Goal: Task Accomplishment & Management: Use online tool/utility

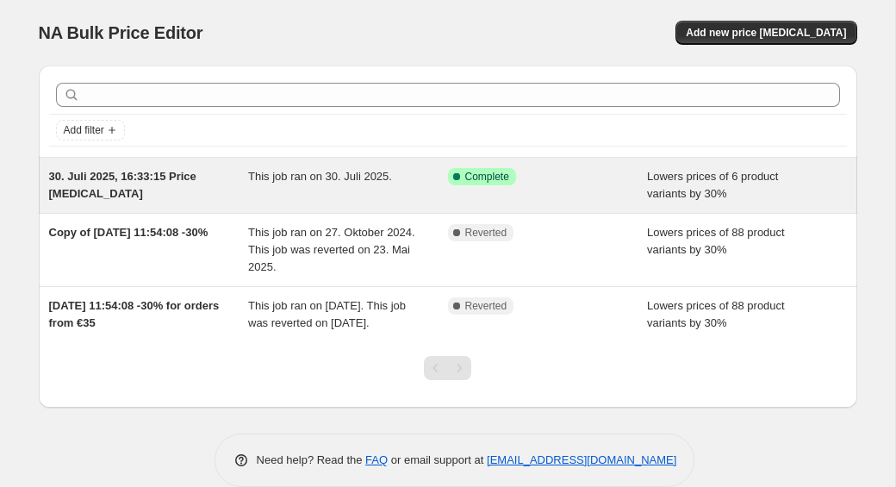
click at [553, 181] on div "Success Complete Complete" at bounding box center [535, 176] width 174 height 17
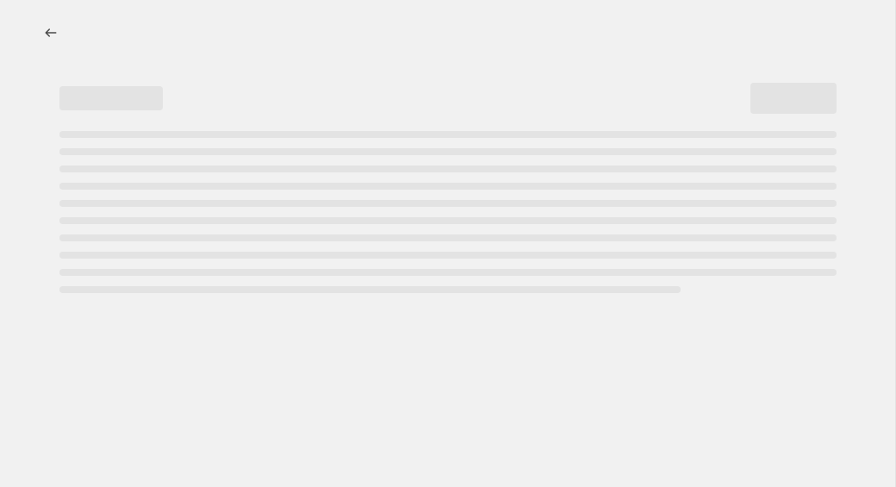
select select "percentage"
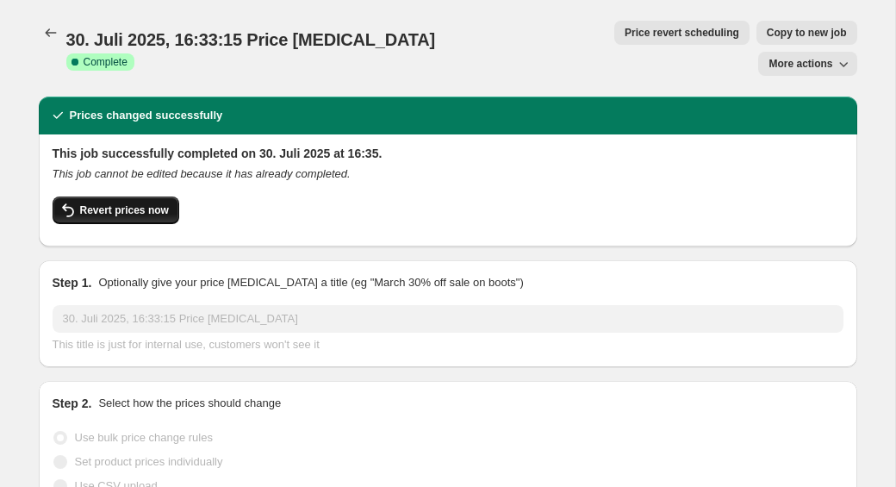
click at [143, 203] on span "Revert prices now" at bounding box center [124, 210] width 89 height 14
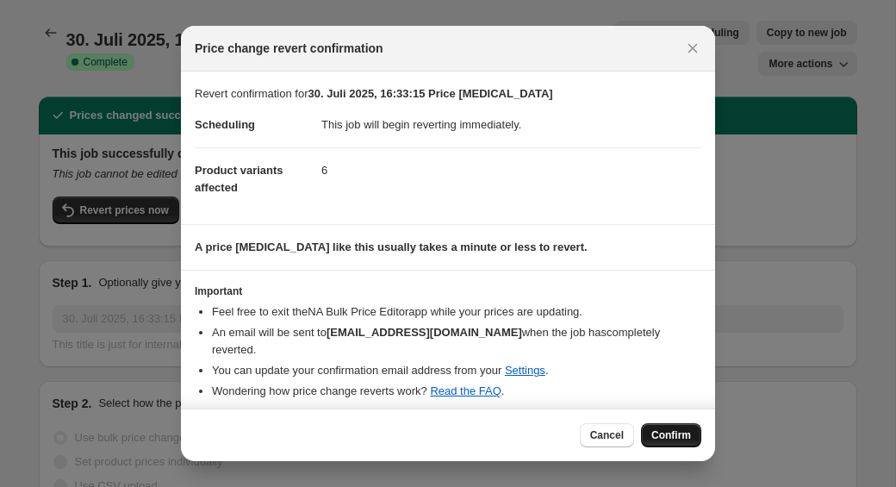
click at [668, 428] on span "Confirm" at bounding box center [672, 435] width 40 height 14
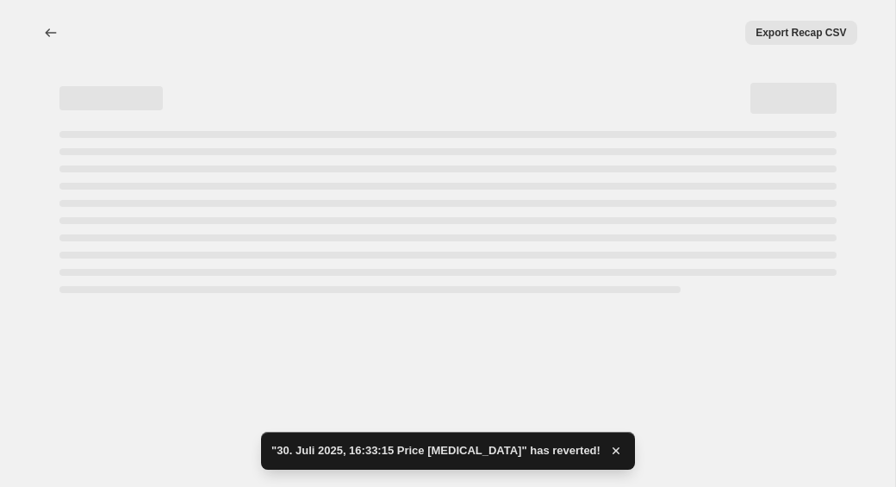
select select "percentage"
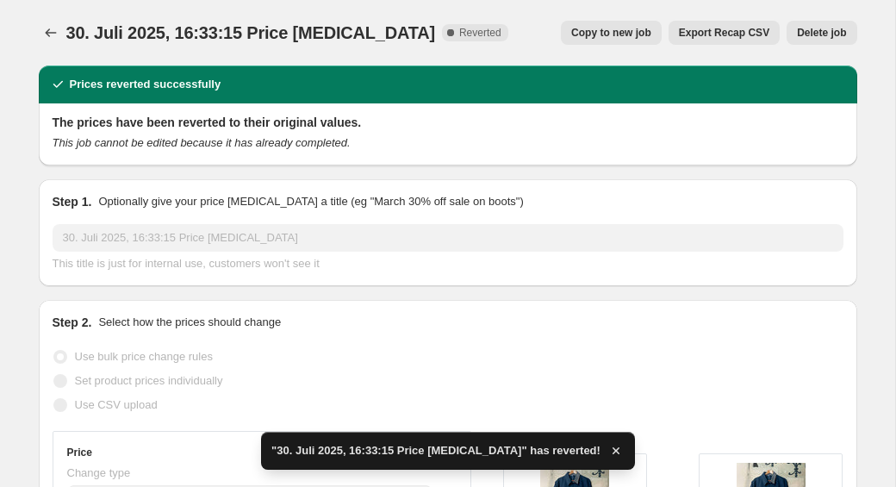
click at [613, 448] on icon "button" at bounding box center [616, 450] width 7 height 7
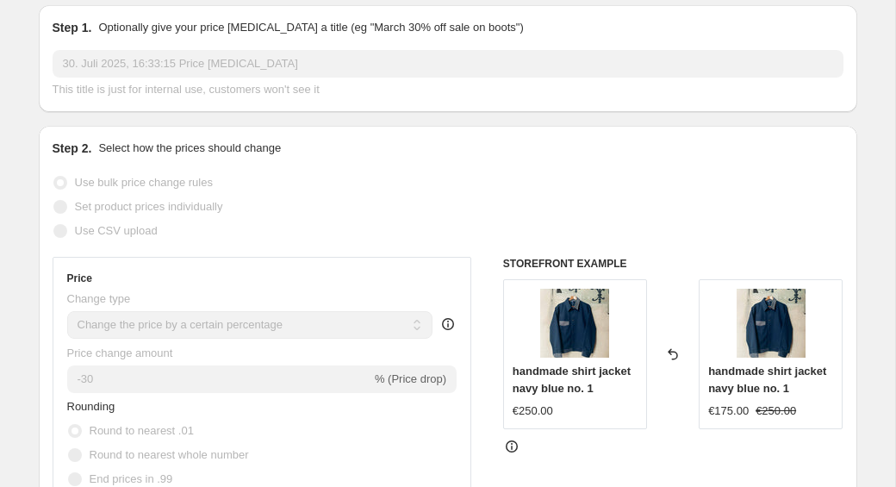
scroll to position [344, 0]
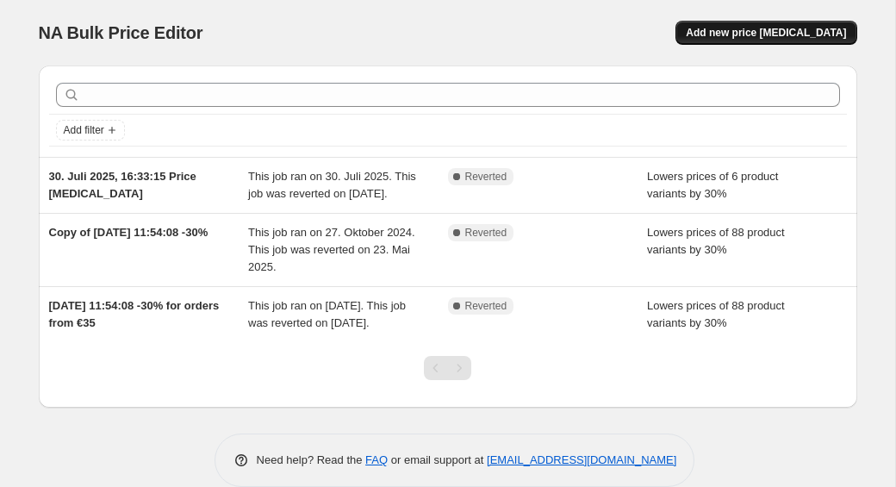
click at [741, 36] on span "Add new price [MEDICAL_DATA]" at bounding box center [766, 33] width 160 height 14
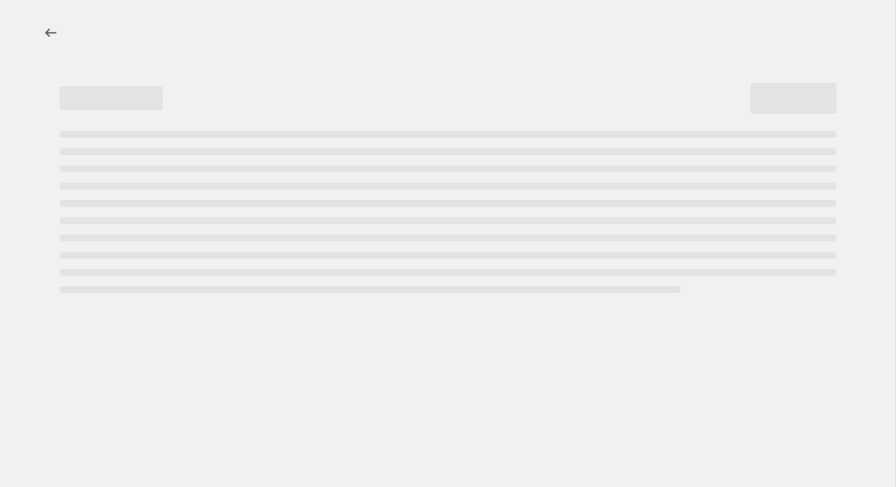
select select "percentage"
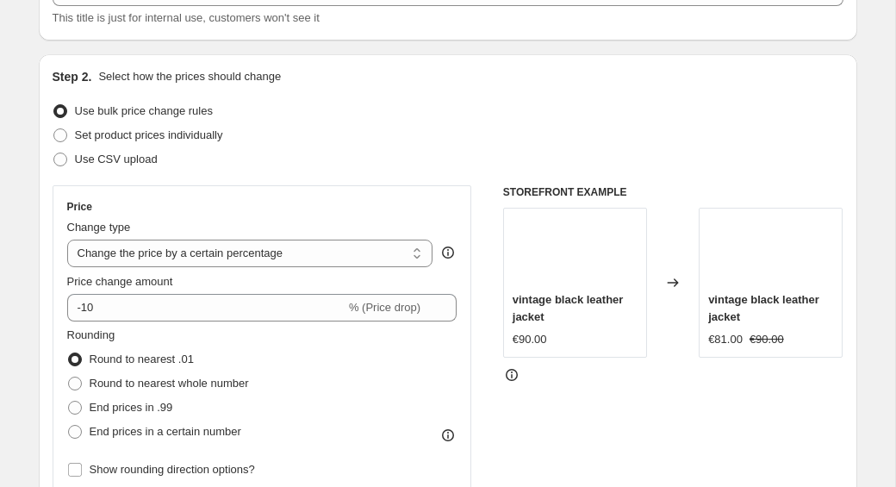
scroll to position [134, 0]
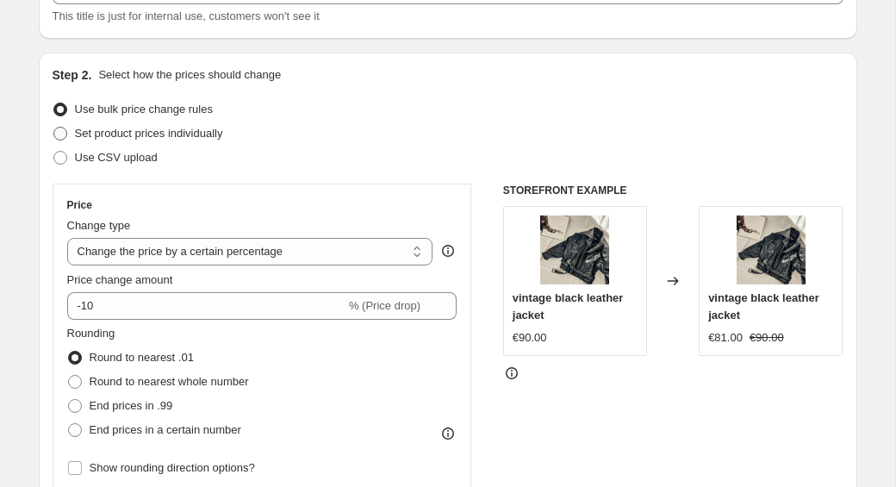
click at [62, 132] on span at bounding box center [60, 134] width 14 height 14
click at [54, 128] on input "Set product prices individually" at bounding box center [53, 127] width 1 height 1
radio input "true"
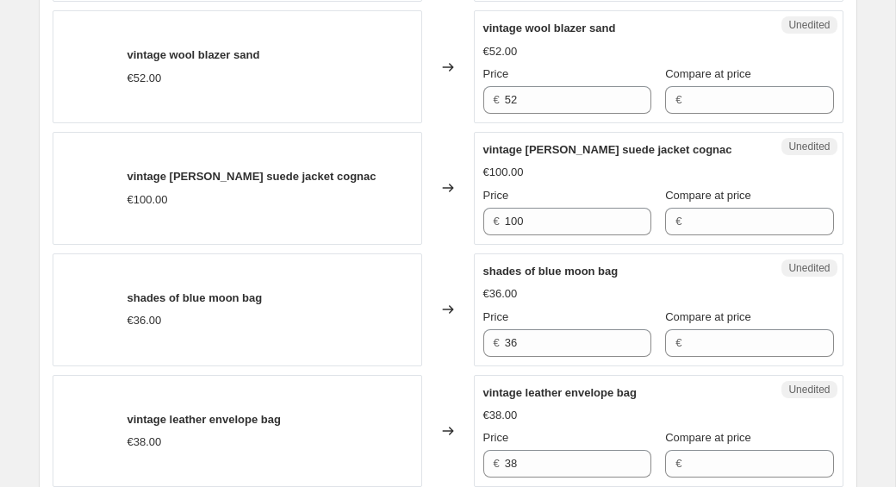
scroll to position [1180, 0]
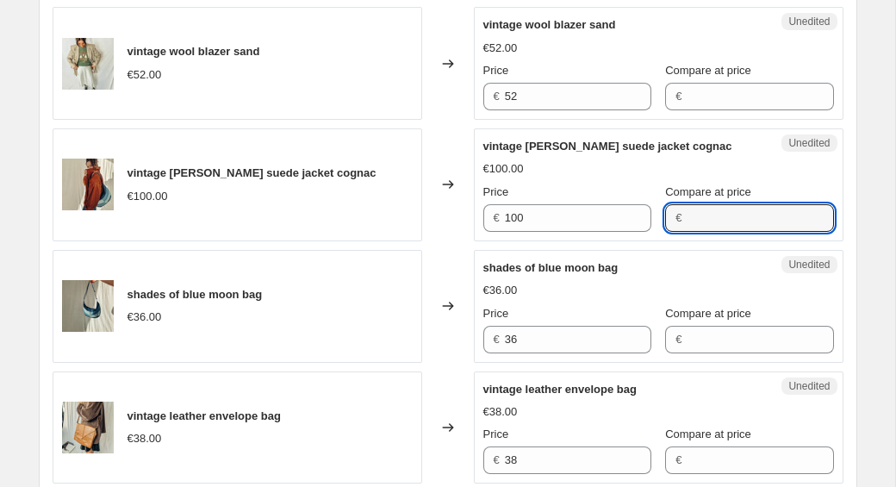
click at [700, 215] on input "Compare at price" at bounding box center [760, 218] width 147 height 28
type input "5"
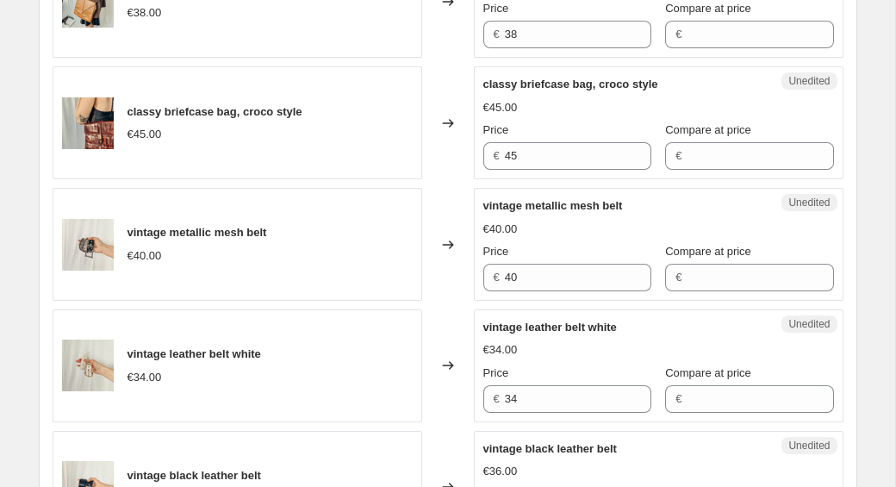
scroll to position [1631, 0]
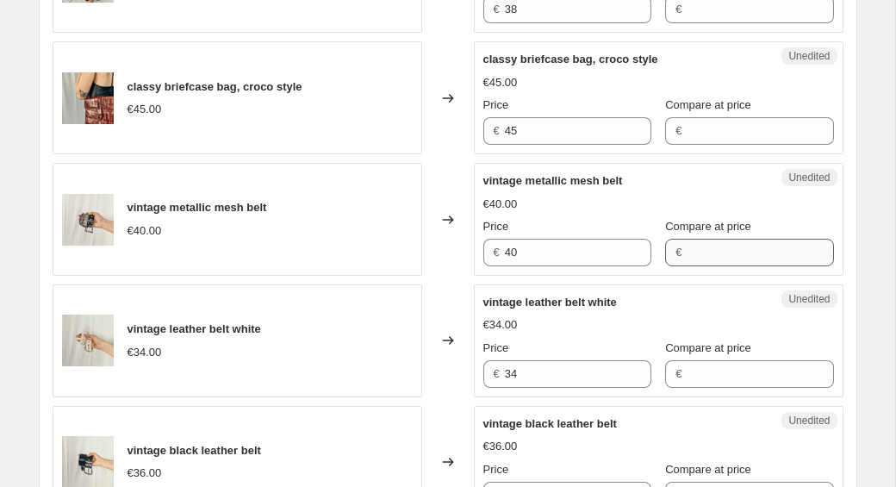
type input "45"
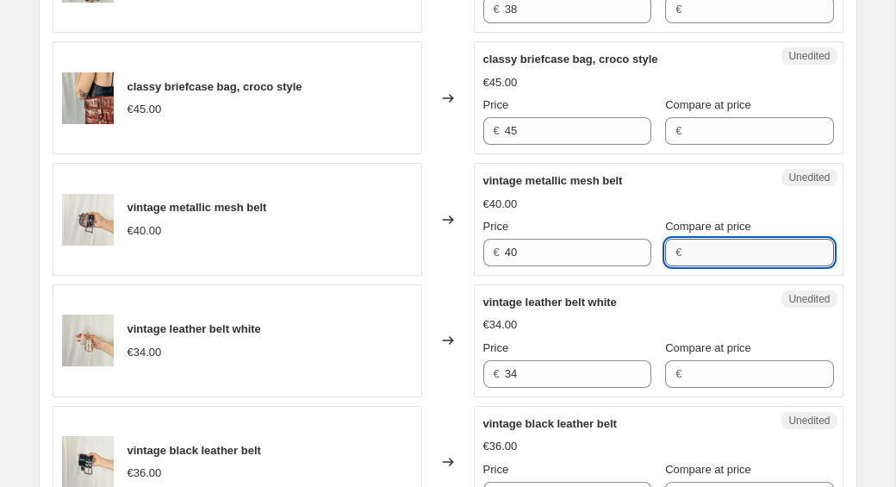
click at [711, 256] on div "vintage metallic mesh belt €40.00 Price € 40 Compare at price €" at bounding box center [659, 219] width 351 height 94
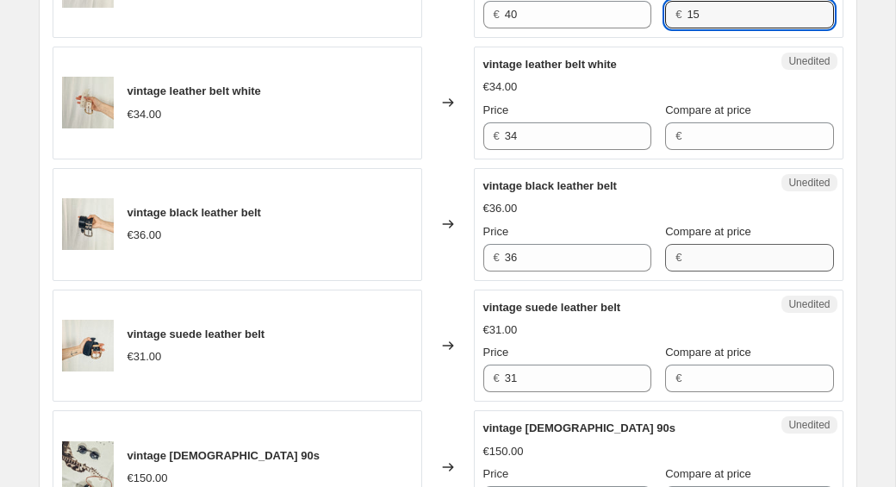
scroll to position [1931, 0]
type input "15"
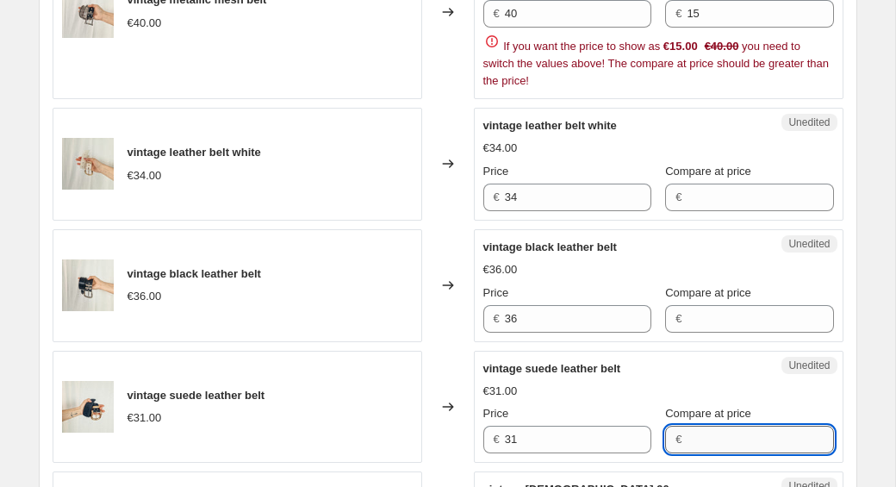
click at [715, 380] on div "vintage suede leather belt €31.00 Price € 31 Compare at price €" at bounding box center [659, 407] width 351 height 94
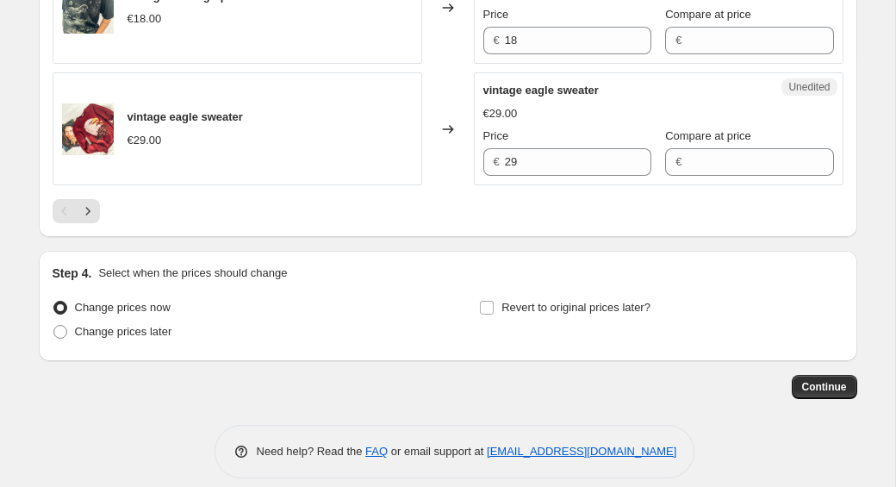
scroll to position [2953, 0]
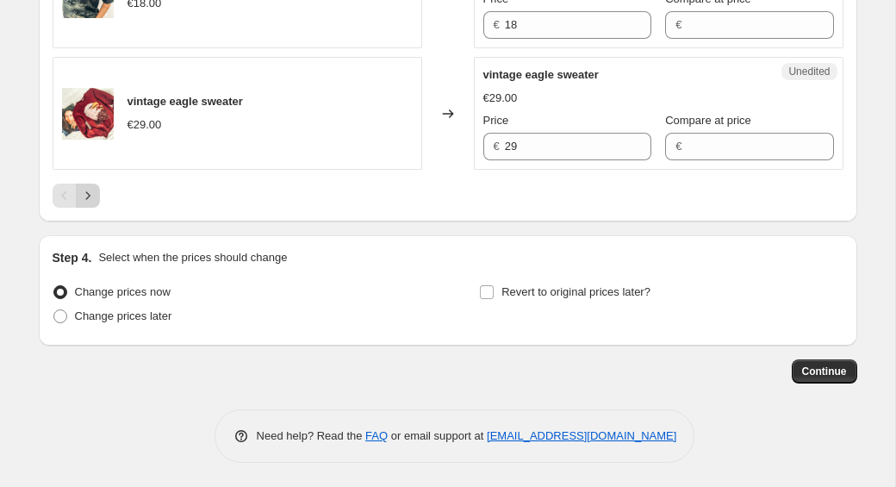
type input "10"
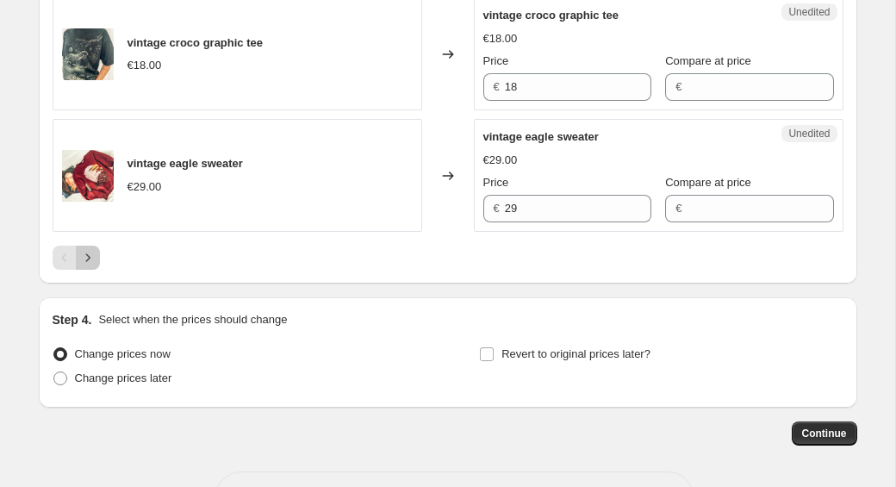
click at [93, 259] on icon "Next" at bounding box center [87, 257] width 17 height 17
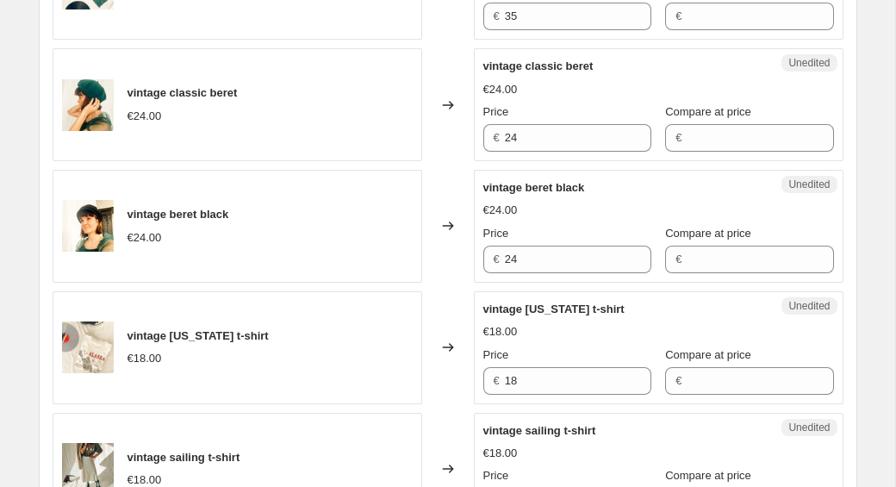
scroll to position [1144, 0]
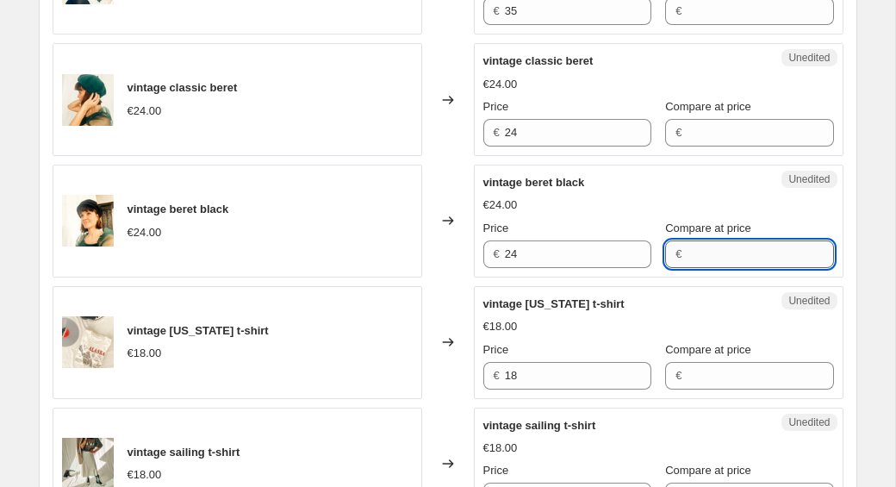
click at [715, 253] on input "Compare at price" at bounding box center [760, 254] width 147 height 28
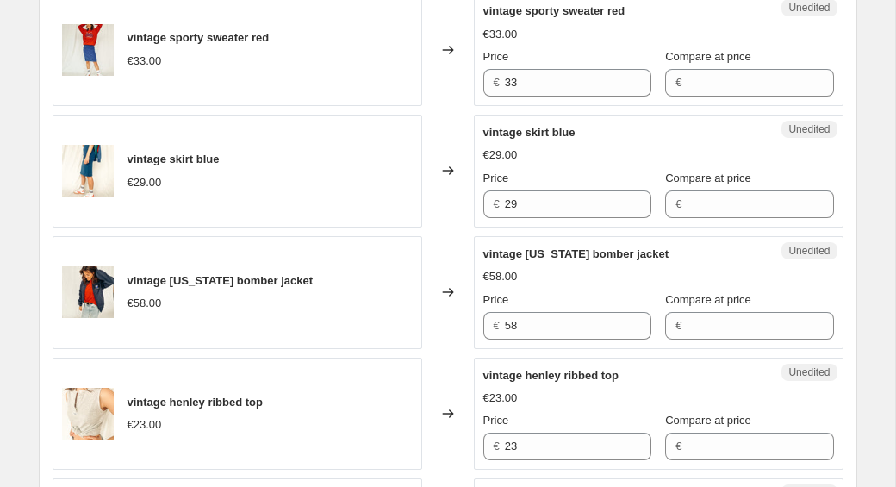
scroll to position [1799, 0]
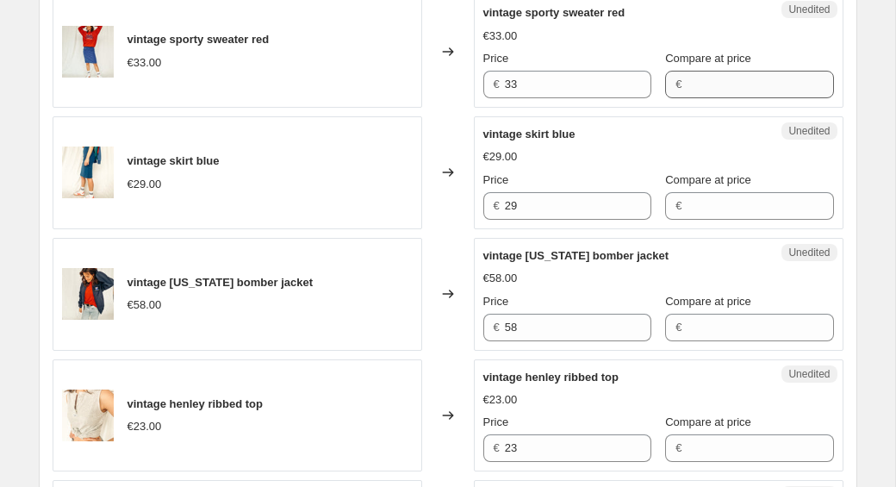
type input "8"
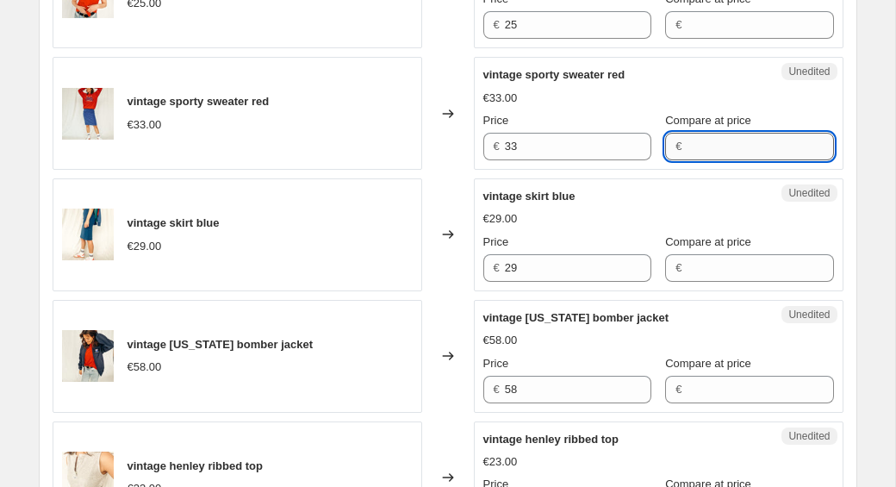
click at [712, 95] on div "vintage sporty sweater red €33.00 Price € 33 Compare at price €" at bounding box center [659, 113] width 351 height 94
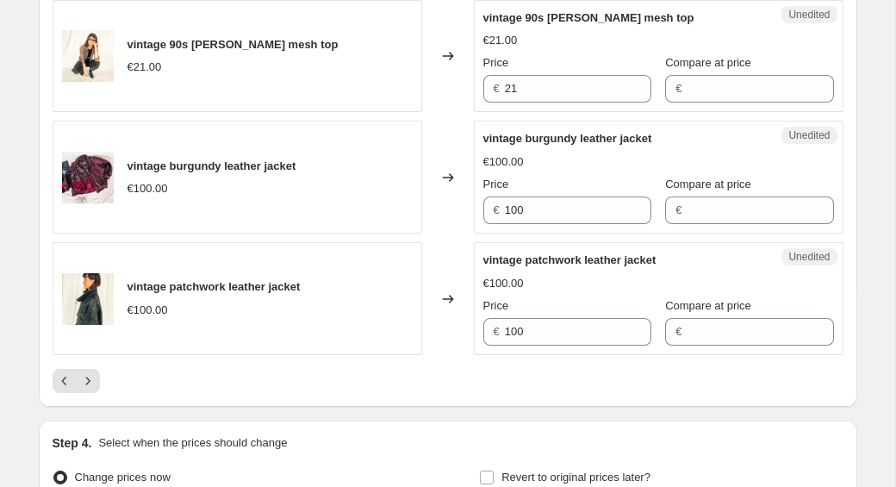
scroll to position [2721, 0]
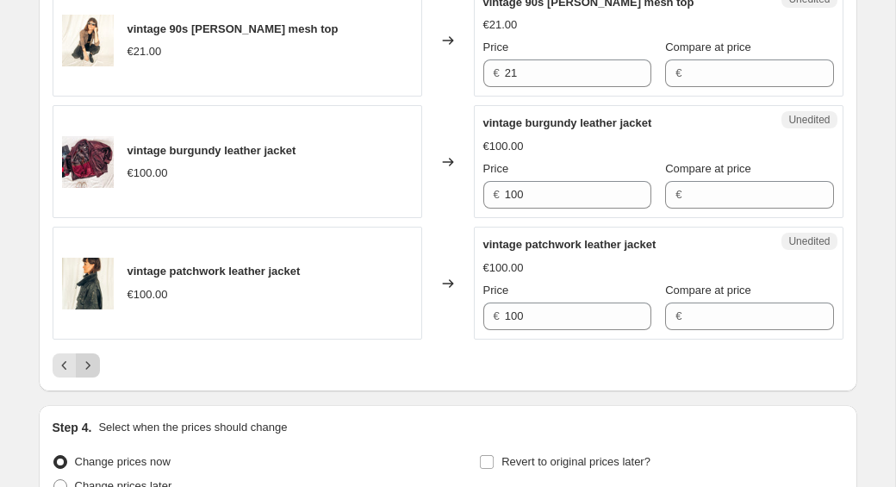
type input "15"
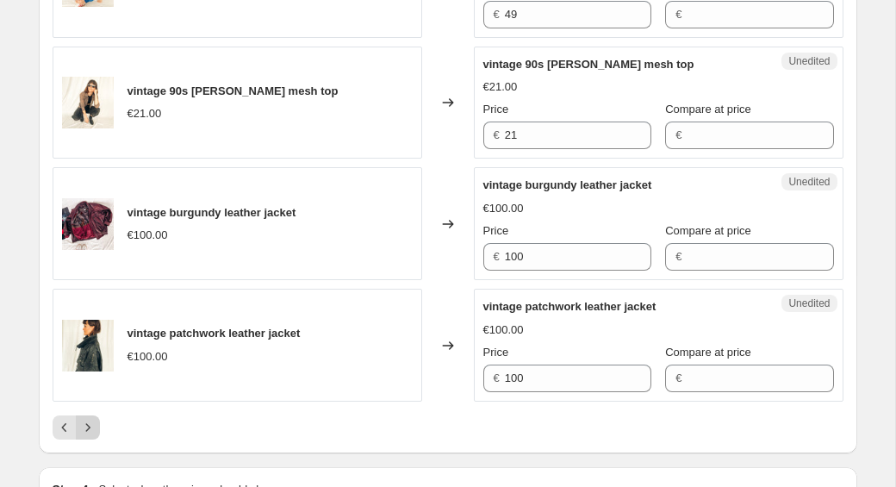
click at [90, 432] on icon "Next" at bounding box center [87, 427] width 17 height 17
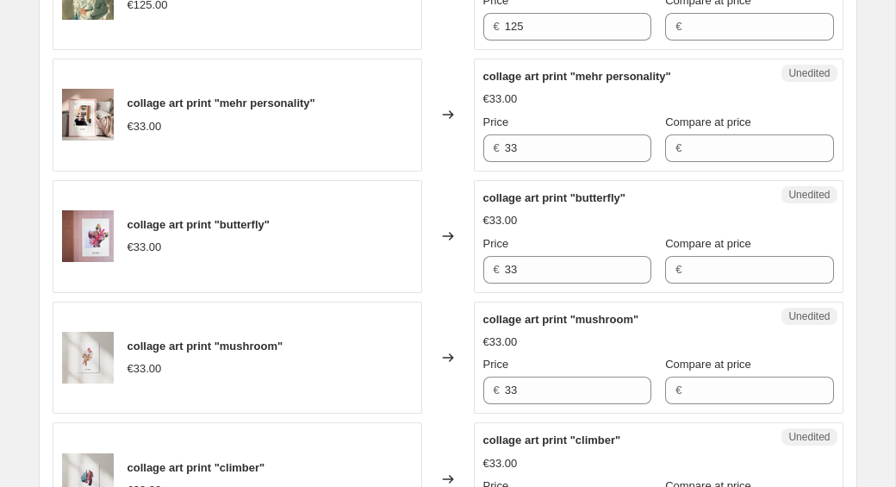
scroll to position [1858, 0]
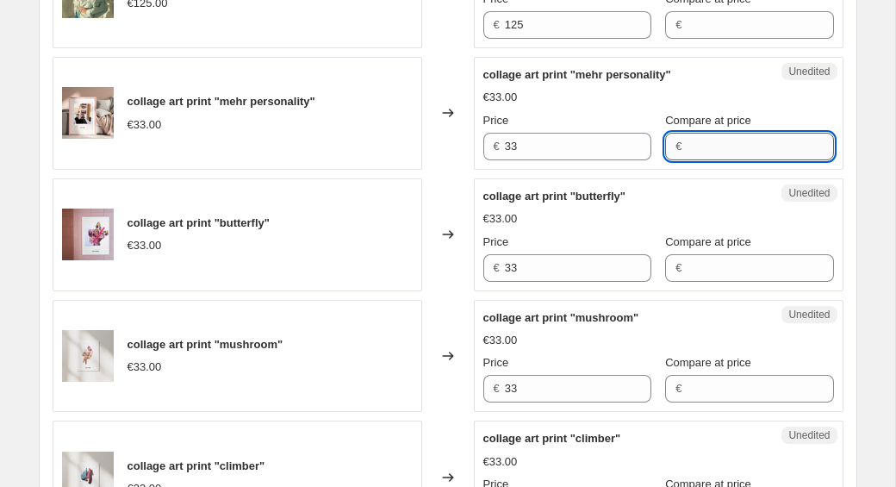
click at [743, 153] on input "Compare at price" at bounding box center [760, 147] width 147 height 28
type input "10"
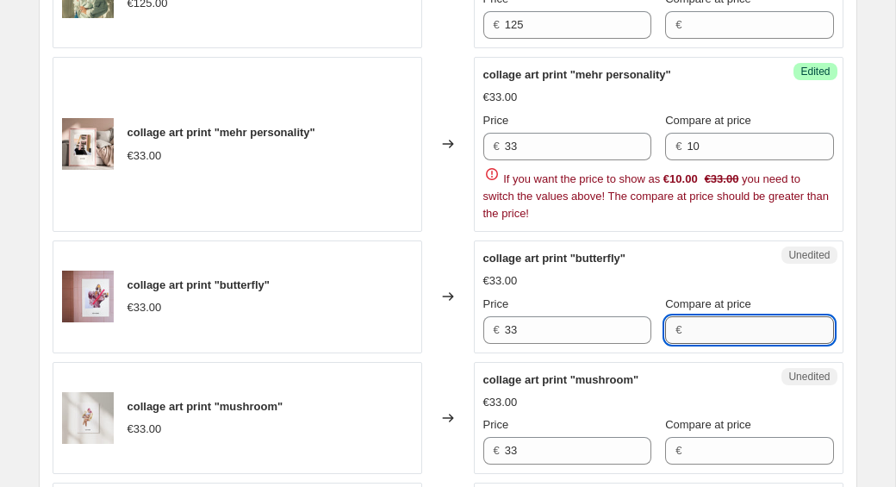
click at [737, 272] on div "collage art print "butterfly" €33.00 Price € 33 Compare at price €" at bounding box center [659, 297] width 351 height 94
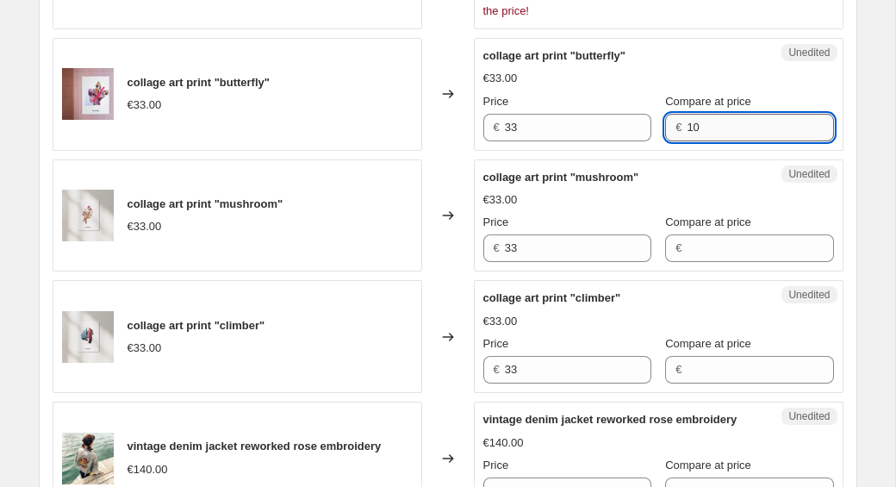
scroll to position [2069, 0]
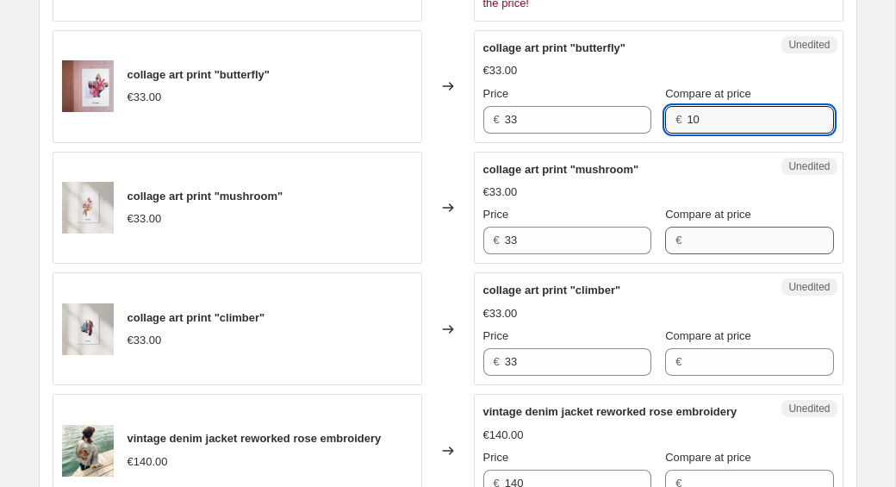
type input "10"
click at [741, 242] on div "collage art print "mushroom" €33.00 Price € 33 Compare at price €" at bounding box center [659, 208] width 351 height 94
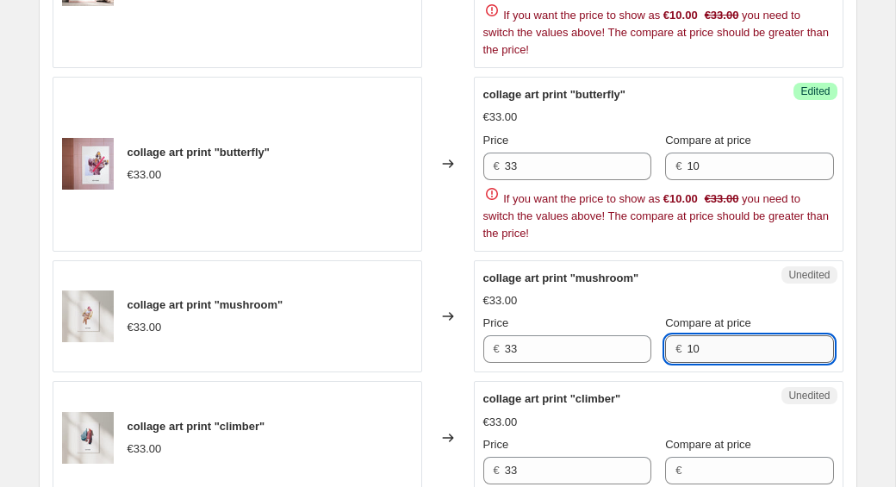
scroll to position [2019, 0]
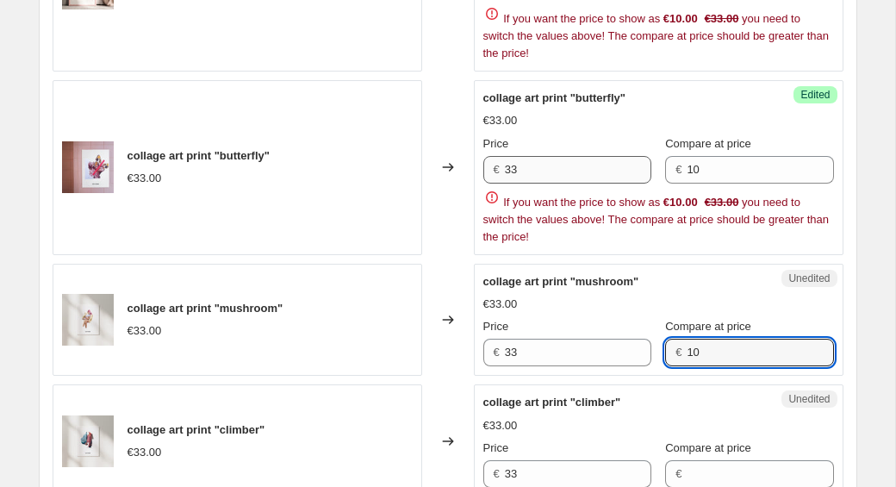
type input "10"
click at [521, 165] on input "33" at bounding box center [578, 170] width 147 height 28
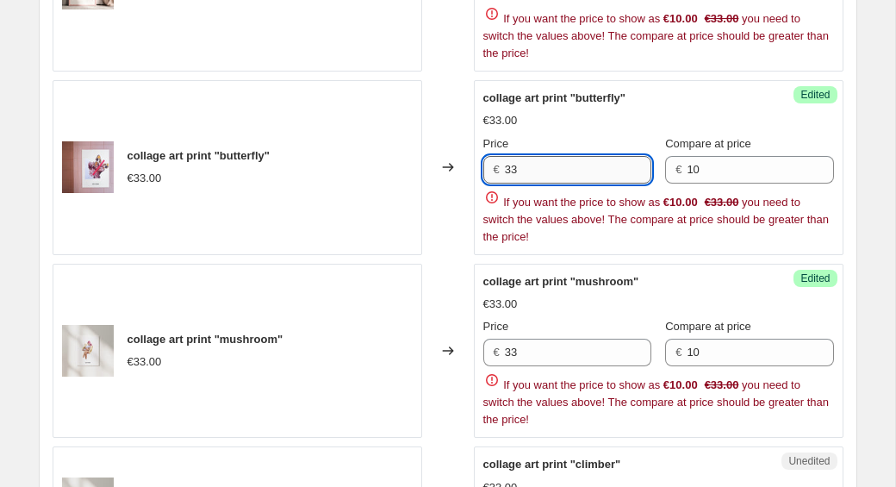
type input "3"
type input "10"
click at [702, 171] on input "10" at bounding box center [760, 170] width 147 height 28
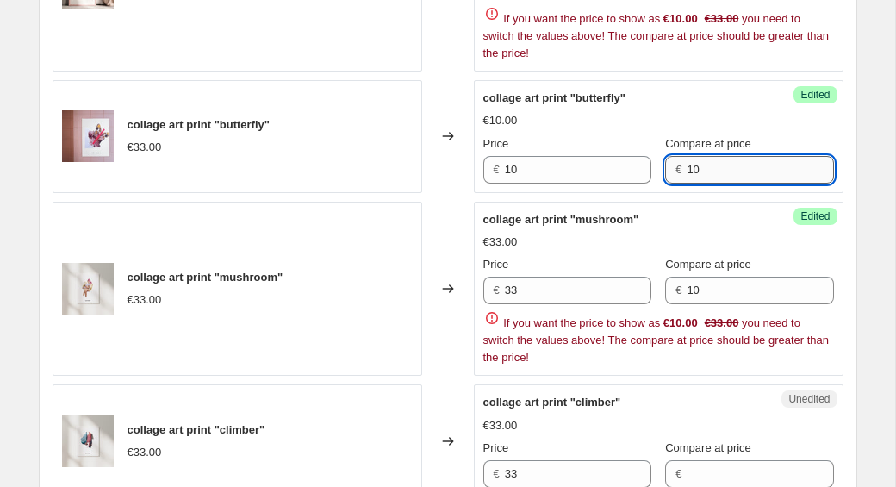
type input "1"
type input "33"
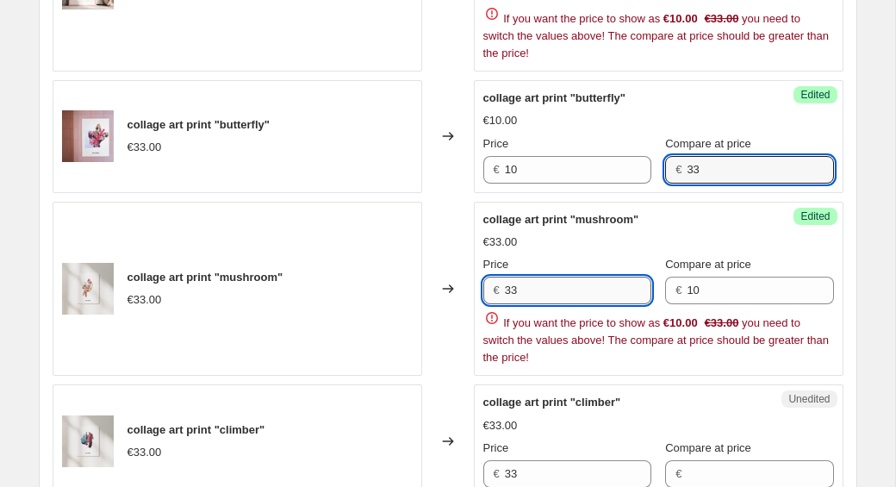
click at [530, 290] on input "33" at bounding box center [578, 291] width 147 height 28
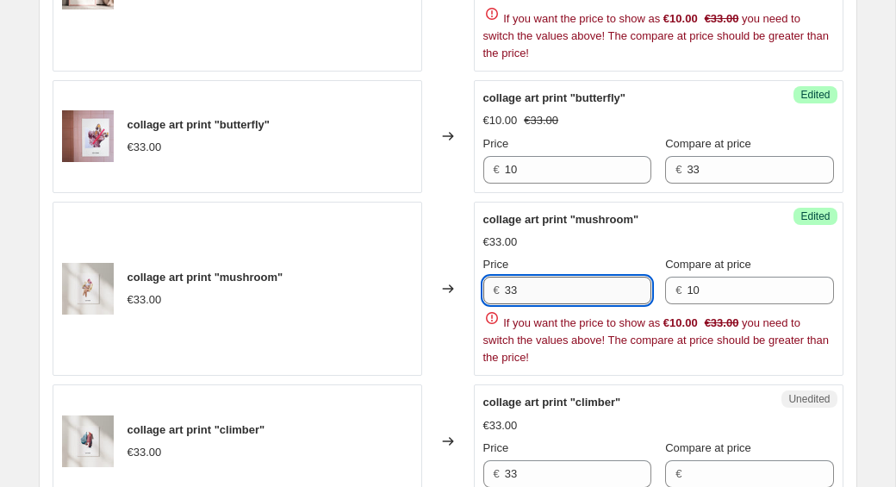
type input "3"
type input "10"
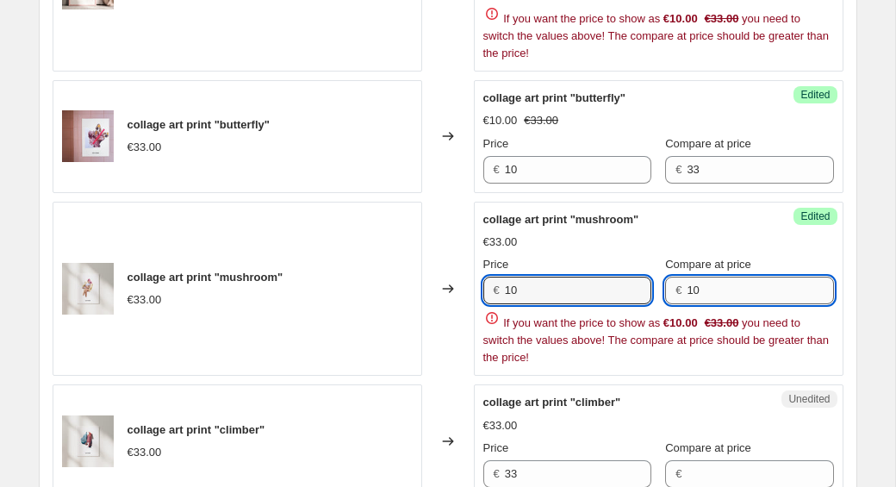
click at [700, 290] on input "10" at bounding box center [760, 291] width 147 height 28
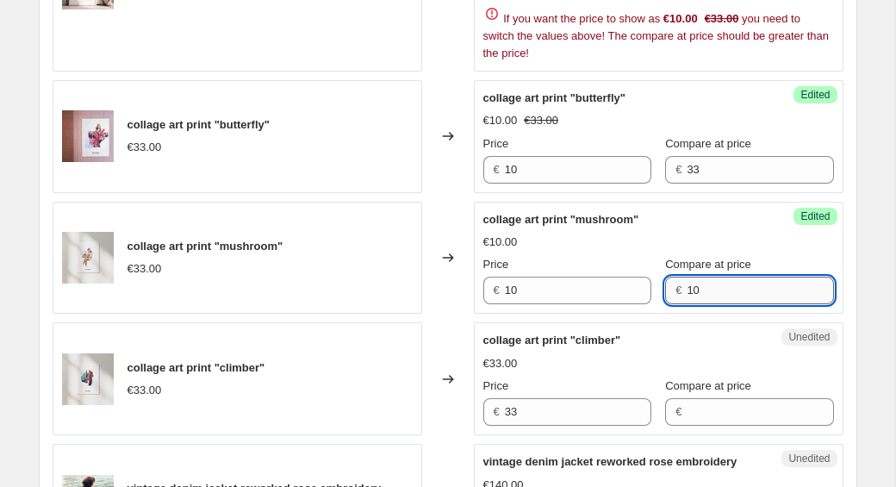
type input "1"
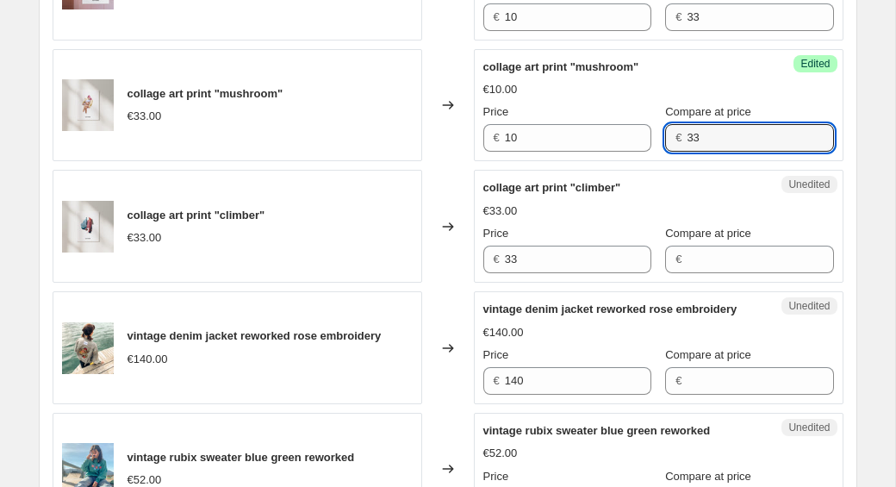
scroll to position [2184, 0]
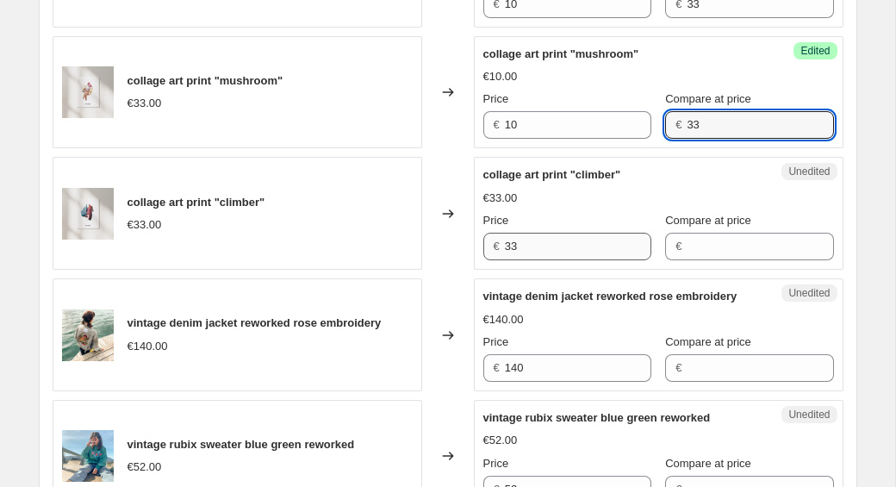
type input "33"
click at [532, 247] on input "33" at bounding box center [578, 247] width 147 height 28
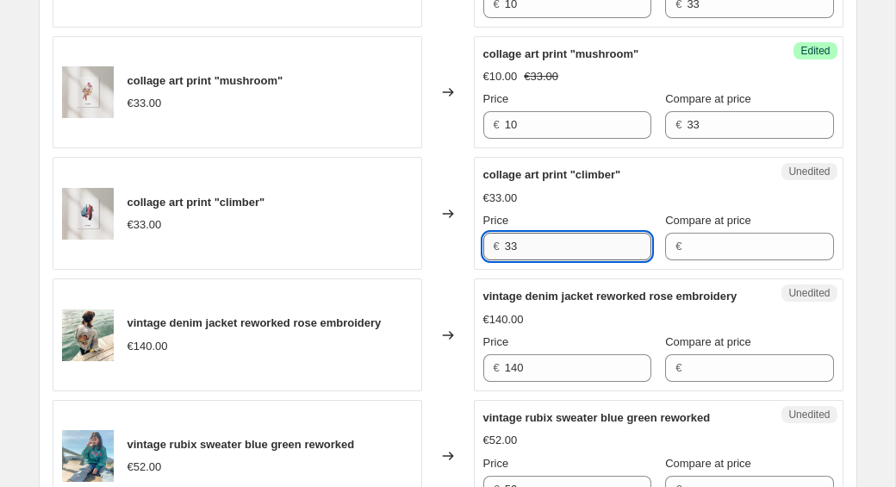
type input "3"
type input "10"
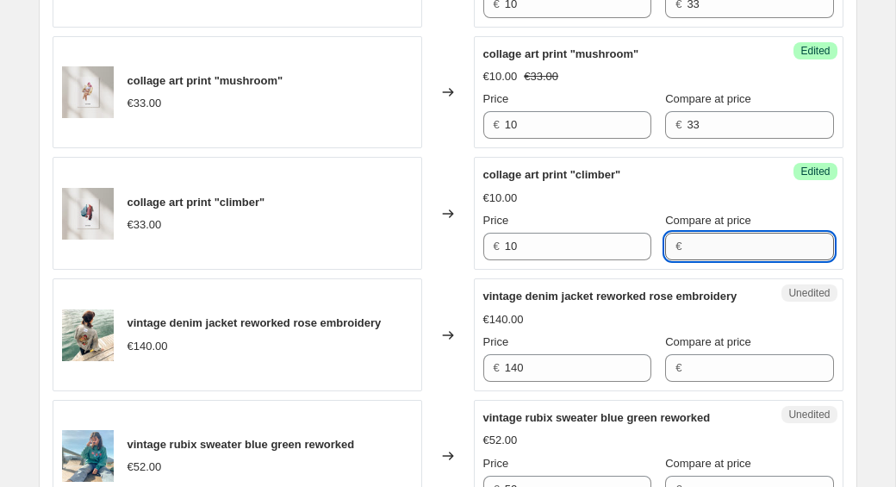
click at [687, 245] on input "Compare at price" at bounding box center [760, 247] width 147 height 28
type input "33"
click at [665, 328] on div "€140.00" at bounding box center [659, 319] width 351 height 17
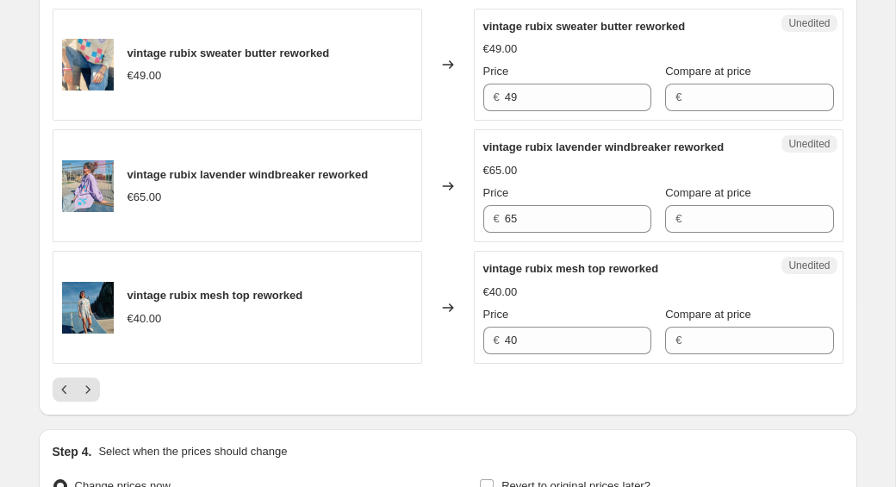
scroll to position [2709, 0]
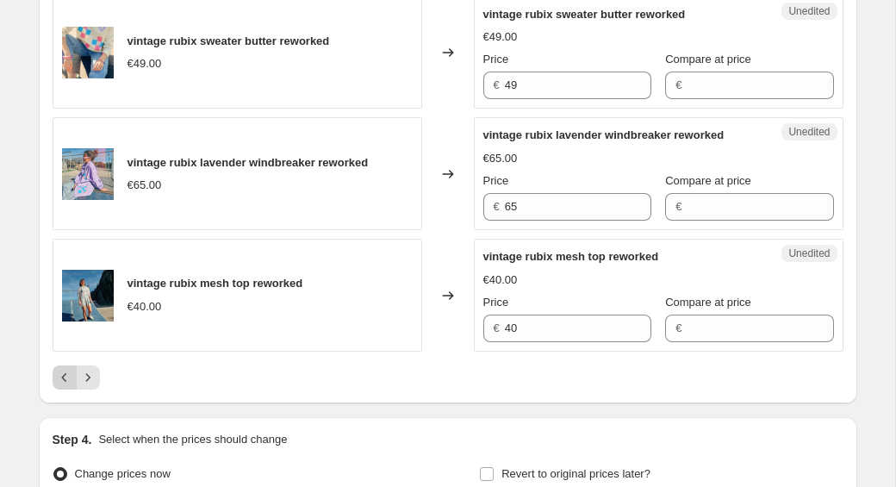
click at [59, 386] on icon "Previous" at bounding box center [64, 377] width 17 height 17
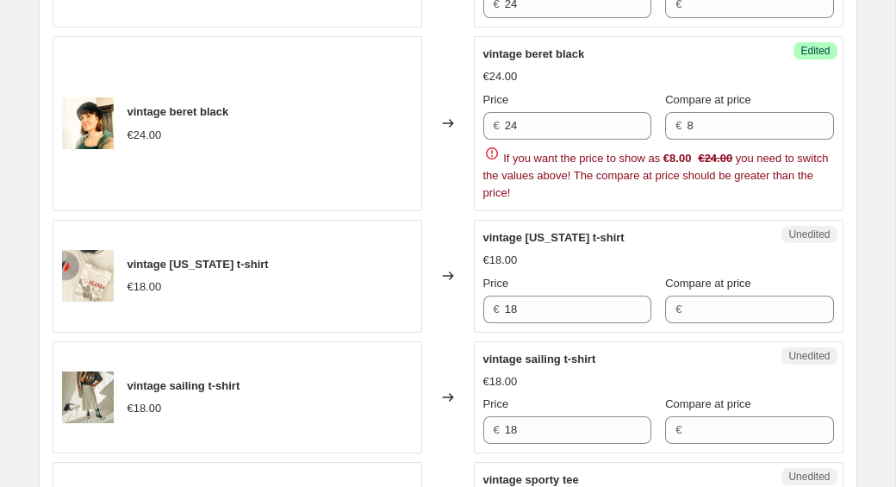
scroll to position [1278, 0]
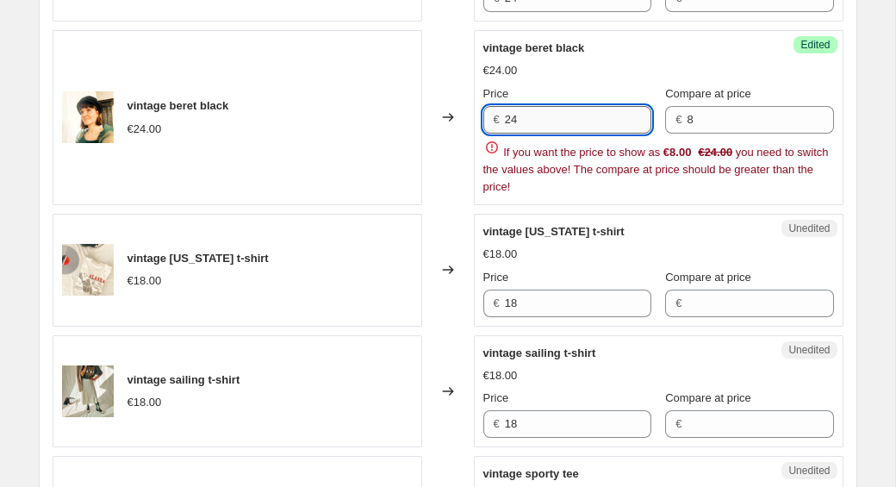
click at [558, 122] on input "24" at bounding box center [578, 120] width 147 height 28
type input "2"
type input "8"
click at [728, 116] on input "8" at bounding box center [760, 120] width 147 height 28
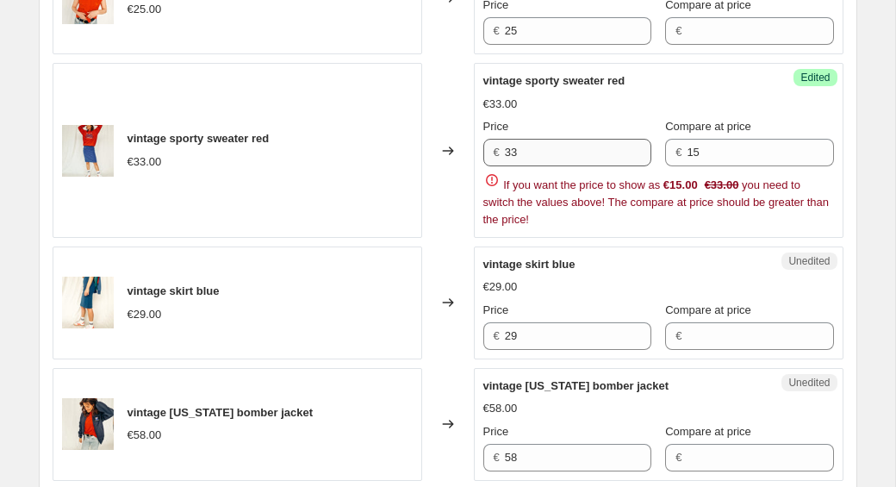
scroll to position [1733, 0]
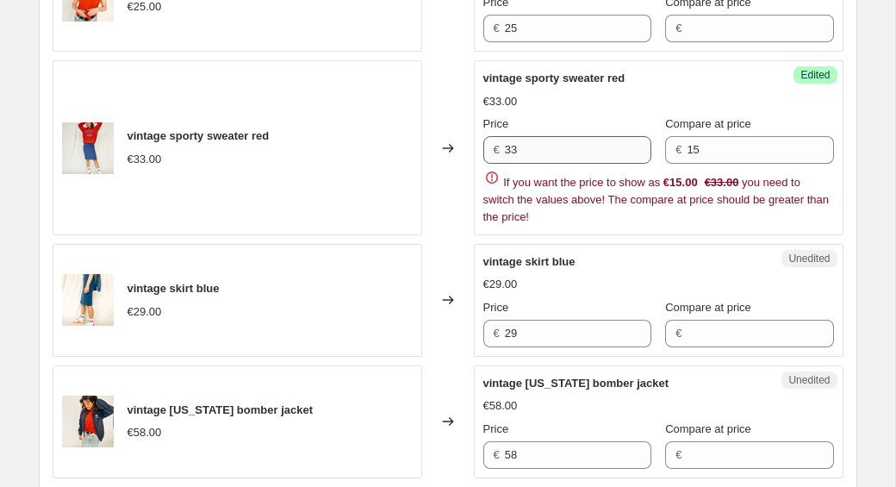
type input "24"
click at [527, 146] on input "33" at bounding box center [578, 150] width 147 height 28
type input "3"
type input "15"
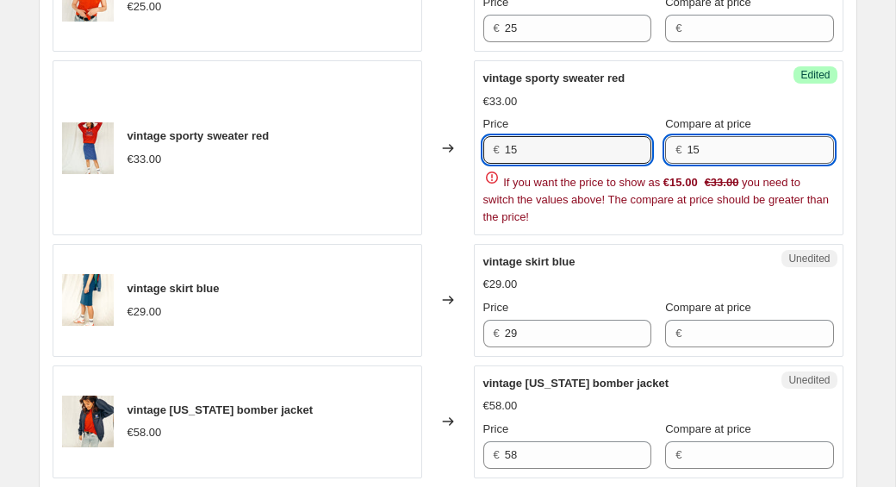
click at [746, 155] on input "15" at bounding box center [760, 150] width 147 height 28
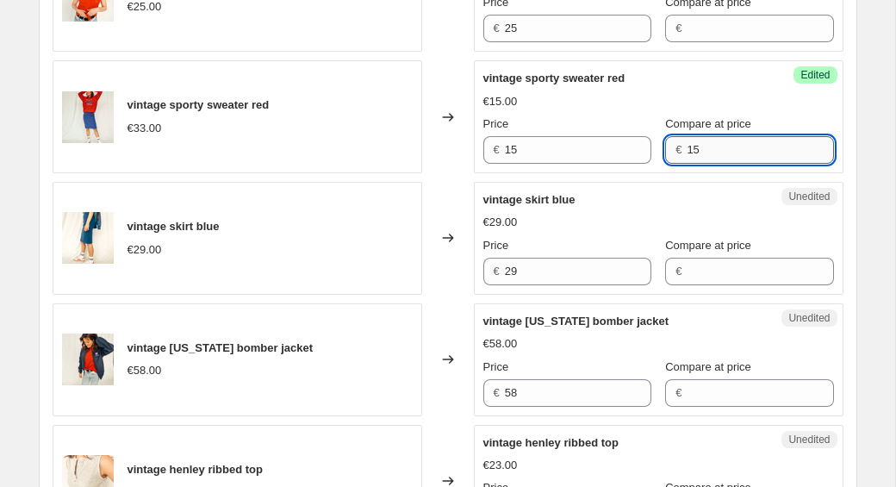
type input "1"
type input "33"
click at [765, 107] on div "€15.00 €33.00" at bounding box center [659, 101] width 351 height 17
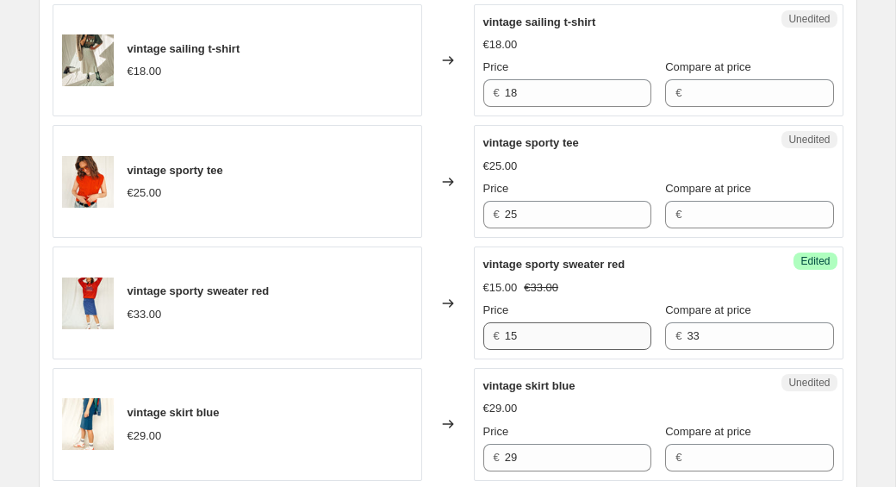
scroll to position [1553, 0]
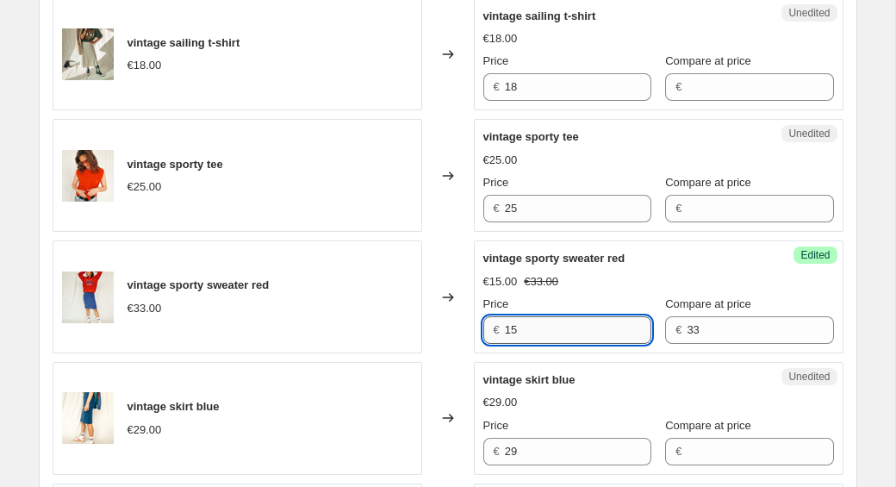
click at [527, 328] on input "15" at bounding box center [578, 330] width 147 height 28
type input "18"
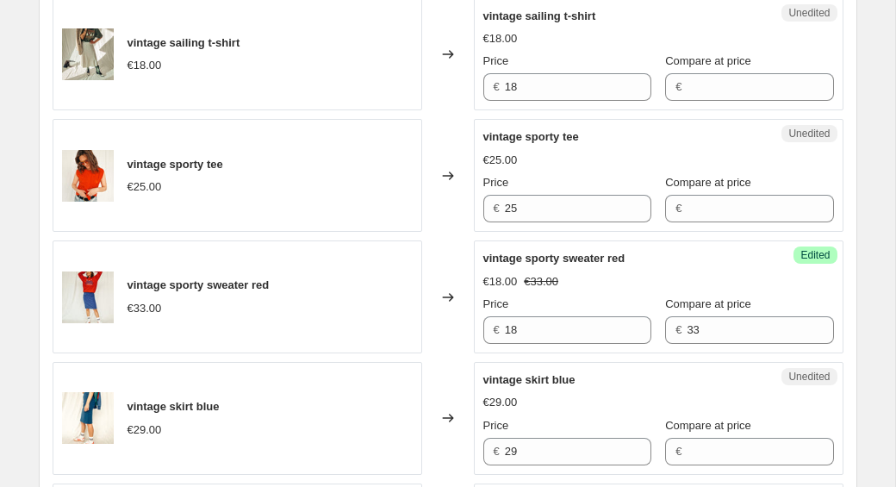
click at [833, 317] on div "Success Edited vintage sporty sweater red €18.00 €33.00 Price € 18 Compare at p…" at bounding box center [659, 296] width 370 height 113
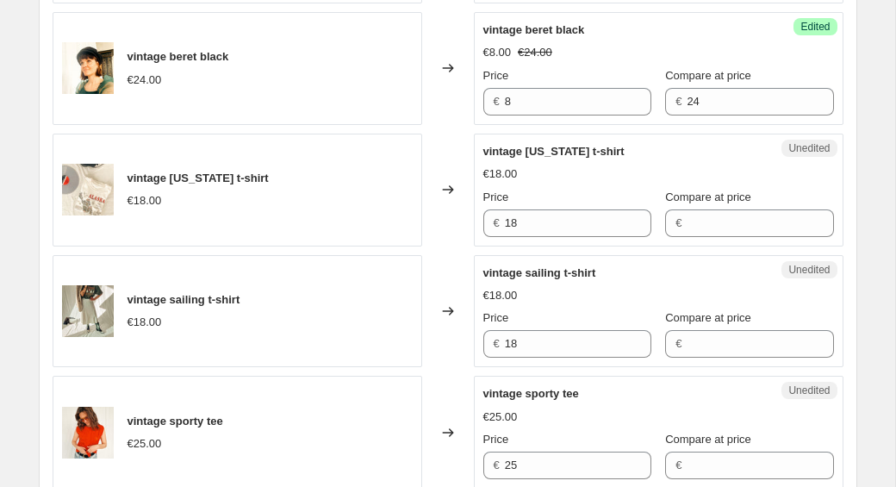
scroll to position [1283, 0]
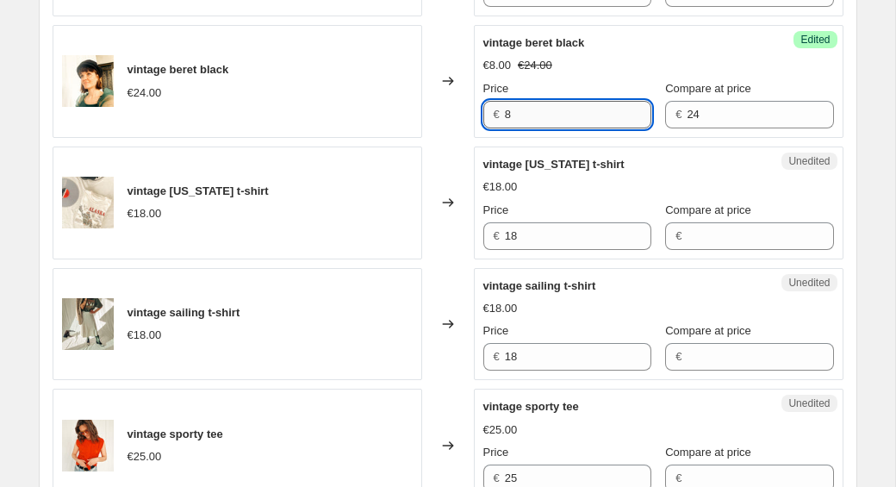
click at [560, 117] on input "8" at bounding box center [578, 115] width 147 height 28
type input "10"
click at [883, 95] on div "Create new price change job. This page is ready Create new price change job Dra…" at bounding box center [448, 375] width 896 height 3317
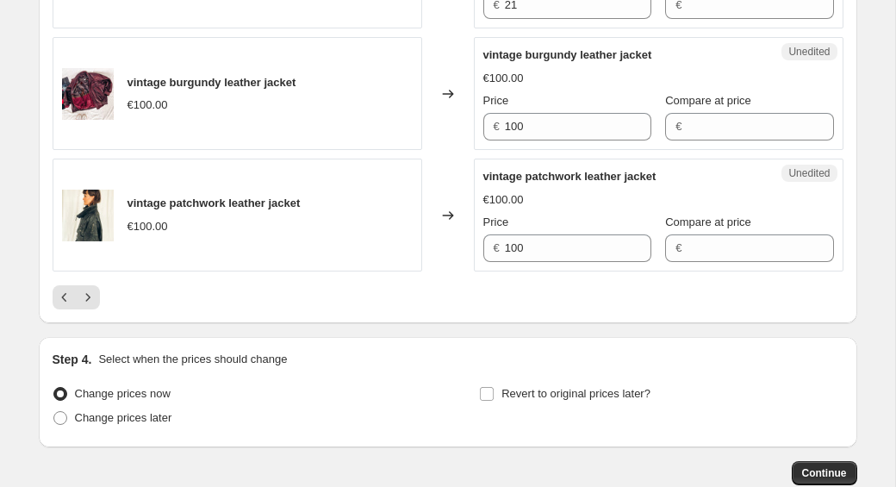
scroll to position [2744, 0]
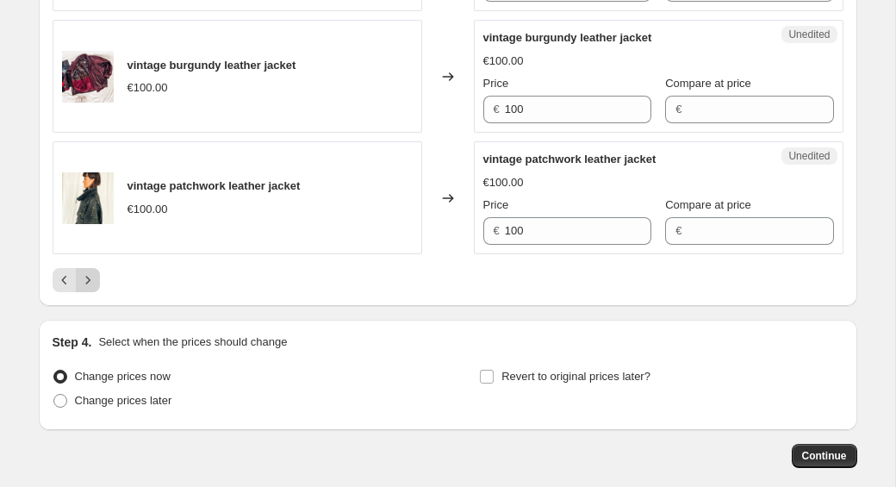
click at [91, 281] on icon "Next" at bounding box center [87, 279] width 17 height 17
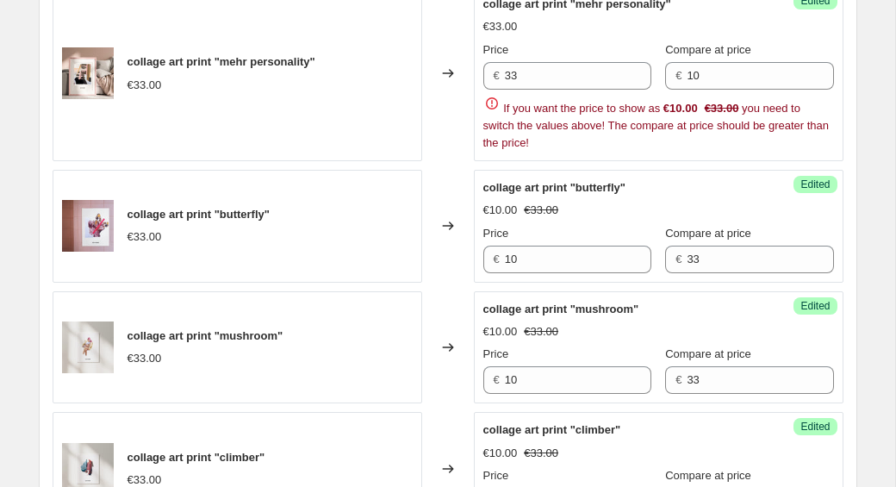
scroll to position [1922, 0]
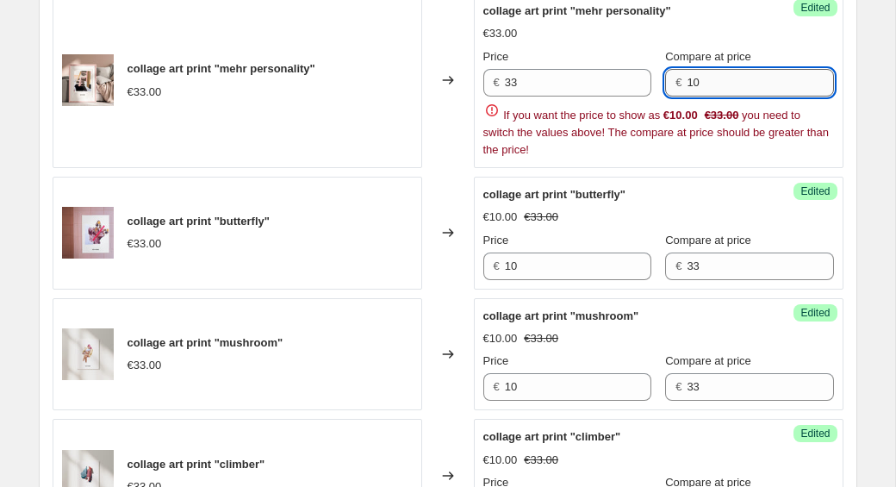
click at [747, 84] on input "10" at bounding box center [760, 83] width 147 height 28
type input "1"
type input "33"
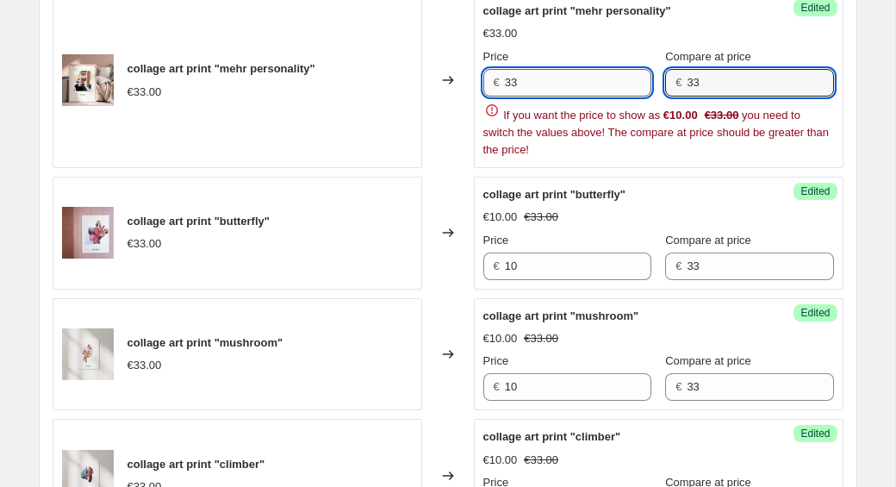
click at [530, 90] on input "33" at bounding box center [578, 83] width 147 height 28
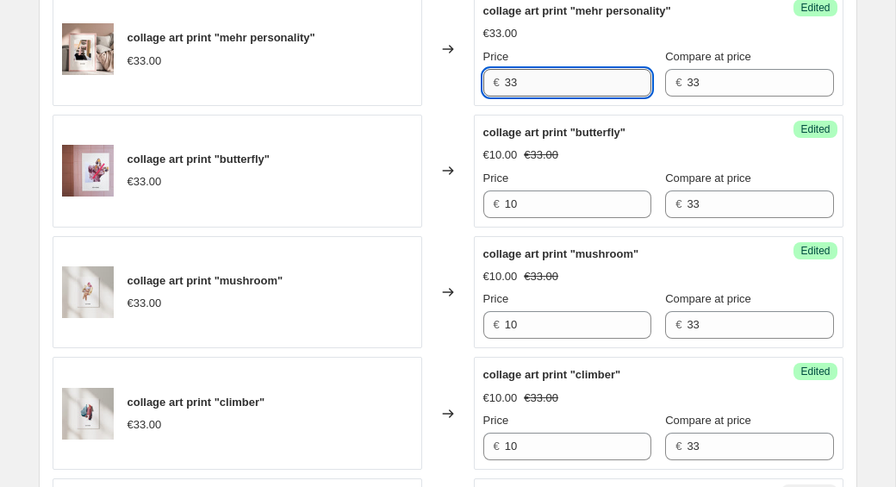
type input "3"
click at [822, 74] on div "Success Edited collage art print "mehr personality" €33.00 Price € 12 Compare a…" at bounding box center [659, 49] width 370 height 113
click at [526, 88] on input "12" at bounding box center [578, 83] width 147 height 28
type input "13"
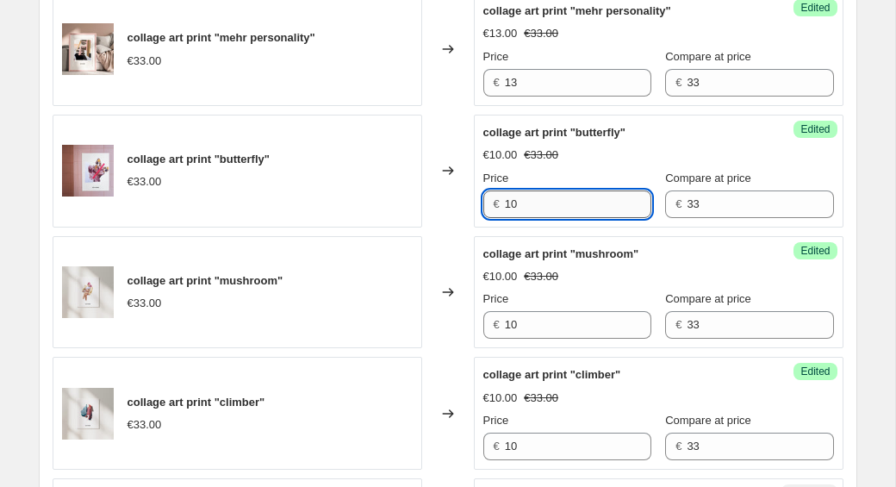
click at [522, 206] on input "10" at bounding box center [578, 204] width 147 height 28
type input "1"
type input "13"
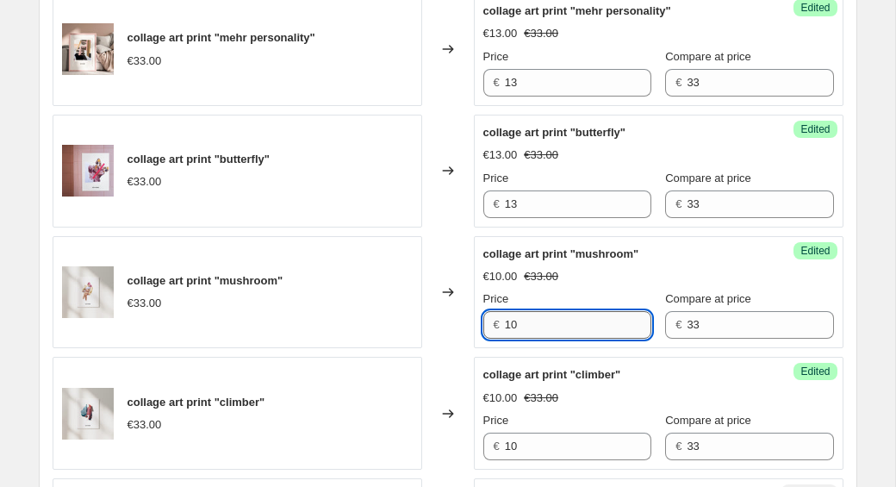
click at [542, 326] on input "10" at bounding box center [578, 325] width 147 height 28
type input "13"
click at [780, 296] on div "Compare at price" at bounding box center [749, 298] width 168 height 17
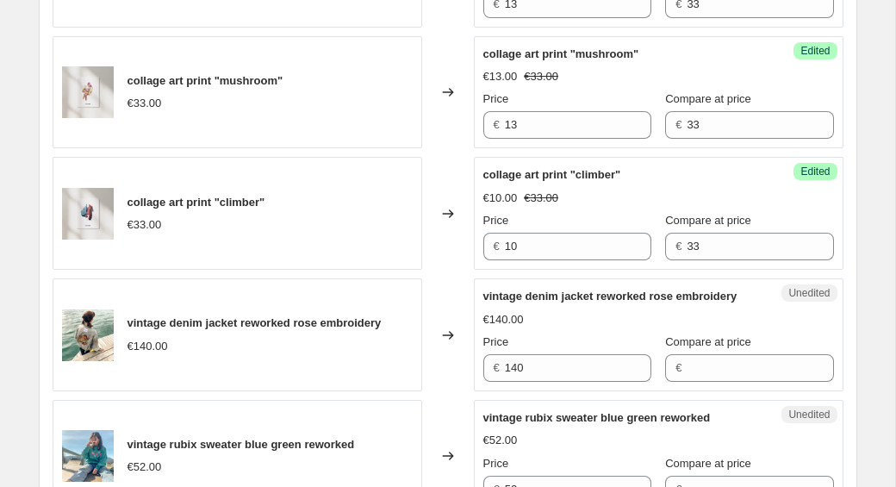
scroll to position [2138, 0]
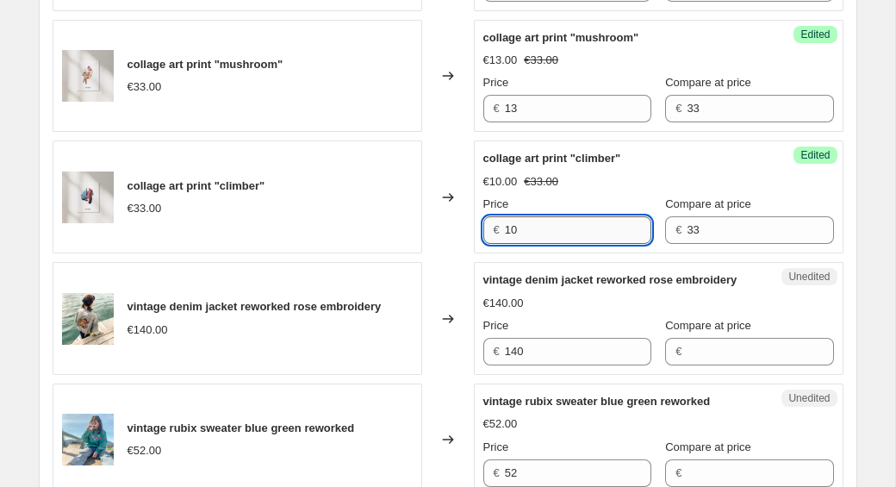
click at [525, 232] on input "10" at bounding box center [578, 230] width 147 height 28
type input "1"
type input "13"
click at [696, 289] on div "vintage denim jacket reworked rose embroidery" at bounding box center [625, 279] width 282 height 17
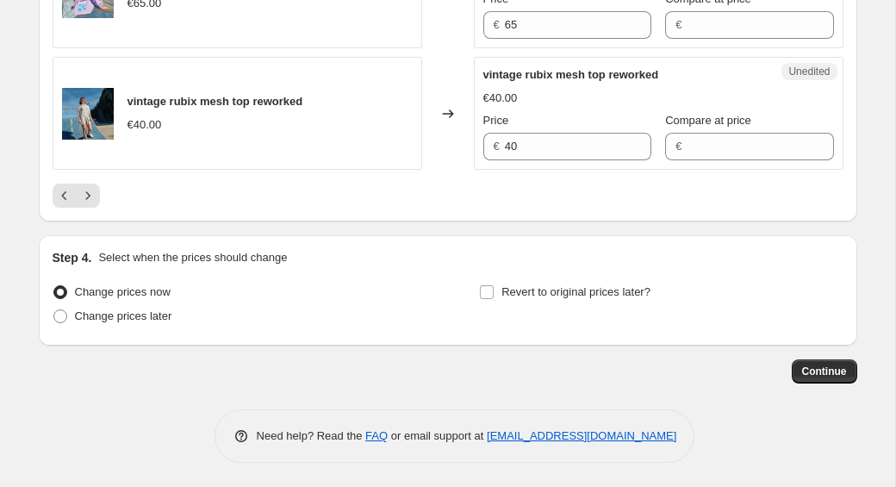
scroll to position [2830, 0]
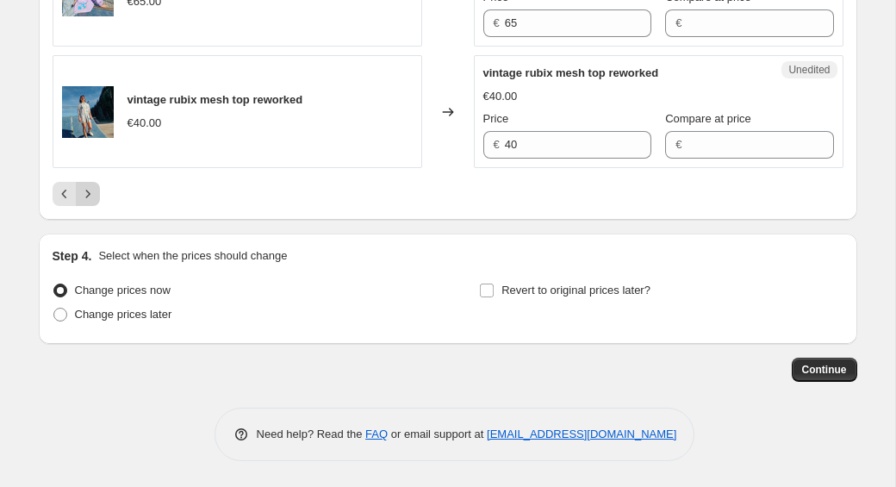
click at [89, 203] on icon "Next" at bounding box center [87, 193] width 17 height 17
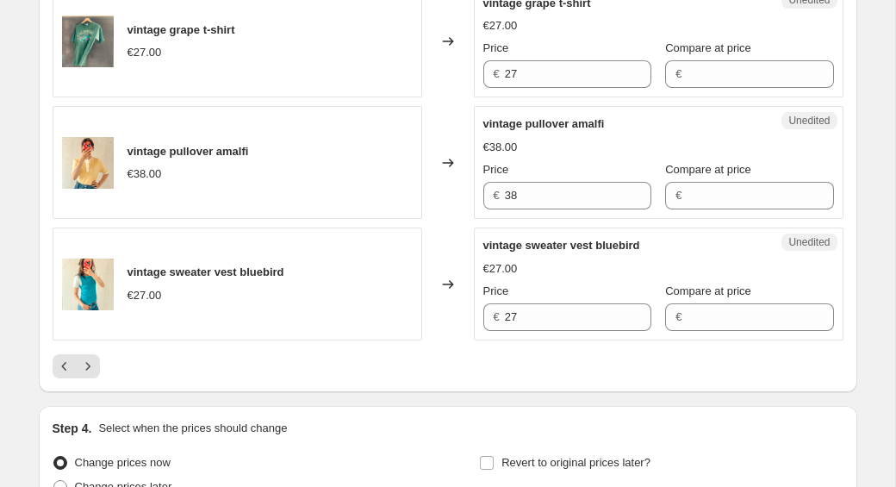
scroll to position [2687, 0]
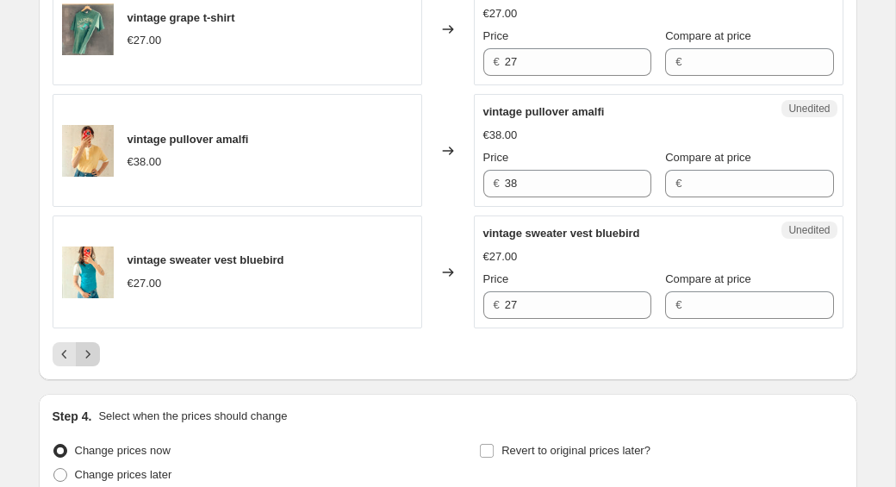
click at [90, 346] on icon "Next" at bounding box center [87, 354] width 17 height 17
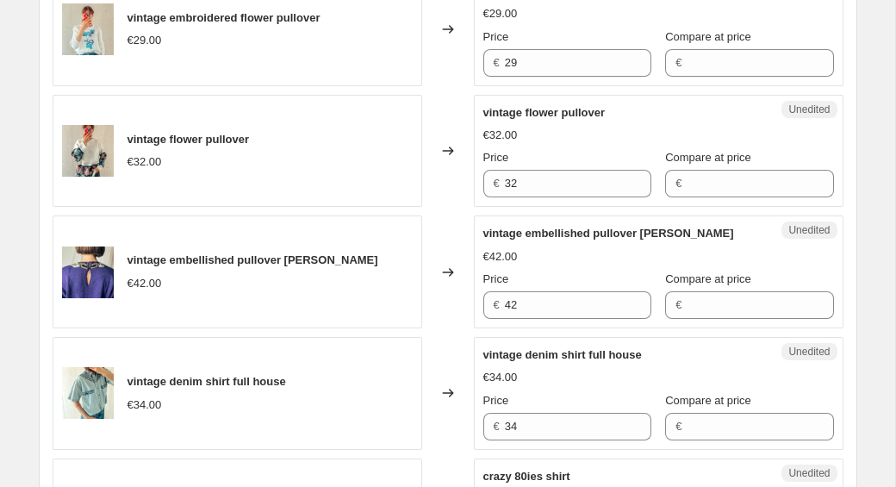
scroll to position [976, 0]
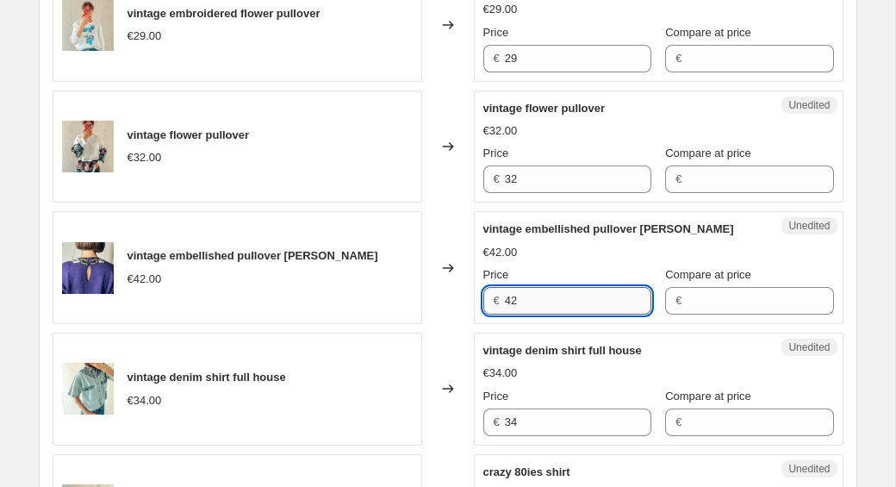
click at [534, 306] on input "42" at bounding box center [578, 301] width 147 height 28
type input "4"
type input "25"
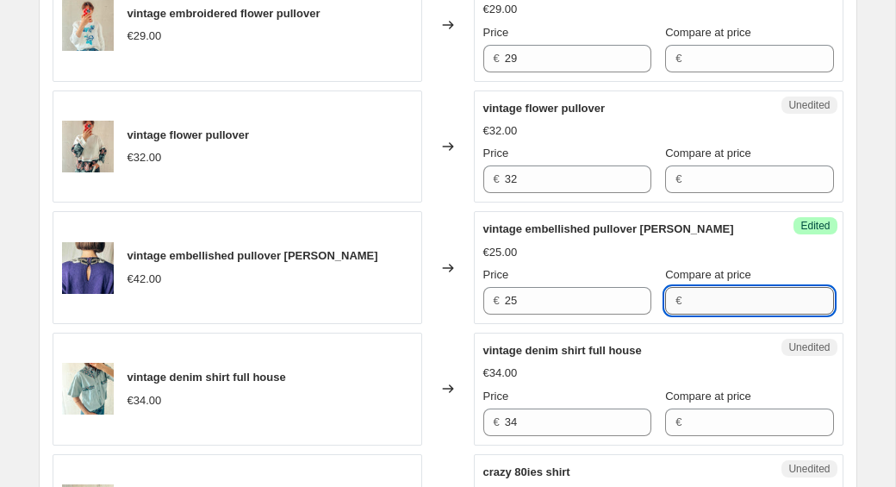
click at [702, 300] on input "Compare at price" at bounding box center [760, 301] width 147 height 28
type input "42"
click at [607, 250] on div "€25.00" at bounding box center [659, 252] width 351 height 17
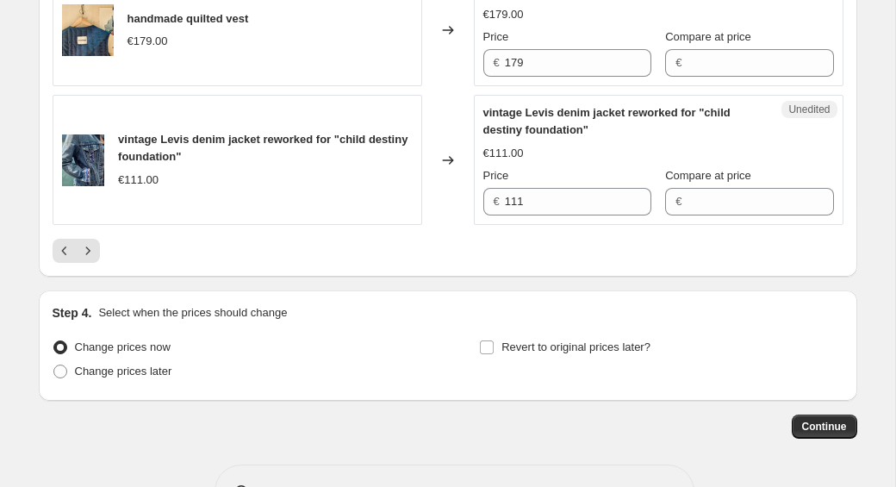
scroll to position [2793, 0]
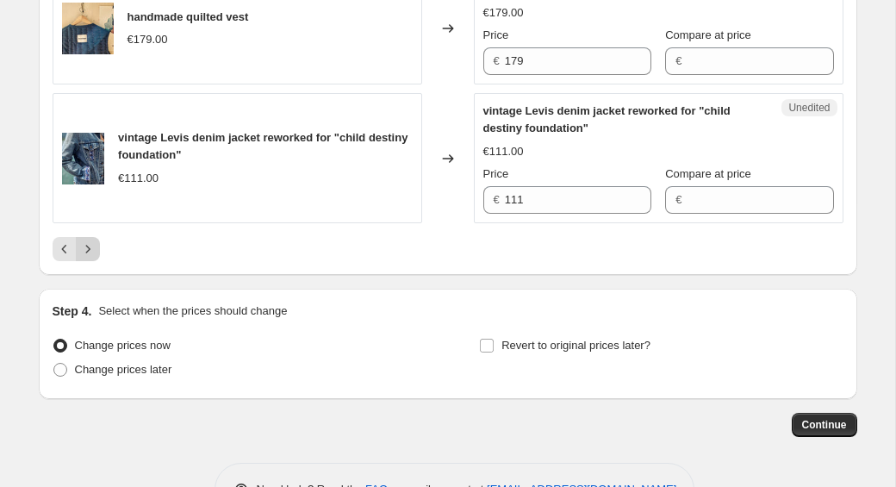
click at [97, 261] on button "Next" at bounding box center [88, 249] width 24 height 24
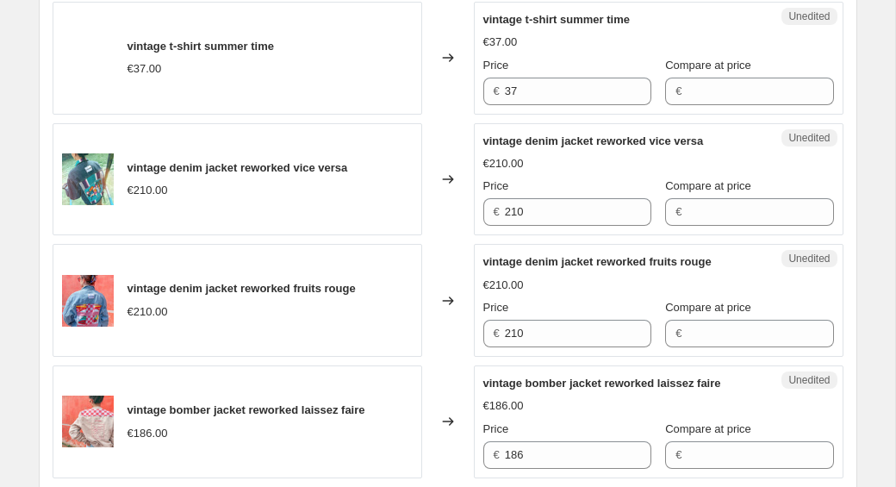
scroll to position [945, 0]
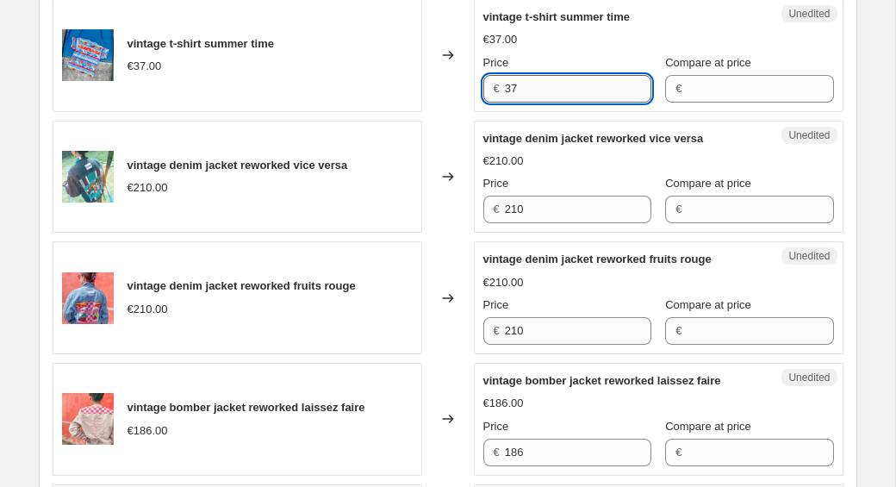
click at [527, 89] on input "37" at bounding box center [578, 89] width 147 height 28
type input "3"
type input "18"
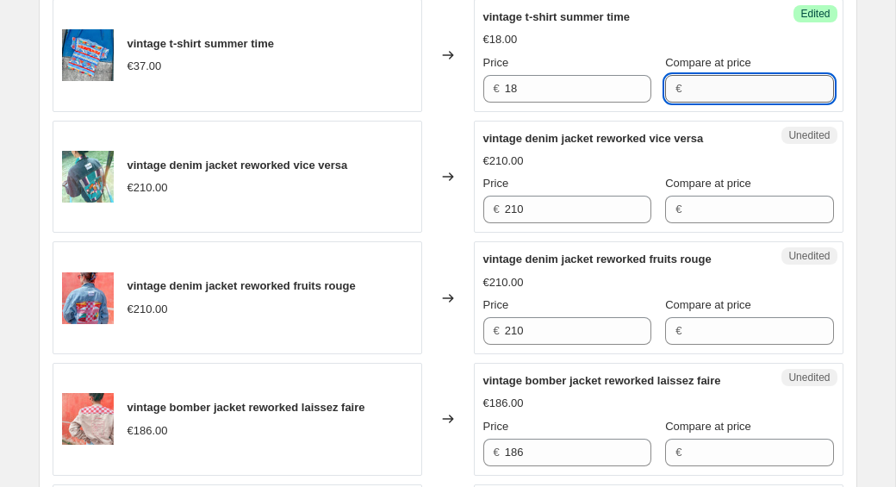
click at [723, 78] on input "Compare at price" at bounding box center [760, 89] width 147 height 28
type input "37"
click at [746, 152] on div "vintage denim jacket reworked vice versa €210.00 Price € 210 Compare at price €" at bounding box center [659, 177] width 351 height 94
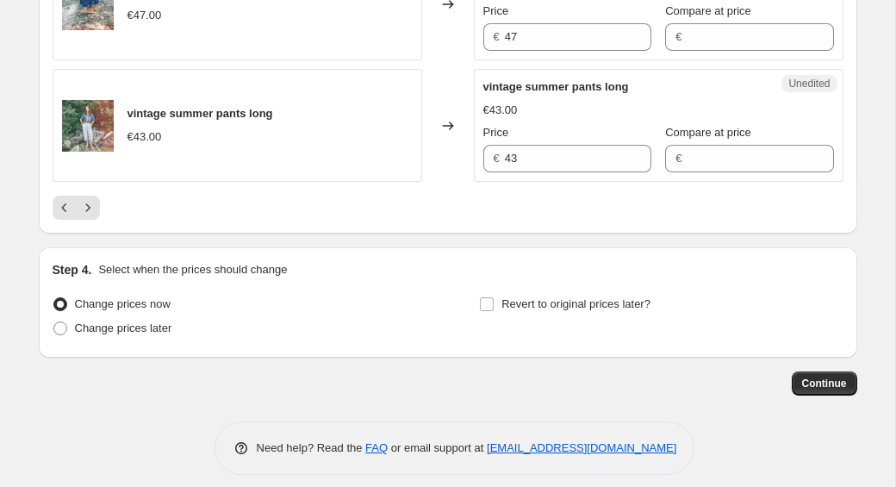
scroll to position [2865, 0]
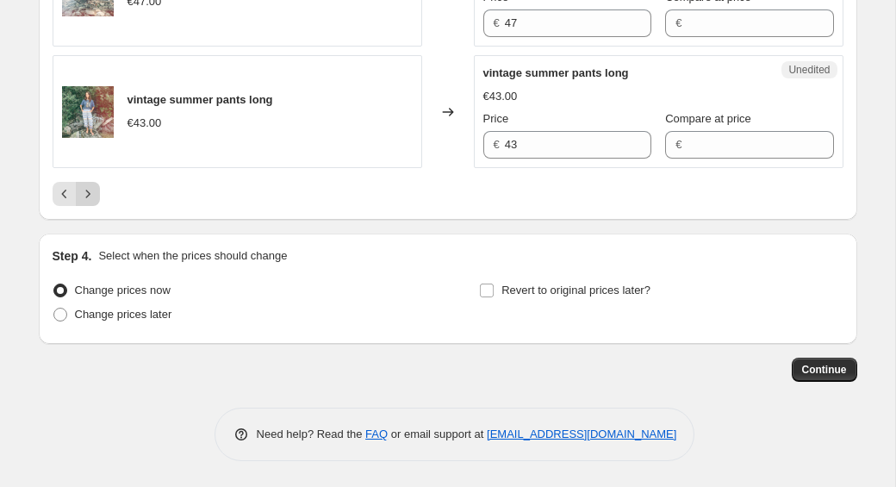
click at [94, 195] on icon "Next" at bounding box center [87, 193] width 17 height 17
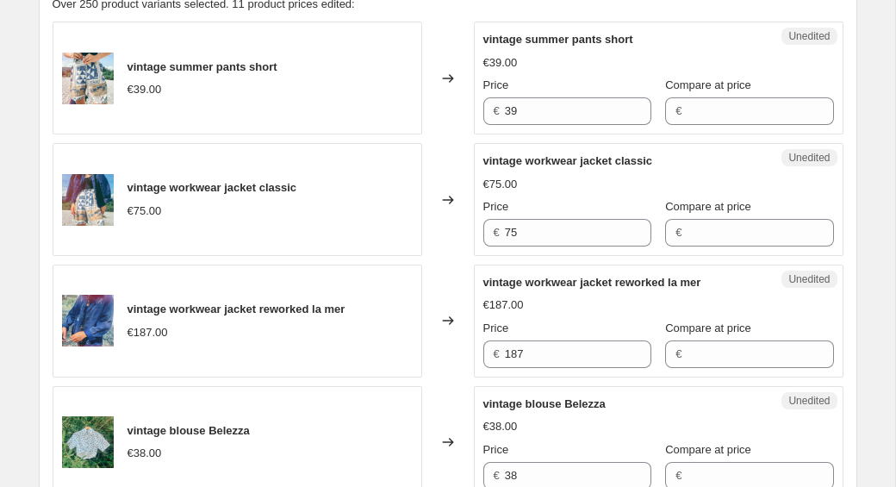
scroll to position [552, 0]
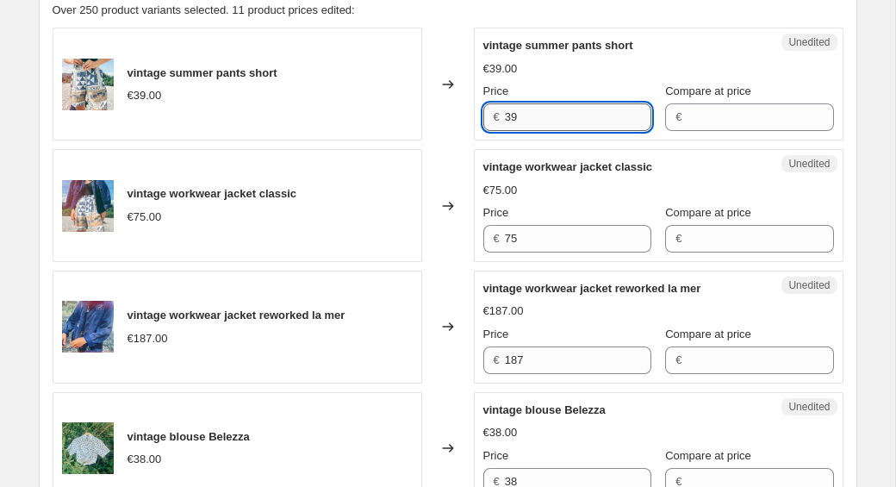
click at [537, 122] on input "39" at bounding box center [578, 117] width 147 height 28
type input "3"
type input "18"
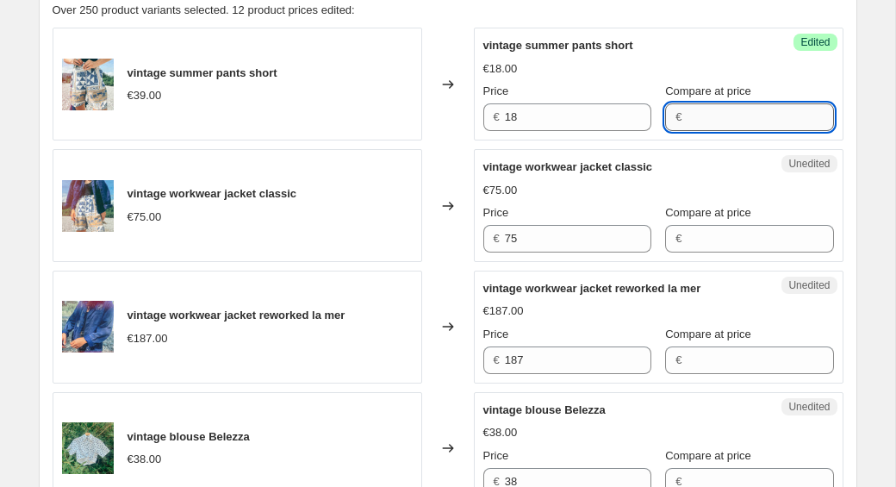
click at [714, 119] on input "Compare at price" at bounding box center [760, 117] width 147 height 28
type input "39"
click at [661, 182] on div "€75.00" at bounding box center [659, 190] width 351 height 17
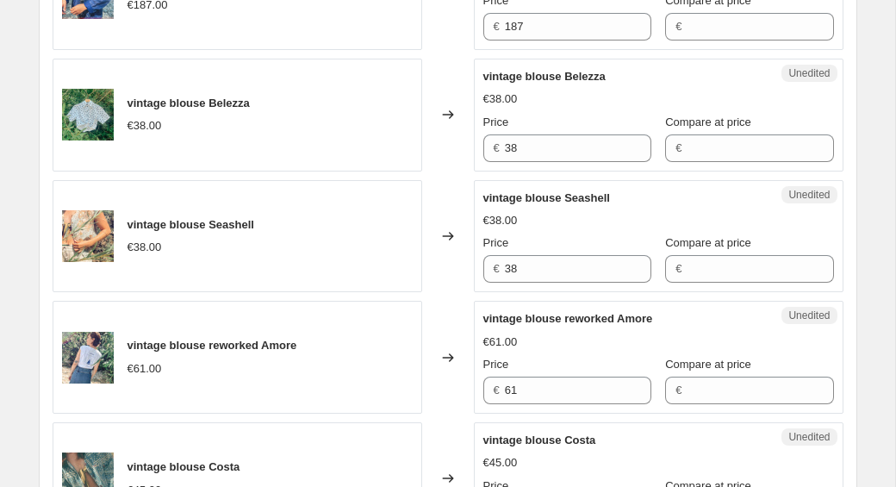
scroll to position [902, 0]
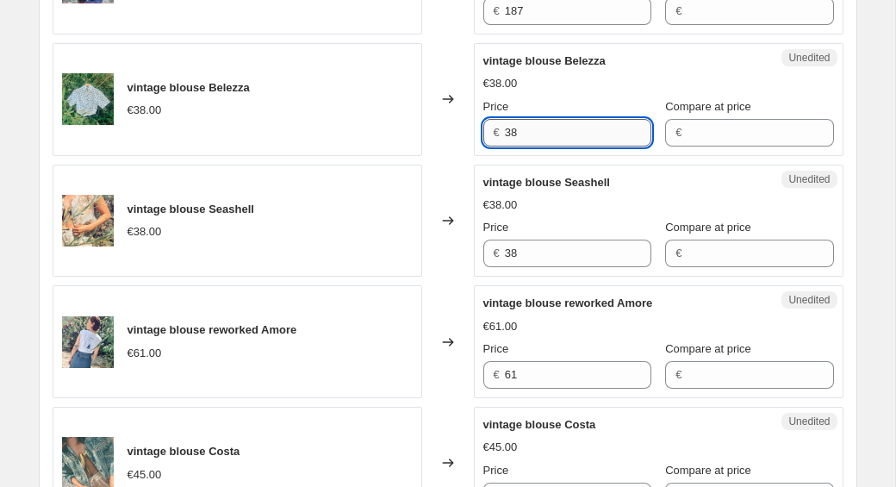
click at [566, 134] on input "38" at bounding box center [578, 133] width 147 height 28
type input "3"
type input "18"
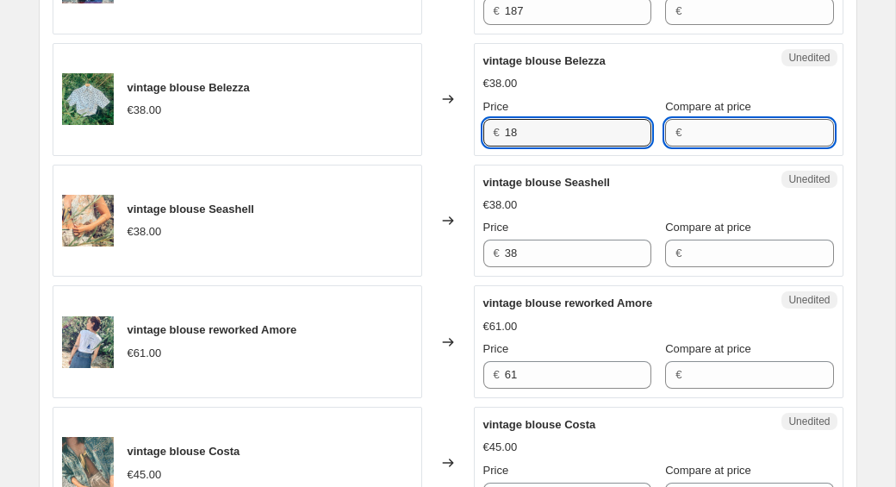
click at [746, 140] on input "Compare at price" at bounding box center [760, 133] width 147 height 28
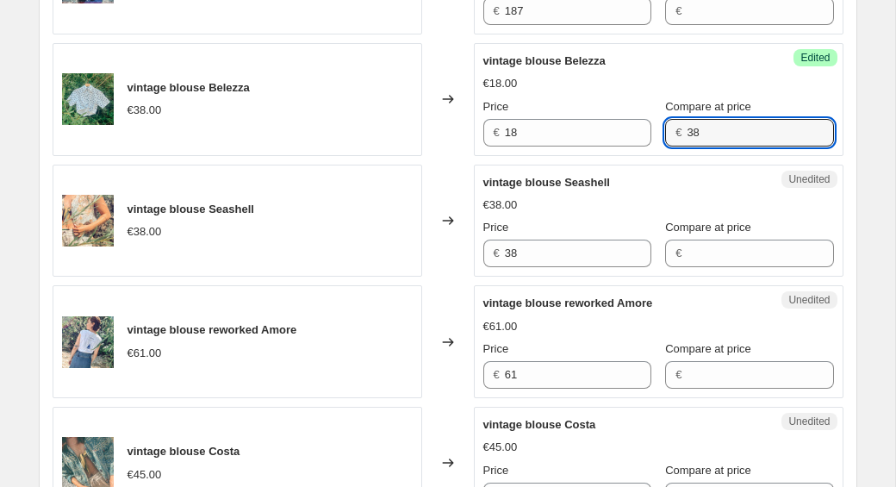
type input "38"
click at [671, 190] on div "vintage blouse Seashell" at bounding box center [625, 182] width 282 height 17
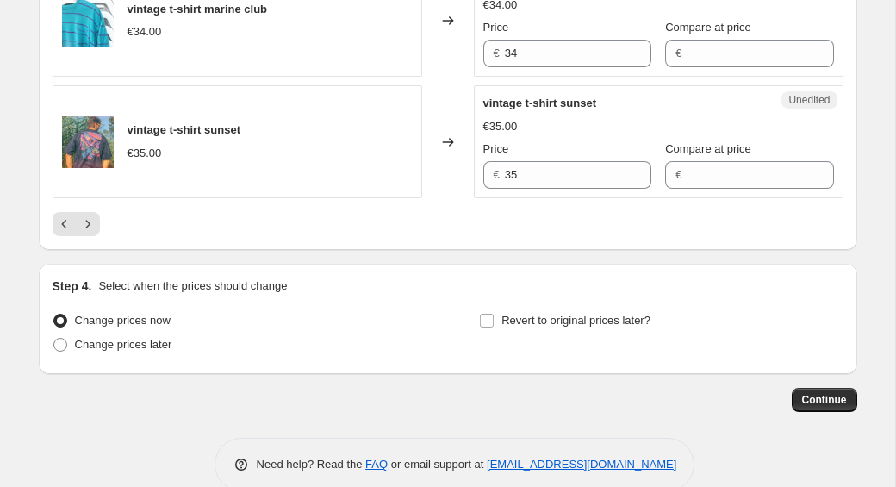
scroll to position [2814, 0]
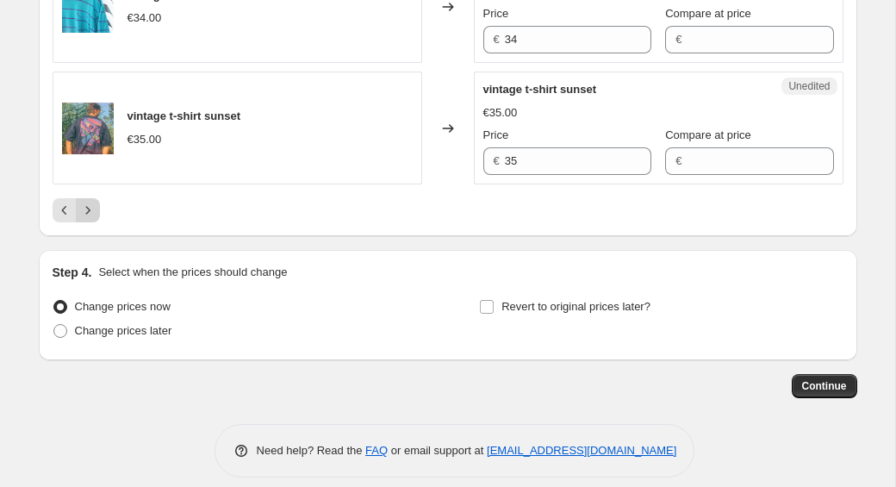
click at [88, 215] on icon "Next" at bounding box center [87, 210] width 17 height 17
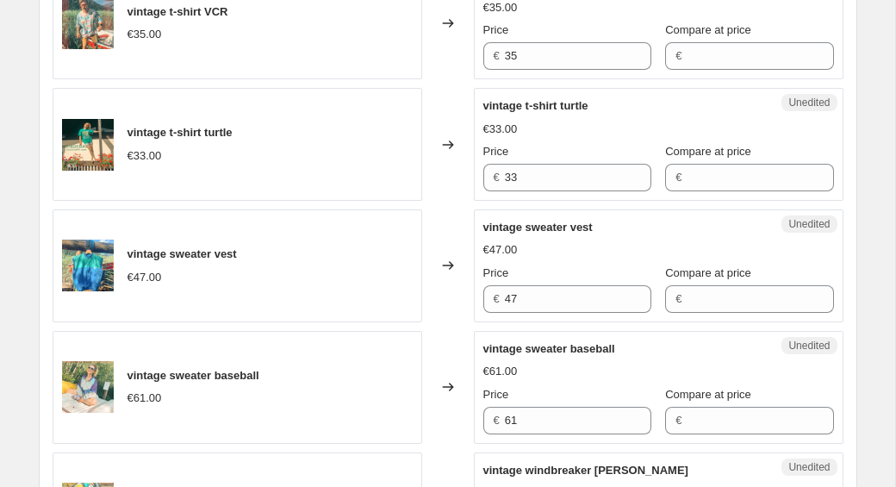
scroll to position [616, 0]
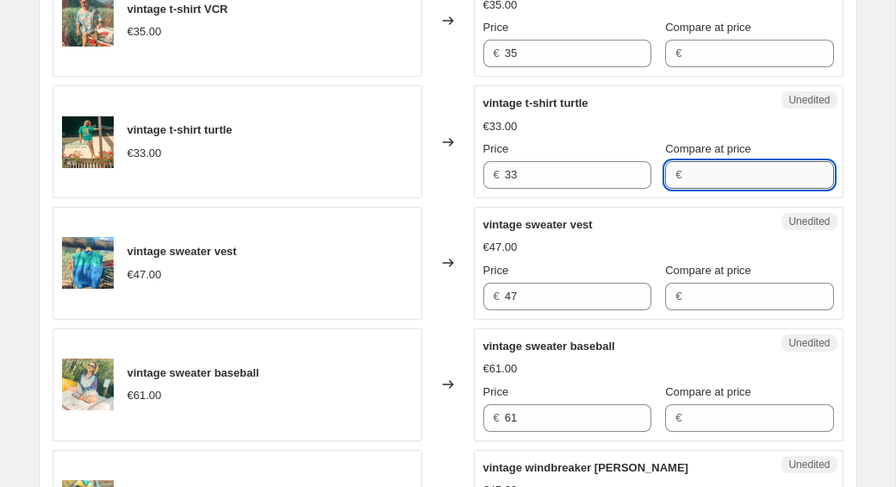
click at [687, 168] on input "Compare at price" at bounding box center [760, 175] width 147 height 28
type input "33"
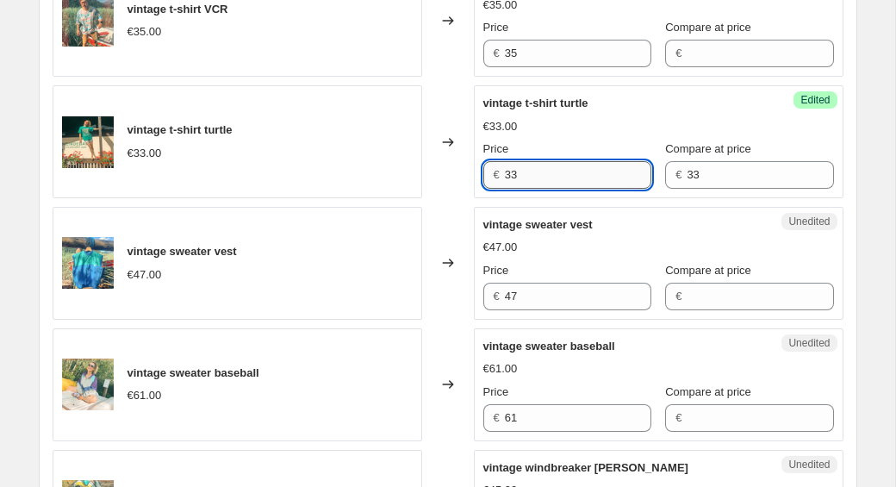
click at [556, 179] on input "33" at bounding box center [578, 175] width 147 height 28
type input "3"
type input "15"
click at [398, 240] on div "vintage sweater vest €47.00" at bounding box center [238, 263] width 370 height 113
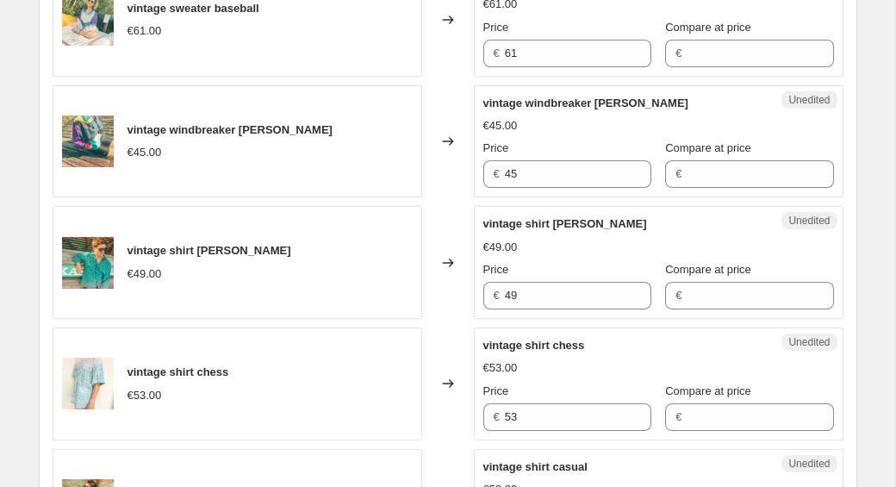
scroll to position [982, 0]
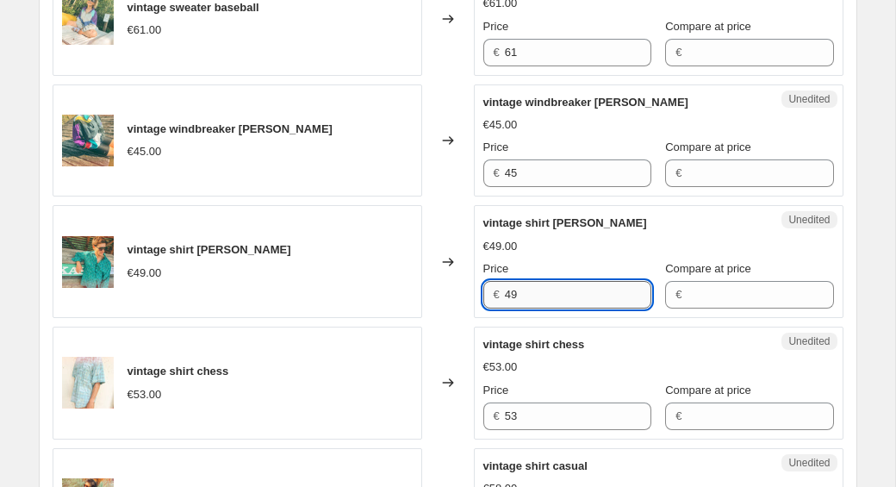
click at [536, 293] on input "49" at bounding box center [578, 295] width 147 height 28
type input "4"
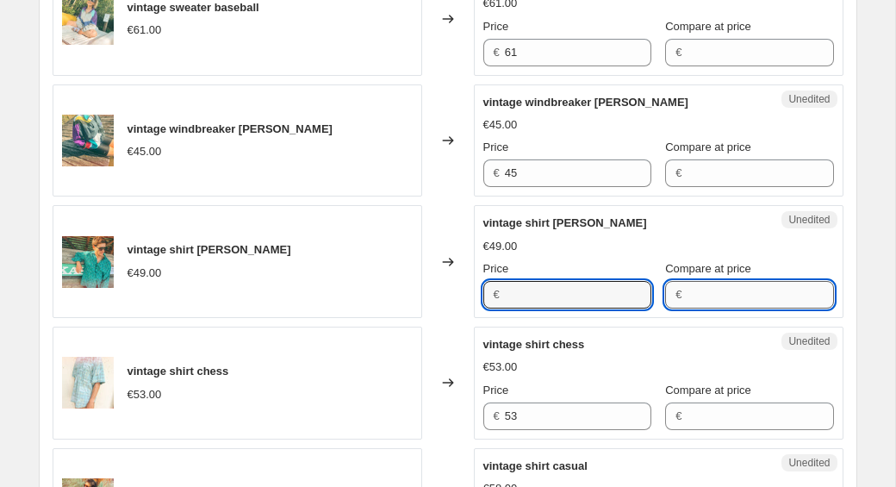
type input "49"
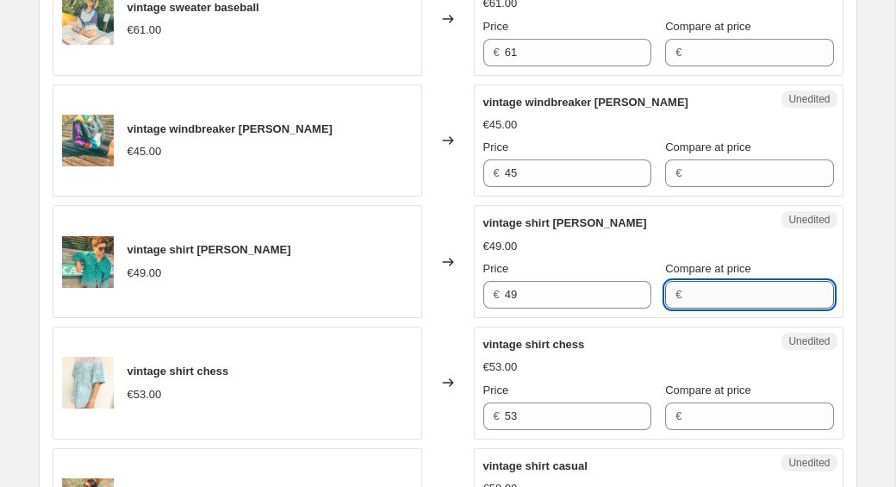
click at [687, 291] on input "Compare at price" at bounding box center [760, 295] width 147 height 28
type input "49"
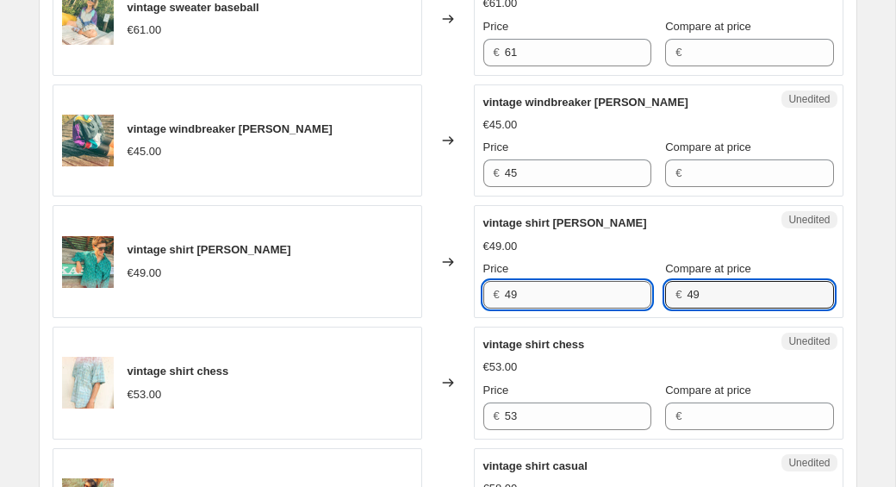
click at [560, 296] on input "49" at bounding box center [578, 295] width 147 height 28
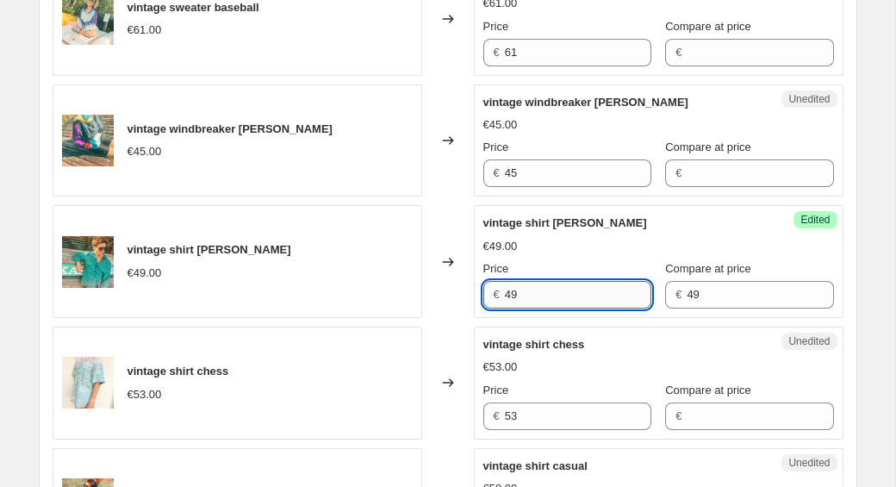
type input "4"
type input "24"
click at [351, 284] on div "vintage shirt oliver €49.00" at bounding box center [238, 261] width 370 height 113
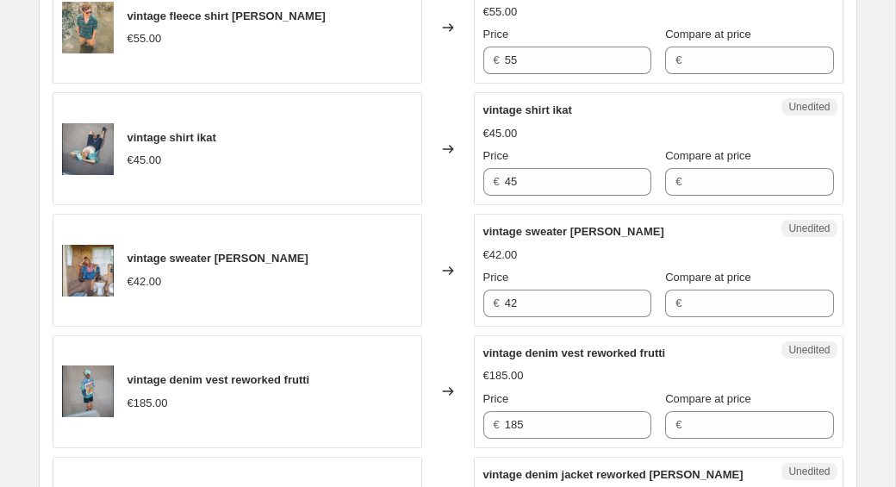
scroll to position [1582, 0]
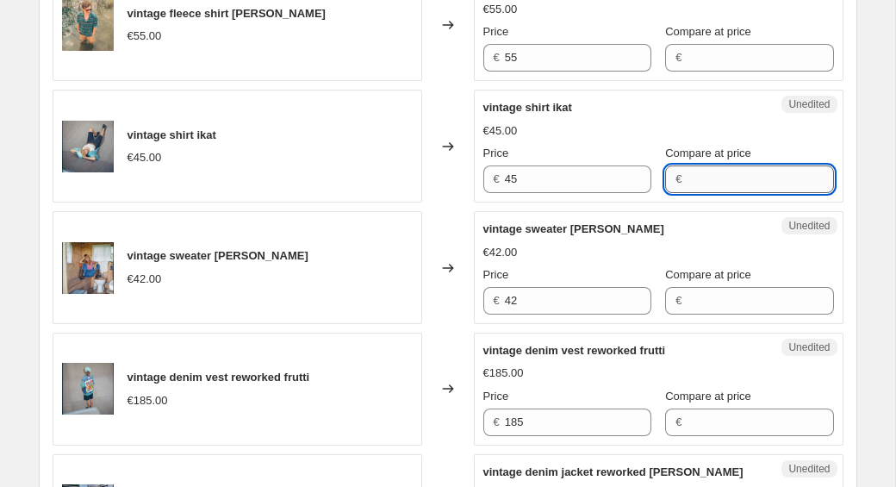
click at [720, 172] on input "Compare at price" at bounding box center [760, 179] width 147 height 28
type input "45"
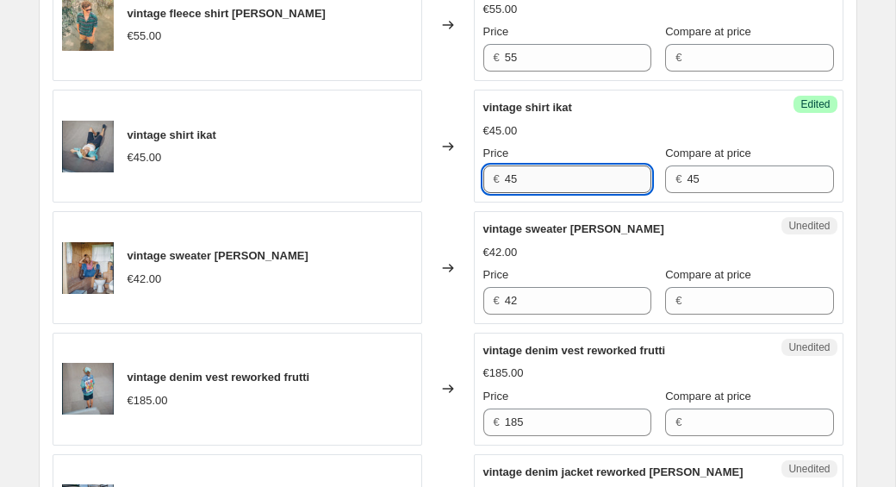
click at [540, 178] on input "45" at bounding box center [578, 179] width 147 height 28
type input "4"
type input "22"
click at [430, 232] on div "Changed to" at bounding box center [448, 267] width 52 height 113
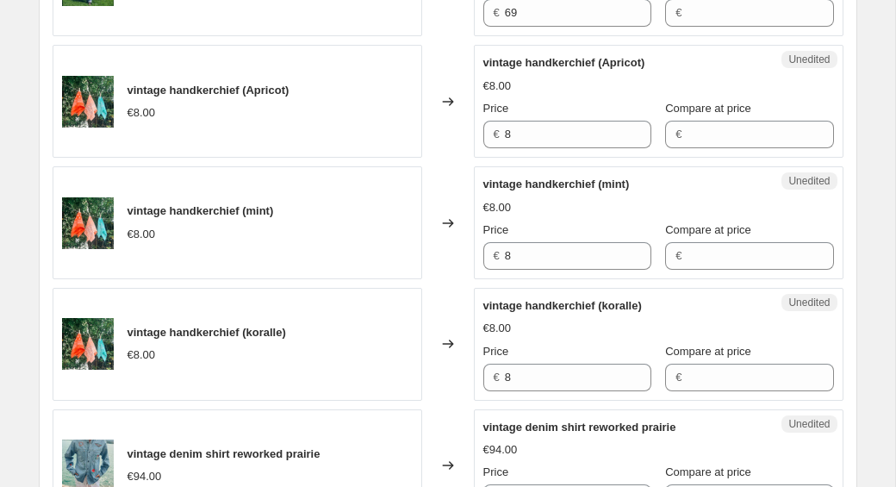
scroll to position [2240, 0]
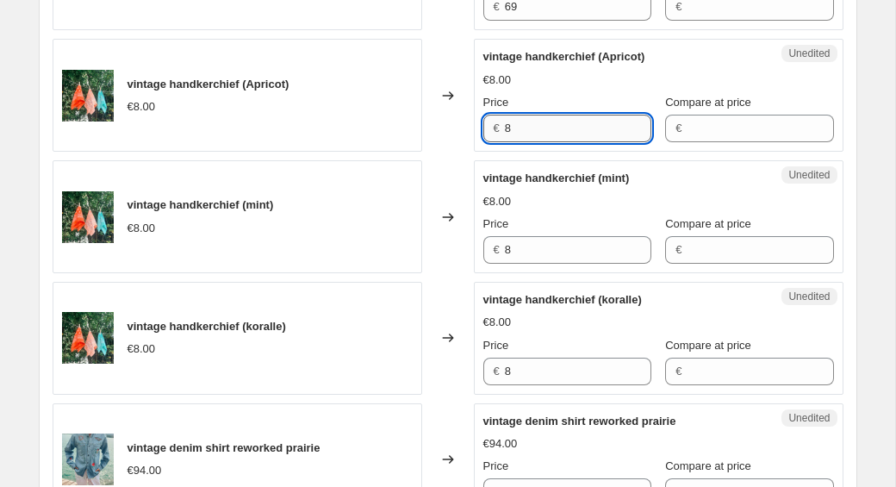
click at [547, 134] on input "8" at bounding box center [578, 129] width 147 height 28
type input "5"
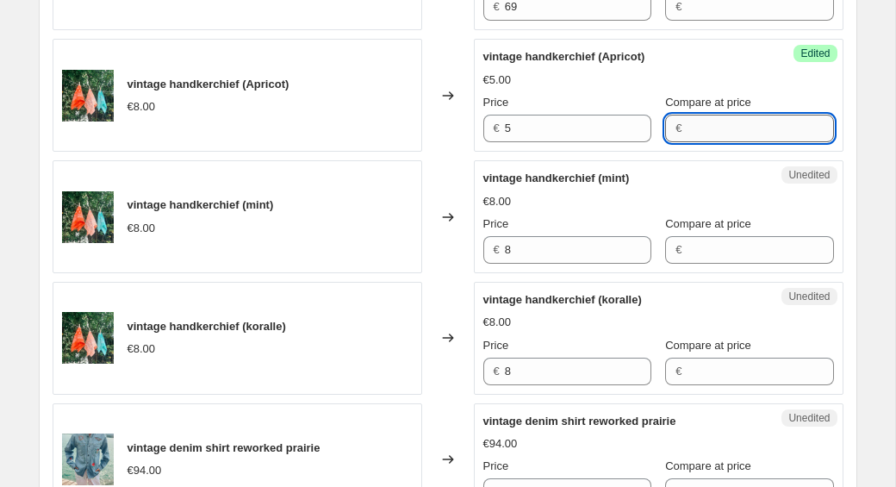
click at [687, 128] on input "Compare at price" at bounding box center [760, 129] width 147 height 28
type input "8"
click at [381, 144] on div "vintage handkerchief (Apricot) €8.00" at bounding box center [238, 95] width 370 height 113
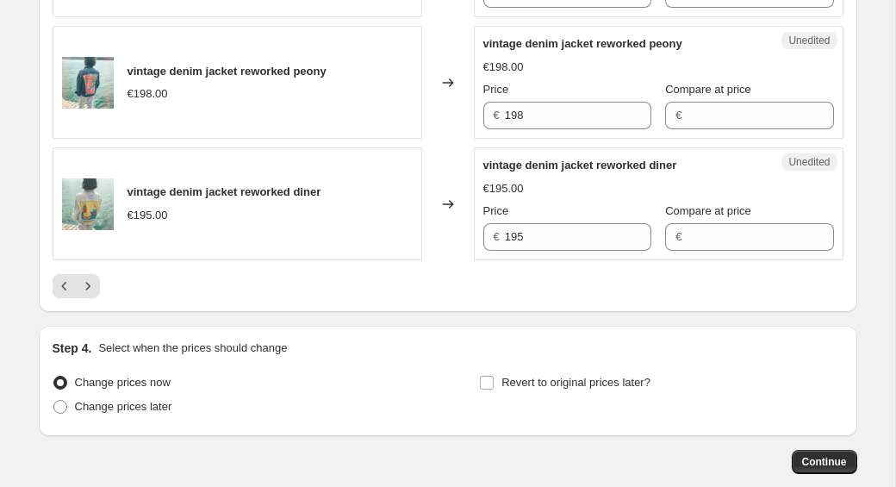
scroll to position [2744, 0]
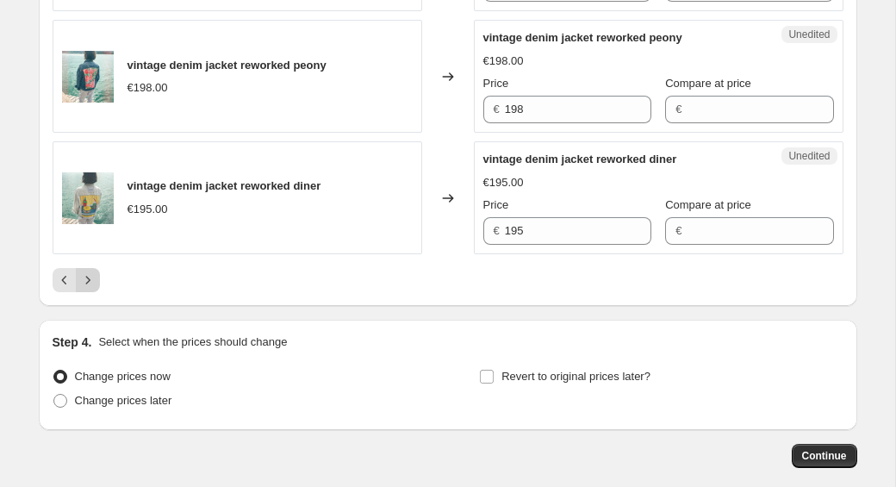
click at [87, 284] on icon "Next" at bounding box center [87, 279] width 17 height 17
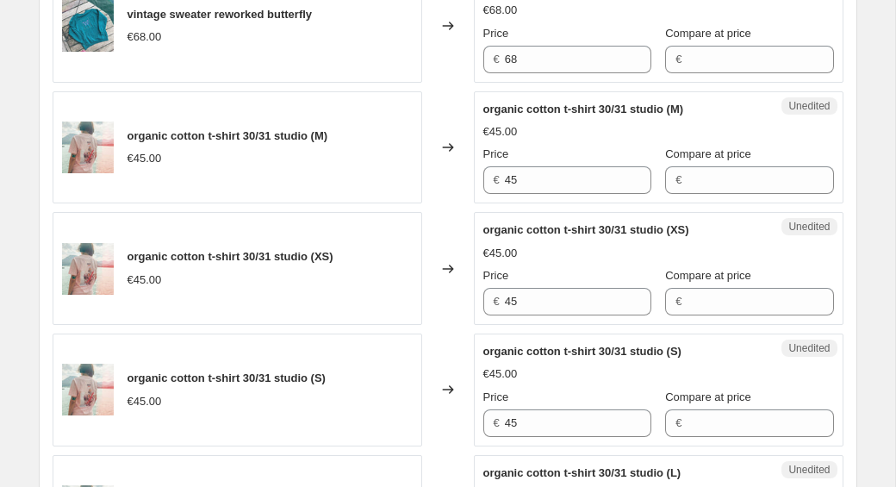
scroll to position [980, 0]
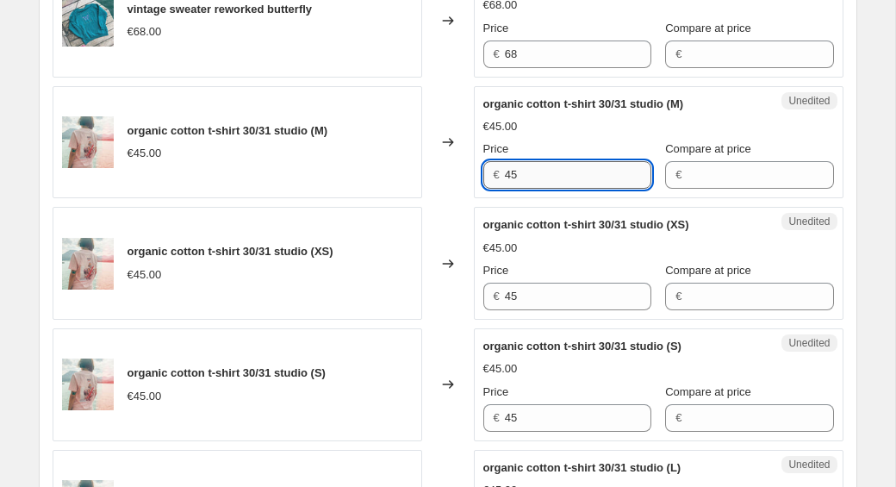
click at [563, 178] on input "45" at bounding box center [578, 175] width 147 height 28
type input "45"
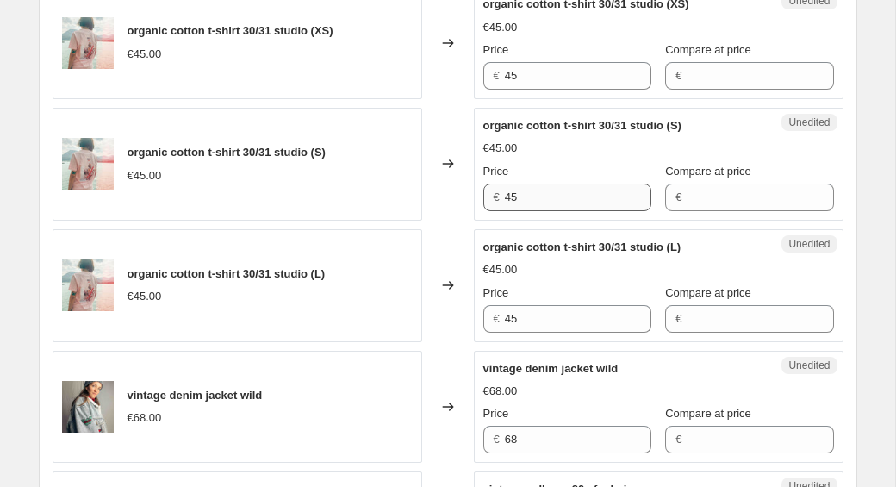
scroll to position [1206, 0]
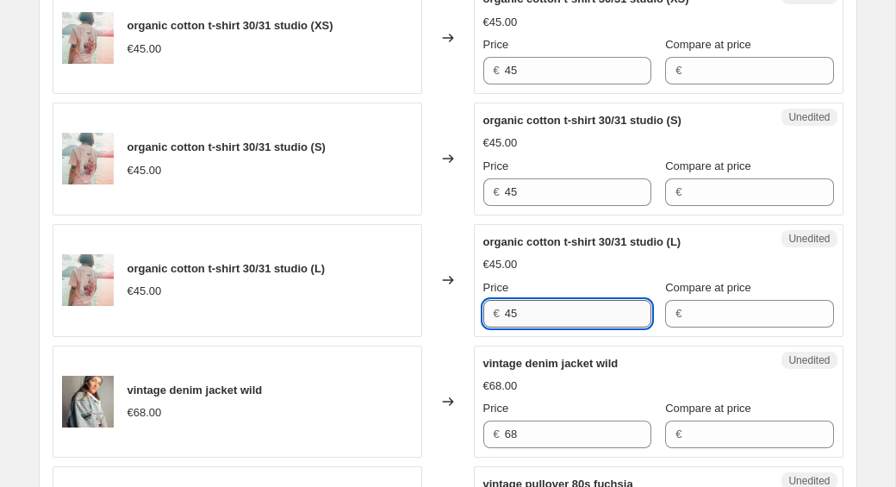
click at [546, 307] on input "45" at bounding box center [578, 314] width 147 height 28
type input "4"
type input "25"
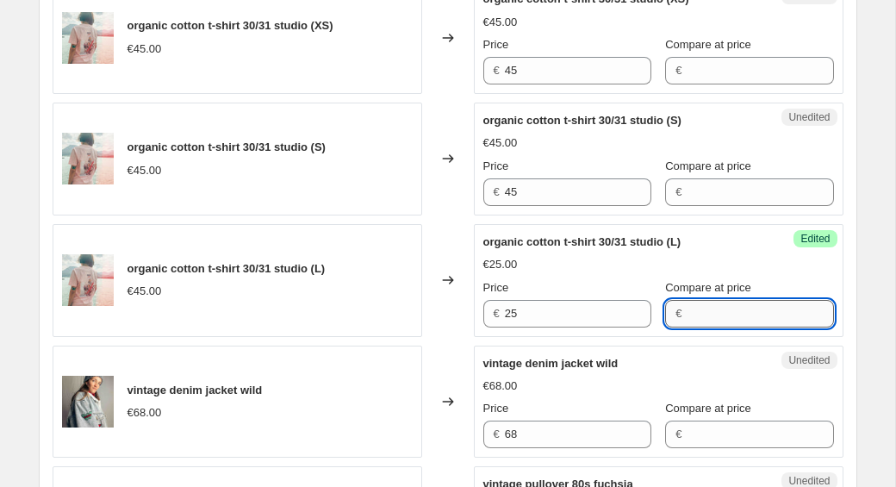
click at [696, 308] on input "Compare at price" at bounding box center [760, 314] width 147 height 28
type input "45"
click at [706, 256] on div "€25.00" at bounding box center [659, 264] width 351 height 17
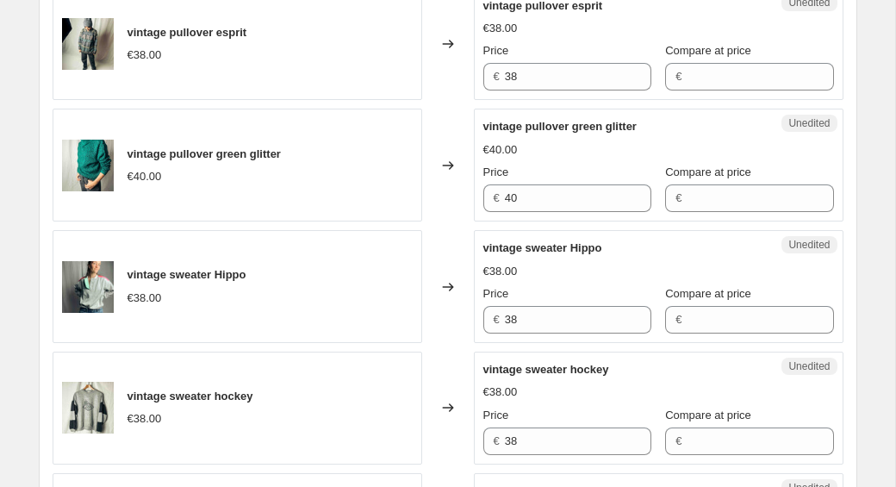
scroll to position [2214, 0]
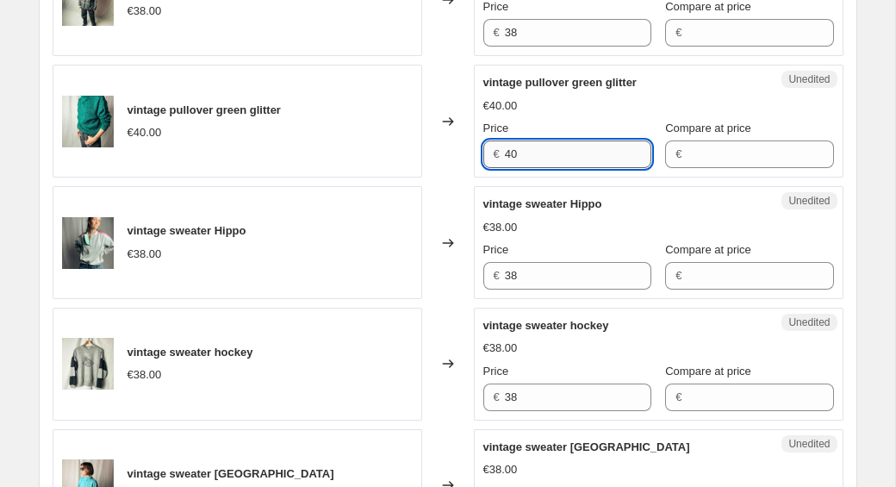
click at [546, 152] on input "40" at bounding box center [578, 154] width 147 height 28
type input "4"
type input "20"
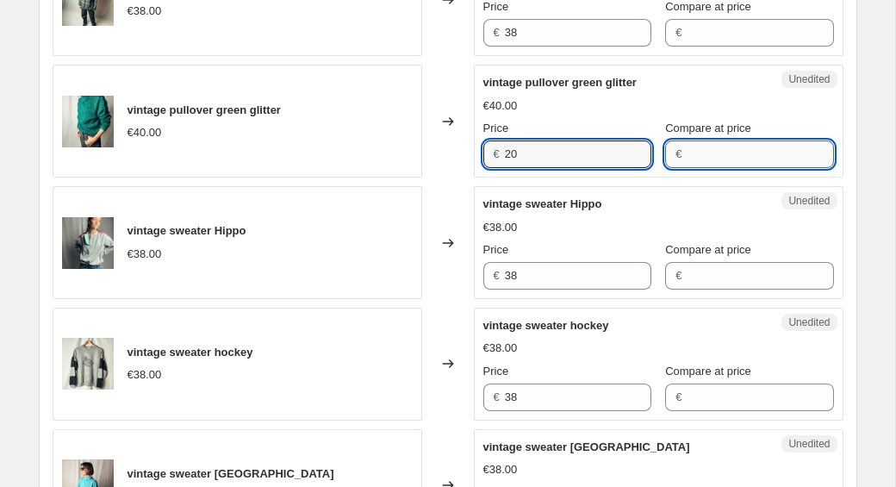
click at [727, 163] on input "Compare at price" at bounding box center [760, 154] width 147 height 28
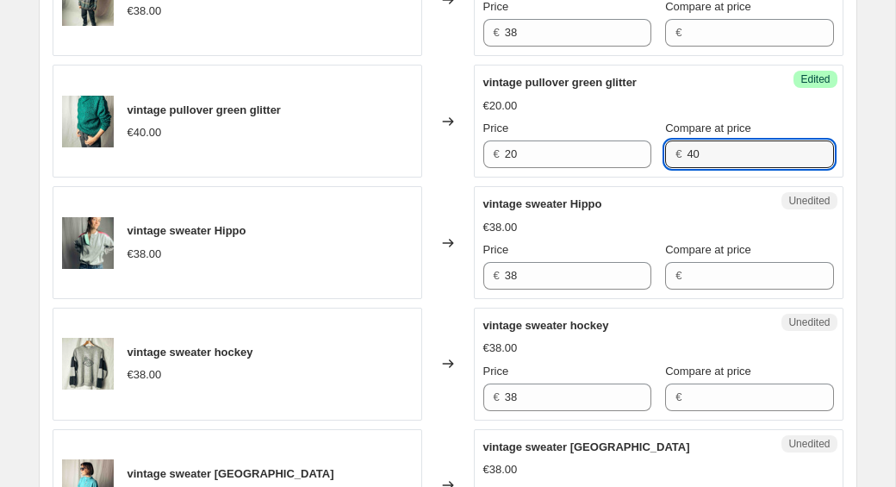
type input "40"
click at [435, 196] on div "Changed to" at bounding box center [448, 242] width 52 height 113
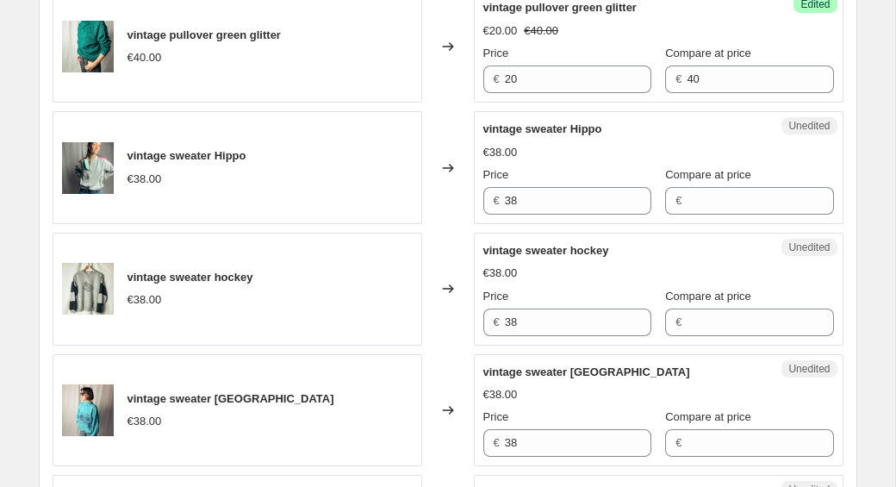
scroll to position [2292, 0]
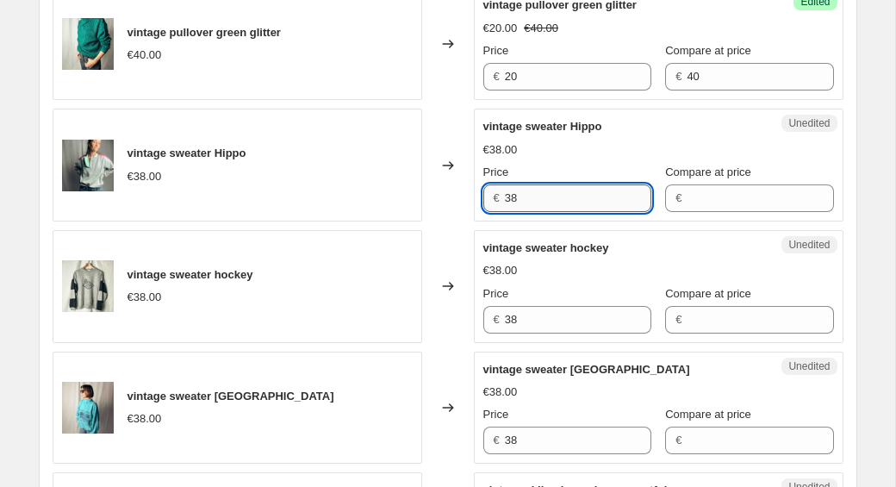
click at [550, 204] on input "38" at bounding box center [578, 198] width 147 height 28
type input "3"
type input "38"
click at [687, 201] on input "Compare at price" at bounding box center [760, 198] width 147 height 28
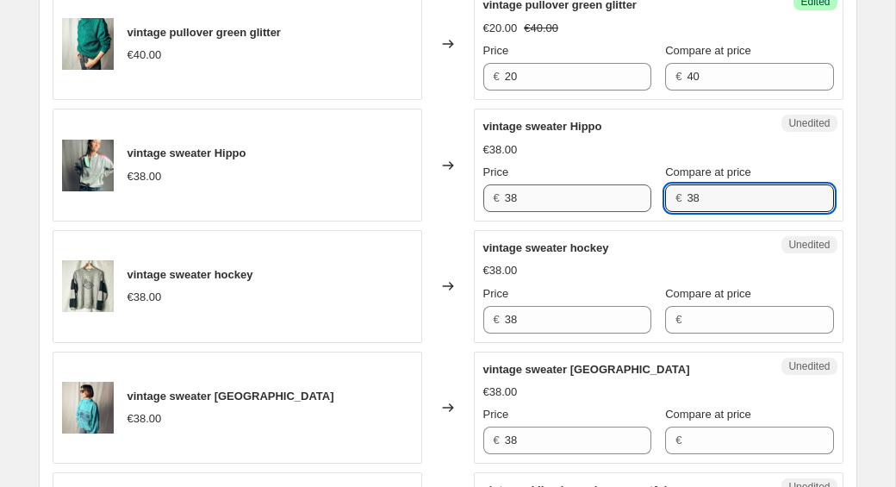
type input "38"
click at [565, 200] on input "38" at bounding box center [578, 198] width 147 height 28
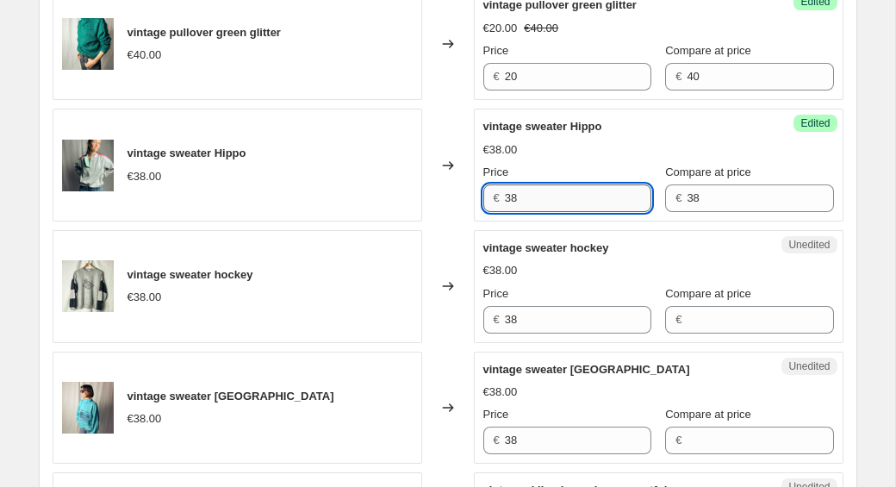
type input "3"
type input "19"
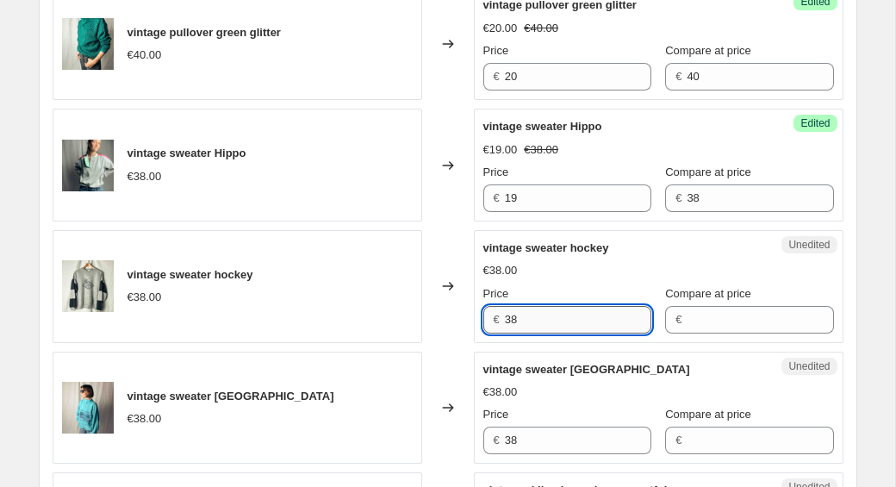
click at [536, 321] on input "38" at bounding box center [578, 320] width 147 height 28
type input "3"
type input "19"
click at [696, 309] on input "Compare at price" at bounding box center [760, 320] width 147 height 28
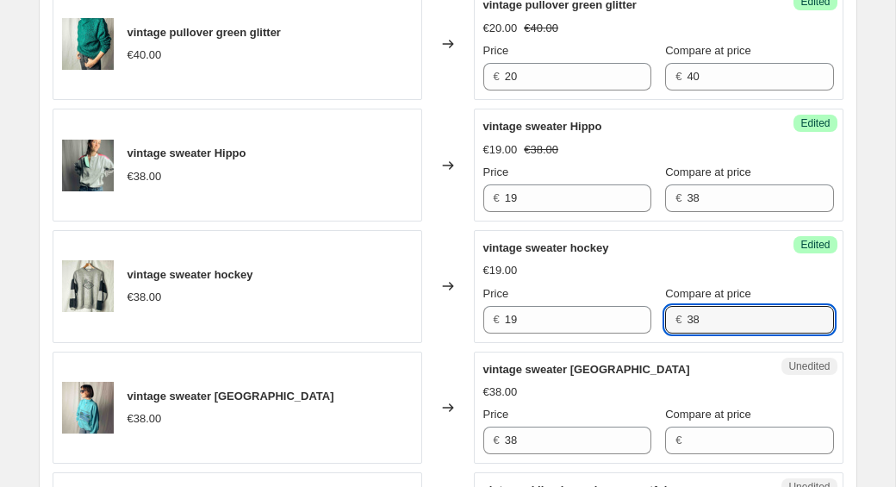
type input "38"
click at [352, 253] on div "vintage sweater hockey €38.00" at bounding box center [238, 286] width 370 height 113
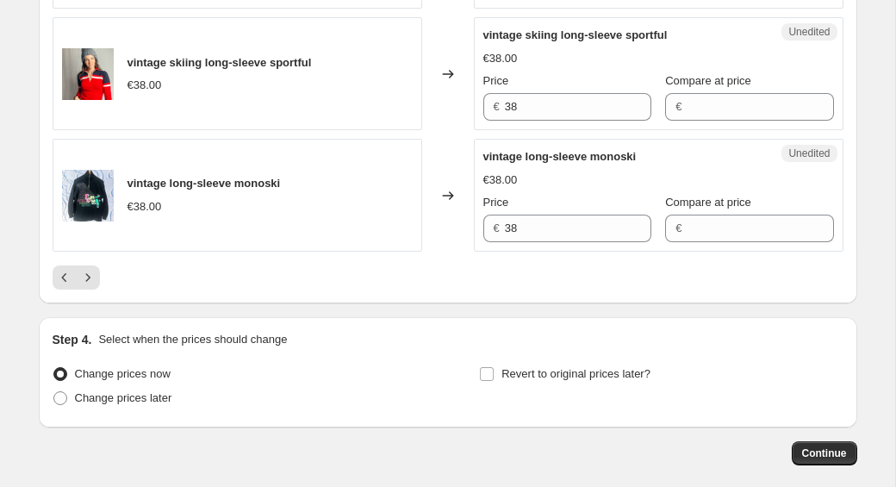
scroll to position [2737, 0]
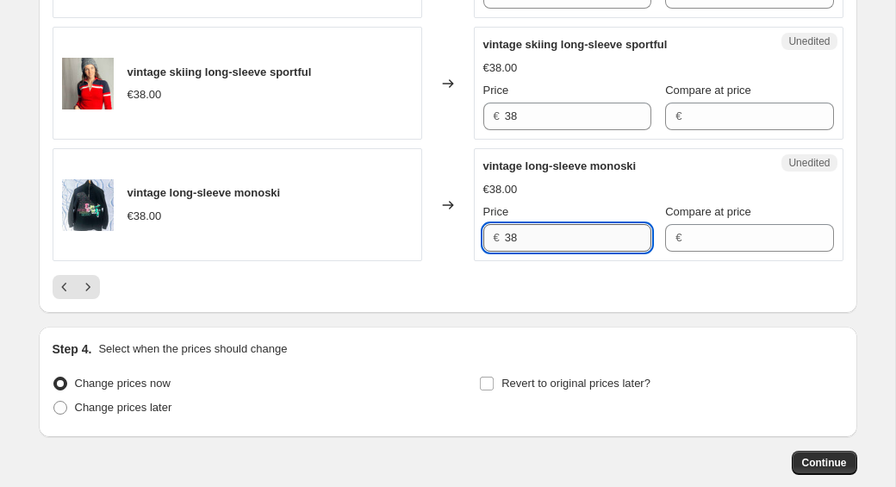
click at [533, 243] on input "38" at bounding box center [578, 238] width 147 height 28
type input "3"
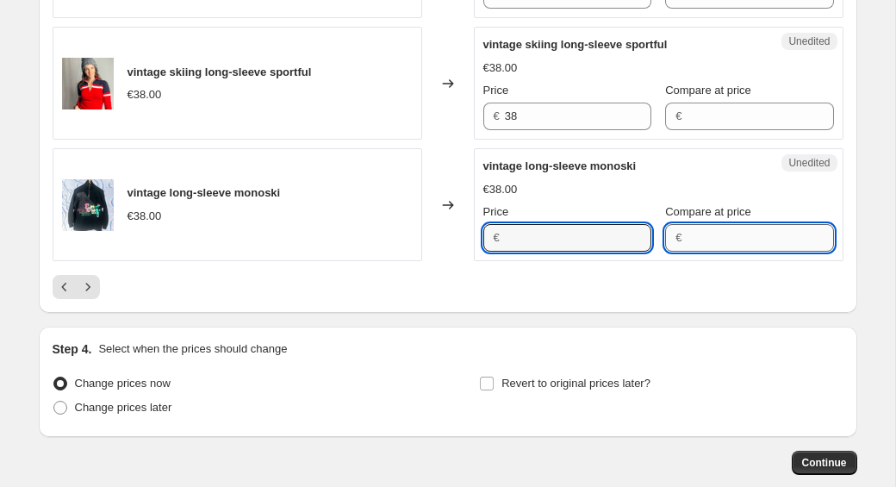
type input "38"
click at [694, 242] on input "Compare at price" at bounding box center [760, 238] width 147 height 28
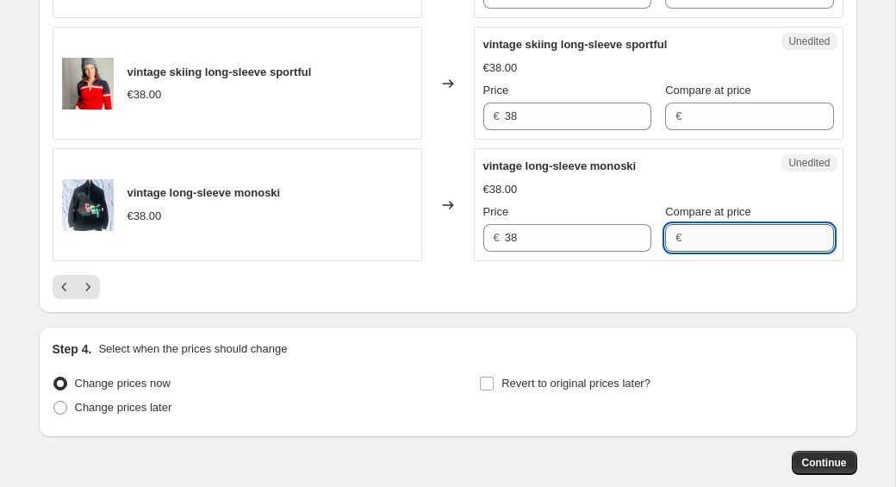
type input "2"
type input "38"
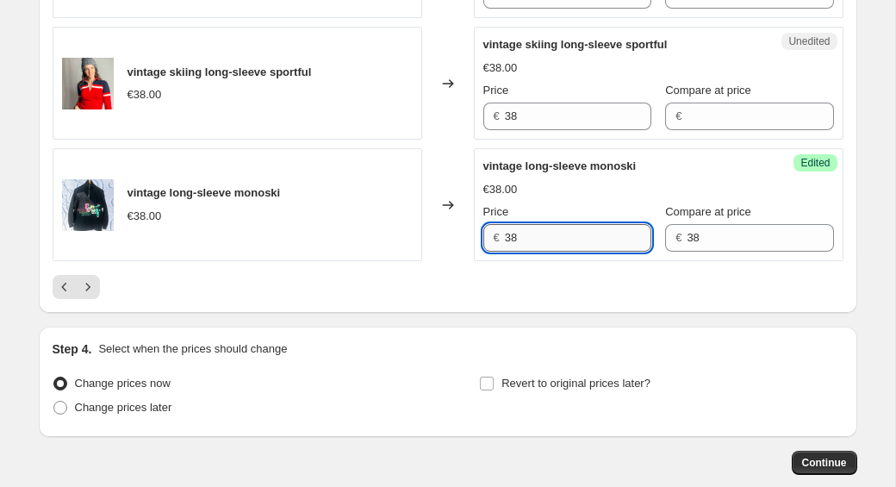
click at [568, 242] on input "38" at bounding box center [578, 238] width 147 height 28
type input "3"
type input "17"
click at [94, 290] on icon "Next" at bounding box center [87, 286] width 17 height 17
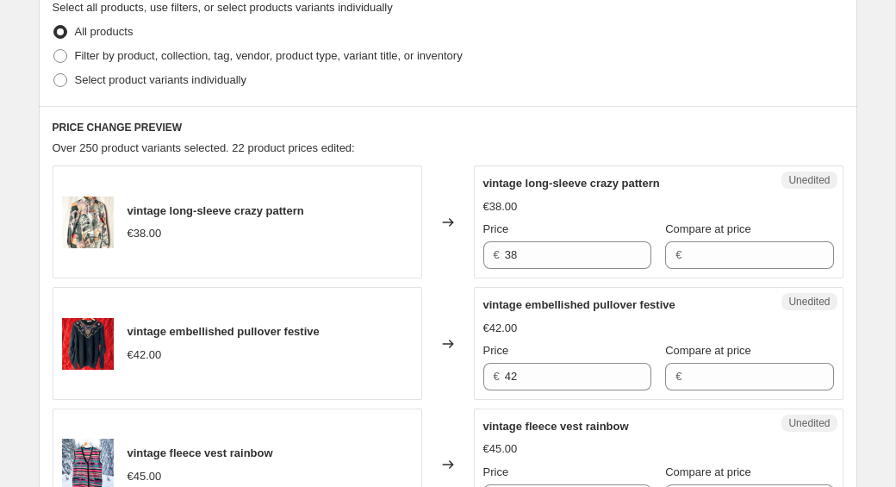
scroll to position [553, 0]
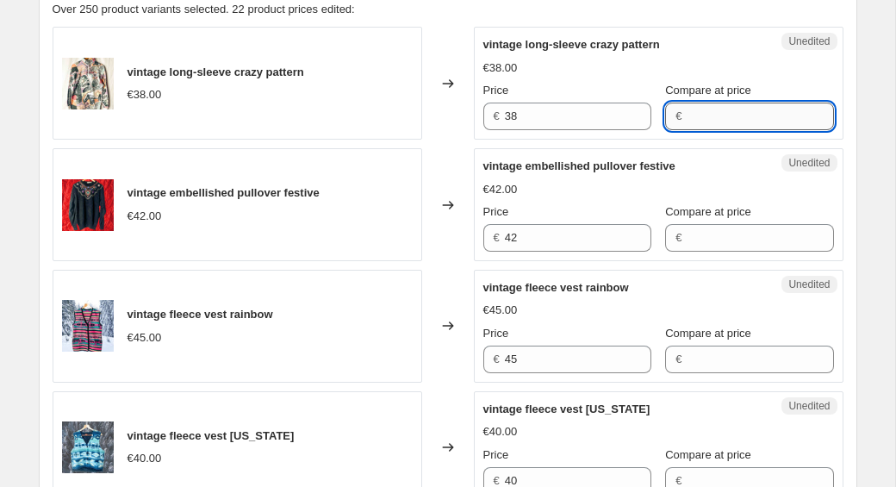
click at [702, 104] on input "Compare at price" at bounding box center [760, 117] width 147 height 28
type input "2"
type input "38"
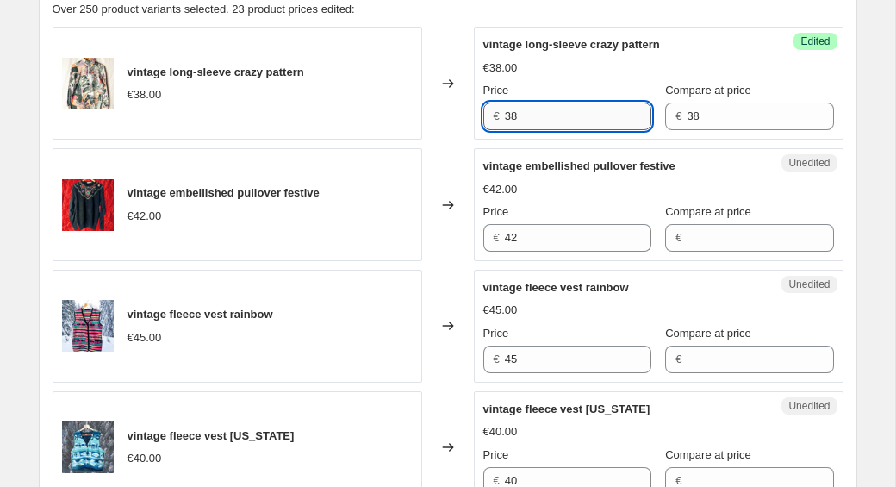
click at [546, 121] on input "38" at bounding box center [578, 117] width 147 height 28
type input "3"
type input "17"
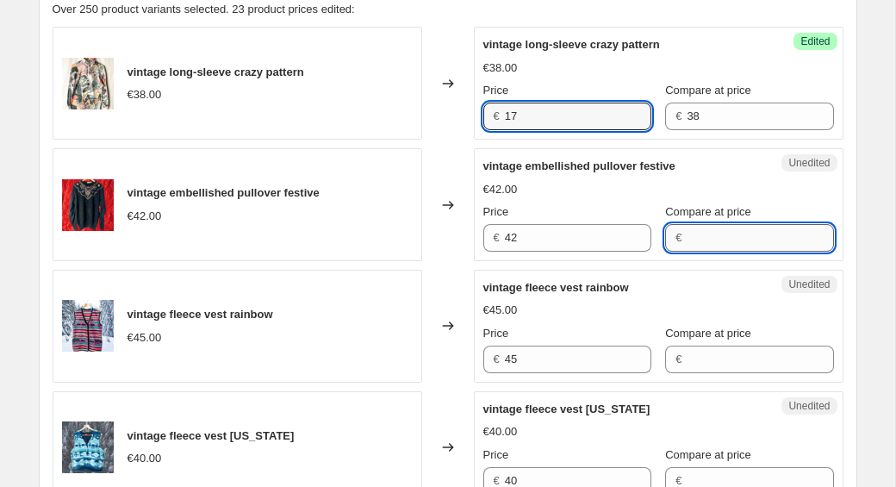
click at [695, 240] on input "Compare at price" at bounding box center [760, 238] width 147 height 28
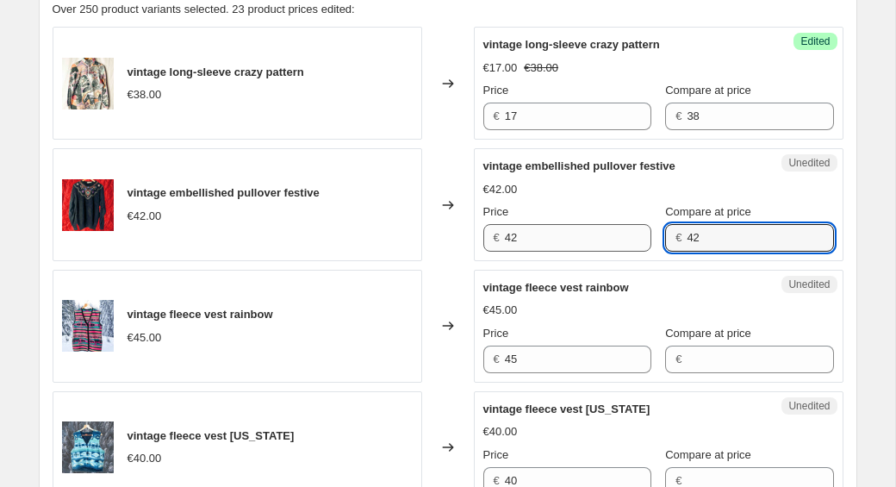
type input "42"
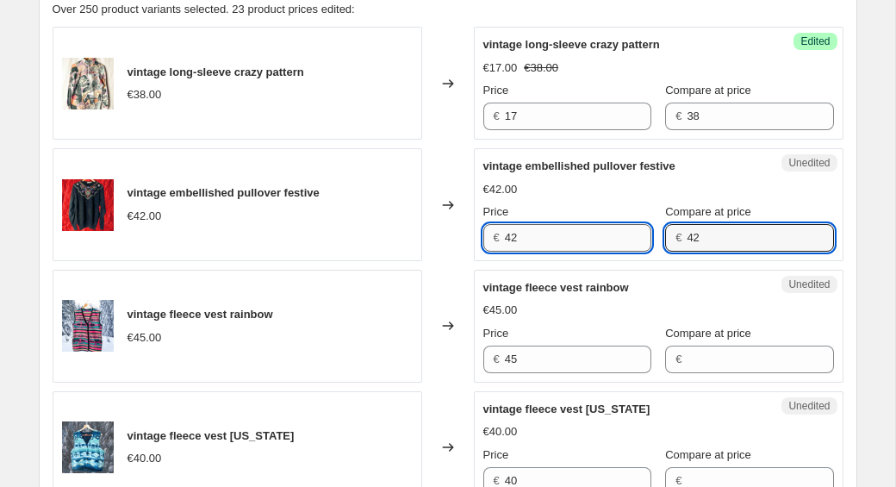
click at [572, 239] on input "42" at bounding box center [578, 238] width 147 height 28
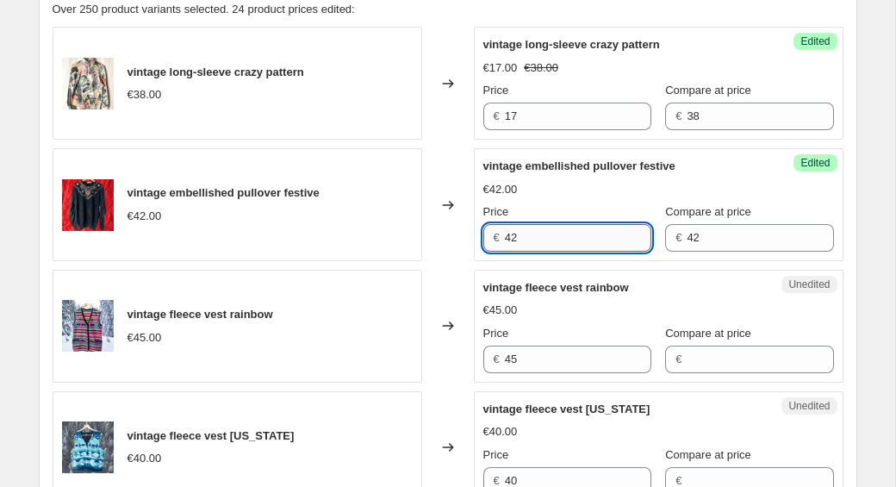
type input "4"
type input "21"
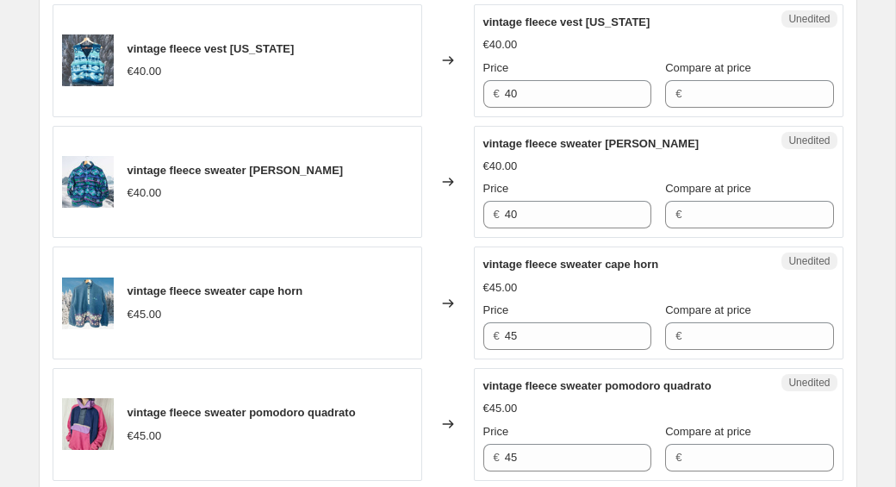
scroll to position [943, 0]
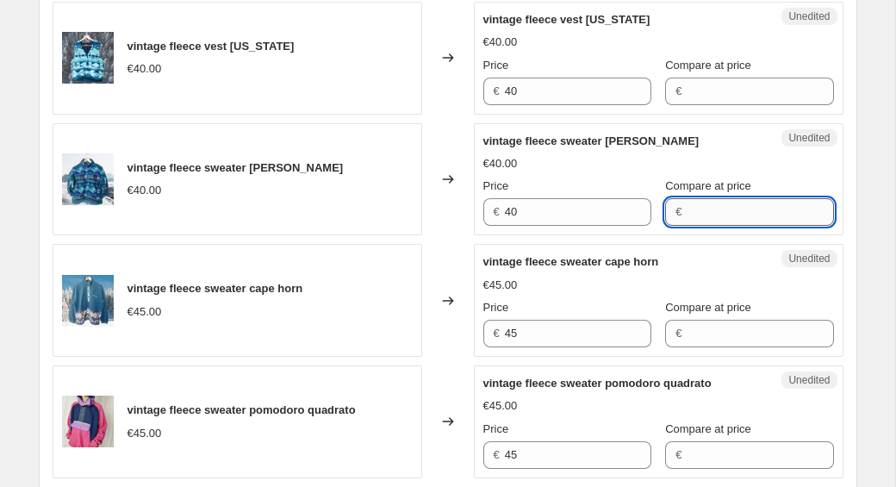
click at [687, 210] on input "Compare at price" at bounding box center [760, 212] width 147 height 28
type input "40"
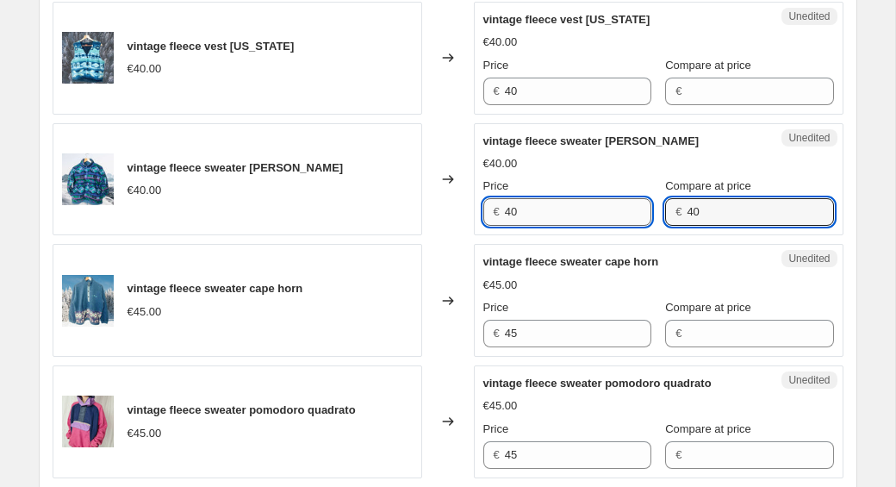
click at [566, 215] on input "40" at bounding box center [578, 212] width 147 height 28
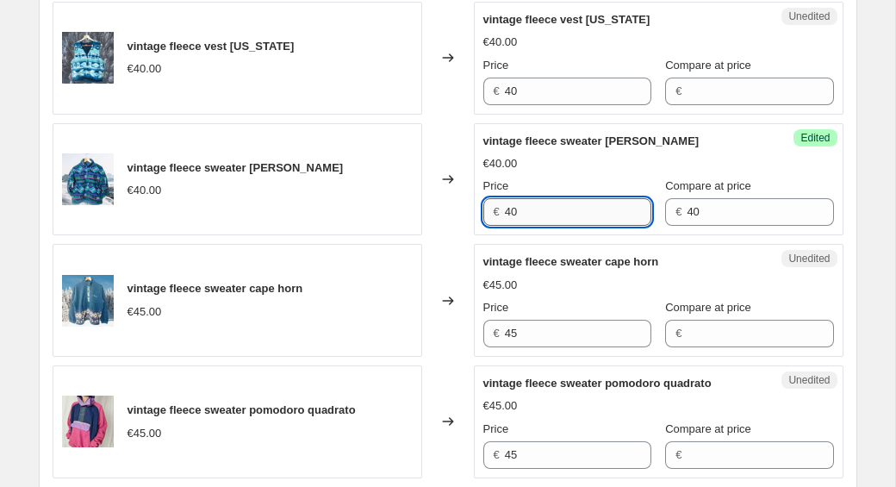
type input "4"
type input "20"
click at [244, 202] on div "vintage fleece sweater moss €40.00" at bounding box center [238, 179] width 370 height 113
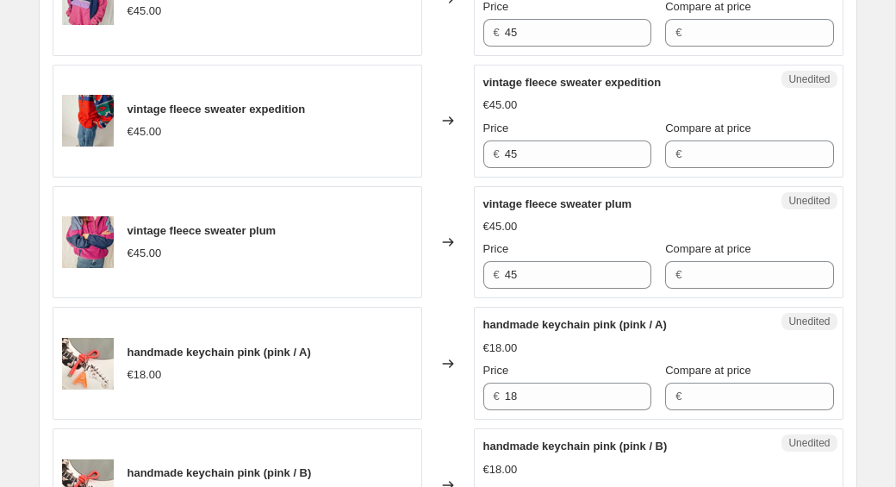
scroll to position [1370, 0]
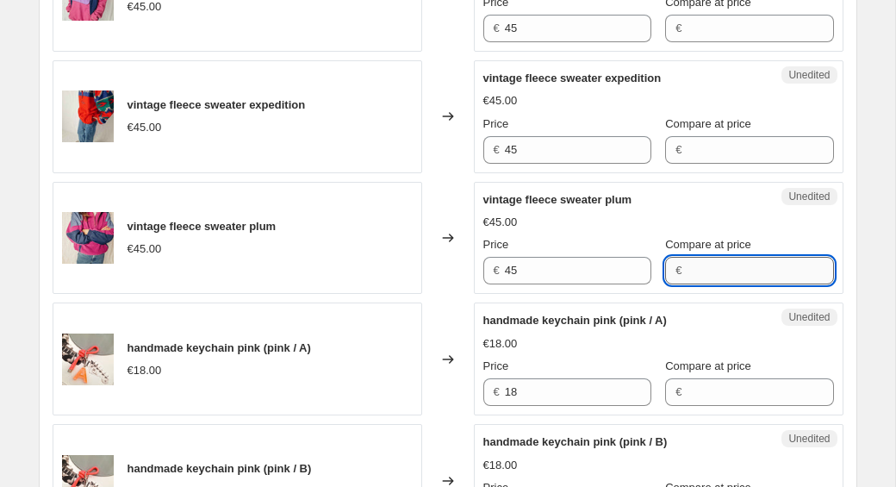
click at [693, 259] on input "Compare at price" at bounding box center [760, 271] width 147 height 28
type input "45"
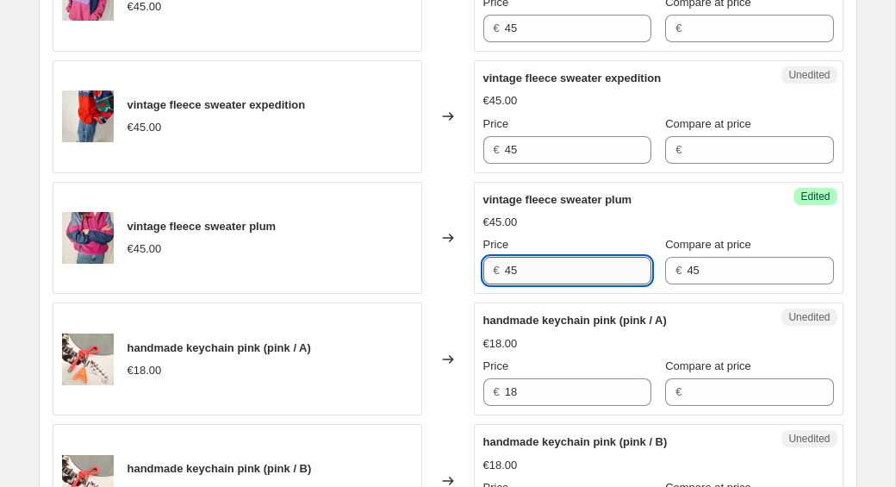
click at [565, 271] on input "45" at bounding box center [578, 271] width 147 height 28
type input "4"
click at [346, 232] on div "vintage fleece sweater plum €45.00" at bounding box center [238, 238] width 370 height 113
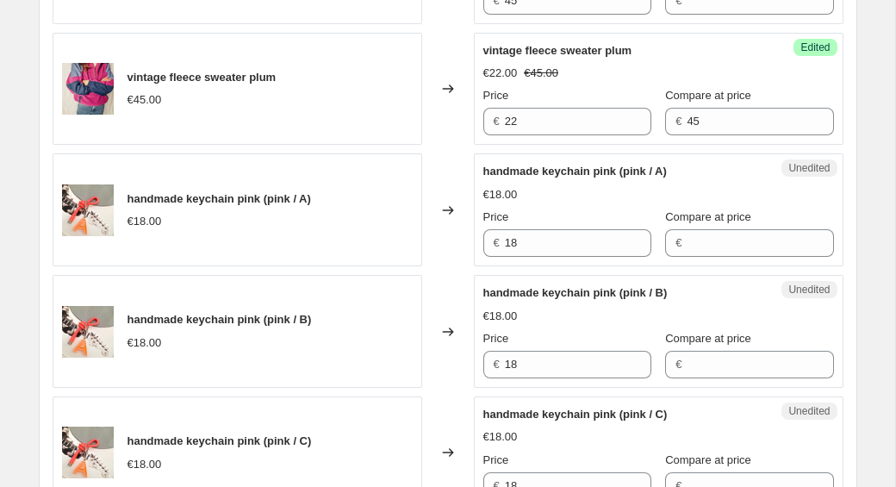
scroll to position [1523, 0]
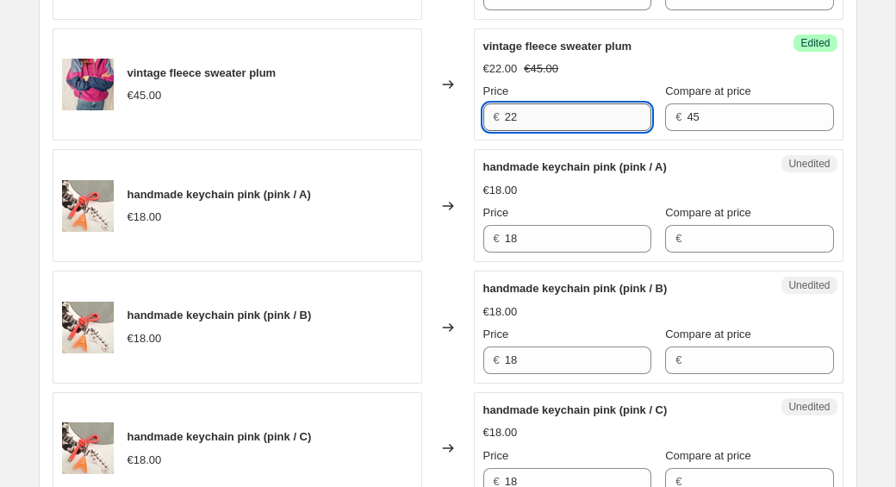
click at [545, 115] on input "22" at bounding box center [578, 117] width 147 height 28
type input "23"
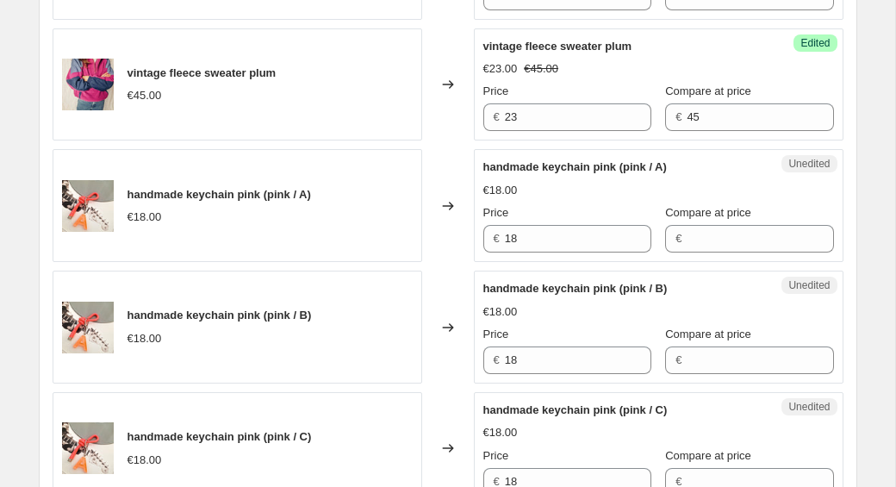
click at [353, 105] on div "vintage fleece sweater plum €45.00" at bounding box center [238, 84] width 370 height 113
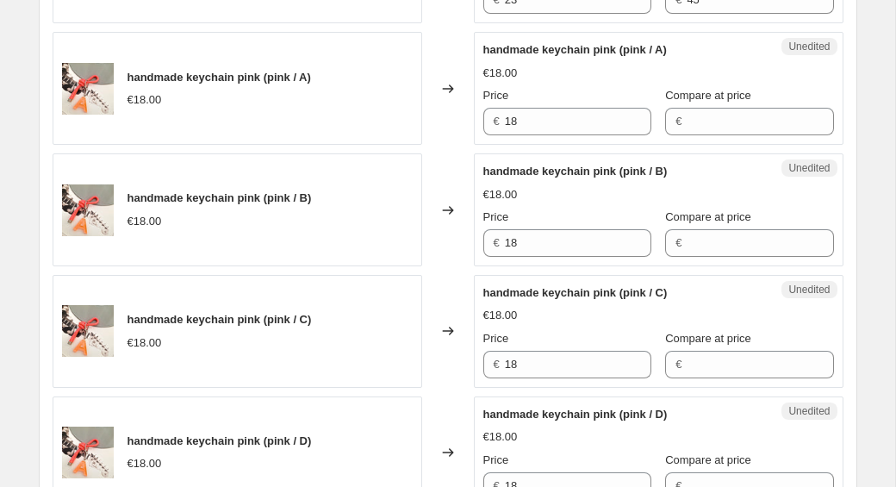
scroll to position [1658, 0]
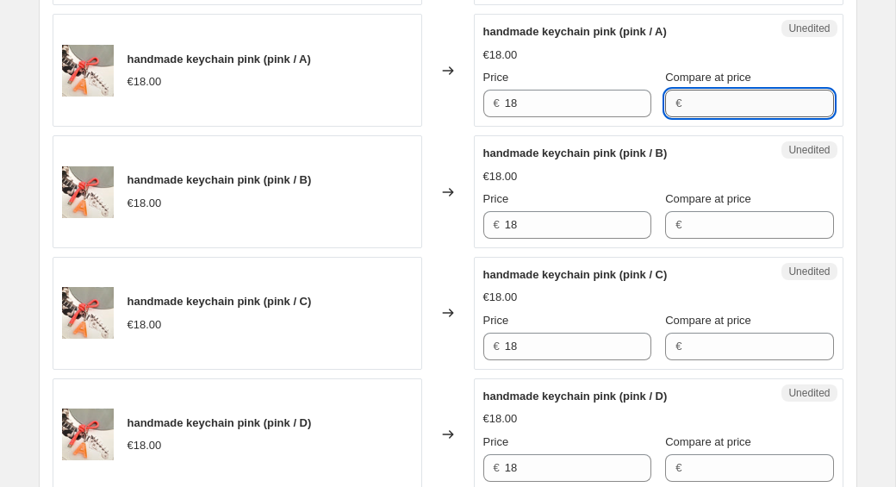
click at [687, 108] on input "Compare at price" at bounding box center [760, 104] width 147 height 28
type input "18"
click at [521, 107] on input "18" at bounding box center [578, 104] width 147 height 28
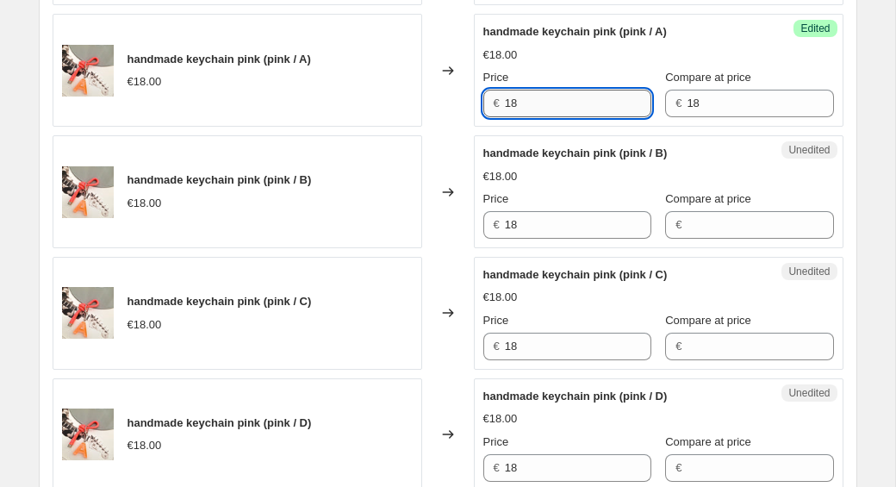
type input "1"
type input "15"
click at [687, 229] on input "Compare at price" at bounding box center [760, 225] width 147 height 28
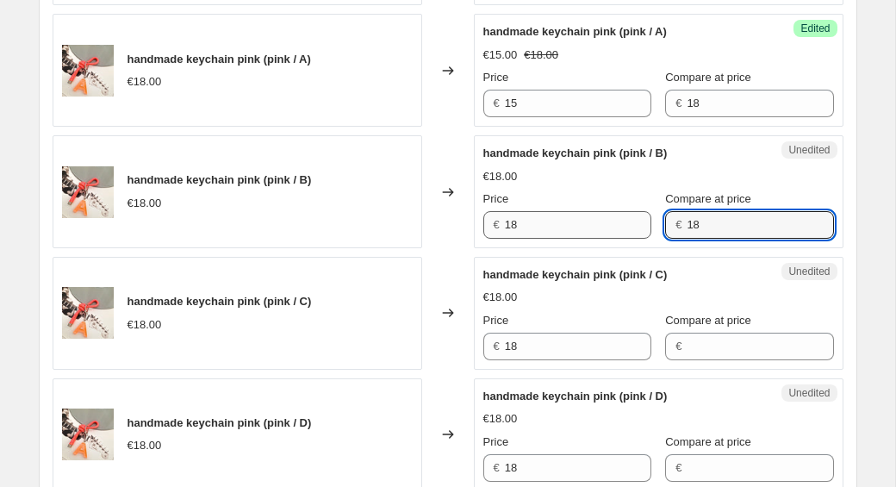
type input "18"
click at [534, 219] on input "18" at bounding box center [578, 225] width 147 height 28
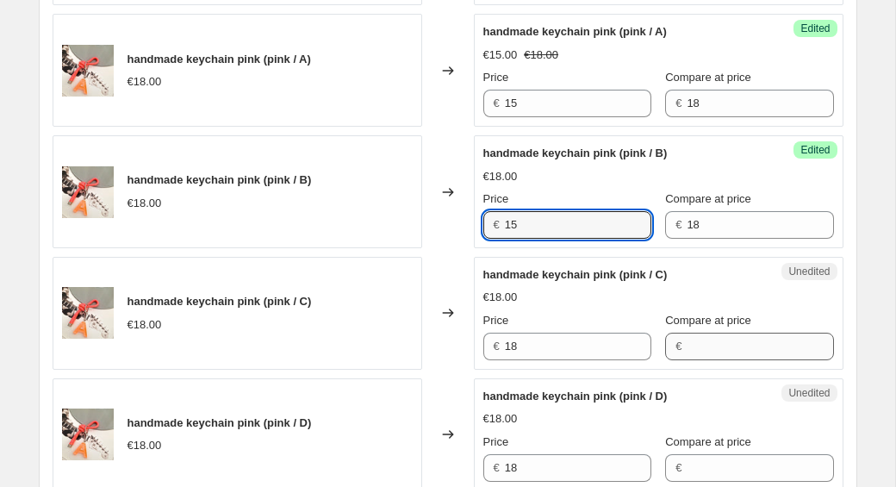
type input "15"
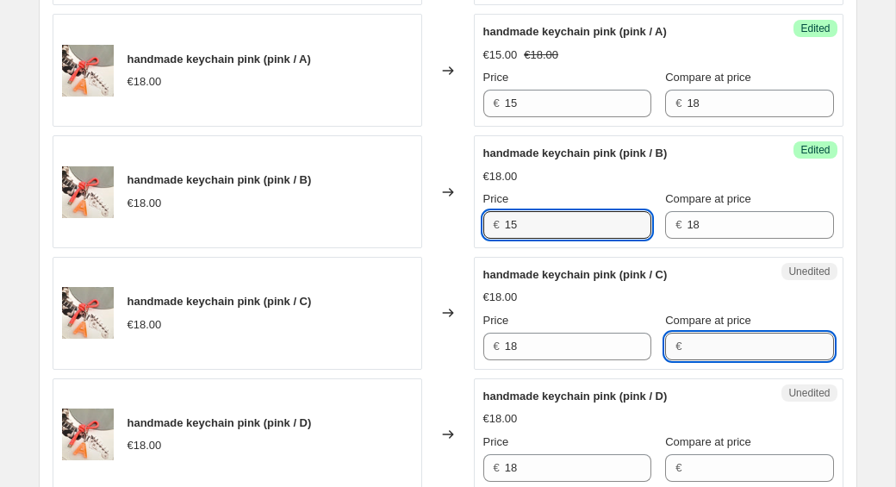
click at [687, 347] on input "Compare at price" at bounding box center [760, 347] width 147 height 28
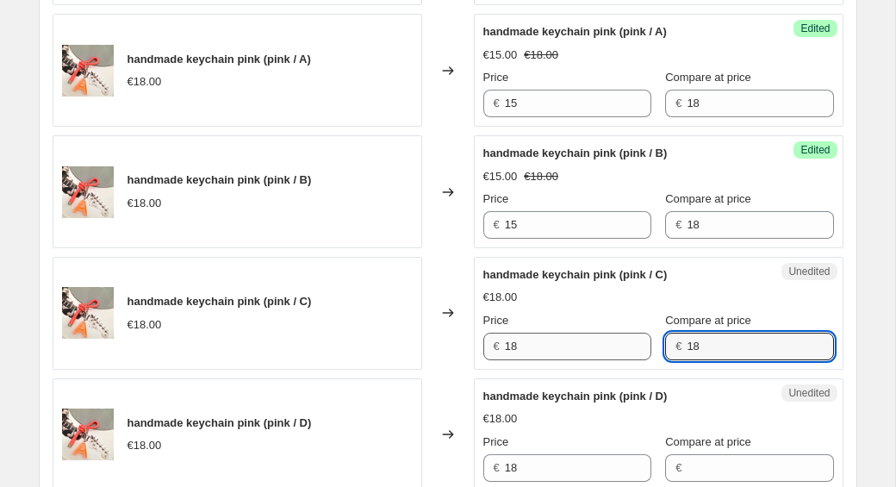
type input "18"
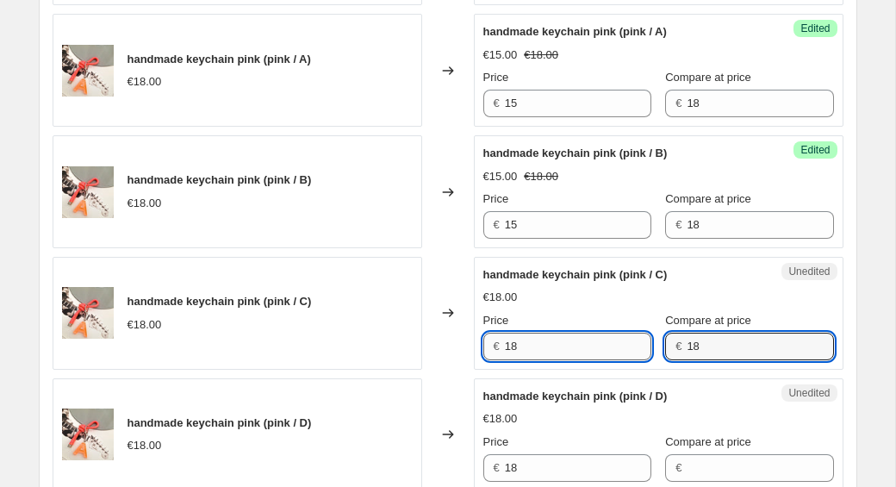
click at [521, 343] on input "18" at bounding box center [578, 347] width 147 height 28
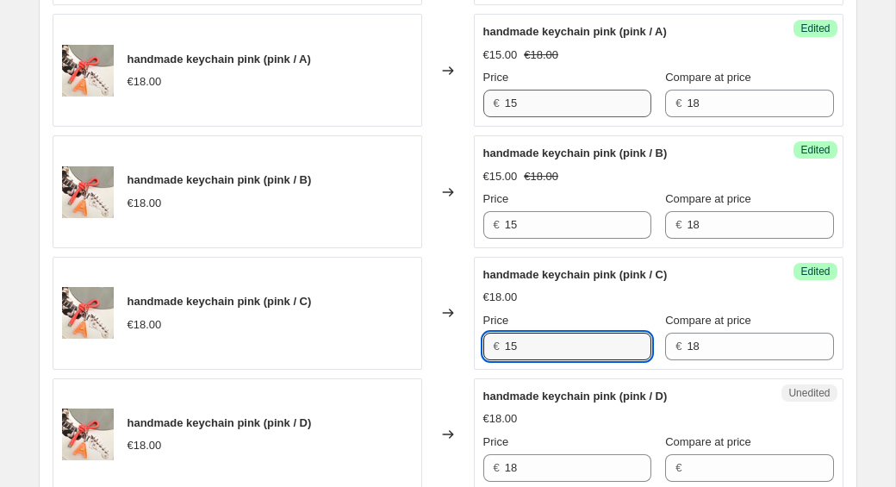
type input "15"
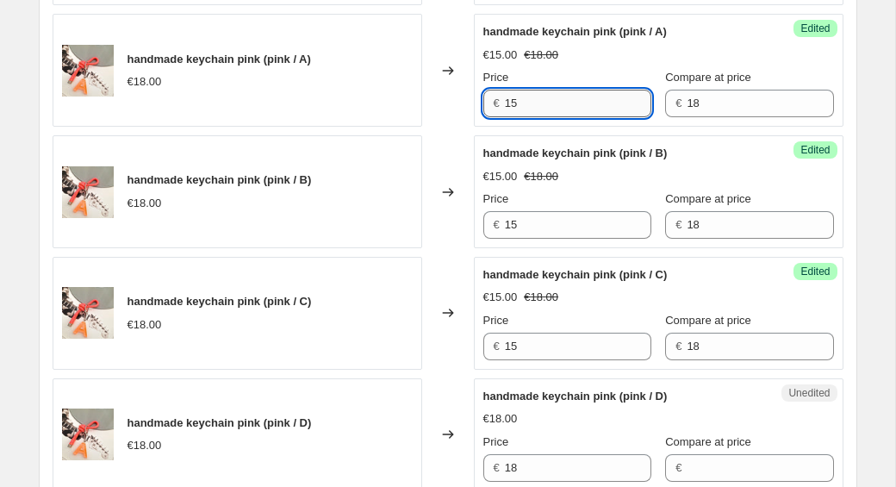
click at [546, 101] on input "15" at bounding box center [578, 104] width 147 height 28
type input "12"
click at [535, 222] on input "15" at bounding box center [578, 225] width 147 height 28
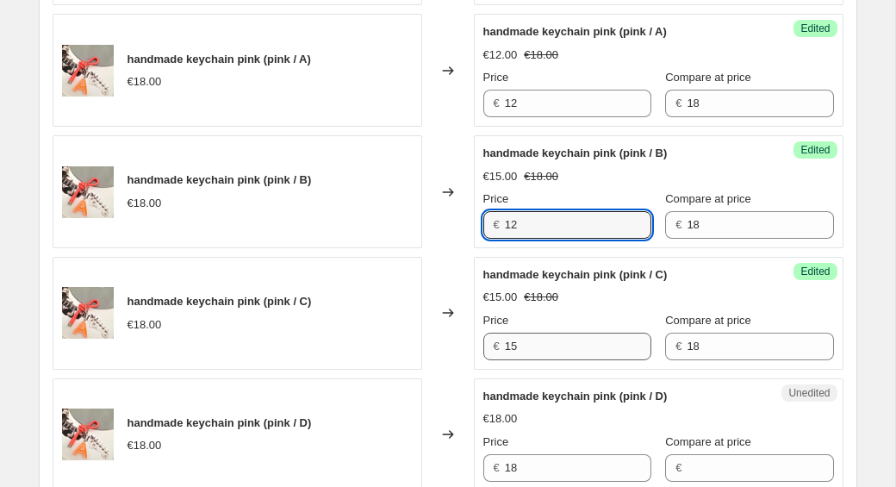
type input "12"
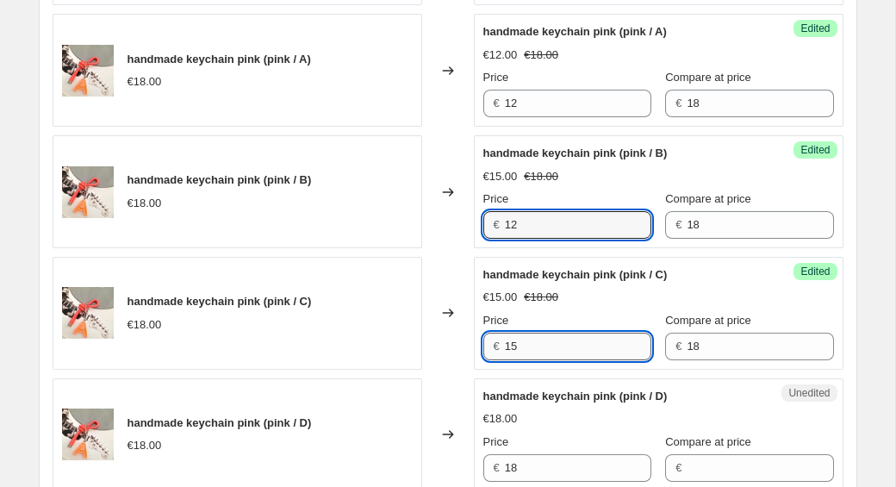
click at [527, 352] on input "15" at bounding box center [578, 347] width 147 height 28
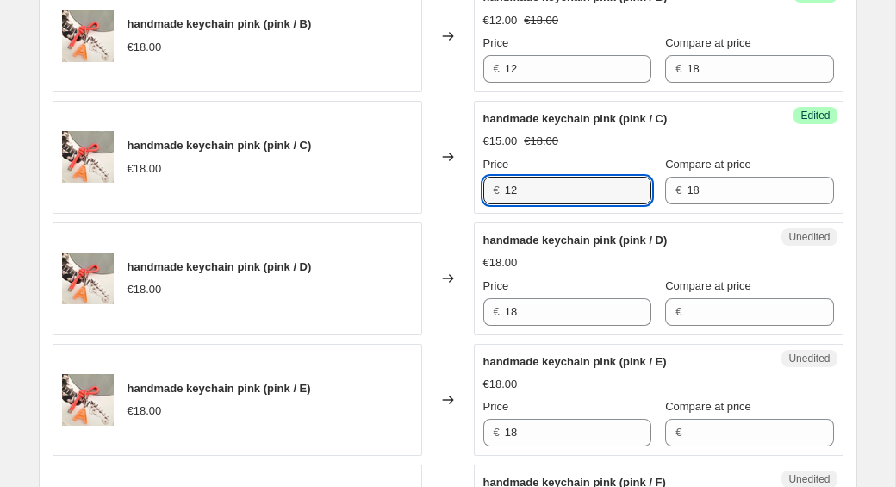
scroll to position [1831, 0]
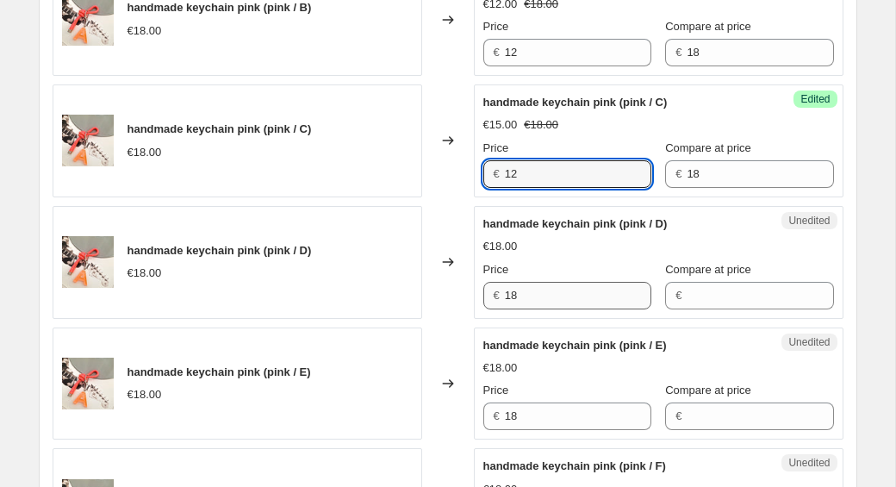
type input "12"
click at [526, 297] on input "18" at bounding box center [578, 296] width 147 height 28
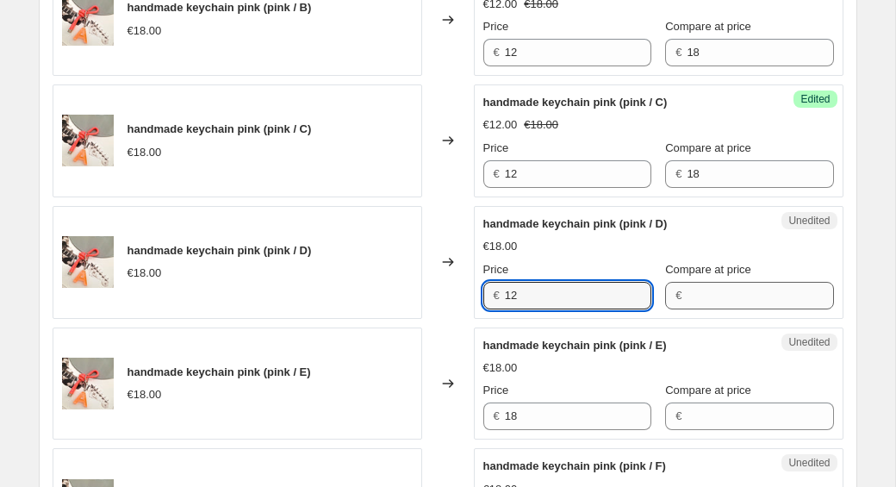
type input "12"
click at [702, 294] on input "Compare at price" at bounding box center [760, 296] width 147 height 28
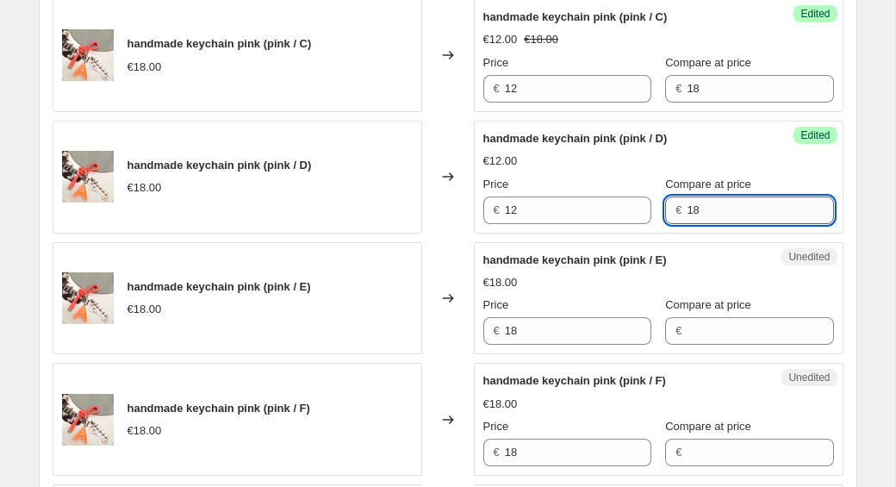
scroll to position [2005, 0]
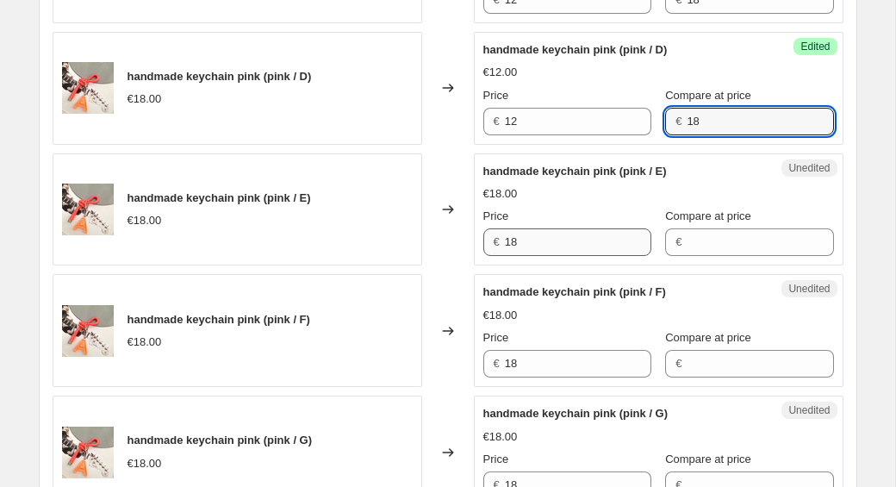
type input "18"
click at [541, 248] on input "18" at bounding box center [578, 242] width 147 height 28
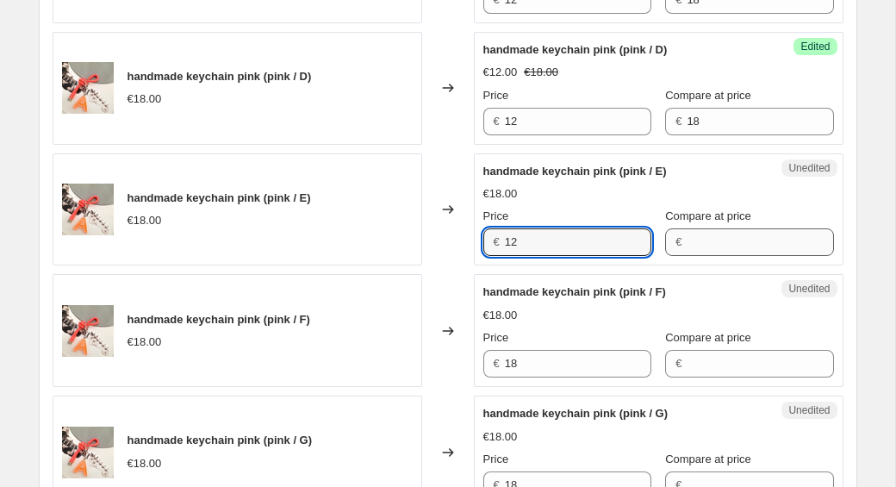
type input "12"
click at [727, 246] on input "Compare at price" at bounding box center [760, 242] width 147 height 28
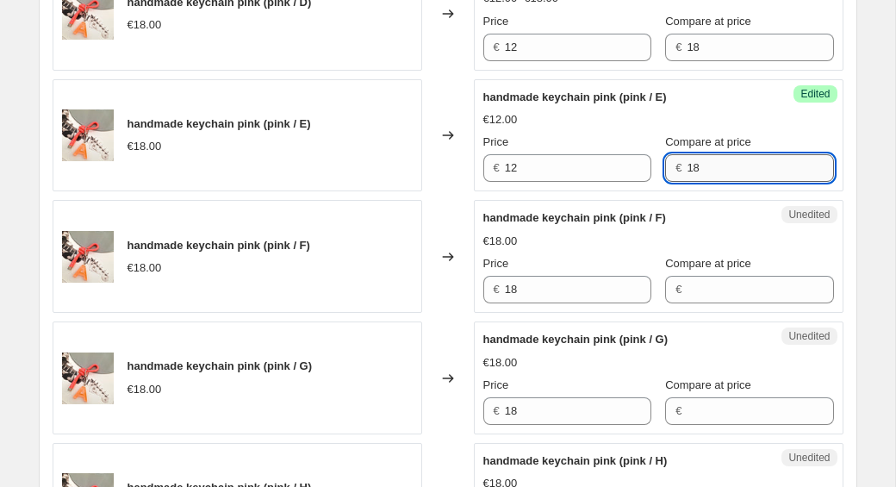
scroll to position [2119, 0]
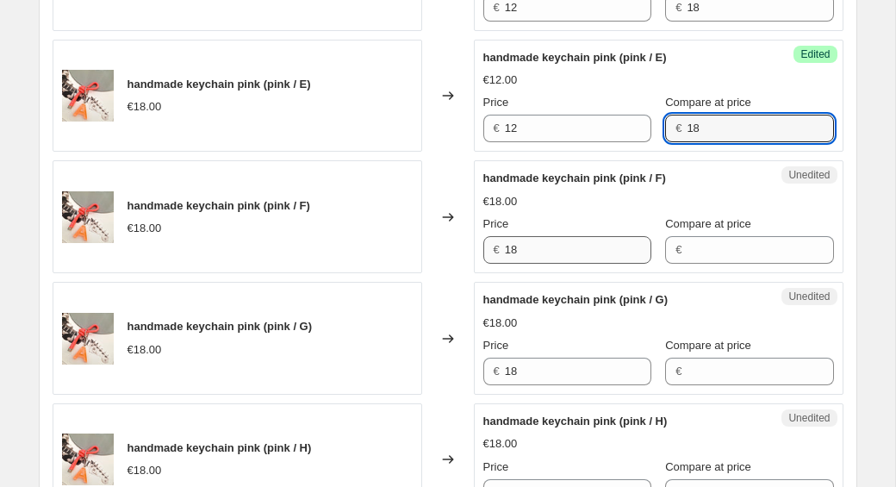
type input "18"
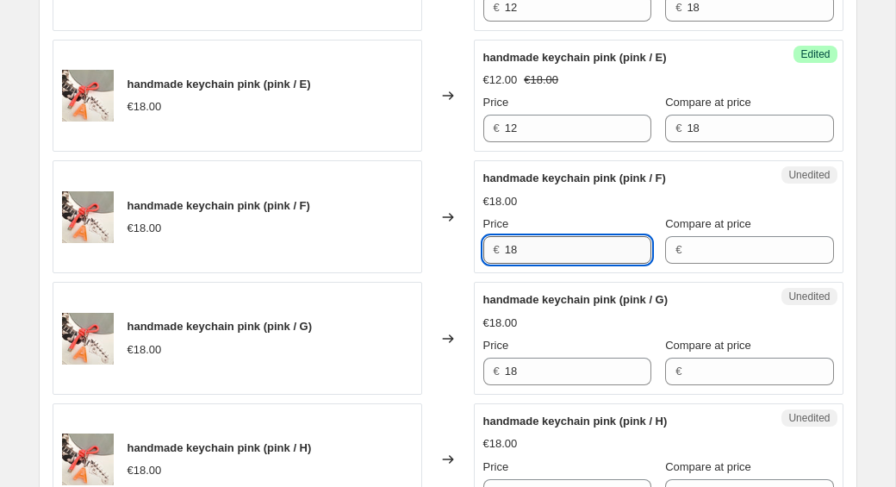
click at [527, 256] on input "18" at bounding box center [578, 250] width 147 height 28
type input "12"
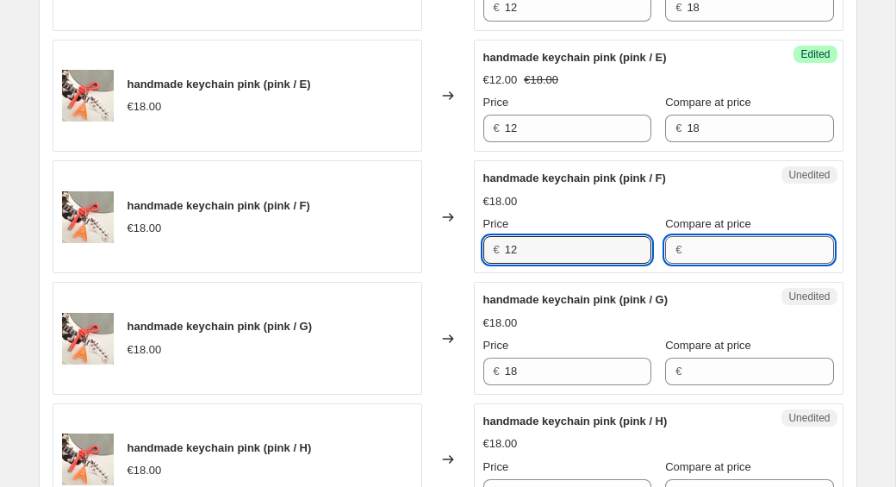
click at [715, 255] on input "Compare at price" at bounding box center [760, 250] width 147 height 28
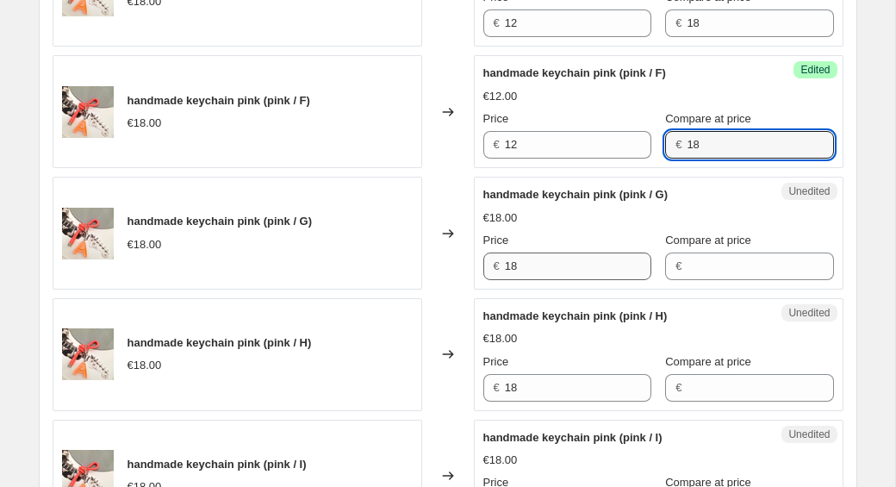
scroll to position [2228, 0]
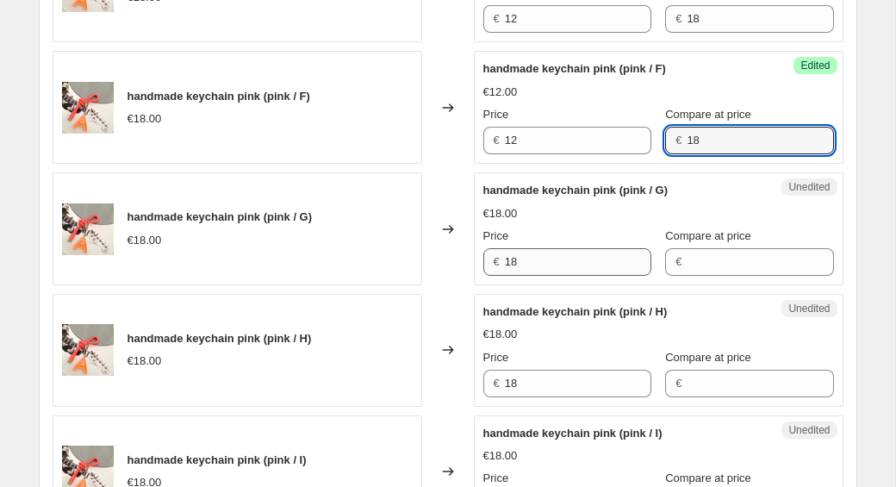
type input "18"
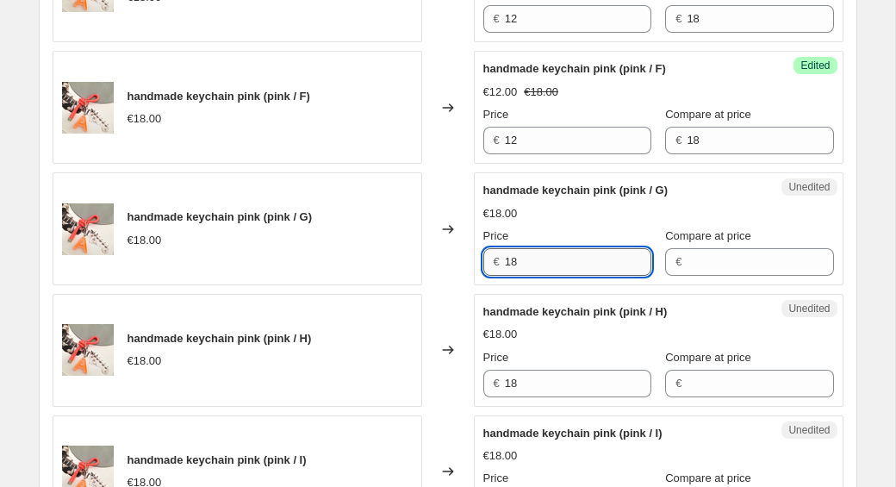
click at [525, 270] on input "18" at bounding box center [578, 262] width 147 height 28
type input "12"
click at [708, 268] on input "Compare at price" at bounding box center [760, 262] width 147 height 28
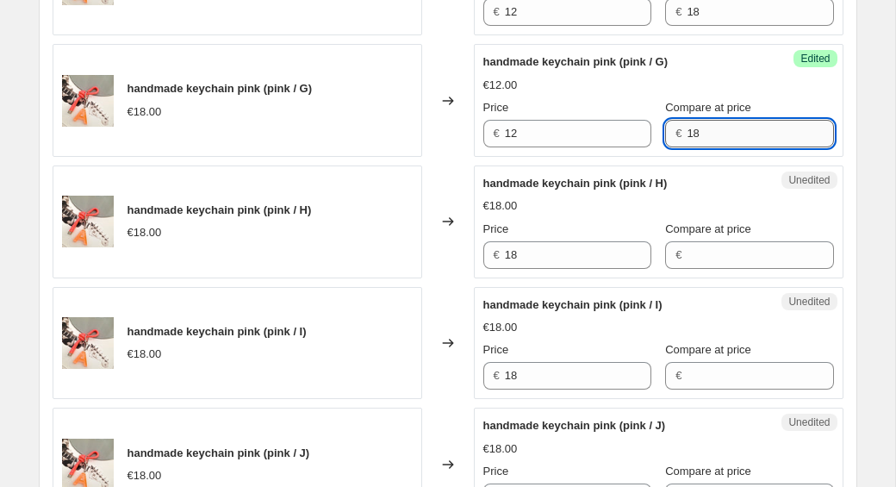
scroll to position [2455, 0]
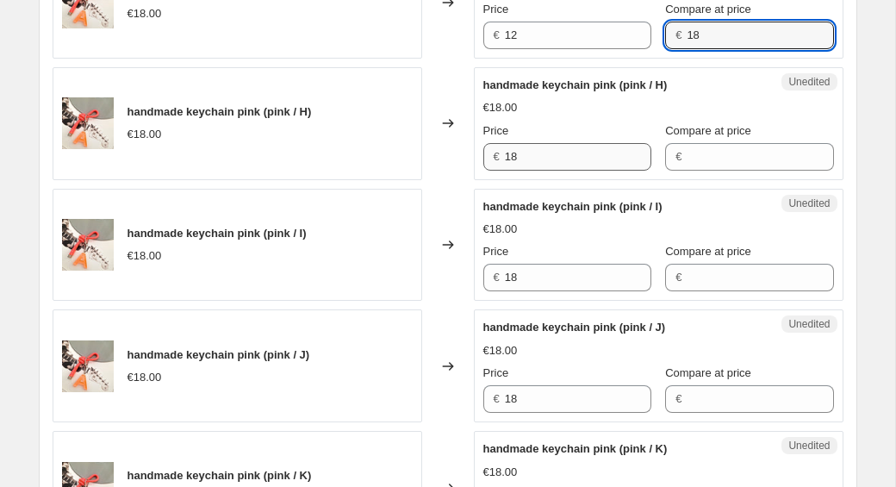
type input "18"
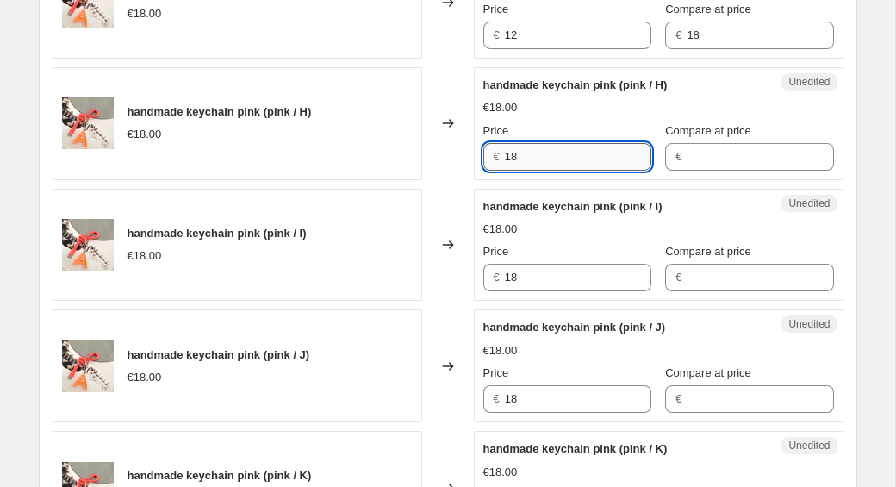
click at [568, 161] on input "18" at bounding box center [578, 157] width 147 height 28
type input "12"
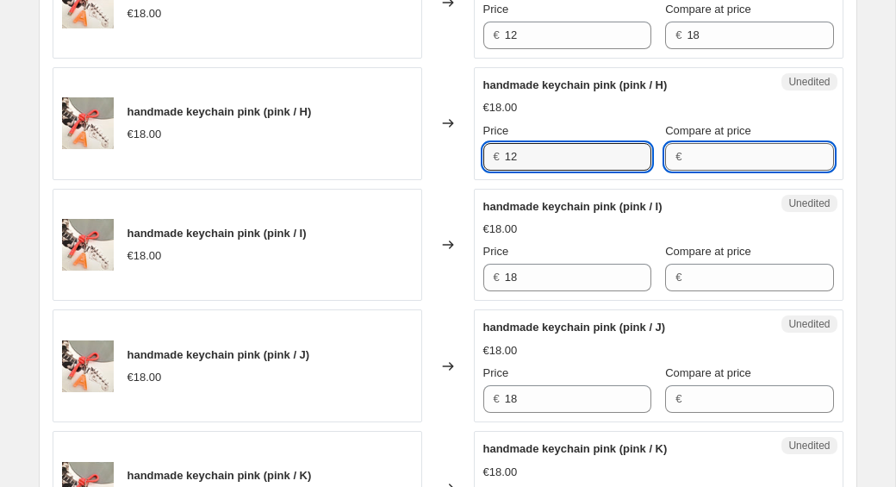
click at [710, 158] on input "Compare at price" at bounding box center [760, 157] width 147 height 28
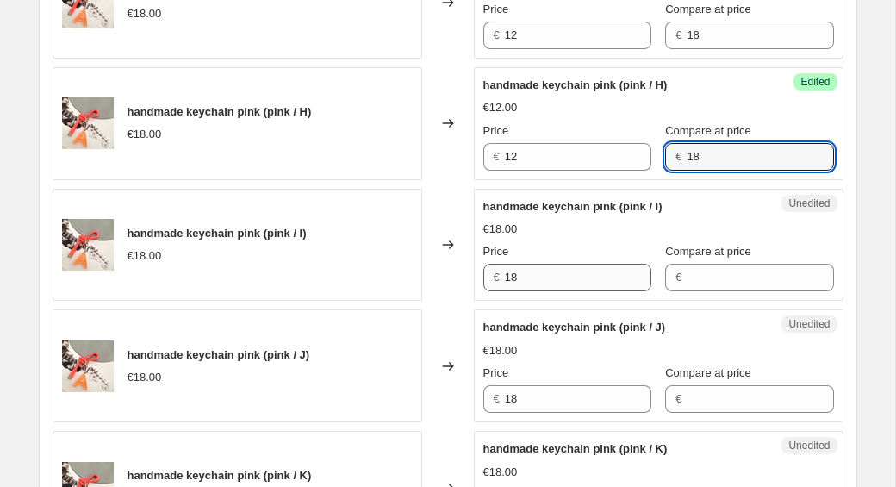
type input "18"
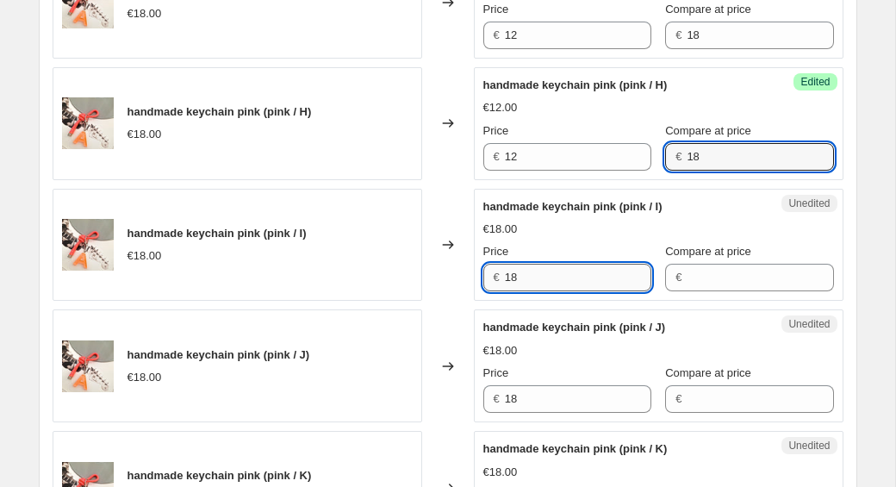
click at [534, 279] on input "18" at bounding box center [578, 278] width 147 height 28
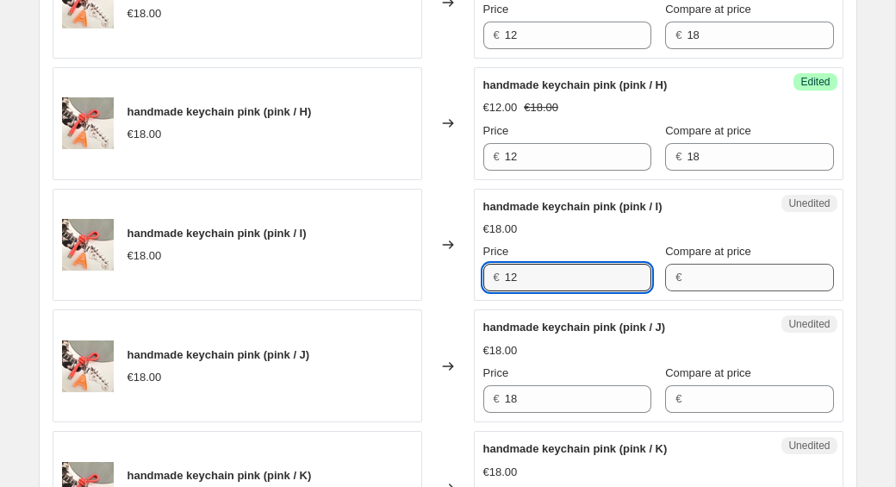
type input "12"
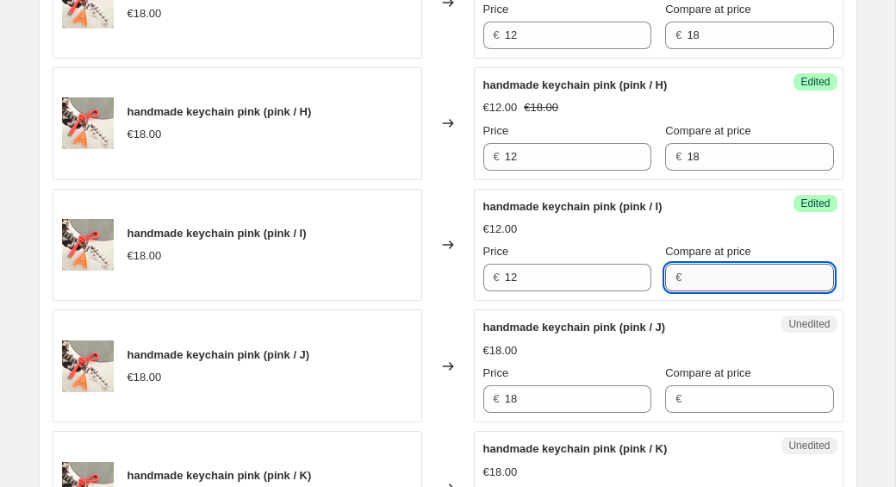
click at [687, 274] on input "Compare at price" at bounding box center [760, 278] width 147 height 28
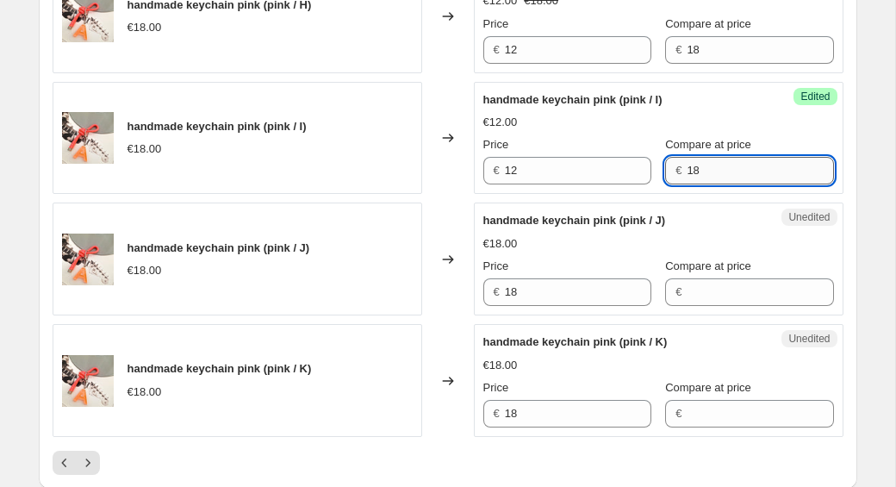
scroll to position [2610, 0]
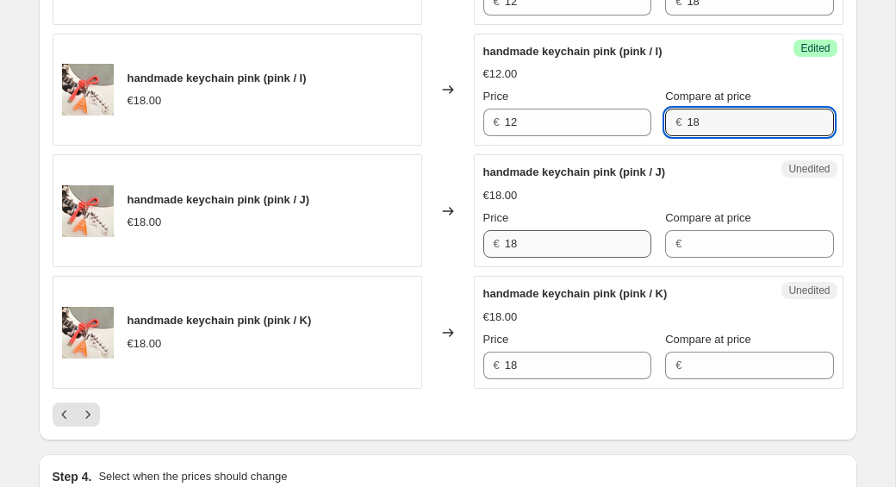
type input "18"
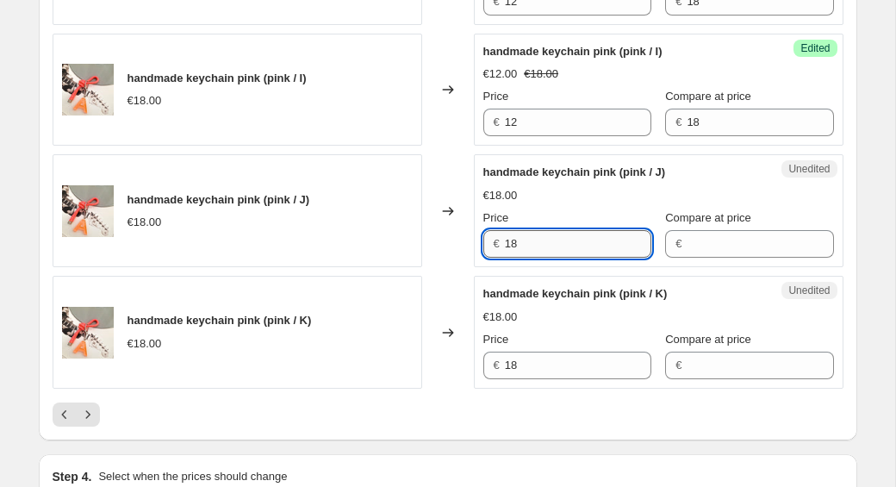
click at [528, 250] on input "18" at bounding box center [578, 244] width 147 height 28
type input "12"
click at [687, 239] on input "Compare at price" at bounding box center [760, 244] width 147 height 28
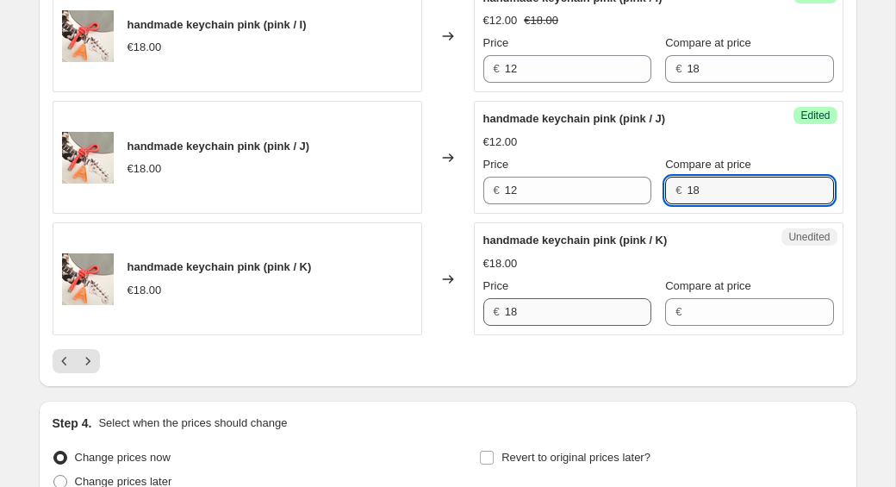
scroll to position [2699, 0]
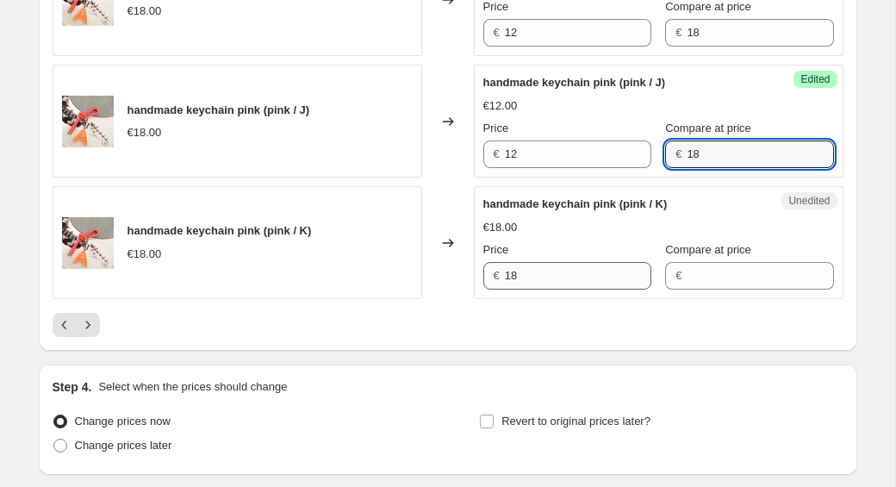
type input "18"
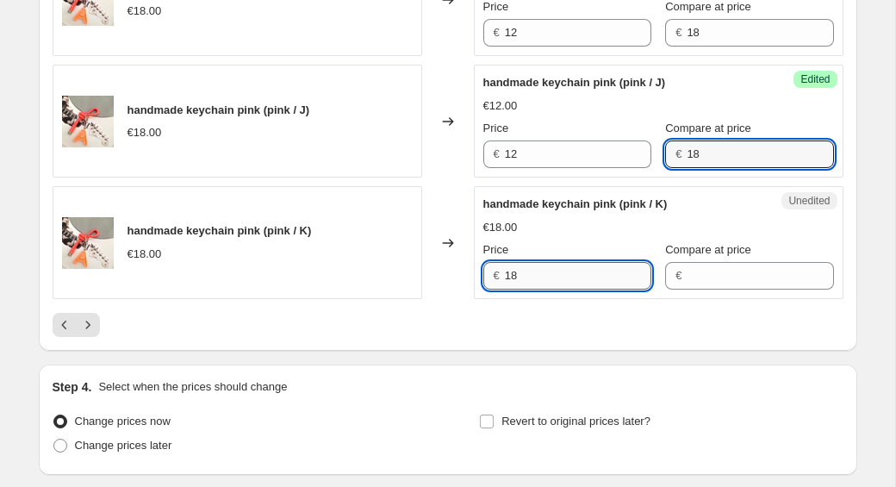
click at [548, 278] on input "18" at bounding box center [578, 276] width 147 height 28
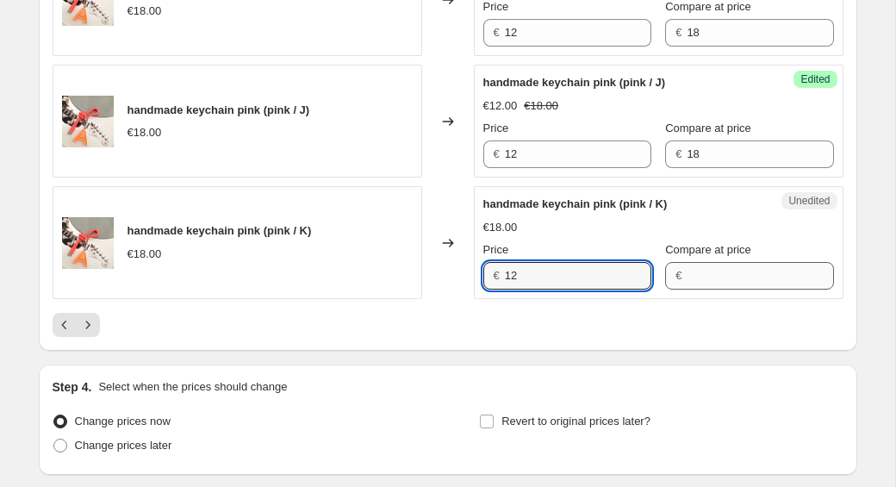
type input "12"
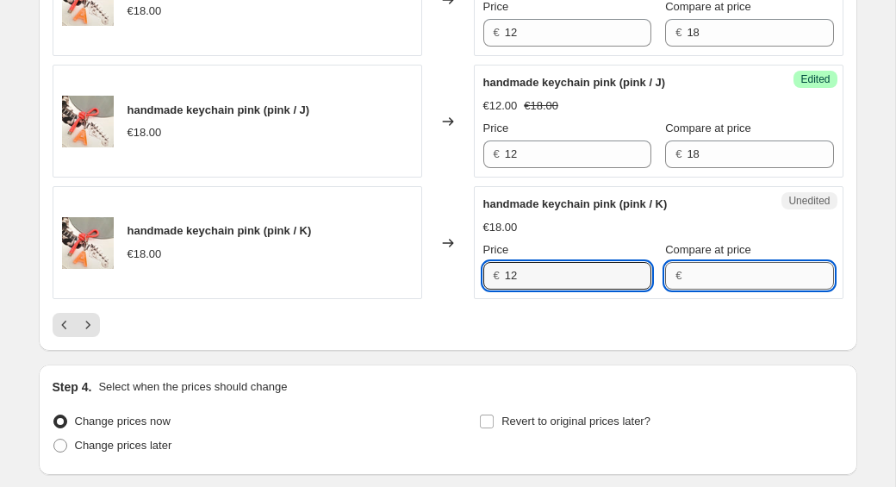
click at [687, 282] on input "Compare at price" at bounding box center [760, 276] width 147 height 28
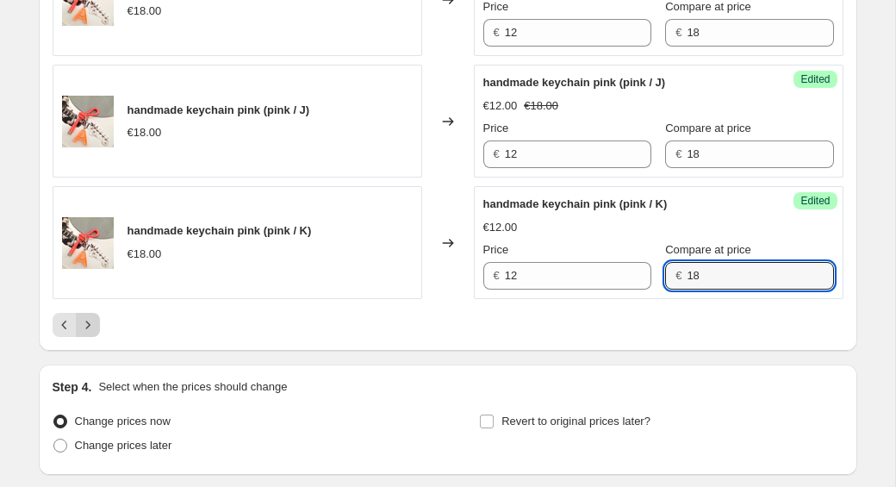
type input "18"
click at [91, 333] on icon "Next" at bounding box center [87, 324] width 17 height 17
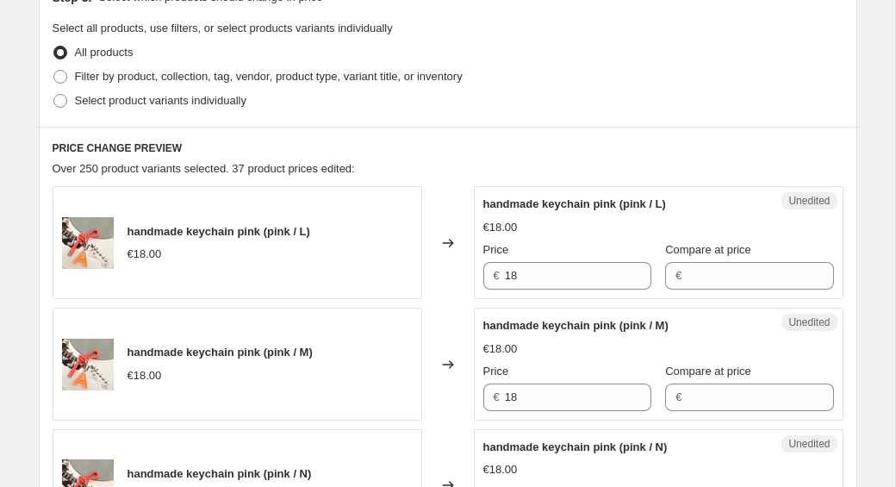
scroll to position [505, 0]
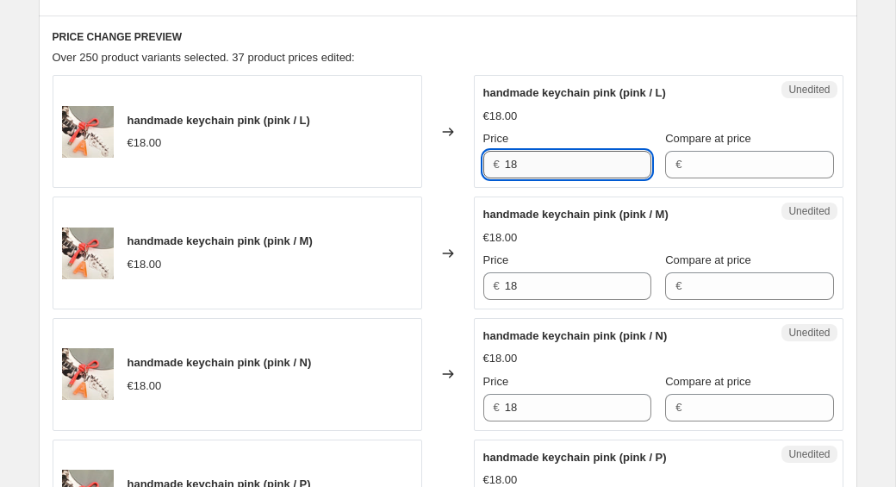
click at [537, 159] on input "18" at bounding box center [578, 165] width 147 height 28
type input "12"
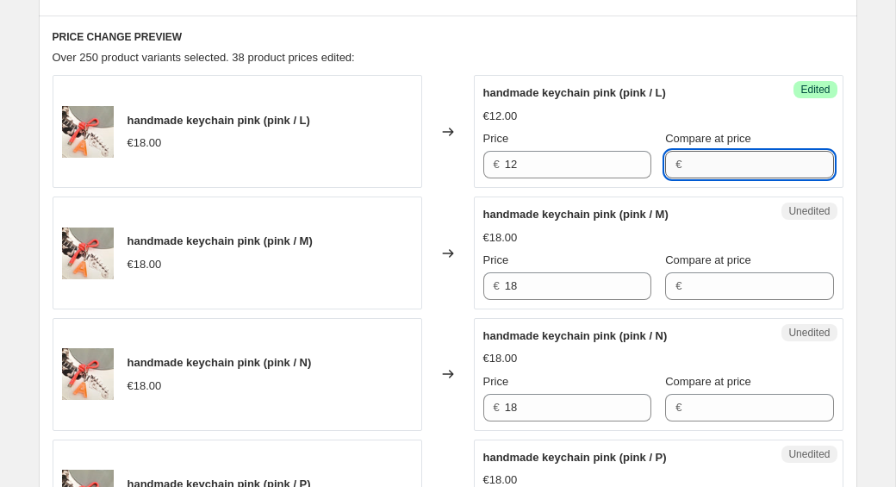
click at [687, 157] on input "Compare at price" at bounding box center [760, 165] width 147 height 28
type input "18"
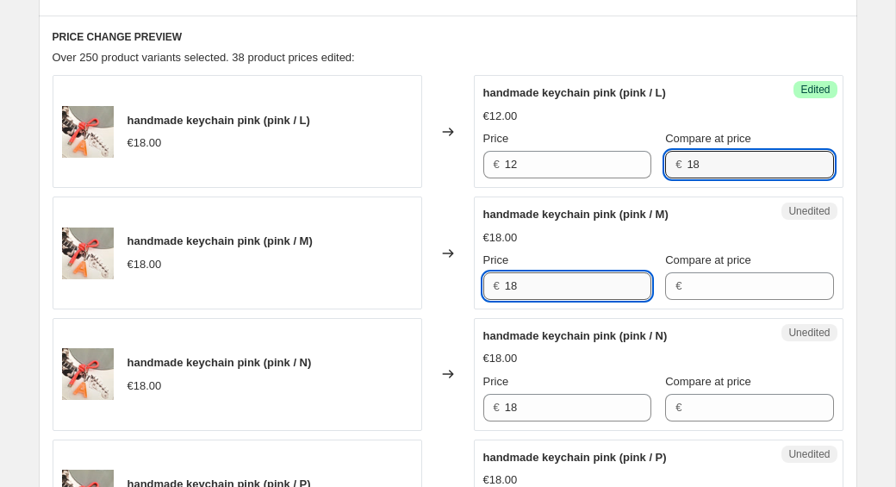
click at [565, 285] on input "18" at bounding box center [578, 286] width 147 height 28
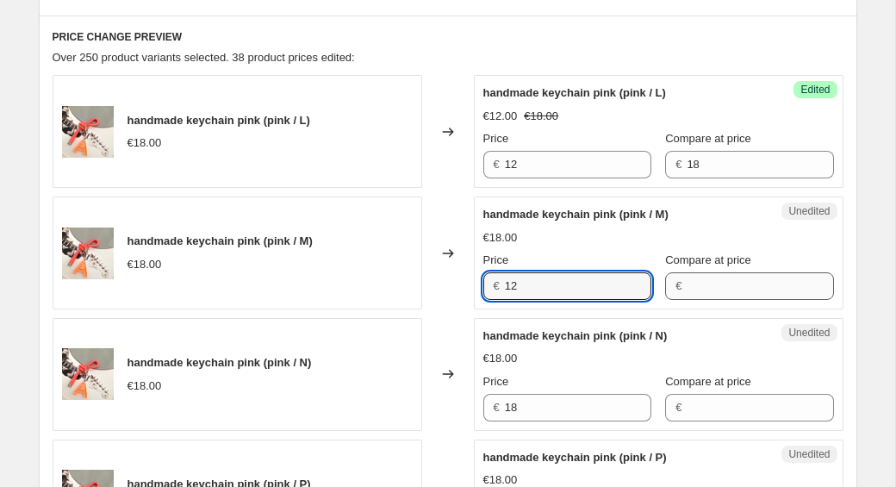
type input "12"
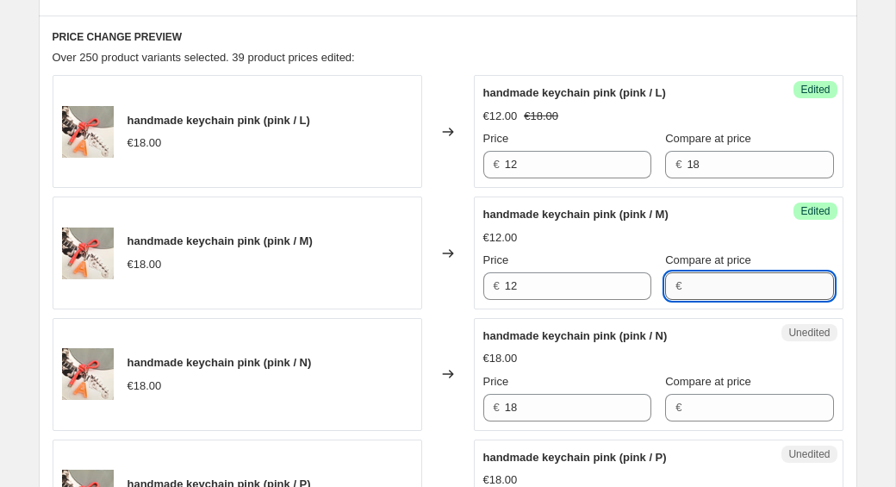
click at [697, 290] on input "Compare at price" at bounding box center [760, 286] width 147 height 28
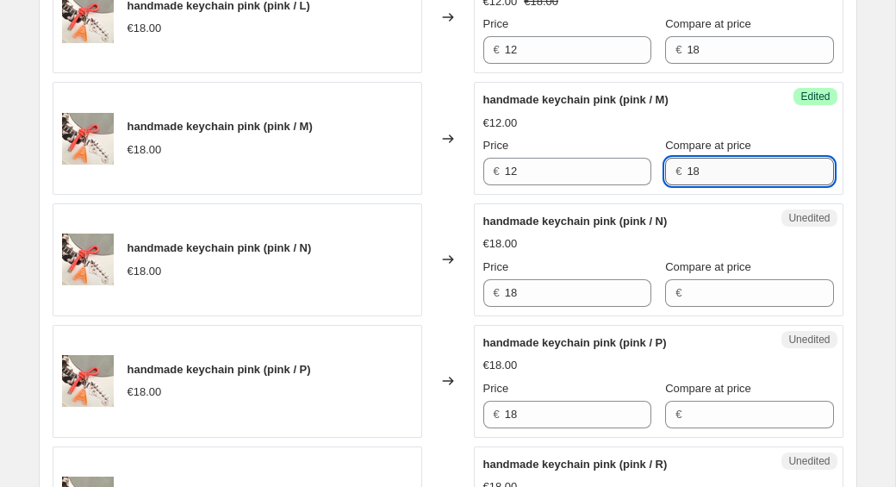
scroll to position [675, 0]
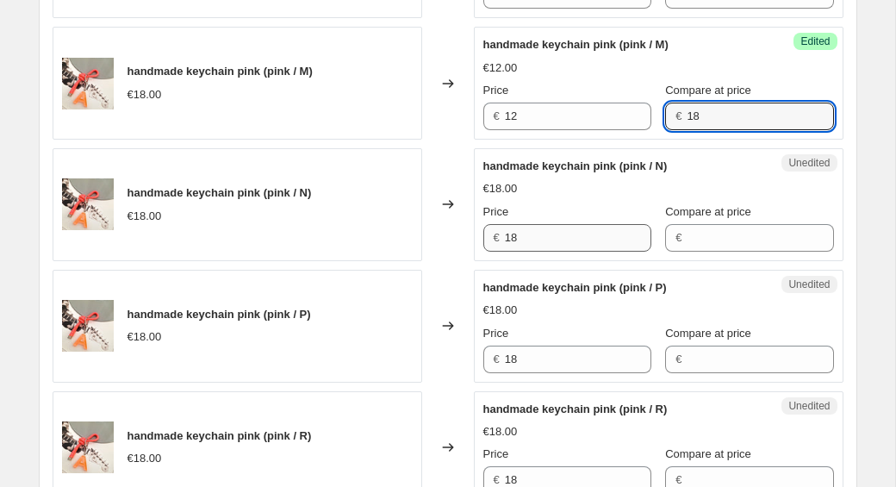
type input "18"
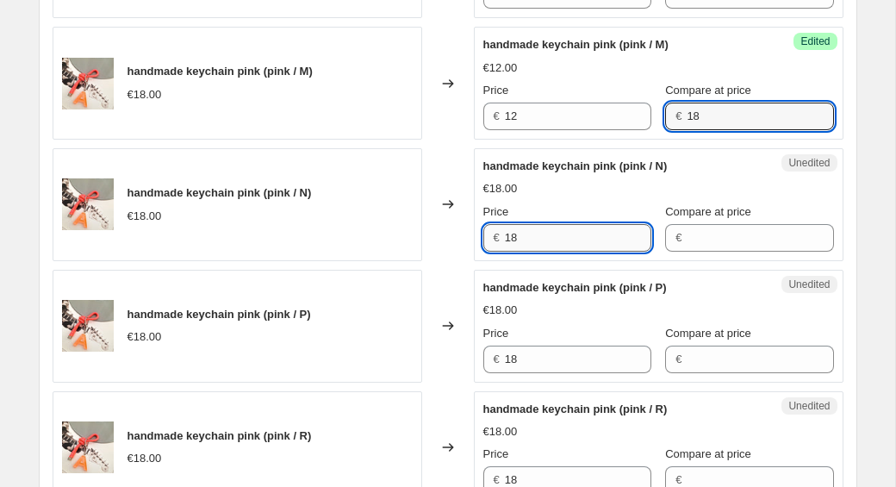
click at [537, 237] on input "18" at bounding box center [578, 238] width 147 height 28
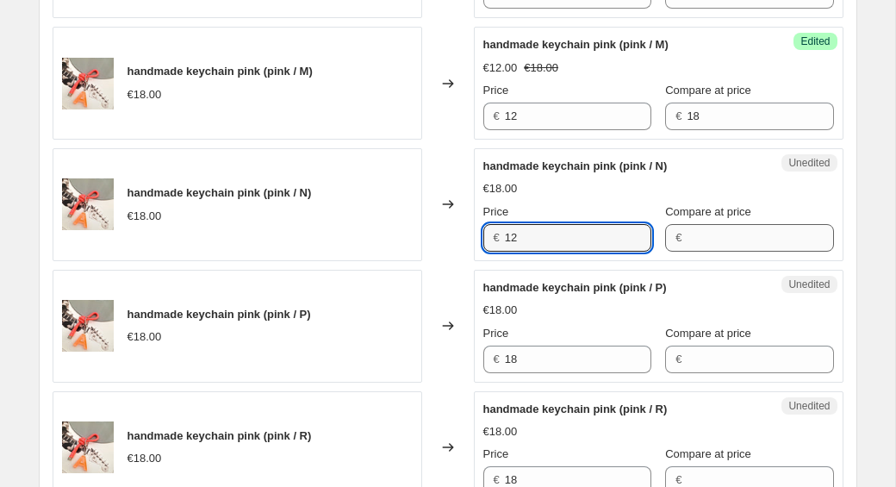
type input "12"
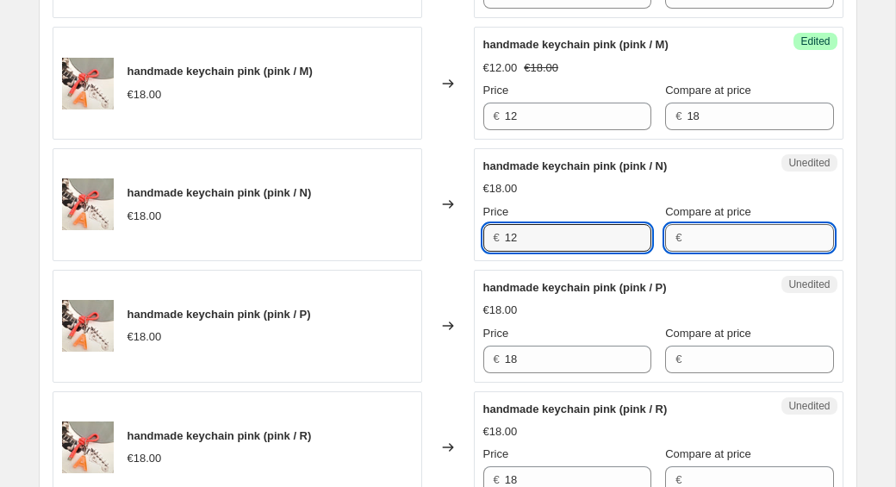
click at [688, 241] on input "Compare at price" at bounding box center [760, 238] width 147 height 28
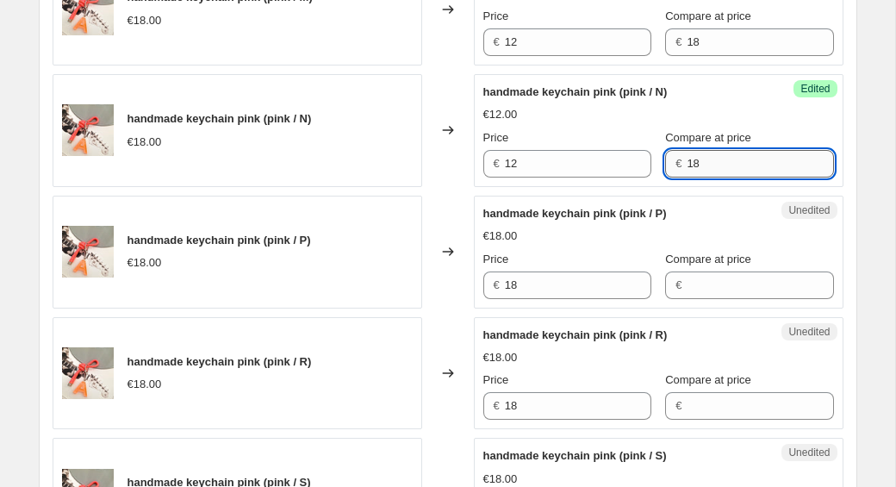
scroll to position [801, 0]
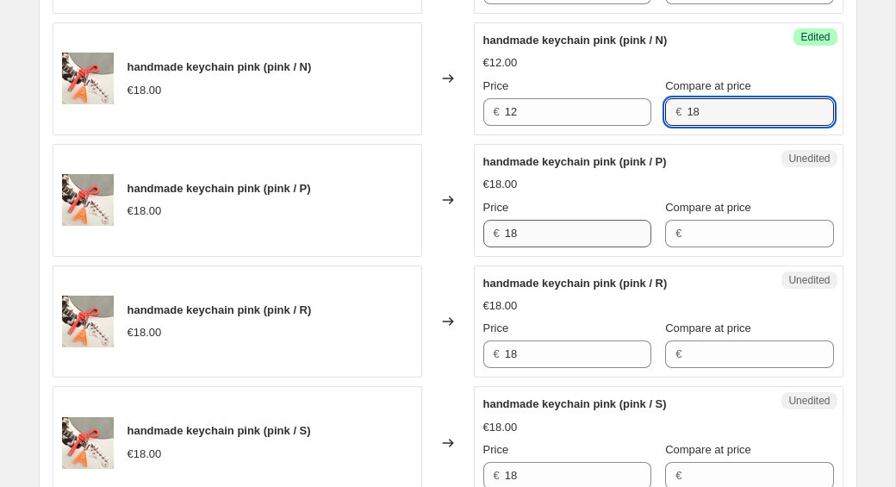
type input "18"
click at [528, 234] on input "18" at bounding box center [578, 234] width 147 height 28
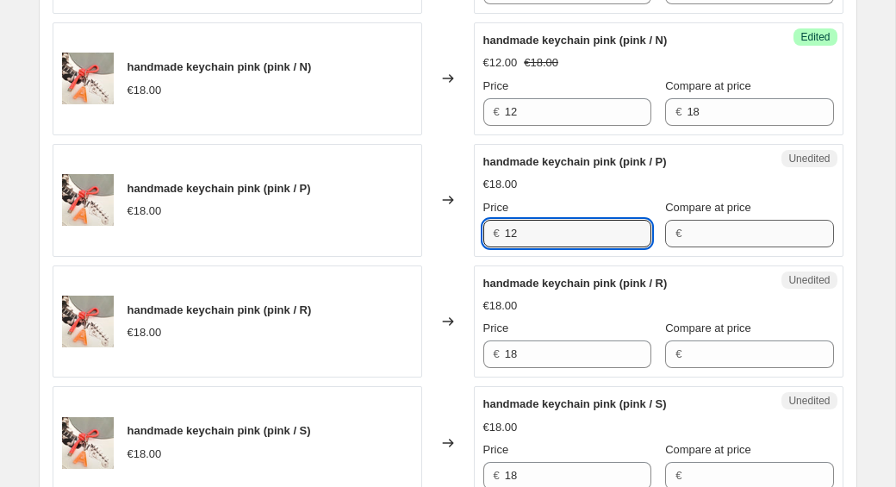
type input "12"
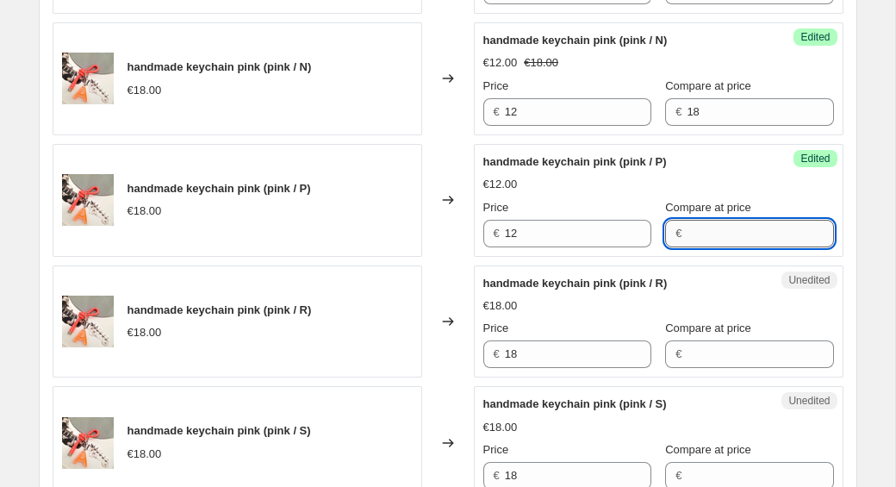
click at [698, 234] on input "Compare at price" at bounding box center [760, 234] width 147 height 28
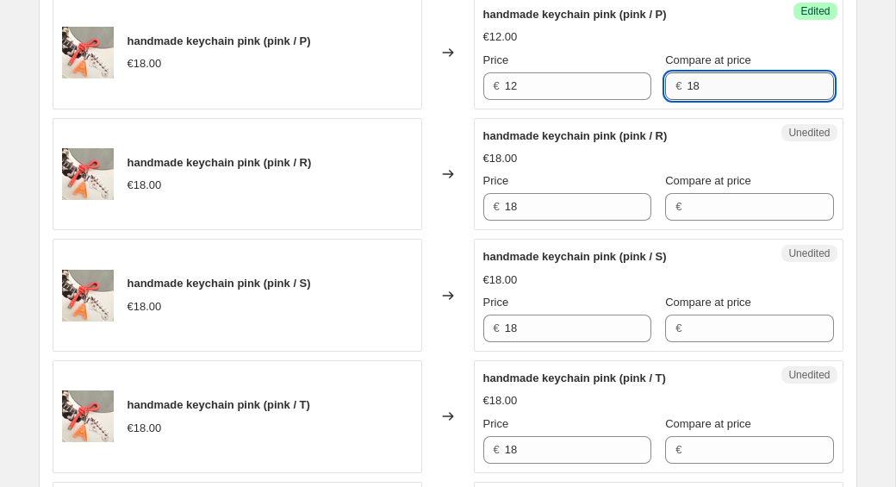
scroll to position [1022, 0]
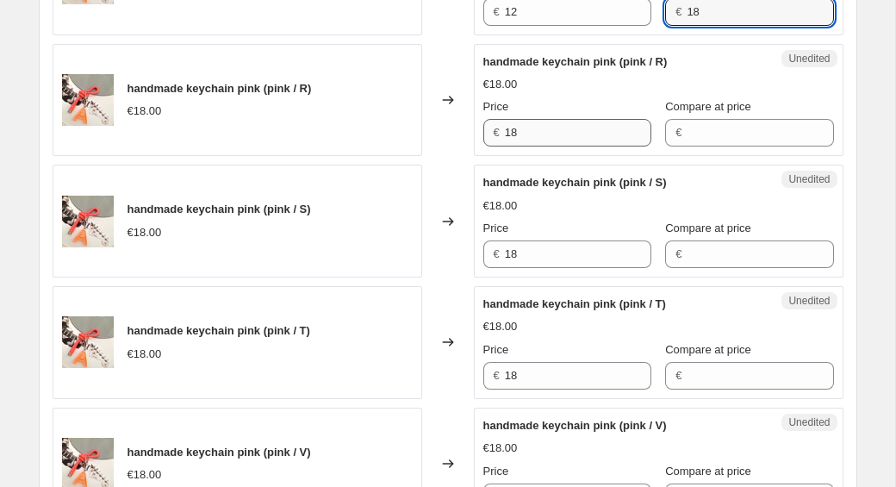
type input "18"
click at [559, 134] on input "18" at bounding box center [578, 133] width 147 height 28
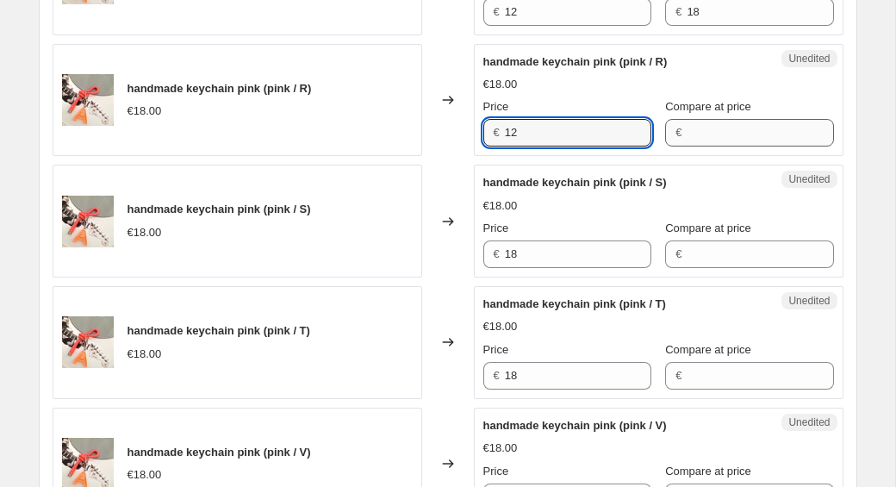
type input "12"
click at [743, 130] on input "Compare at price" at bounding box center [760, 133] width 147 height 28
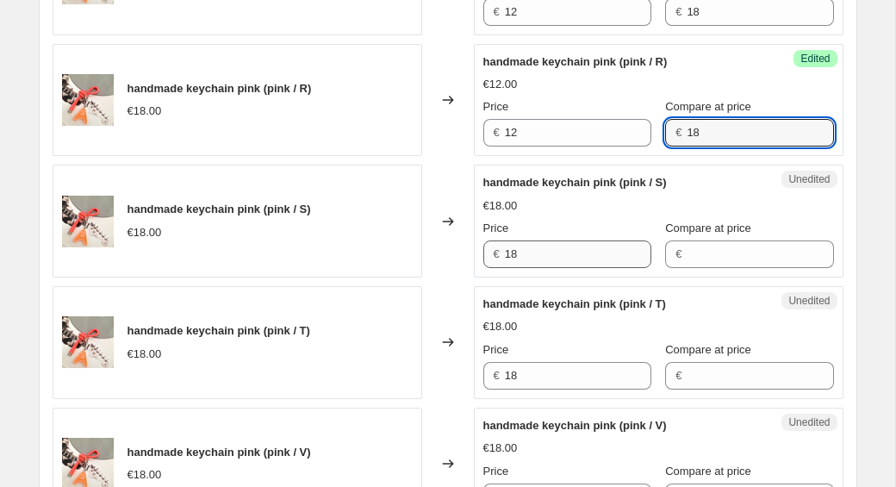
type input "18"
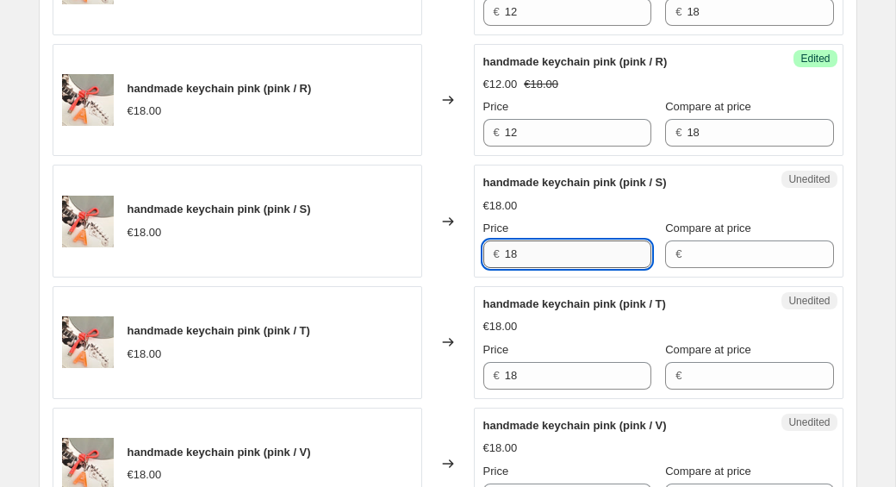
click at [540, 259] on input "18" at bounding box center [578, 254] width 147 height 28
type input "12"
click at [733, 253] on input "Compare at price" at bounding box center [760, 254] width 147 height 28
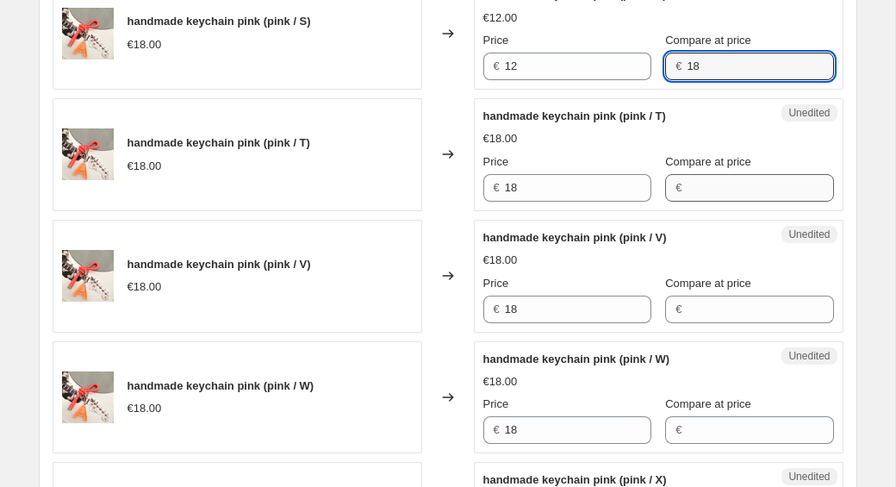
scroll to position [1272, 0]
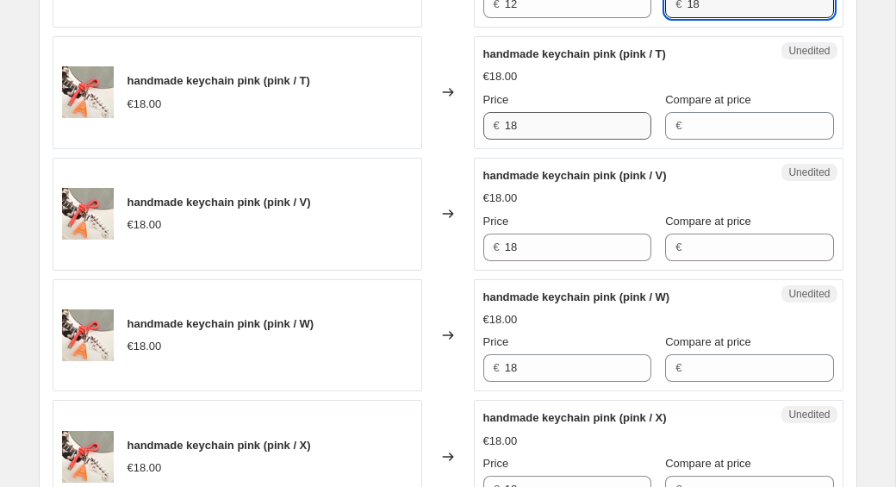
type input "18"
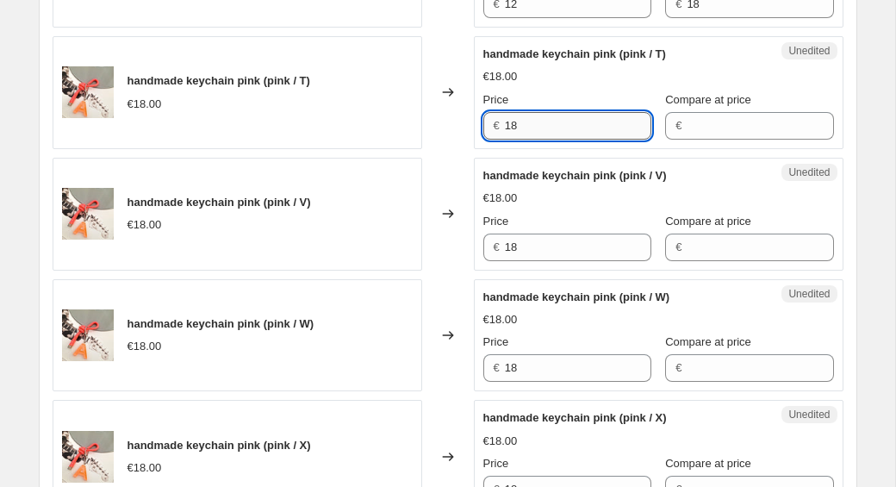
click at [535, 125] on input "18" at bounding box center [578, 126] width 147 height 28
type input "12"
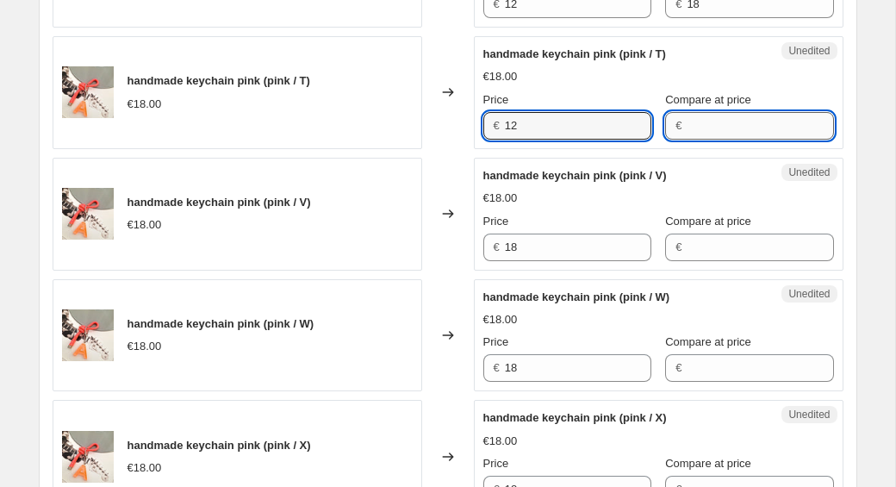
click at [690, 135] on input "Compare at price" at bounding box center [760, 126] width 147 height 28
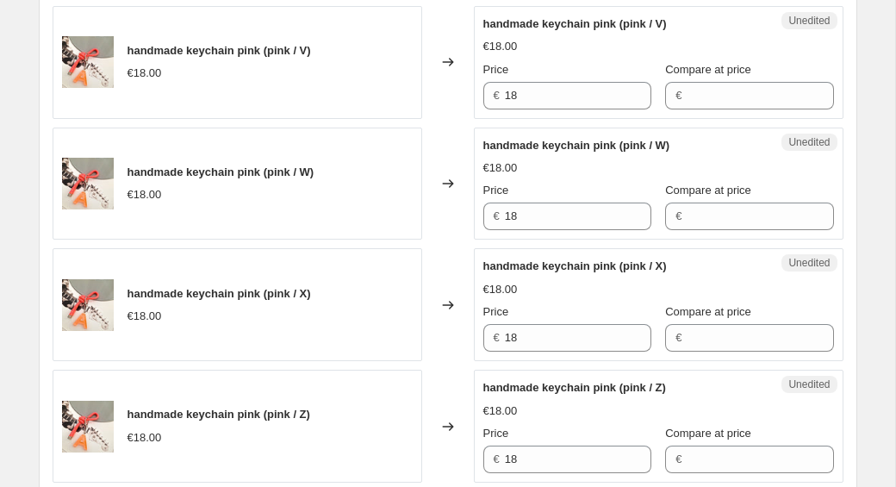
scroll to position [1476, 0]
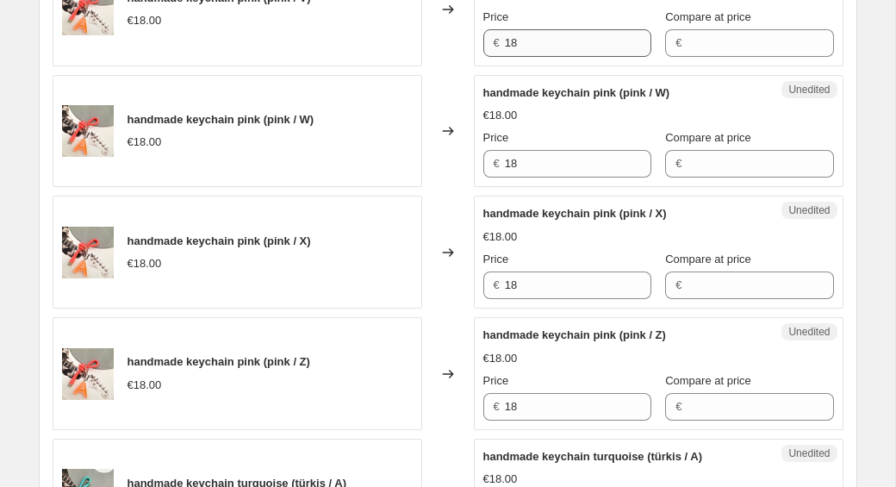
type input "18"
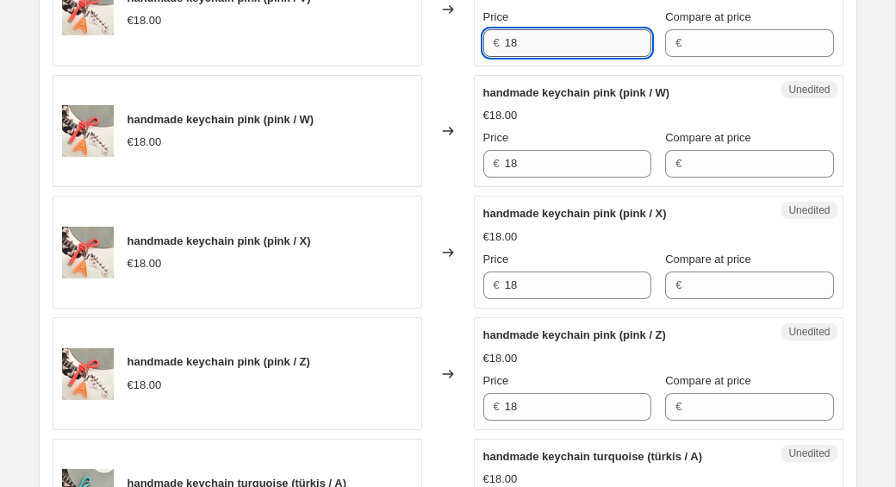
click at [556, 46] on input "18" at bounding box center [578, 43] width 147 height 28
type input "12"
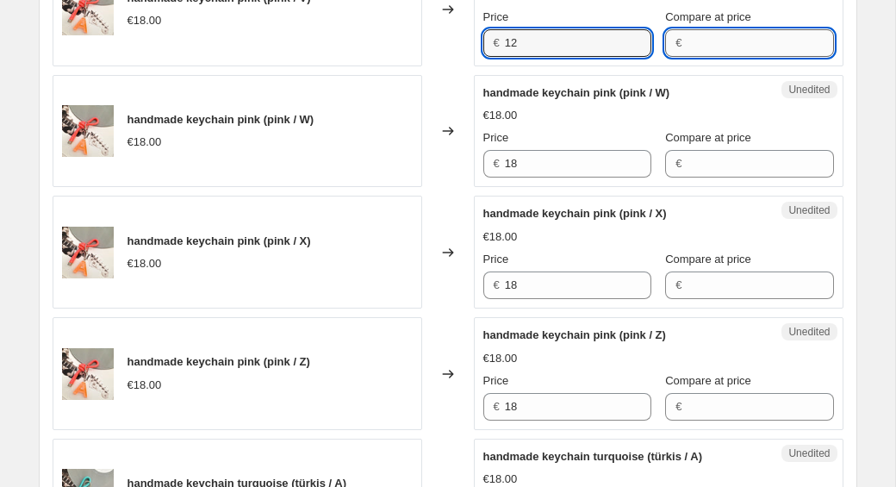
click at [692, 44] on input "Compare at price" at bounding box center [760, 43] width 147 height 28
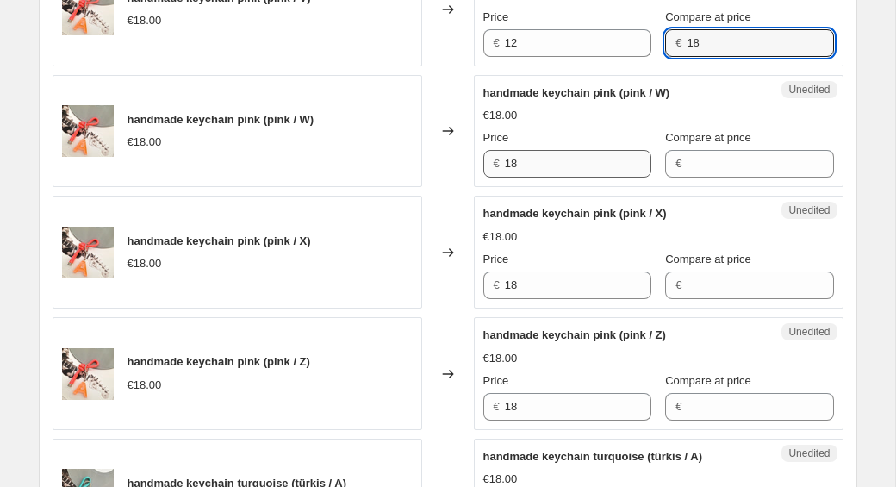
type input "18"
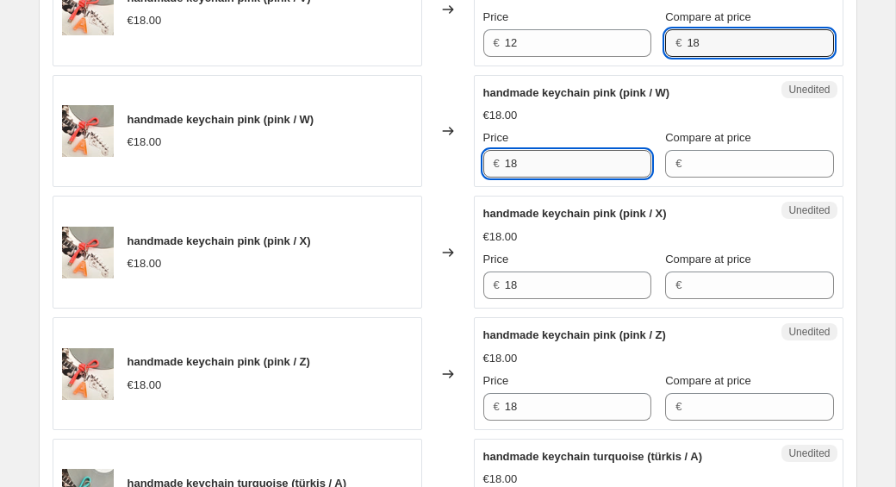
click at [556, 170] on input "18" at bounding box center [578, 164] width 147 height 28
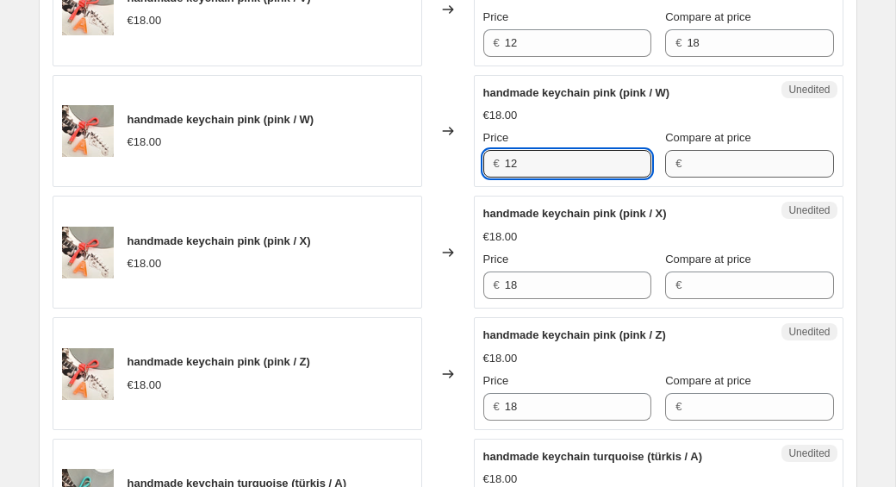
type input "12"
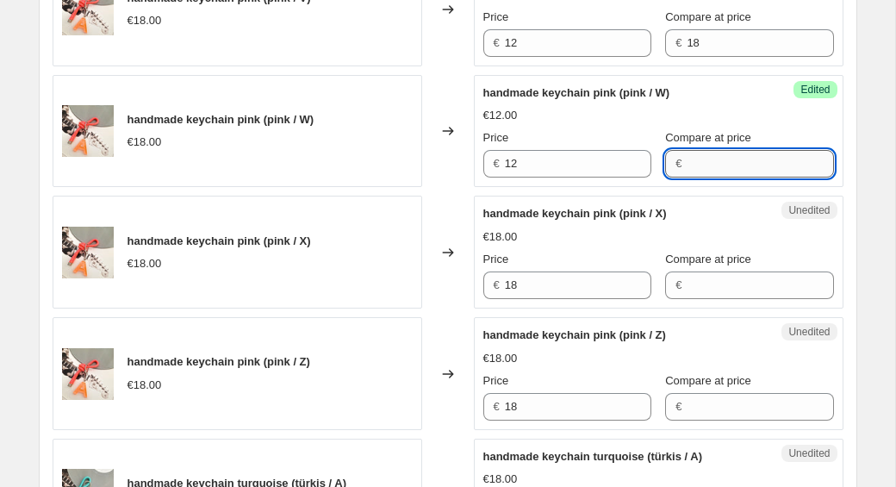
click at [687, 175] on input "Compare at price" at bounding box center [760, 164] width 147 height 28
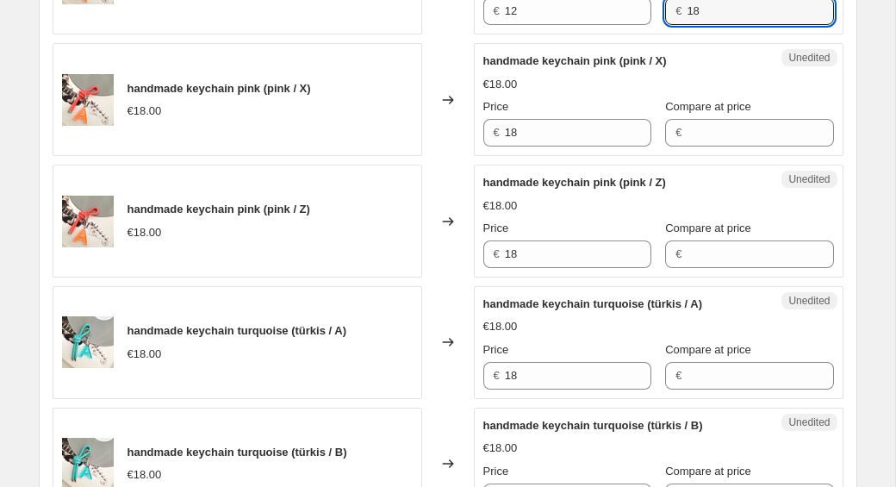
scroll to position [1638, 0]
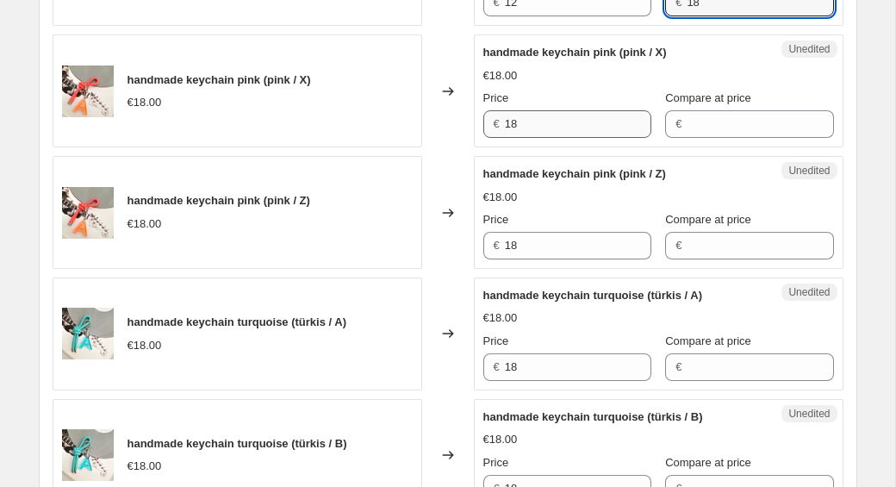
type input "18"
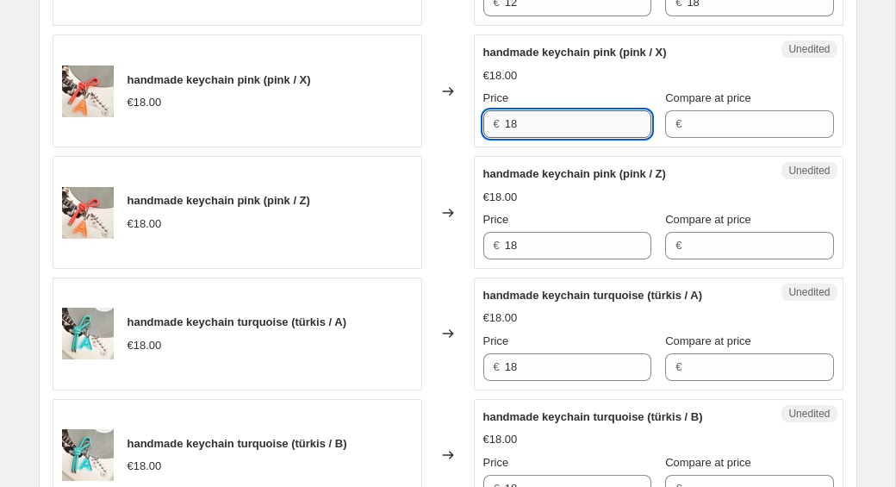
click at [527, 126] on input "18" at bounding box center [578, 124] width 147 height 28
type input "12"
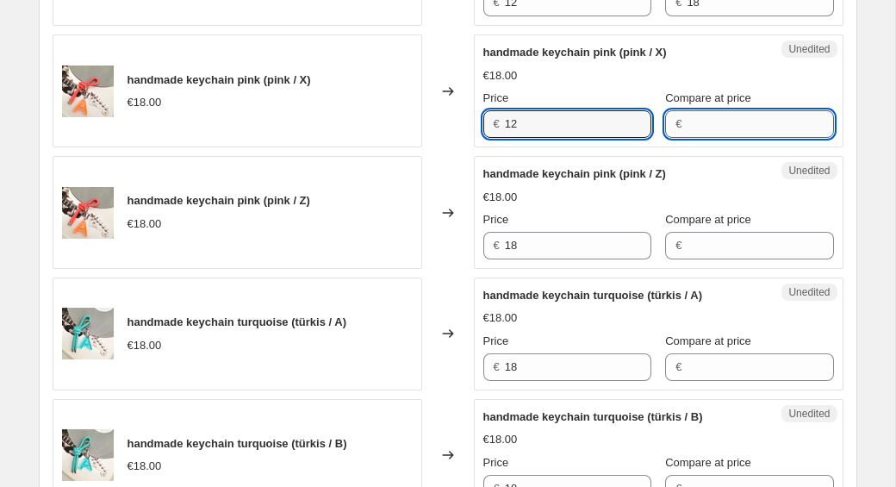
click at [687, 127] on input "Compare at price" at bounding box center [760, 124] width 147 height 28
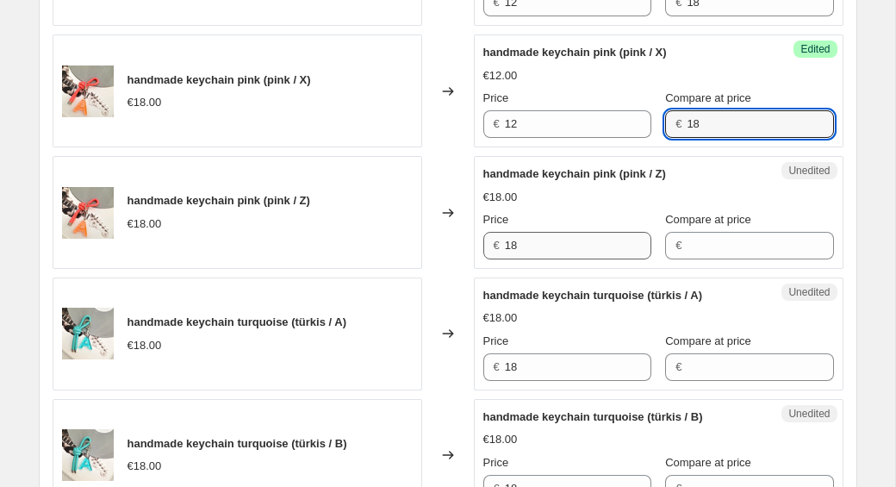
type input "18"
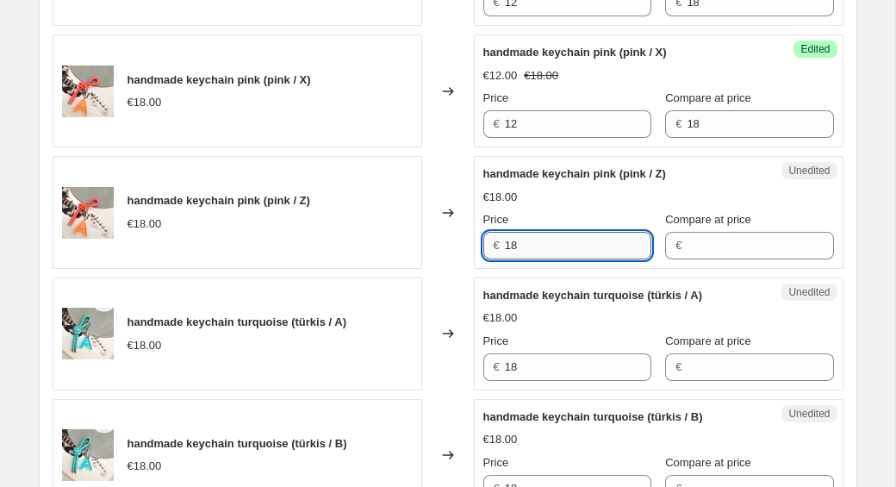
click at [529, 253] on input "18" at bounding box center [578, 246] width 147 height 28
type input "12"
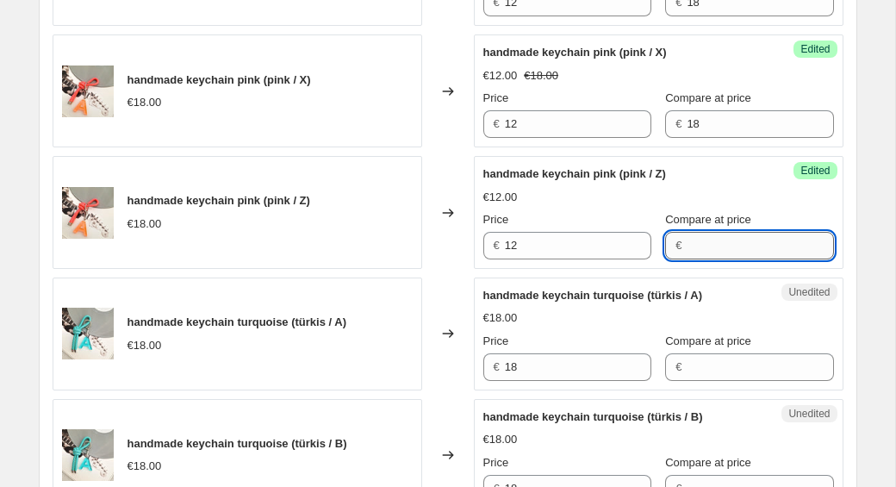
click at [687, 251] on input "Compare at price" at bounding box center [760, 246] width 147 height 28
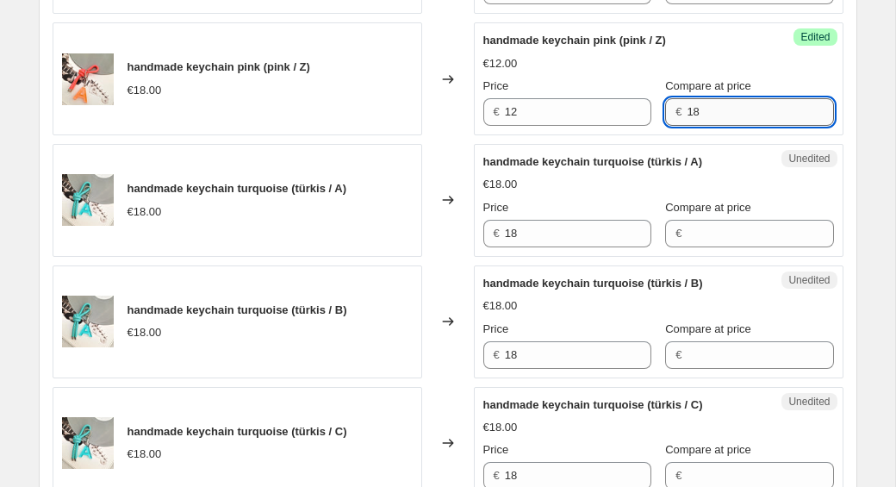
scroll to position [1860, 0]
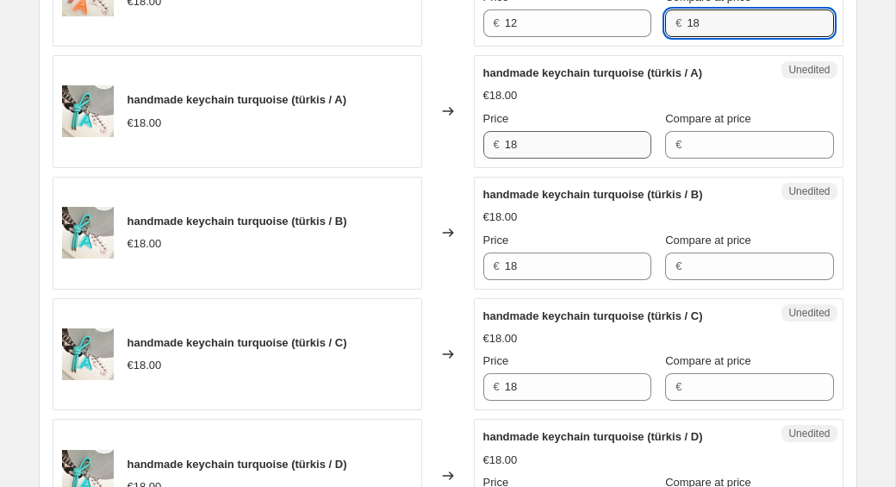
type input "18"
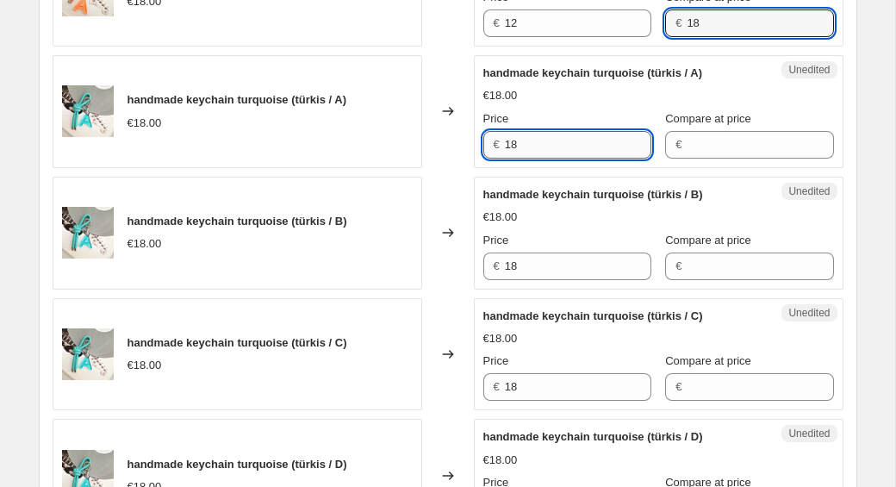
click at [559, 151] on input "18" at bounding box center [578, 145] width 147 height 28
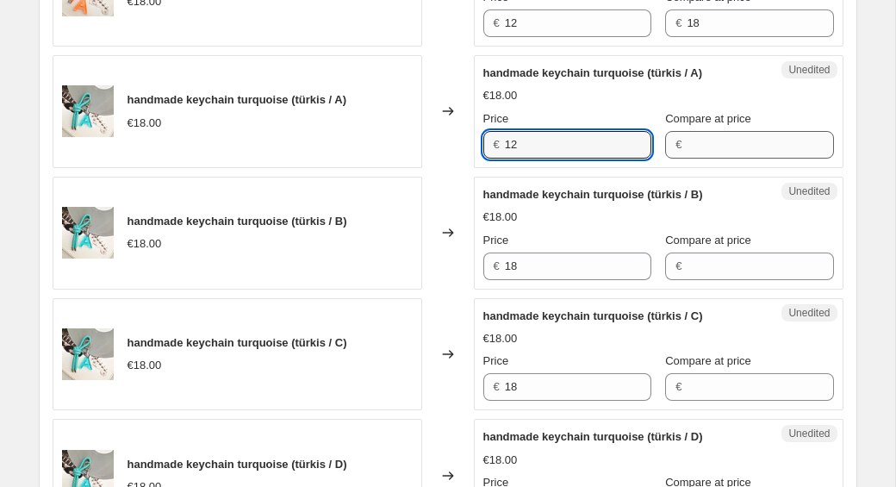
type input "12"
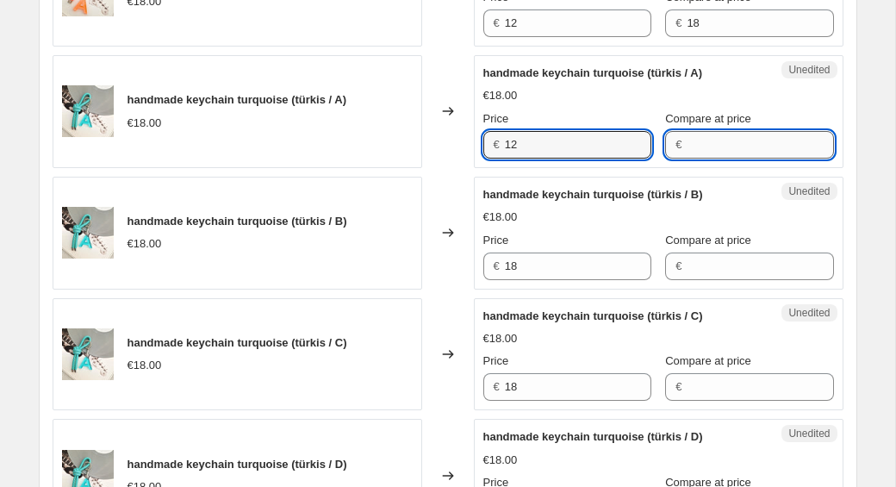
click at [696, 144] on input "Compare at price" at bounding box center [760, 145] width 147 height 28
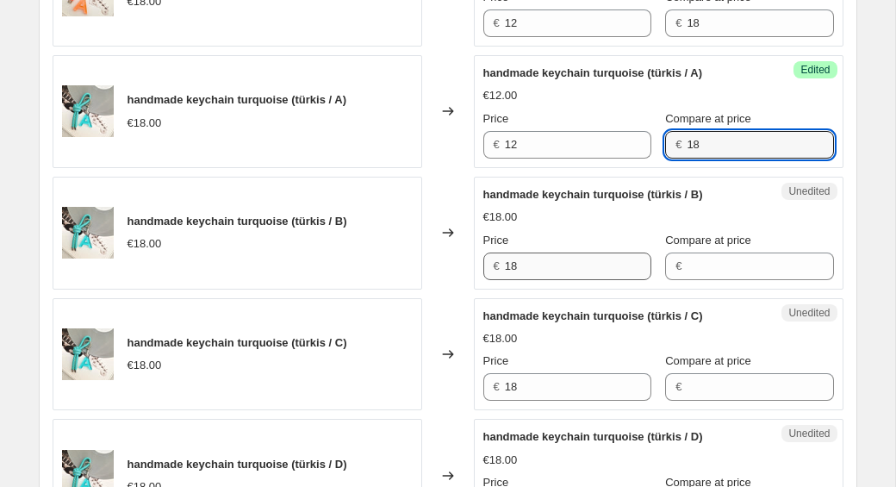
type input "18"
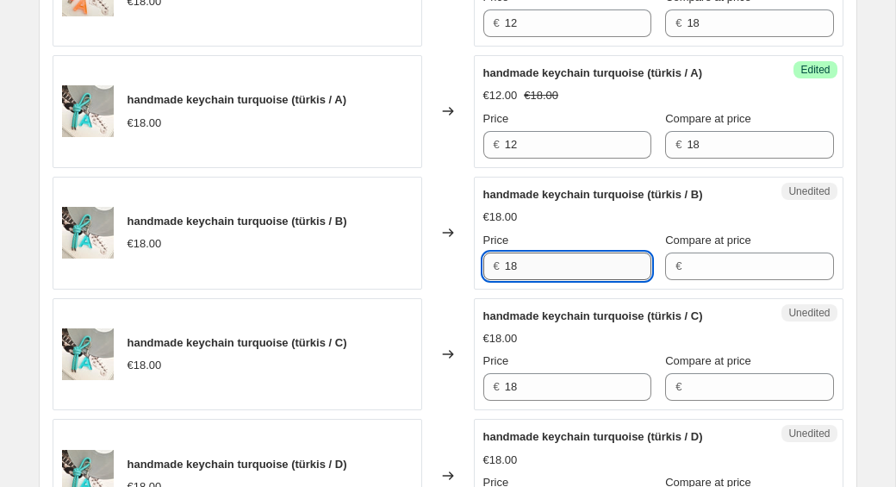
click at [559, 267] on input "18" at bounding box center [578, 267] width 147 height 28
type input "12"
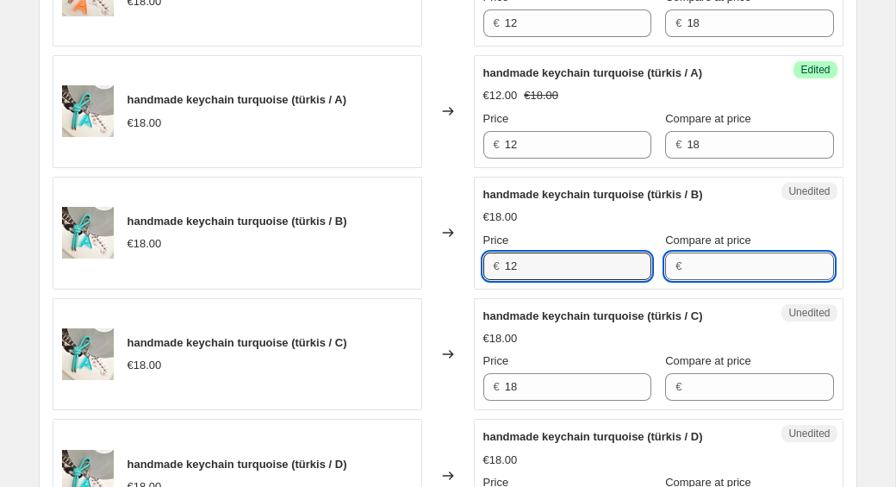
click at [733, 271] on input "Compare at price" at bounding box center [760, 267] width 147 height 28
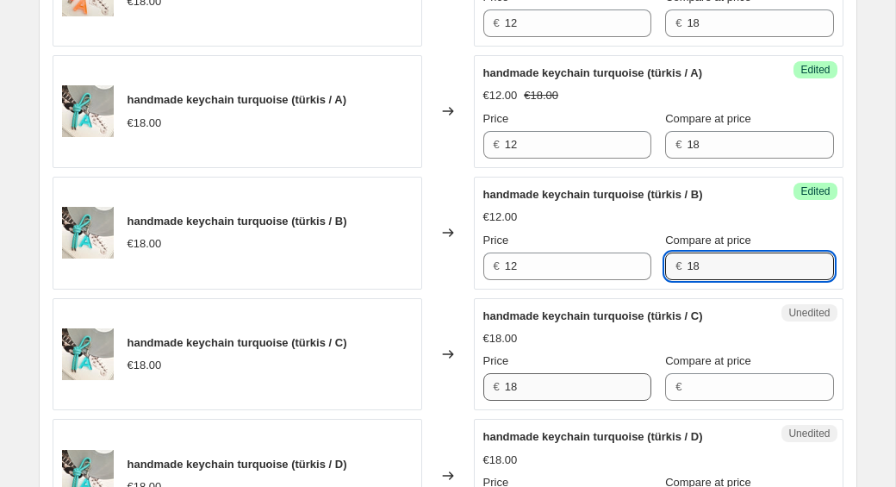
type input "18"
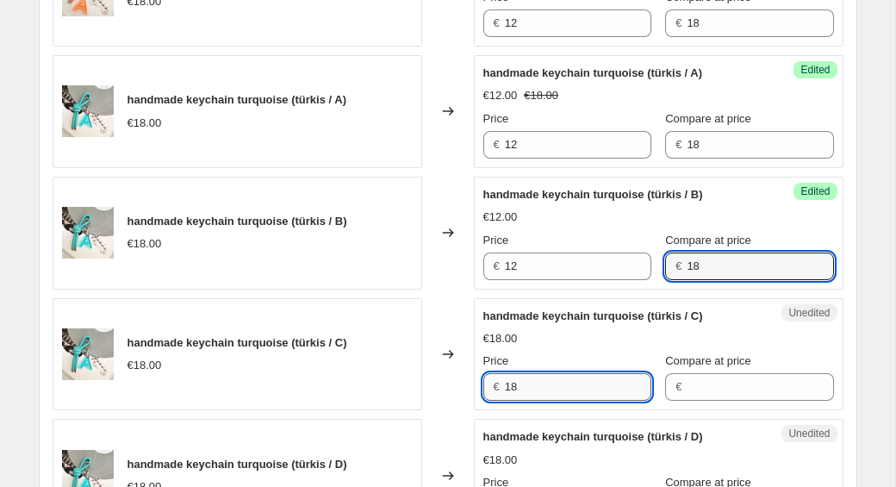
click at [570, 388] on input "18" at bounding box center [578, 387] width 147 height 28
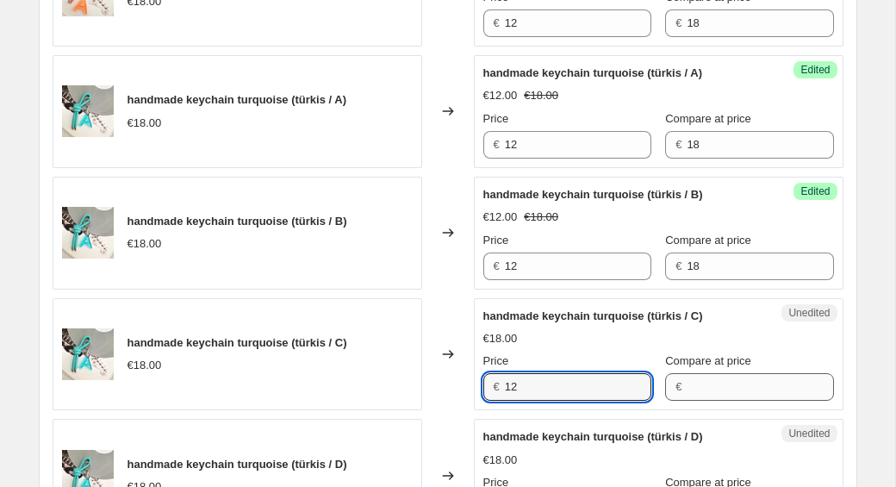
type input "12"
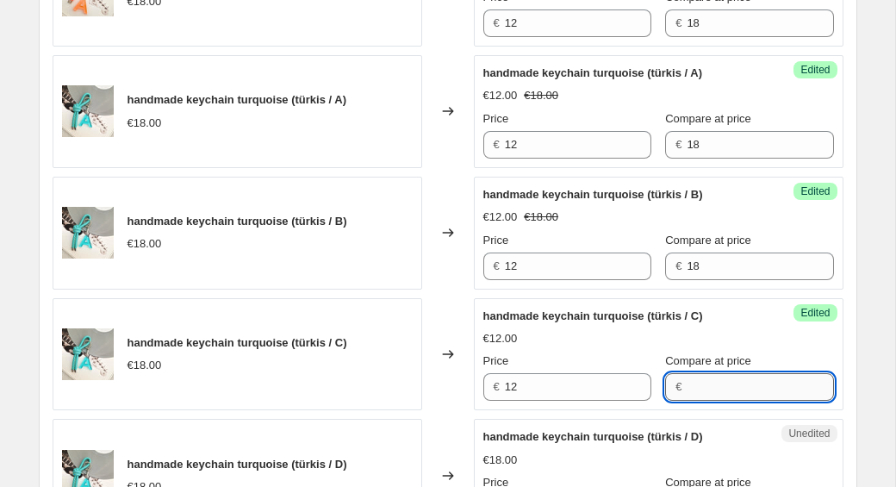
click at [705, 396] on input "Compare at price" at bounding box center [760, 387] width 147 height 28
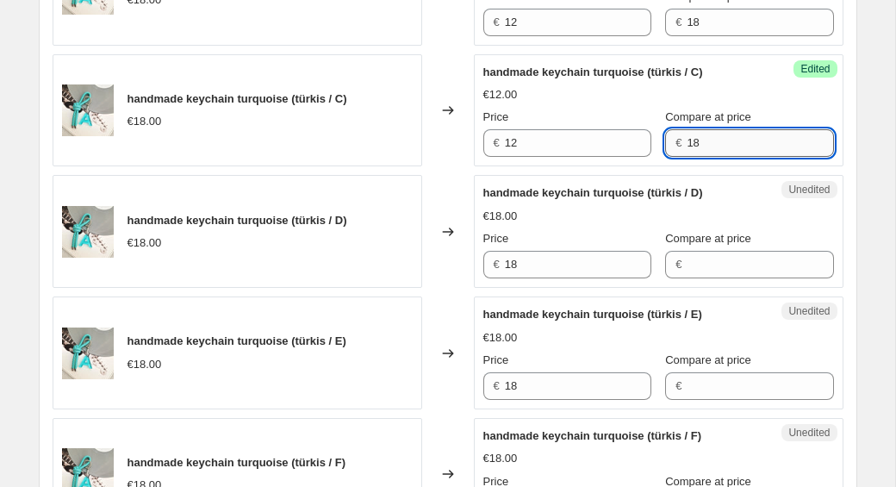
scroll to position [2177, 0]
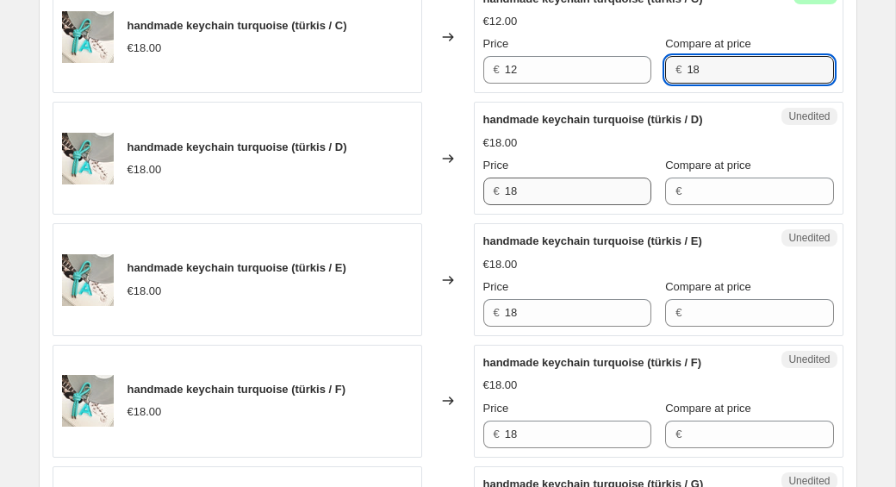
type input "18"
click at [568, 192] on input "18" at bounding box center [578, 192] width 147 height 28
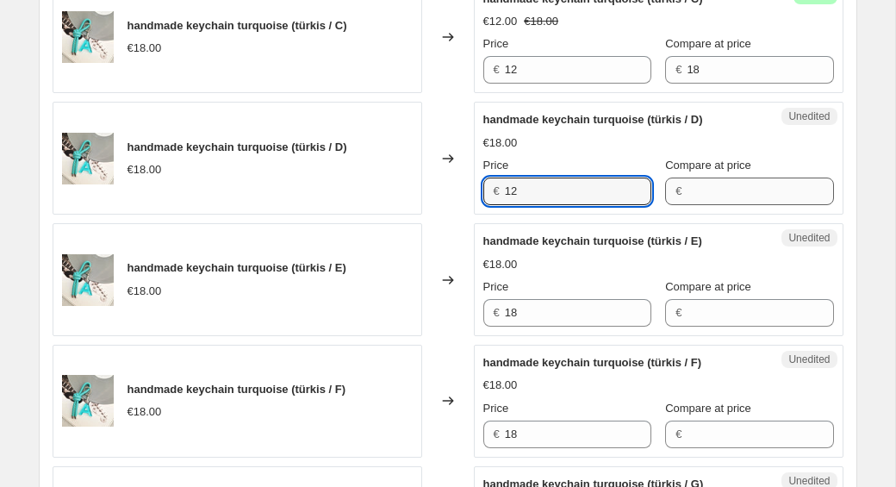
type input "12"
click at [721, 195] on input "Compare at price" at bounding box center [760, 192] width 147 height 28
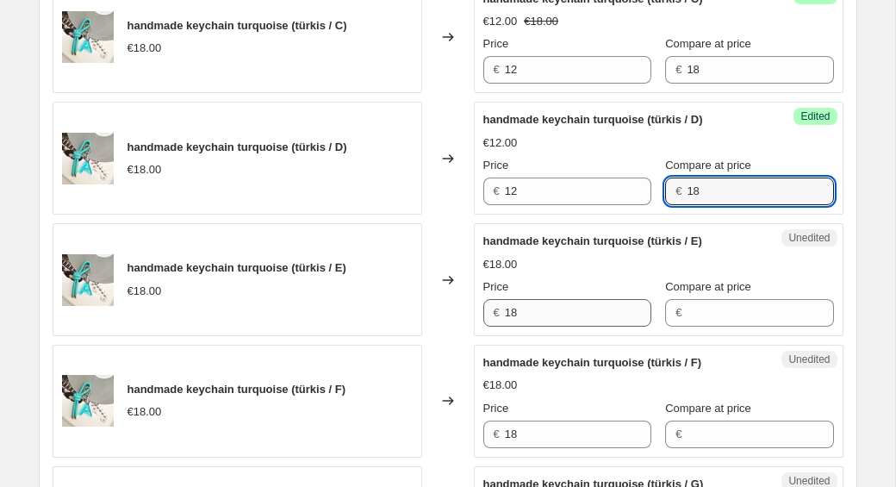
type input "18"
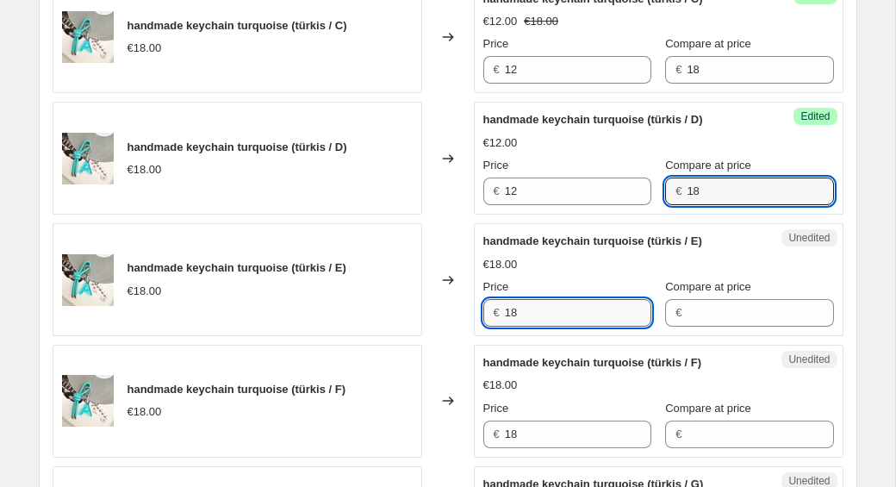
click at [546, 313] on input "18" at bounding box center [578, 313] width 147 height 28
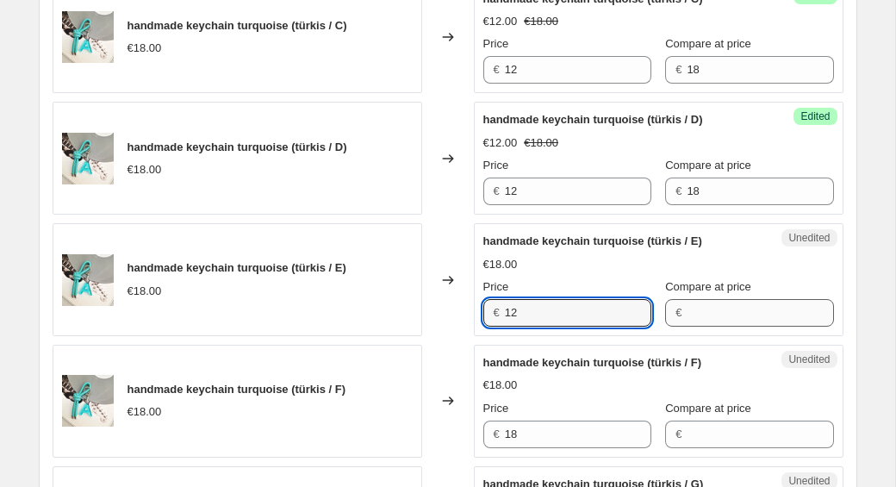
type input "12"
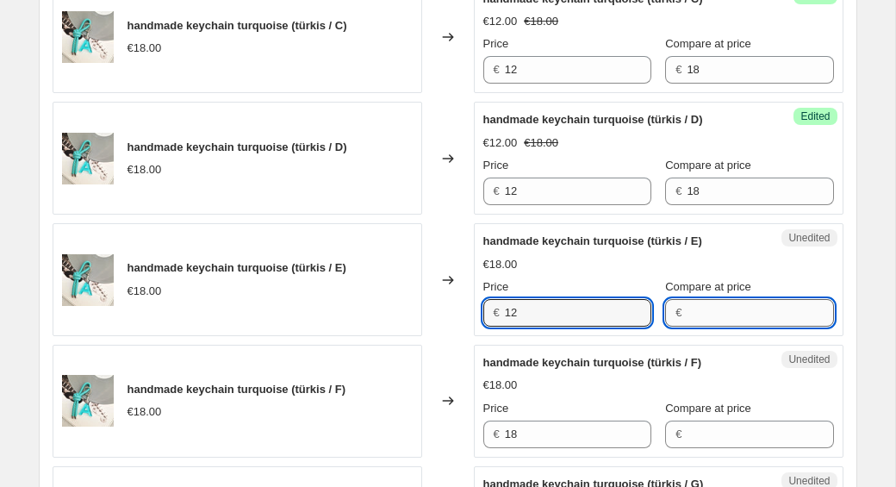
click at [687, 307] on input "Compare at price" at bounding box center [760, 313] width 147 height 28
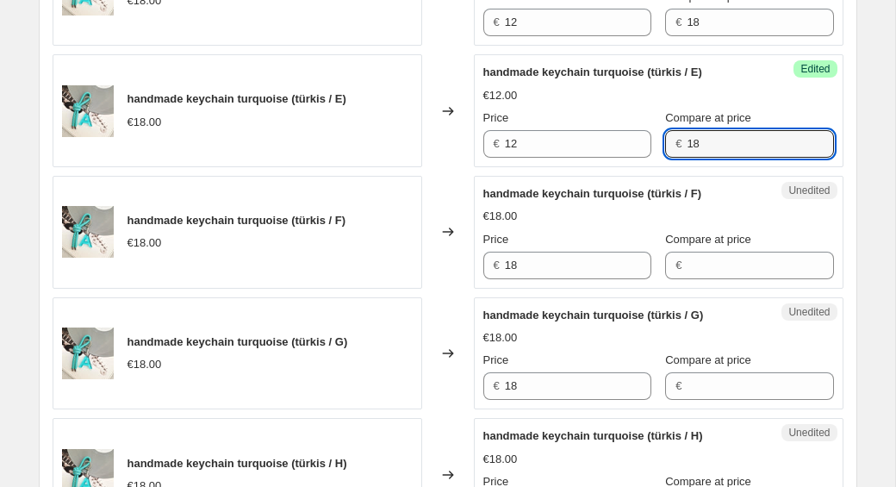
scroll to position [2393, 0]
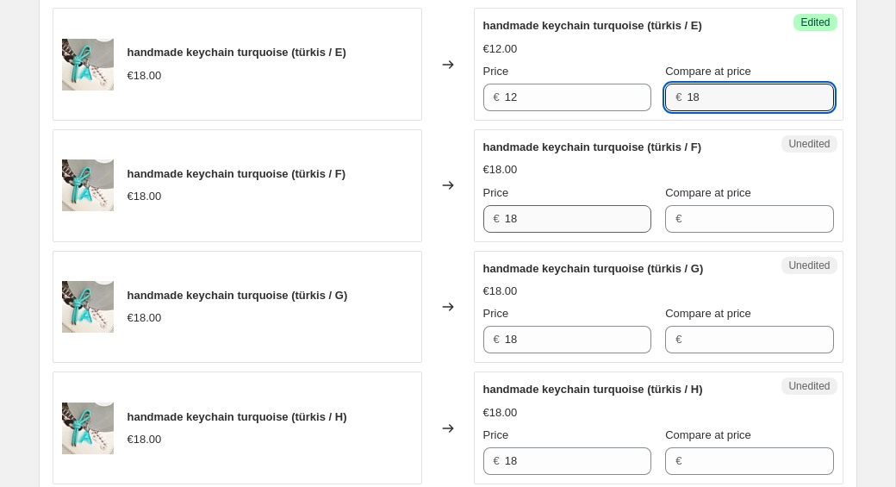
type input "18"
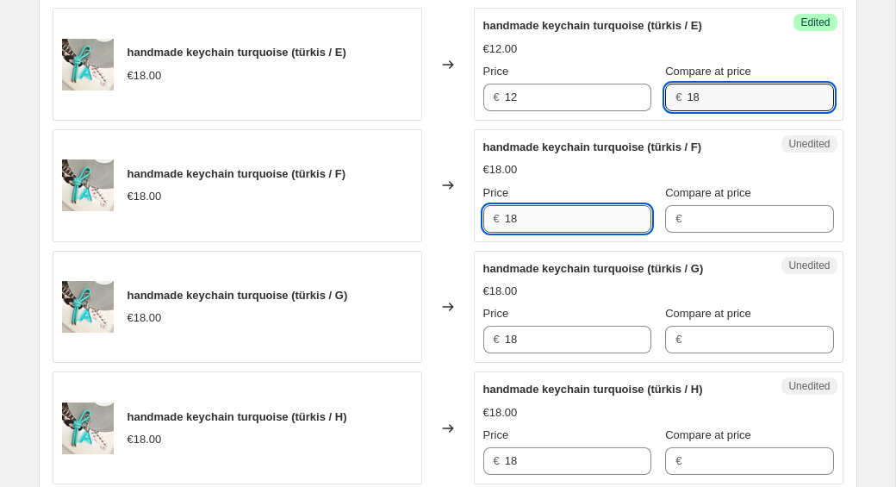
click at [552, 222] on input "18" at bounding box center [578, 219] width 147 height 28
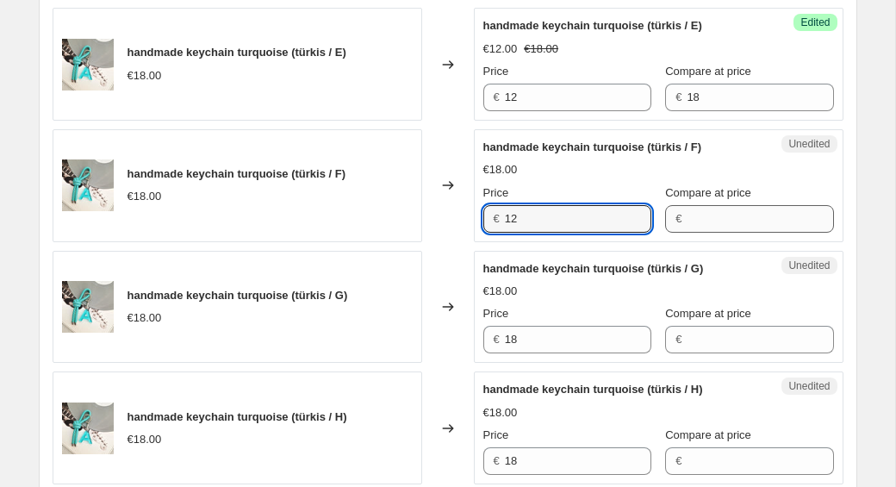
type input "12"
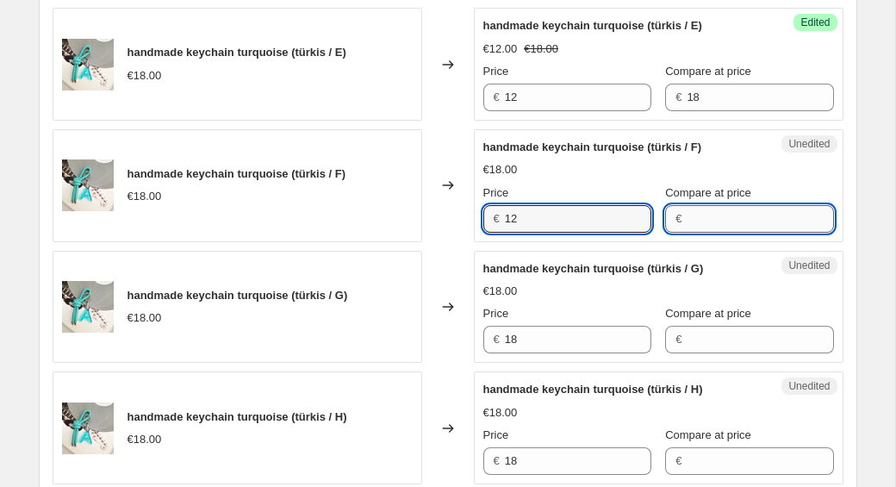
click at [727, 218] on input "Compare at price" at bounding box center [760, 219] width 147 height 28
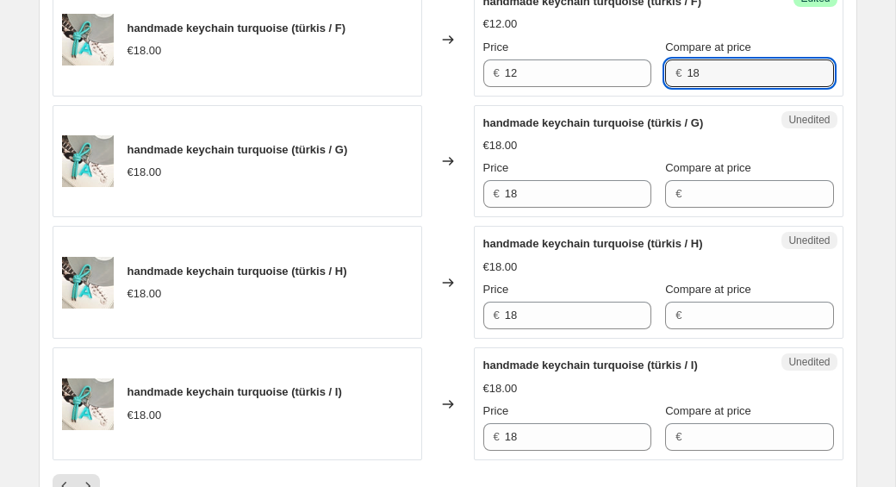
scroll to position [2548, 0]
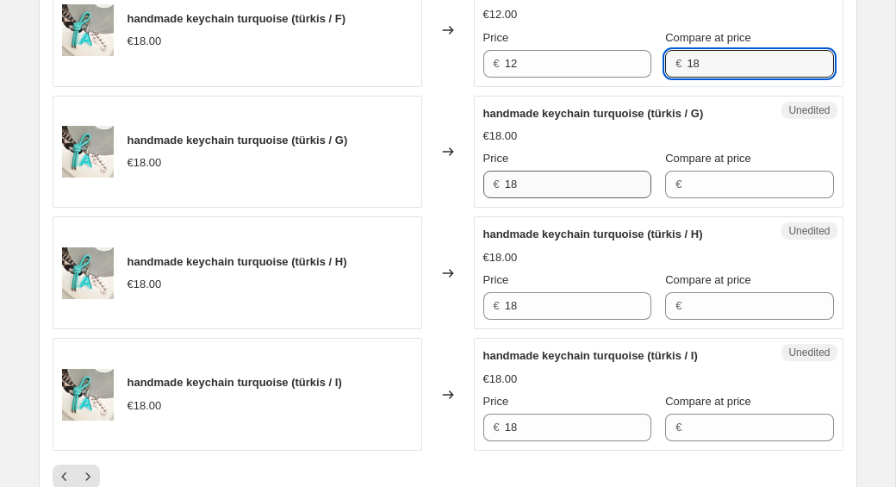
type input "18"
click at [526, 190] on input "18" at bounding box center [578, 185] width 147 height 28
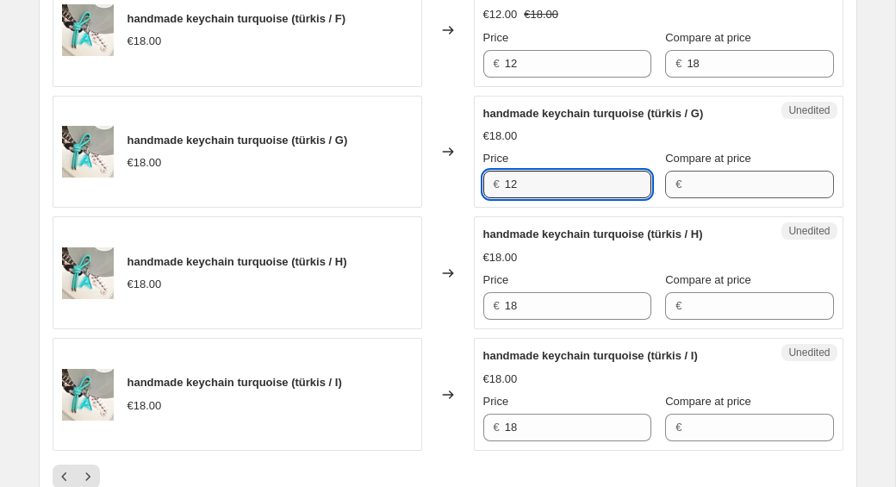
type input "12"
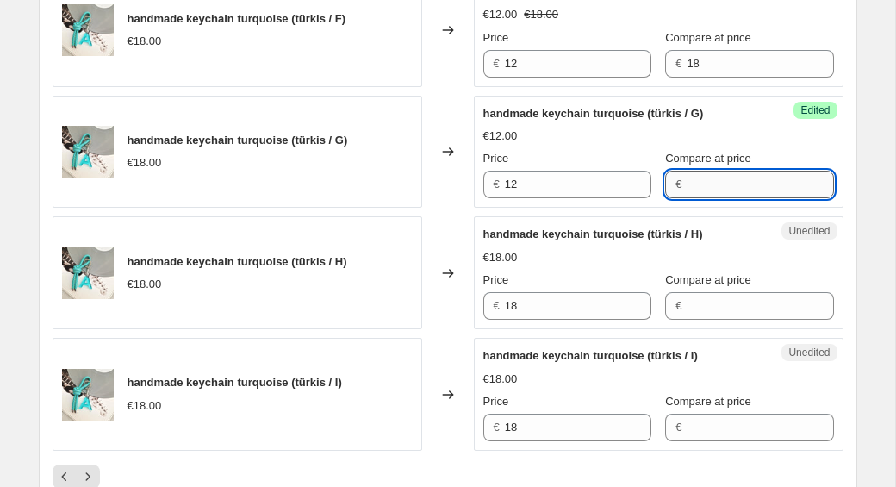
click at [687, 187] on input "Compare at price" at bounding box center [760, 185] width 147 height 28
type input "18"
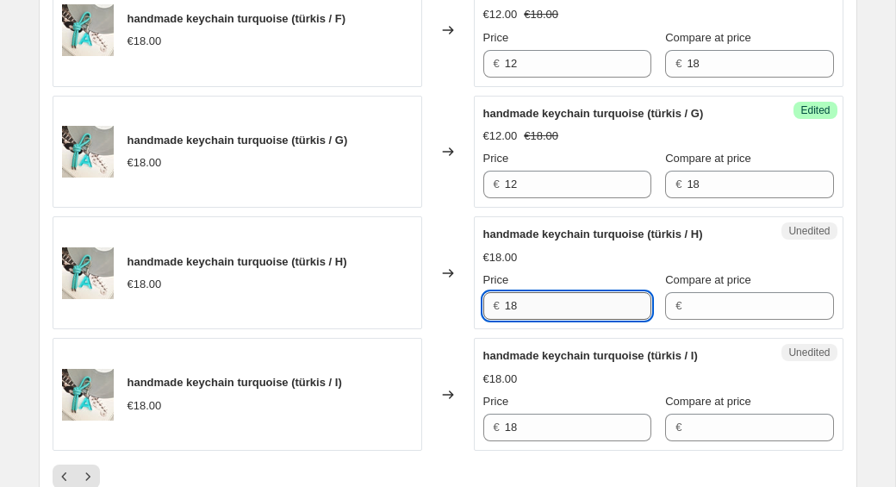
click at [523, 317] on input "18" at bounding box center [578, 306] width 147 height 28
type input "12"
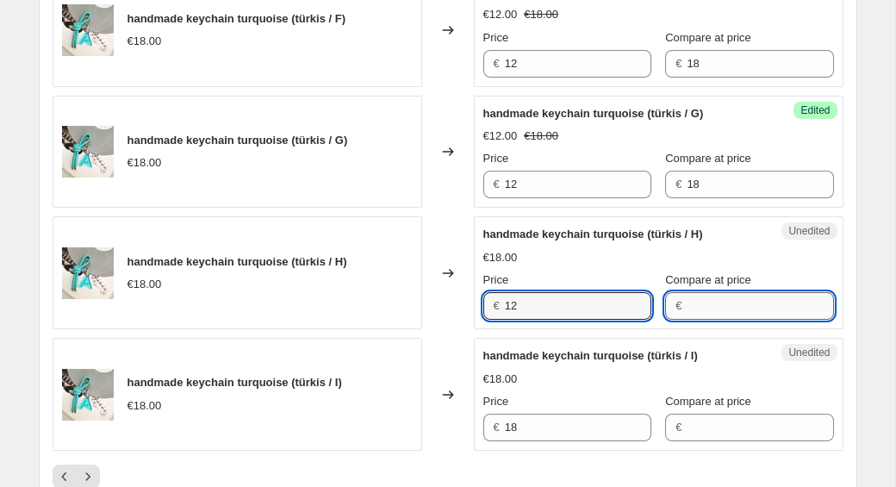
click at [708, 310] on input "Compare at price" at bounding box center [760, 306] width 147 height 28
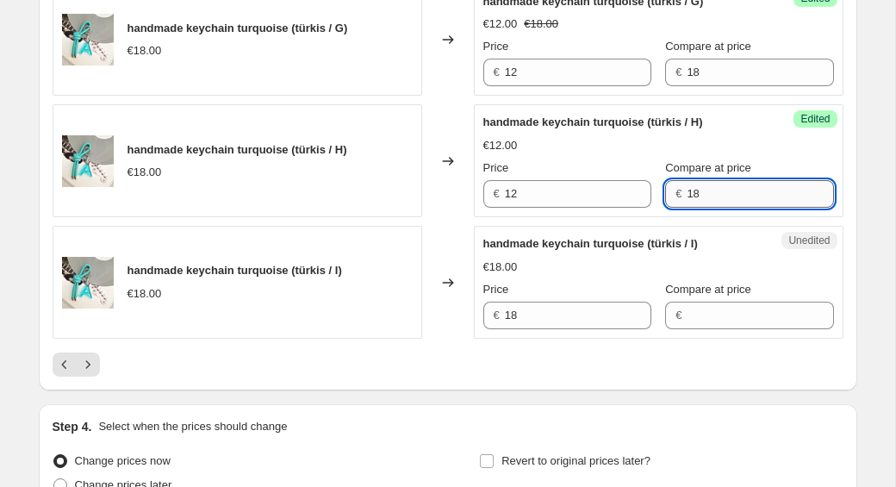
scroll to position [2756, 0]
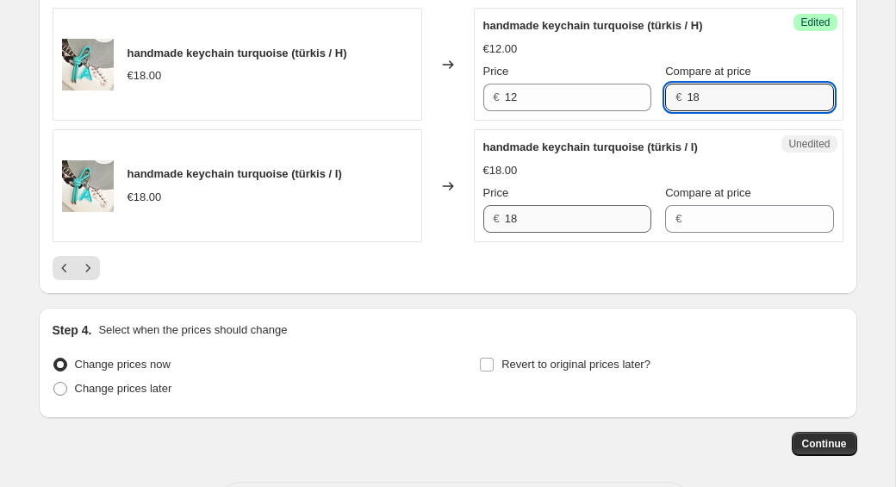
type input "18"
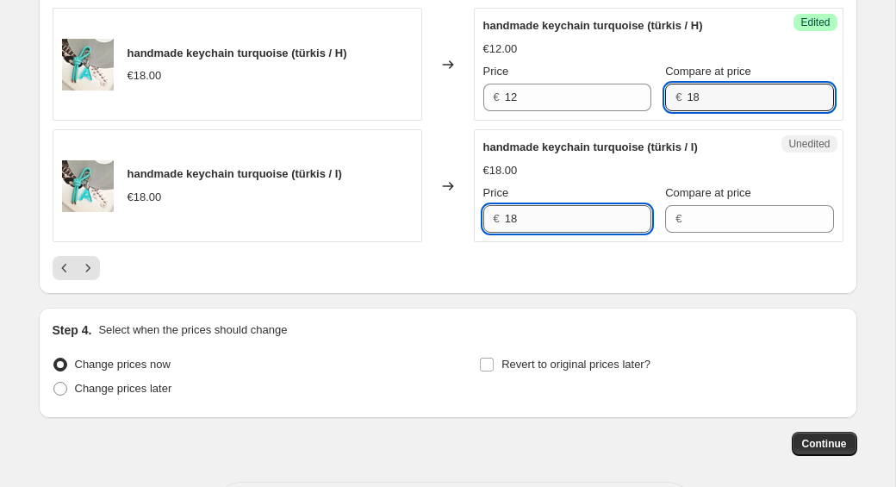
click at [577, 222] on input "18" at bounding box center [578, 219] width 147 height 28
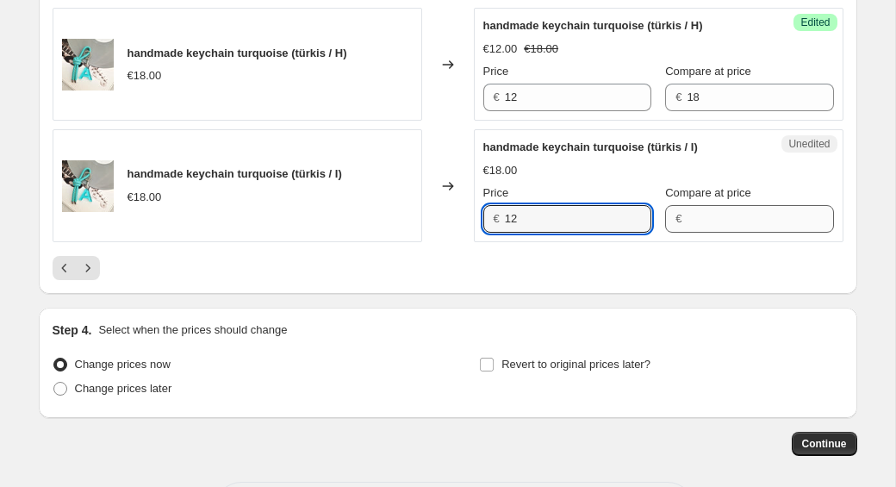
type input "12"
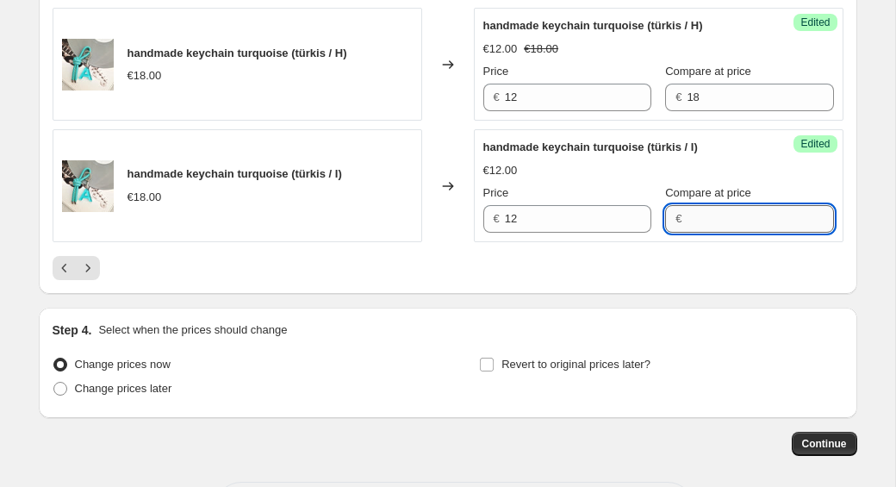
click at [766, 222] on input "Compare at price" at bounding box center [760, 219] width 147 height 28
type input "18"
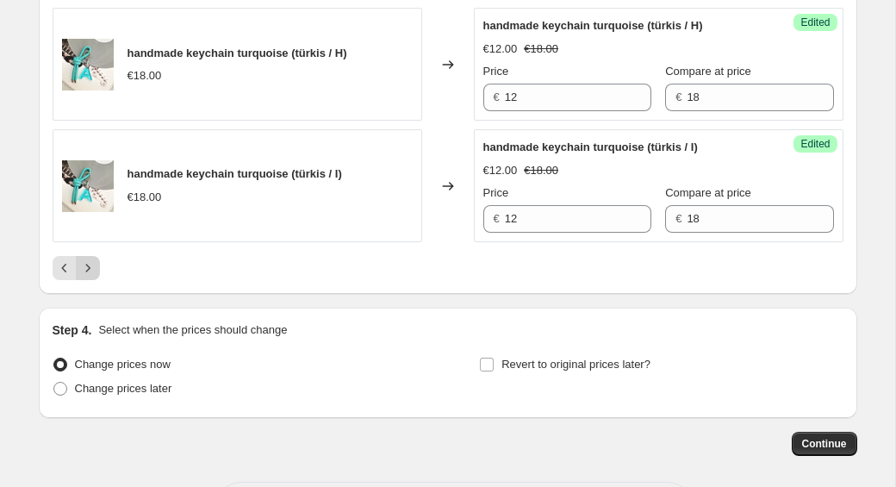
click at [91, 275] on icon "Next" at bounding box center [87, 267] width 17 height 17
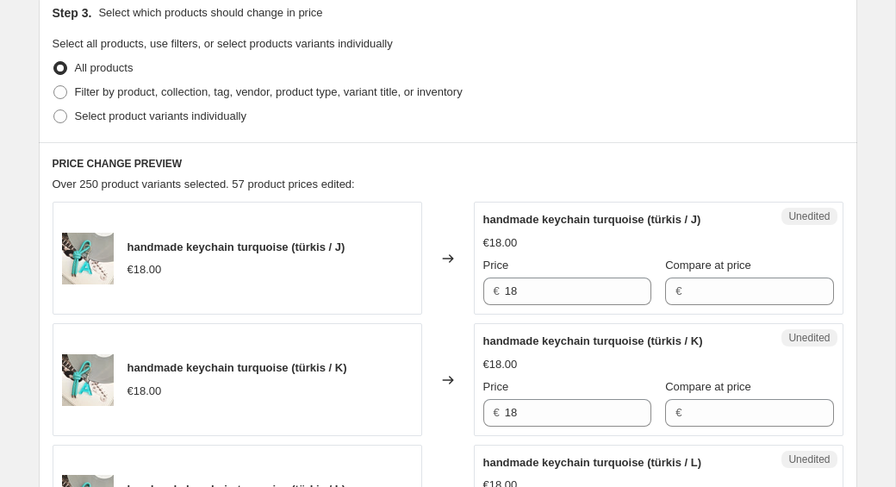
scroll to position [378, 0]
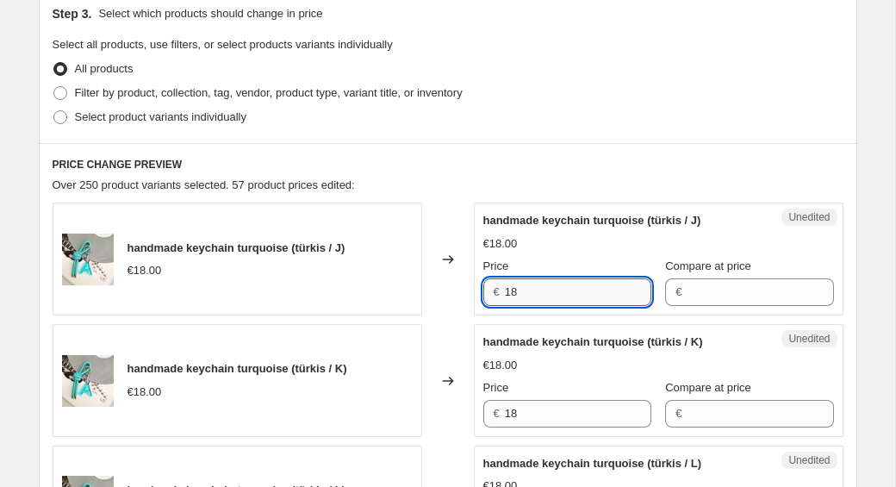
click at [540, 295] on input "18" at bounding box center [578, 292] width 147 height 28
type input "12"
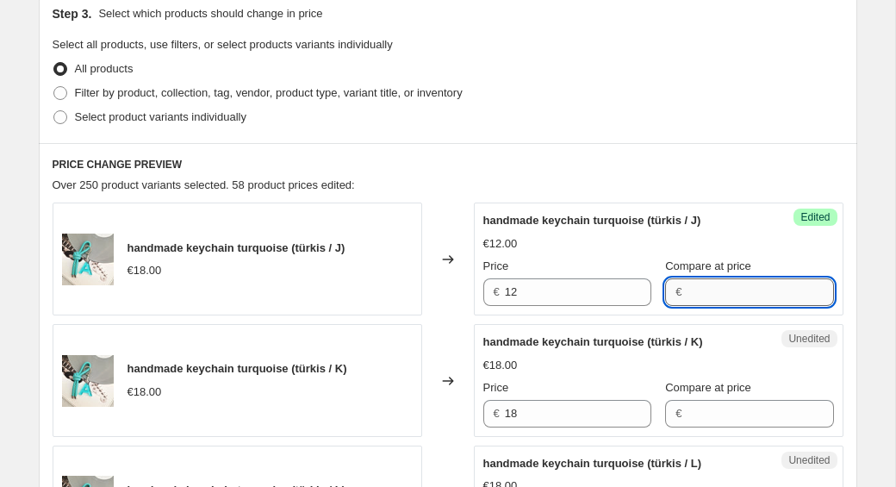
click at [714, 296] on input "Compare at price" at bounding box center [760, 292] width 147 height 28
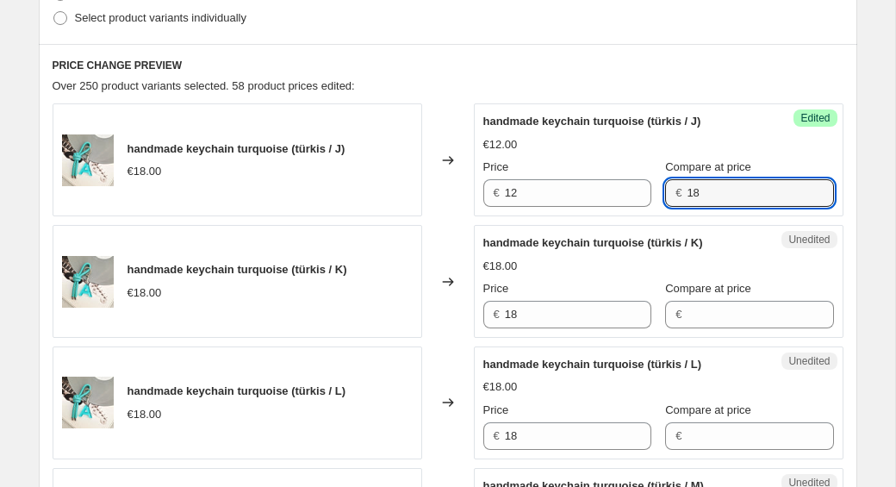
scroll to position [505, 0]
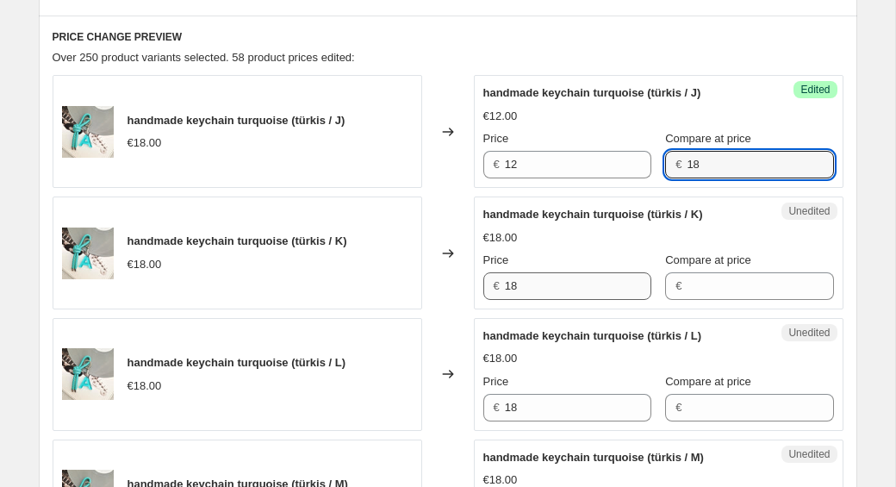
type input "18"
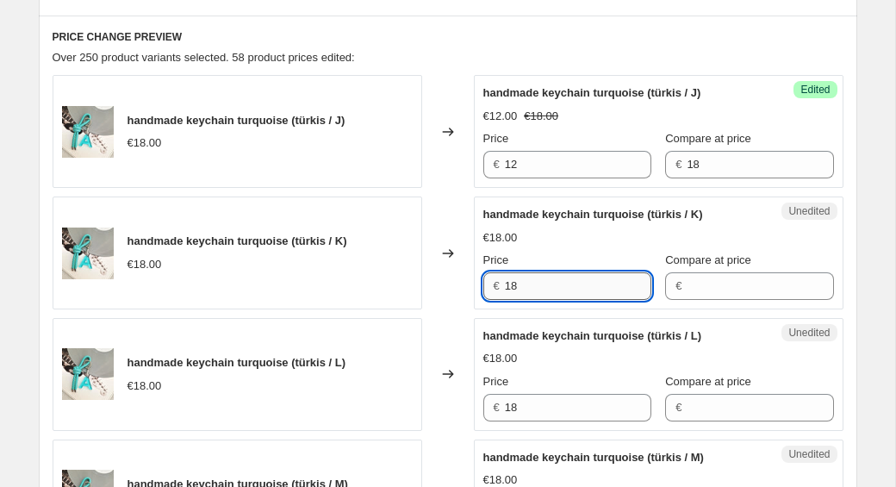
click at [525, 296] on input "18" at bounding box center [578, 286] width 147 height 28
type input "1"
type input "12"
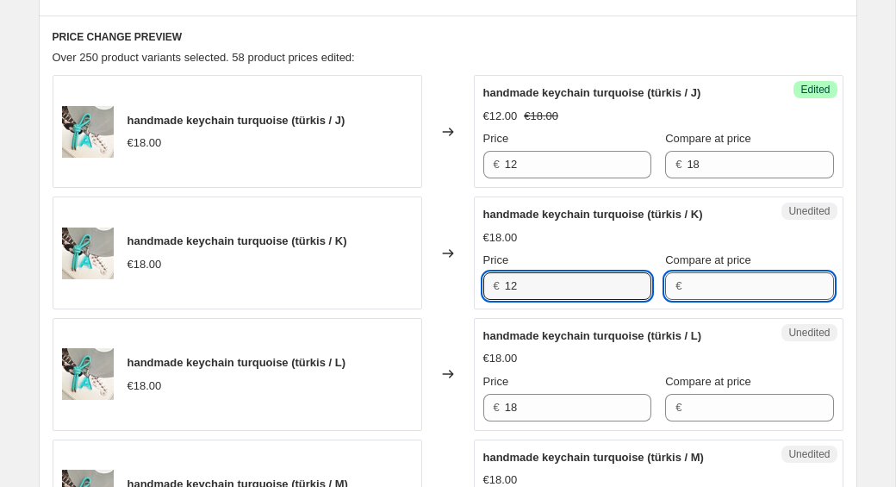
click at [687, 287] on input "Compare at price" at bounding box center [760, 286] width 147 height 28
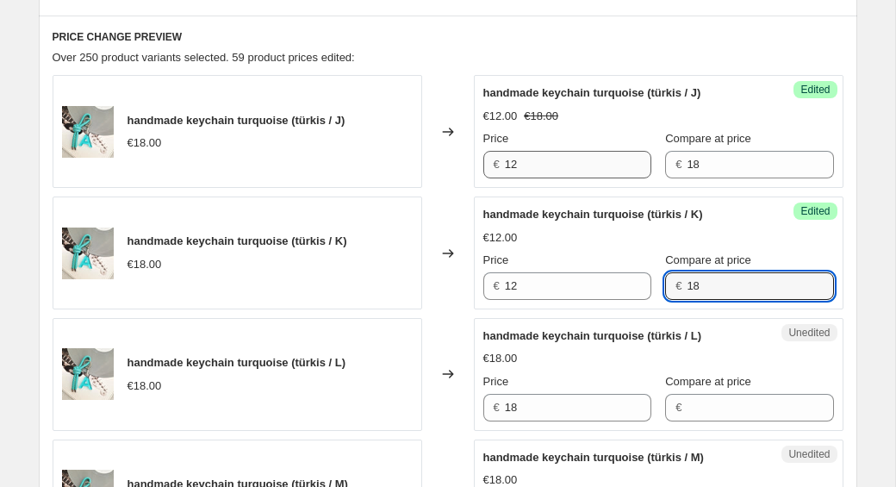
type input "18"
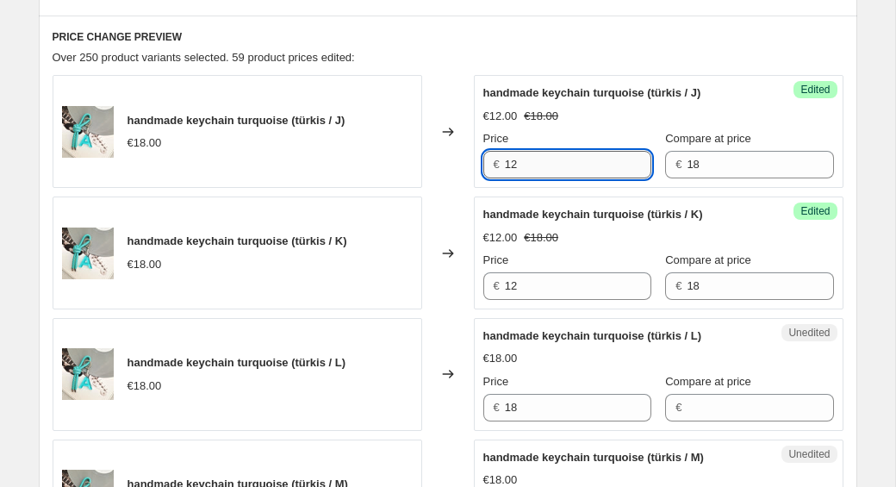
click at [539, 166] on input "12" at bounding box center [578, 165] width 147 height 28
type input "14"
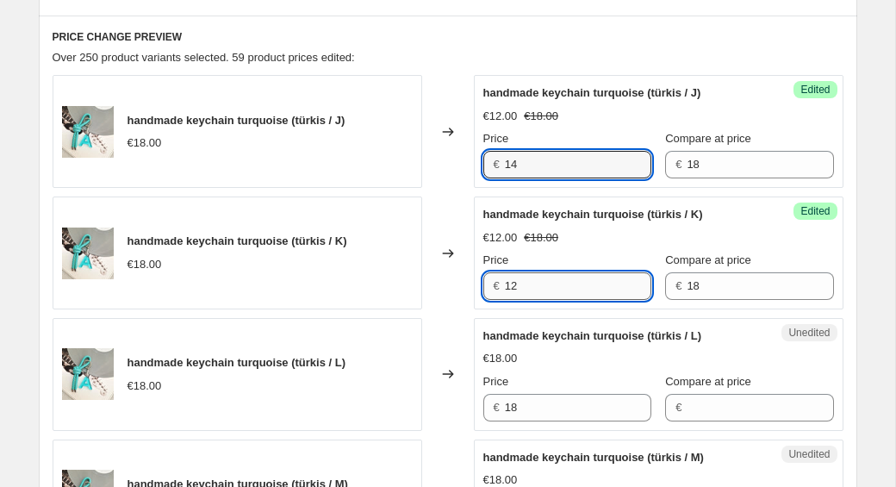
click at [524, 282] on input "12" at bounding box center [578, 286] width 147 height 28
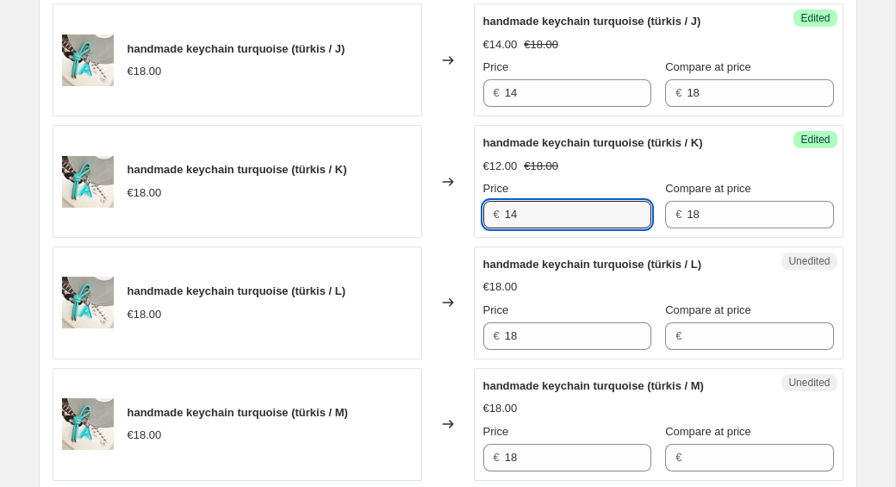
scroll to position [602, 0]
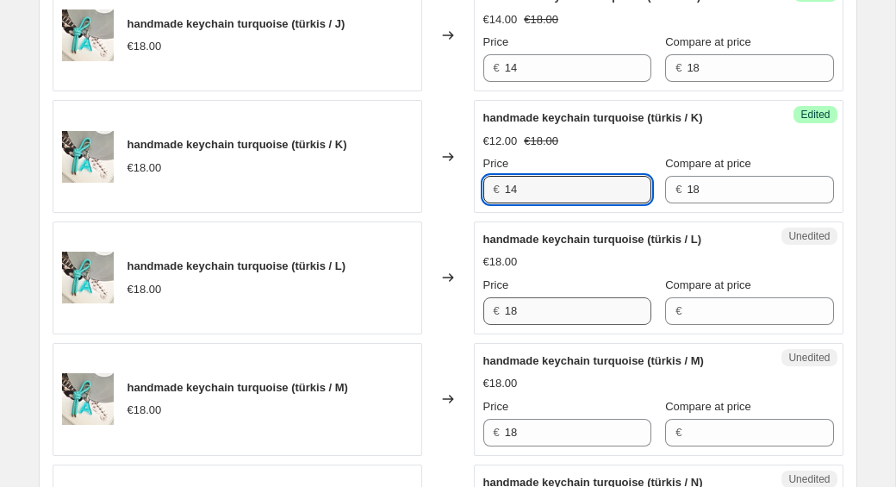
type input "14"
click at [529, 315] on input "18" at bounding box center [578, 311] width 147 height 28
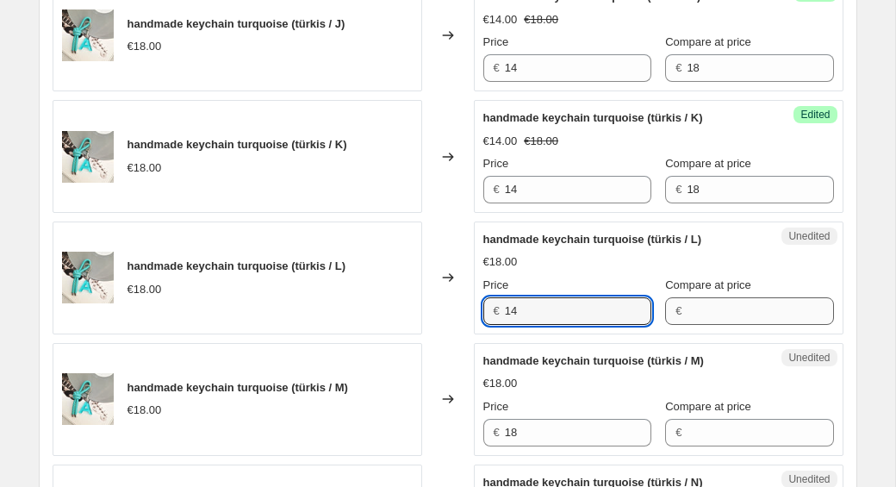
type input "14"
click at [702, 309] on input "Compare at price" at bounding box center [760, 311] width 147 height 28
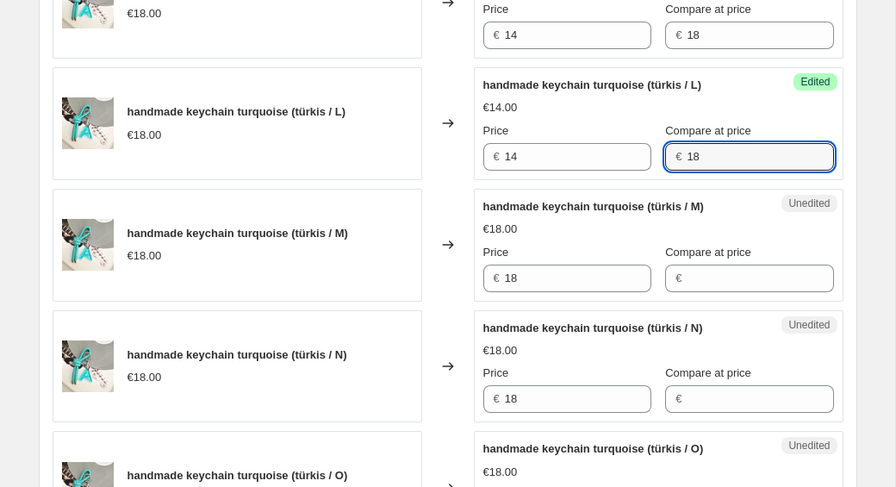
scroll to position [814, 0]
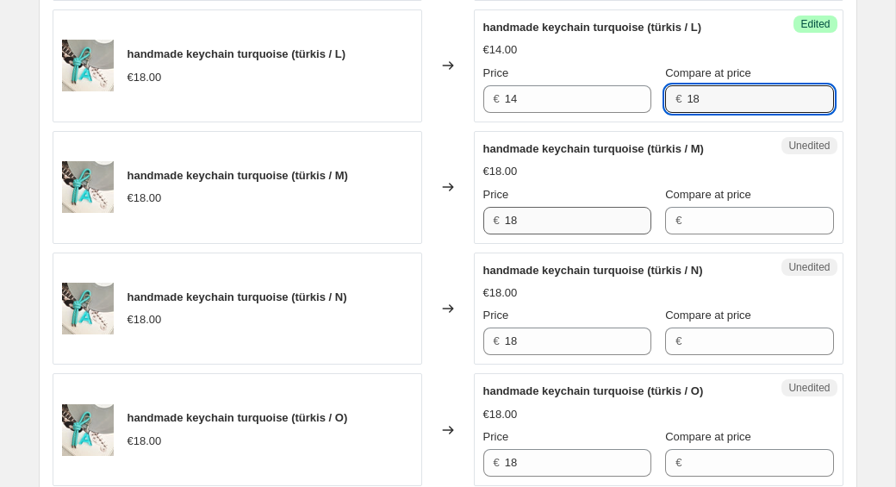
type input "18"
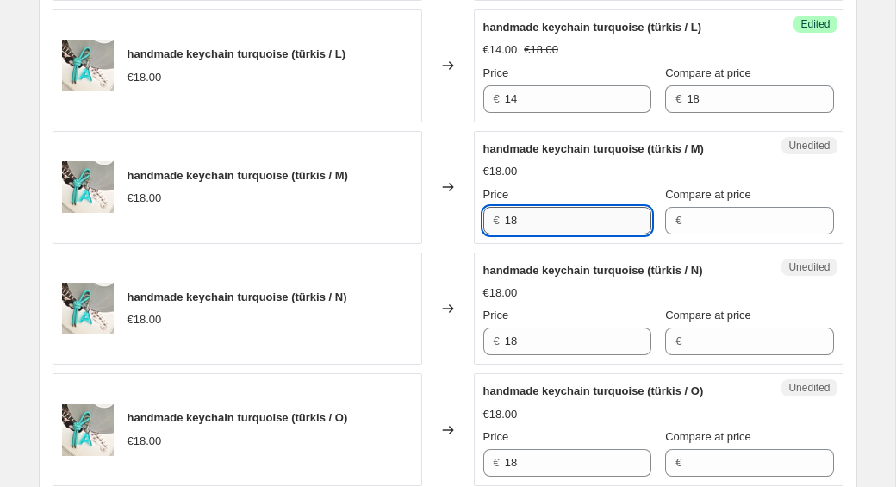
click at [531, 223] on input "18" at bounding box center [578, 221] width 147 height 28
type input "14"
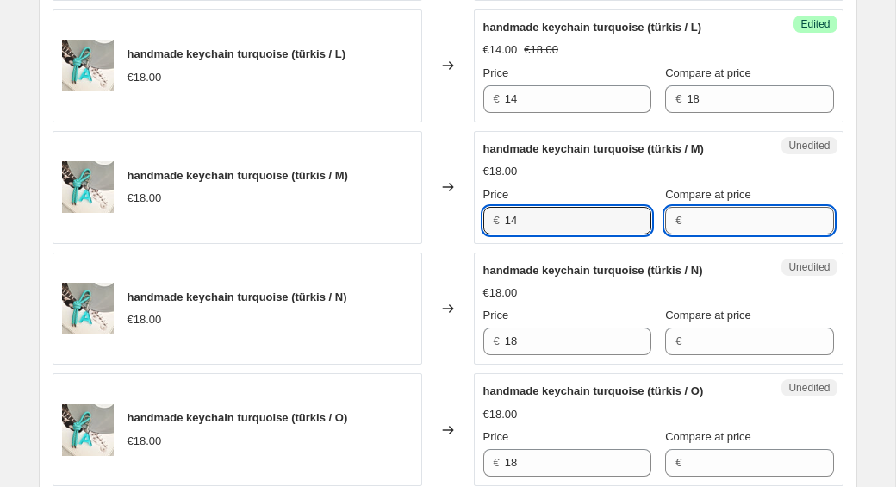
click at [687, 225] on input "Compare at price" at bounding box center [760, 221] width 147 height 28
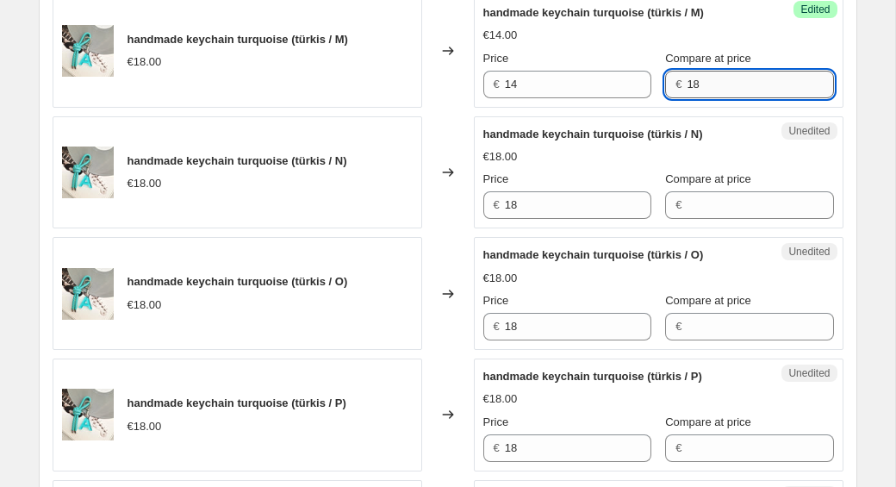
scroll to position [996, 0]
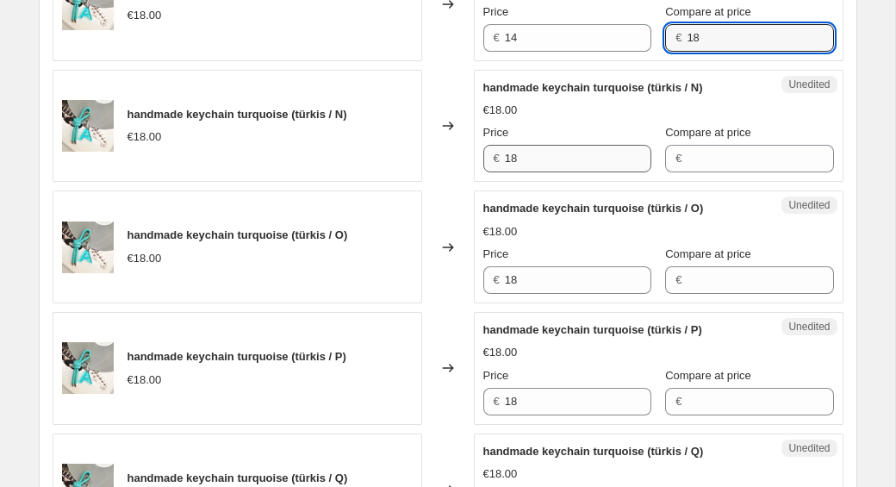
type input "18"
click at [530, 165] on input "18" at bounding box center [578, 159] width 147 height 28
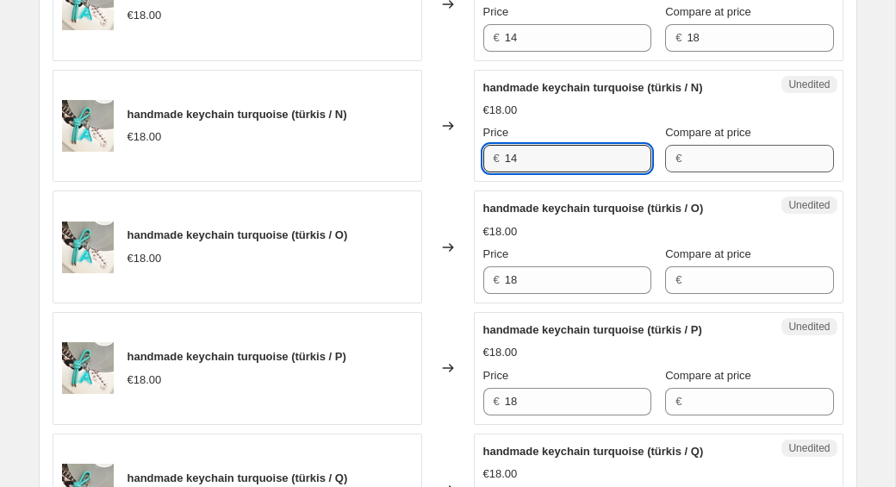
type input "14"
click at [727, 166] on input "Compare at price" at bounding box center [760, 159] width 147 height 28
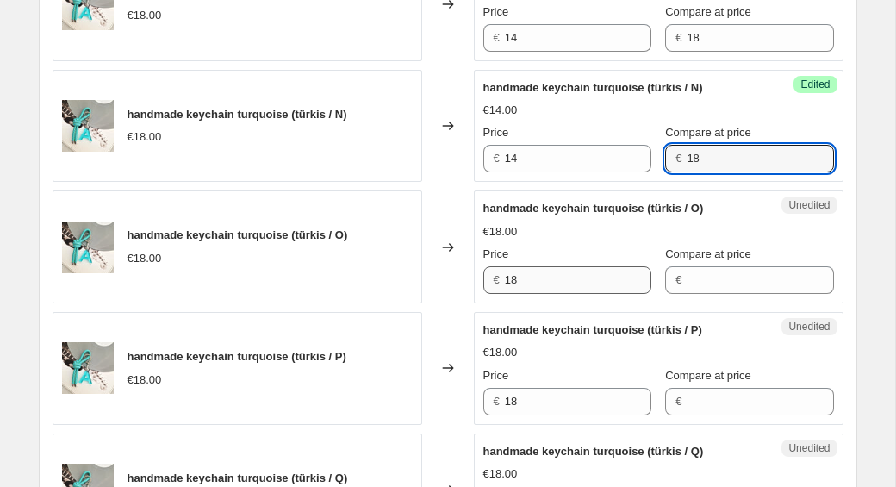
type input "18"
click at [529, 282] on input "18" at bounding box center [578, 280] width 147 height 28
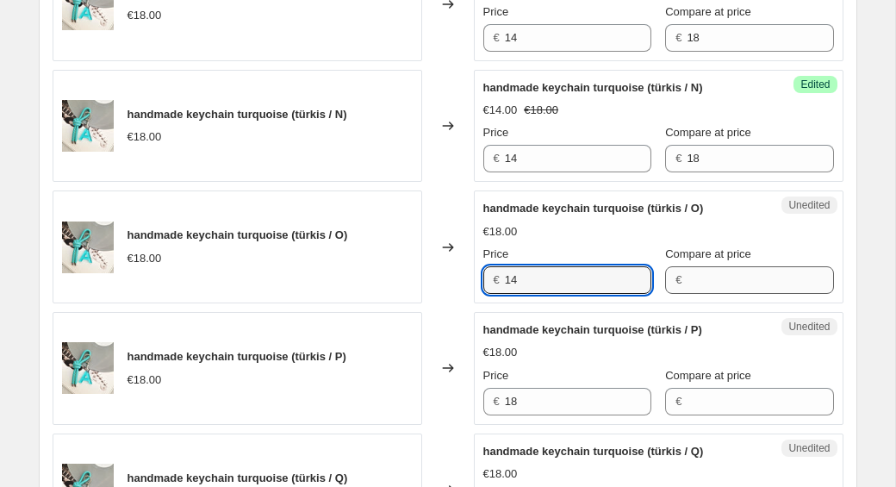
type input "14"
click at [687, 284] on input "Compare at price" at bounding box center [760, 280] width 147 height 28
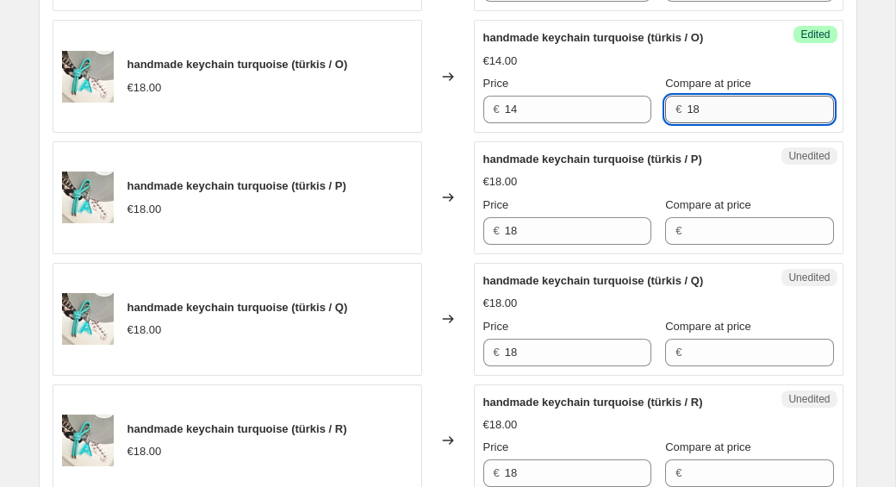
scroll to position [1339, 0]
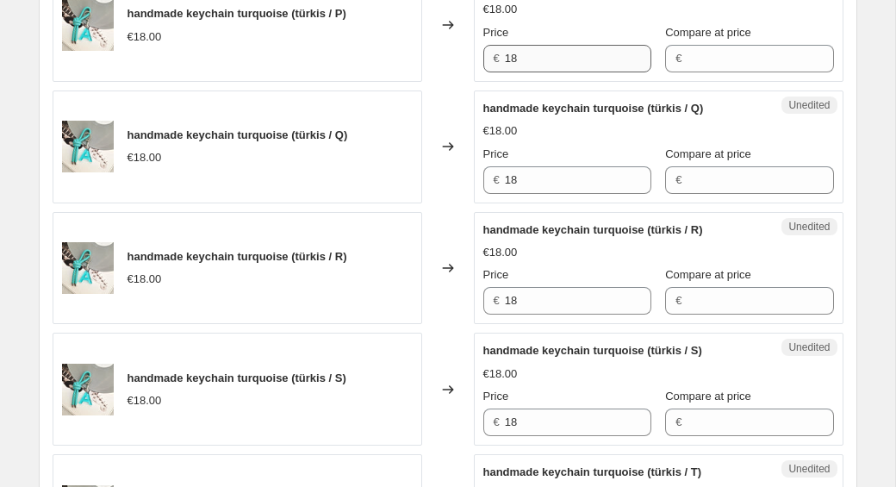
type input "18"
click at [546, 70] on input "18" at bounding box center [578, 59] width 147 height 28
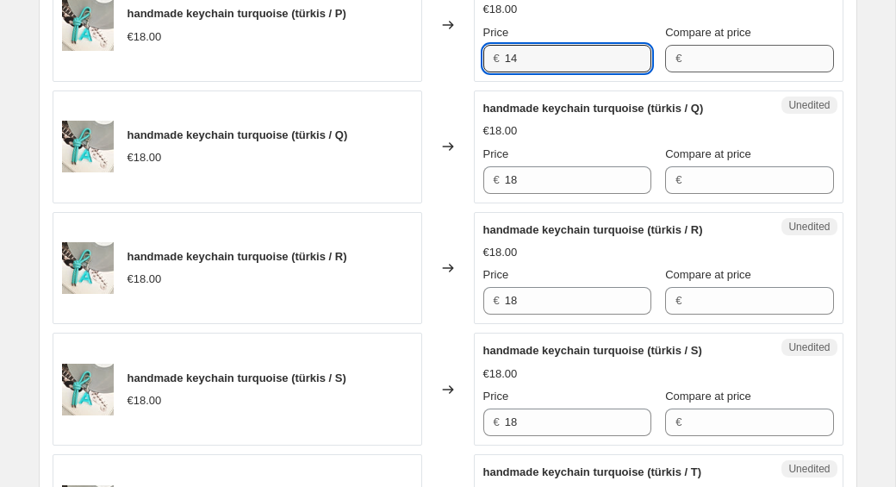
type input "14"
click at [741, 58] on input "Compare at price" at bounding box center [760, 59] width 147 height 28
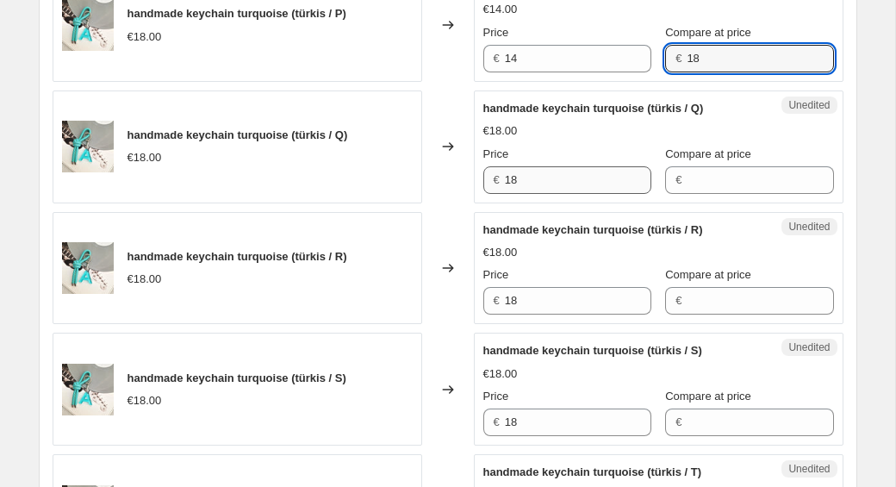
type input "18"
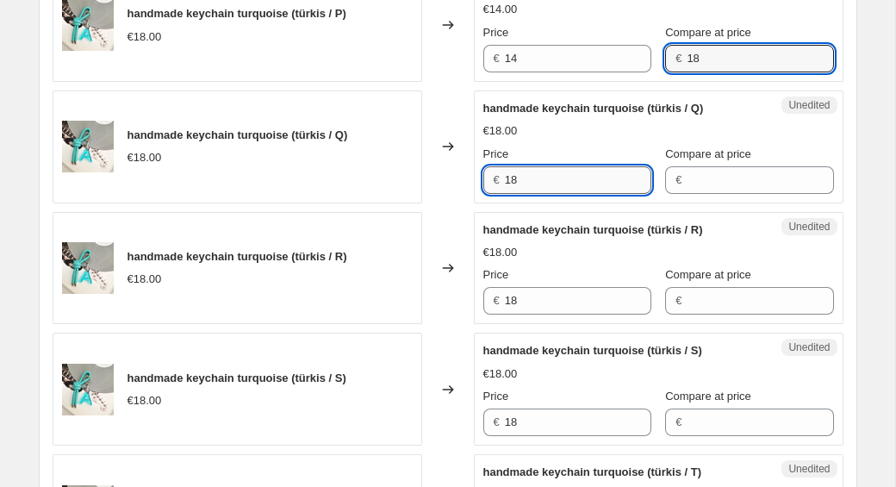
click at [532, 178] on input "18" at bounding box center [578, 180] width 147 height 28
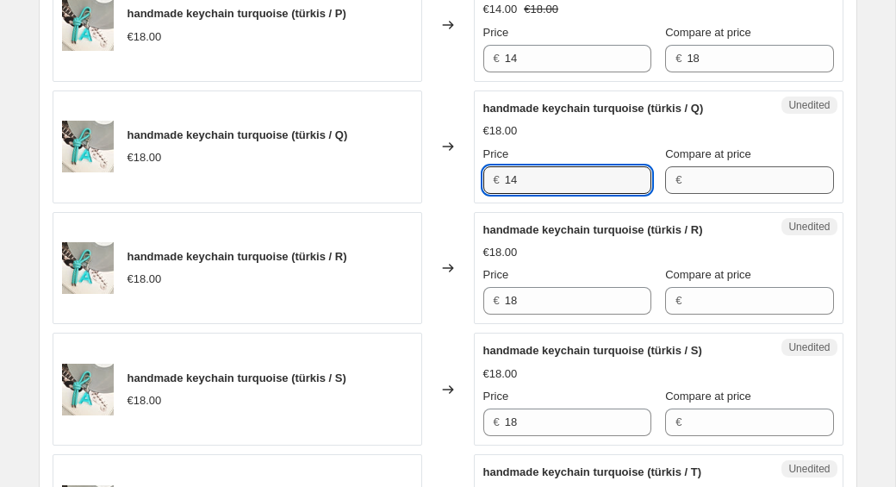
type input "14"
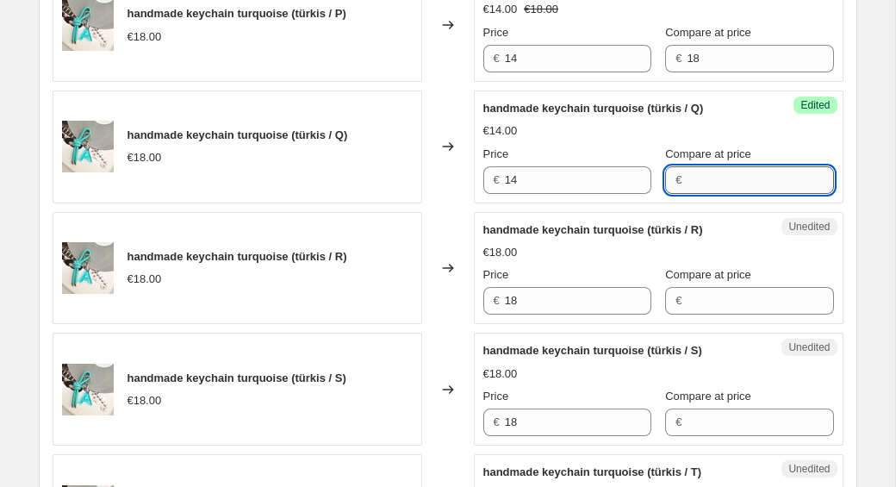
click at [687, 184] on input "Compare at price" at bounding box center [760, 180] width 147 height 28
type input "18"
click at [528, 299] on input "18" at bounding box center [578, 301] width 147 height 28
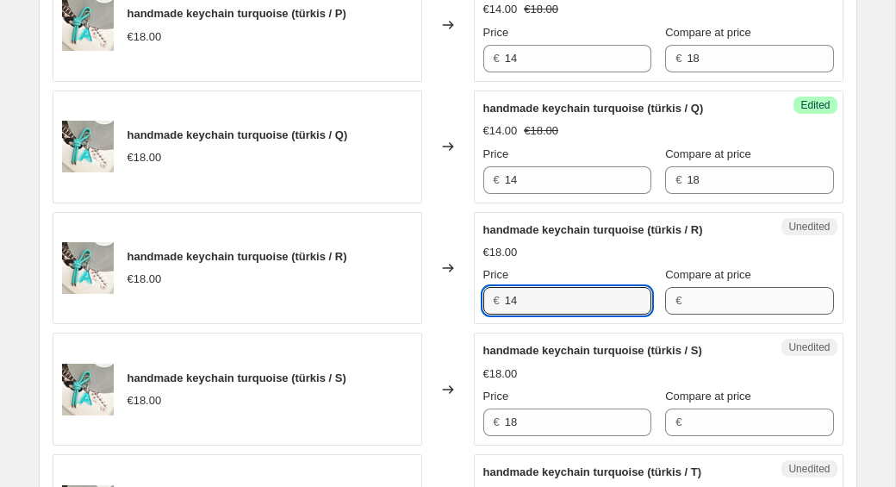
type input "14"
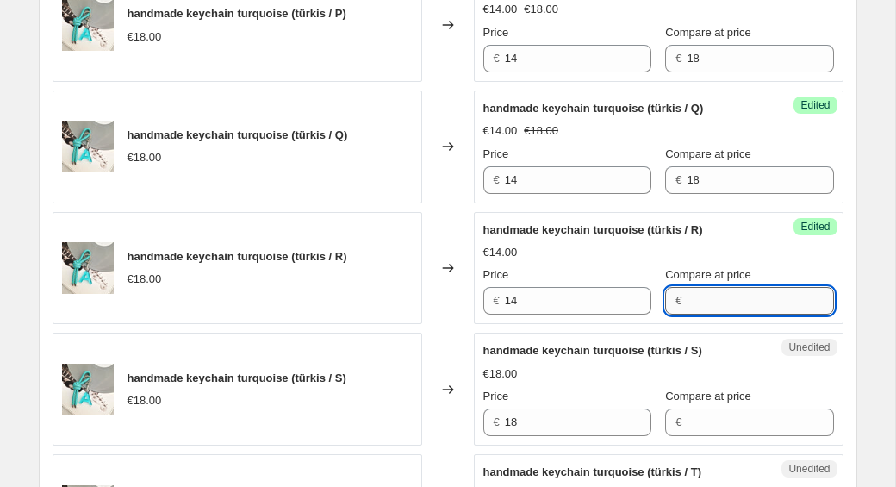
click at [699, 304] on input "Compare at price" at bounding box center [760, 301] width 147 height 28
type input "18"
click at [587, 421] on input "18" at bounding box center [578, 423] width 147 height 28
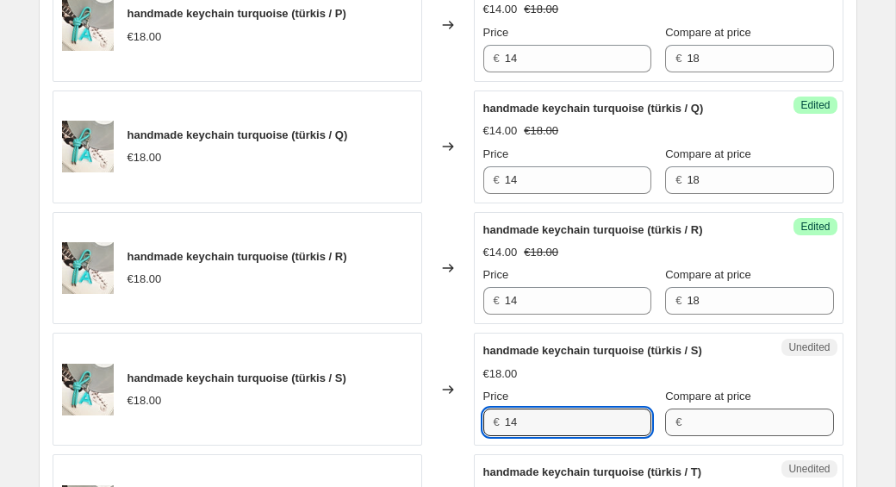
type input "14"
click at [771, 427] on input "Compare at price" at bounding box center [760, 423] width 147 height 28
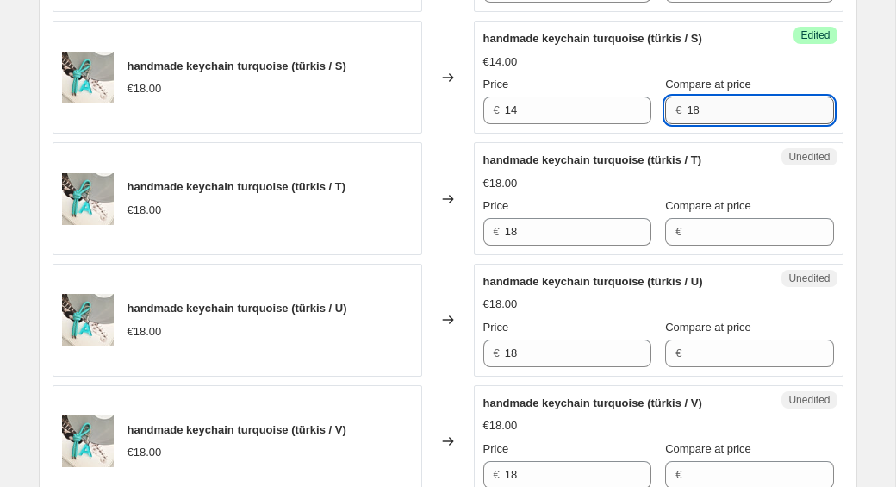
scroll to position [1637, 0]
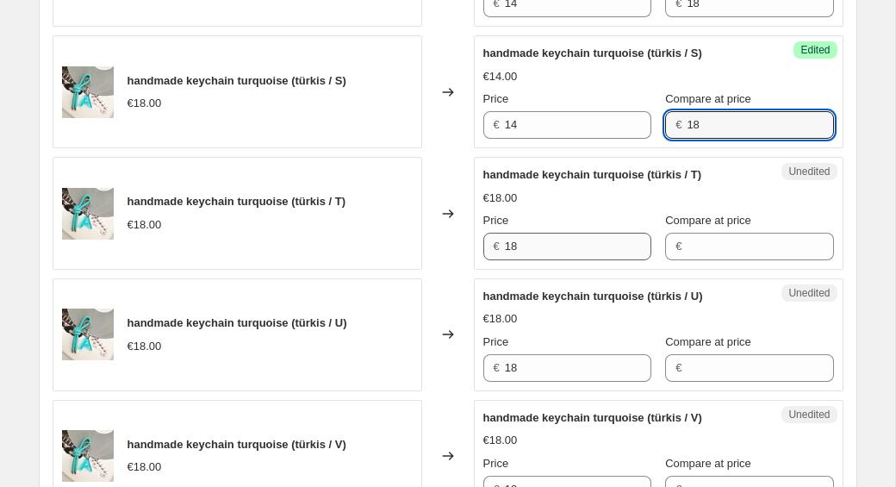
type input "18"
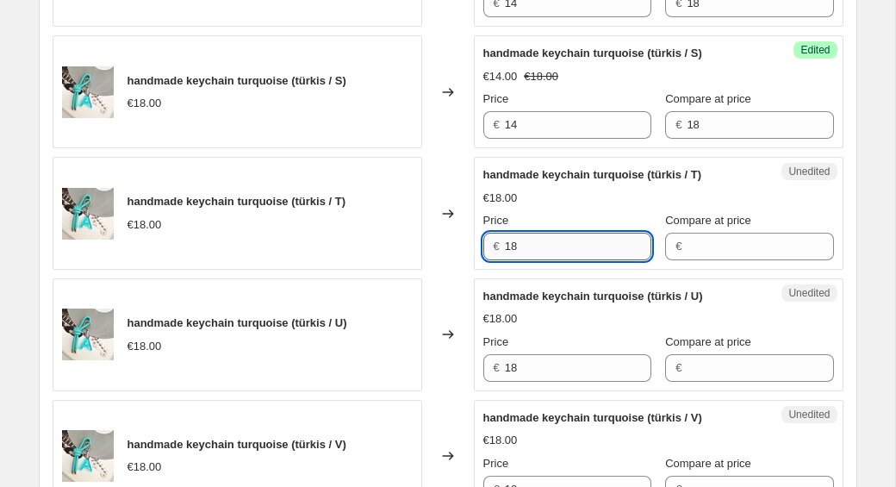
click at [545, 251] on input "18" at bounding box center [578, 247] width 147 height 28
type input "14"
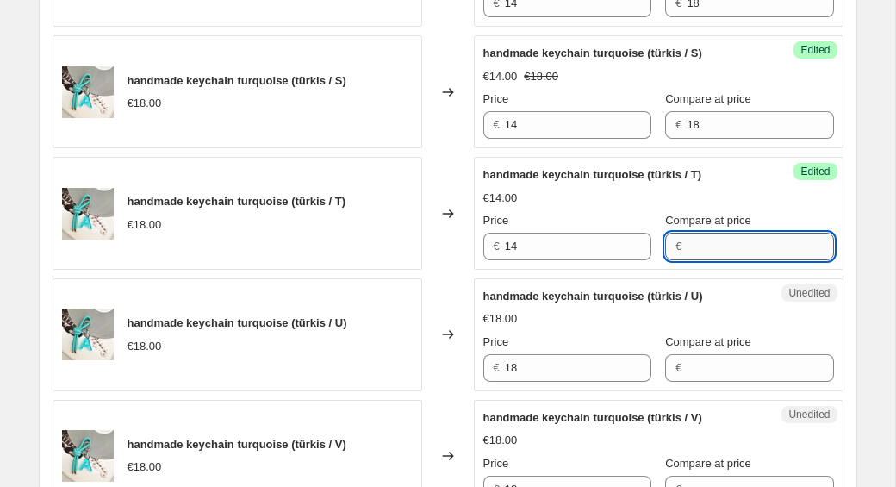
click at [702, 241] on input "Compare at price" at bounding box center [760, 247] width 147 height 28
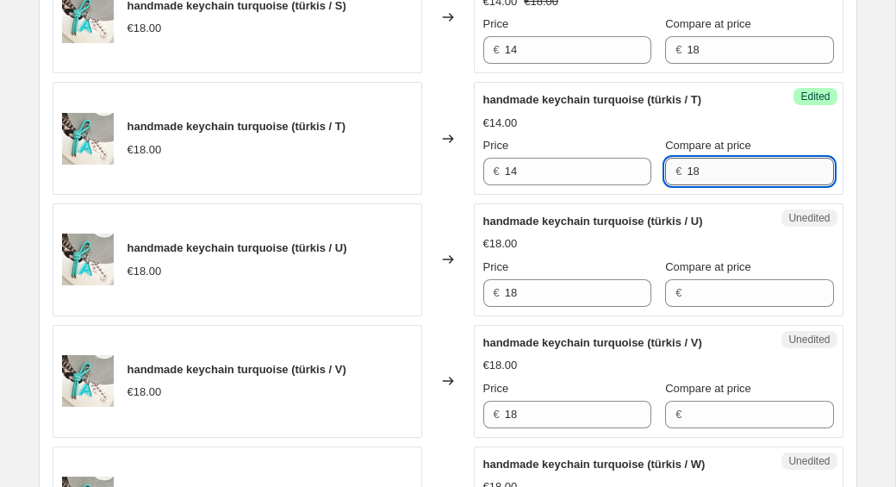
scroll to position [1757, 0]
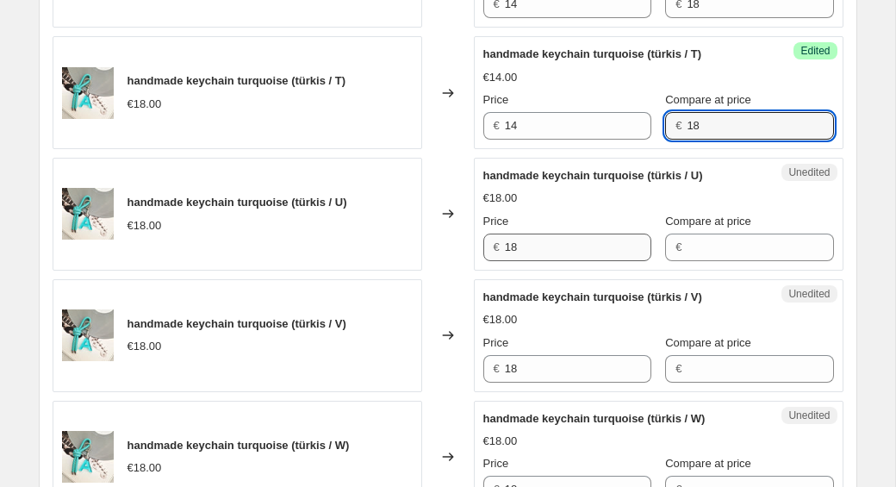
type input "18"
click at [539, 249] on input "18" at bounding box center [578, 248] width 147 height 28
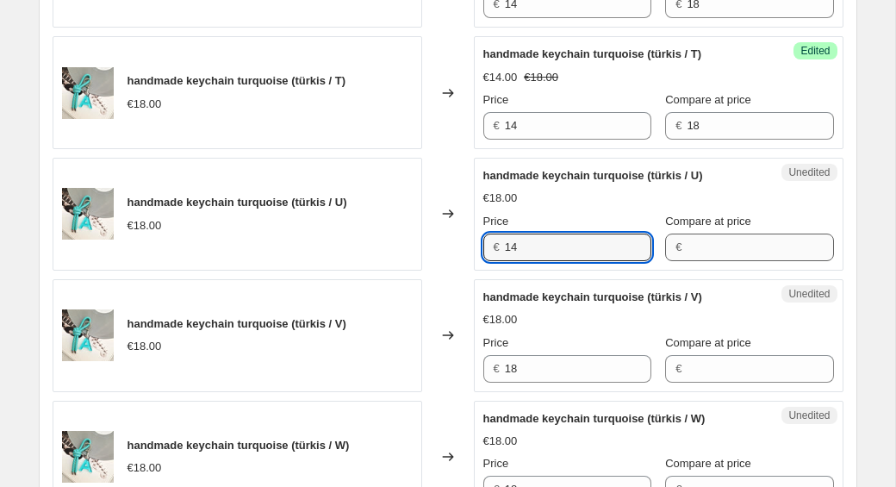
type input "14"
click at [701, 245] on input "Compare at price" at bounding box center [760, 248] width 147 height 28
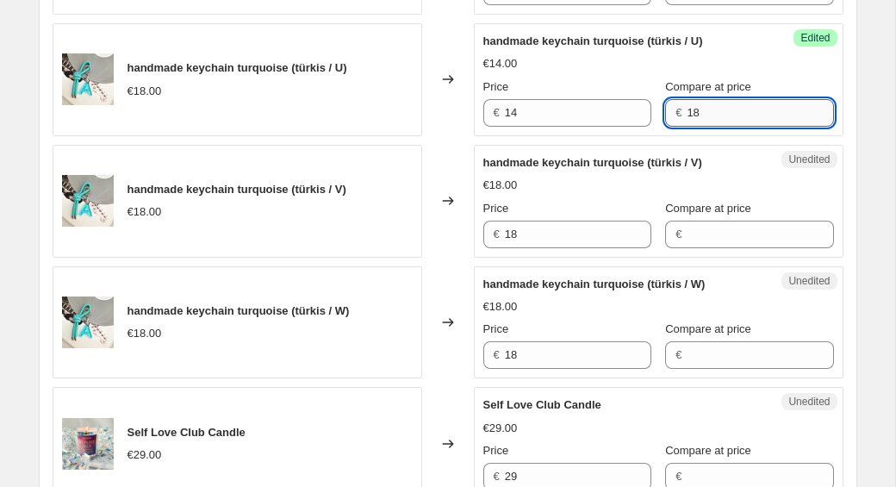
scroll to position [1970, 0]
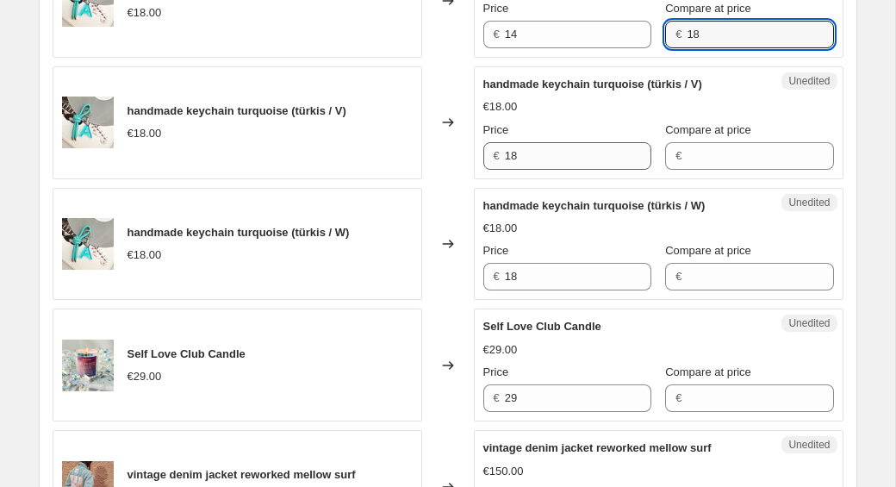
type input "18"
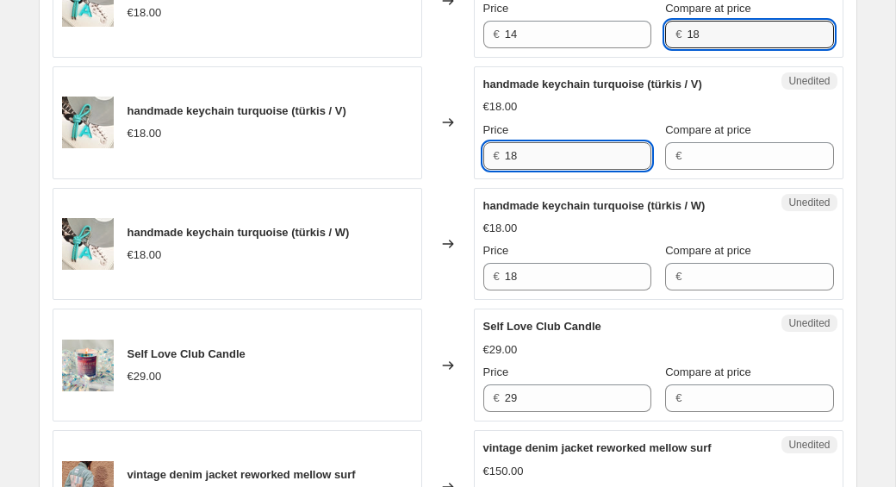
click at [558, 158] on input "18" at bounding box center [578, 156] width 147 height 28
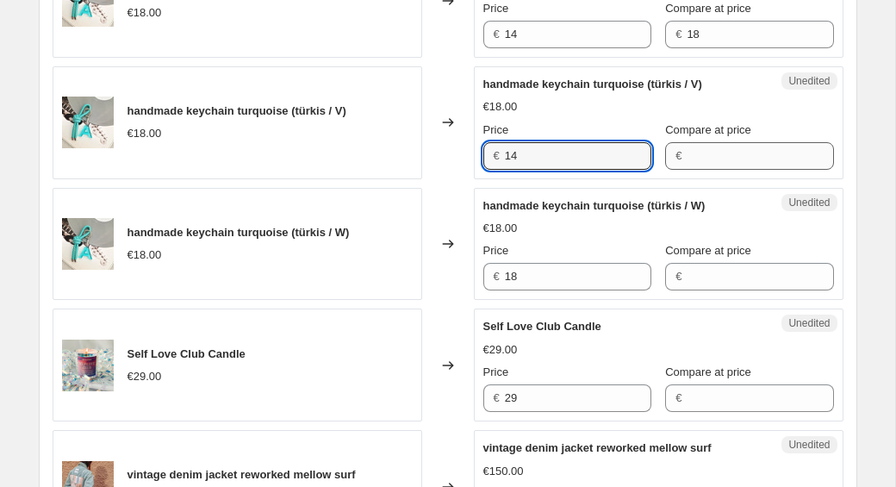
type input "14"
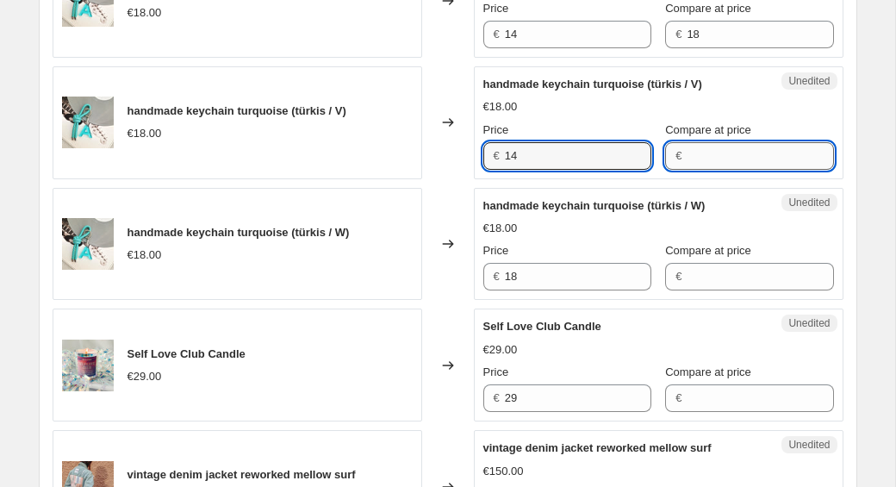
click at [691, 154] on input "Compare at price" at bounding box center [760, 156] width 147 height 28
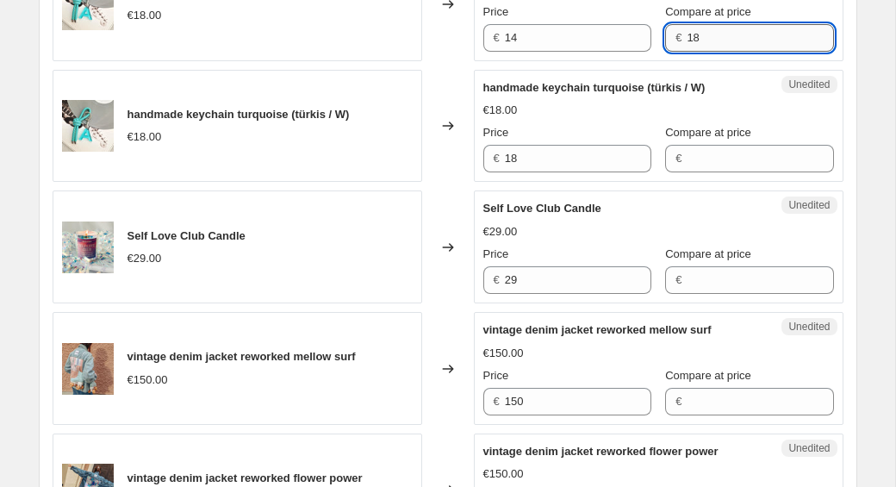
scroll to position [2119, 0]
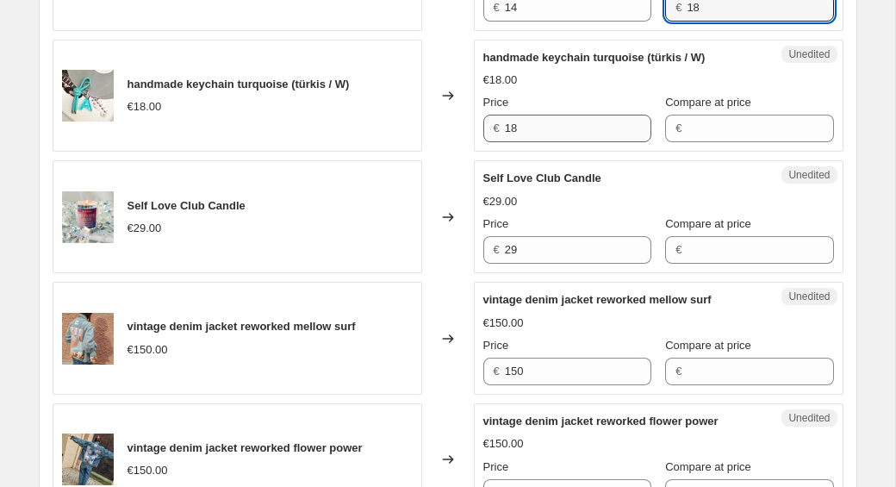
type input "18"
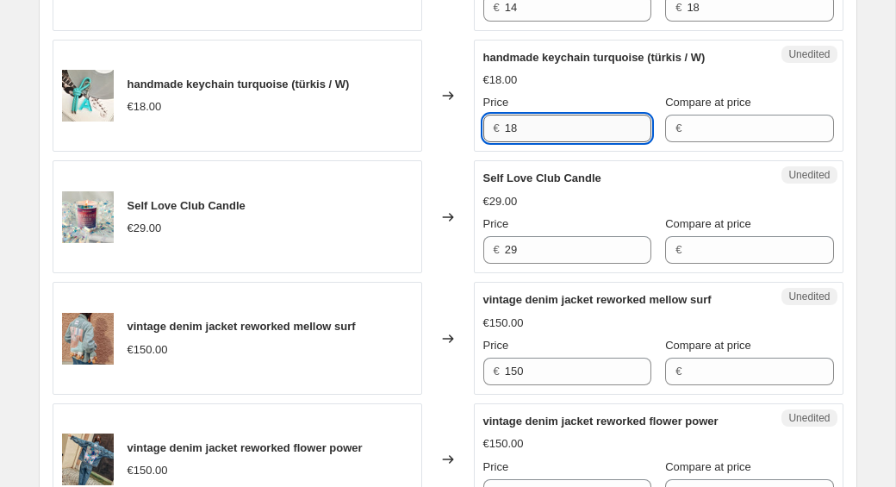
click at [568, 125] on input "18" at bounding box center [578, 129] width 147 height 28
type input "14"
click at [752, 122] on input "Compare at price" at bounding box center [760, 129] width 147 height 28
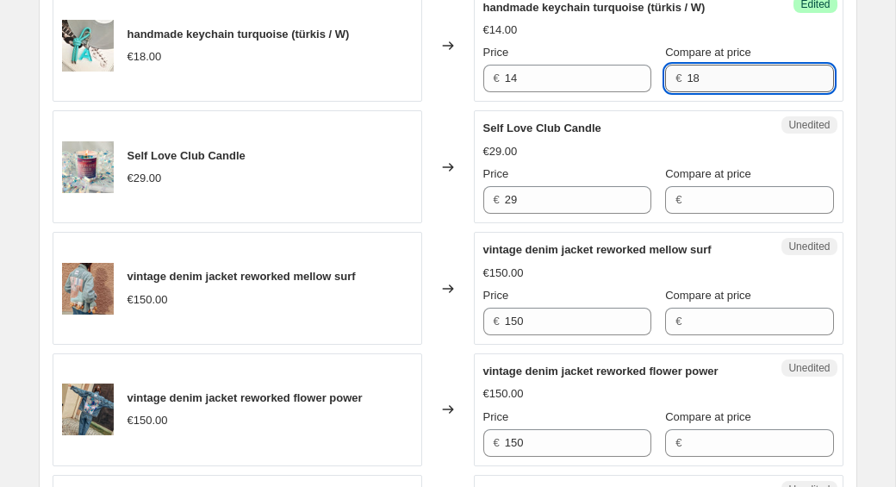
scroll to position [2181, 0]
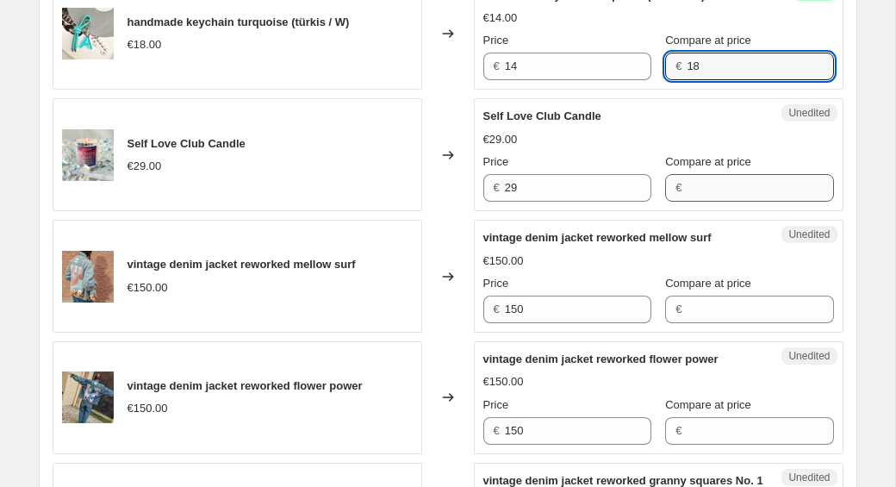
type input "18"
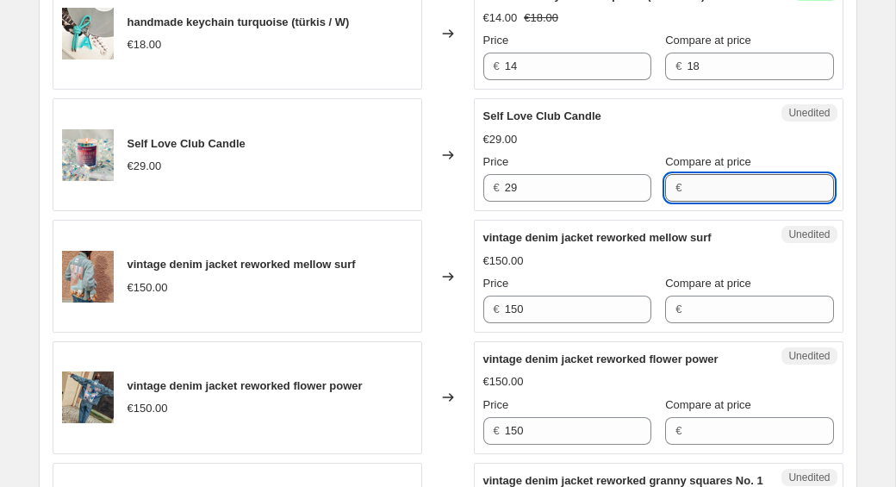
click at [687, 183] on input "Compare at price" at bounding box center [760, 188] width 147 height 28
type input "29"
click at [558, 193] on input "29" at bounding box center [578, 188] width 147 height 28
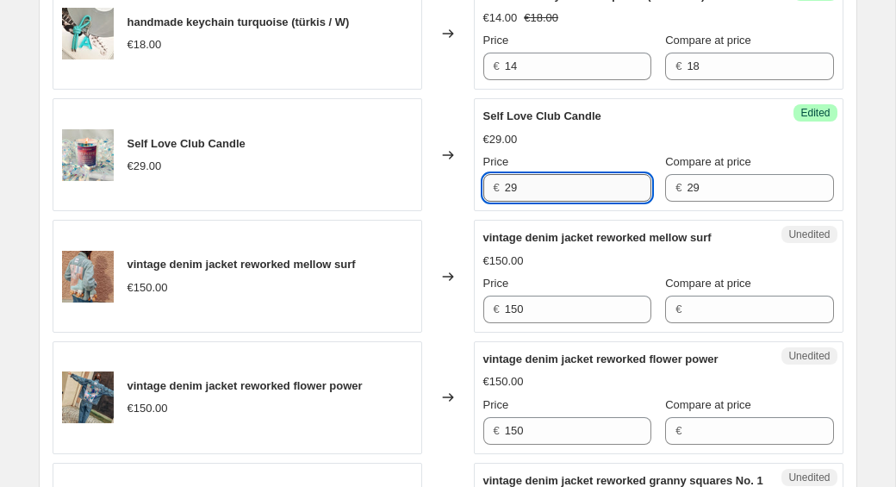
type input "2"
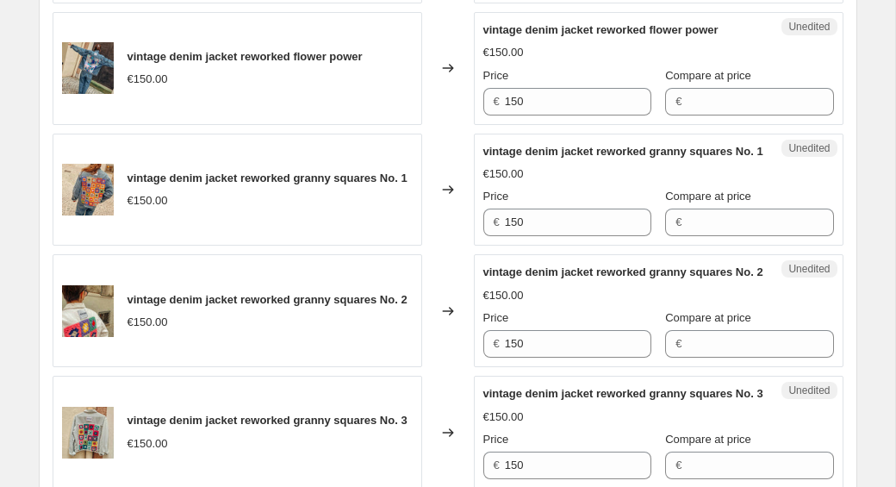
scroll to position [2512, 0]
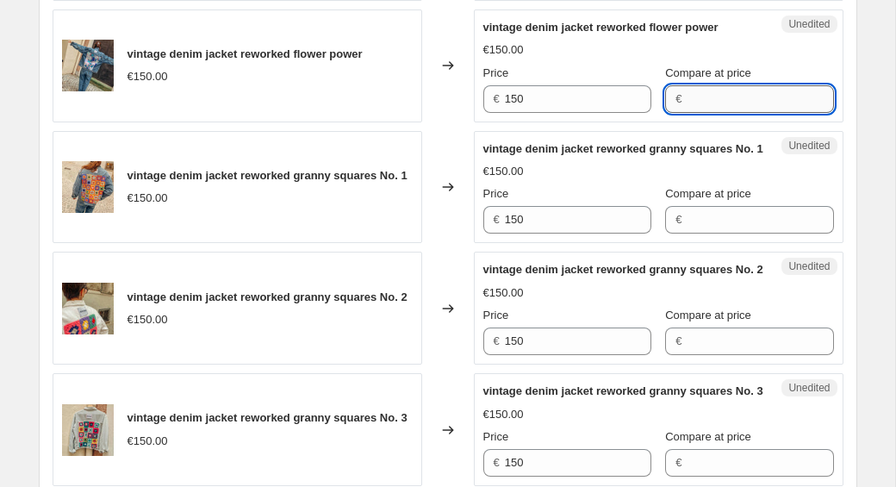
click at [691, 105] on input "Compare at price" at bounding box center [760, 99] width 147 height 28
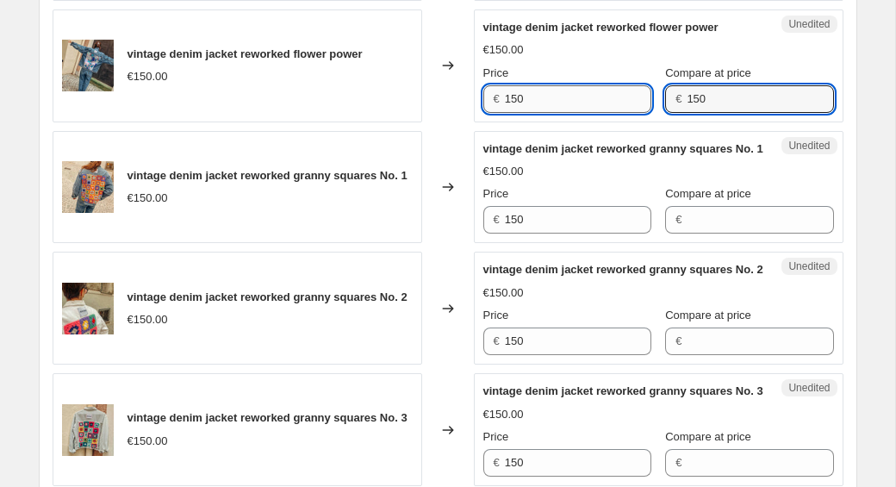
click at [546, 98] on input "150" at bounding box center [578, 99] width 147 height 28
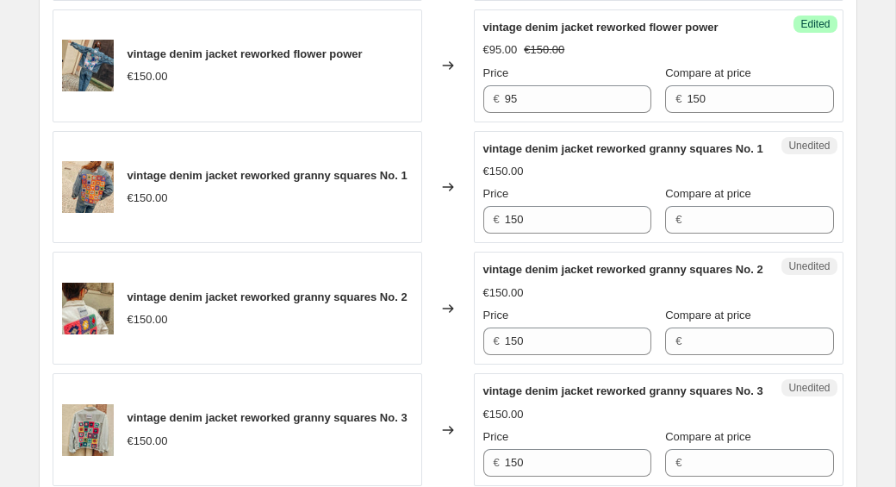
click at [665, 180] on div "€150.00" at bounding box center [659, 171] width 351 height 17
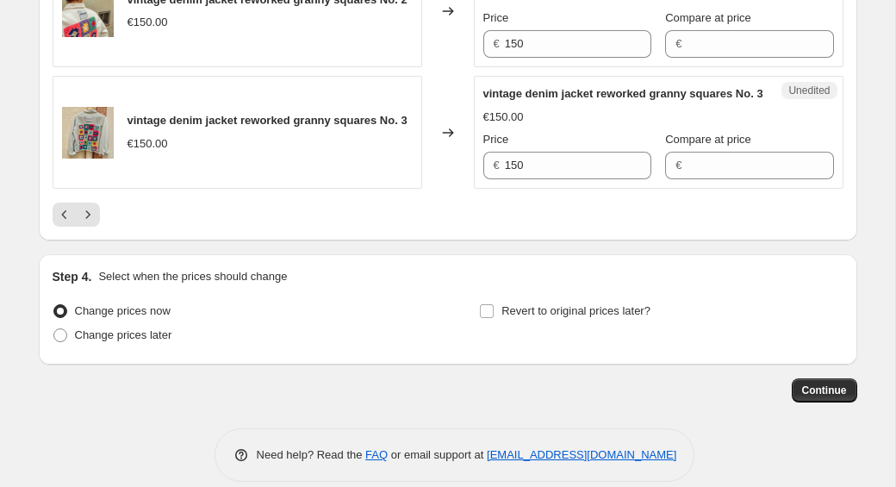
scroll to position [2855, 0]
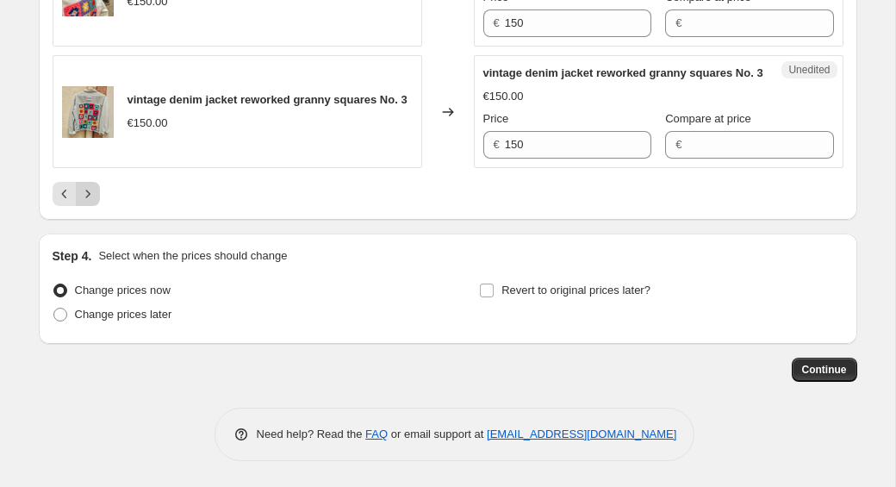
click at [91, 203] on icon "Next" at bounding box center [87, 193] width 17 height 17
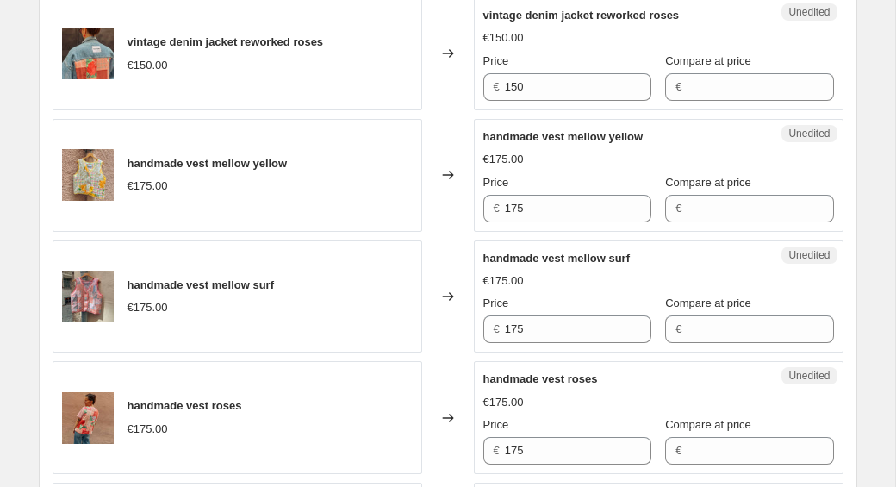
scroll to position [827, 0]
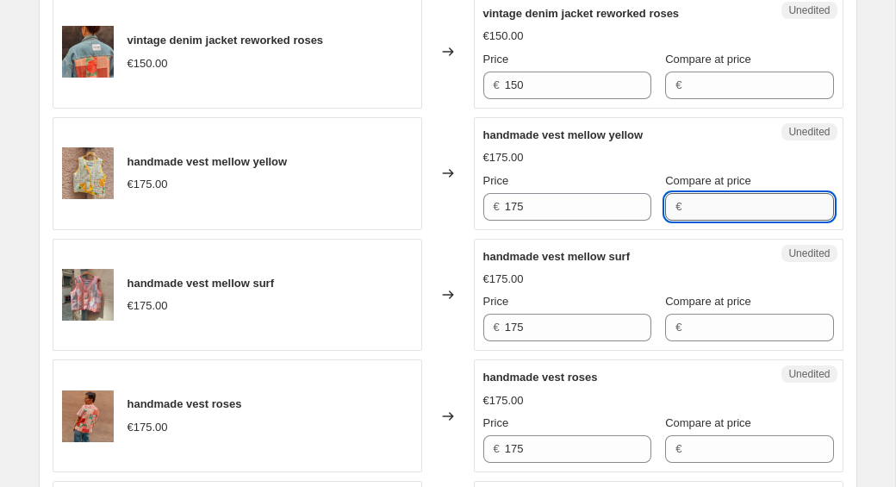
click at [687, 221] on input "Compare at price" at bounding box center [760, 207] width 147 height 28
click at [559, 221] on input "175" at bounding box center [578, 207] width 147 height 28
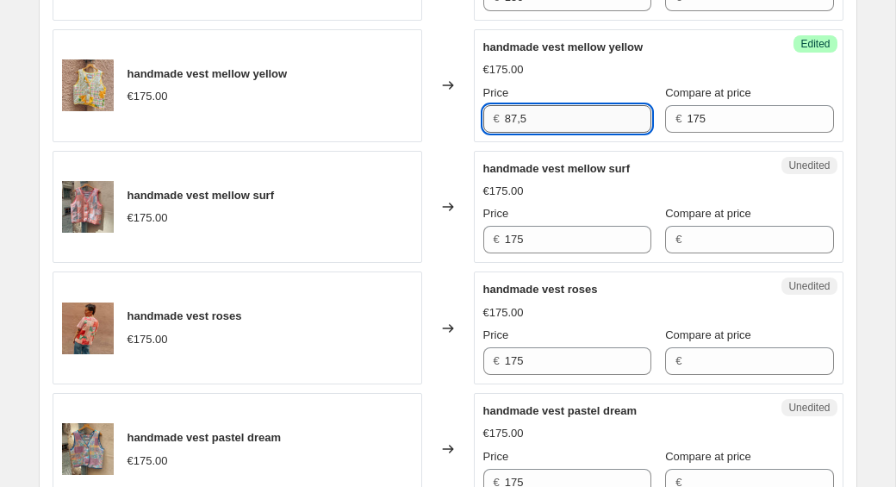
scroll to position [957, 0]
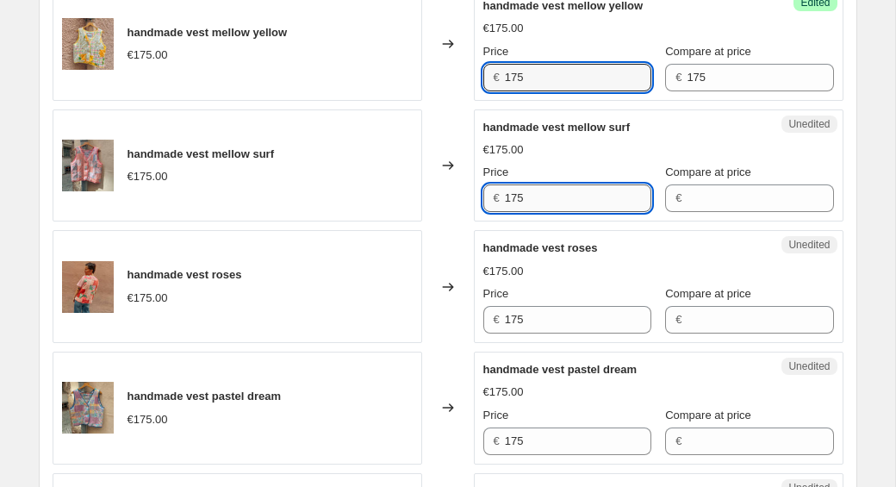
click at [559, 212] on input "175" at bounding box center [578, 198] width 147 height 28
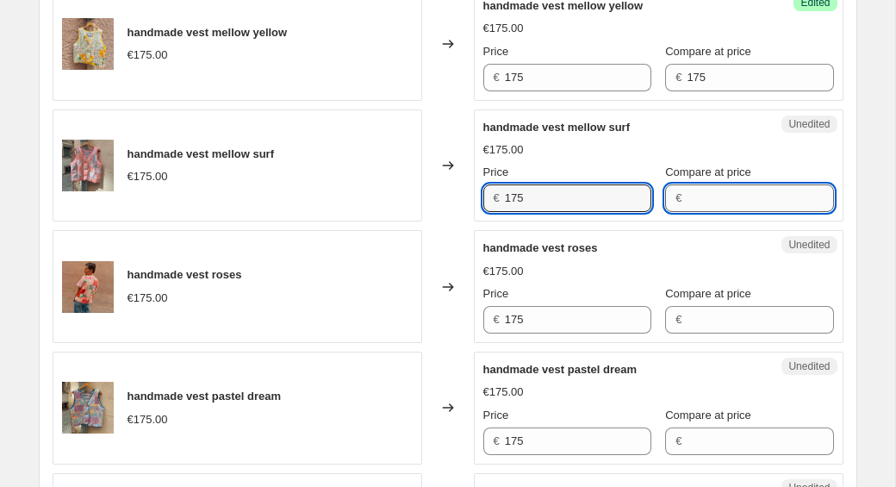
click at [687, 212] on input "Compare at price" at bounding box center [760, 198] width 147 height 28
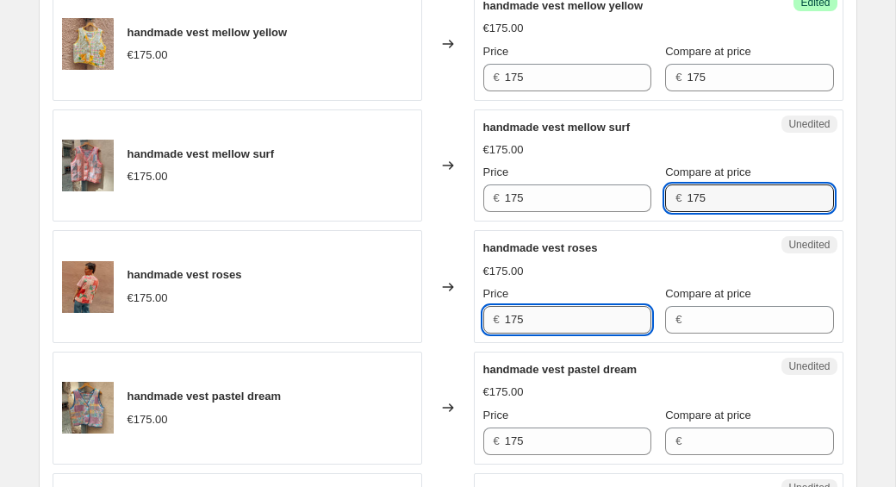
click at [566, 334] on input "175" at bounding box center [578, 320] width 147 height 28
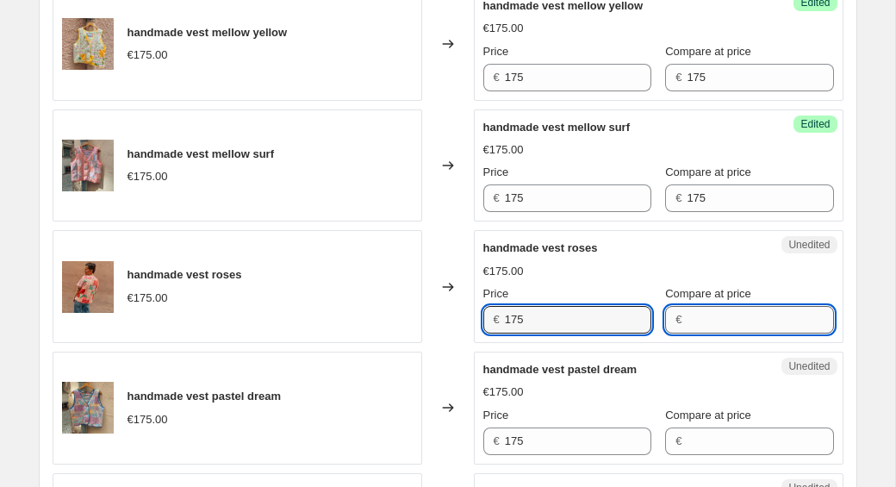
click at [687, 334] on input "Compare at price" at bounding box center [760, 320] width 147 height 28
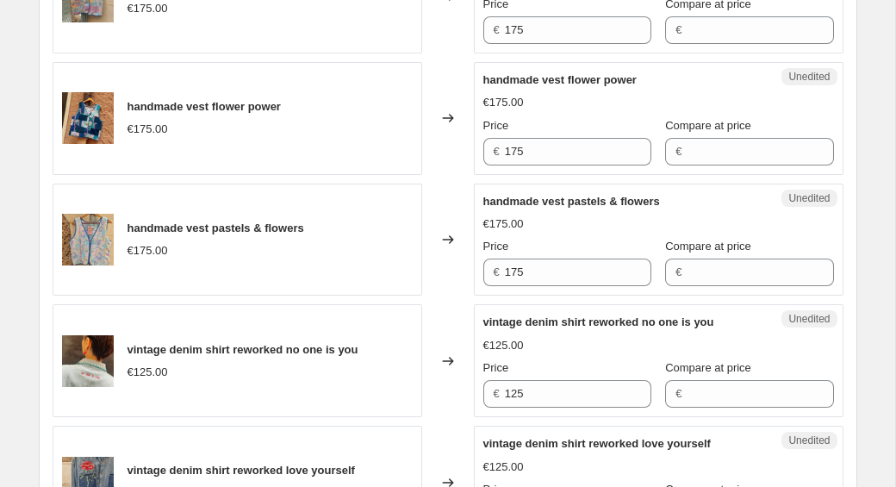
scroll to position [1374, 0]
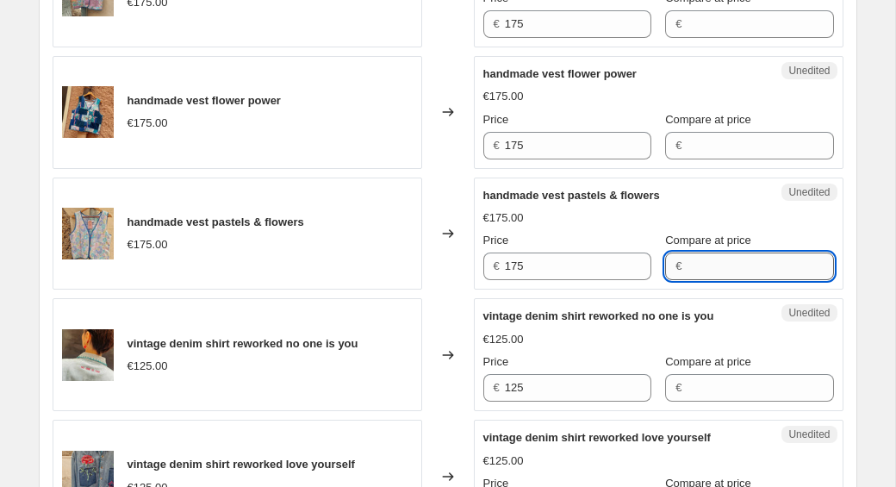
click at [687, 280] on input "Compare at price" at bounding box center [760, 267] width 147 height 28
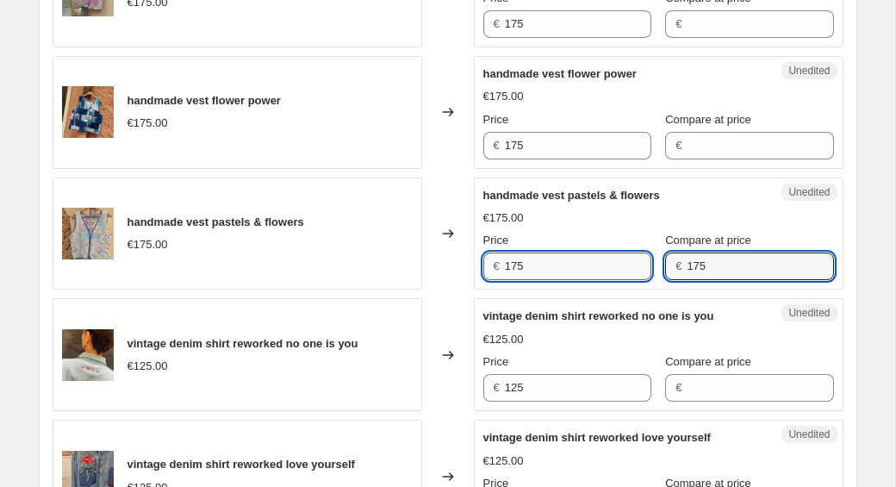
click at [561, 280] on input "175" at bounding box center [578, 267] width 147 height 28
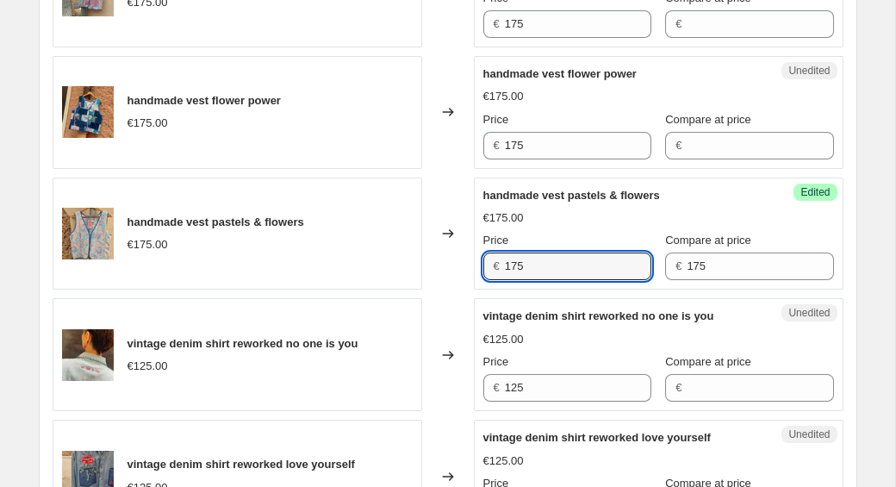
click at [372, 240] on div "handmade vest pastels & flowers €175.00" at bounding box center [238, 234] width 370 height 113
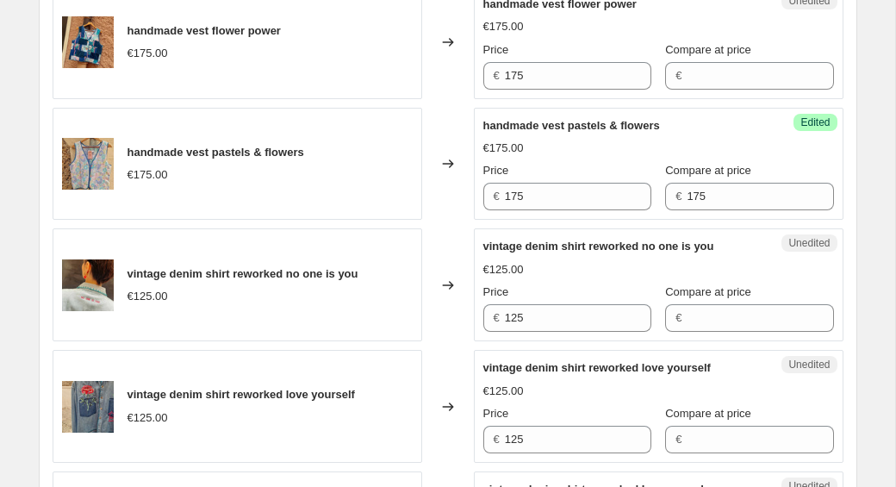
scroll to position [1449, 0]
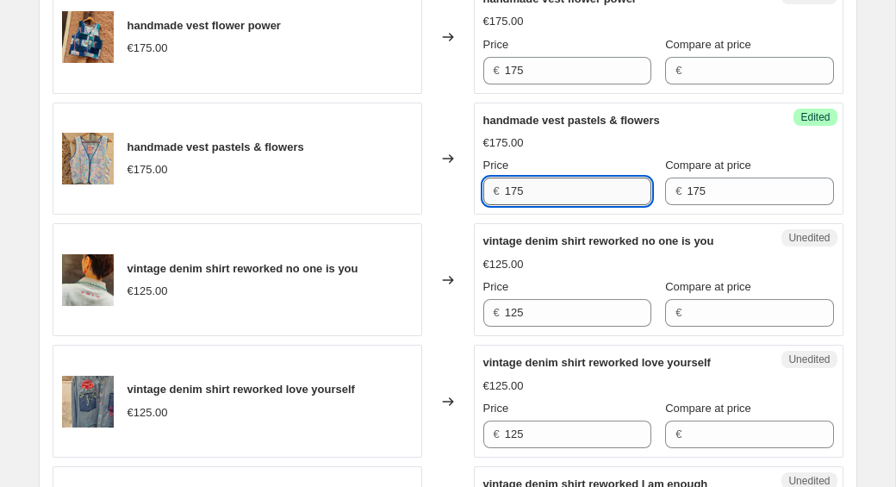
click at [543, 205] on input "175" at bounding box center [578, 192] width 147 height 28
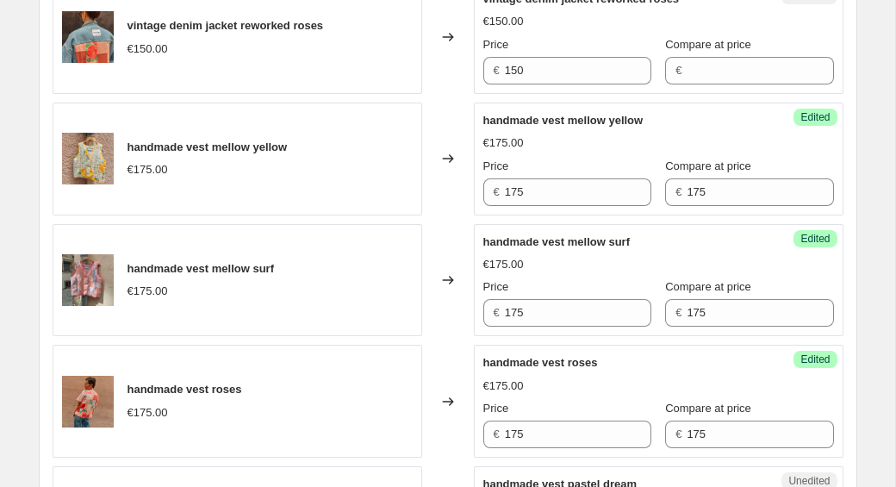
scroll to position [830, 0]
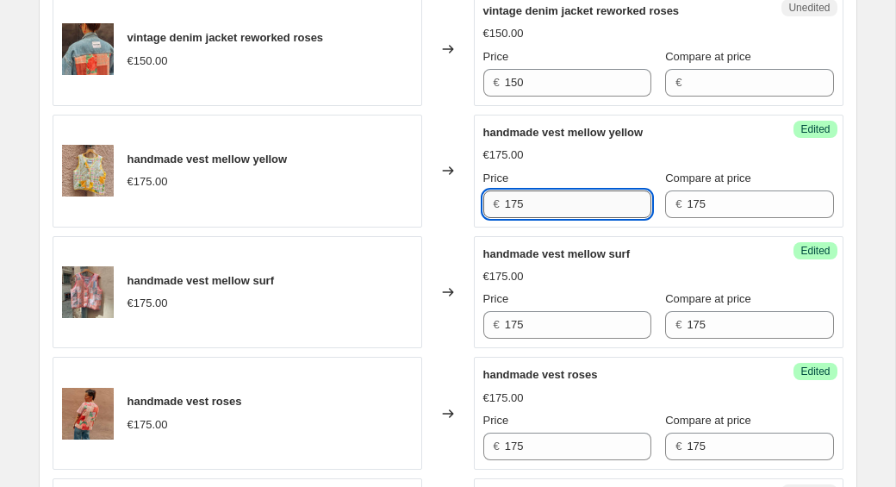
click at [548, 218] on input "175" at bounding box center [578, 204] width 147 height 28
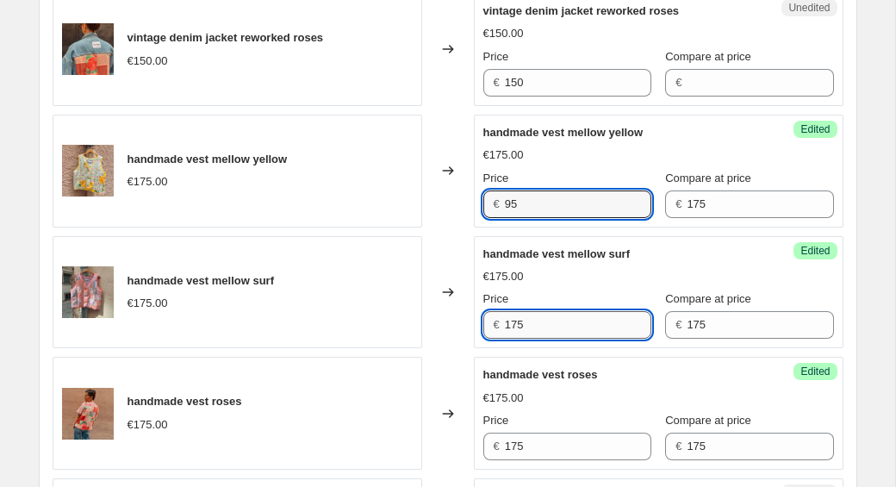
click at [534, 338] on input "175" at bounding box center [578, 325] width 147 height 28
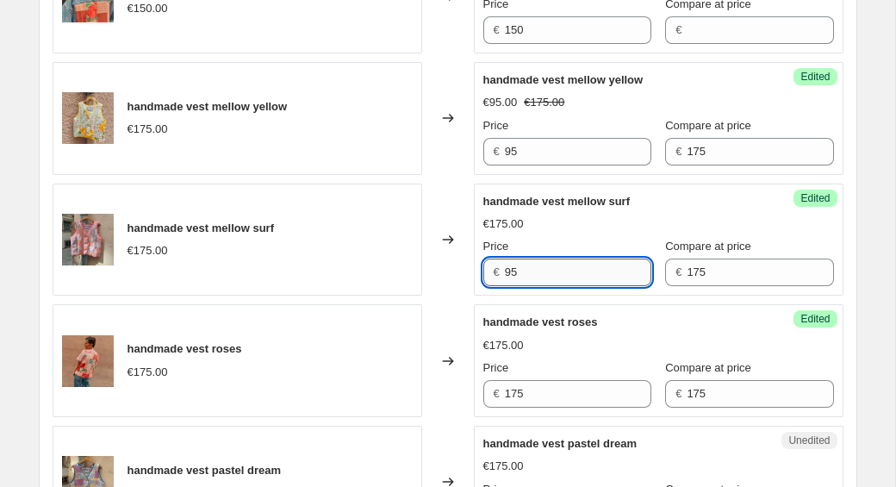
scroll to position [933, 0]
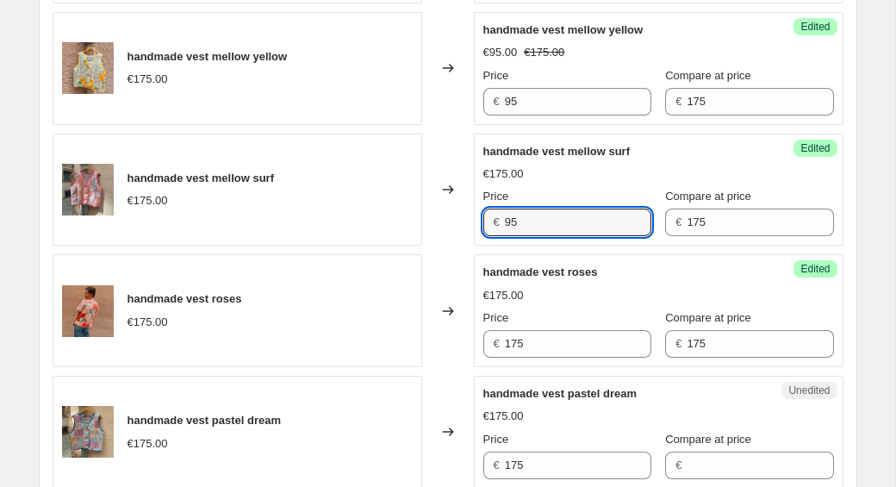
click at [584, 304] on div "€175.00" at bounding box center [659, 295] width 351 height 17
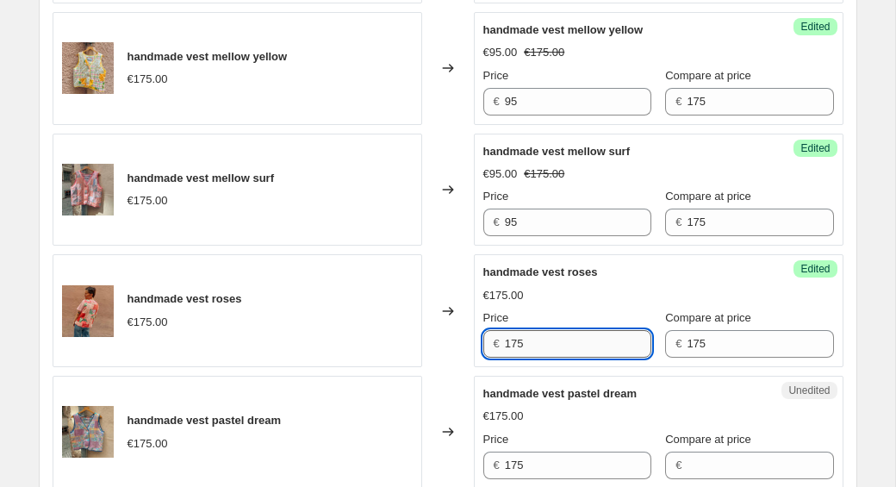
click at [541, 358] on input "175" at bounding box center [578, 344] width 147 height 28
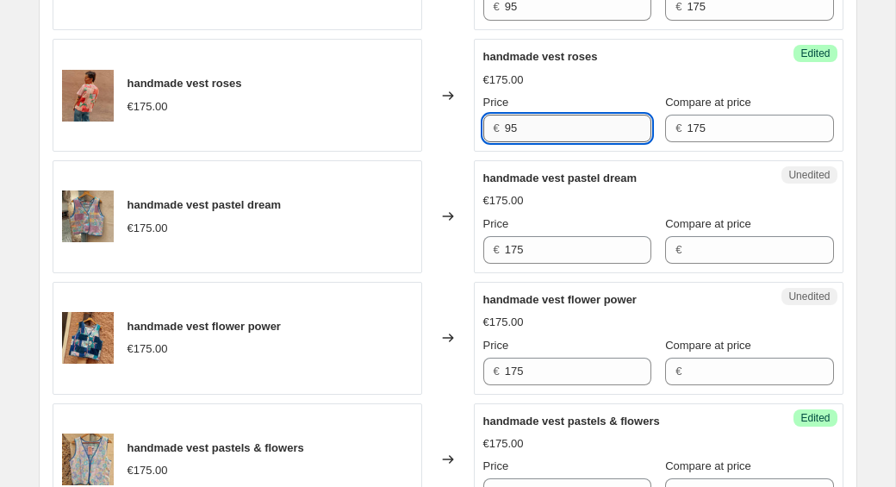
scroll to position [1160, 0]
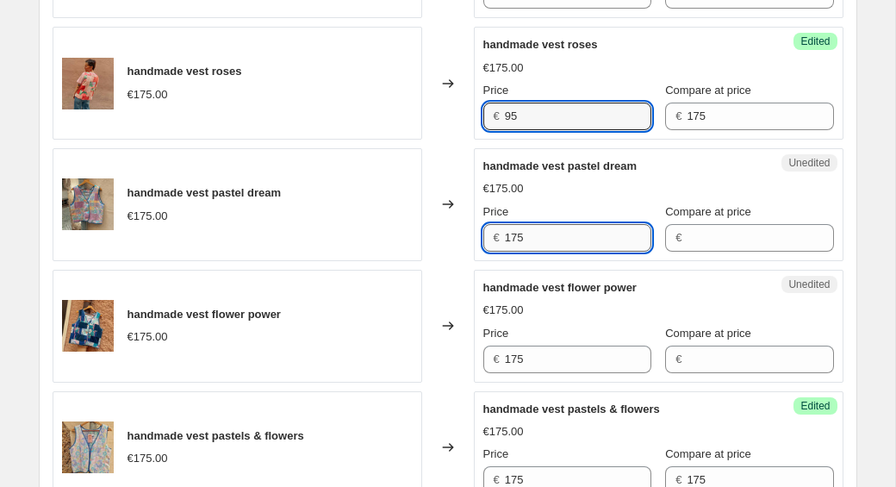
click at [550, 252] on input "175" at bounding box center [578, 238] width 147 height 28
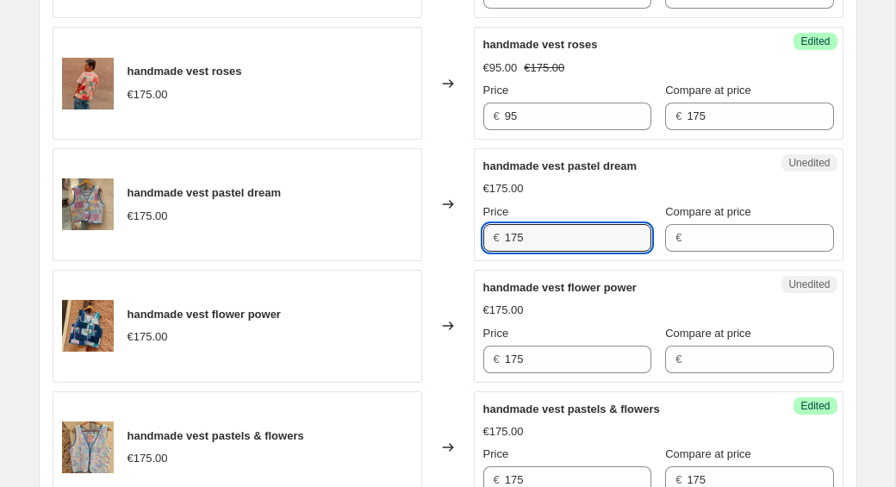
click at [583, 197] on div "€175.00" at bounding box center [659, 188] width 351 height 17
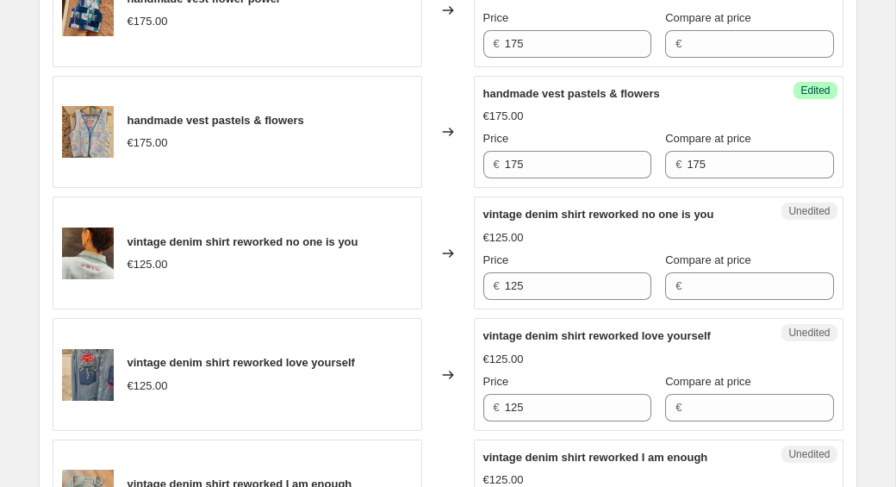
scroll to position [1482, 0]
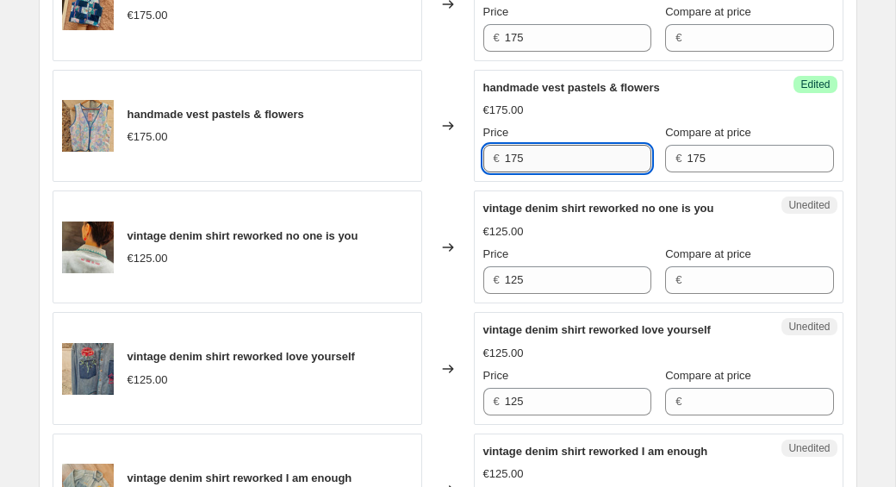
click at [524, 172] on input "175" at bounding box center [578, 159] width 147 height 28
click at [595, 203] on div "vintage denim jacket pastel dream €150.00 Changed to Unedited vintage denim jac…" at bounding box center [448, 307] width 791 height 2418
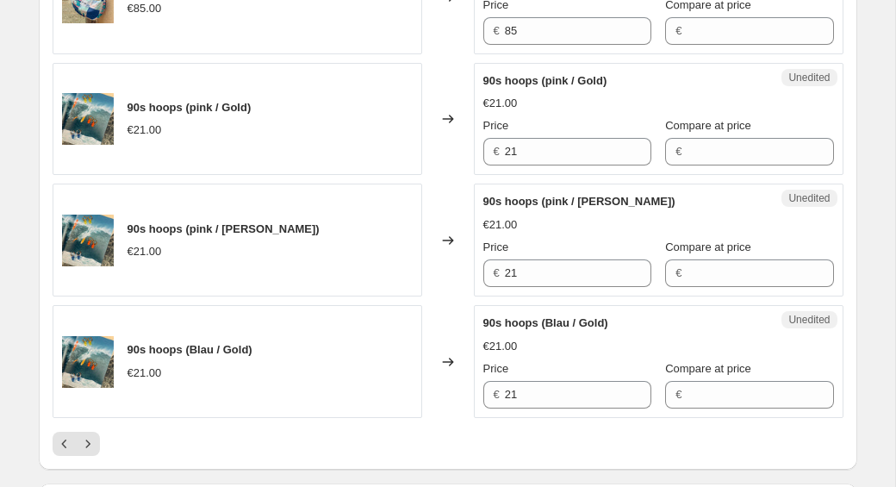
scroll to position [2574, 0]
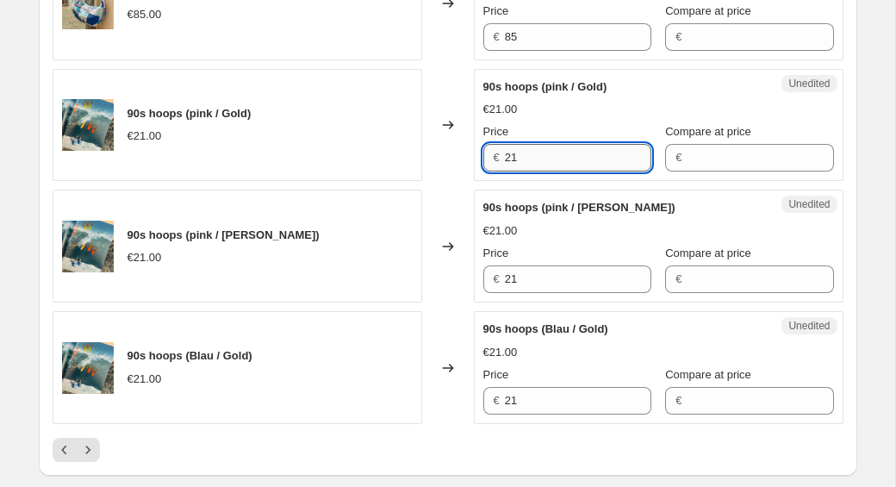
click at [549, 172] on input "21" at bounding box center [578, 158] width 147 height 28
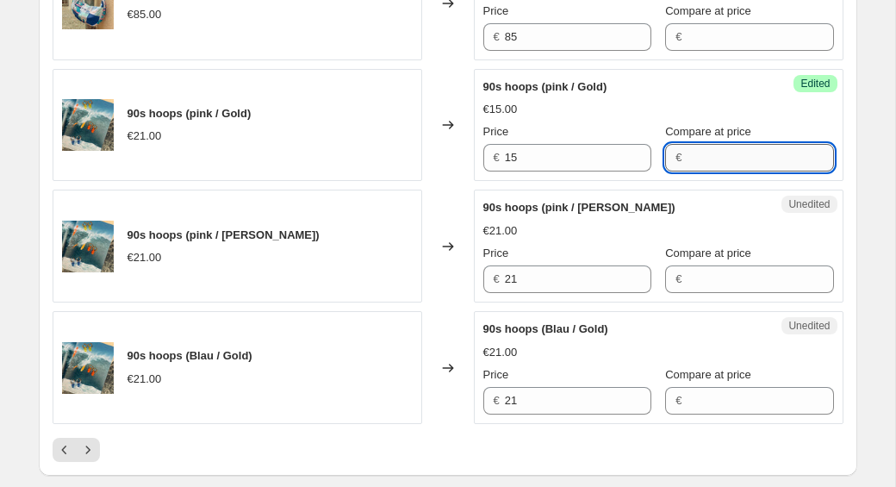
click at [725, 172] on input "Compare at price" at bounding box center [760, 158] width 147 height 28
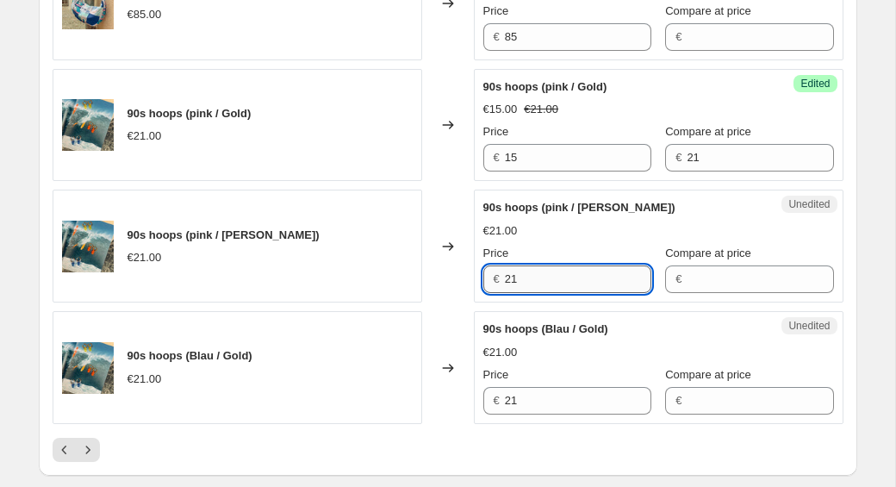
click at [550, 293] on input "21" at bounding box center [578, 279] width 147 height 28
click at [750, 293] on input "Compare at price" at bounding box center [760, 279] width 147 height 28
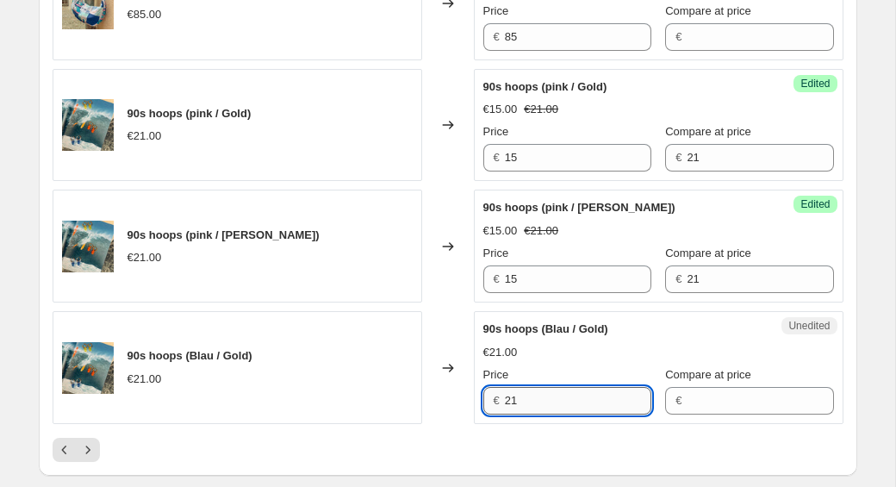
click at [554, 412] on input "21" at bounding box center [578, 401] width 147 height 28
click at [688, 411] on input "Compare at price" at bounding box center [760, 401] width 147 height 28
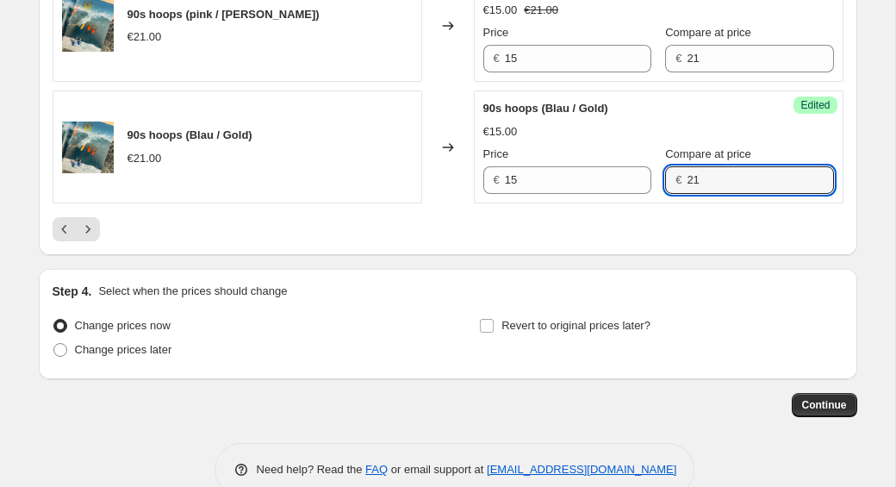
scroll to position [2813, 0]
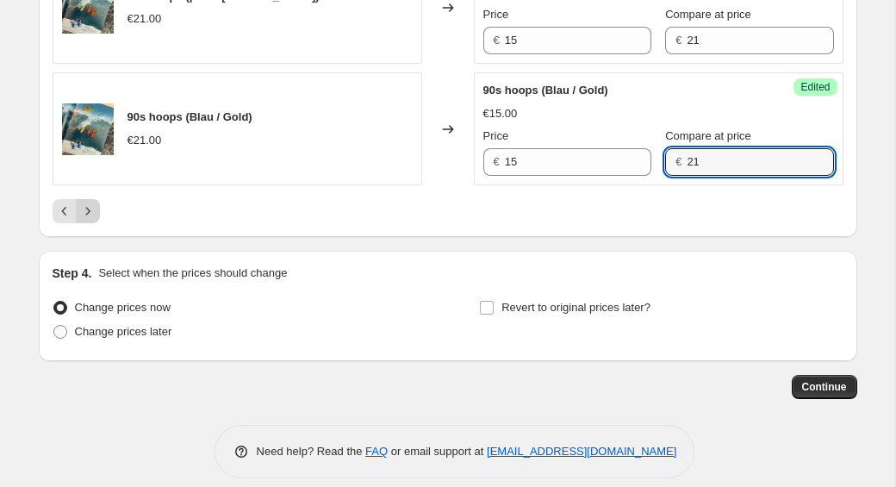
click at [87, 220] on icon "Next" at bounding box center [87, 211] width 17 height 17
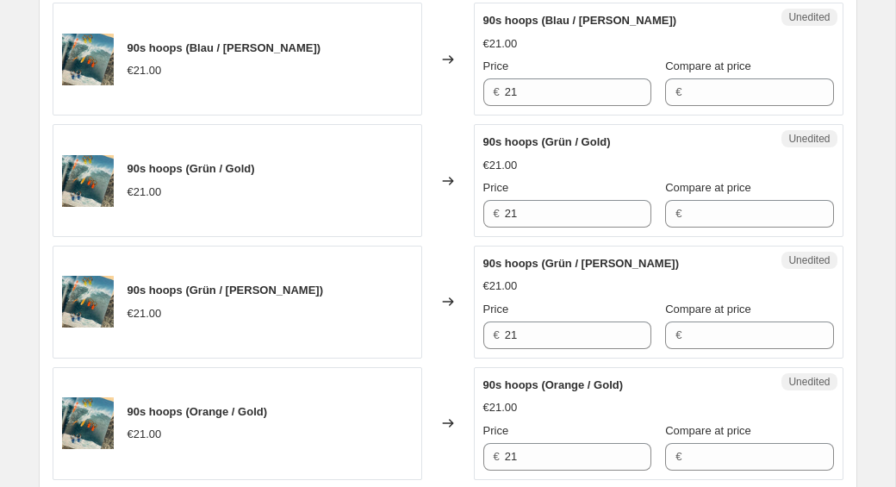
scroll to position [589, 0]
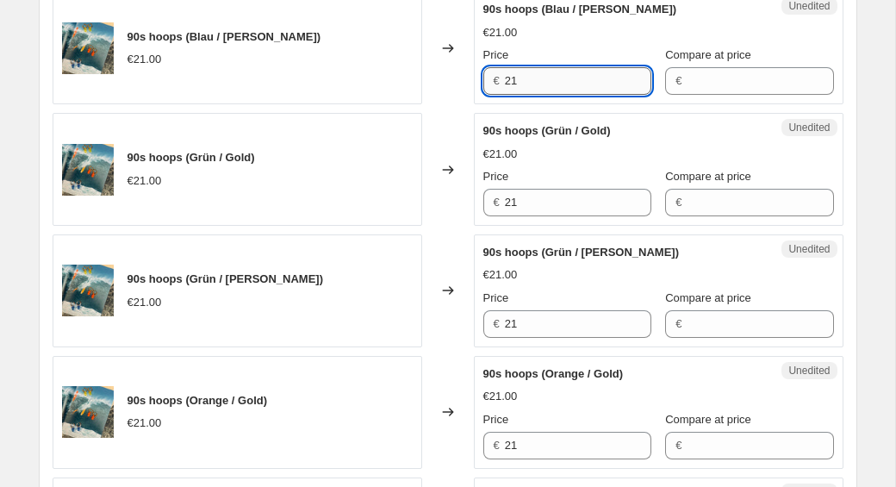
click at [552, 82] on input "21" at bounding box center [578, 81] width 147 height 28
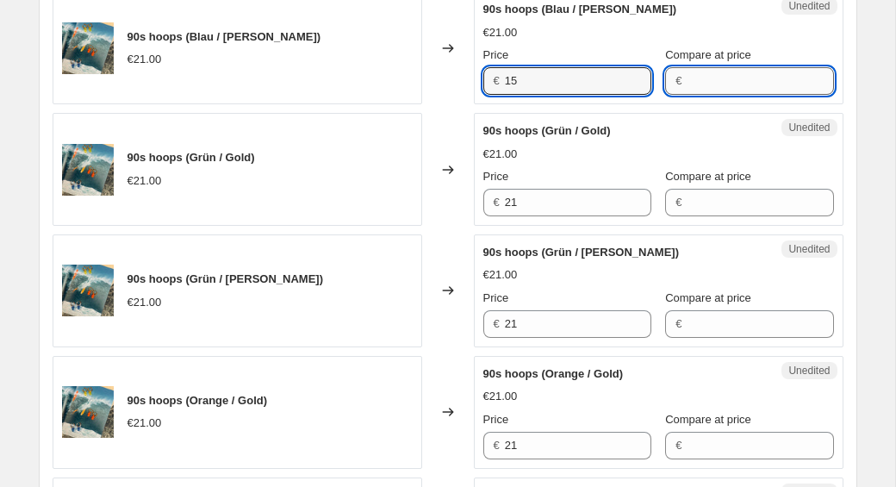
click at [772, 85] on input "Compare at price" at bounding box center [760, 81] width 147 height 28
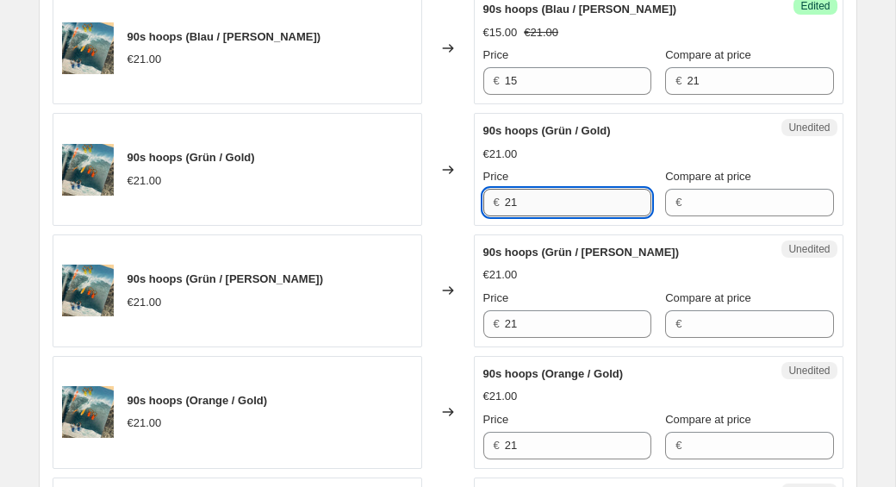
click at [526, 201] on input "21" at bounding box center [578, 203] width 147 height 28
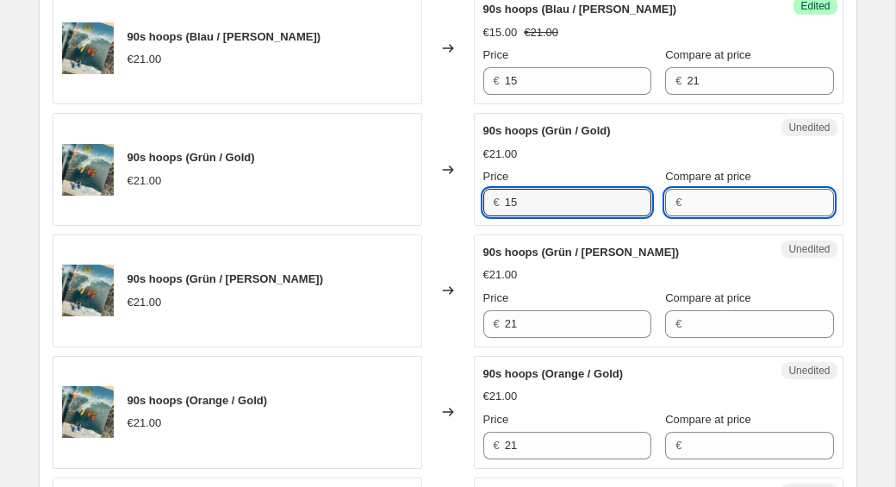
click at [708, 212] on input "Compare at price" at bounding box center [760, 203] width 147 height 28
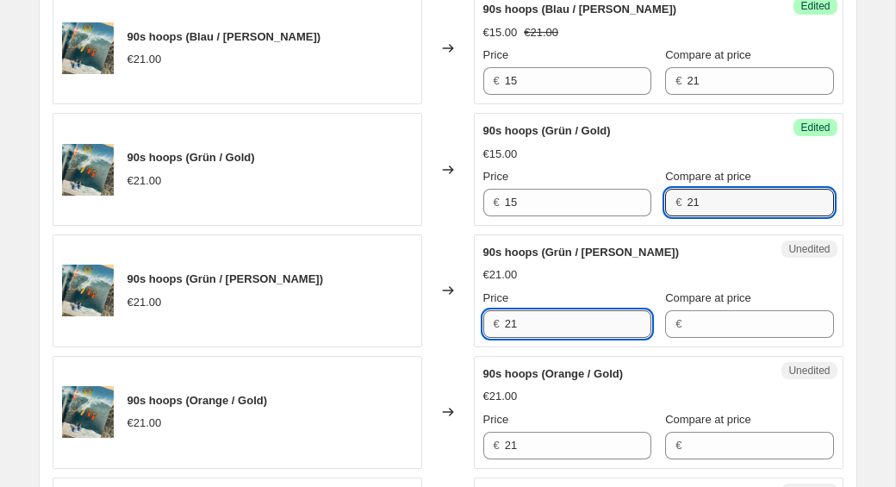
click at [527, 326] on input "21" at bounding box center [578, 324] width 147 height 28
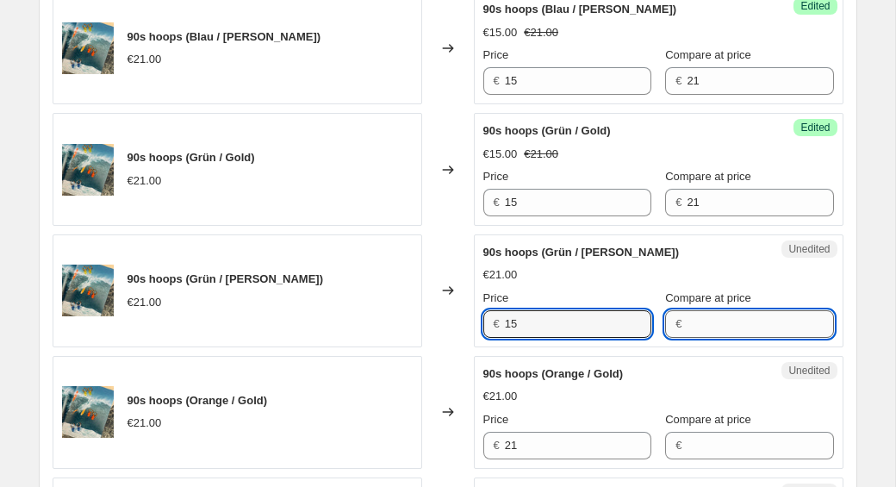
click at [690, 330] on input "Compare at price" at bounding box center [760, 324] width 147 height 28
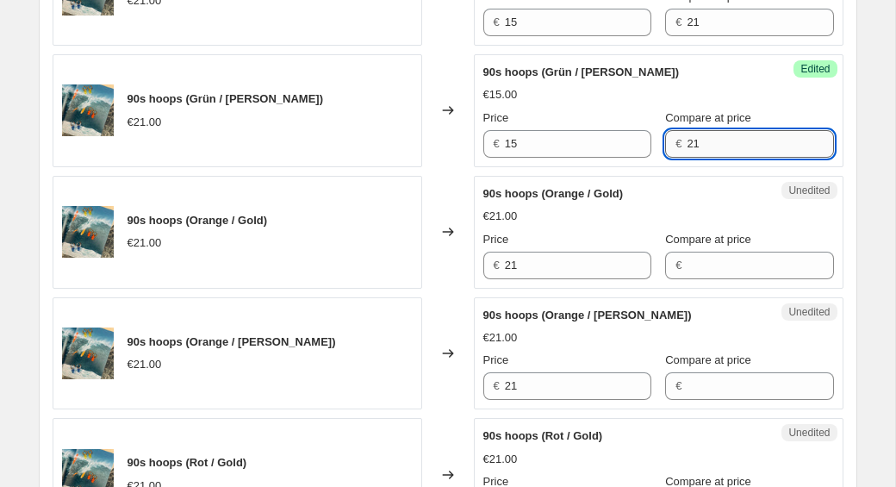
scroll to position [887, 0]
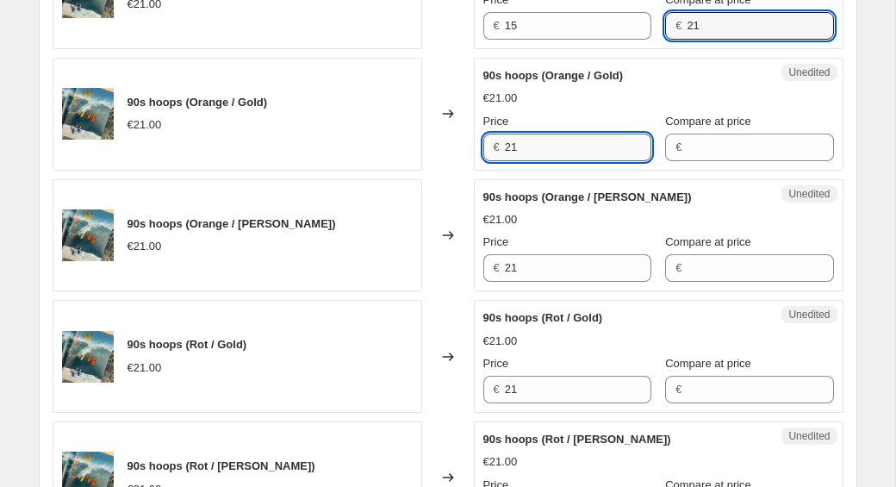
click at [550, 151] on input "21" at bounding box center [578, 148] width 147 height 28
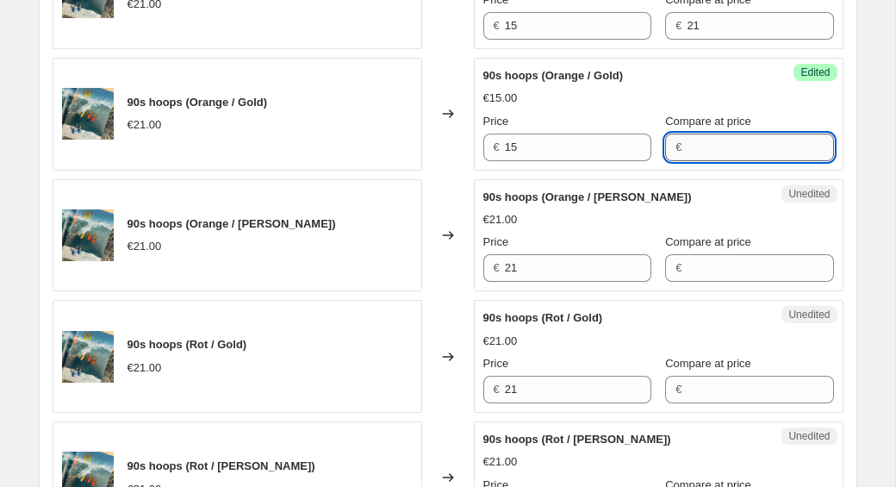
click at [717, 148] on input "Compare at price" at bounding box center [760, 148] width 147 height 28
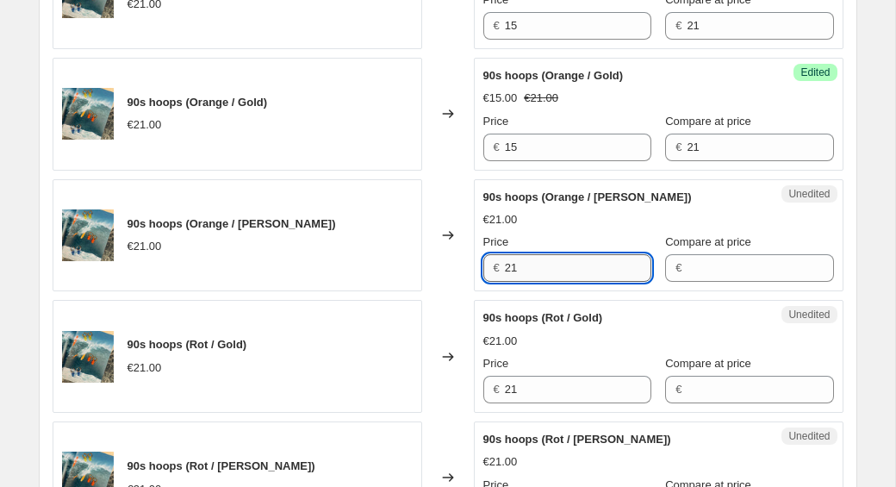
click at [522, 273] on input "21" at bounding box center [578, 268] width 147 height 28
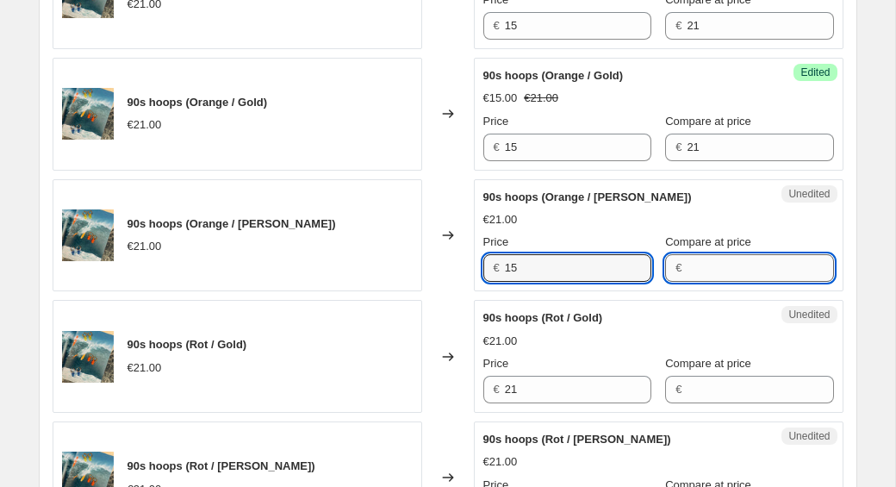
click at [687, 259] on input "Compare at price" at bounding box center [760, 268] width 147 height 28
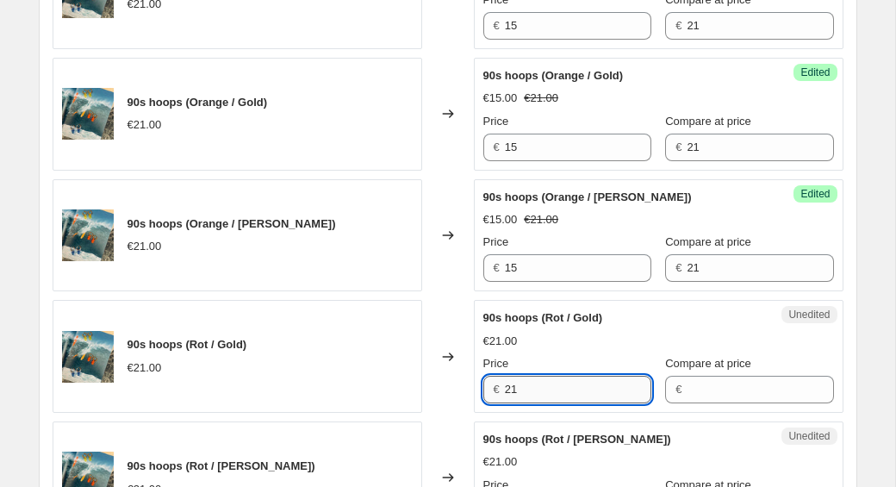
click at [545, 383] on input "21" at bounding box center [578, 390] width 147 height 28
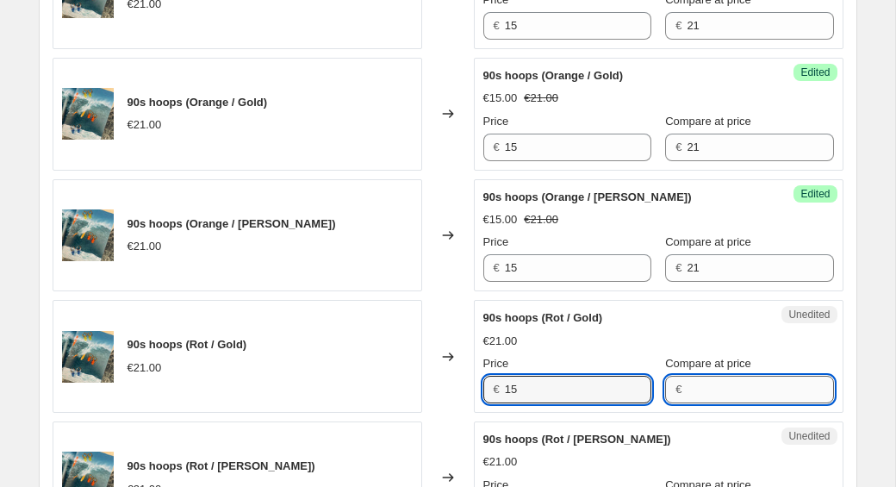
click at [743, 393] on input "Compare at price" at bounding box center [760, 390] width 147 height 28
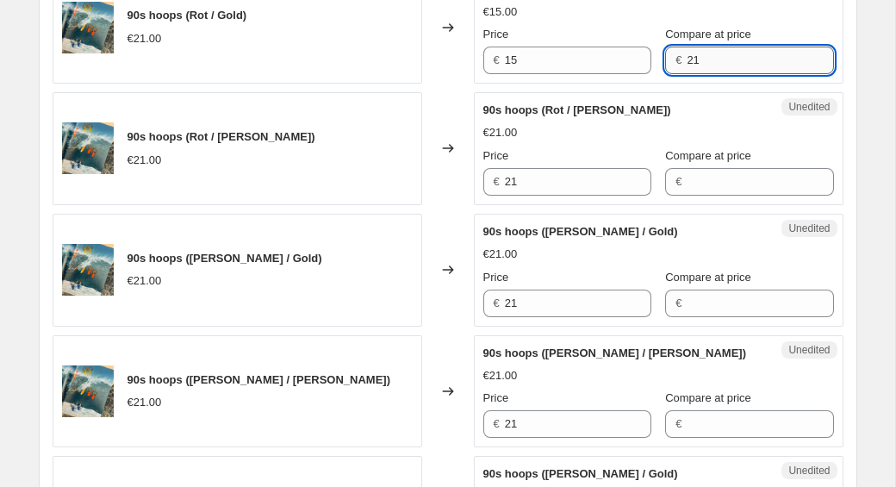
scroll to position [1265, 0]
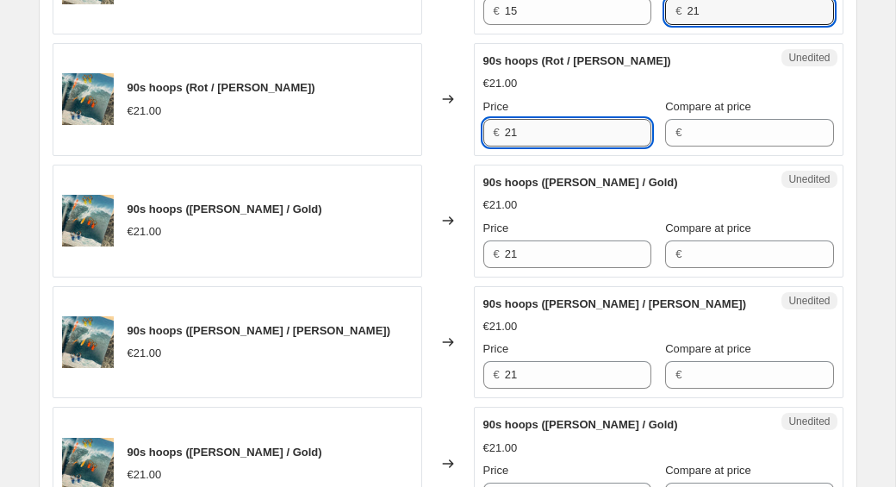
click at [544, 140] on input "21" at bounding box center [578, 133] width 147 height 28
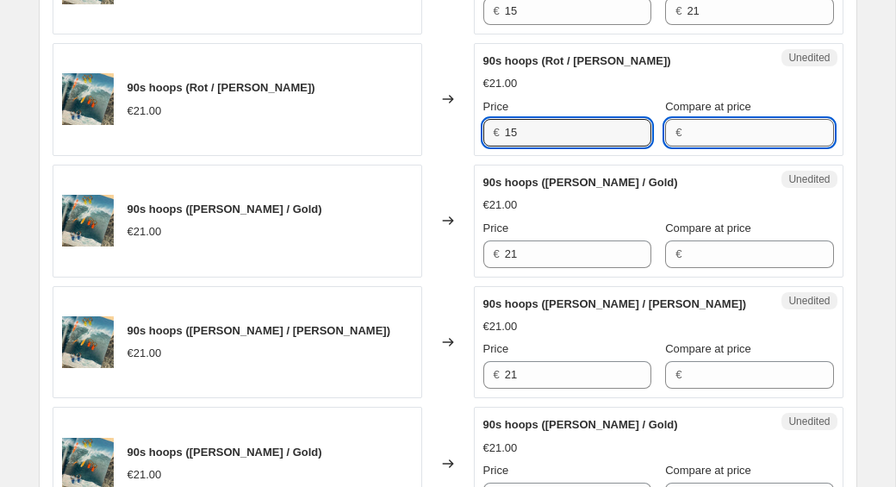
click at [687, 125] on input "Compare at price" at bounding box center [760, 133] width 147 height 28
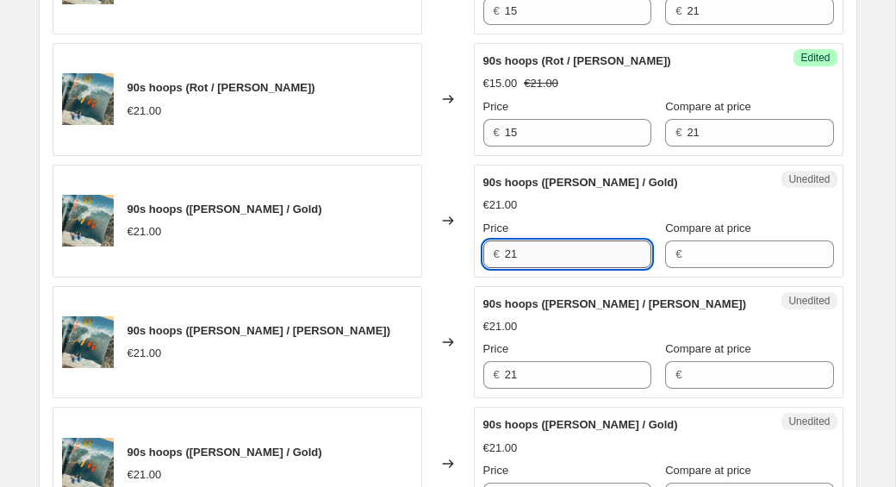
click at [542, 257] on input "21" at bounding box center [578, 254] width 147 height 28
click at [693, 256] on input "Compare at price" at bounding box center [760, 254] width 147 height 28
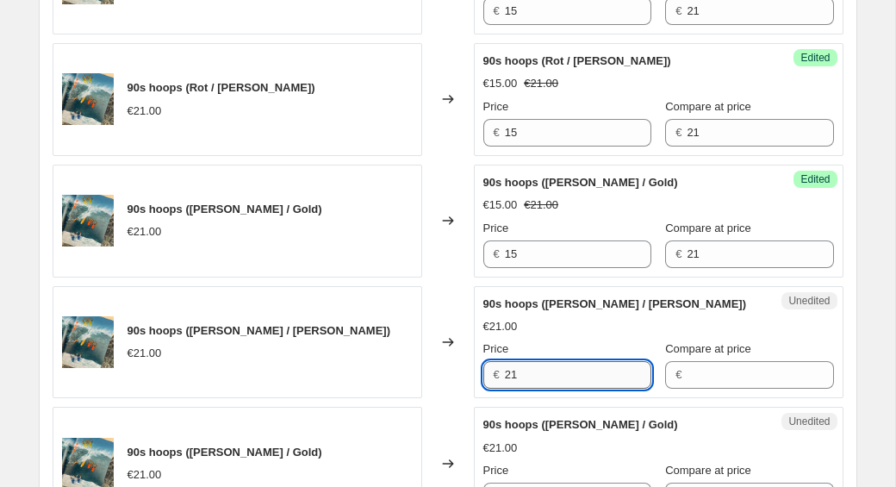
click at [536, 372] on input "21" at bounding box center [578, 375] width 147 height 28
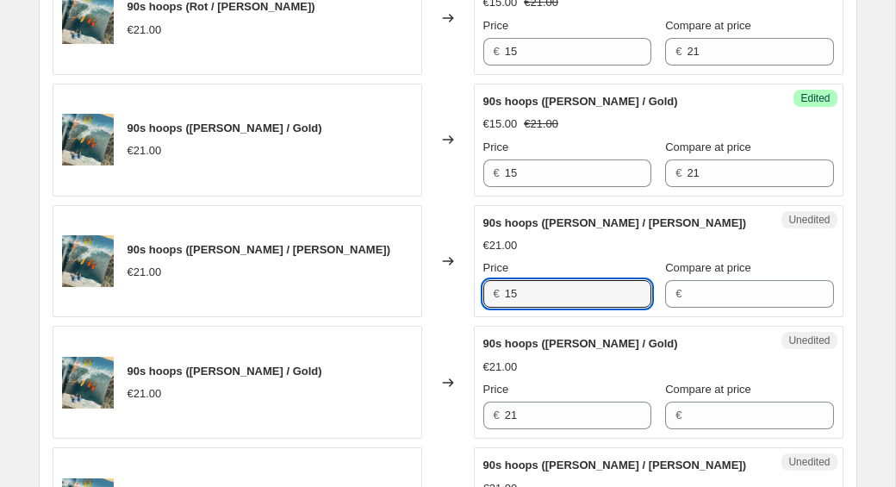
scroll to position [1382, 0]
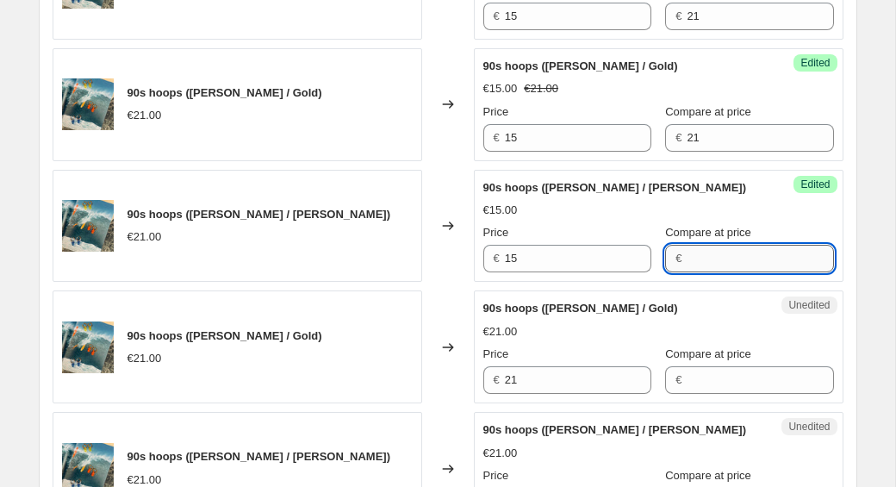
click at [721, 268] on input "Compare at price" at bounding box center [760, 259] width 147 height 28
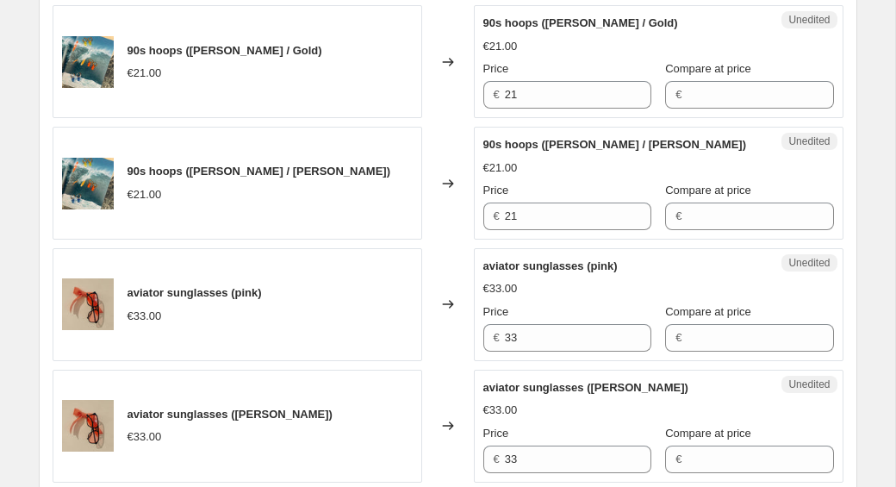
scroll to position [1676, 0]
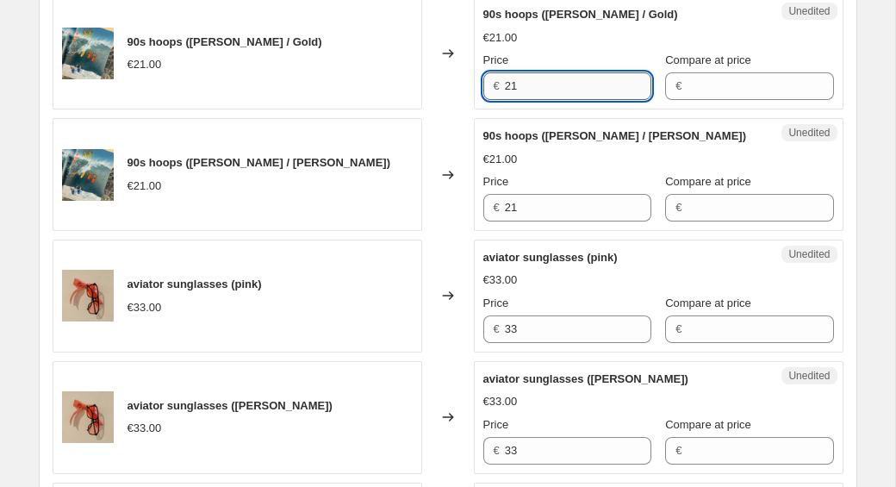
click at [556, 87] on input "21" at bounding box center [578, 86] width 147 height 28
click at [713, 90] on input "Compare at price" at bounding box center [760, 86] width 147 height 28
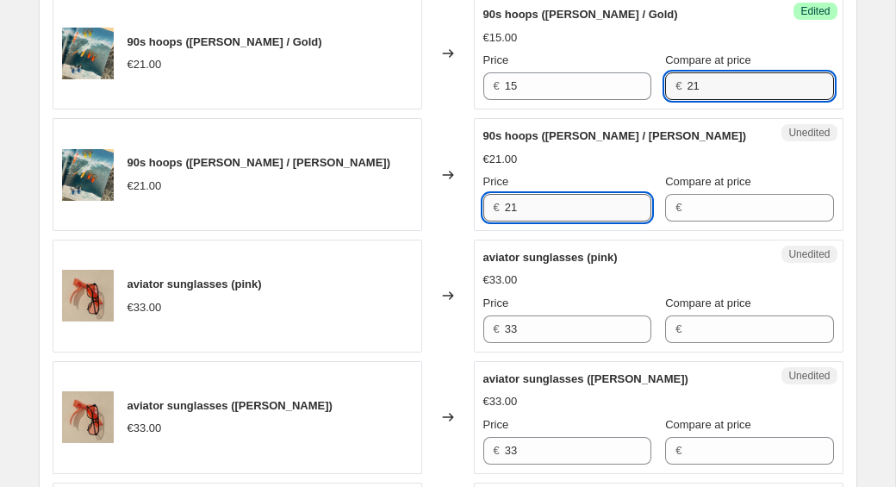
click at [544, 217] on input "21" at bounding box center [578, 208] width 147 height 28
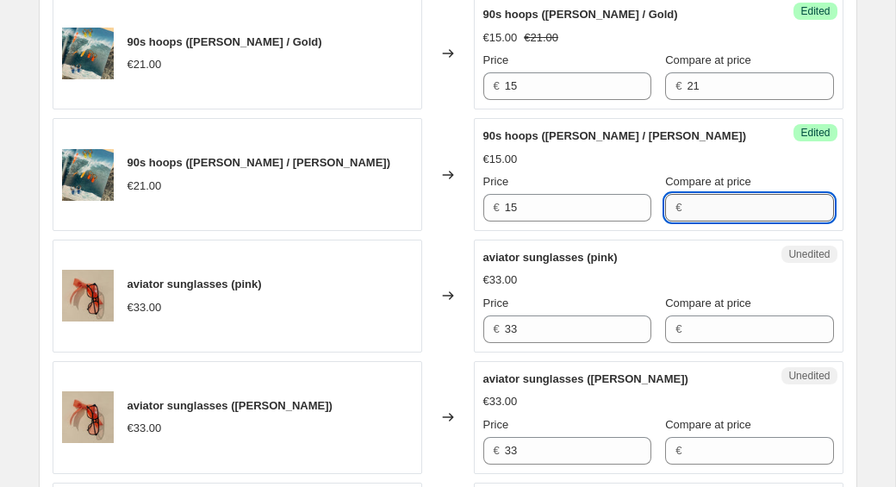
click at [696, 208] on input "Compare at price" at bounding box center [760, 208] width 147 height 28
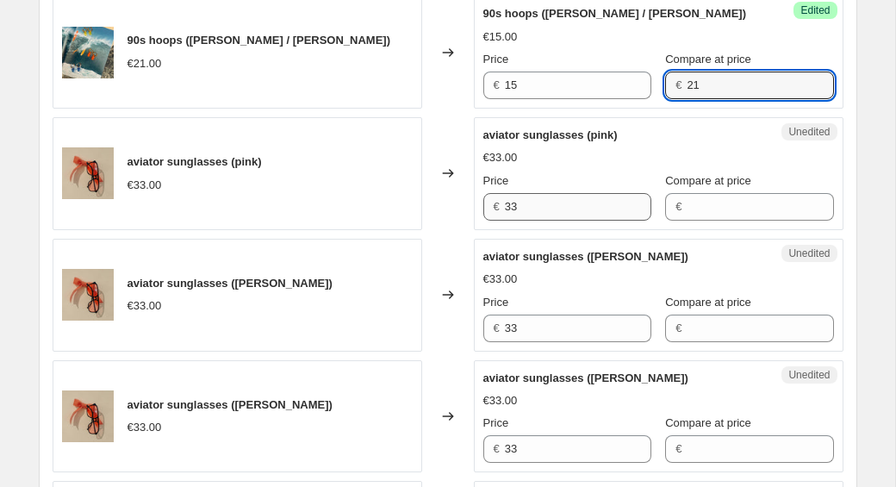
scroll to position [1810, 0]
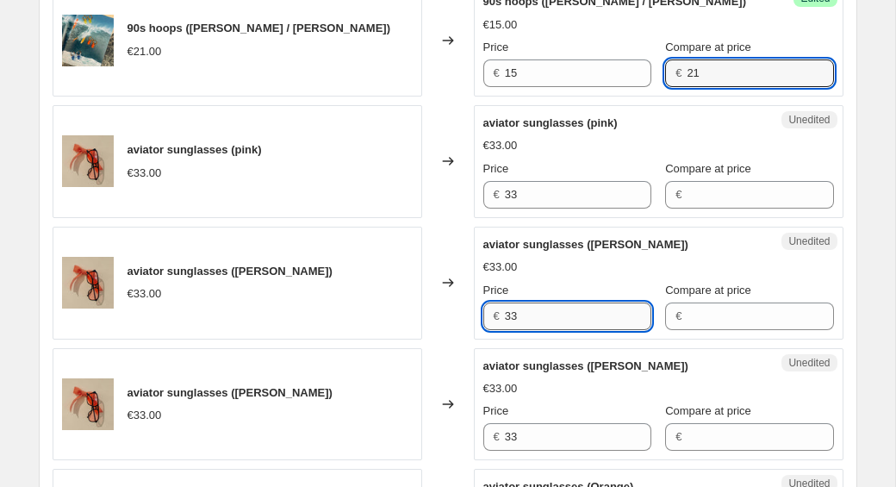
click at [549, 318] on input "33" at bounding box center [578, 317] width 147 height 28
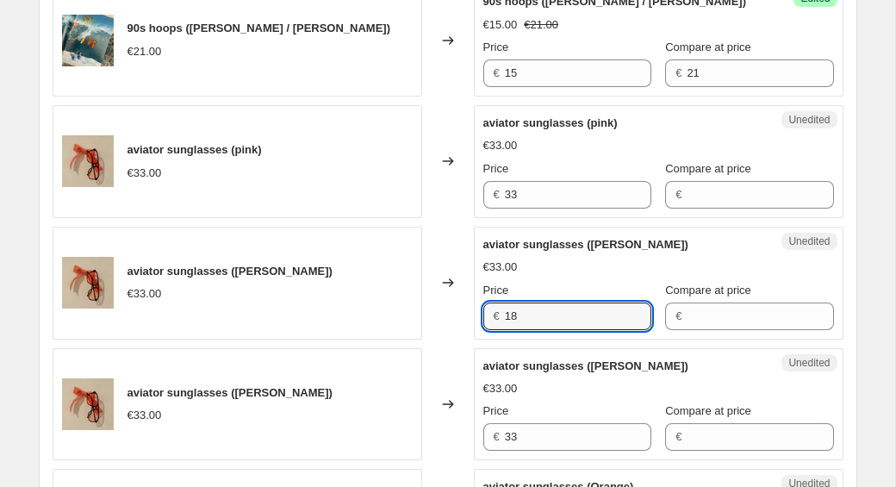
click at [682, 331] on div "Unedited aviator sunglasses (Schwarz) €33.00 Price € 18 Compare at price €" at bounding box center [659, 283] width 370 height 113
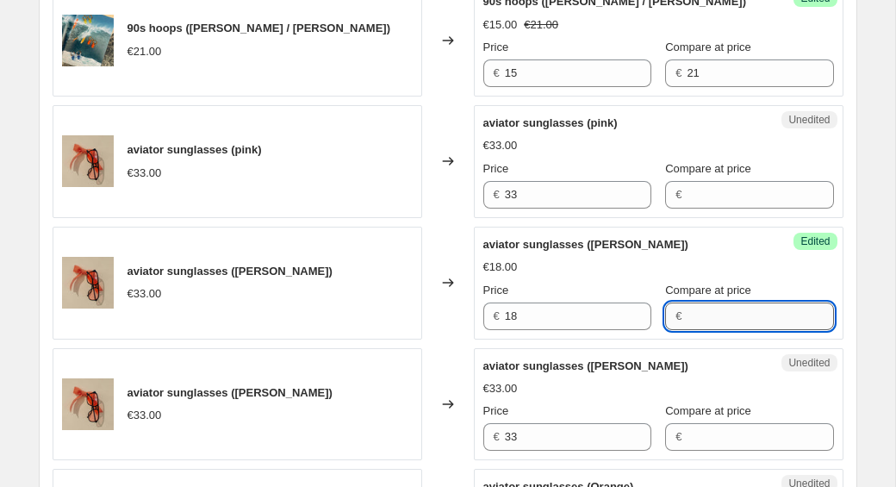
click at [687, 321] on input "Compare at price" at bounding box center [760, 317] width 147 height 28
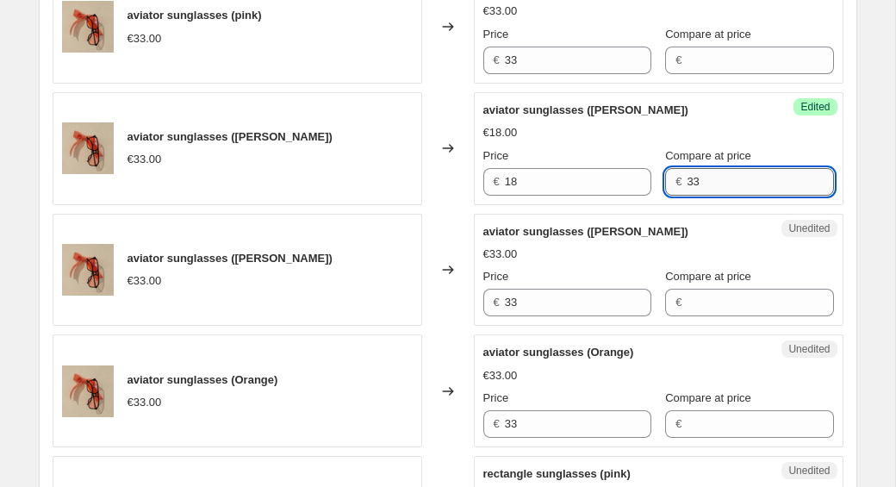
scroll to position [2028, 0]
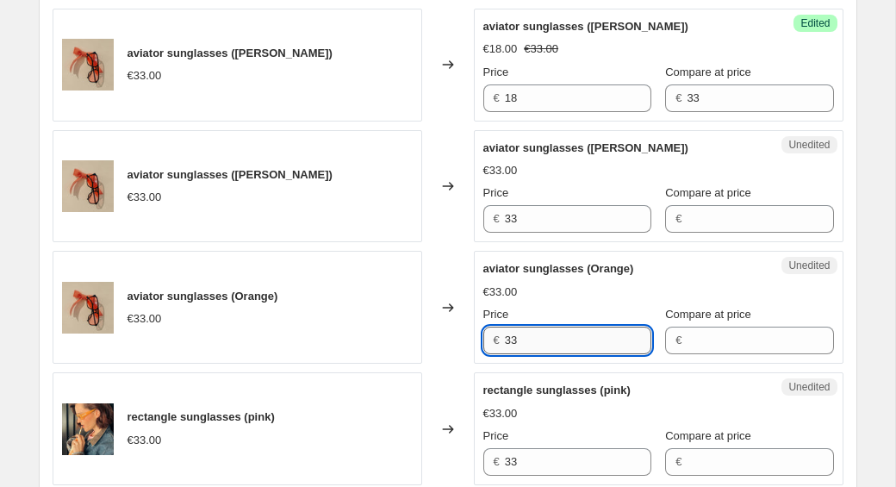
click at [534, 343] on input "33" at bounding box center [578, 341] width 147 height 28
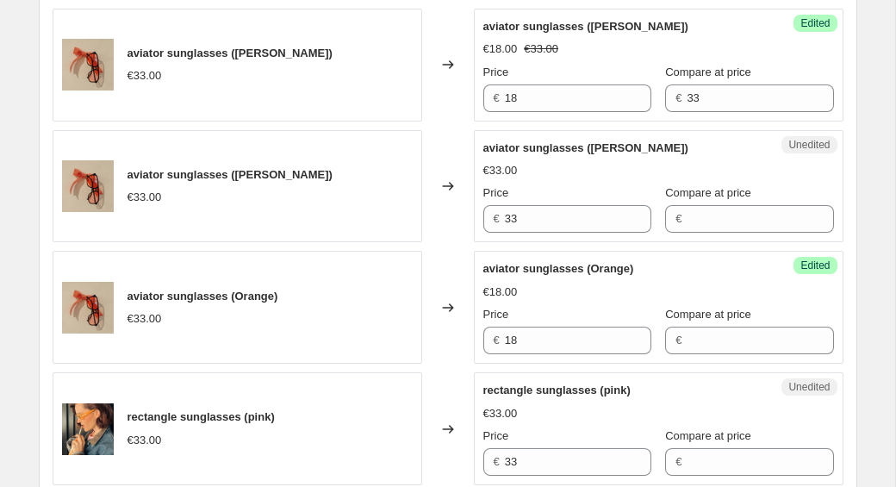
click at [667, 339] on div "€" at bounding box center [749, 341] width 168 height 28
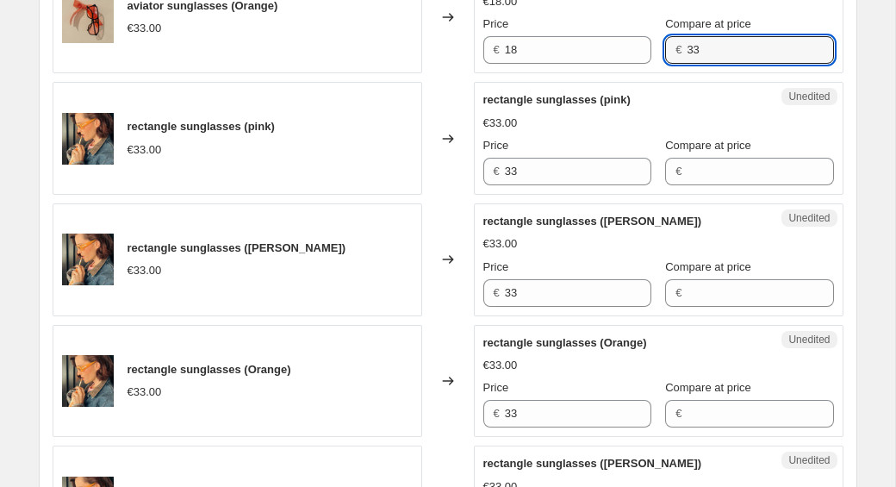
scroll to position [2359, 0]
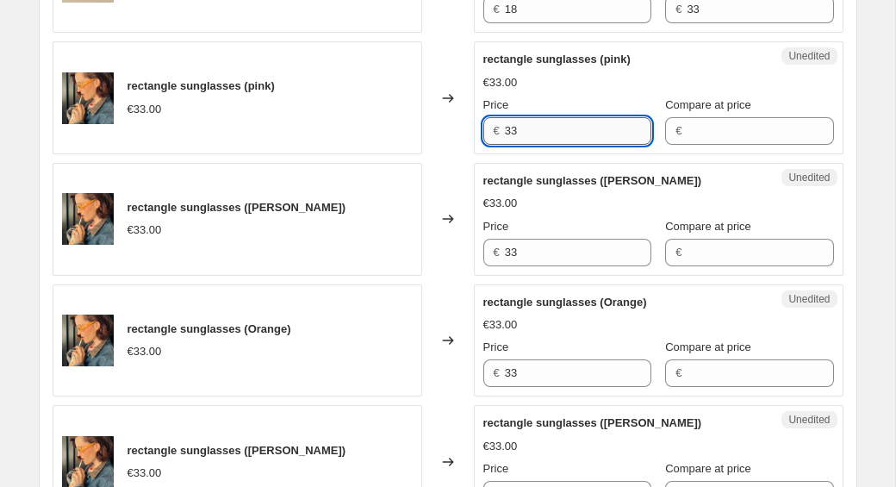
click at [558, 130] on input "33" at bounding box center [578, 131] width 147 height 28
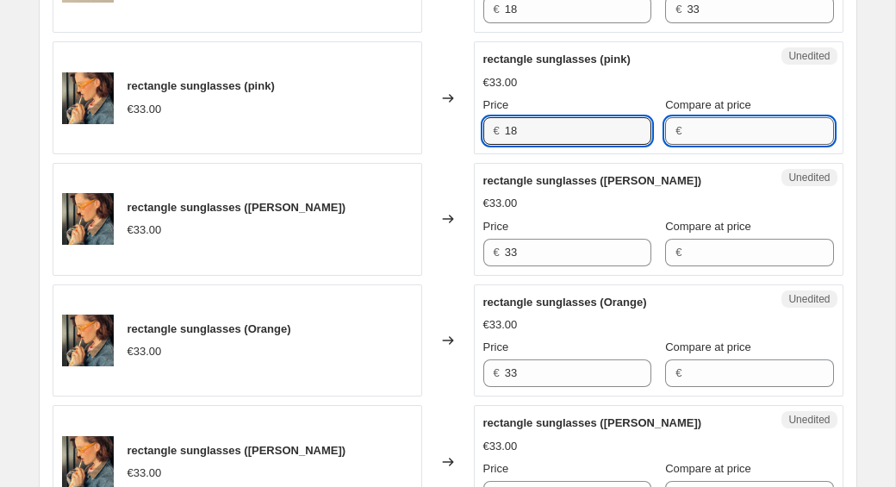
click at [687, 127] on input "Compare at price" at bounding box center [760, 131] width 147 height 28
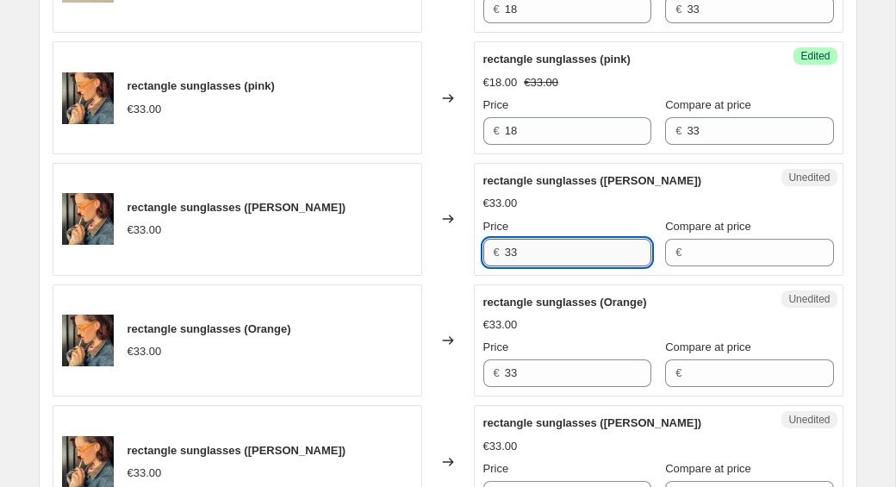
click at [531, 258] on input "33" at bounding box center [578, 253] width 147 height 28
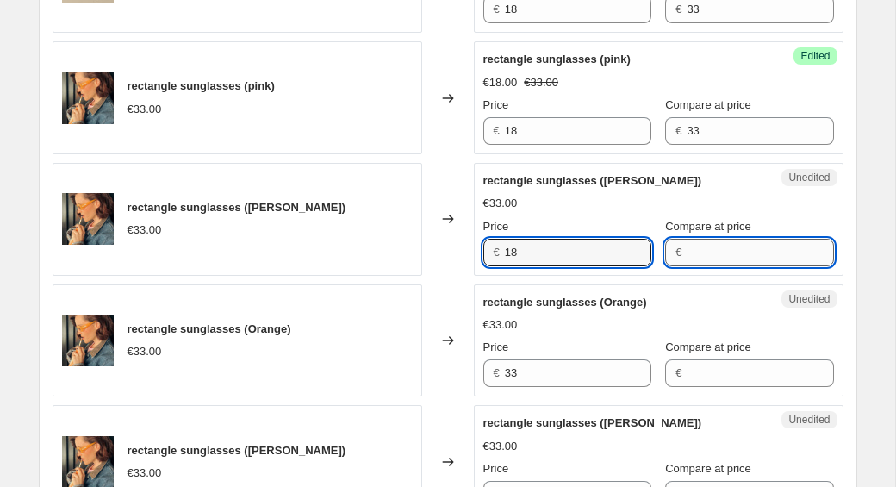
click at [687, 252] on input "Compare at price" at bounding box center [760, 253] width 147 height 28
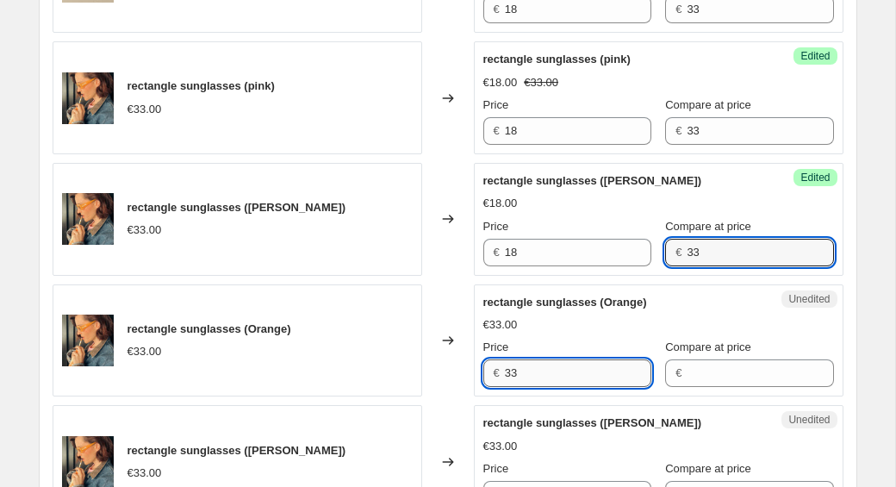
click at [537, 372] on input "33" at bounding box center [578, 373] width 147 height 28
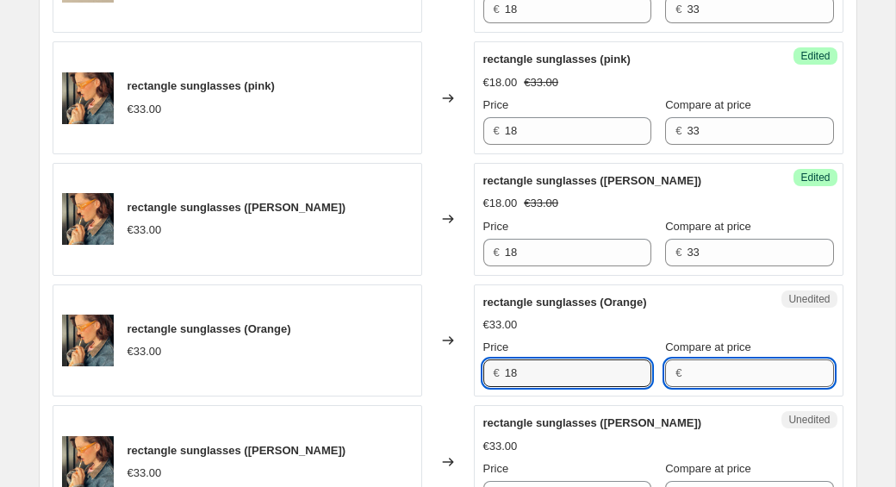
click at [690, 365] on input "Compare at price" at bounding box center [760, 373] width 147 height 28
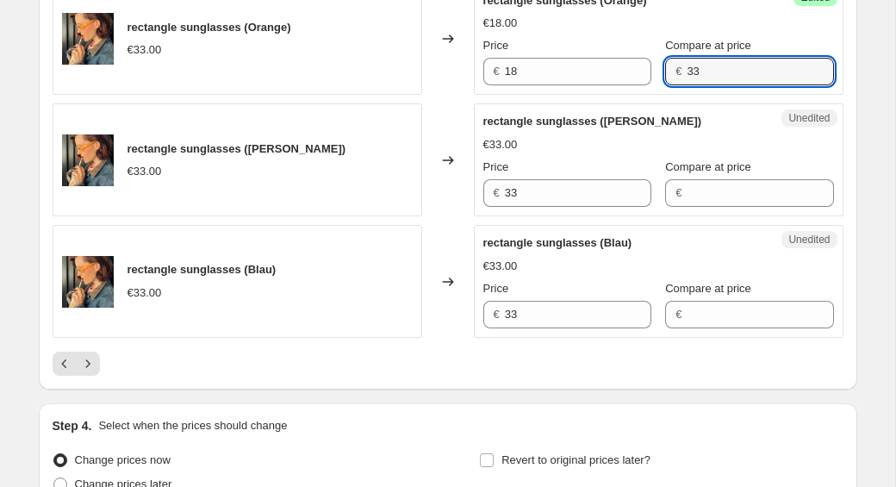
scroll to position [2668, 0]
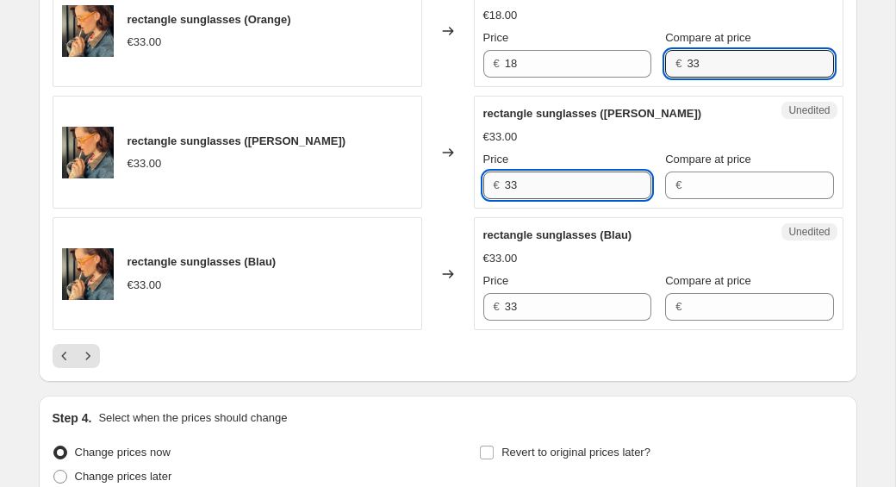
click at [543, 176] on input "33" at bounding box center [578, 186] width 147 height 28
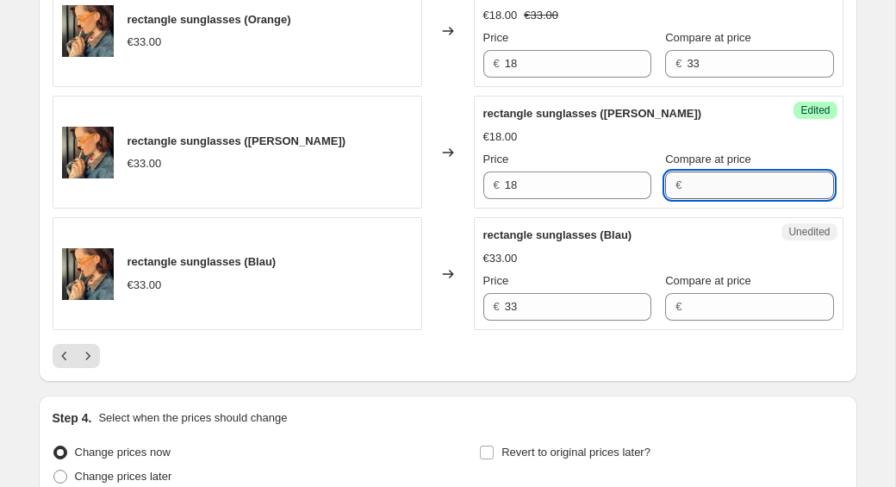
click at [687, 187] on input "Compare at price" at bounding box center [760, 186] width 147 height 28
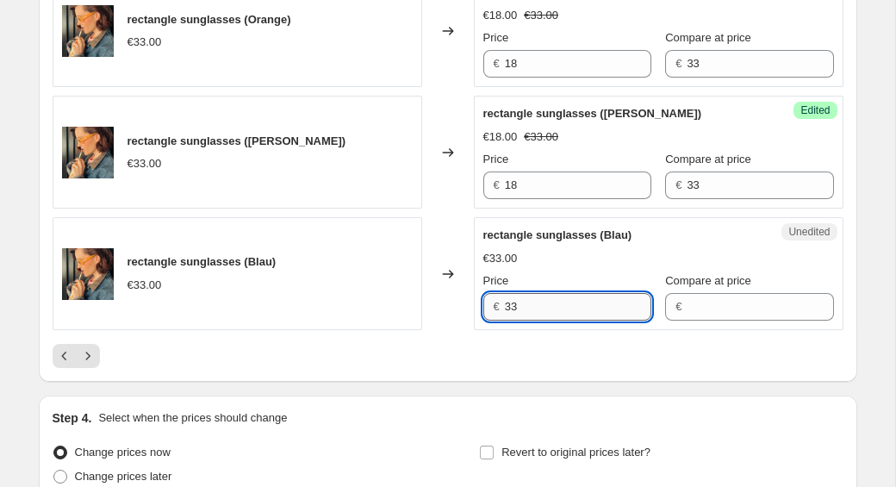
click at [565, 309] on input "33" at bounding box center [578, 307] width 147 height 28
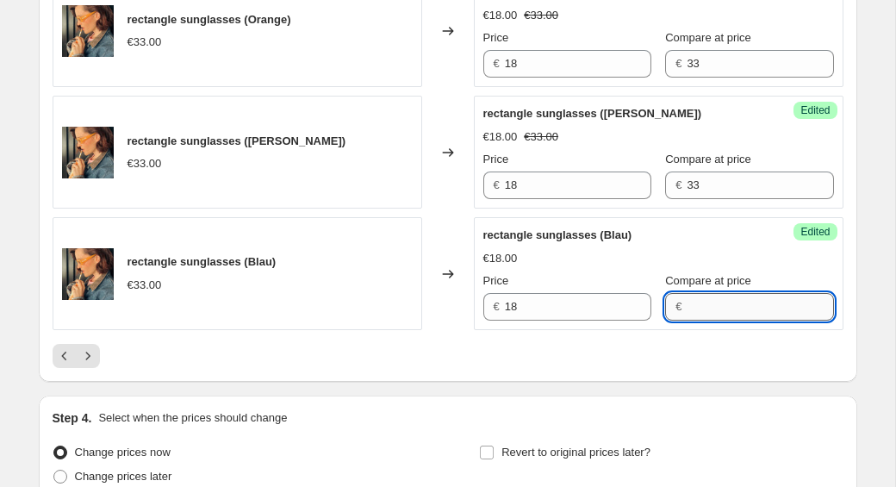
click at [706, 310] on input "Compare at price" at bounding box center [760, 307] width 147 height 28
click at [90, 360] on icon "Next" at bounding box center [87, 355] width 17 height 17
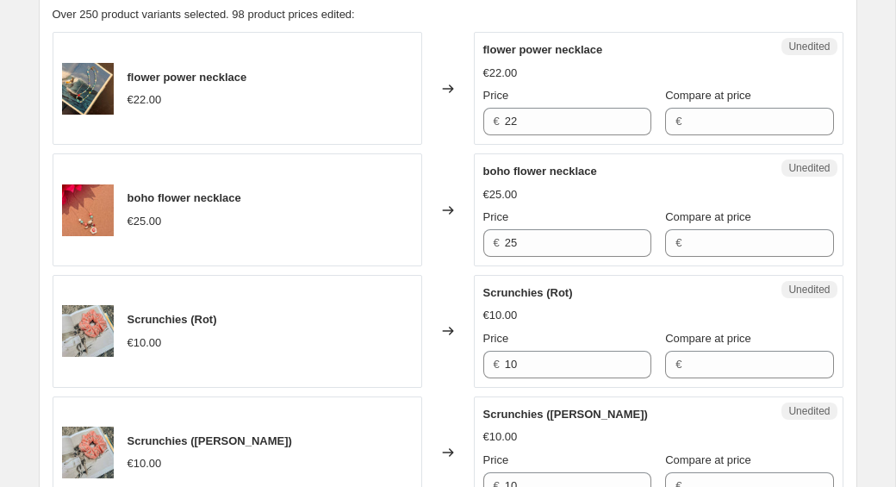
scroll to position [541, 0]
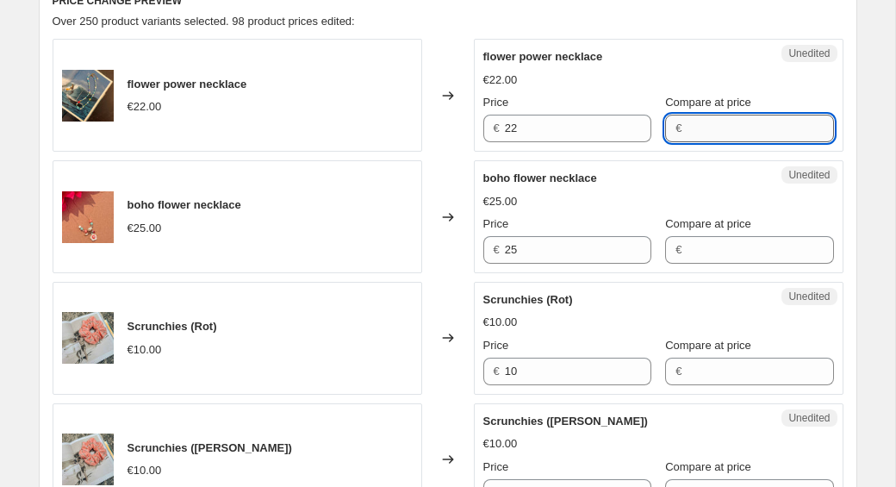
click at [687, 128] on input "Compare at price" at bounding box center [760, 129] width 147 height 28
click at [570, 135] on input "22" at bounding box center [578, 129] width 147 height 28
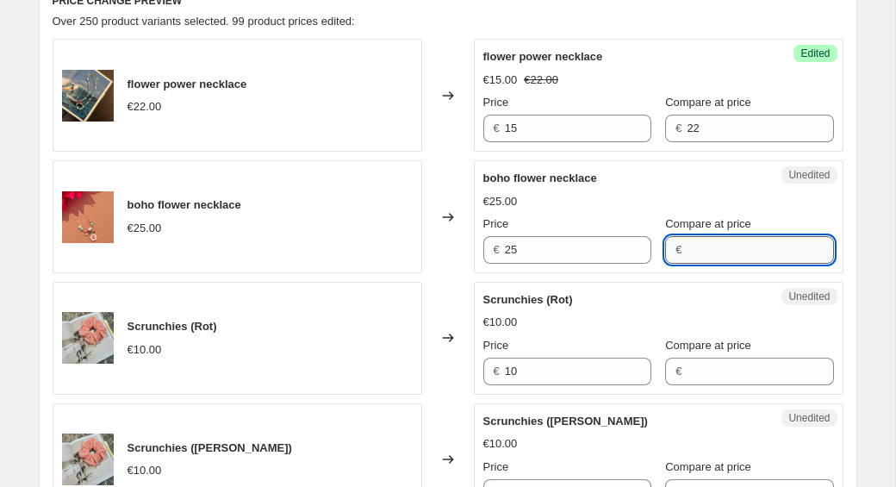
click at [709, 245] on input "Compare at price" at bounding box center [760, 250] width 147 height 28
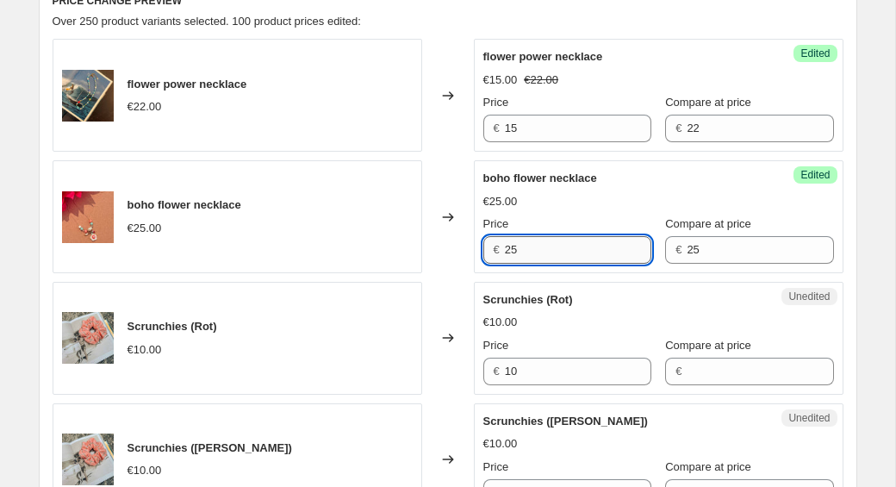
click at [563, 253] on input "25" at bounding box center [578, 250] width 147 height 28
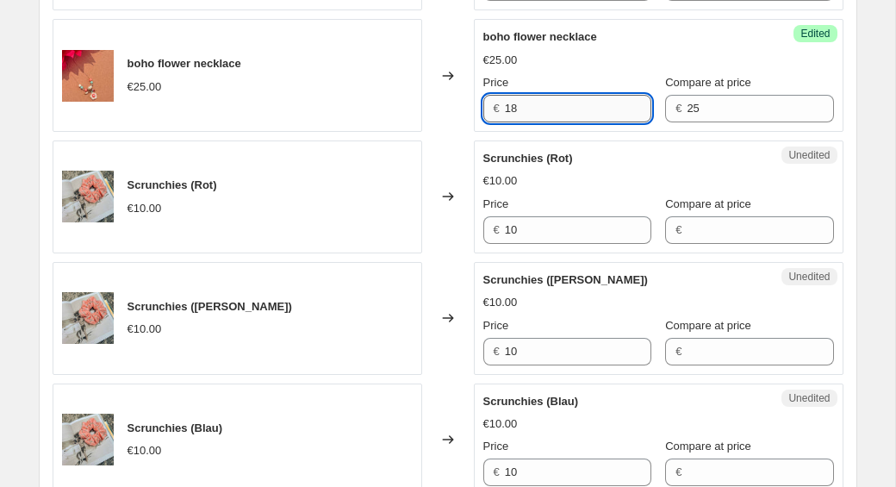
scroll to position [711, 0]
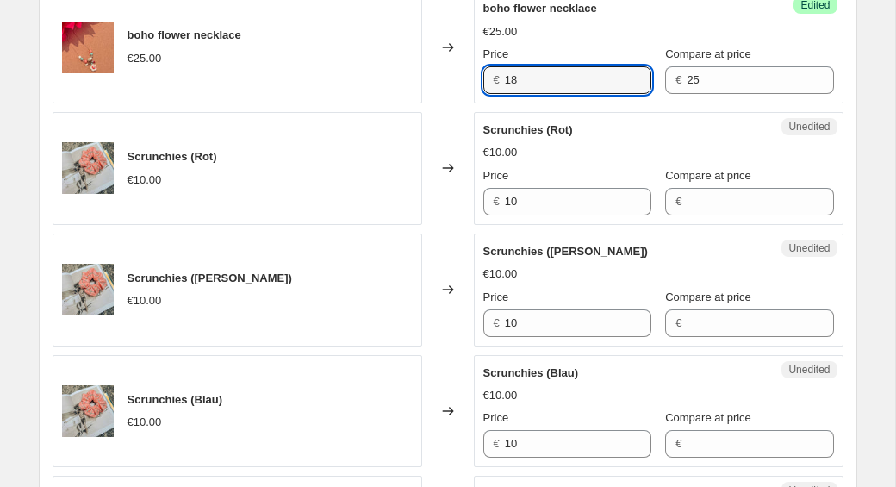
click at [630, 234] on div "Unedited Scrunchies (Gelb) €10.00 Price € 10 Compare at price €" at bounding box center [659, 290] width 370 height 113
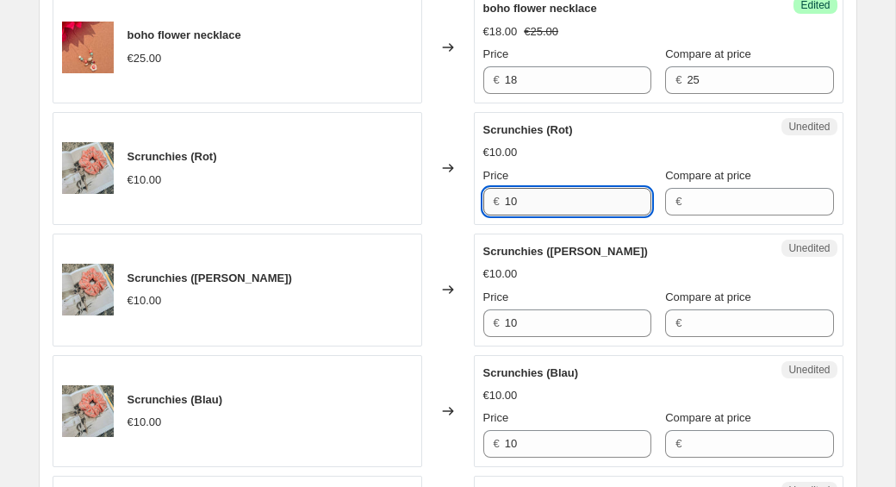
click at [558, 200] on input "10" at bounding box center [578, 202] width 147 height 28
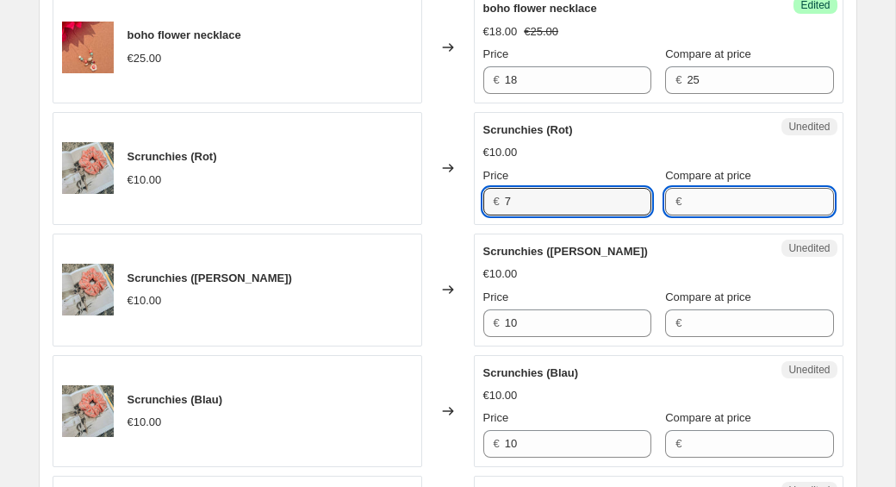
click at [690, 196] on input "Compare at price" at bounding box center [760, 202] width 147 height 28
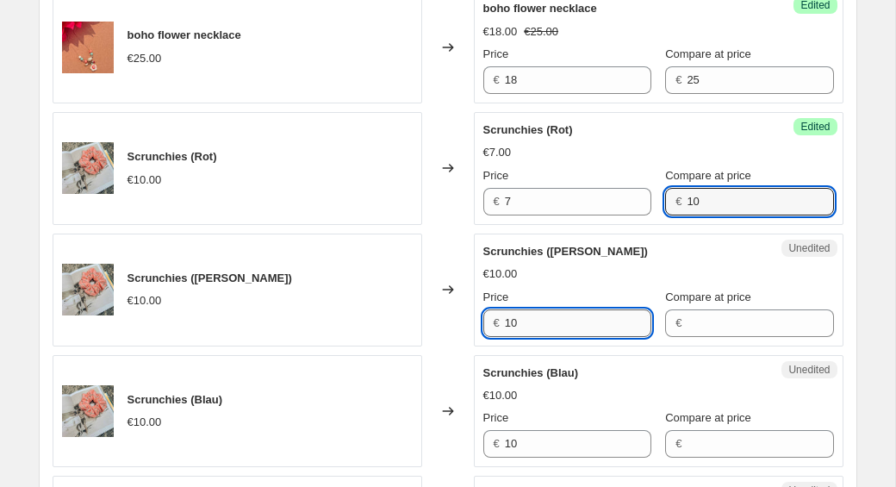
click at [559, 323] on input "10" at bounding box center [578, 323] width 147 height 28
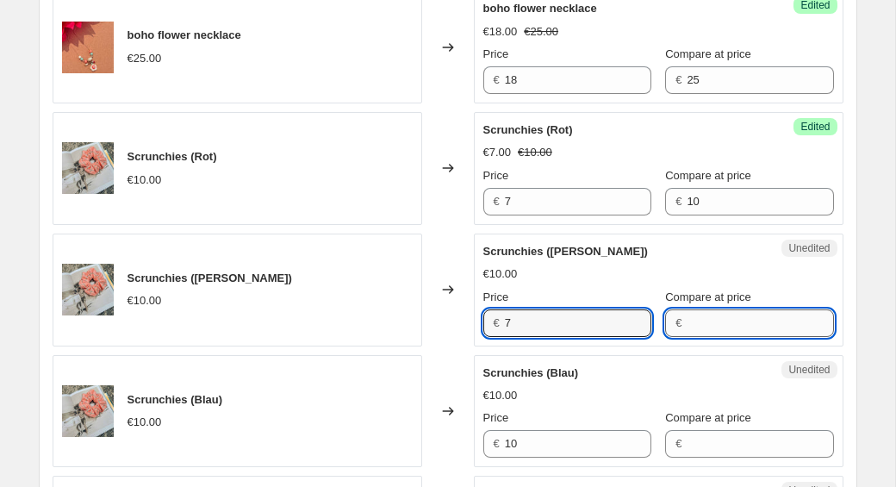
click at [712, 316] on input "Compare at price" at bounding box center [760, 323] width 147 height 28
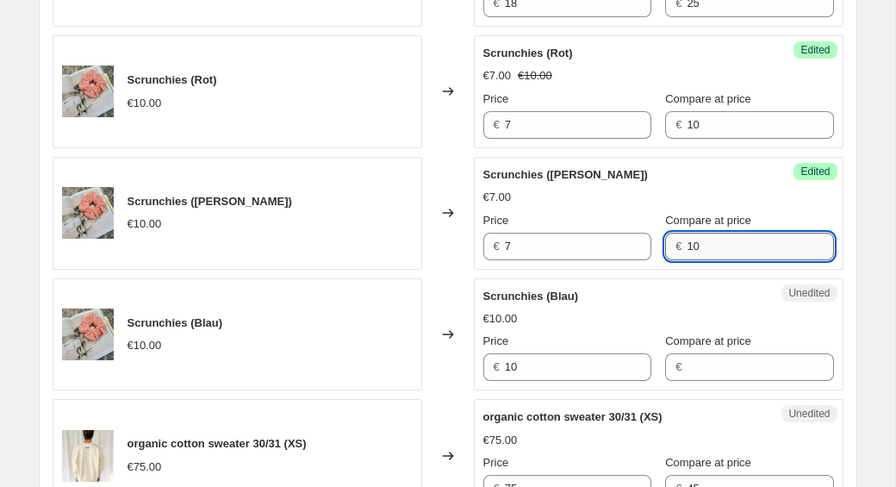
scroll to position [842, 0]
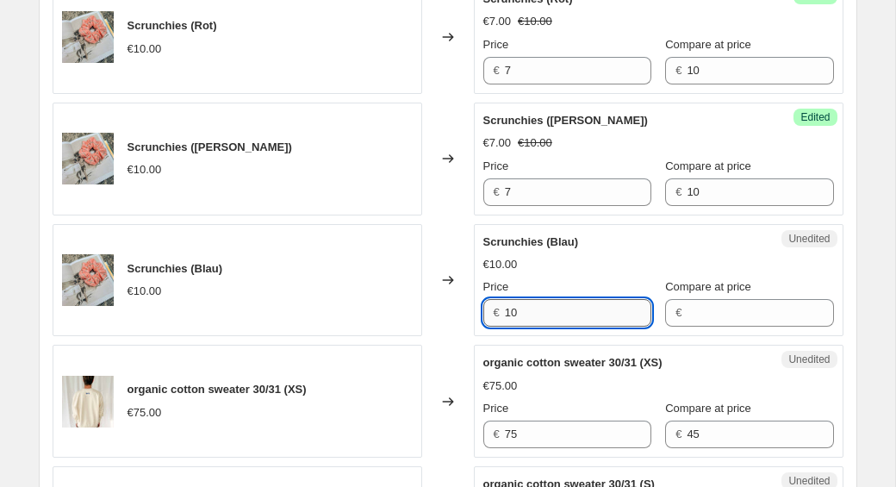
click at [566, 304] on input "10" at bounding box center [578, 313] width 147 height 28
click at [566, 306] on input "10" at bounding box center [578, 313] width 147 height 28
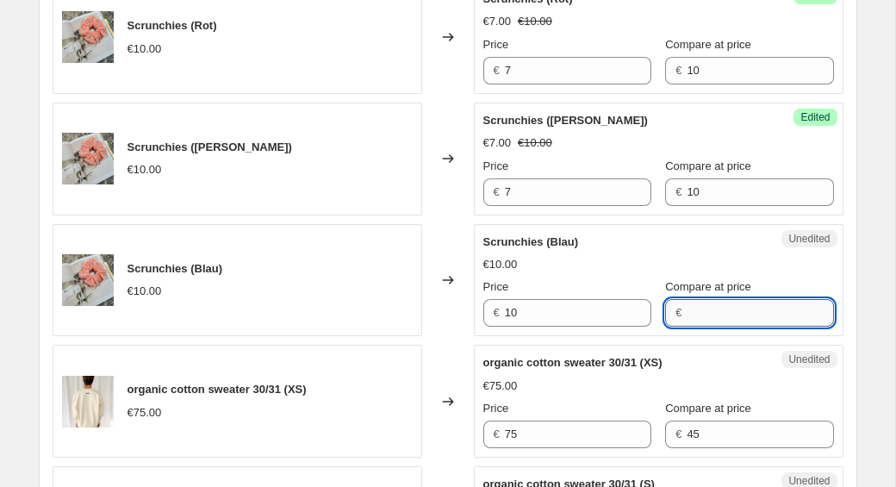
click at [687, 311] on input "Compare at price" at bounding box center [760, 313] width 147 height 28
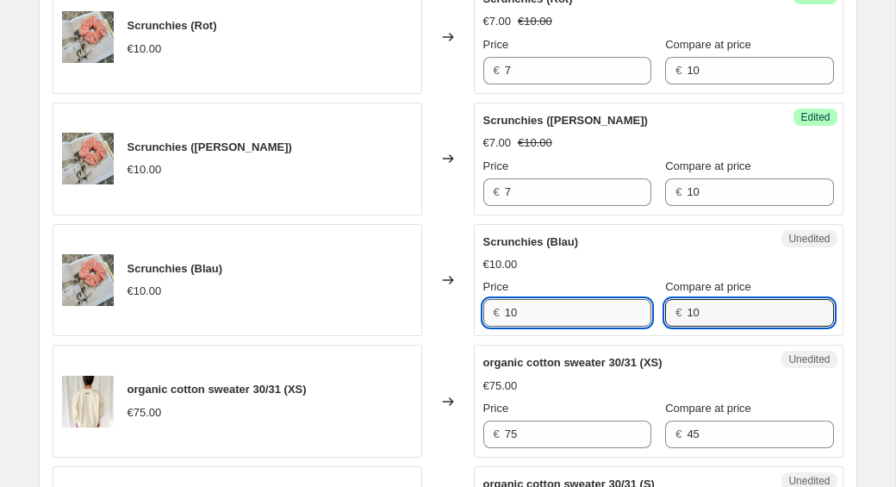
click at [569, 318] on input "10" at bounding box center [578, 313] width 147 height 28
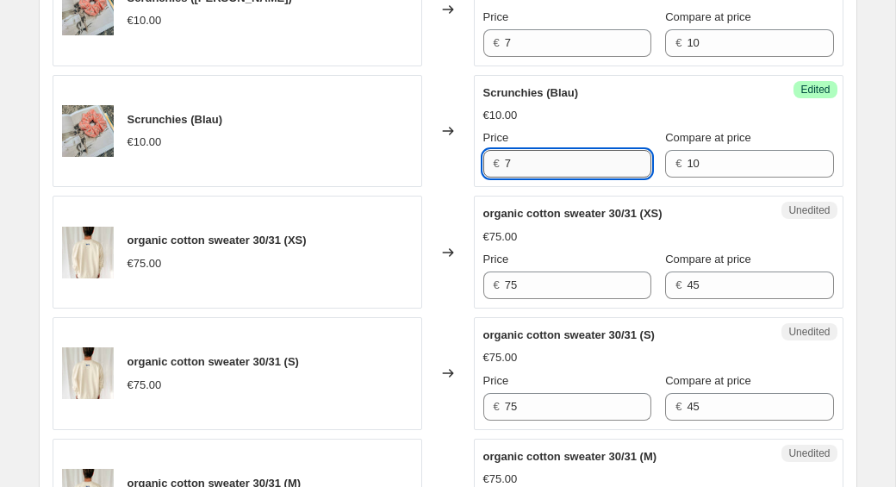
scroll to position [1016, 0]
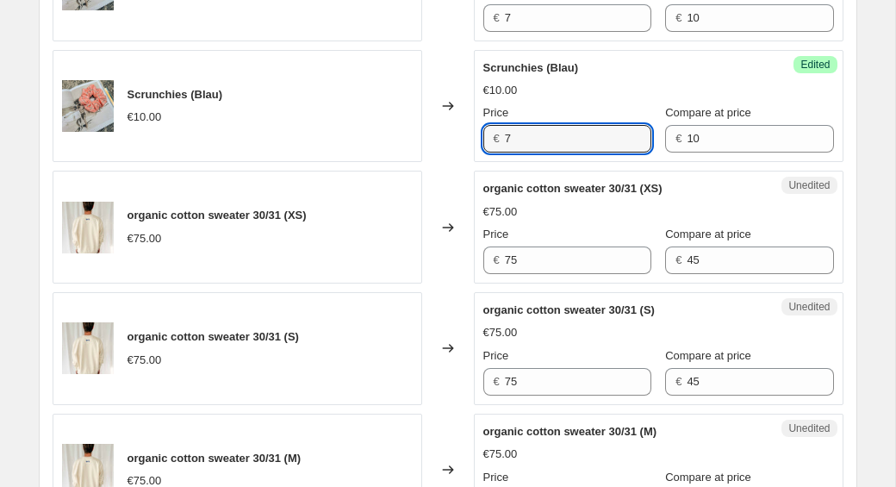
click at [523, 297] on div "Unedited organic cotton sweater 30/31 (S) €75.00 Price € 75 Compare at price € …" at bounding box center [659, 348] width 370 height 113
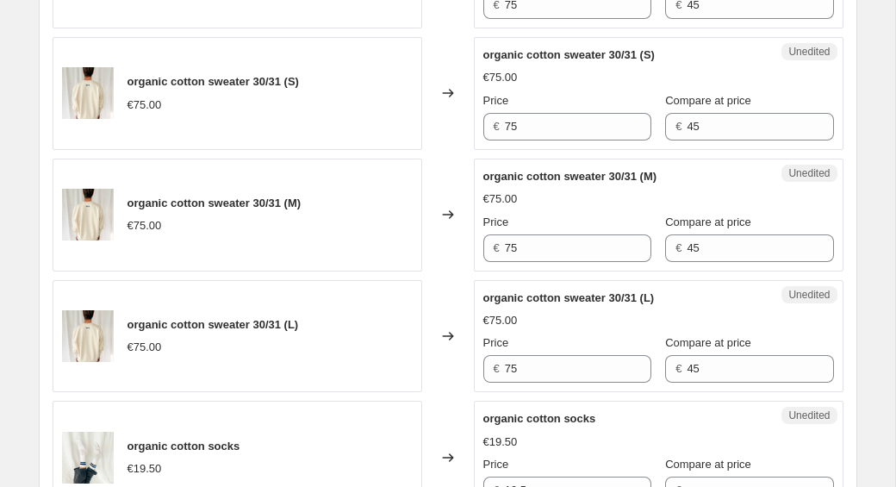
scroll to position [1279, 0]
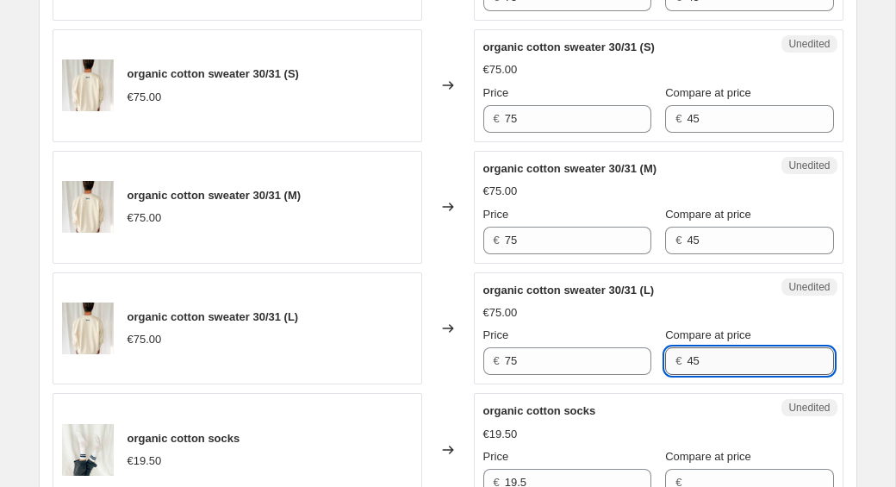
click at [704, 365] on input "45" at bounding box center [760, 361] width 147 height 28
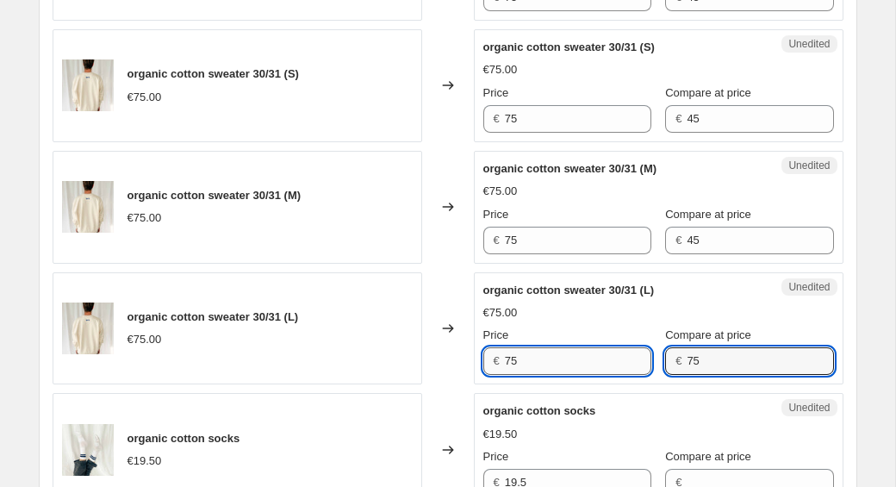
click at [529, 361] on input "75" at bounding box center [578, 361] width 147 height 28
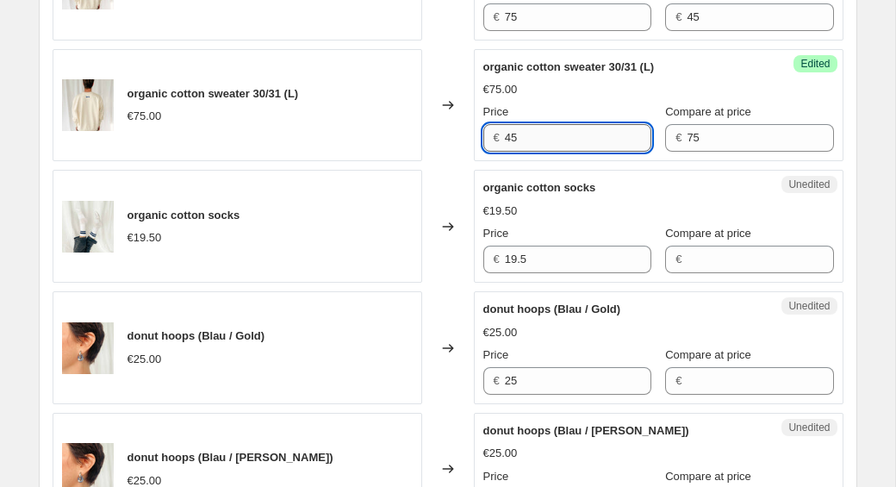
scroll to position [1504, 0]
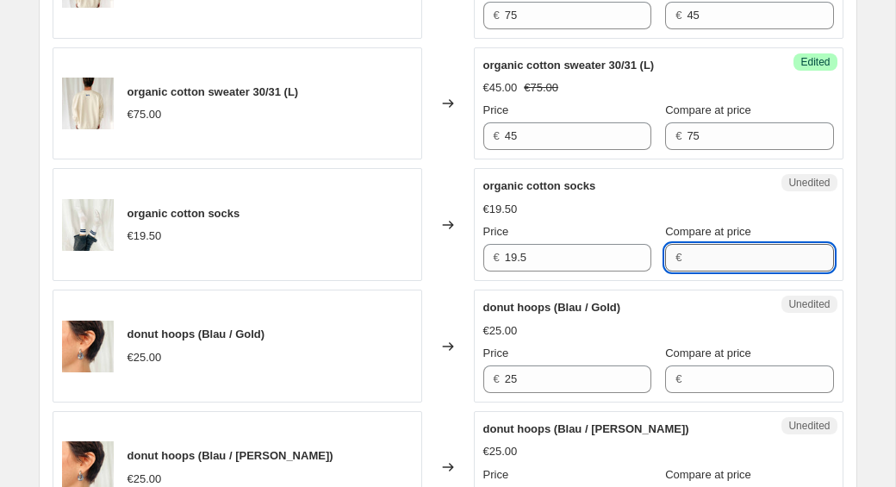
click at [724, 265] on input "Compare at price" at bounding box center [760, 258] width 147 height 28
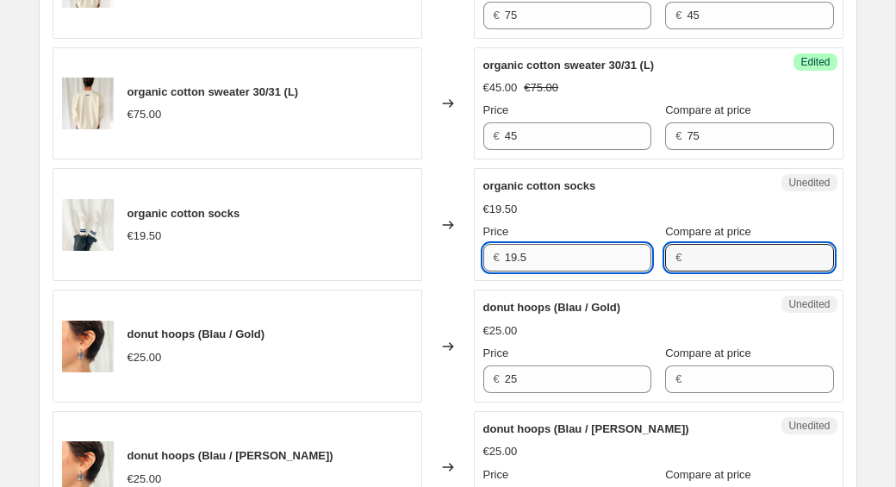
click at [573, 259] on input "19.5" at bounding box center [578, 258] width 147 height 28
click at [703, 259] on input "Compare at price" at bounding box center [760, 258] width 147 height 28
click at [550, 254] on input "19.5" at bounding box center [578, 258] width 147 height 28
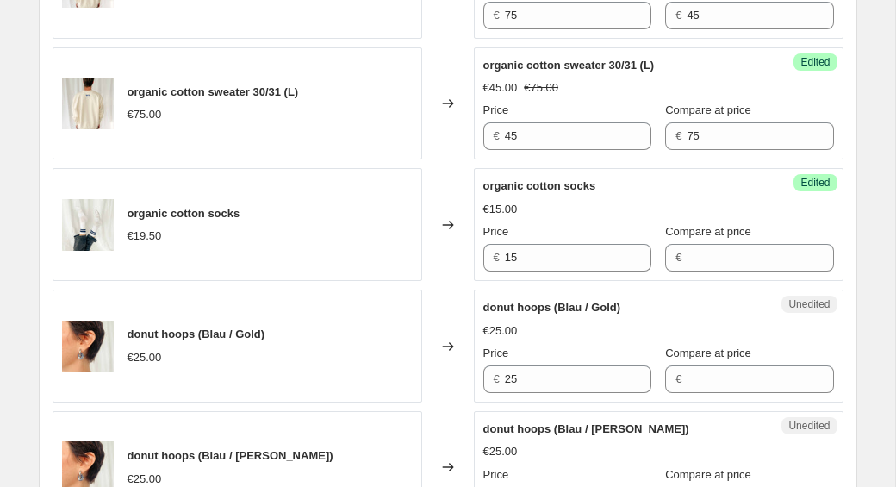
click at [593, 215] on div "€15.00" at bounding box center [659, 209] width 351 height 17
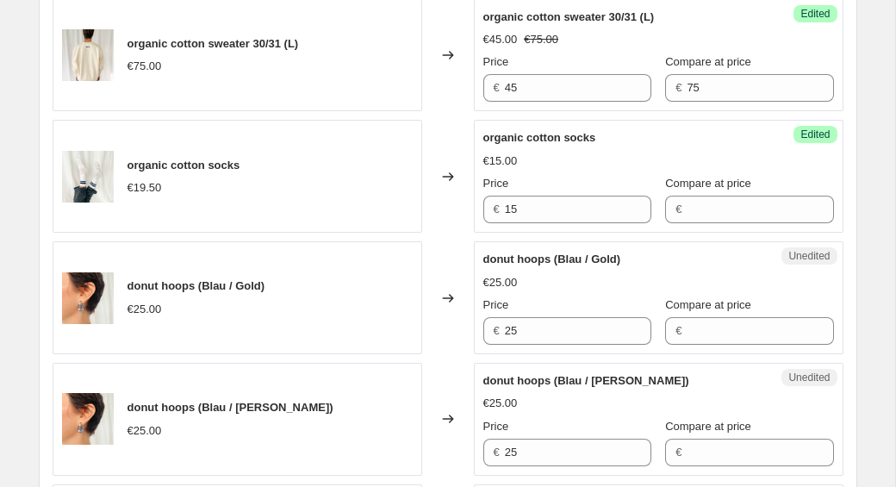
scroll to position [1554, 0]
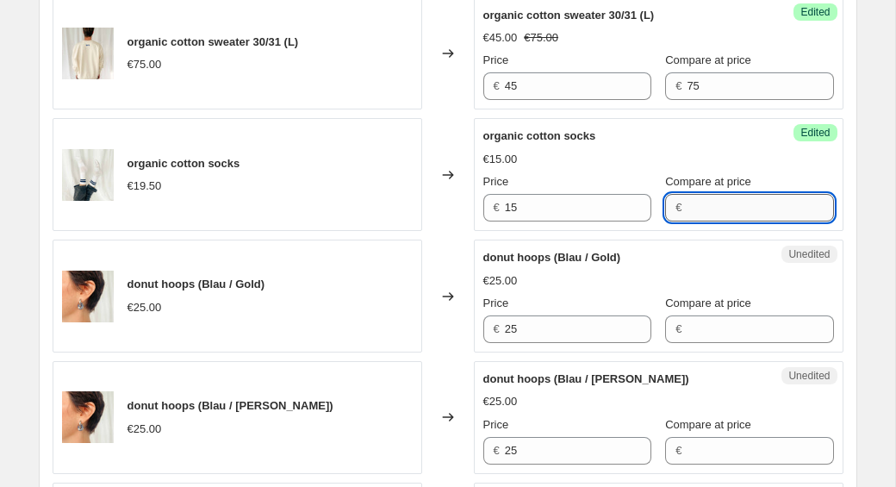
click at [697, 212] on input "Compare at price" at bounding box center [760, 208] width 147 height 28
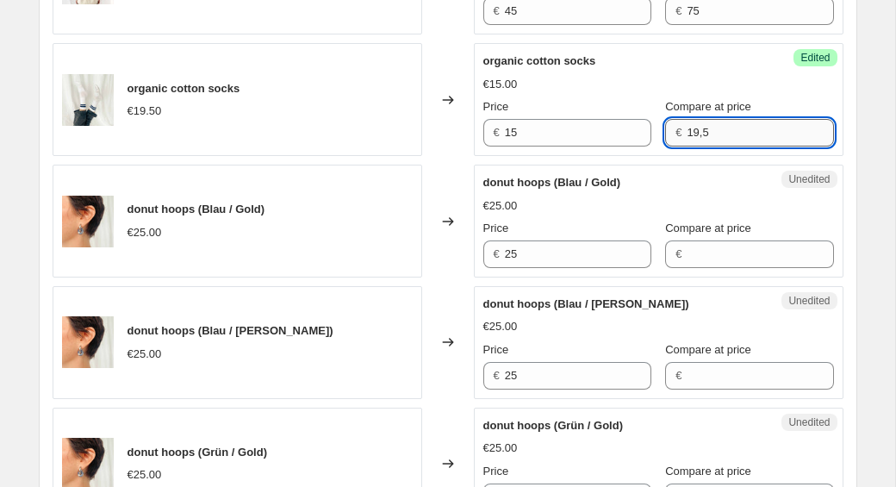
scroll to position [1637, 0]
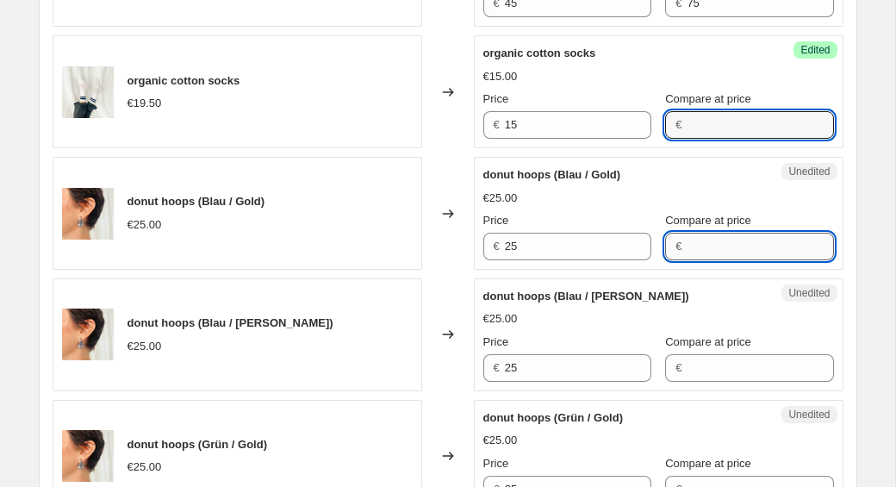
click at [701, 244] on input "Compare at price" at bounding box center [760, 247] width 147 height 28
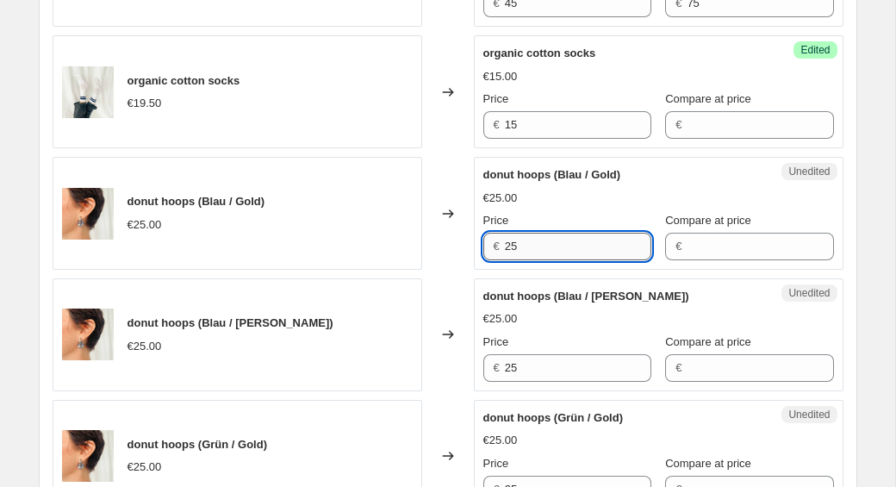
click at [528, 240] on input "25" at bounding box center [578, 247] width 147 height 28
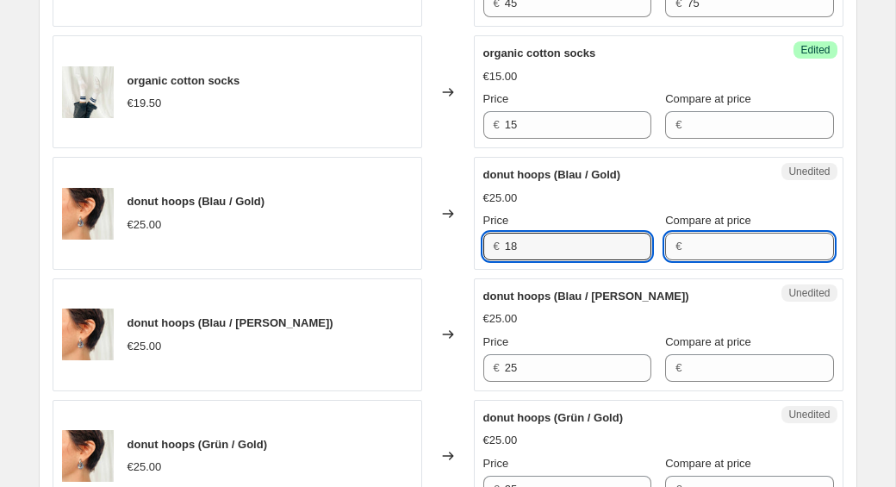
click at [687, 253] on input "Compare at price" at bounding box center [760, 247] width 147 height 28
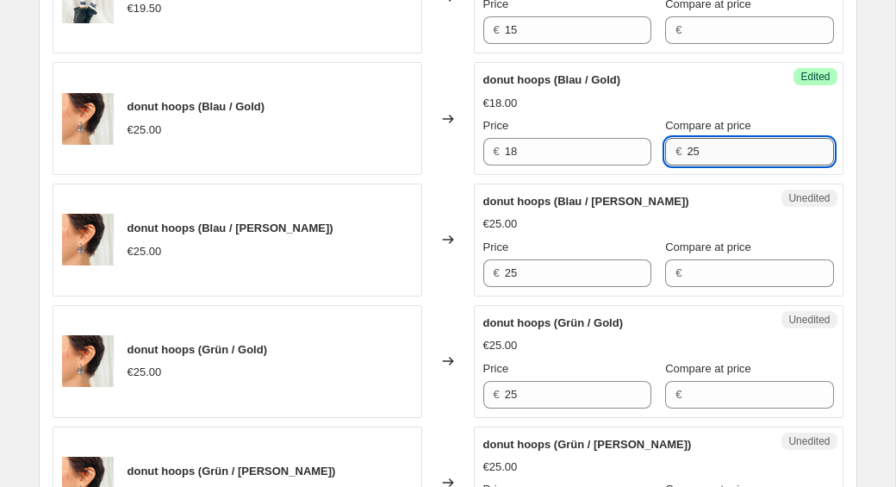
scroll to position [1800, 0]
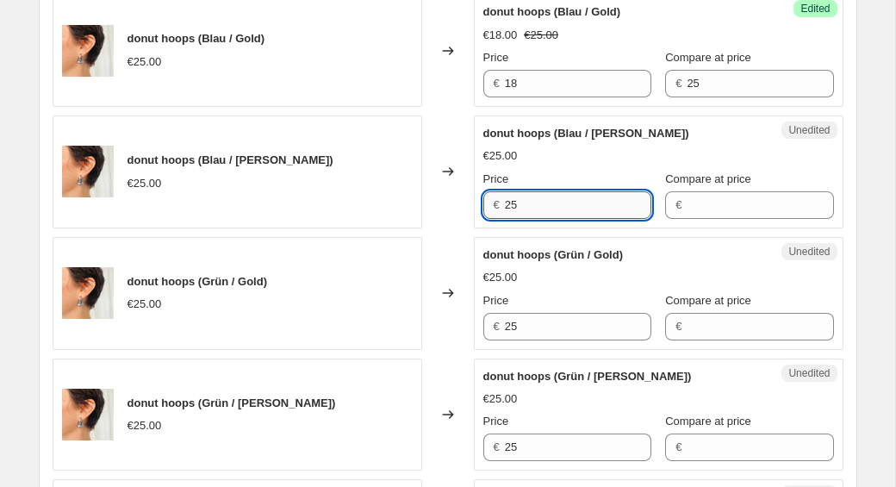
click at [522, 209] on input "25" at bounding box center [578, 205] width 147 height 28
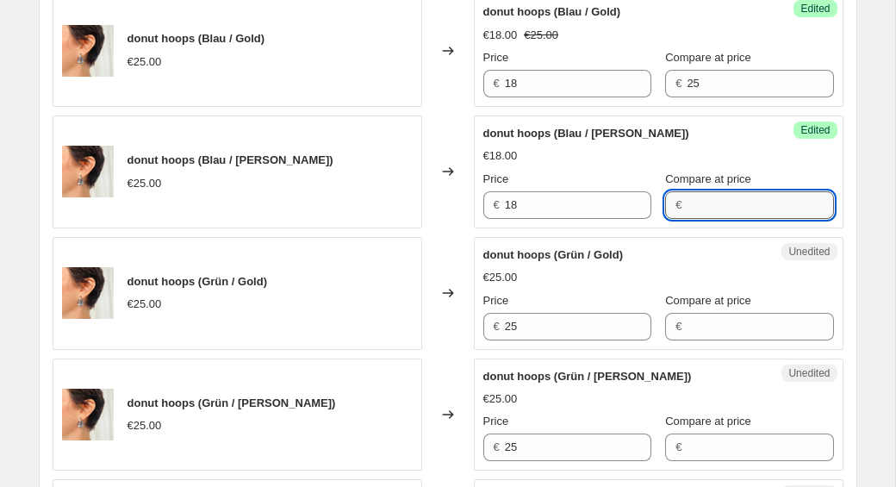
click at [695, 207] on input "Compare at price" at bounding box center [760, 205] width 147 height 28
click at [527, 76] on input "18" at bounding box center [578, 84] width 147 height 28
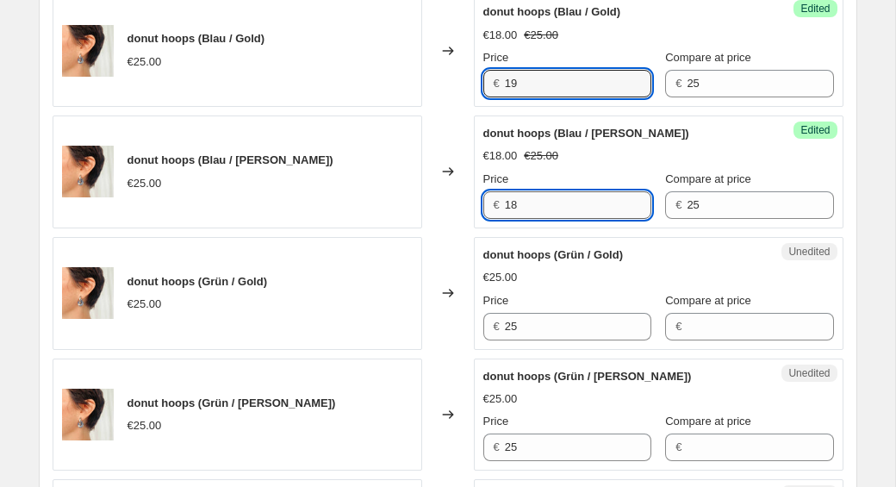
click at [544, 212] on input "18" at bounding box center [578, 205] width 147 height 28
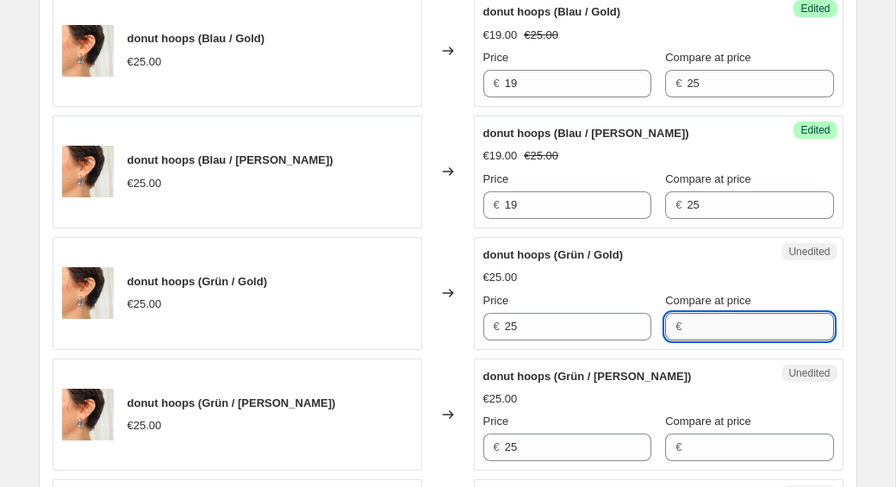
click at [698, 332] on input "Compare at price" at bounding box center [760, 327] width 147 height 28
click at [553, 327] on input "25" at bounding box center [578, 327] width 147 height 28
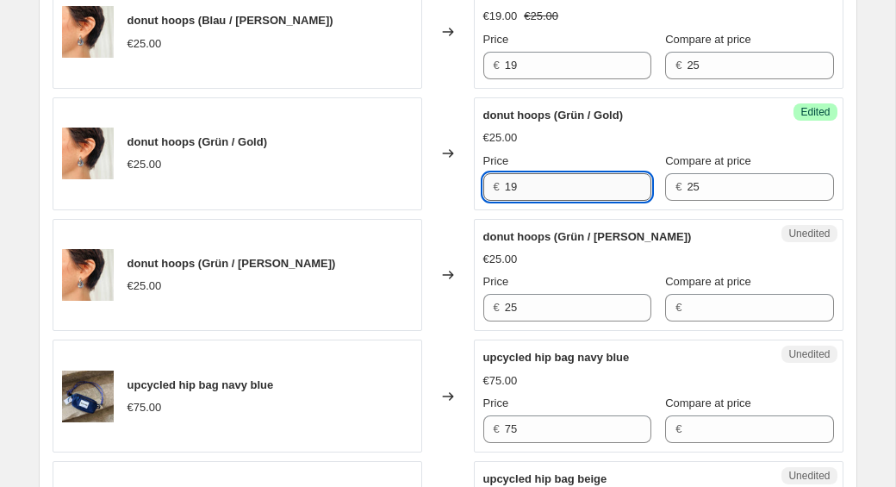
scroll to position [1969, 0]
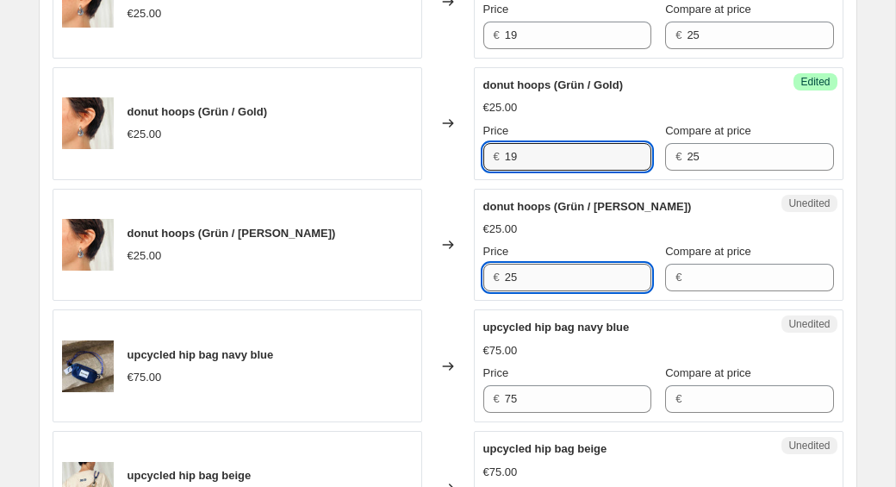
click at [529, 284] on input "25" at bounding box center [578, 278] width 147 height 28
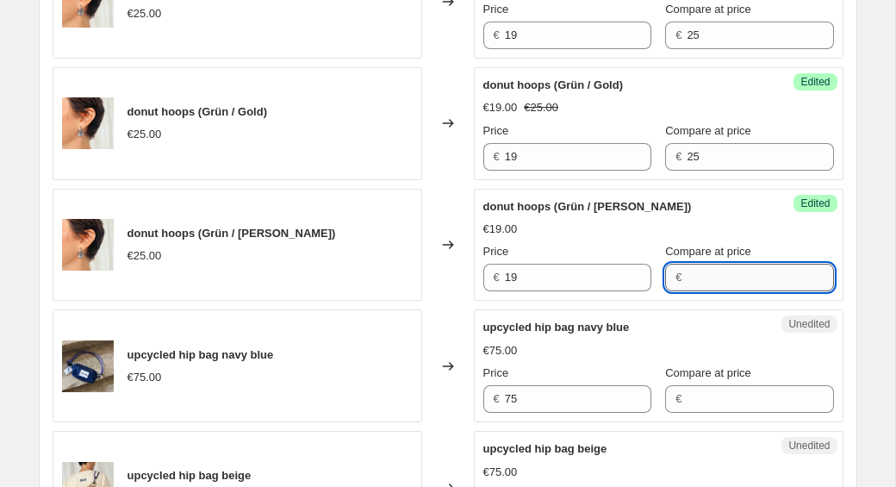
click at [705, 277] on input "Compare at price" at bounding box center [760, 278] width 147 height 28
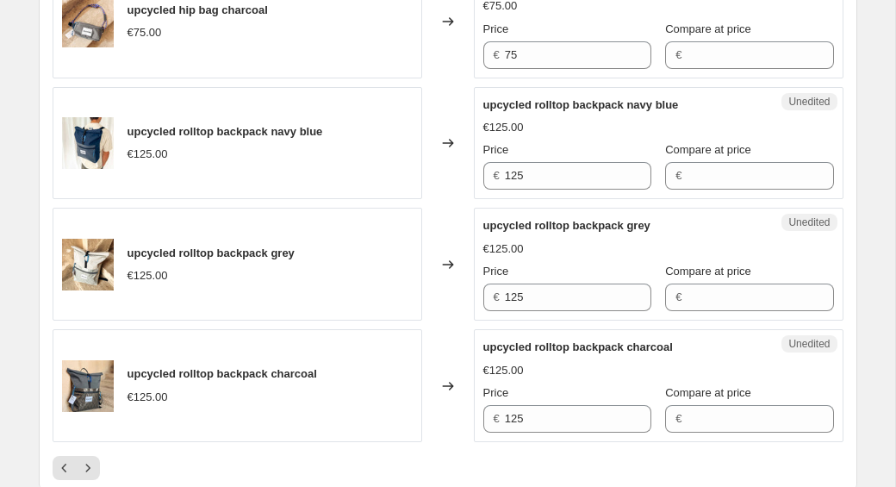
scroll to position [2560, 0]
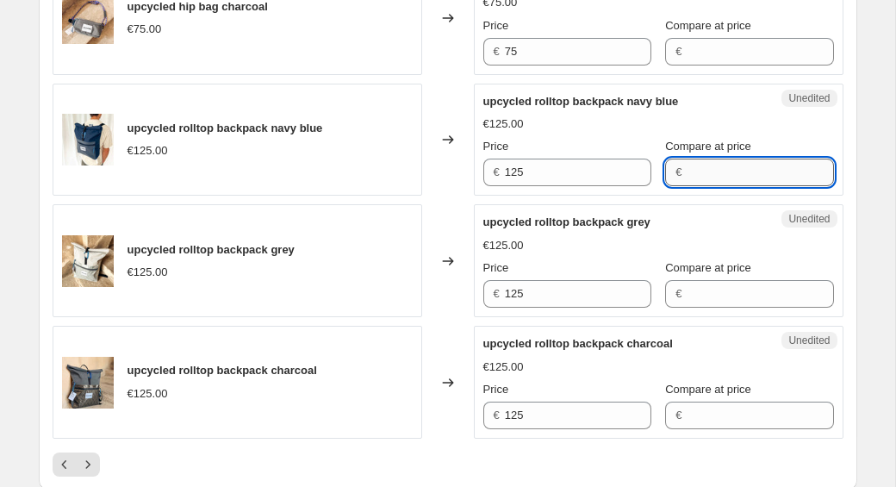
click at [721, 177] on input "Compare at price" at bounding box center [760, 173] width 147 height 28
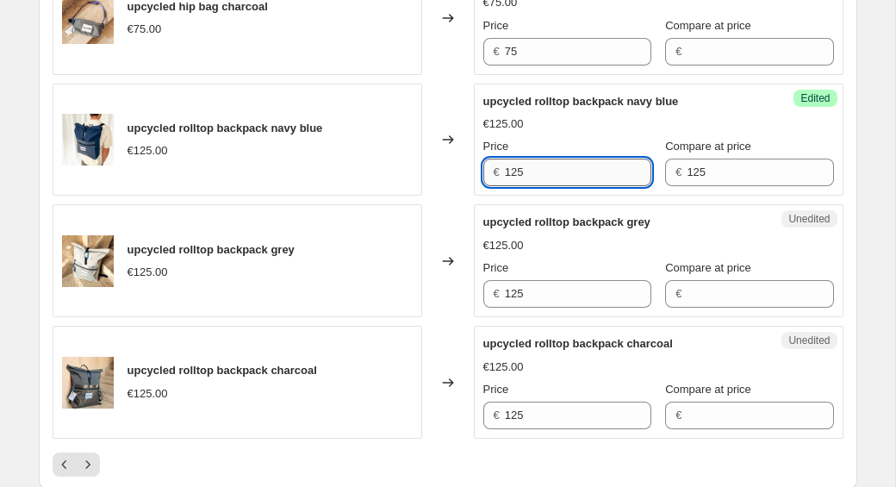
click at [550, 183] on input "125" at bounding box center [578, 173] width 147 height 28
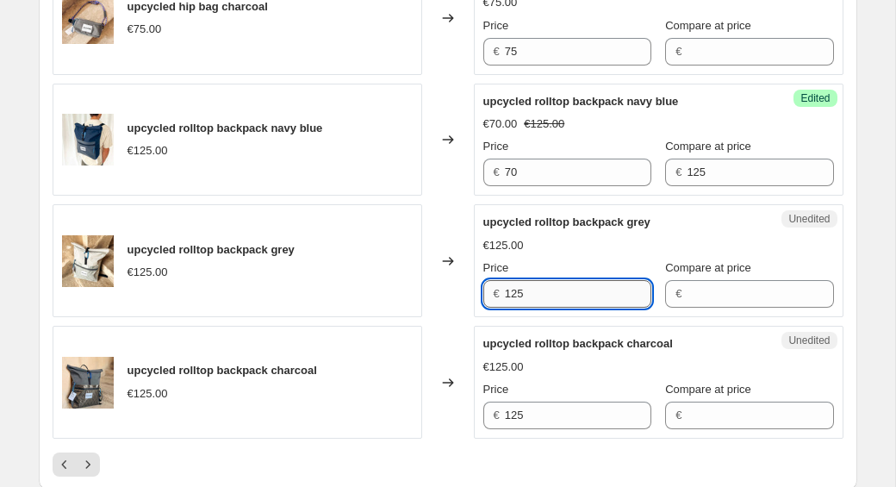
click at [553, 298] on input "125" at bounding box center [578, 294] width 147 height 28
click at [553, 420] on input "125" at bounding box center [578, 416] width 147 height 28
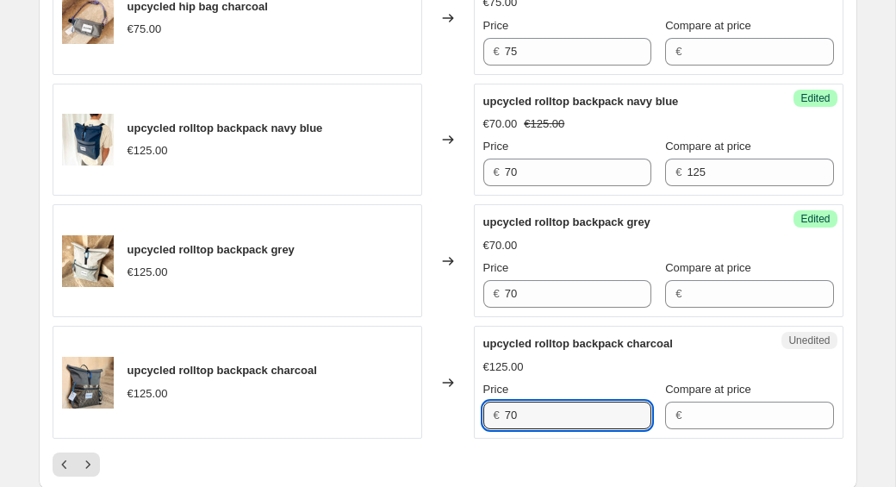
click at [814, 413] on div "Unedited upcycled rolltop backpack charcoal €125.00 Price € 70 Compare at price…" at bounding box center [659, 382] width 370 height 113
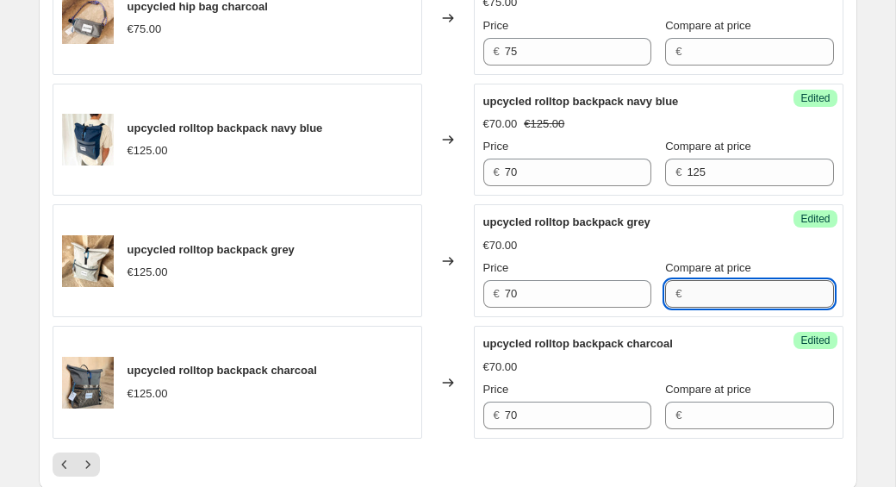
click at [700, 298] on input "Compare at price" at bounding box center [760, 294] width 147 height 28
click at [750, 420] on input "Compare at price" at bounding box center [760, 416] width 147 height 28
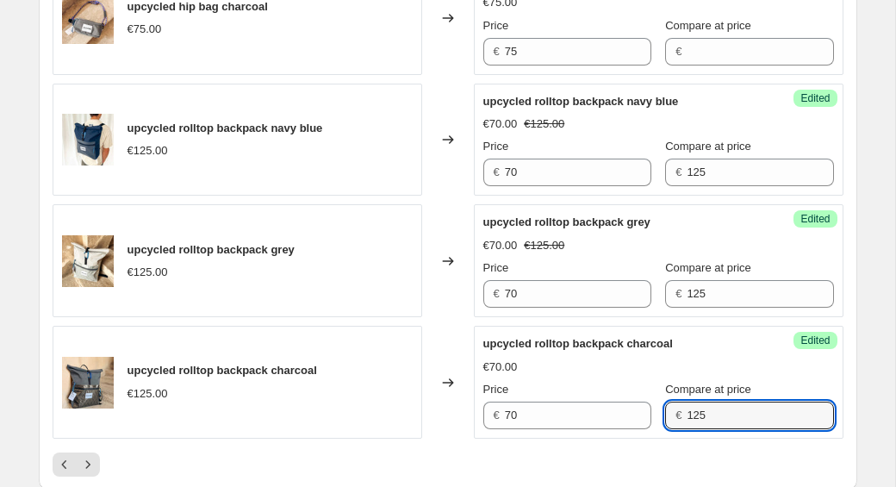
click at [803, 409] on div "Success Edited upcycled rolltop backpack charcoal €70.00 Price € 70 Compare at …" at bounding box center [659, 382] width 370 height 113
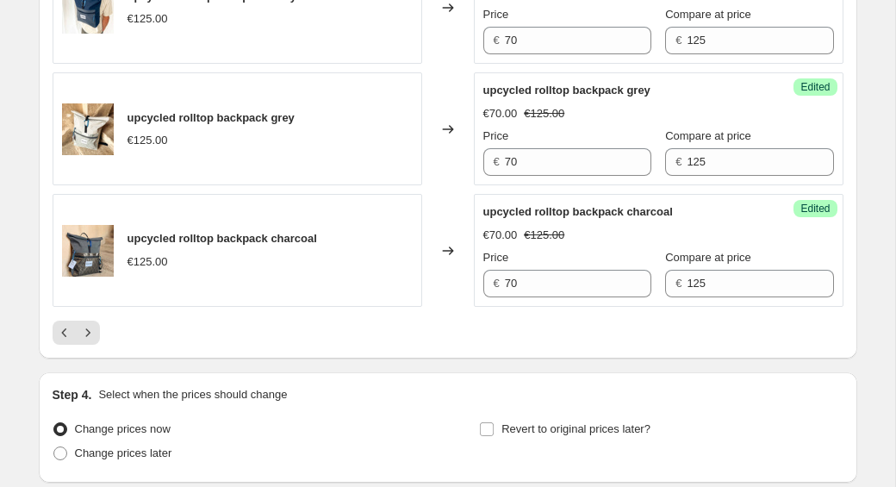
scroll to position [2693, 0]
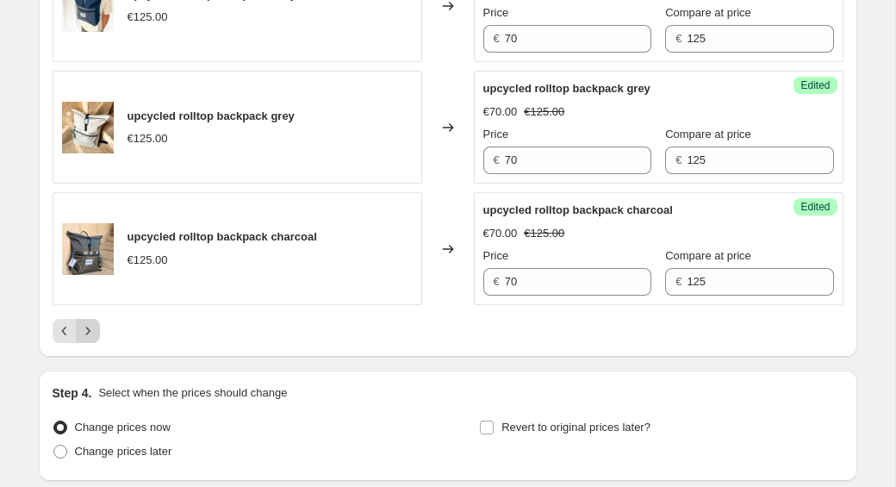
click at [91, 338] on icon "Next" at bounding box center [87, 330] width 17 height 17
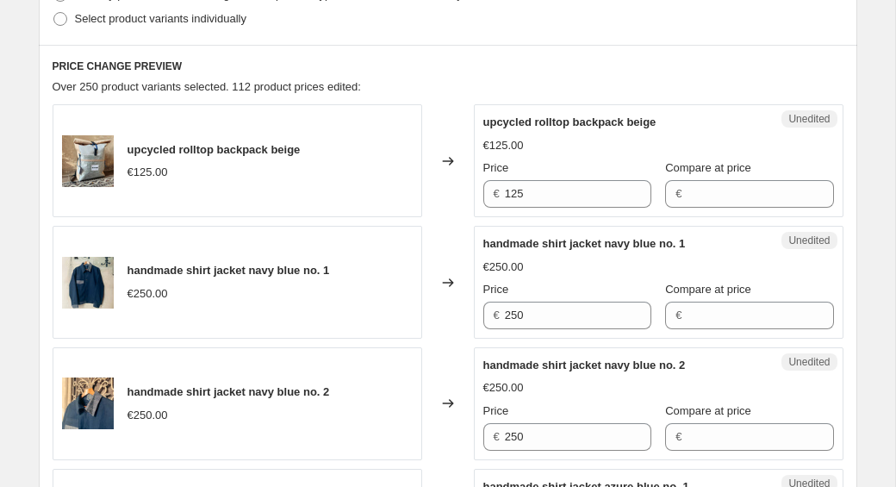
scroll to position [468, 0]
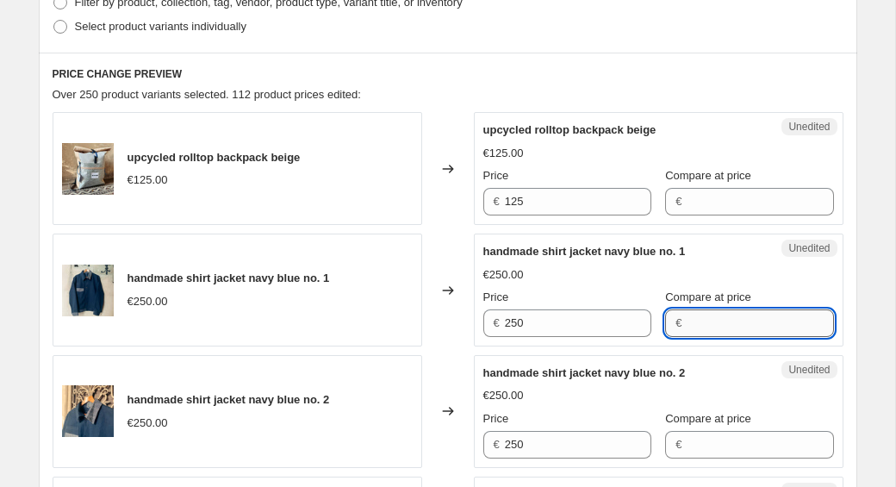
click at [687, 330] on input "Compare at price" at bounding box center [760, 323] width 147 height 28
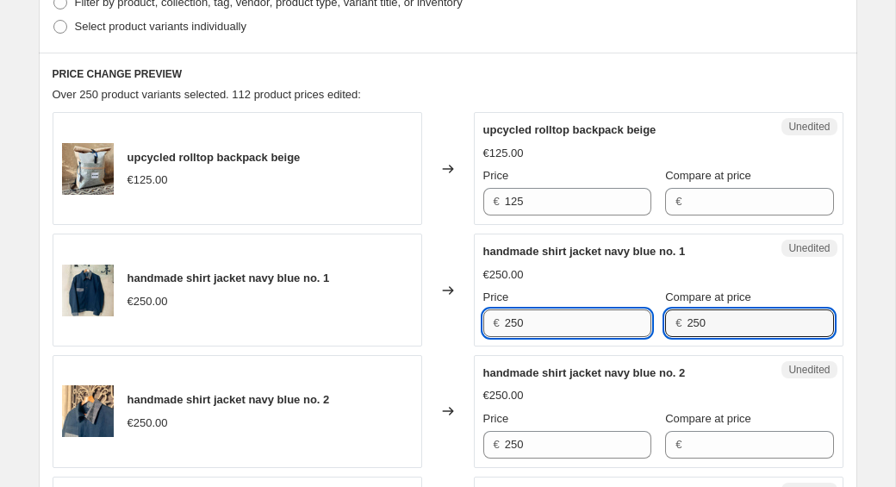
click at [556, 325] on input "250" at bounding box center [578, 323] width 147 height 28
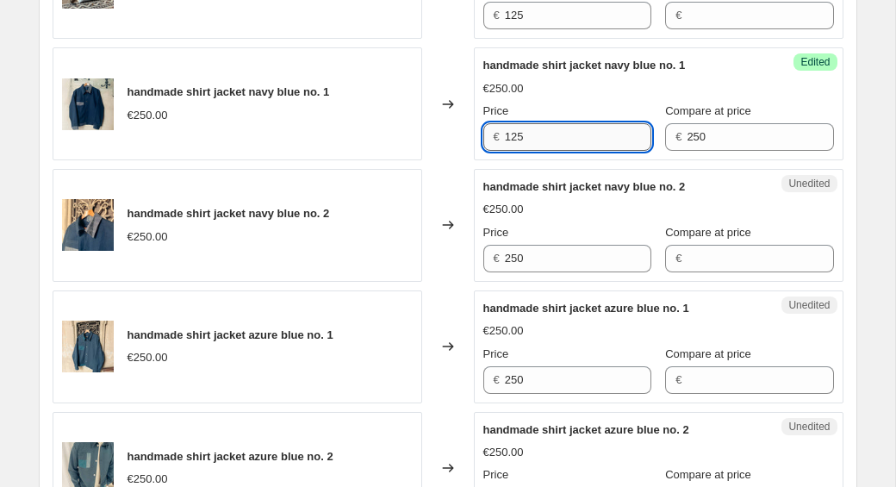
scroll to position [658, 0]
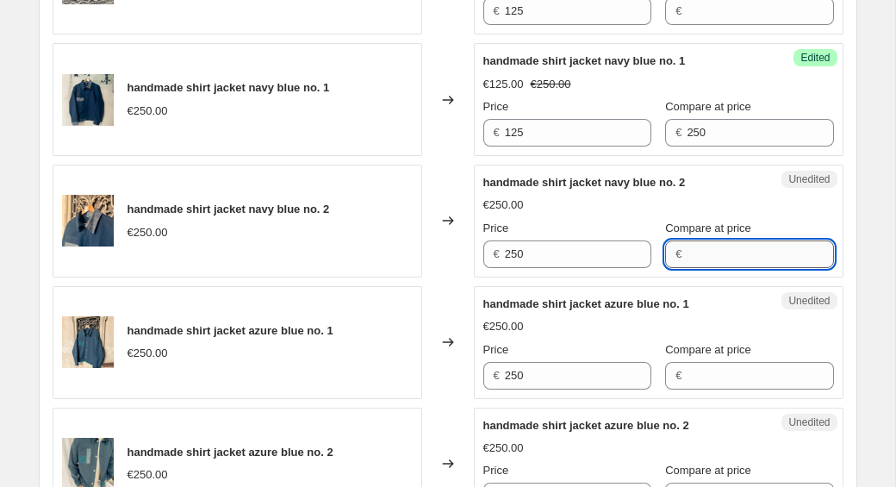
click at [726, 259] on input "Compare at price" at bounding box center [760, 254] width 147 height 28
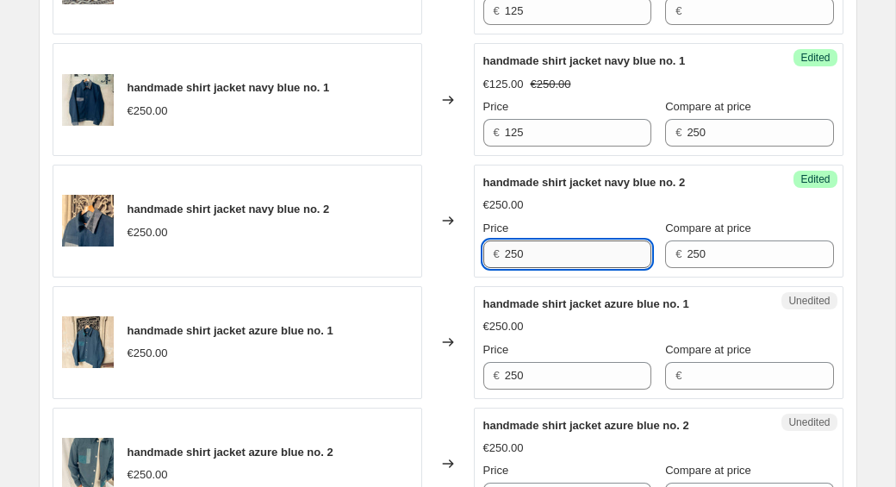
click at [539, 255] on input "250" at bounding box center [578, 254] width 147 height 28
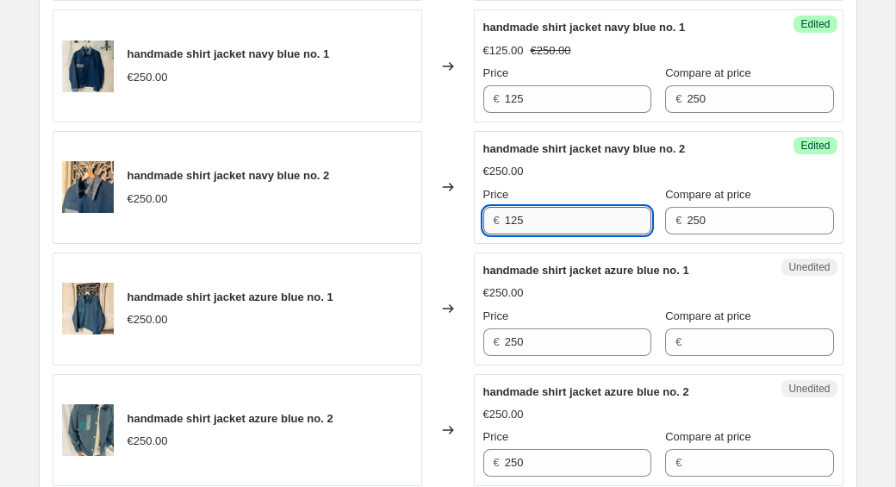
scroll to position [706, 0]
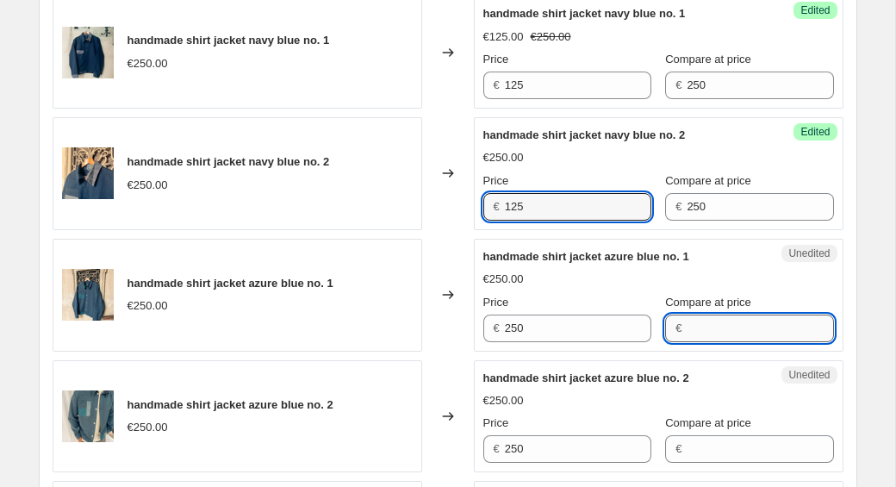
click at [687, 334] on input "Compare at price" at bounding box center [760, 329] width 147 height 28
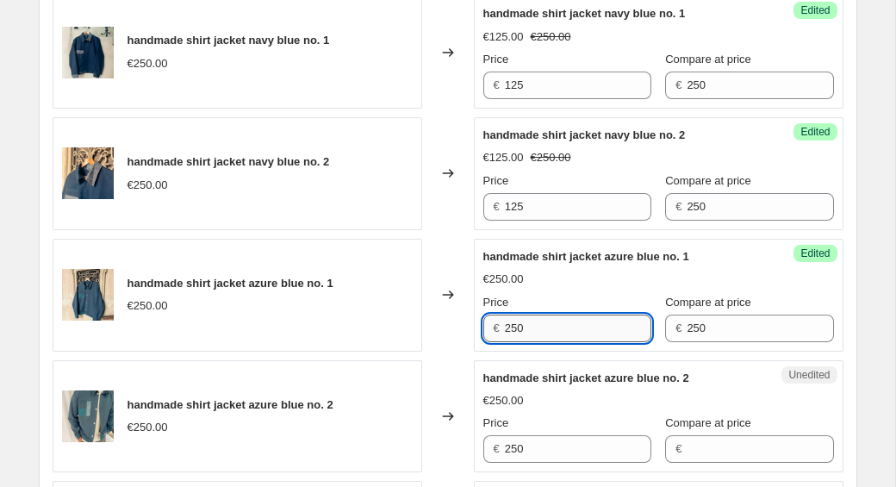
click at [567, 327] on input "250" at bounding box center [578, 329] width 147 height 28
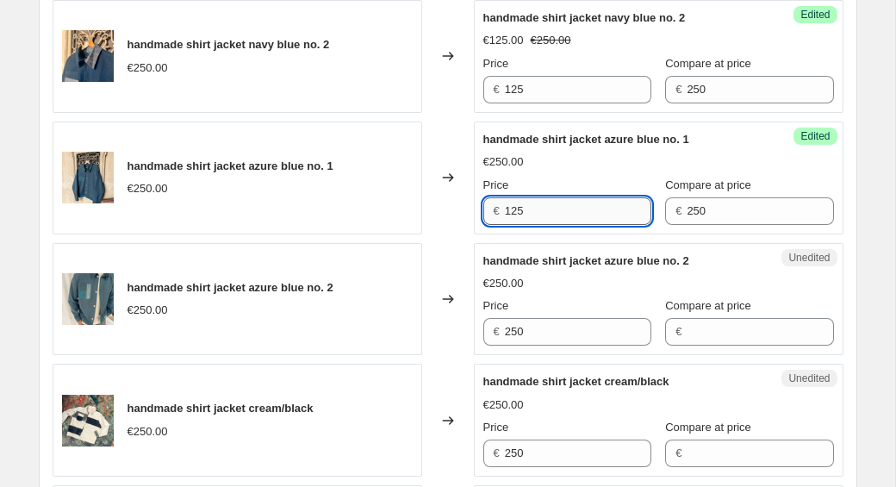
scroll to position [873, 0]
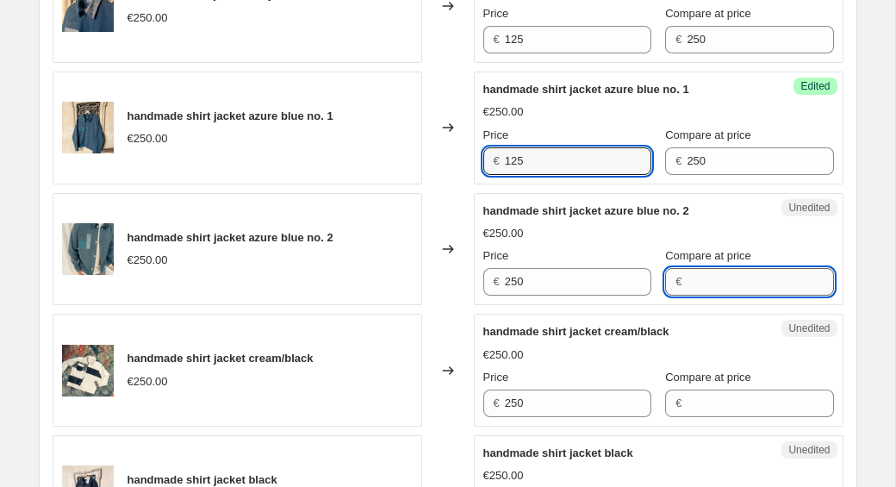
click at [687, 288] on input "Compare at price" at bounding box center [760, 282] width 147 height 28
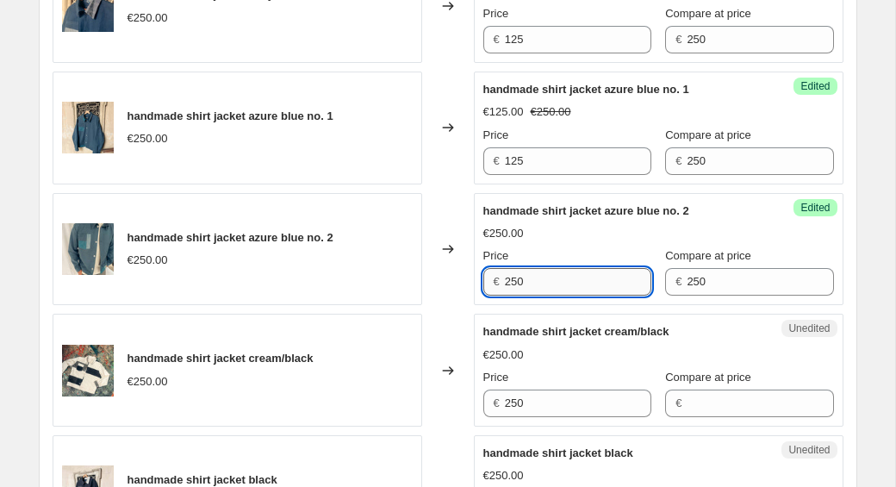
click at [536, 284] on input "250" at bounding box center [578, 282] width 147 height 28
click at [869, 240] on div "Create new price change job. This page is ready Create new price change job Dra…" at bounding box center [448, 300] width 860 height 2347
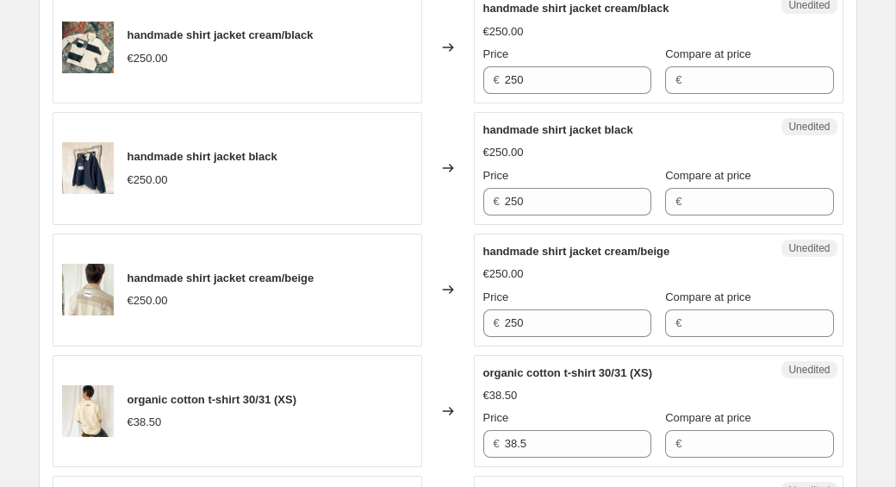
scroll to position [1198, 0]
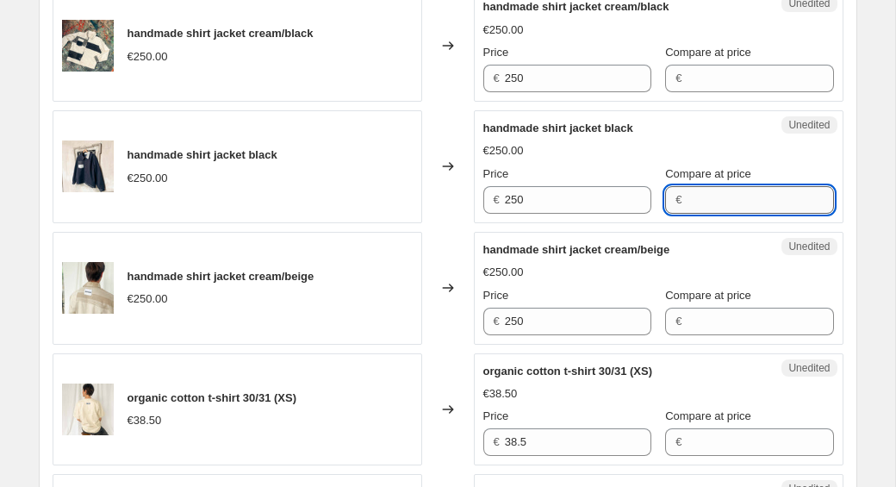
click at [687, 198] on input "Compare at price" at bounding box center [760, 200] width 147 height 28
click at [540, 200] on input "250" at bounding box center [578, 200] width 147 height 28
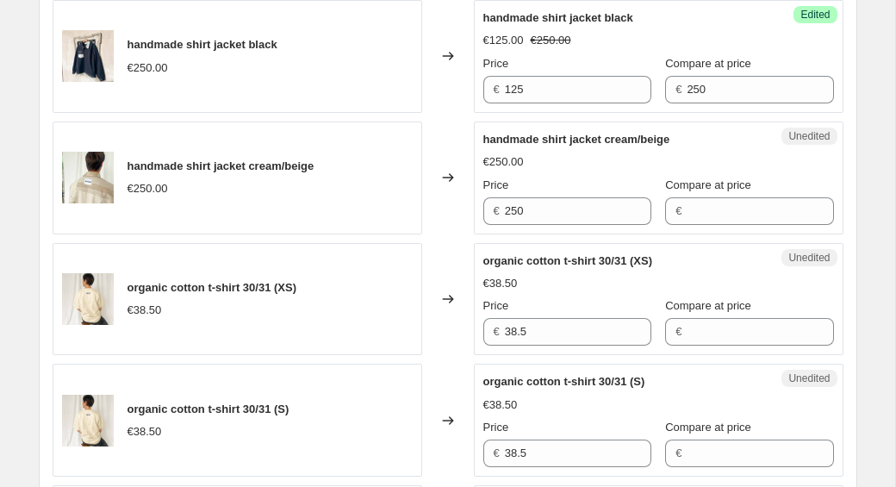
scroll to position [1315, 0]
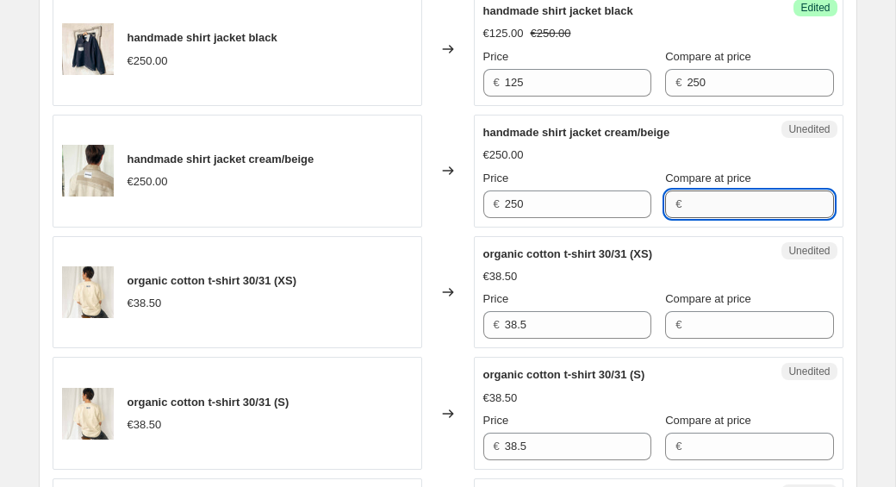
click at [752, 208] on input "Compare at price" at bounding box center [760, 204] width 147 height 28
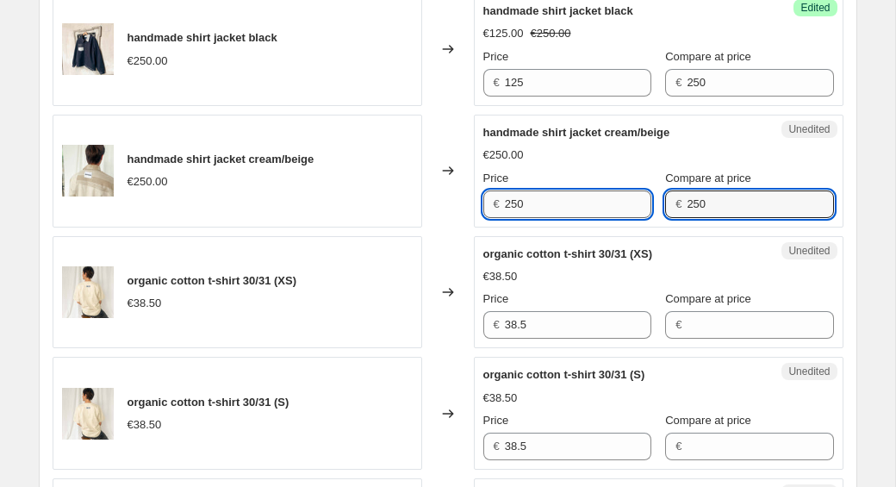
click at [543, 208] on input "250" at bounding box center [578, 204] width 147 height 28
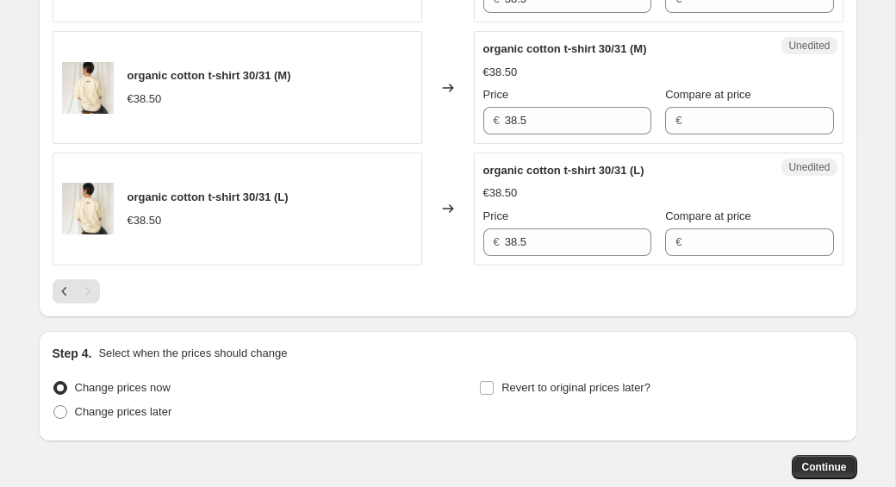
scroll to position [1770, 0]
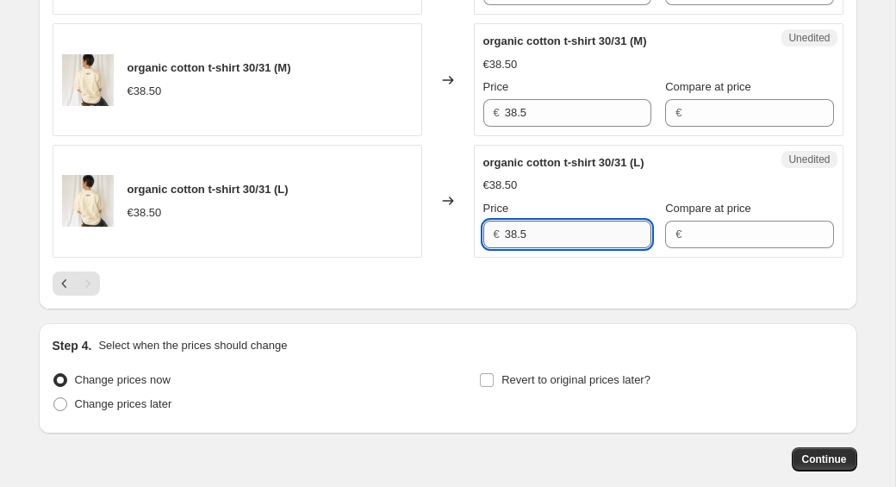
click at [541, 239] on input "38.5" at bounding box center [578, 235] width 147 height 28
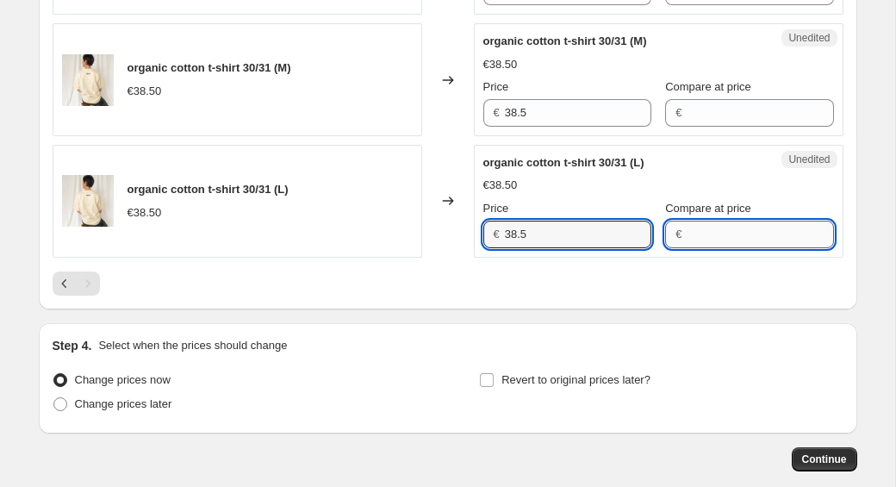
click at [758, 237] on input "Compare at price" at bounding box center [760, 235] width 147 height 28
click at [579, 239] on input "38.5" at bounding box center [578, 235] width 147 height 28
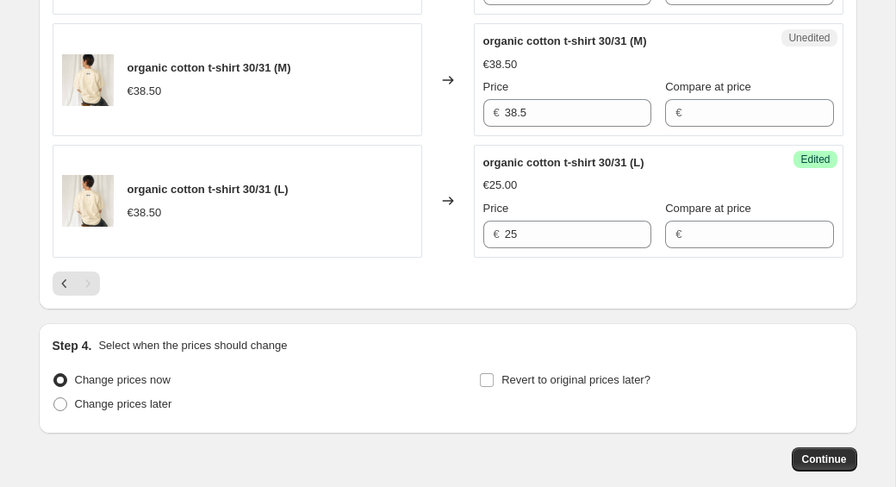
click at [608, 285] on div at bounding box center [448, 283] width 791 height 24
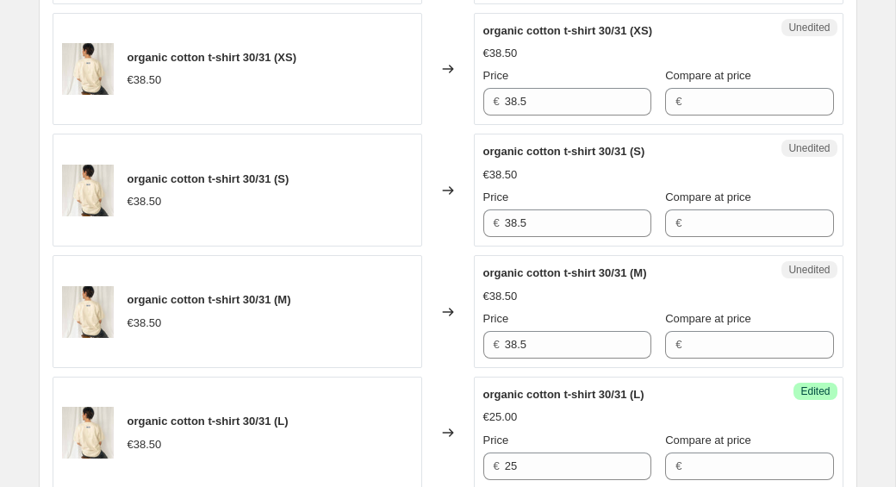
scroll to position [1860, 0]
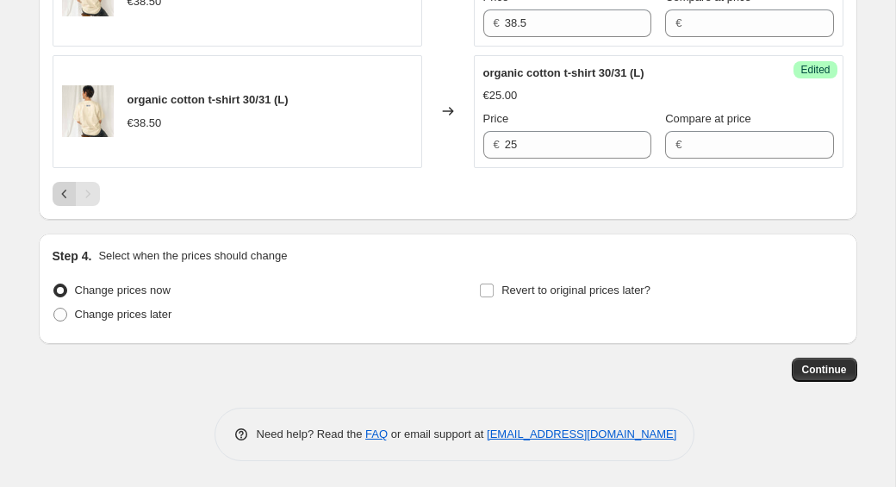
click at [58, 192] on icon "Previous" at bounding box center [64, 193] width 17 height 17
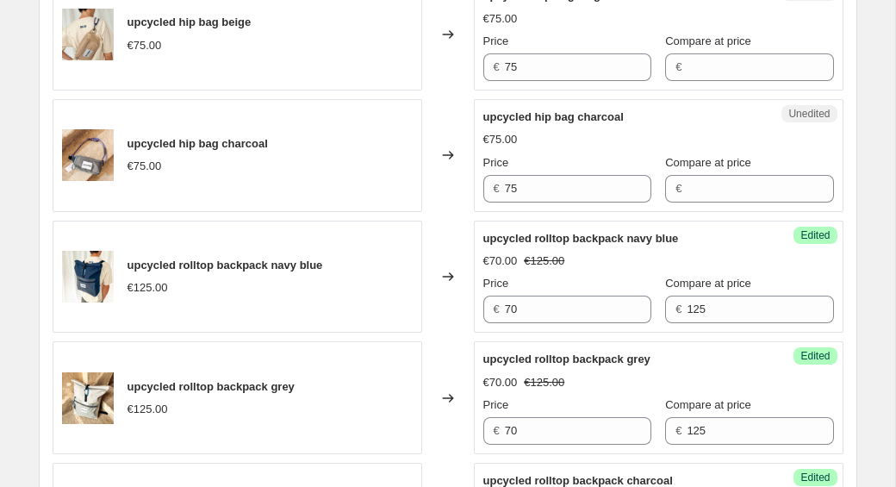
scroll to position [2830, 0]
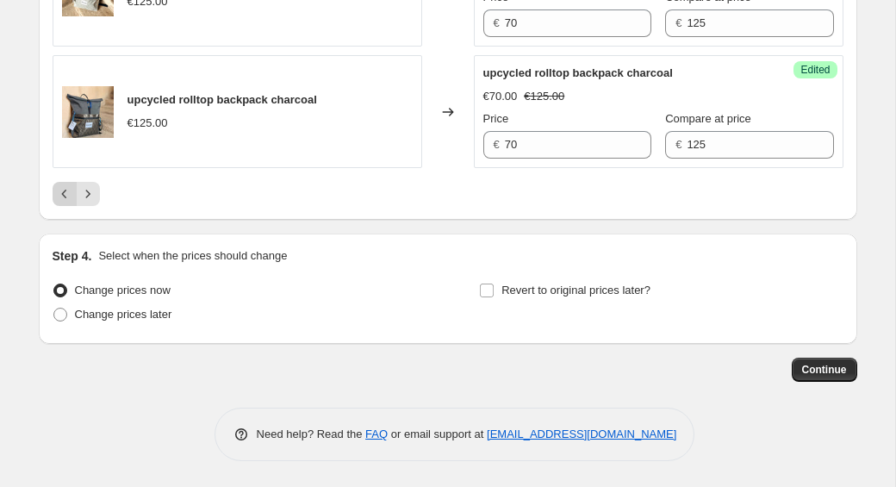
click at [60, 194] on icon "Previous" at bounding box center [64, 193] width 17 height 17
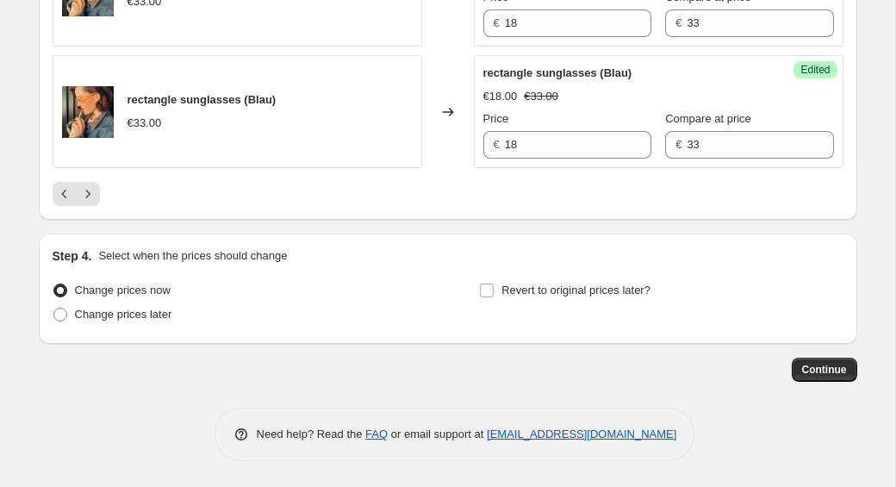
click at [64, 196] on icon "Previous" at bounding box center [64, 193] width 17 height 17
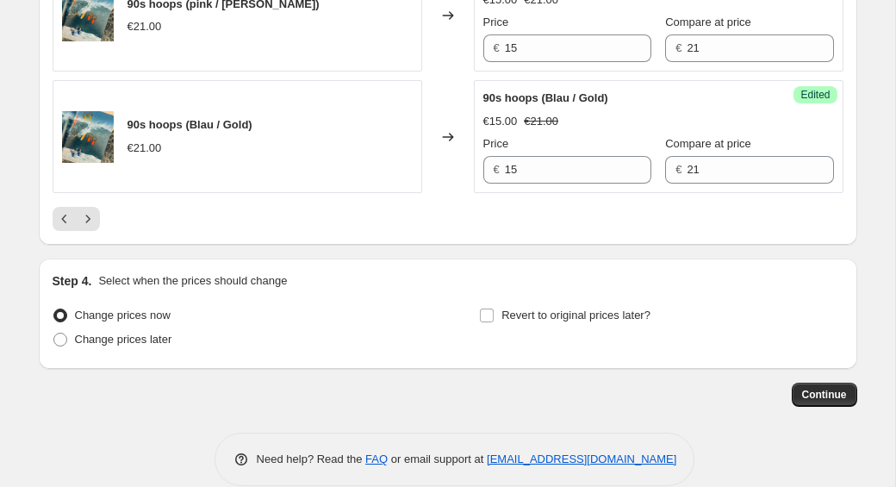
scroll to position [2848, 0]
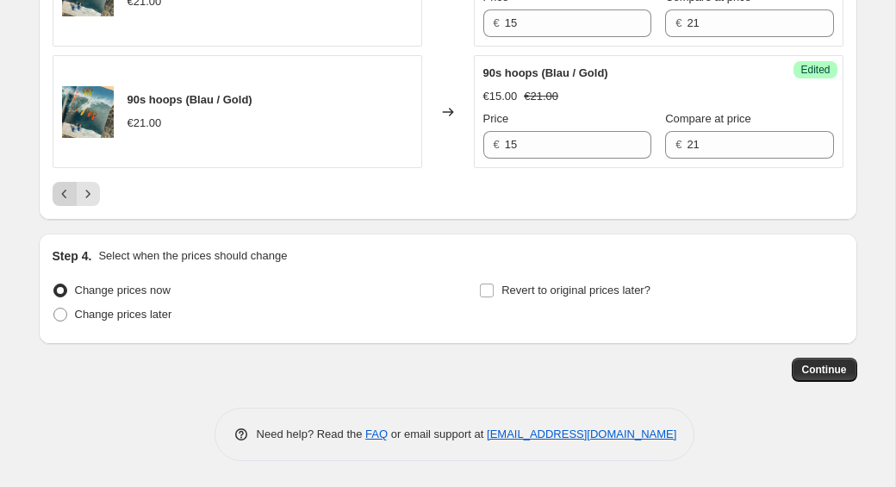
click at [62, 193] on icon "Previous" at bounding box center [64, 193] width 17 height 17
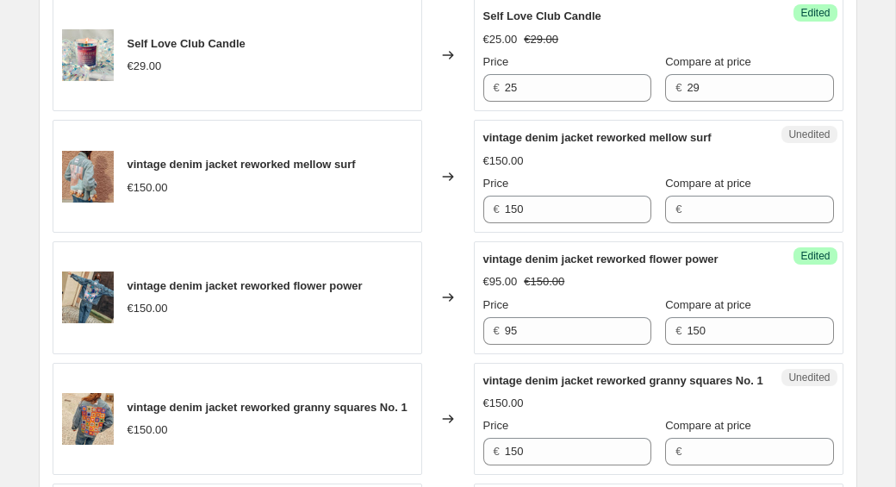
scroll to position [2882, 0]
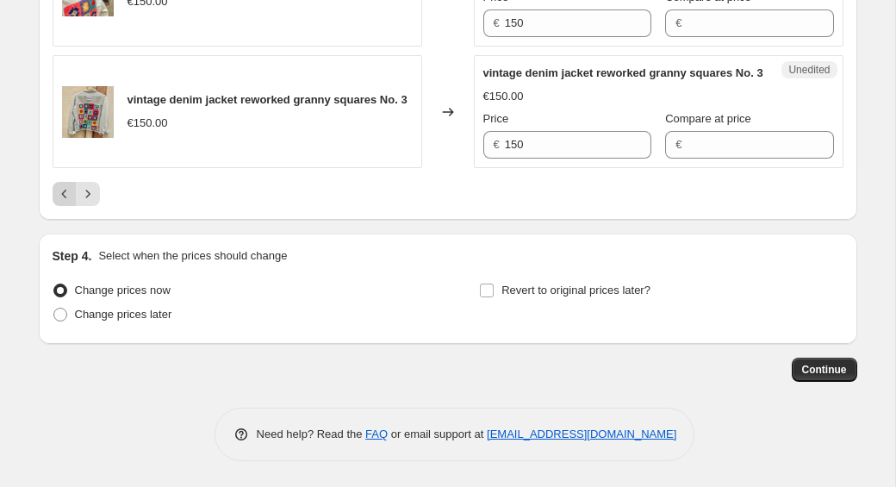
click at [61, 197] on icon "Previous" at bounding box center [64, 193] width 17 height 17
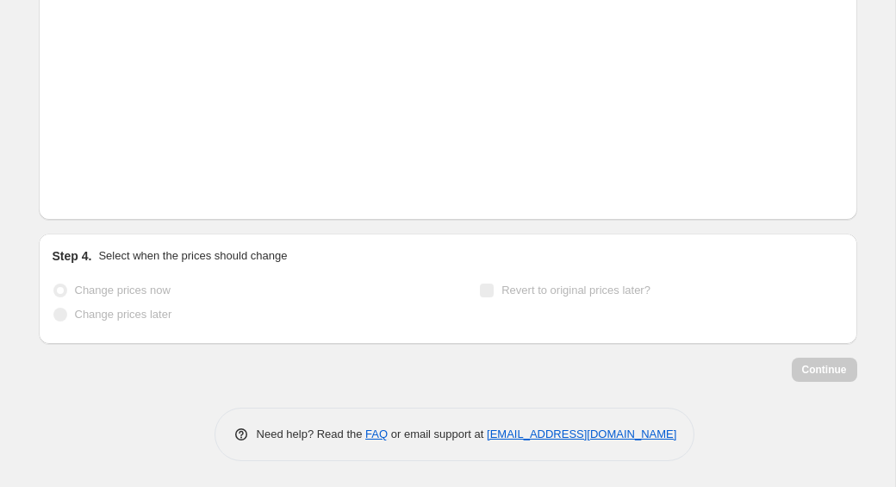
scroll to position [2830, 0]
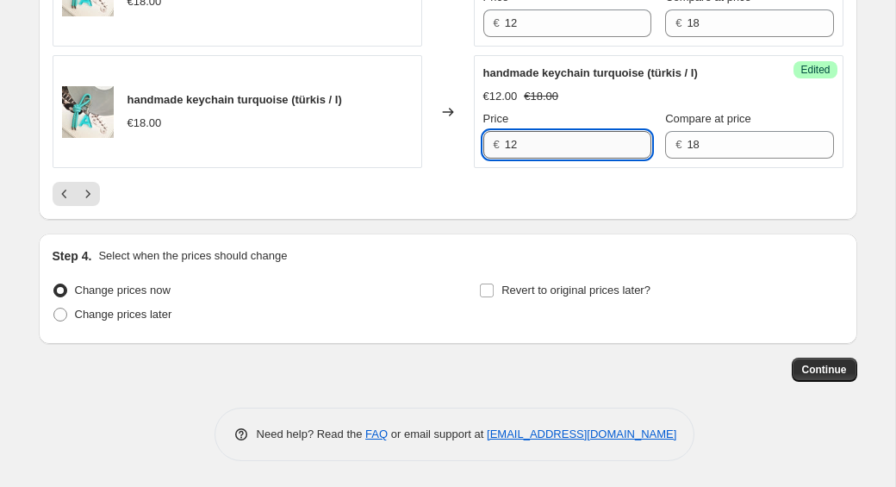
click at [541, 150] on input "12" at bounding box center [578, 145] width 147 height 28
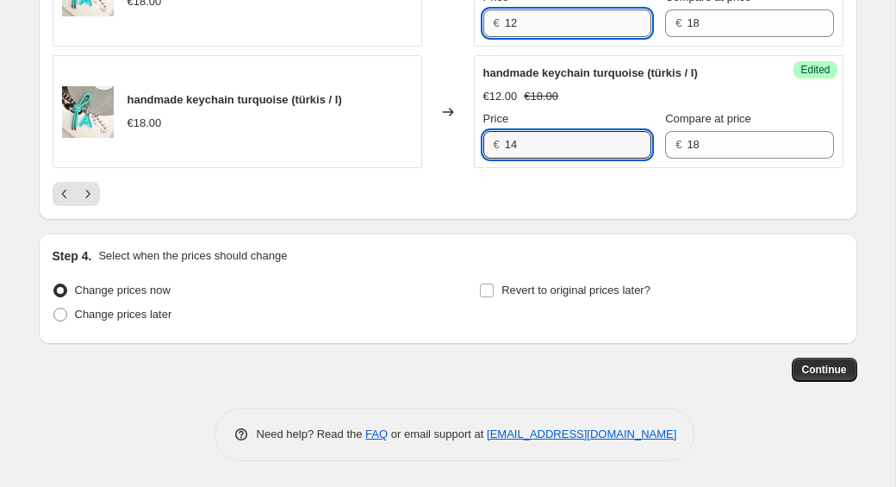
click at [523, 25] on input "12" at bounding box center [578, 23] width 147 height 28
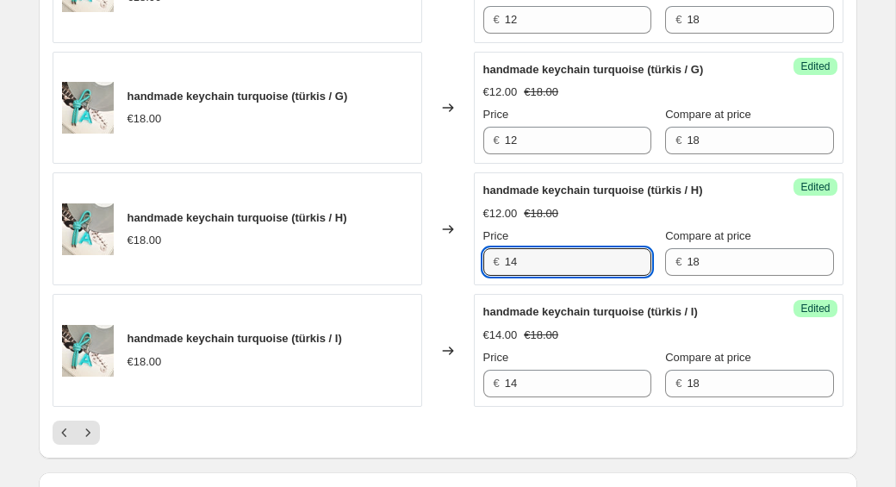
scroll to position [2574, 0]
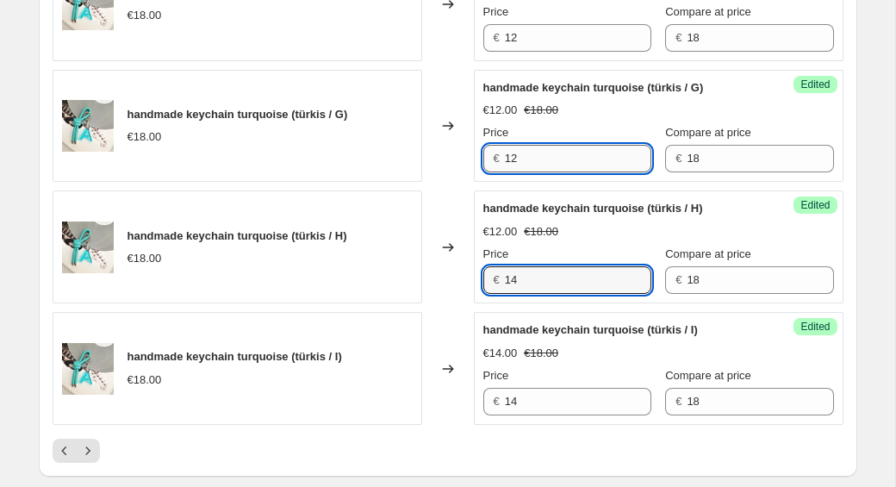
click at [533, 148] on input "12" at bounding box center [578, 159] width 147 height 28
click at [534, 171] on input "12" at bounding box center [578, 159] width 147 height 28
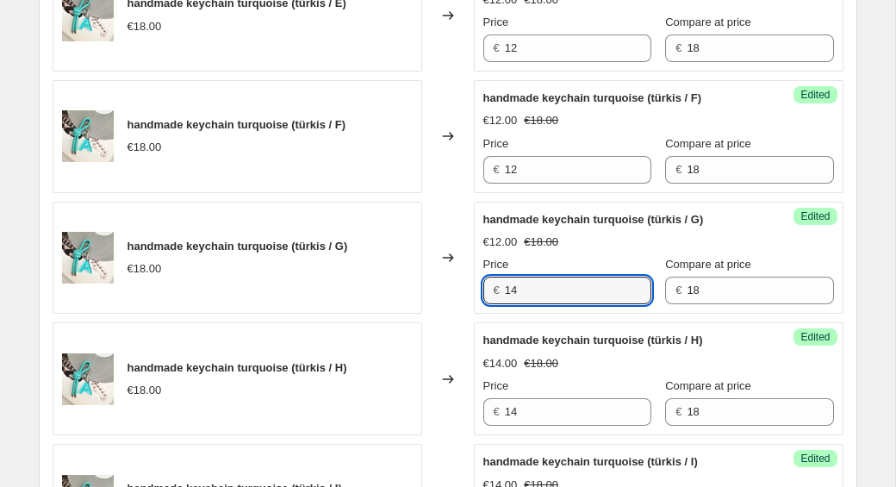
scroll to position [2428, 0]
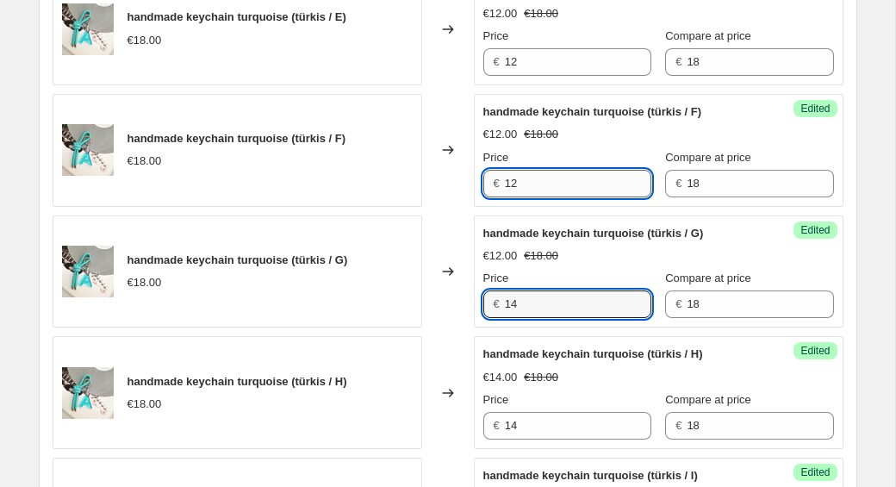
click at [541, 184] on input "12" at bounding box center [578, 184] width 147 height 28
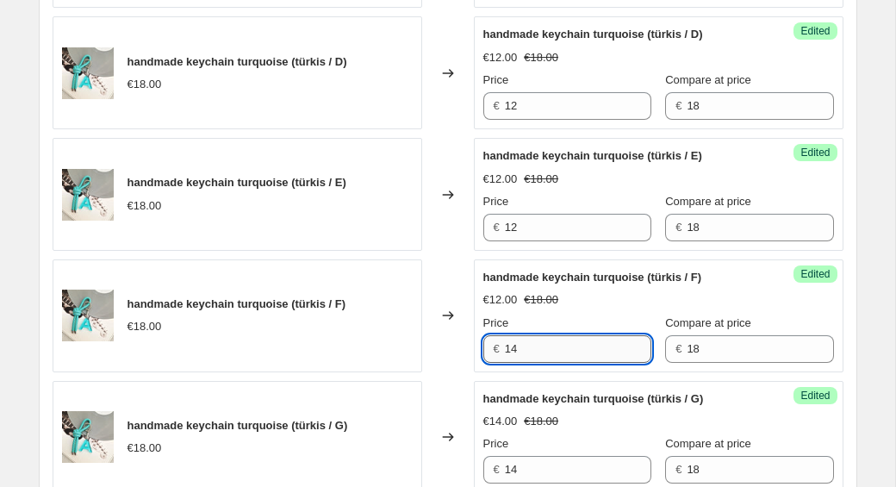
scroll to position [2251, 0]
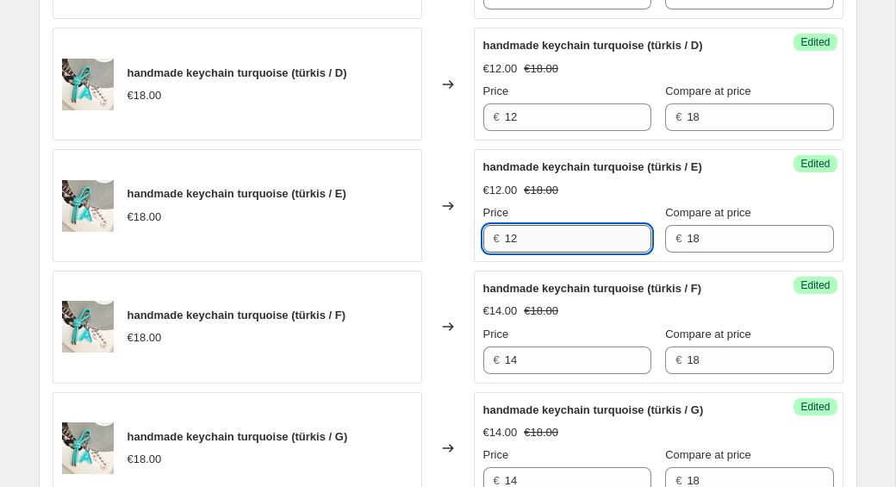
click at [577, 250] on input "12" at bounding box center [578, 239] width 147 height 28
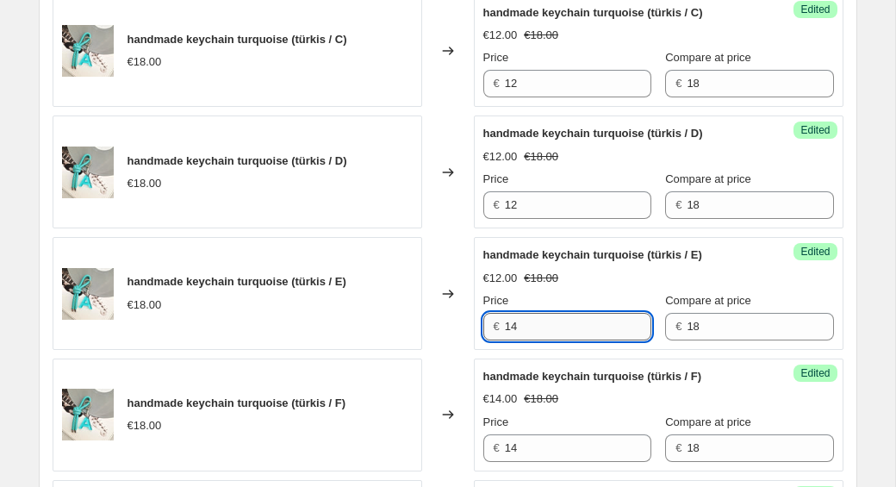
scroll to position [2132, 0]
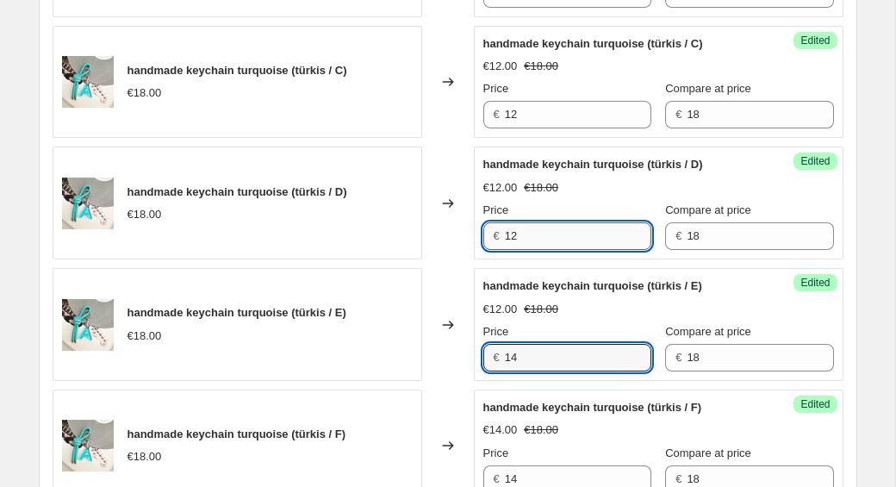
click at [551, 236] on input "12" at bounding box center [578, 236] width 147 height 28
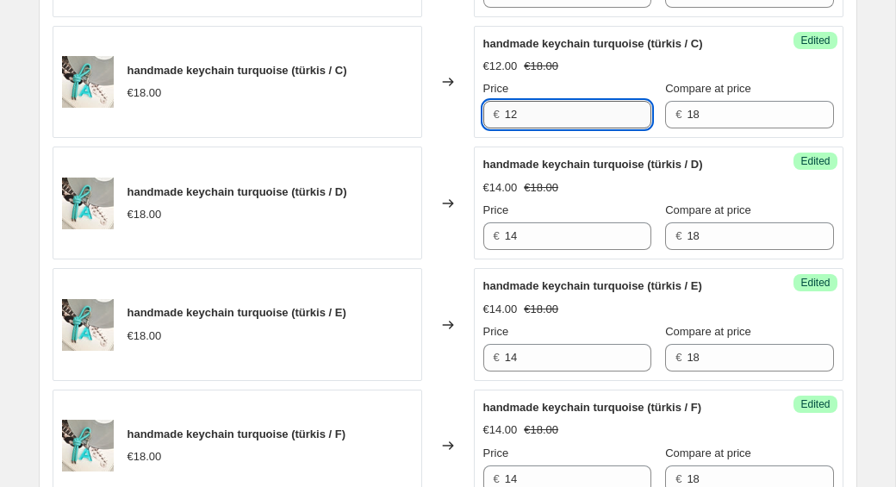
click at [527, 120] on input "12" at bounding box center [578, 115] width 147 height 28
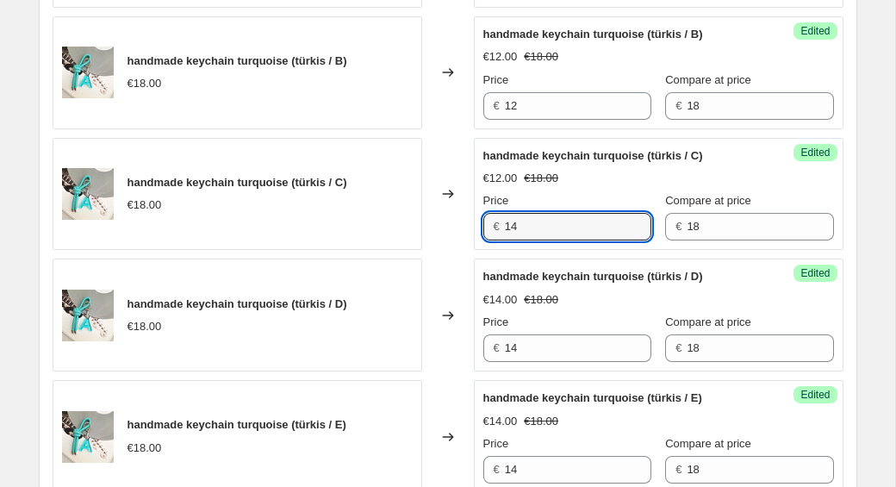
scroll to position [1960, 0]
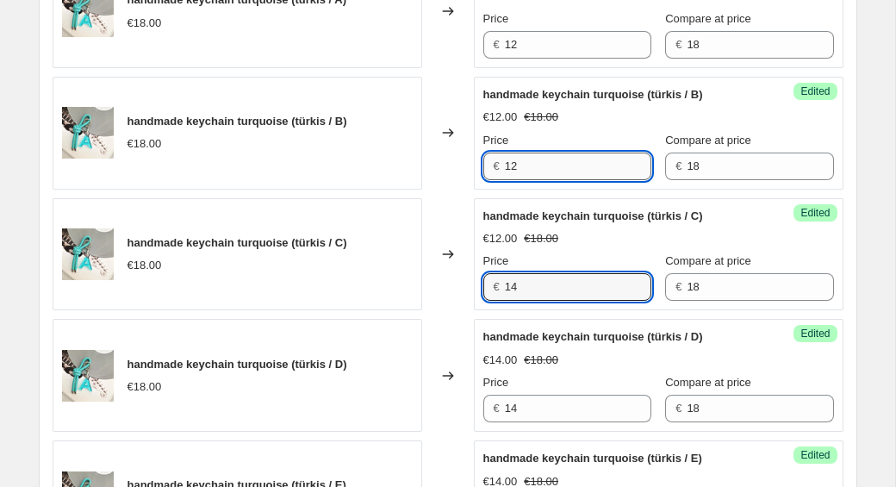
click at [547, 166] on input "12" at bounding box center [578, 167] width 147 height 28
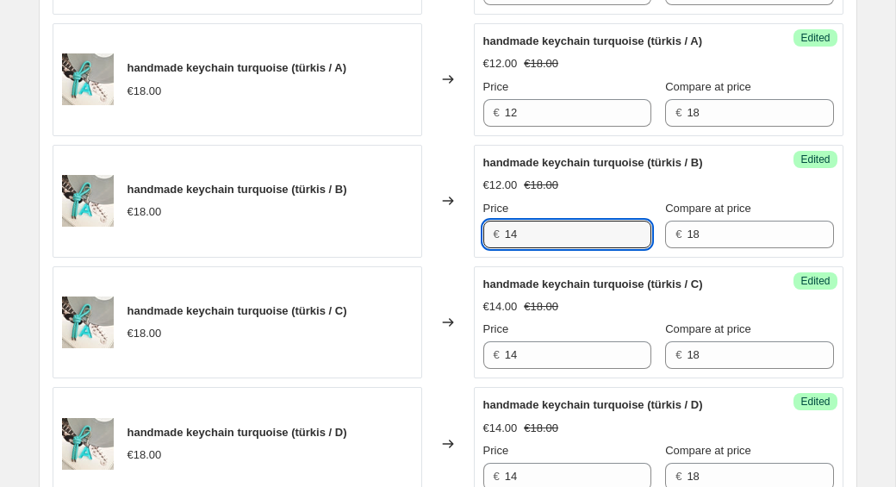
scroll to position [1882, 0]
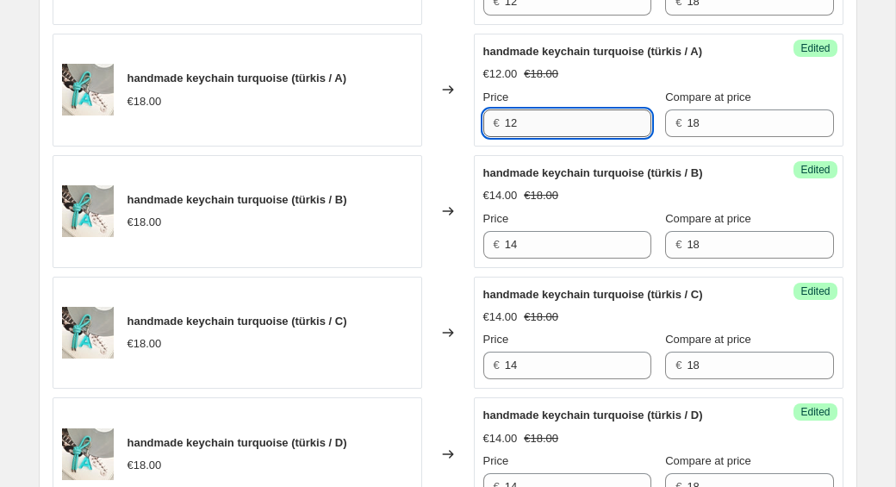
click at [525, 112] on input "12" at bounding box center [578, 123] width 147 height 28
click at [536, 119] on input "12" at bounding box center [578, 123] width 147 height 28
click at [721, 190] on div "€14.00 €18.00" at bounding box center [659, 195] width 351 height 17
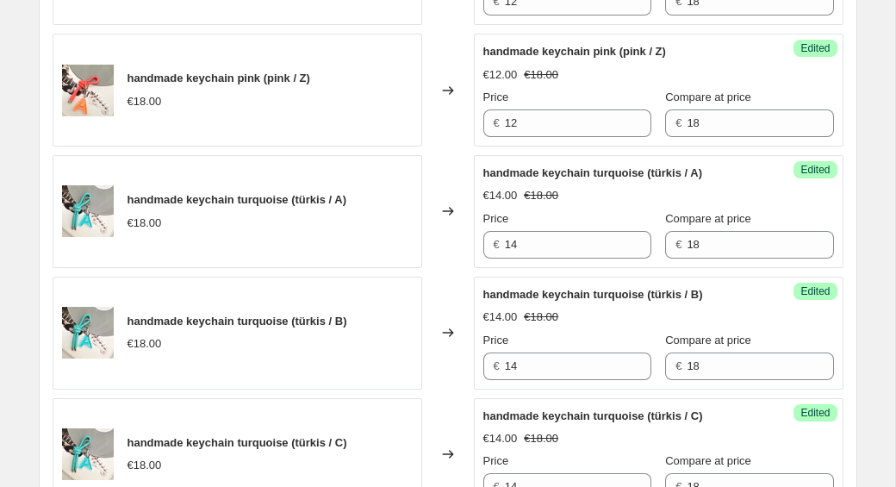
scroll to position [1730, 0]
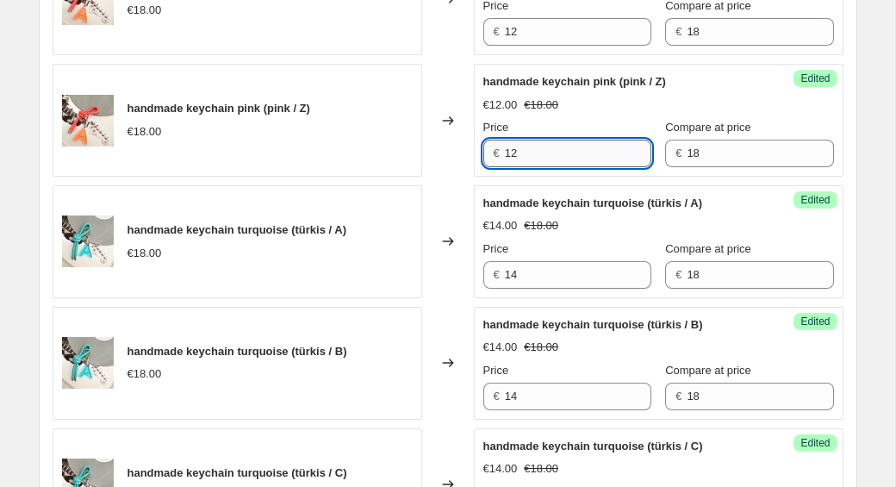
click at [559, 155] on input "12" at bounding box center [578, 154] width 147 height 28
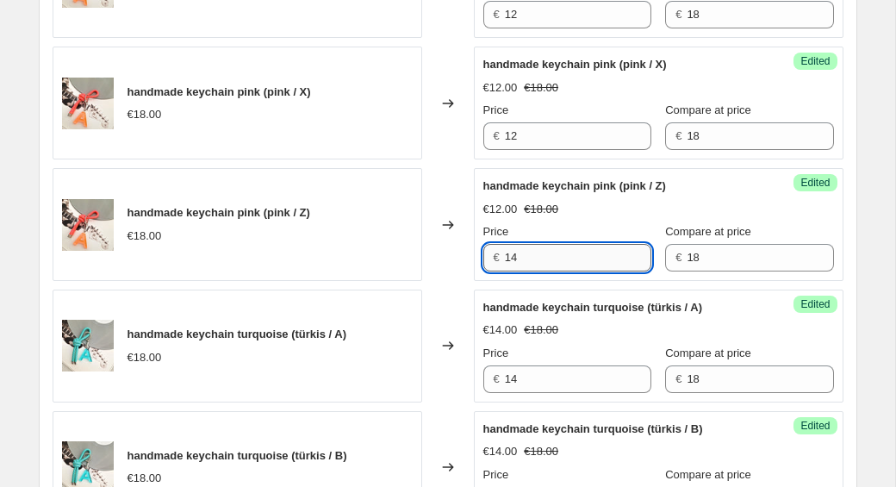
scroll to position [1594, 0]
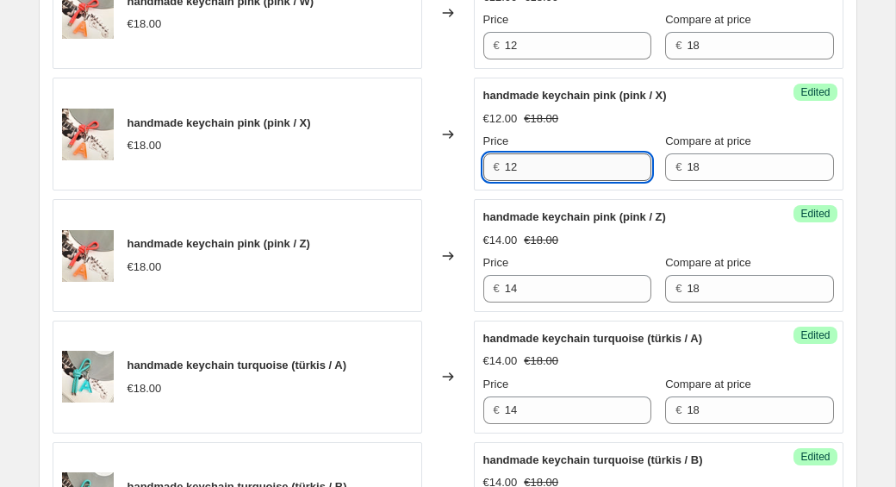
click at [543, 170] on input "12" at bounding box center [578, 167] width 147 height 28
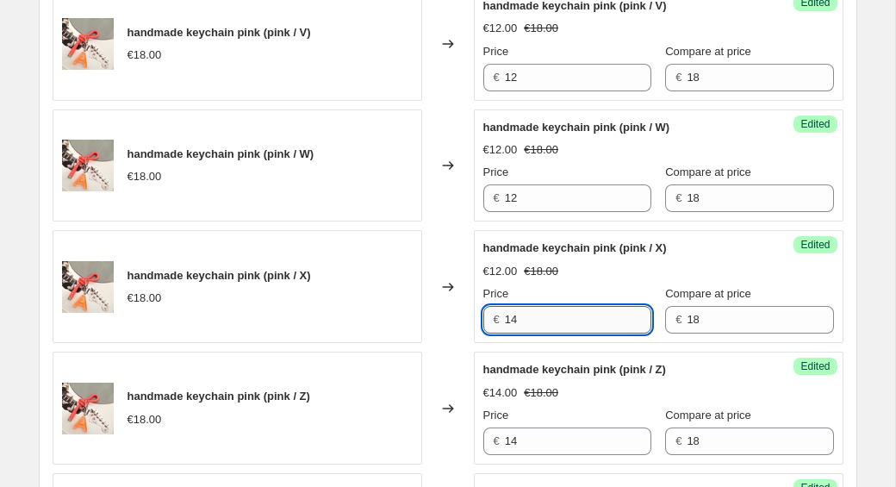
scroll to position [1409, 0]
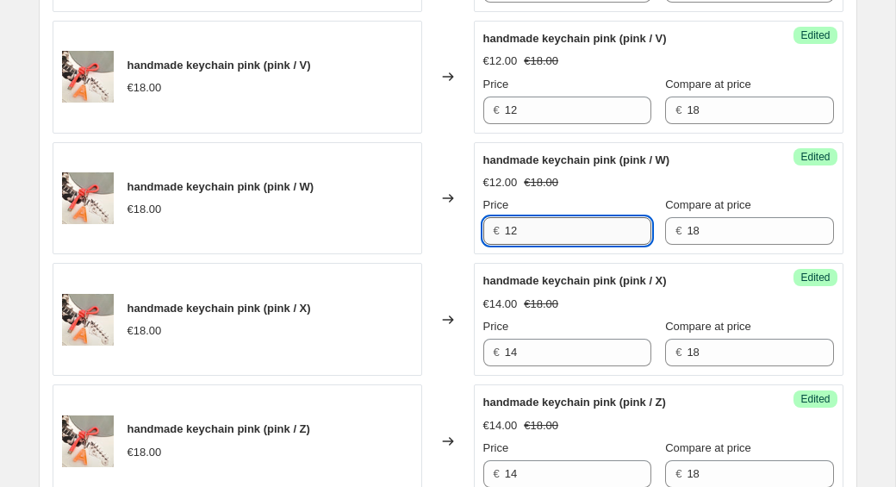
click at [553, 228] on input "12" at bounding box center [578, 231] width 147 height 28
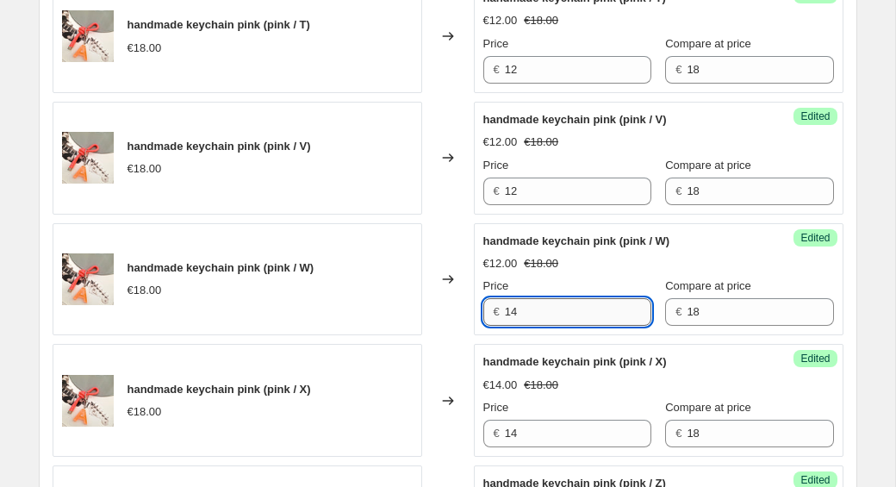
scroll to position [1260, 0]
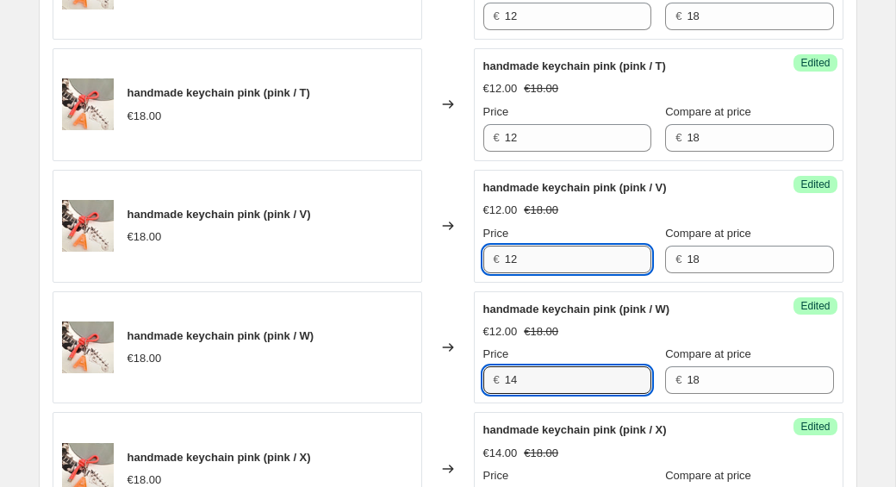
click at [540, 264] on input "12" at bounding box center [578, 260] width 147 height 28
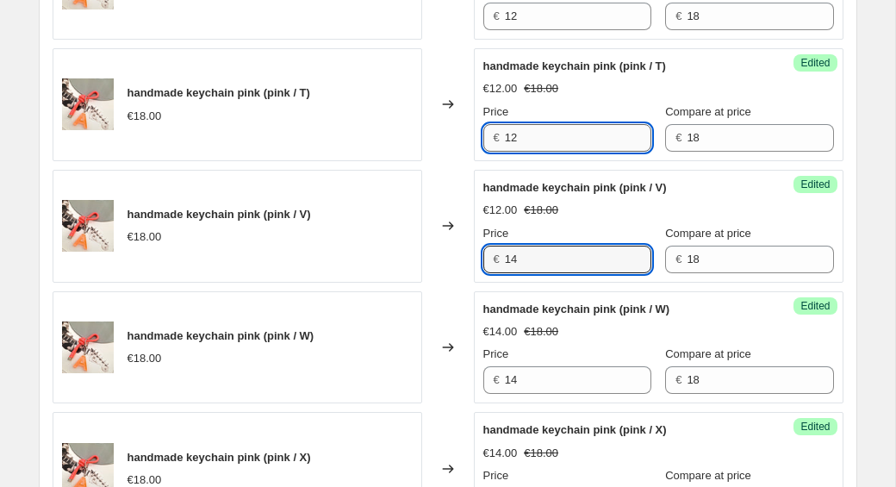
click at [543, 141] on input "12" at bounding box center [578, 138] width 147 height 28
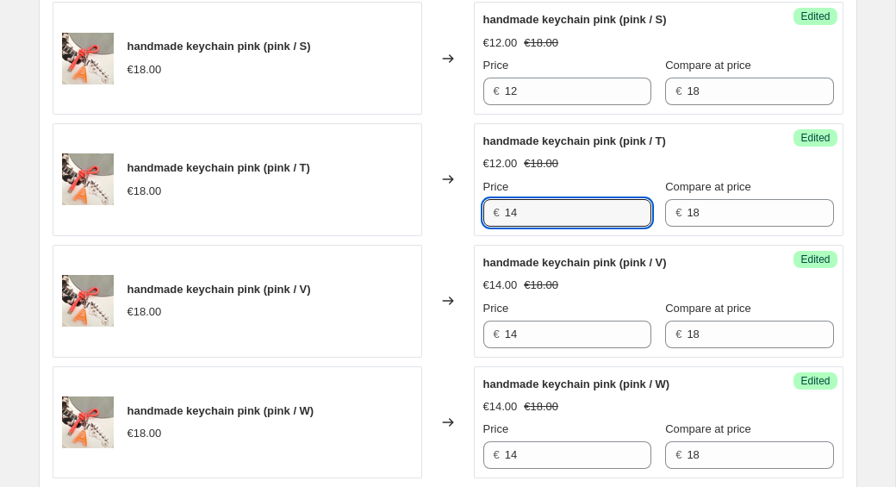
scroll to position [1095, 0]
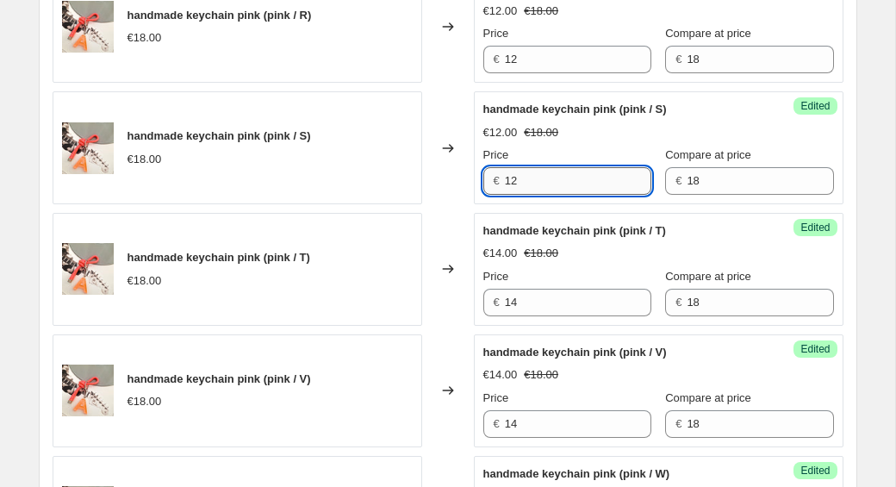
click at [549, 184] on input "12" at bounding box center [578, 181] width 147 height 28
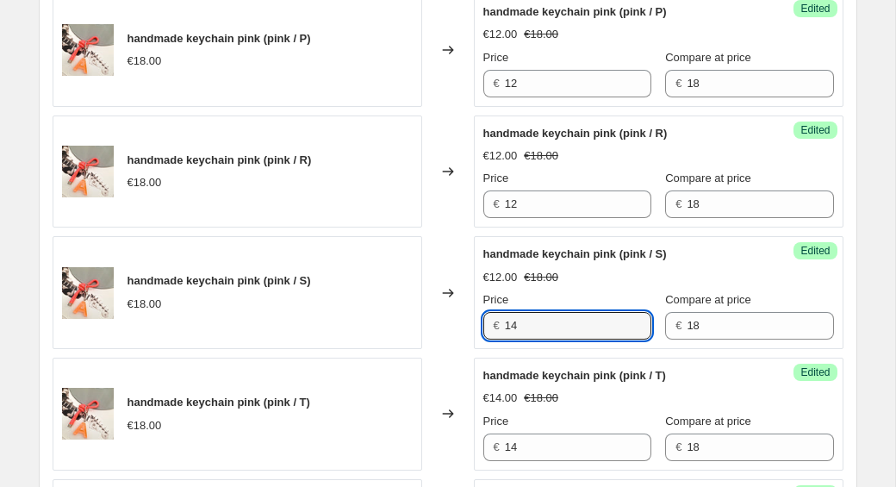
scroll to position [914, 0]
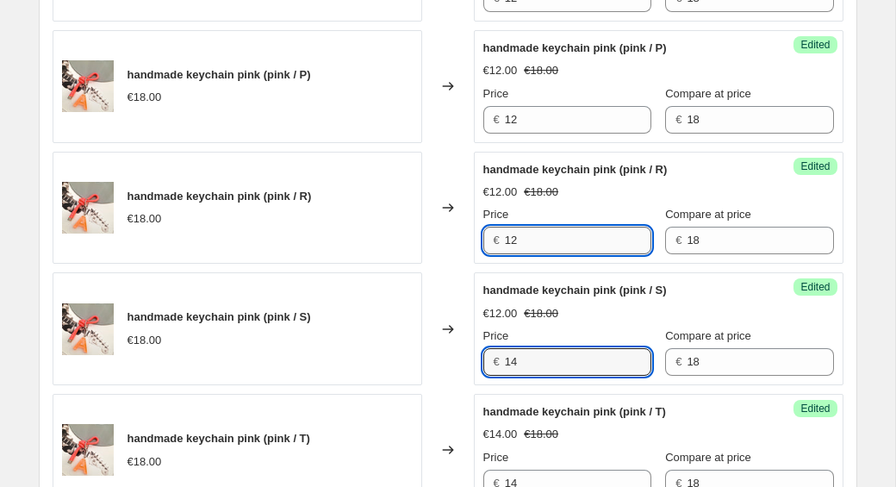
click at [542, 236] on input "12" at bounding box center [578, 241] width 147 height 28
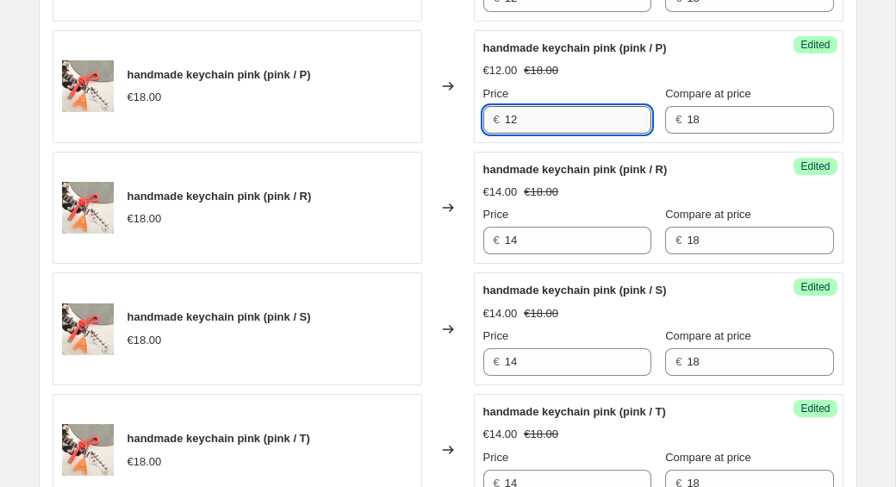
click at [526, 117] on input "12" at bounding box center [578, 120] width 147 height 28
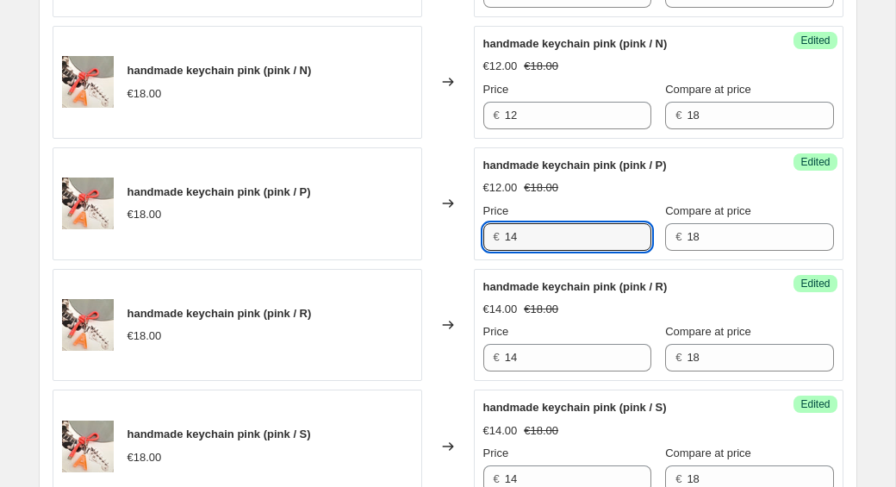
scroll to position [701, 0]
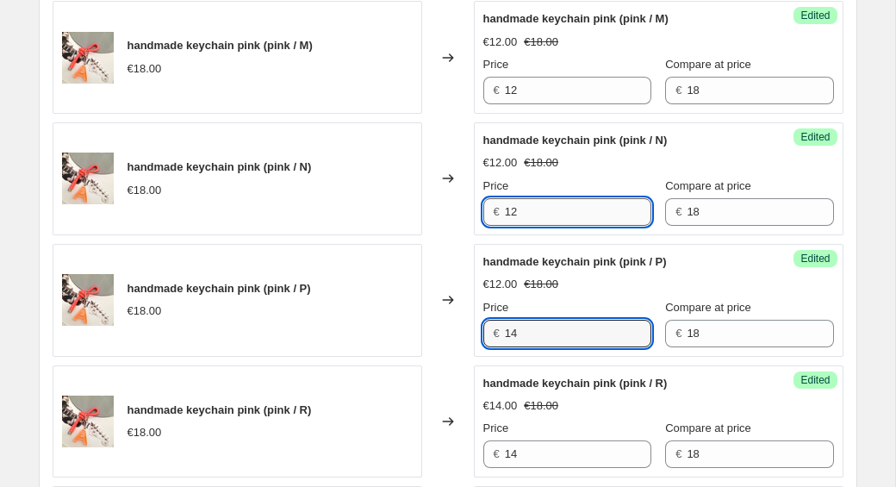
click at [565, 221] on input "12" at bounding box center [578, 212] width 147 height 28
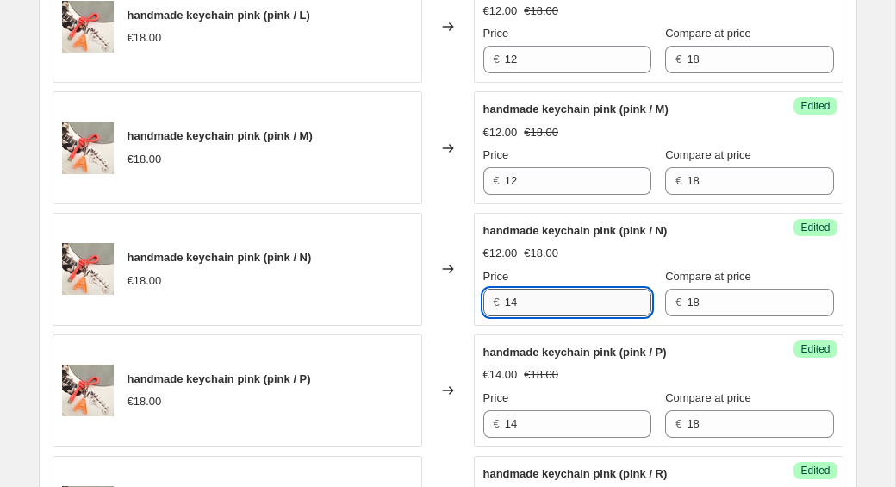
scroll to position [484, 0]
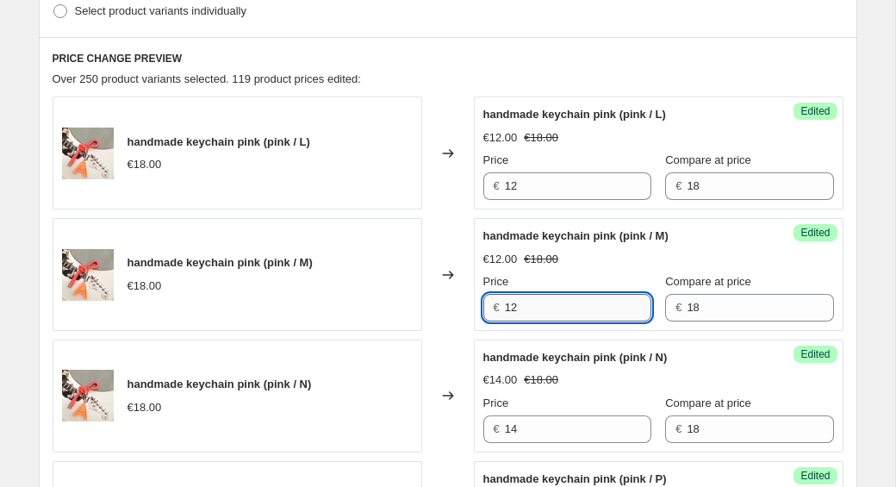
click at [542, 304] on input "12" at bounding box center [578, 308] width 147 height 28
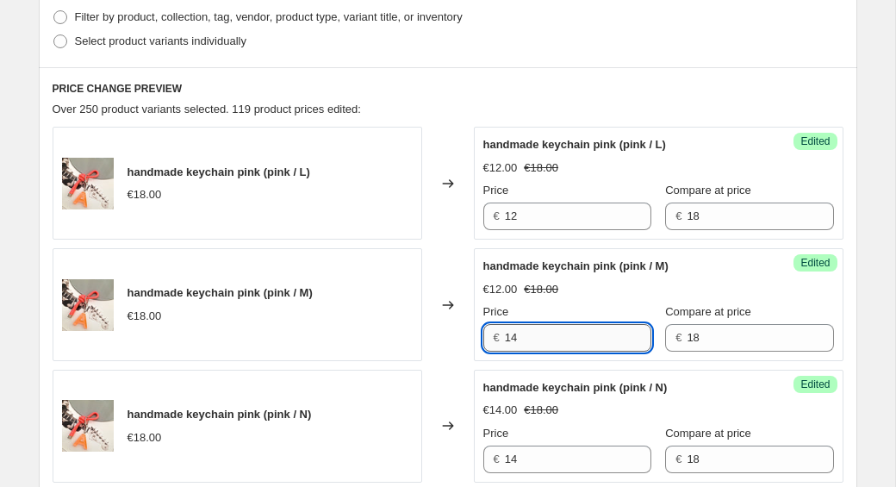
scroll to position [443, 0]
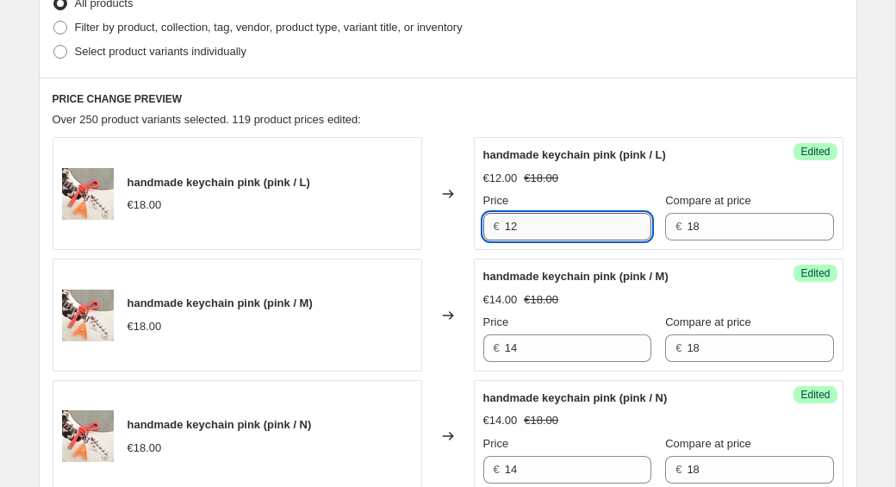
click at [537, 228] on input "12" at bounding box center [578, 227] width 147 height 28
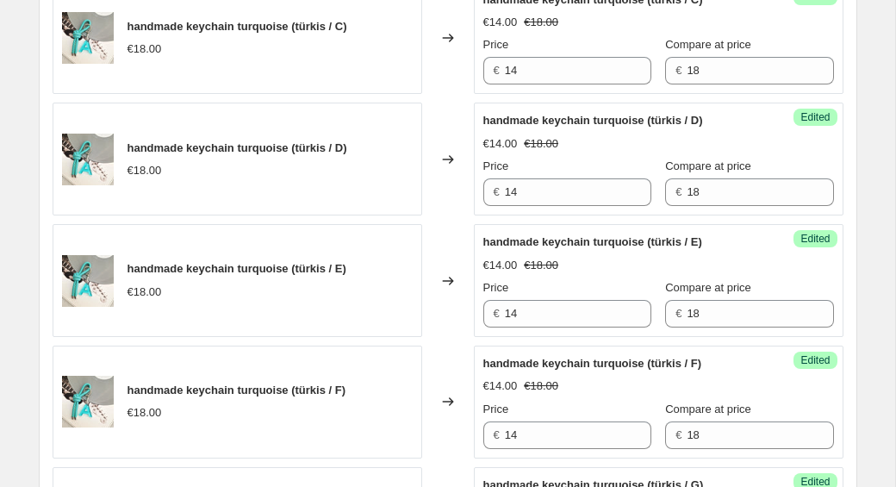
scroll to position [2830, 0]
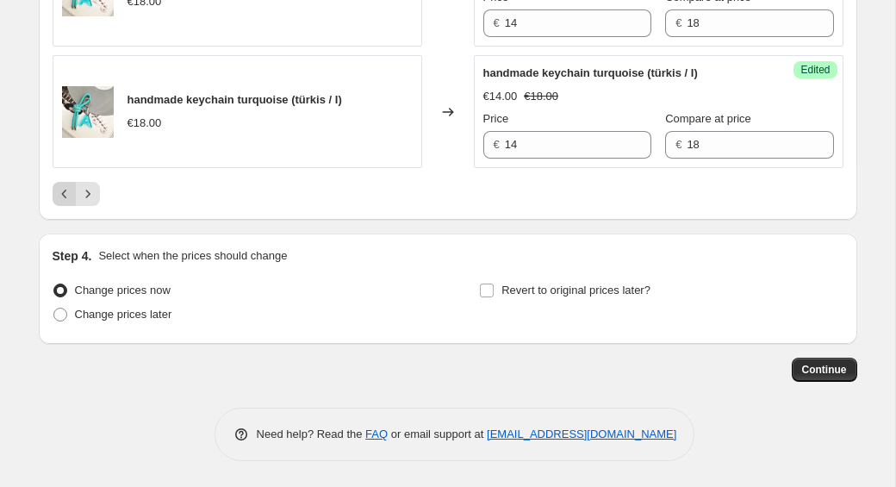
click at [59, 203] on button "Previous" at bounding box center [65, 194] width 24 height 24
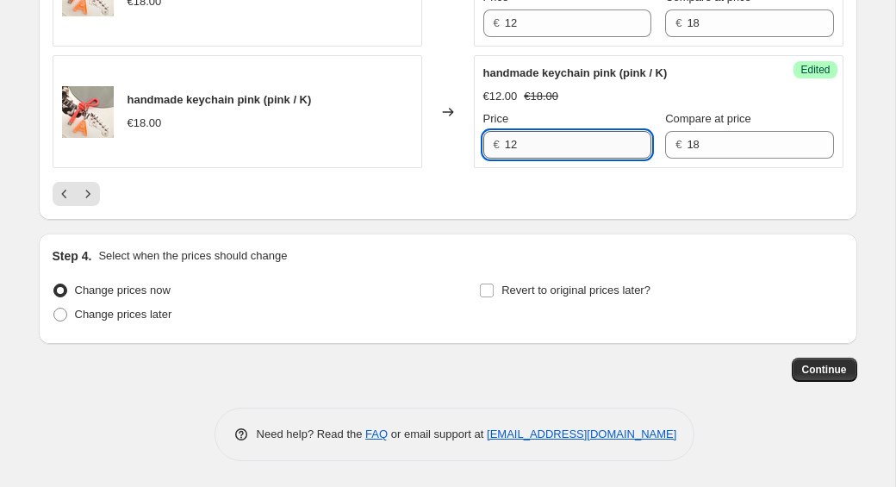
click at [551, 148] on input "12" at bounding box center [578, 145] width 147 height 28
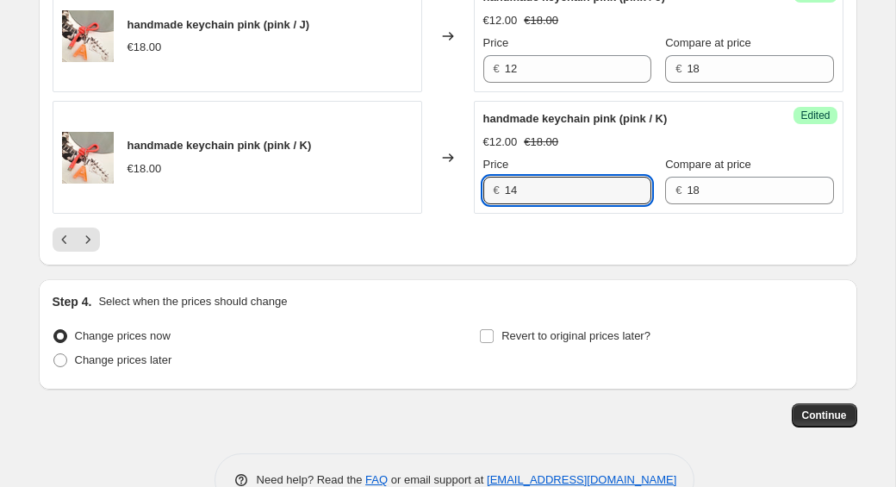
scroll to position [2754, 0]
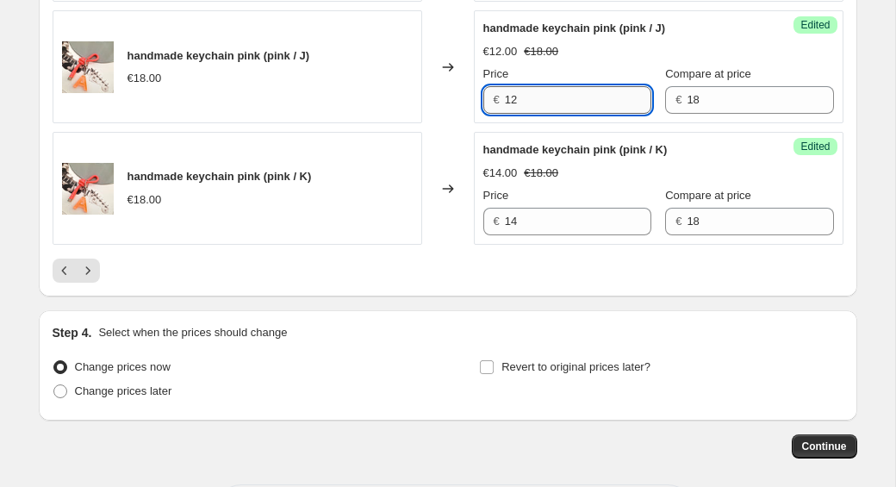
click at [522, 102] on input "12" at bounding box center [578, 100] width 147 height 28
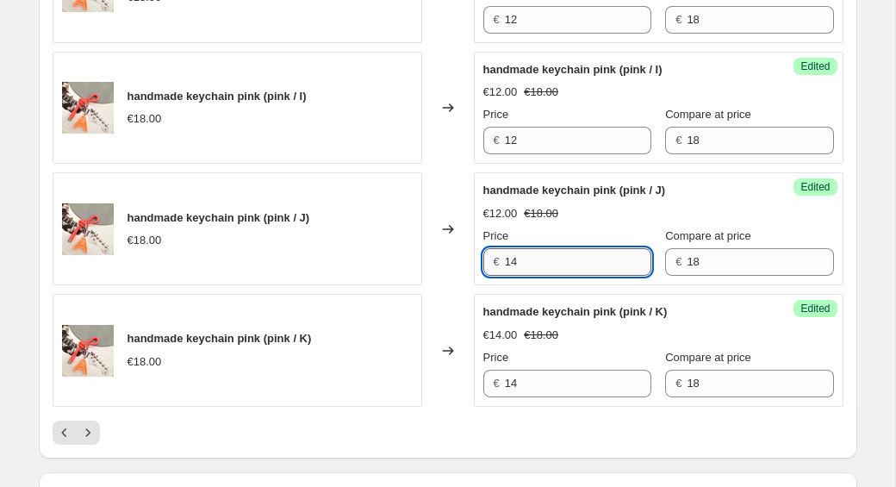
scroll to position [2524, 0]
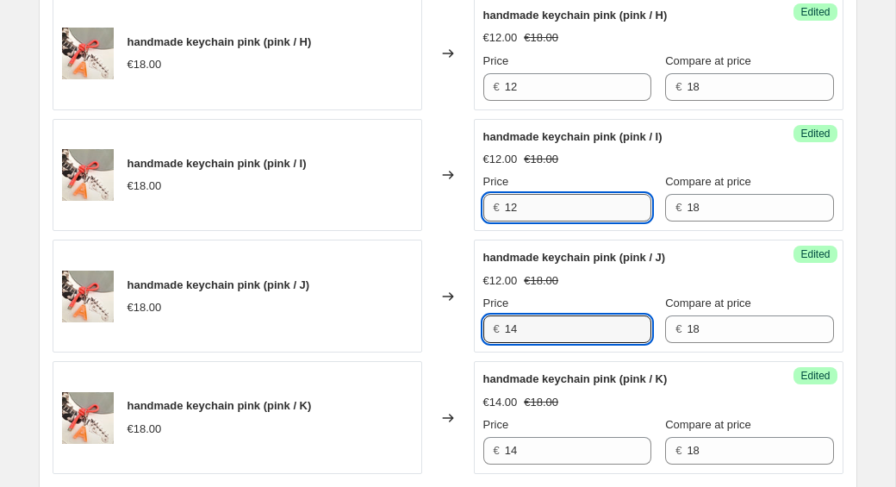
click at [540, 207] on input "12" at bounding box center [578, 208] width 147 height 28
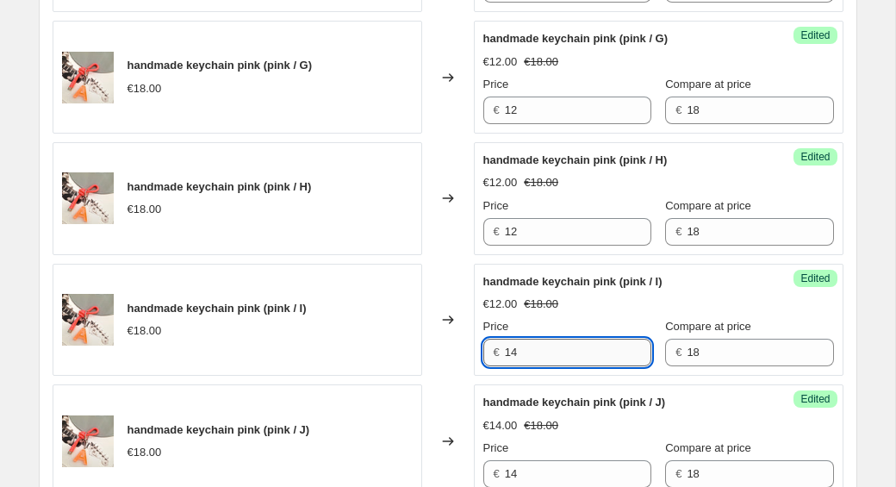
scroll to position [2360, 0]
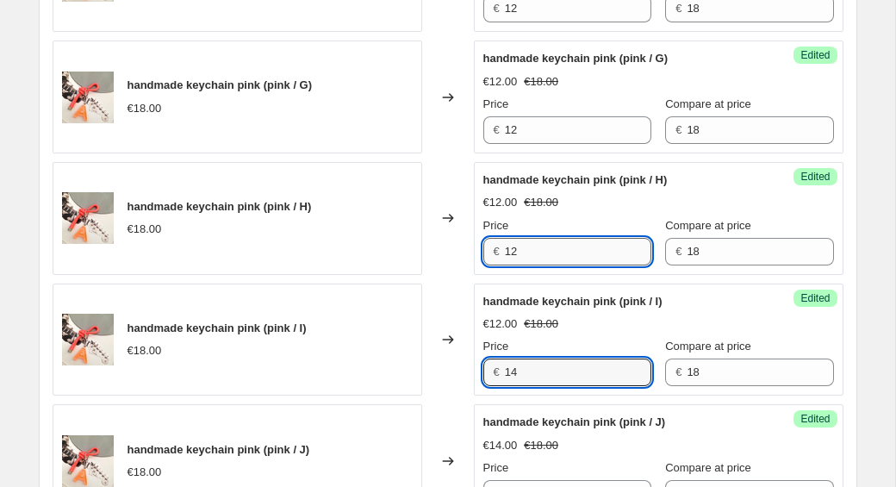
click at [528, 248] on input "12" at bounding box center [578, 252] width 147 height 28
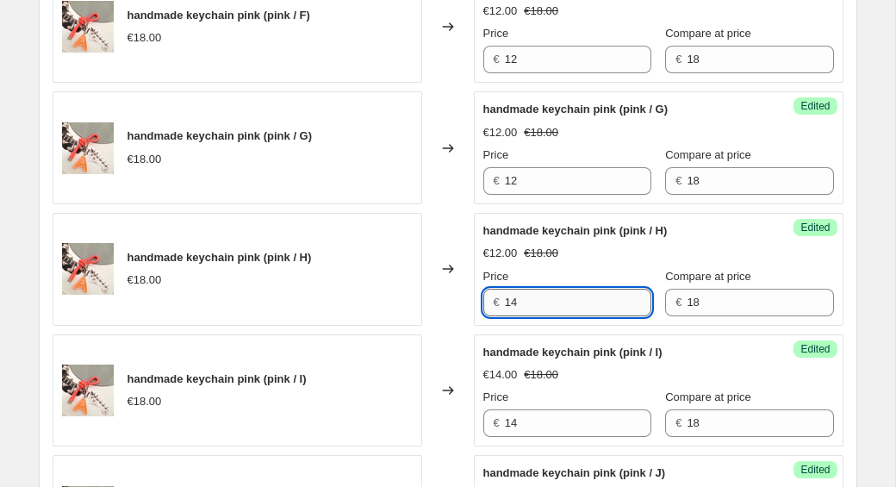
scroll to position [2264, 0]
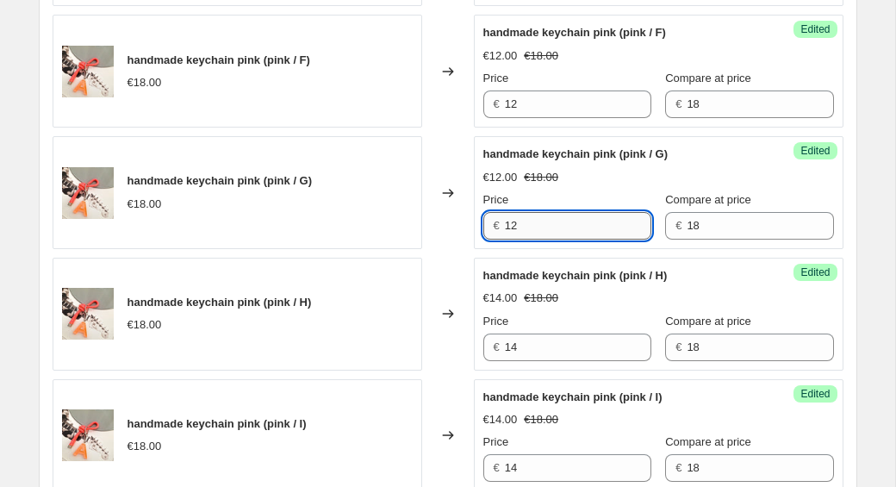
click at [538, 224] on input "12" at bounding box center [578, 226] width 147 height 28
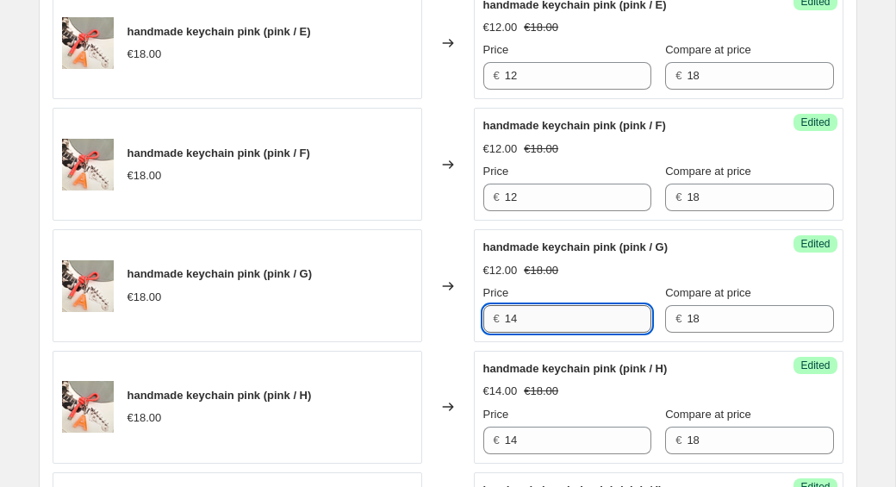
scroll to position [2149, 0]
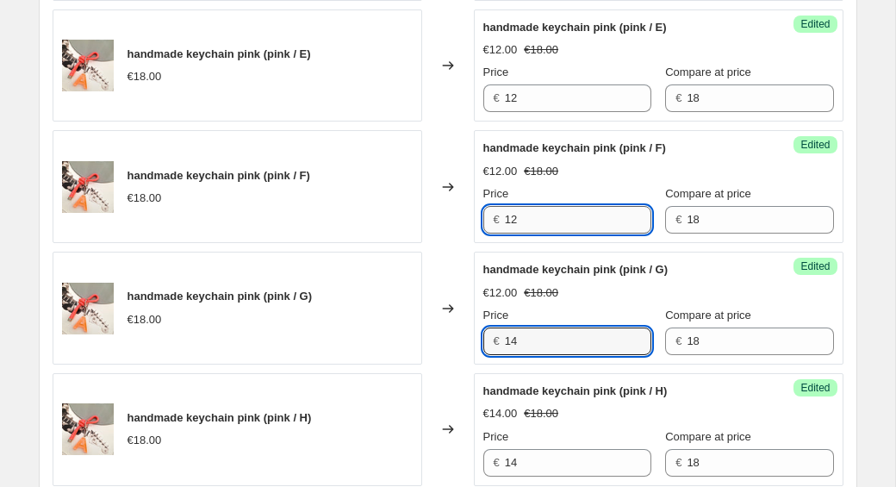
click at [531, 221] on input "12" at bounding box center [578, 220] width 147 height 28
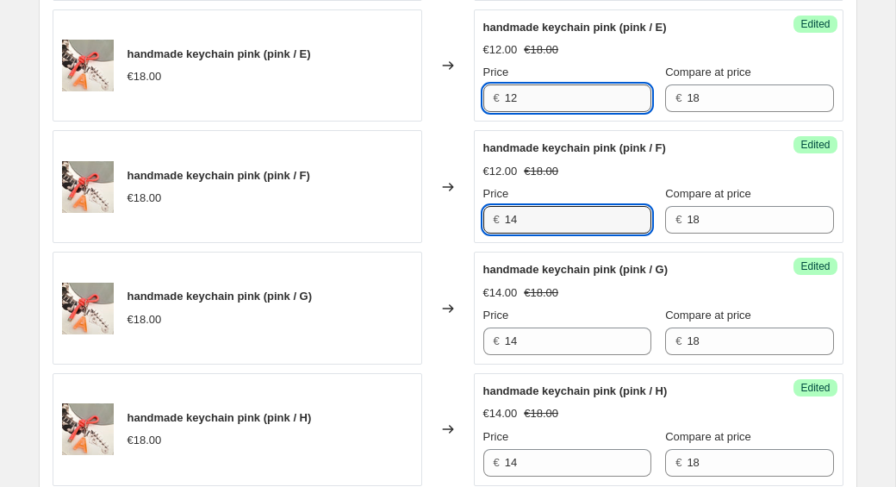
click at [527, 97] on input "12" at bounding box center [578, 98] width 147 height 28
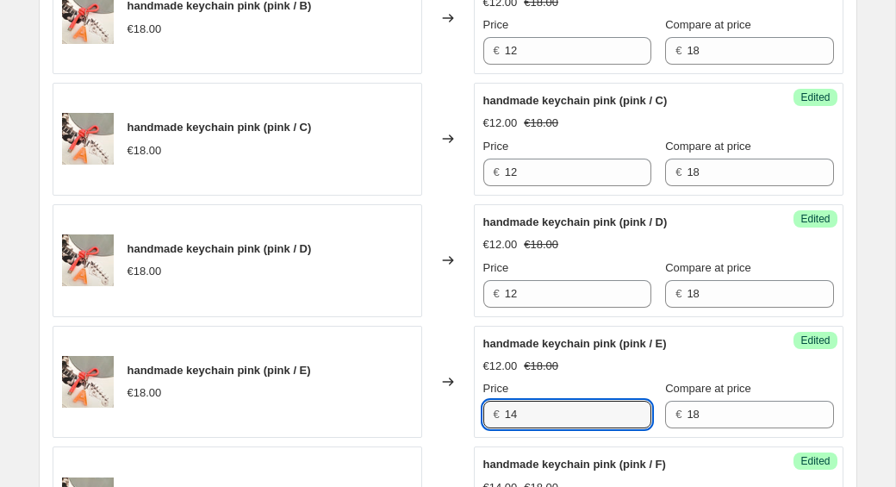
scroll to position [1849, 0]
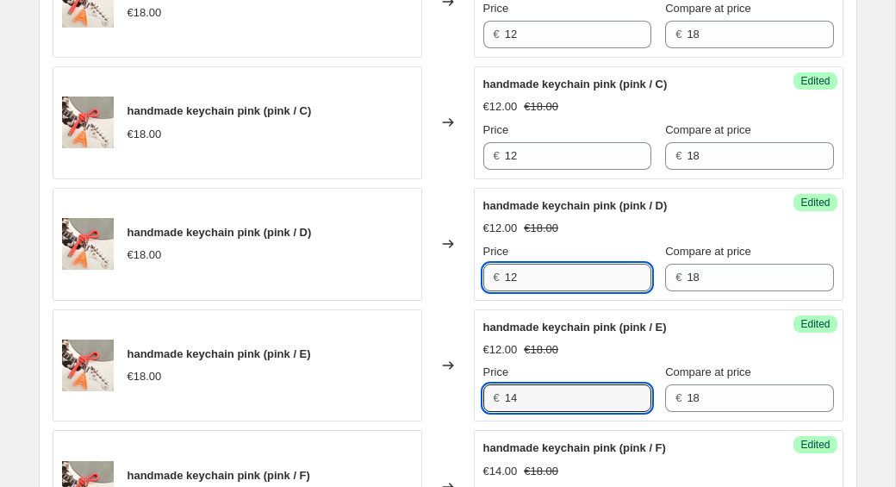
click at [527, 276] on input "12" at bounding box center [578, 278] width 147 height 28
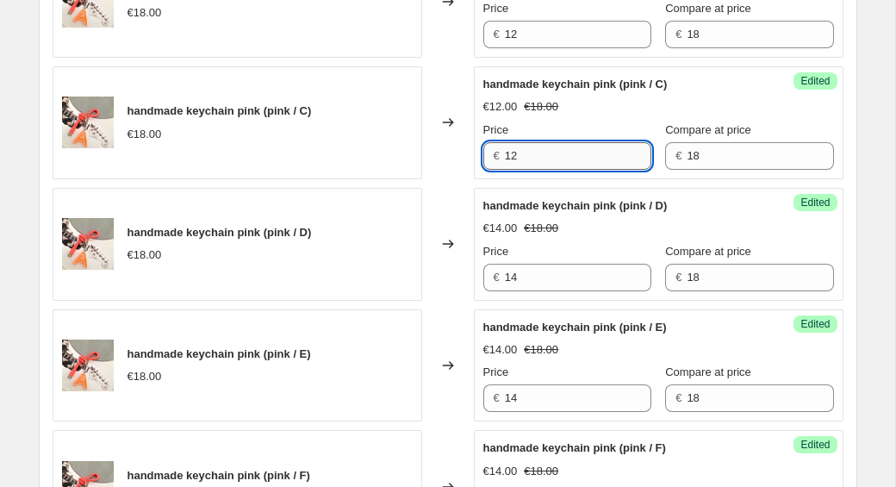
click at [534, 152] on input "12" at bounding box center [578, 156] width 147 height 28
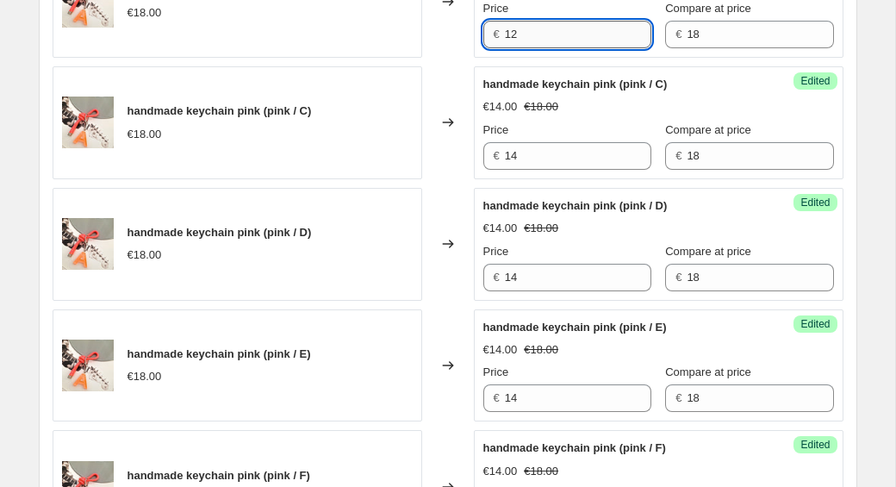
click at [546, 34] on input "12" at bounding box center [578, 35] width 147 height 28
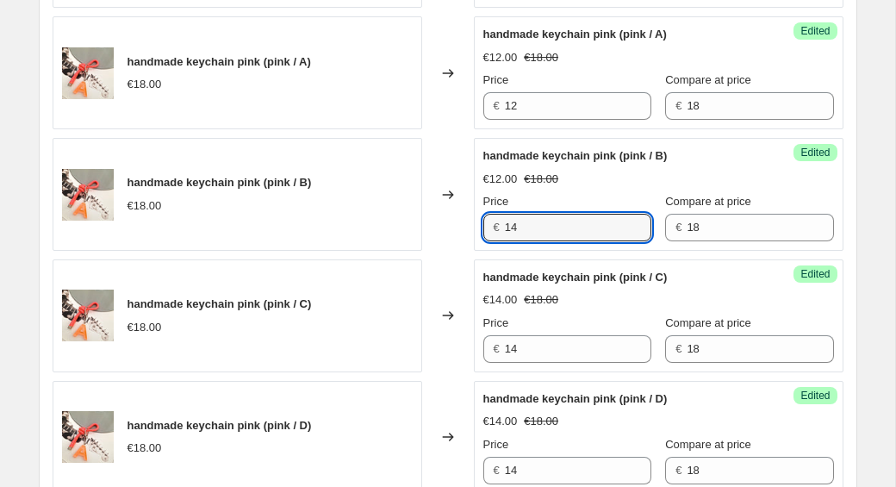
scroll to position [1626, 0]
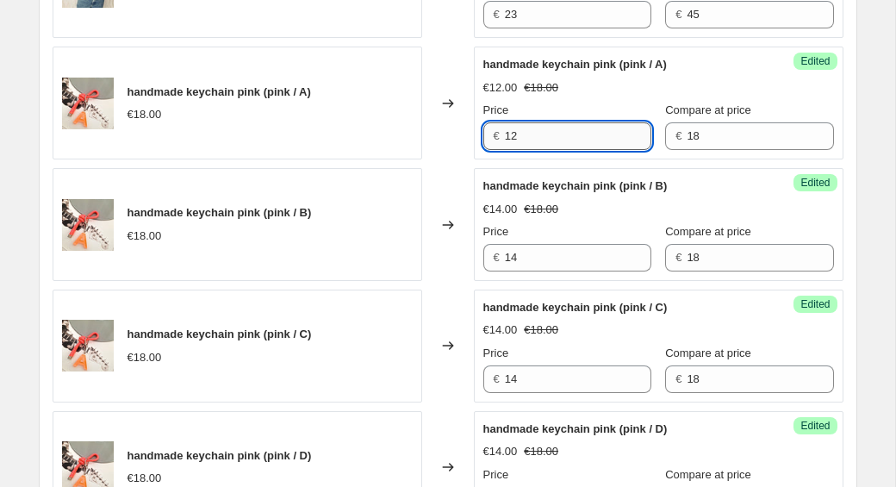
click at [535, 136] on input "12" at bounding box center [578, 136] width 147 height 28
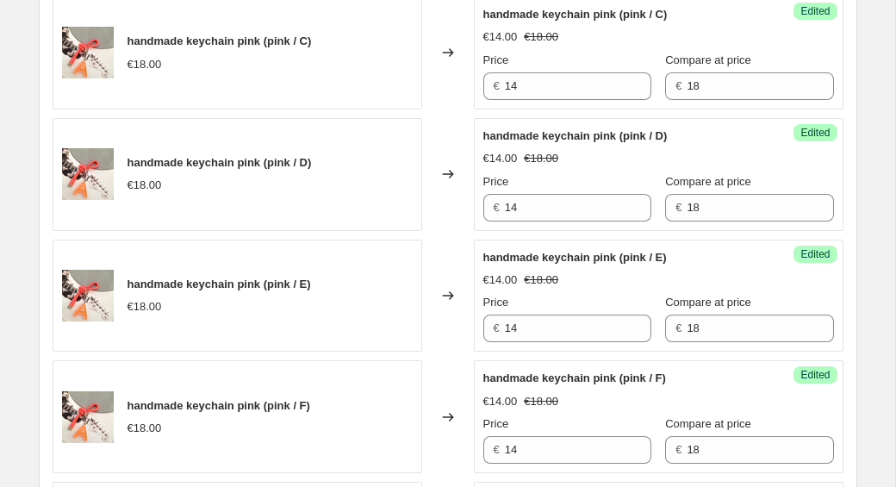
scroll to position [2830, 0]
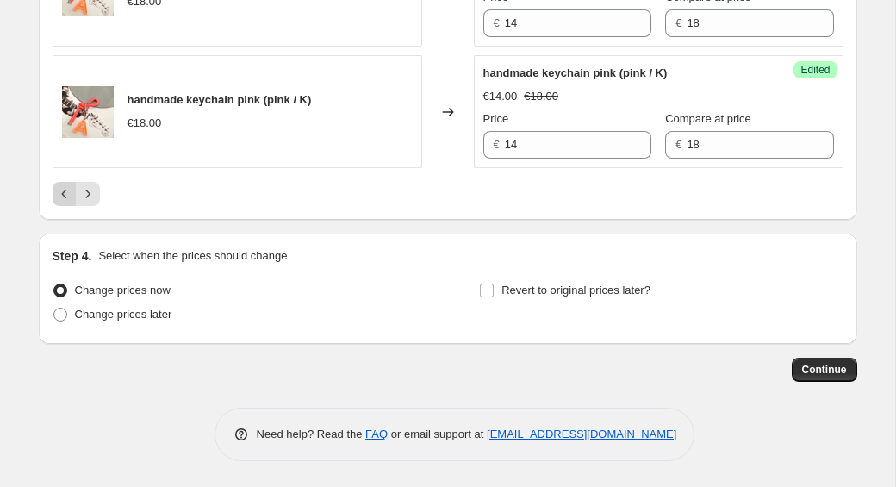
click at [57, 189] on icon "Previous" at bounding box center [64, 193] width 17 height 17
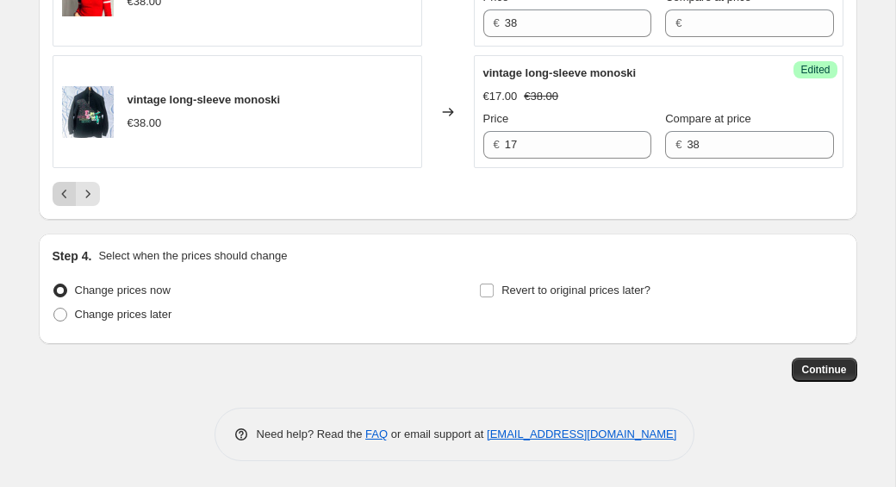
click at [59, 200] on icon "Previous" at bounding box center [64, 193] width 17 height 17
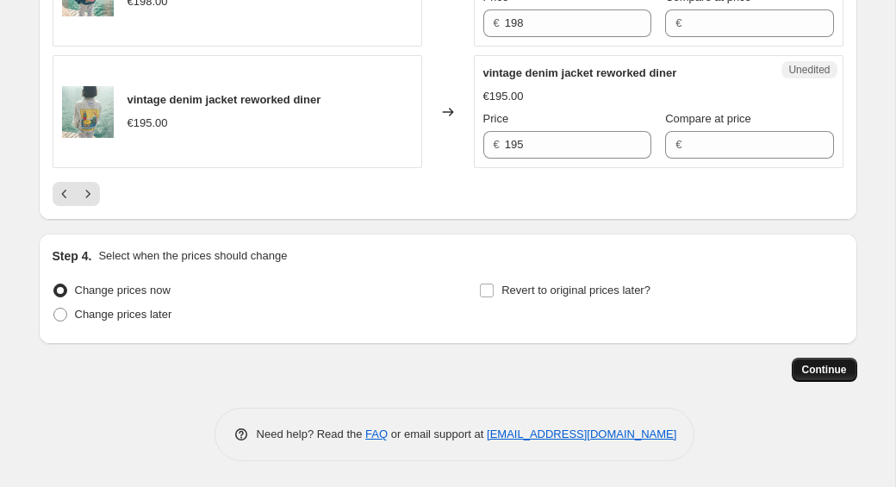
click at [801, 360] on button "Continue" at bounding box center [825, 370] width 66 height 24
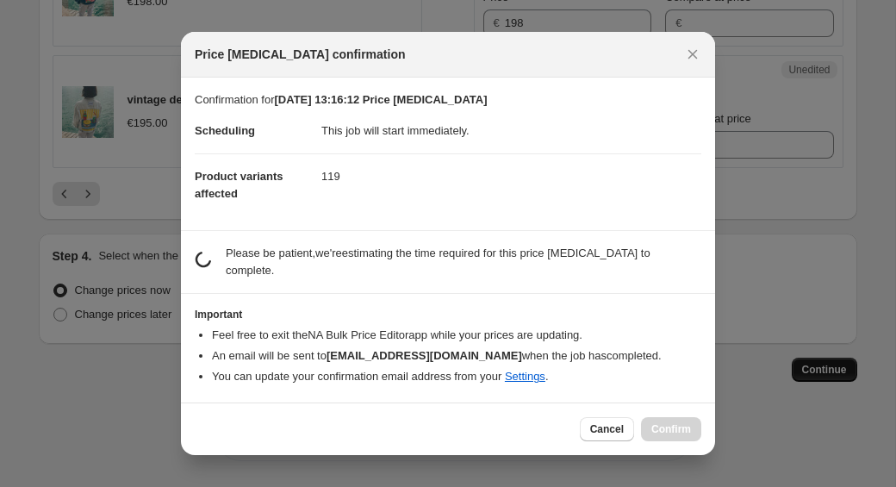
scroll to position [0, 0]
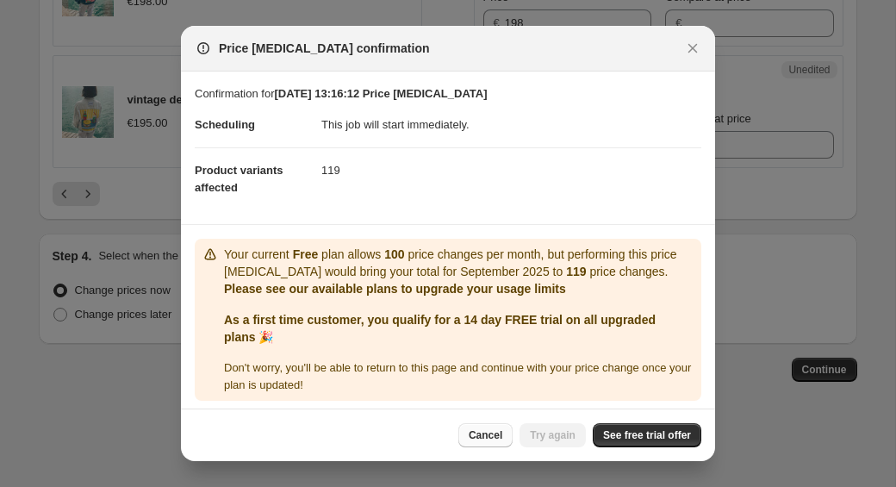
click at [477, 443] on button "Cancel" at bounding box center [486, 435] width 54 height 24
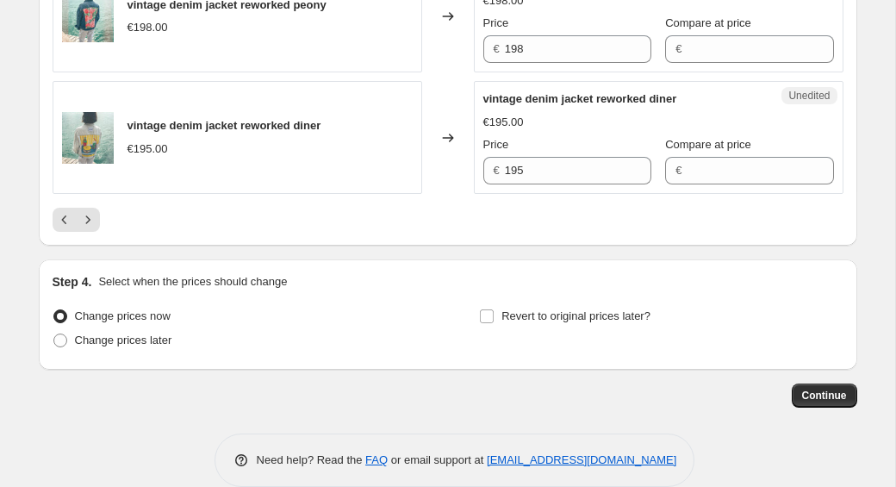
scroll to position [2830, 0]
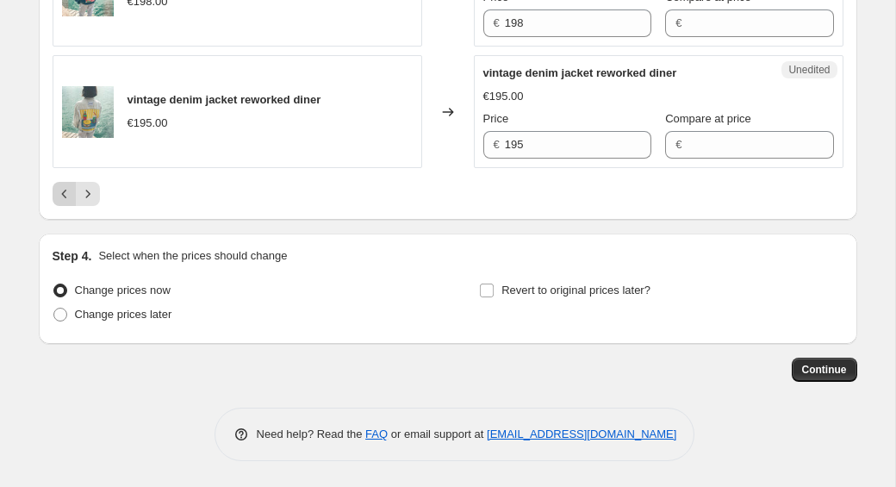
click at [67, 197] on icon "Previous" at bounding box center [64, 193] width 17 height 17
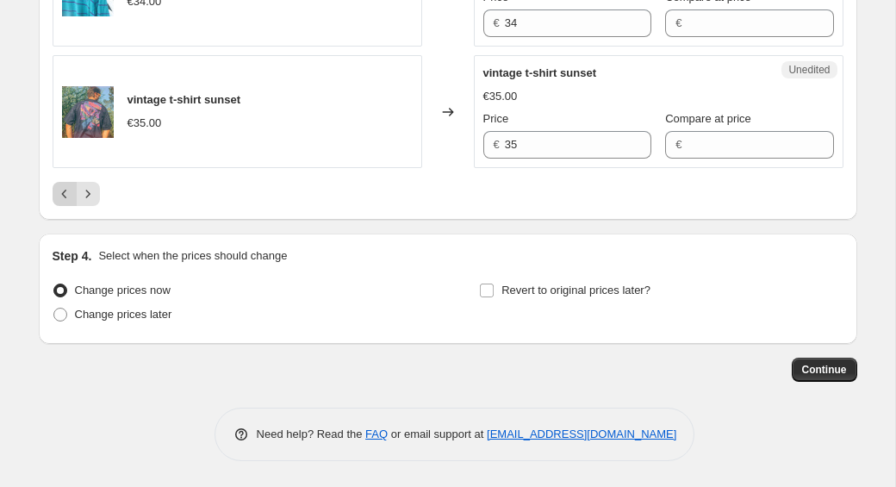
click at [65, 203] on button "Previous" at bounding box center [65, 194] width 24 height 24
click at [62, 203] on icon "Previous" at bounding box center [64, 193] width 17 height 17
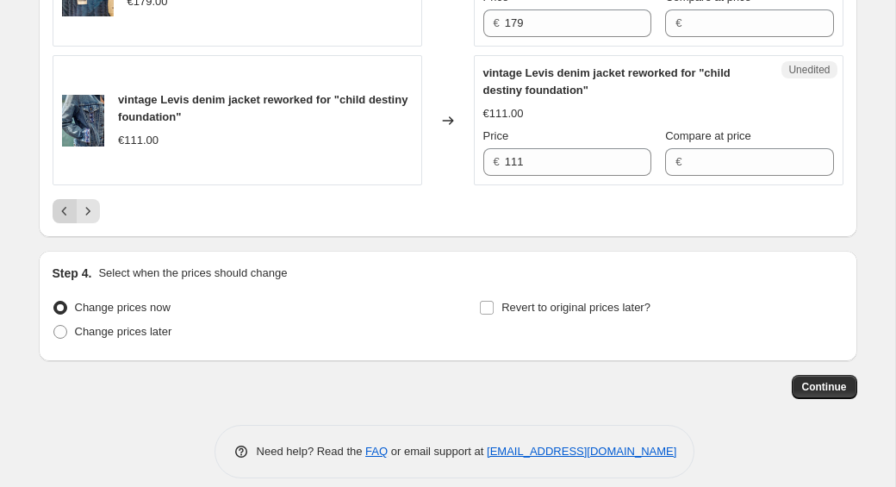
click at [62, 220] on icon "Previous" at bounding box center [64, 211] width 17 height 17
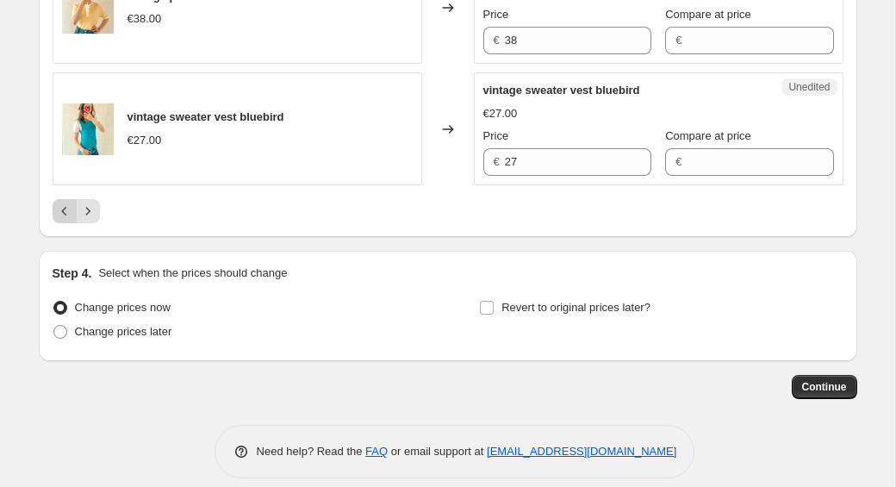
click at [61, 203] on icon "Previous" at bounding box center [64, 211] width 17 height 17
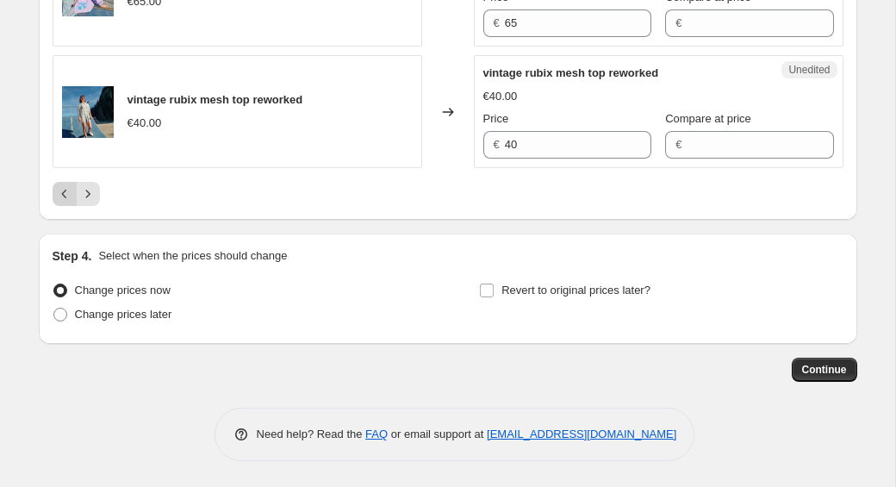
click at [62, 203] on icon "Previous" at bounding box center [64, 193] width 17 height 17
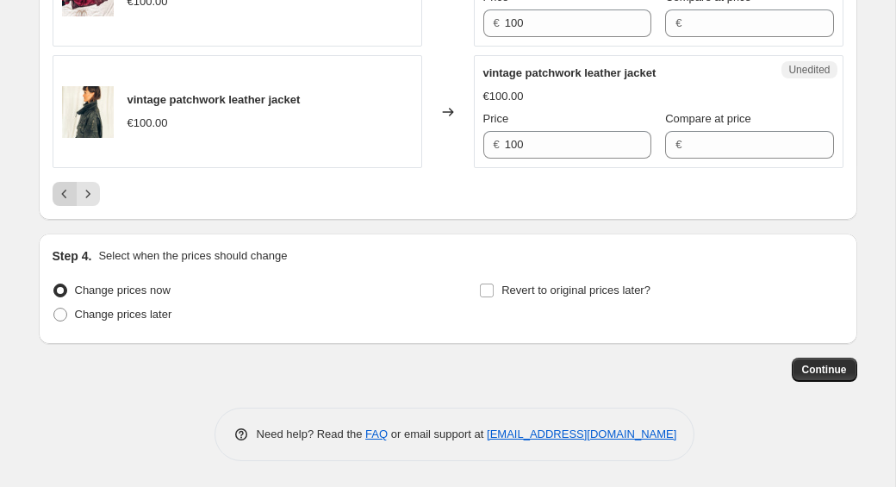
click at [60, 195] on icon "Previous" at bounding box center [64, 193] width 17 height 17
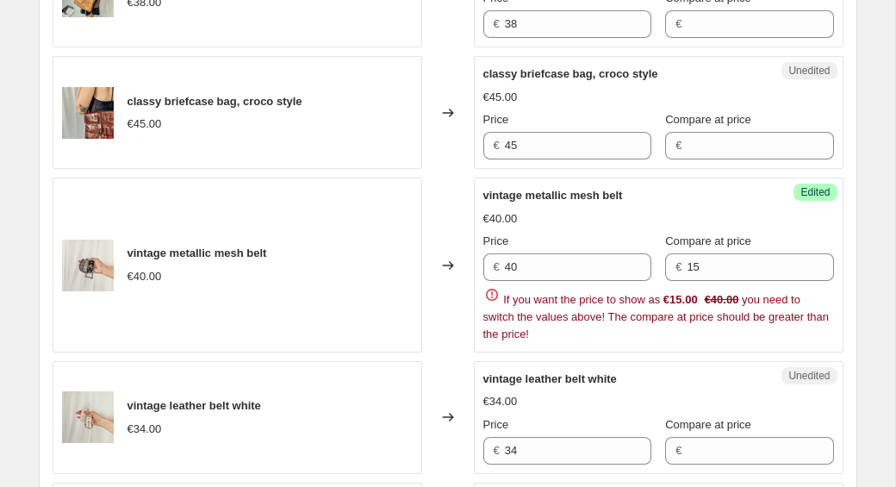
scroll to position [1655, 0]
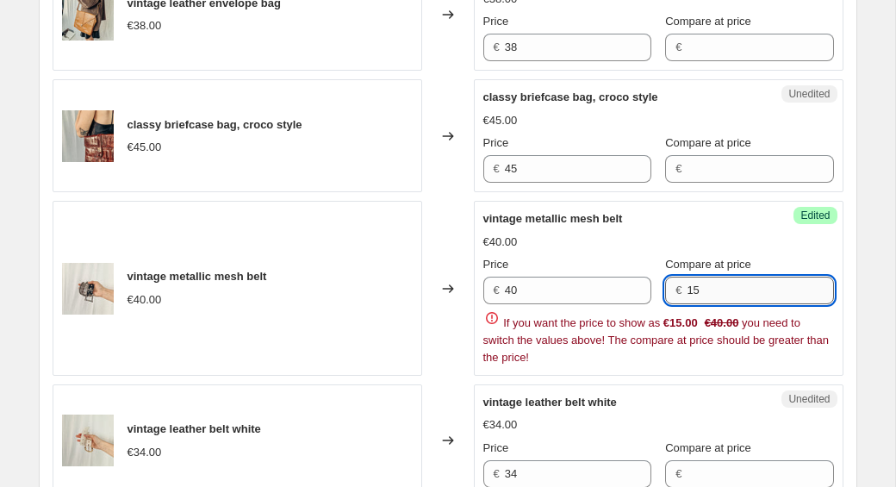
click at [751, 293] on input "15" at bounding box center [760, 291] width 147 height 28
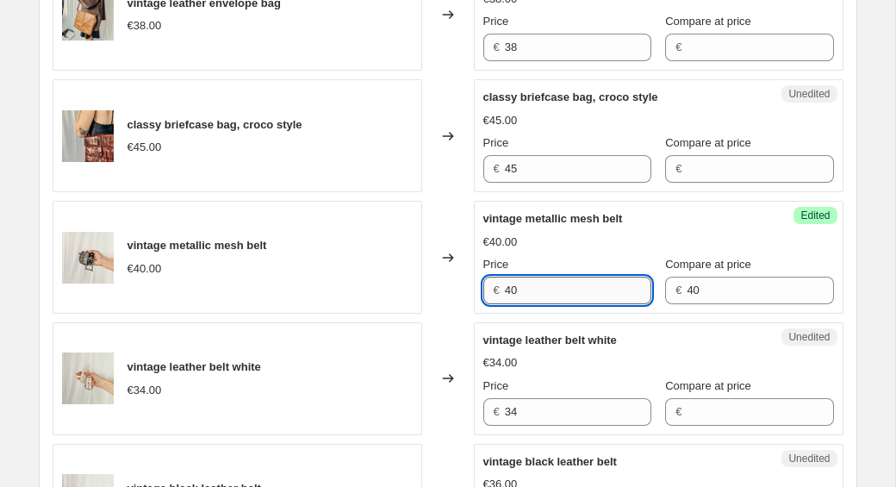
click at [590, 296] on input "40" at bounding box center [578, 291] width 147 height 28
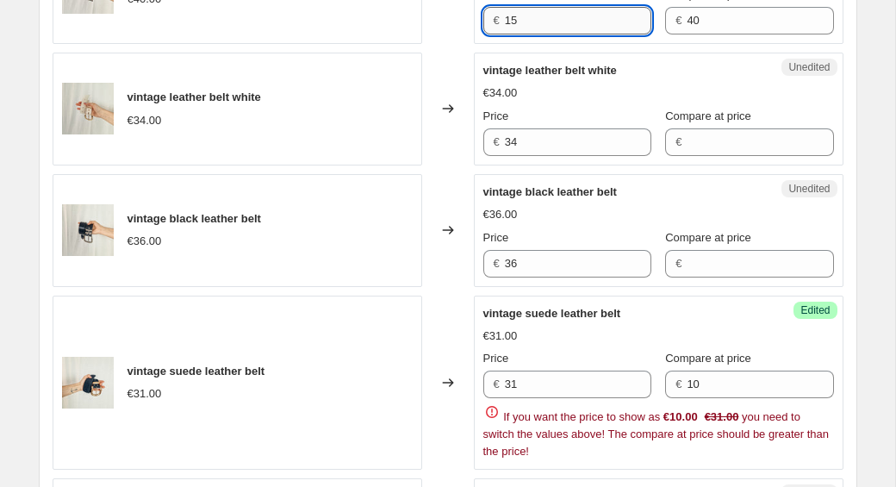
scroll to position [2031, 0]
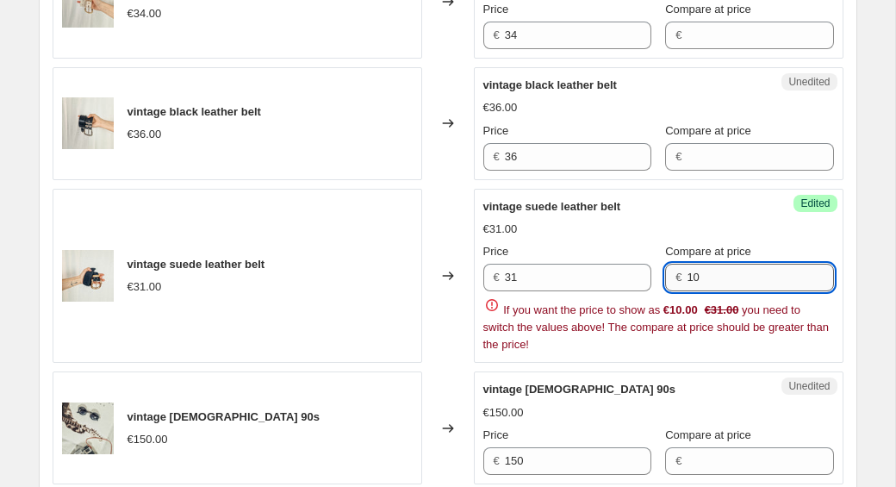
click at [727, 272] on input "10" at bounding box center [760, 278] width 147 height 28
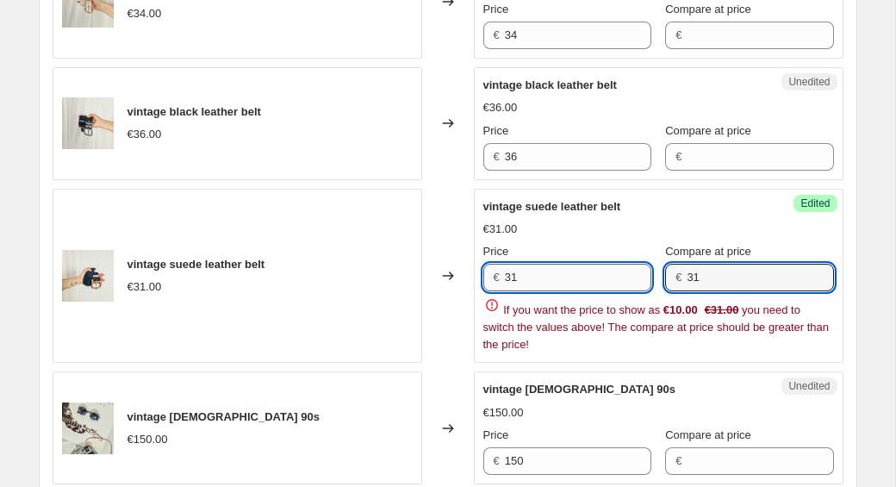
click at [569, 278] on input "31" at bounding box center [578, 278] width 147 height 28
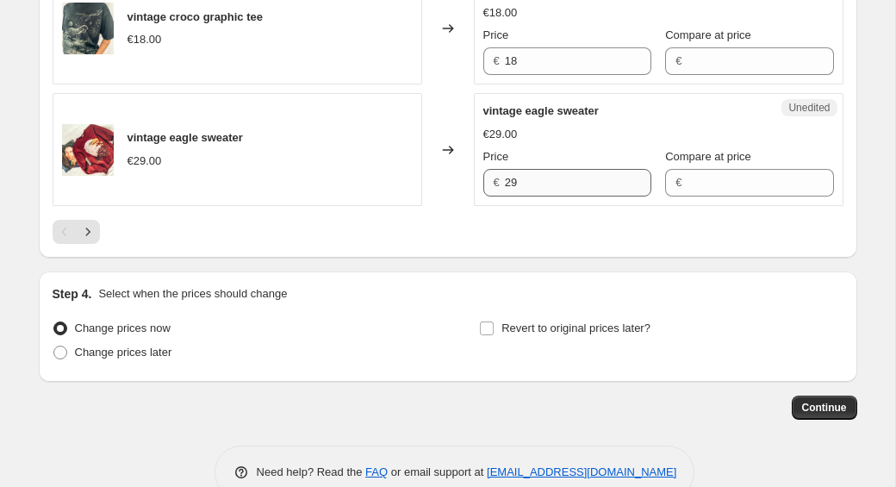
scroll to position [2892, 0]
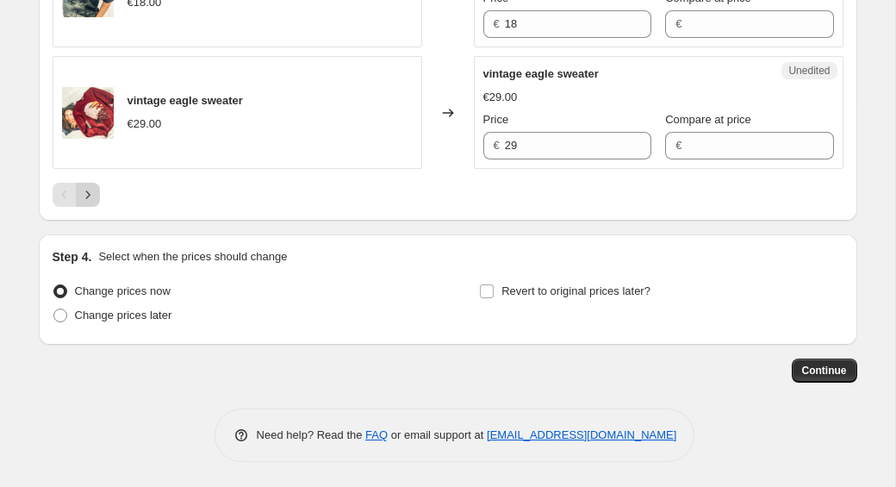
click at [92, 196] on icon "Next" at bounding box center [87, 194] width 17 height 17
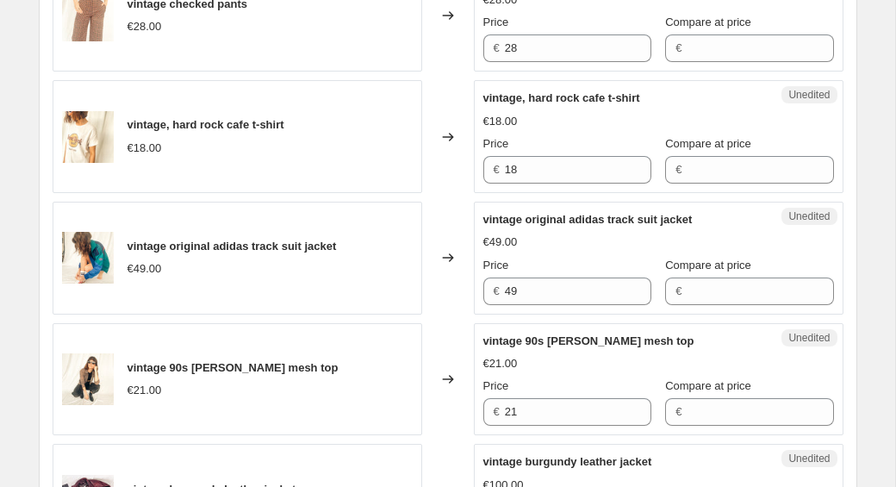
scroll to position [2830, 0]
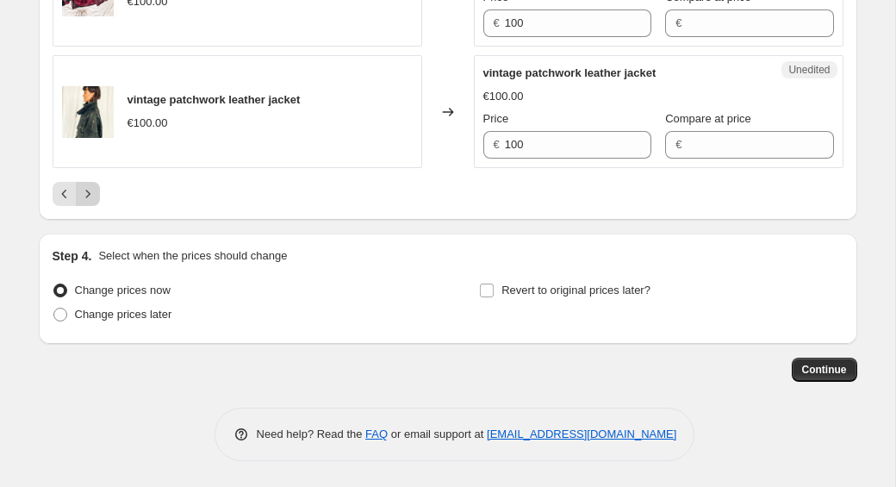
click at [88, 197] on icon "Next" at bounding box center [87, 193] width 17 height 17
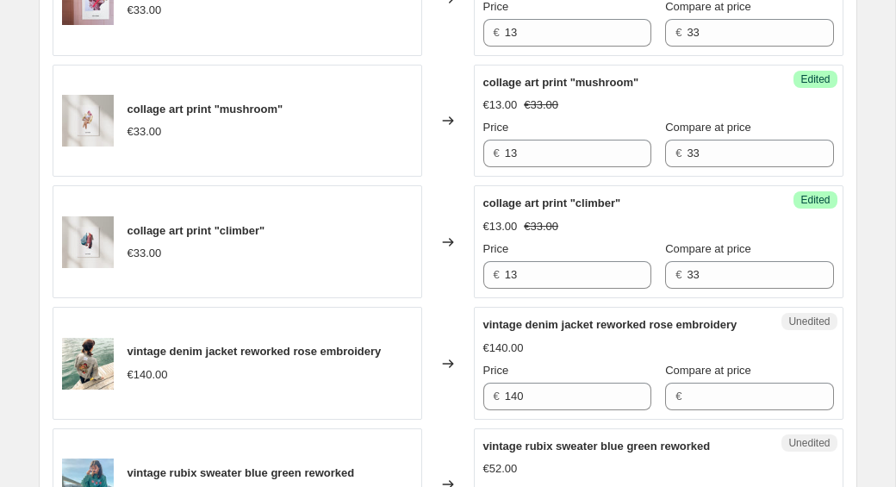
scroll to position [2865, 0]
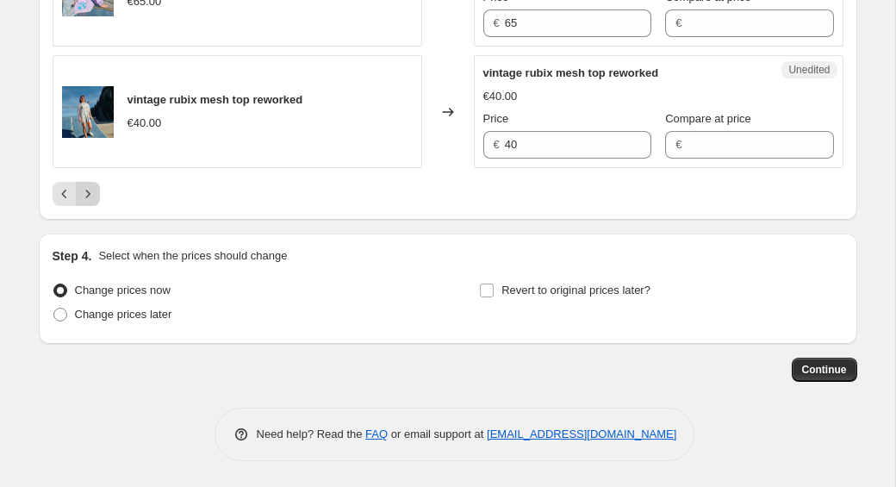
click at [97, 194] on button "Next" at bounding box center [88, 194] width 24 height 24
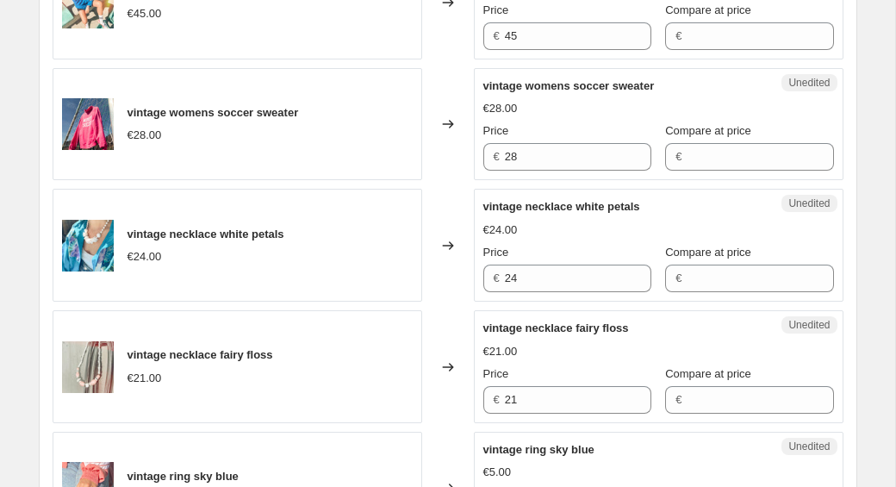
scroll to position [2830, 0]
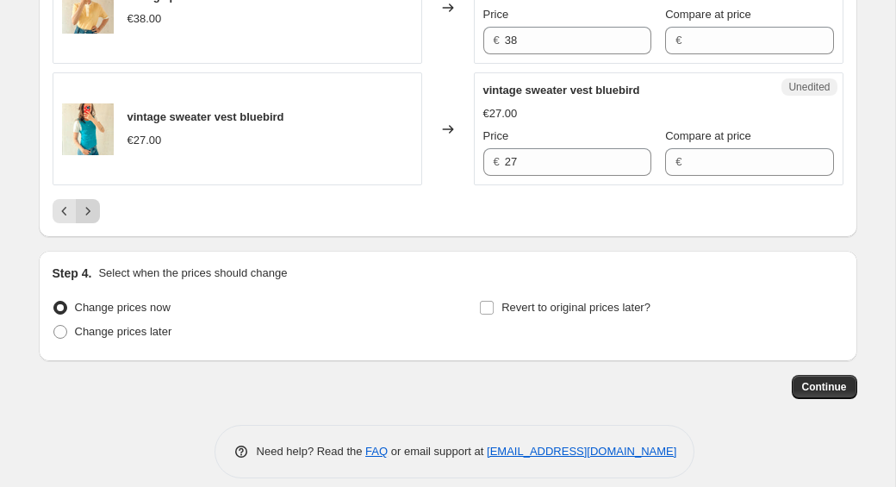
click at [92, 203] on icon "Next" at bounding box center [87, 211] width 17 height 17
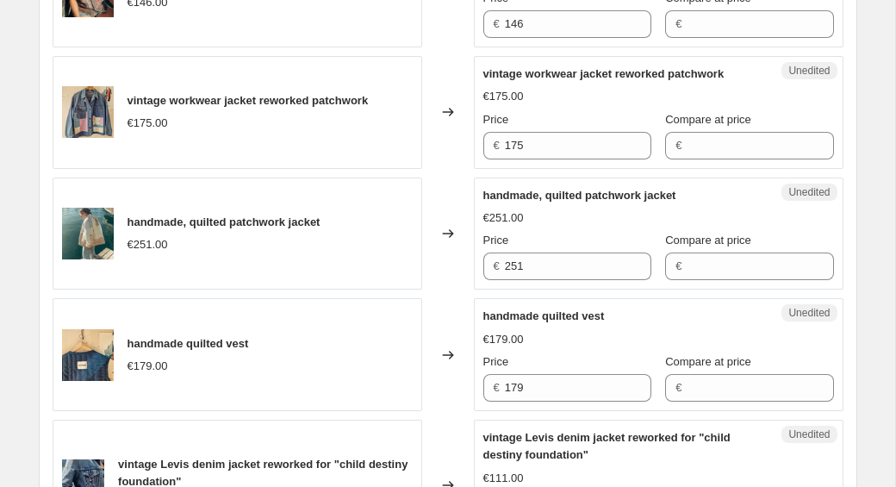
scroll to position [2865, 0]
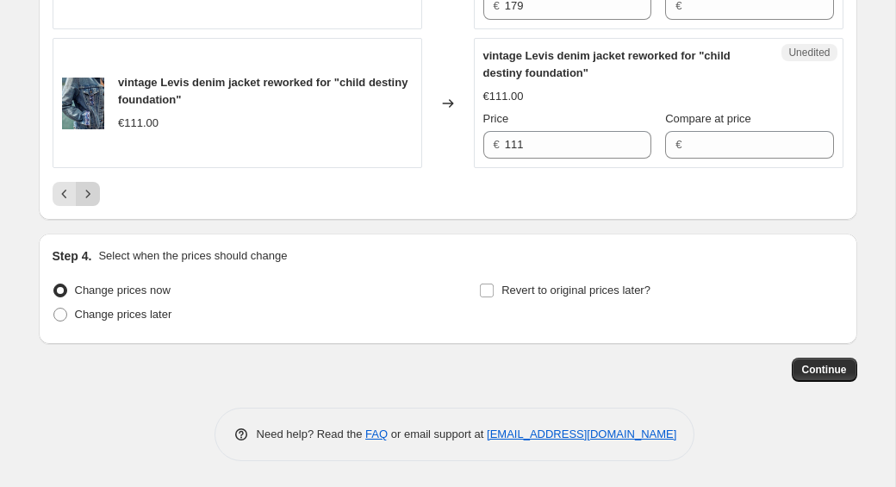
click at [86, 184] on button "Next" at bounding box center [88, 194] width 24 height 24
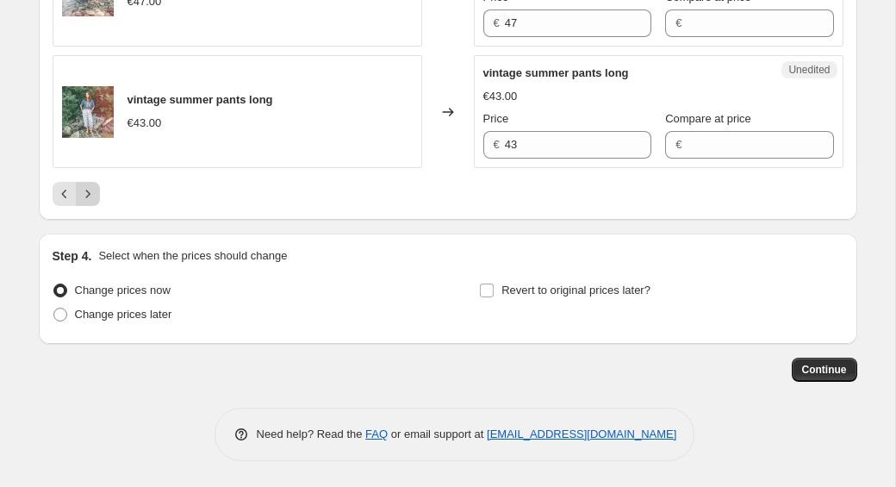
click at [88, 190] on icon "Next" at bounding box center [87, 193] width 17 height 17
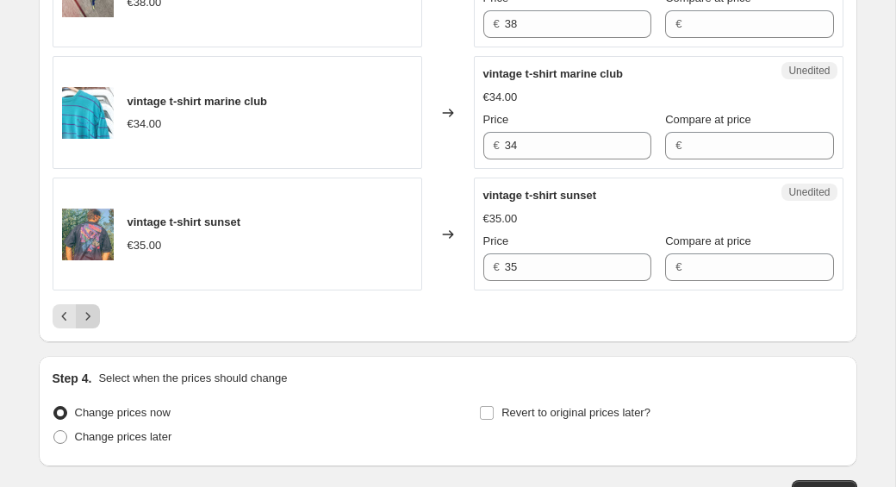
scroll to position [2674, 0]
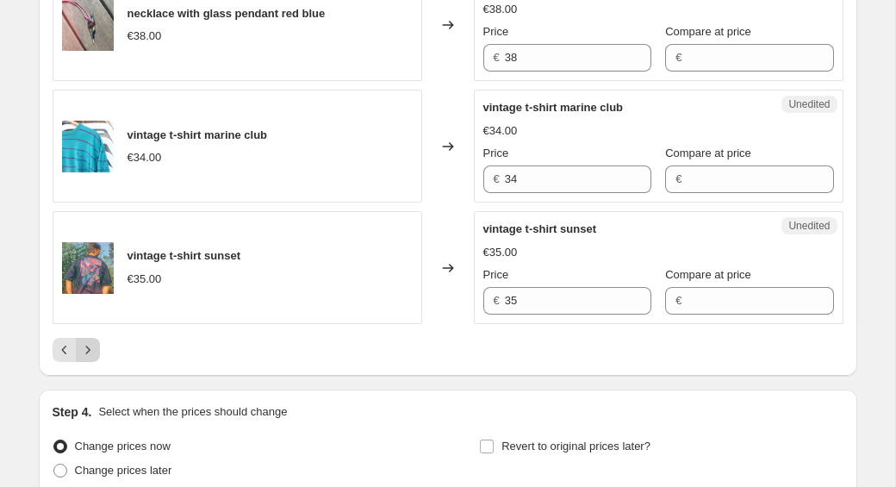
click at [96, 349] on button "Next" at bounding box center [88, 350] width 24 height 24
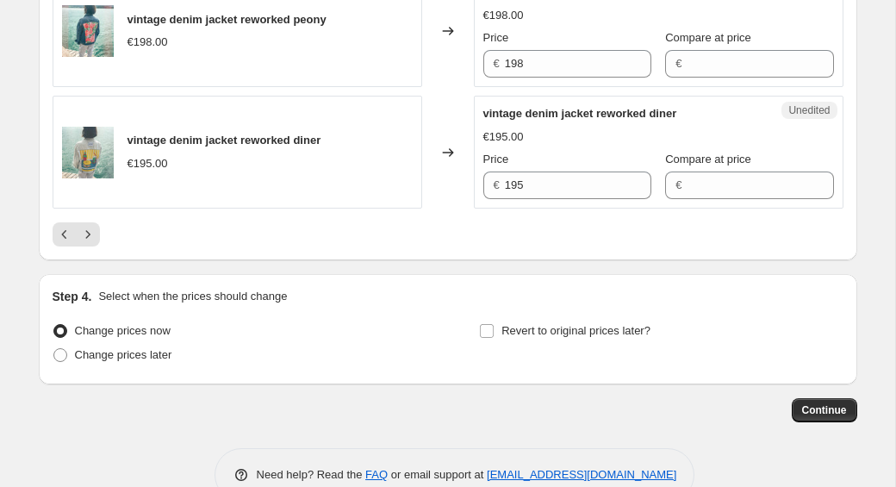
scroll to position [2830, 0]
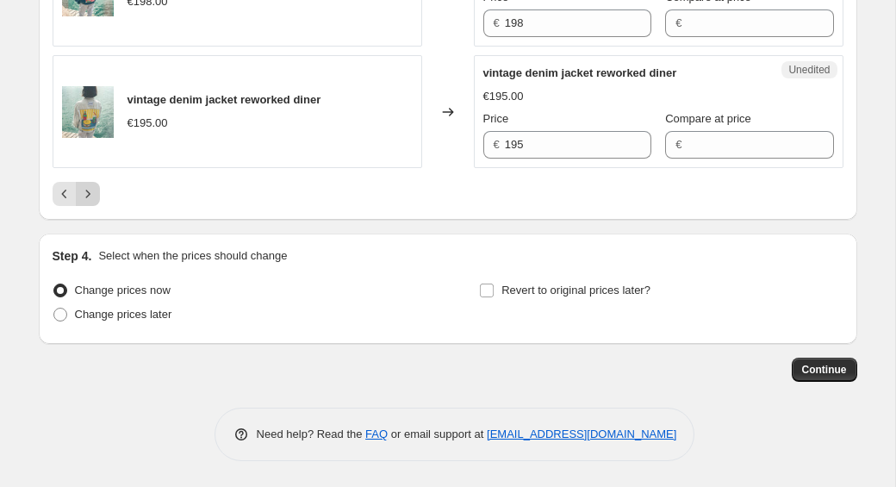
click at [90, 198] on icon "Next" at bounding box center [87, 193] width 17 height 17
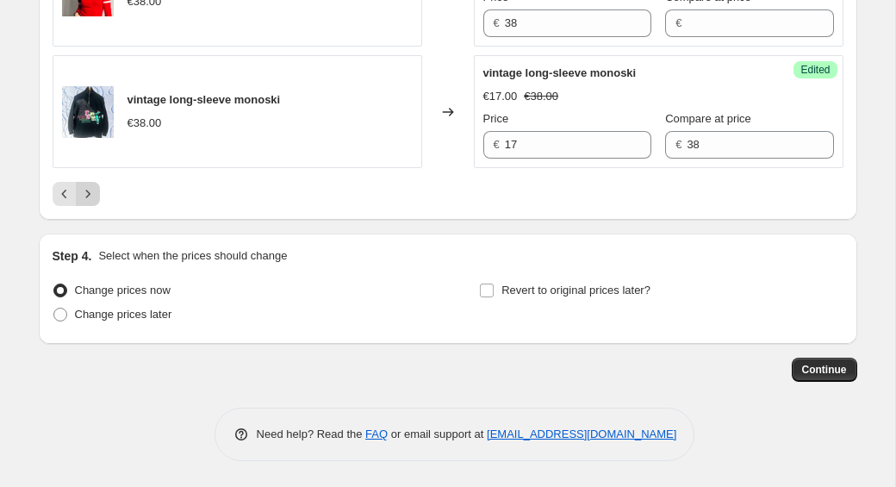
click at [92, 193] on icon "Next" at bounding box center [87, 193] width 17 height 17
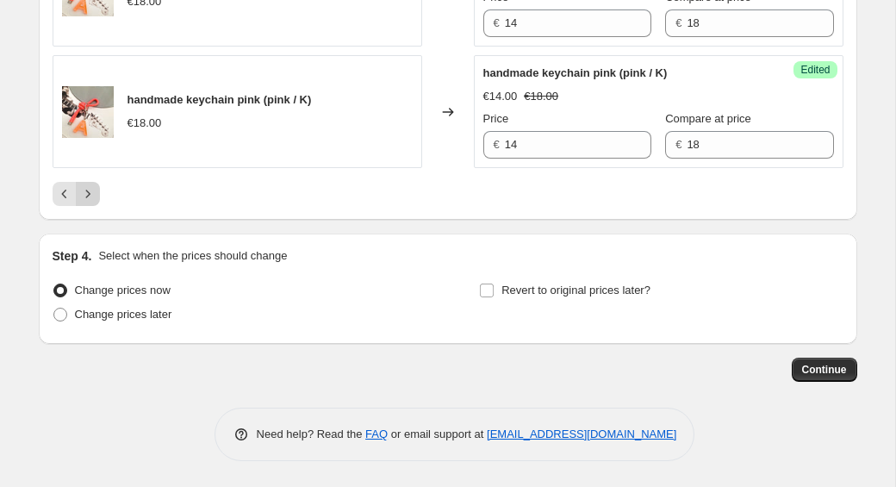
click at [92, 194] on icon "Next" at bounding box center [87, 193] width 17 height 17
click at [93, 193] on icon "Next" at bounding box center [87, 193] width 17 height 17
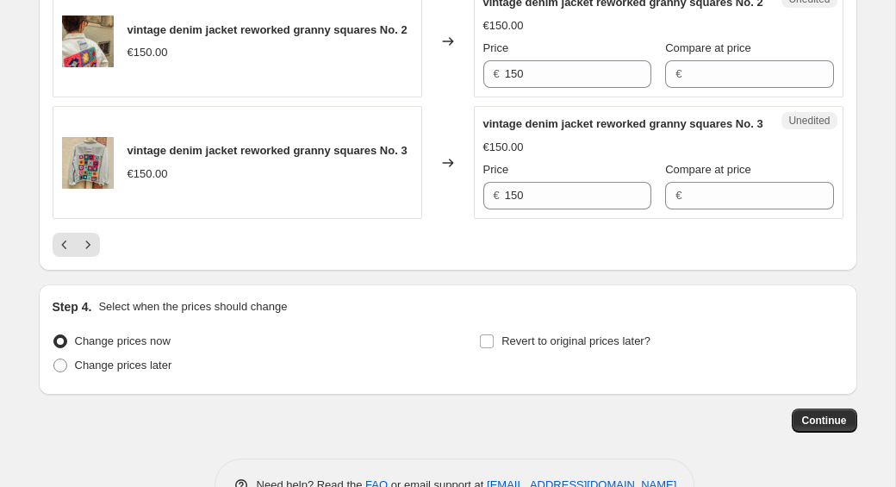
scroll to position [2882, 0]
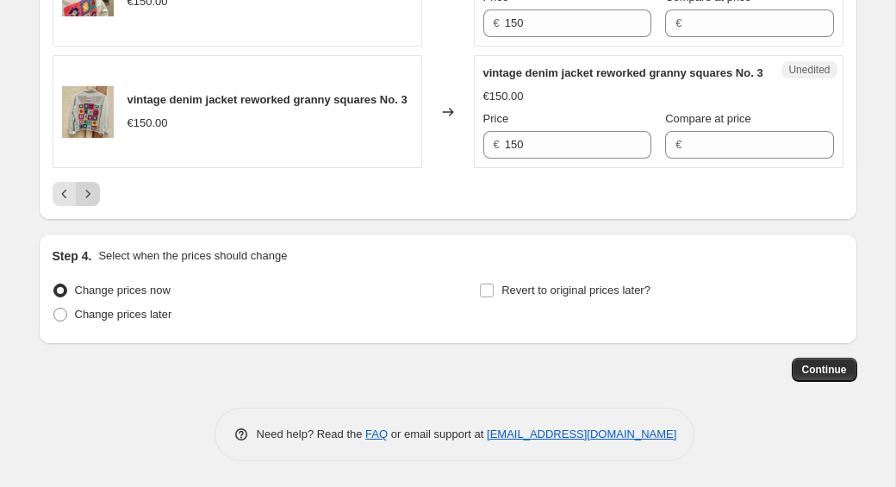
click at [96, 203] on button "Next" at bounding box center [88, 194] width 24 height 24
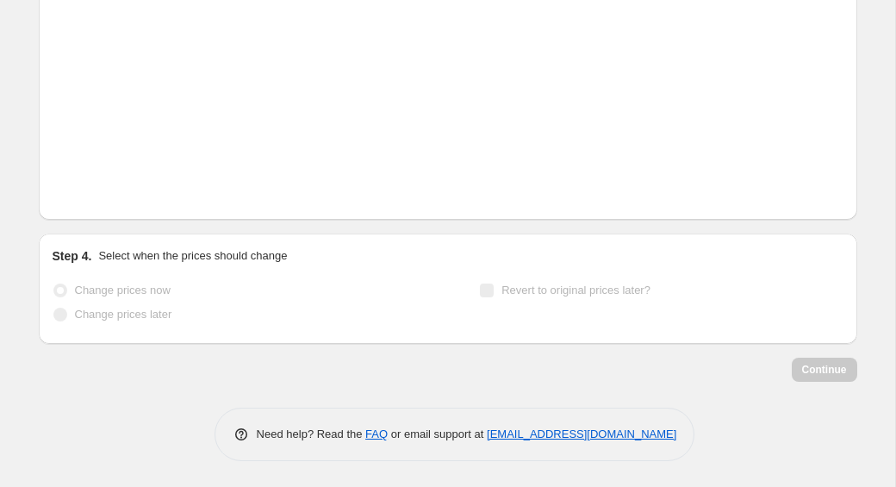
scroll to position [2848, 0]
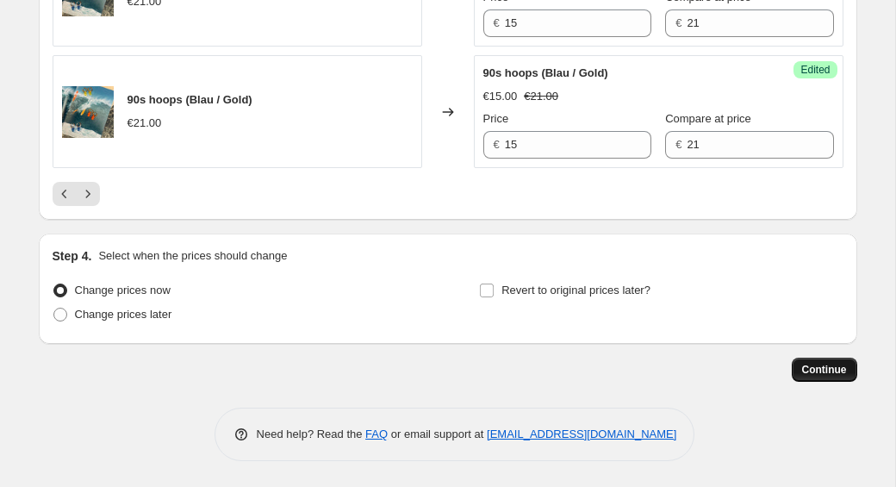
click at [838, 374] on span "Continue" at bounding box center [824, 370] width 45 height 14
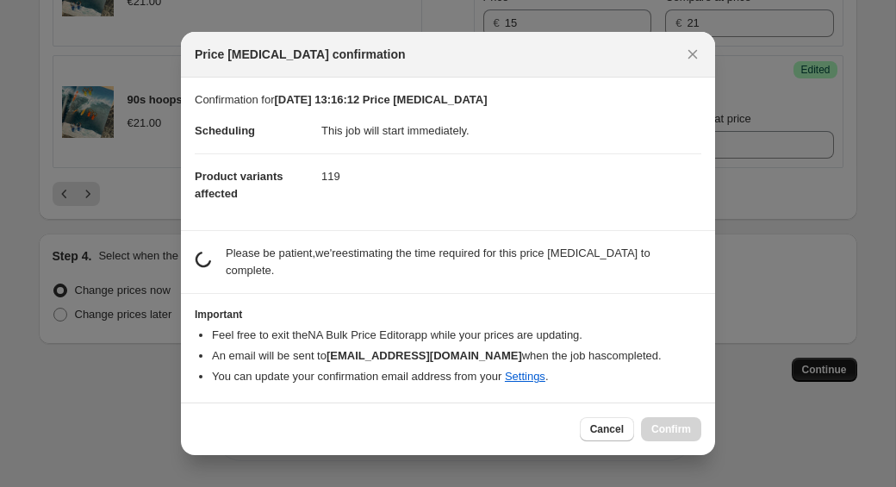
scroll to position [0, 0]
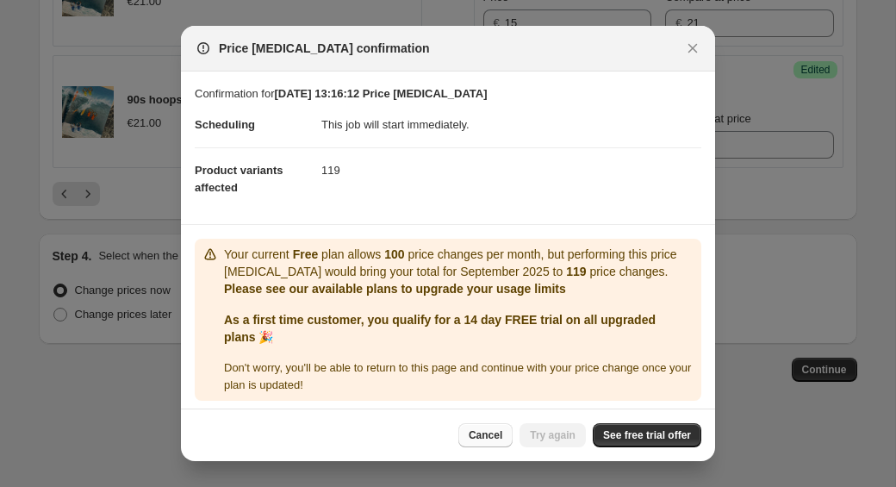
click at [472, 431] on span "Cancel" at bounding box center [486, 435] width 34 height 14
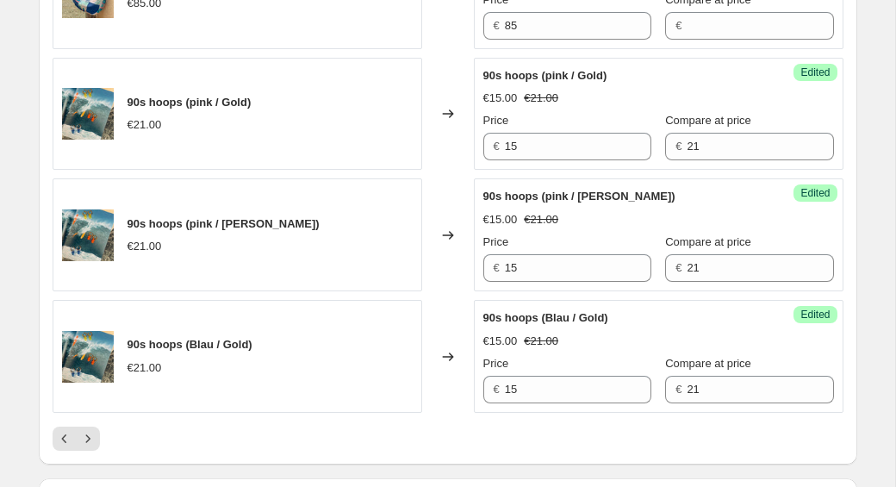
scroll to position [2848, 0]
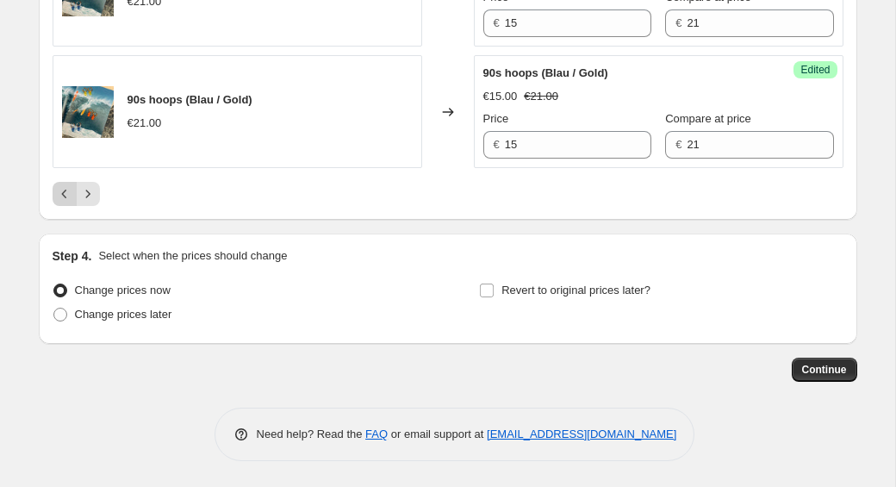
click at [64, 197] on icon "Previous" at bounding box center [64, 193] width 17 height 17
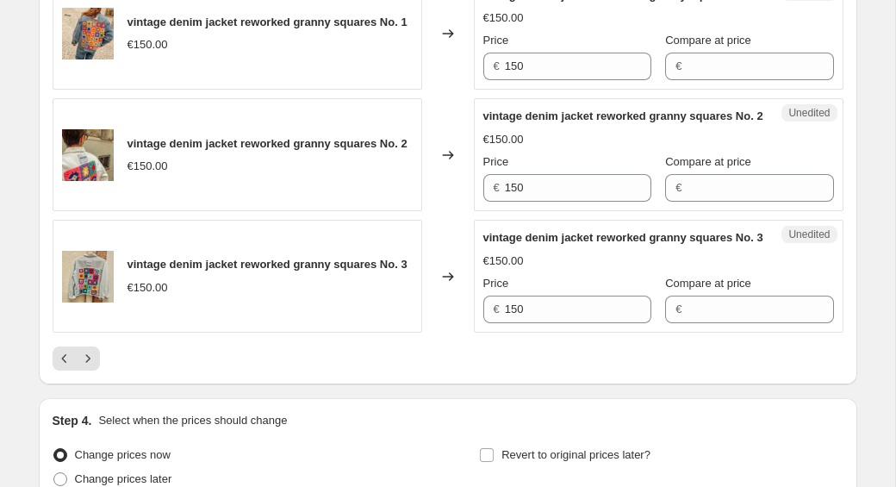
scroll to position [2805, 0]
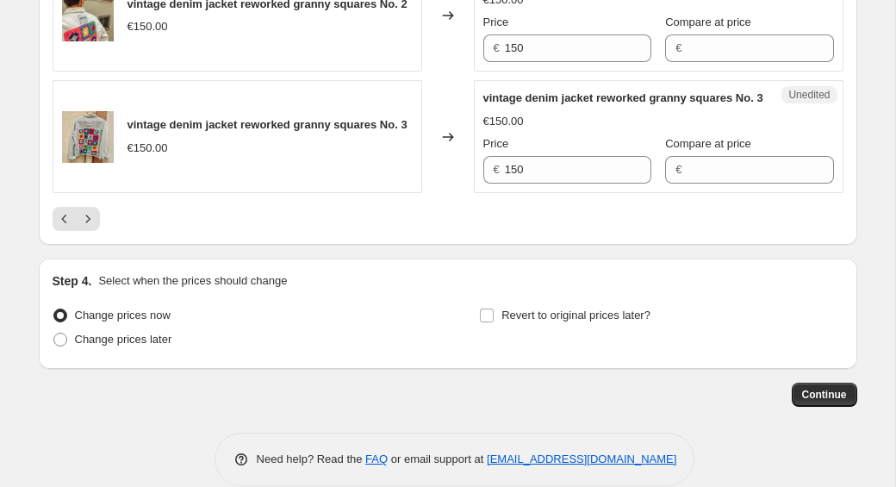
click at [64, 228] on icon "Previous" at bounding box center [64, 218] width 17 height 17
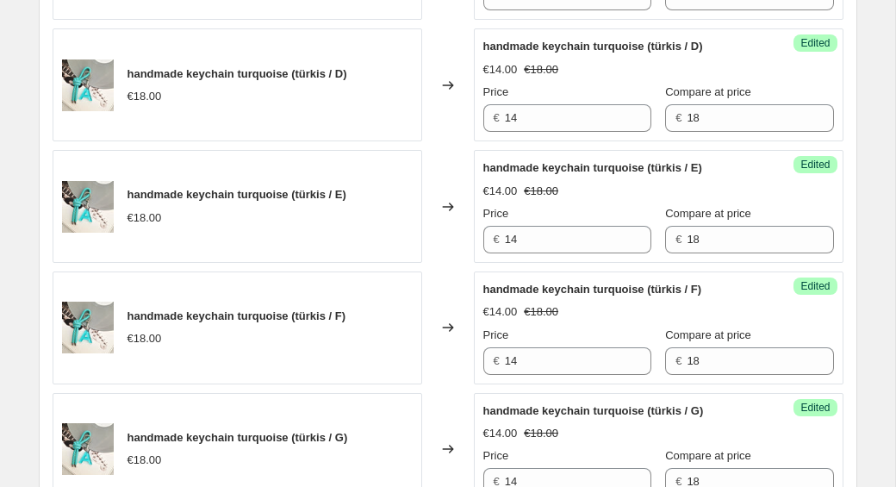
scroll to position [2805, 0]
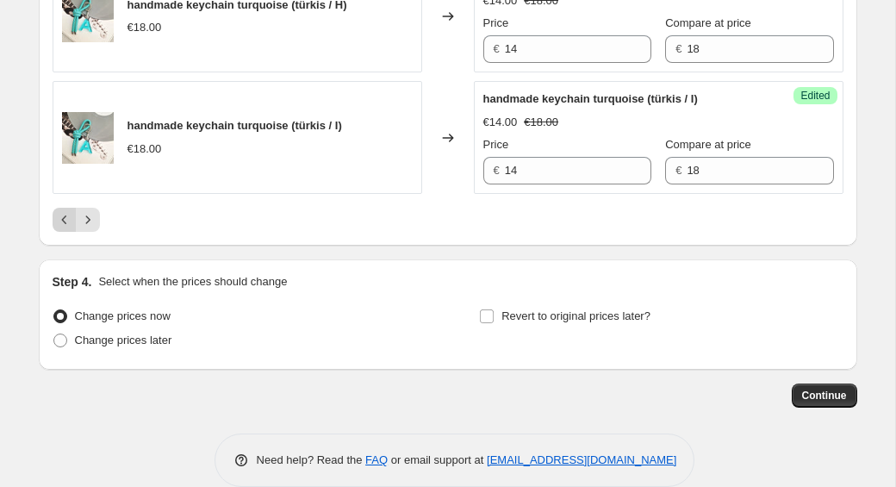
click at [64, 216] on icon "Previous" at bounding box center [64, 219] width 17 height 17
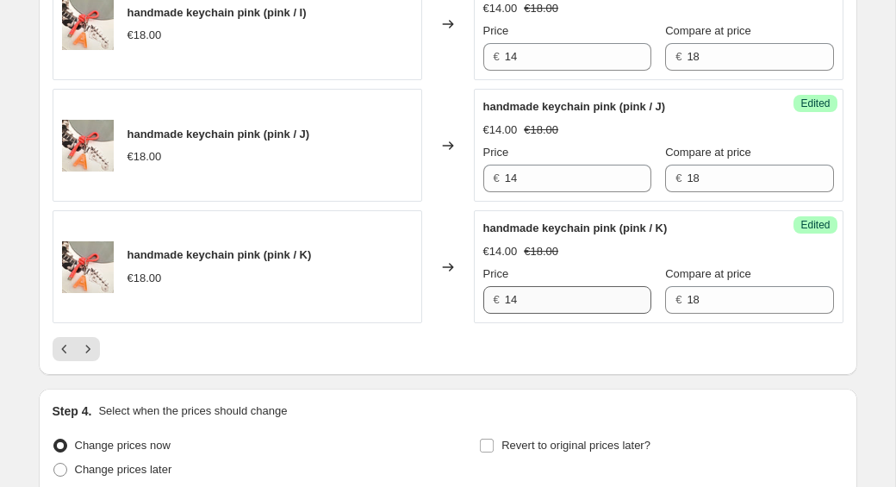
scroll to position [2713, 0]
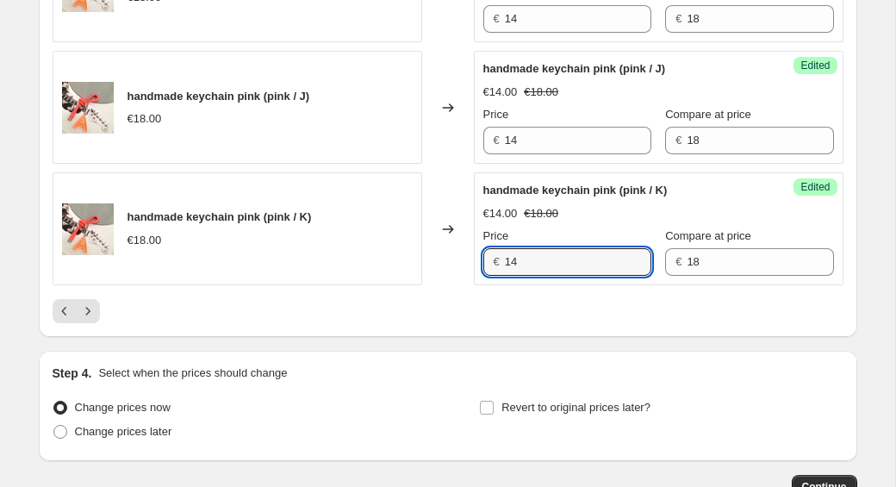
drag, startPoint x: 531, startPoint y: 254, endPoint x: 401, endPoint y: 259, distance: 130.2
click at [403, 260] on div "handmade keychain pink (pink / K) €18.00 Changed to Success Edited handmade key…" at bounding box center [448, 228] width 791 height 113
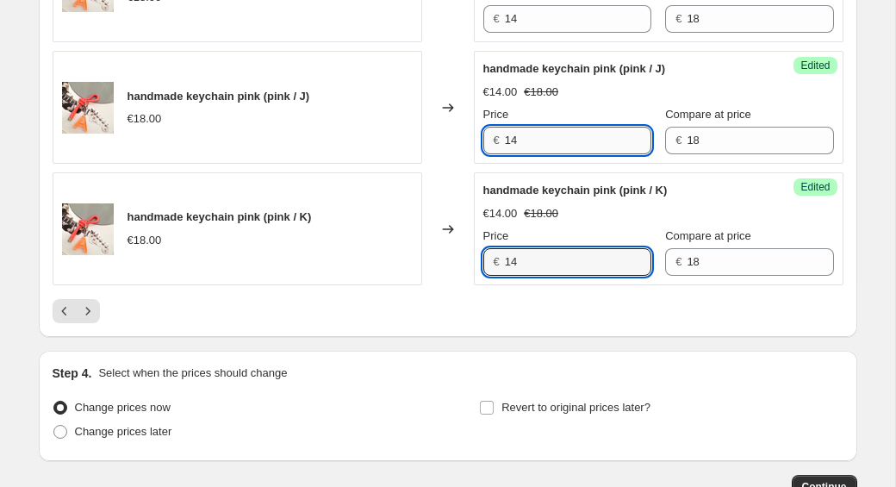
click at [540, 133] on input "14" at bounding box center [578, 141] width 147 height 28
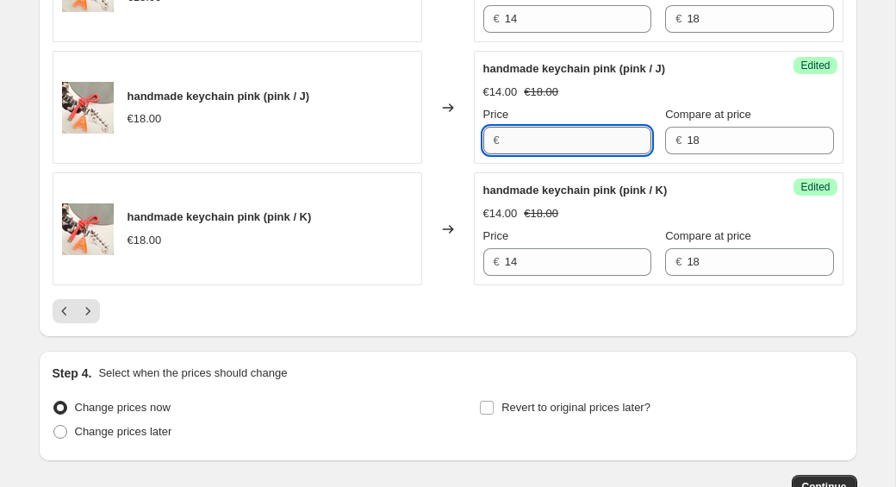
scroll to position [2656, 0]
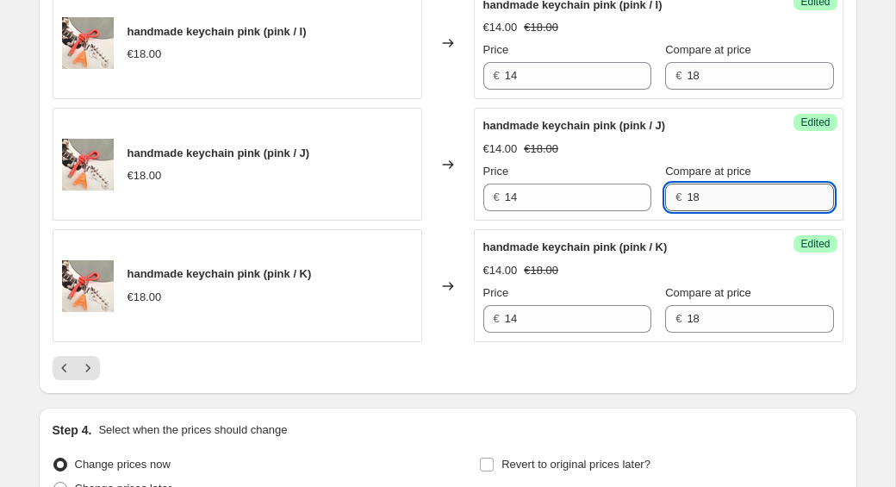
click at [693, 191] on input "18" at bounding box center [760, 198] width 147 height 28
click at [725, 315] on input "18" at bounding box center [760, 319] width 147 height 28
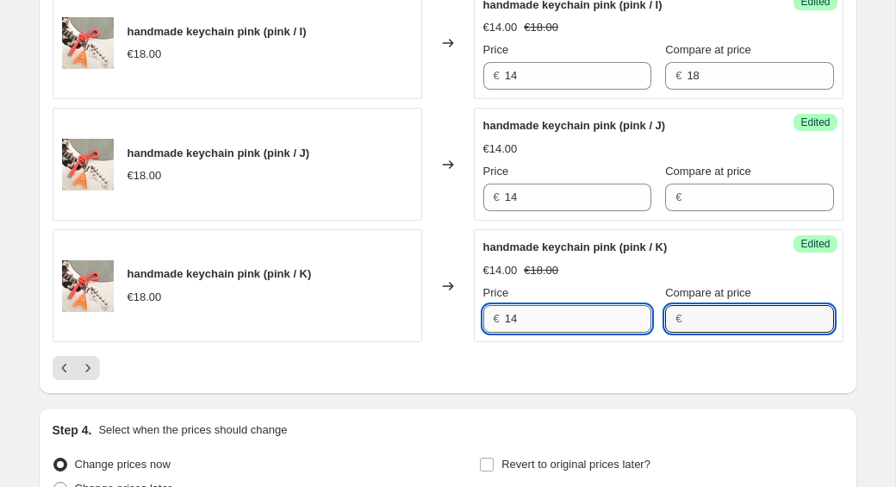
click at [577, 315] on input "14" at bounding box center [578, 319] width 147 height 28
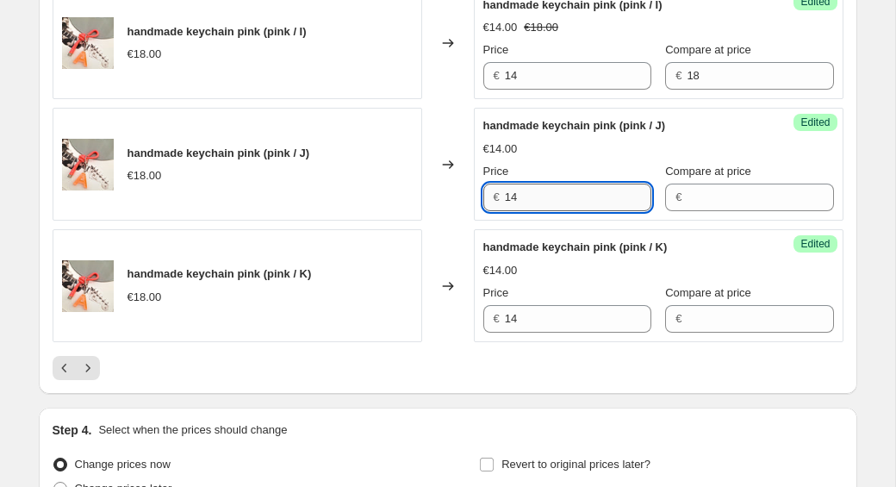
click at [580, 196] on input "14" at bounding box center [578, 198] width 147 height 28
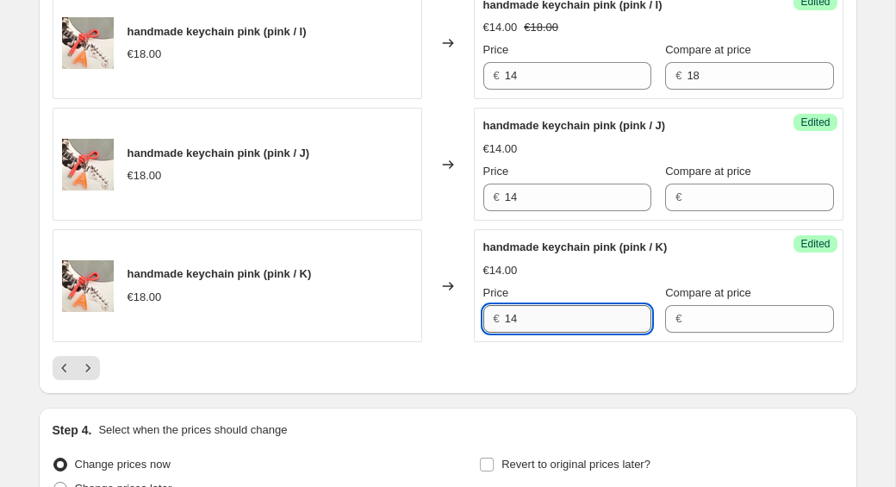
click at [553, 324] on input "14" at bounding box center [578, 319] width 147 height 28
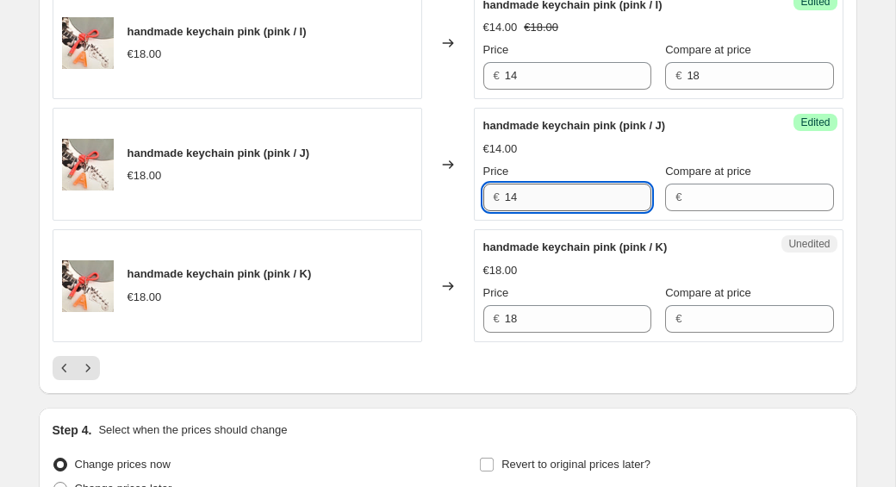
click at [552, 197] on input "14" at bounding box center [578, 198] width 147 height 28
click at [549, 77] on input "14" at bounding box center [578, 76] width 147 height 28
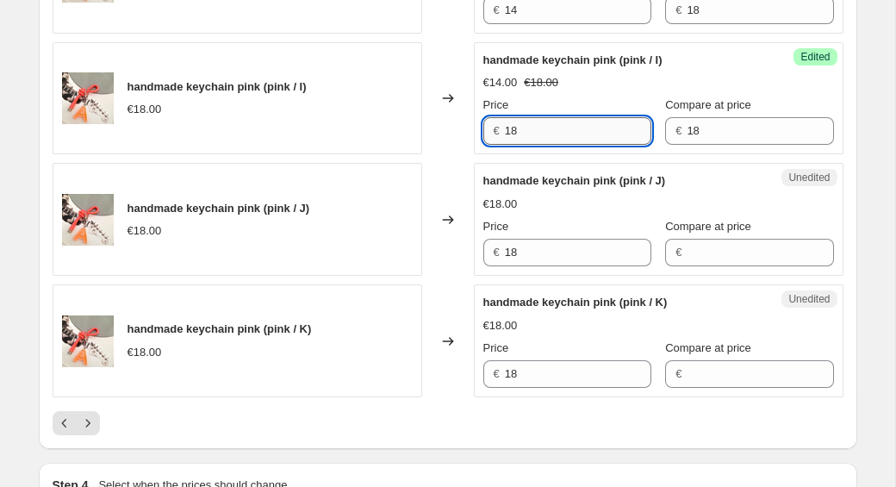
scroll to position [2546, 0]
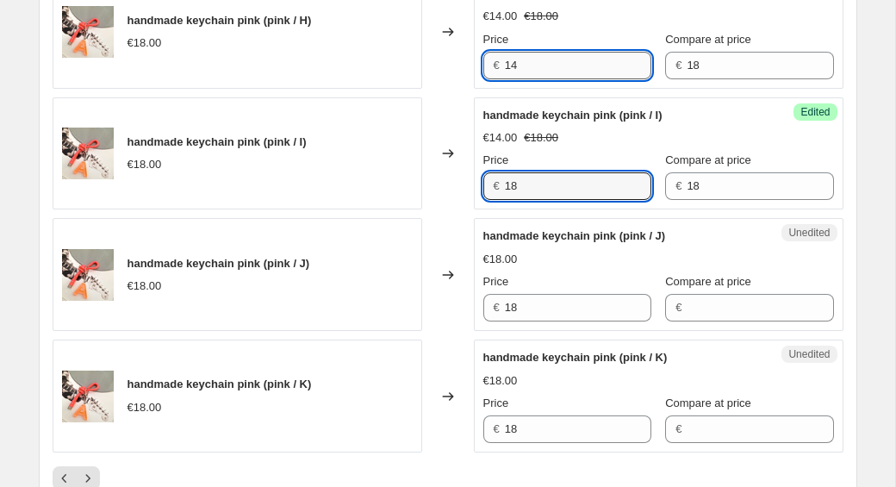
click at [521, 59] on input "14" at bounding box center [578, 66] width 147 height 28
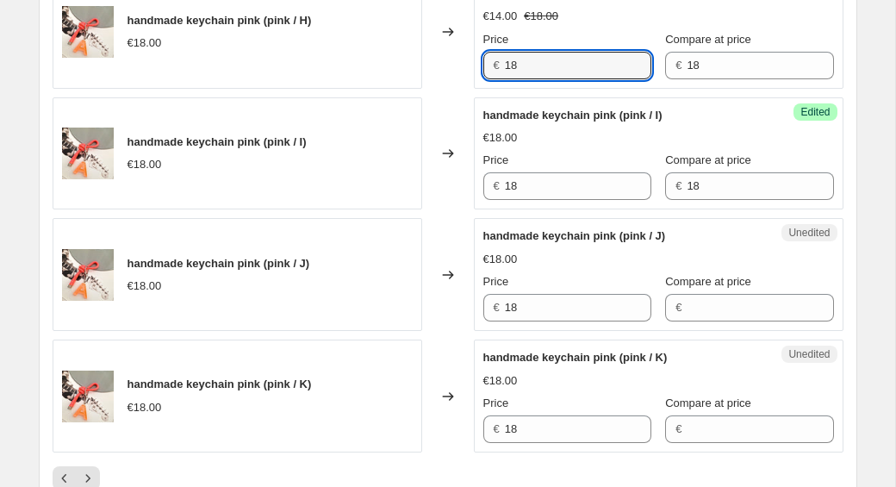
click at [520, 120] on span "handmade keychain pink (pink / I)" at bounding box center [573, 115] width 179 height 13
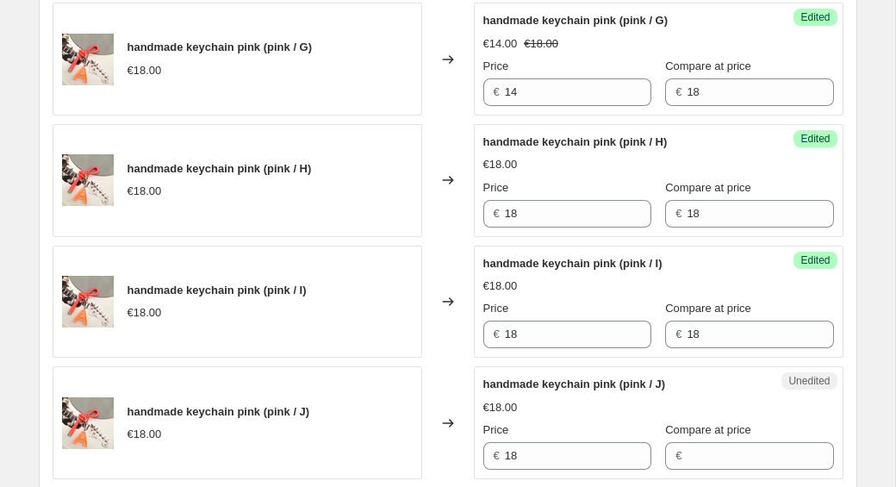
scroll to position [2378, 0]
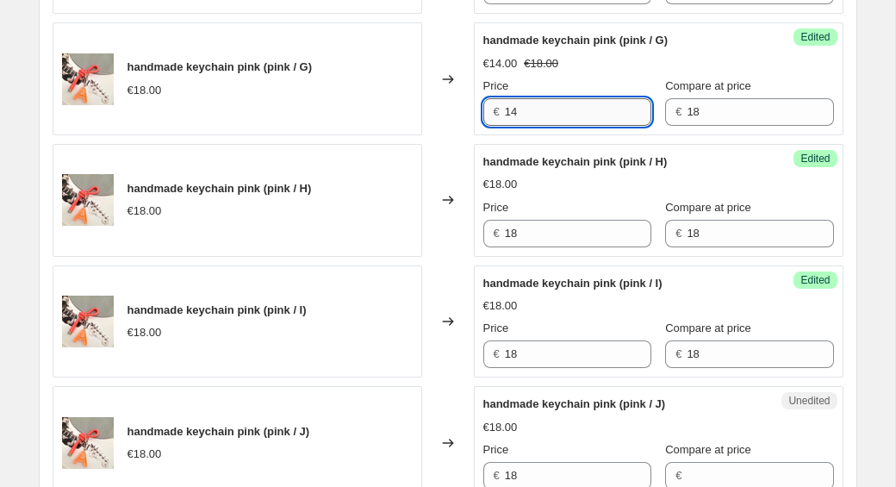
click at [527, 110] on input "14" at bounding box center [578, 112] width 147 height 28
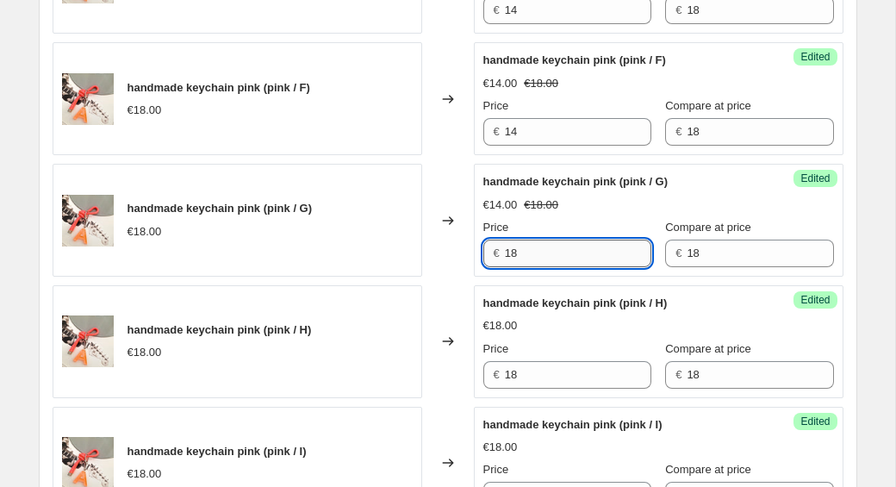
scroll to position [2206, 0]
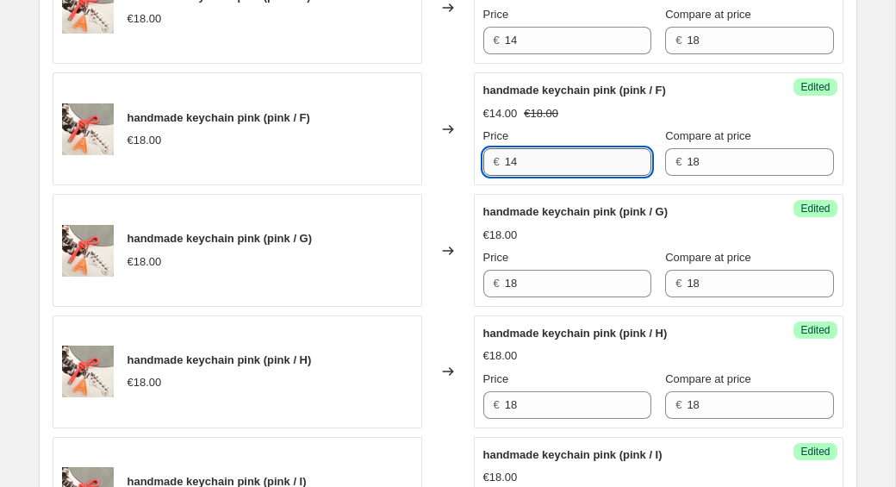
click at [536, 166] on input "14" at bounding box center [578, 162] width 147 height 28
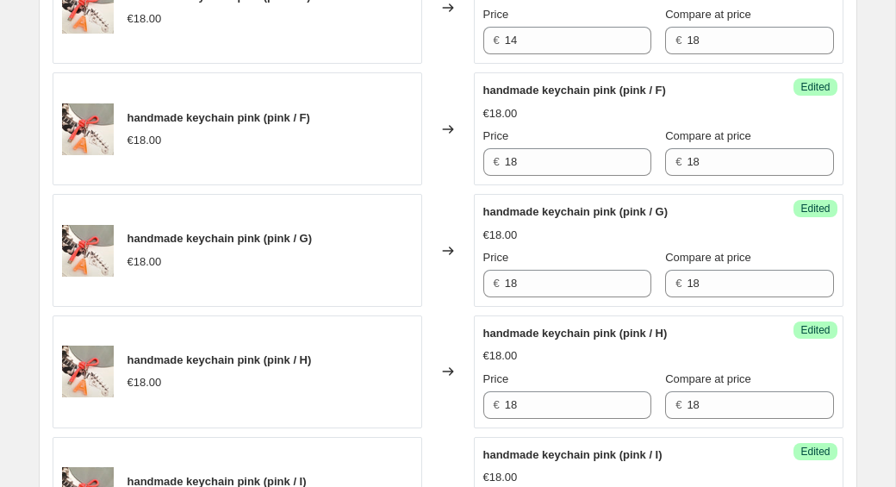
click at [593, 230] on div "€18.00" at bounding box center [659, 235] width 351 height 17
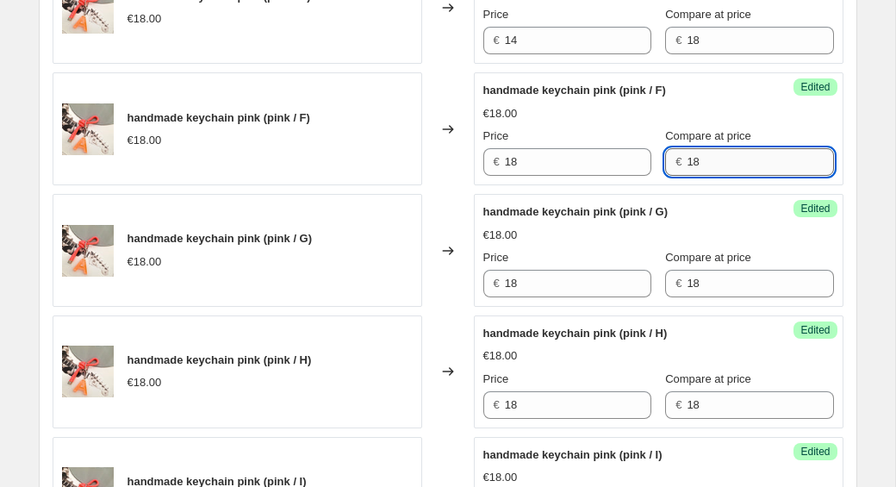
click at [709, 167] on input "18" at bounding box center [760, 162] width 147 height 28
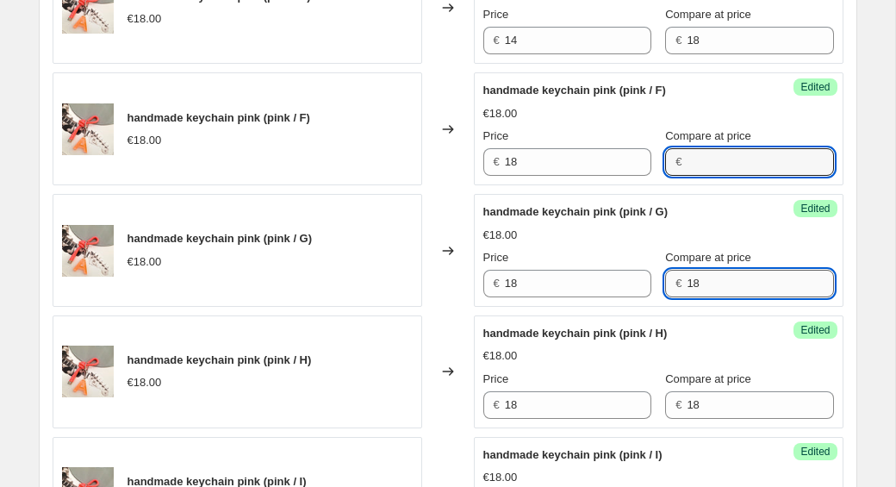
click at [722, 290] on input "18" at bounding box center [760, 284] width 147 height 28
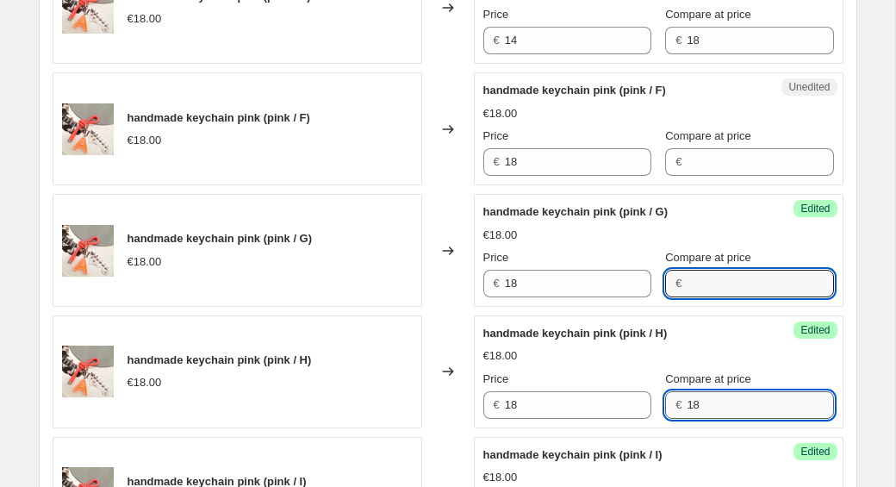
click at [724, 405] on input "18" at bounding box center [760, 405] width 147 height 28
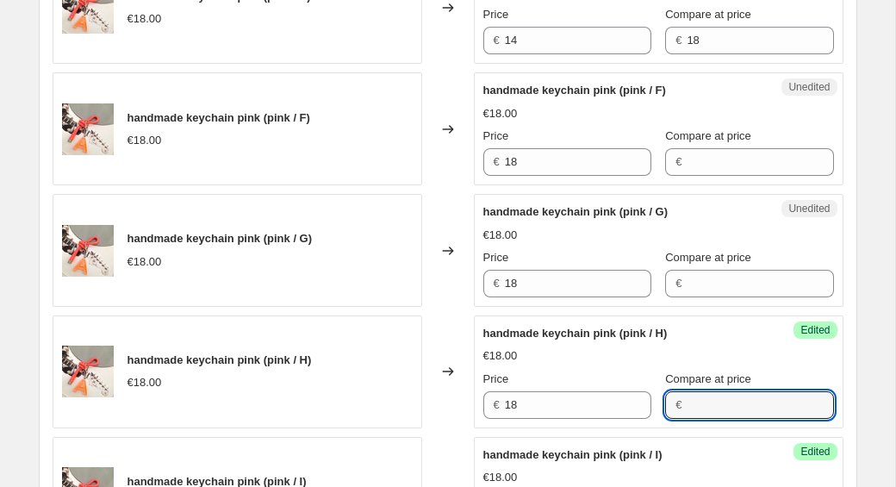
click at [756, 355] on div "€18.00" at bounding box center [659, 355] width 351 height 17
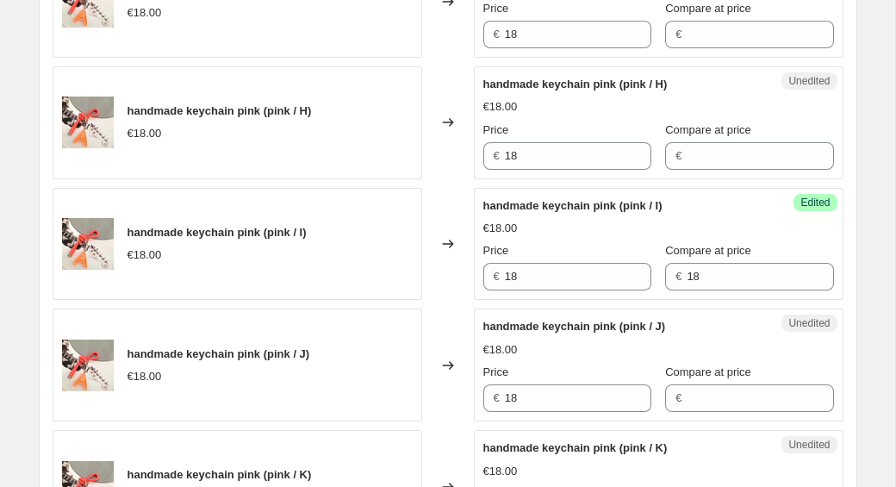
scroll to position [2469, 0]
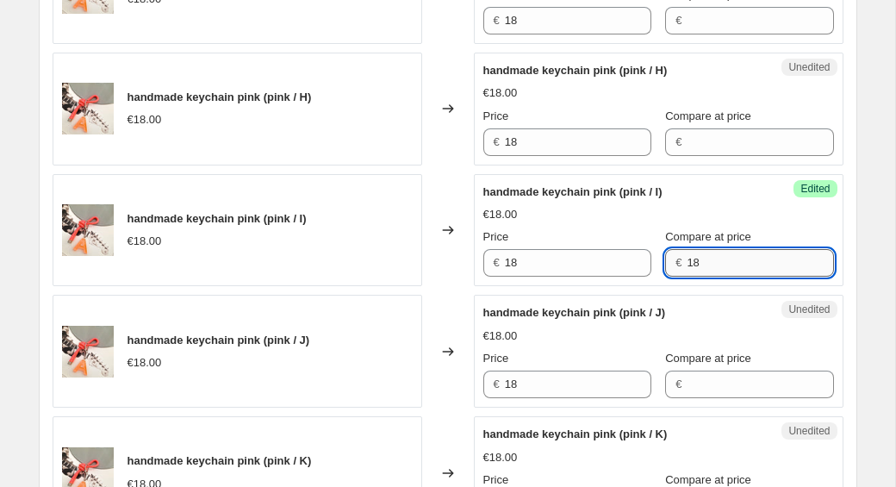
click at [737, 266] on input "18" at bounding box center [760, 263] width 147 height 28
click at [752, 198] on div "handmade keychain pink (pink / I) €18.00 Price € 18 Compare at price €" at bounding box center [659, 231] width 351 height 94
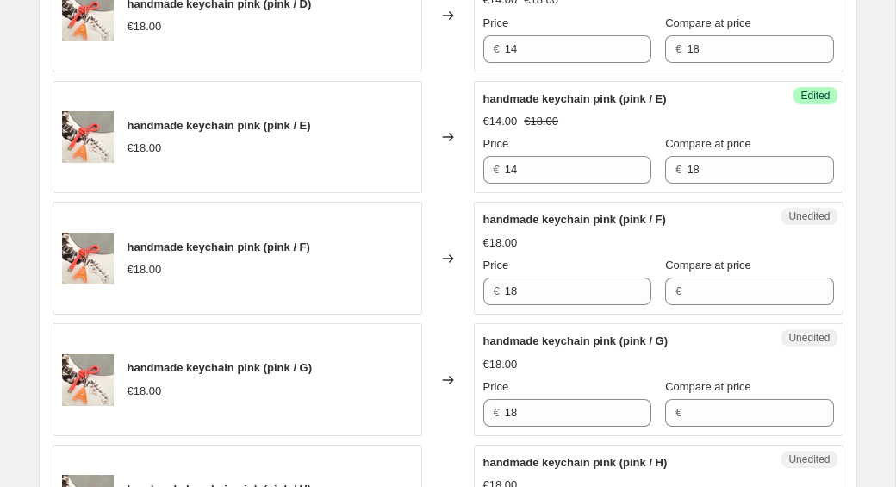
scroll to position [2060, 0]
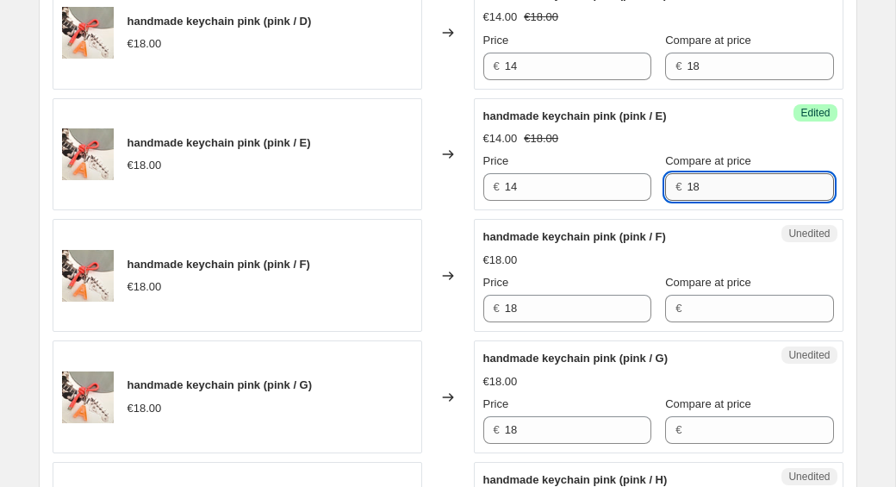
click at [713, 187] on input "18" at bounding box center [760, 187] width 147 height 28
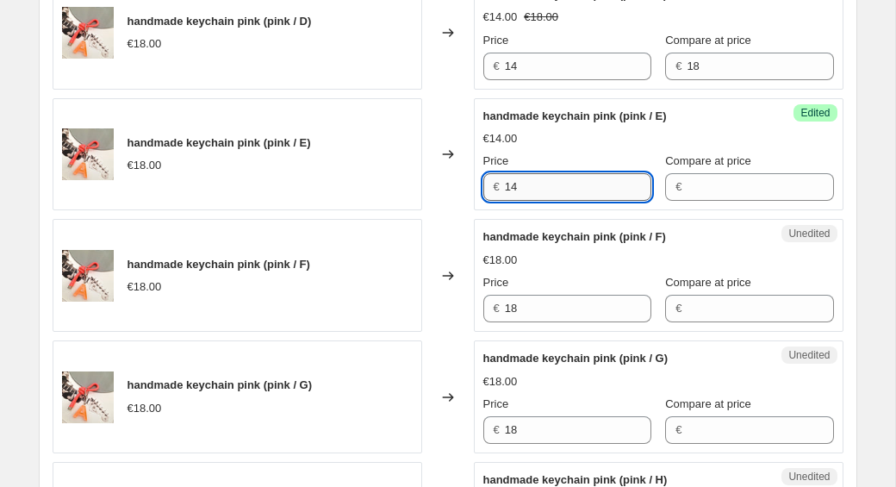
click at [550, 183] on input "14" at bounding box center [578, 187] width 147 height 28
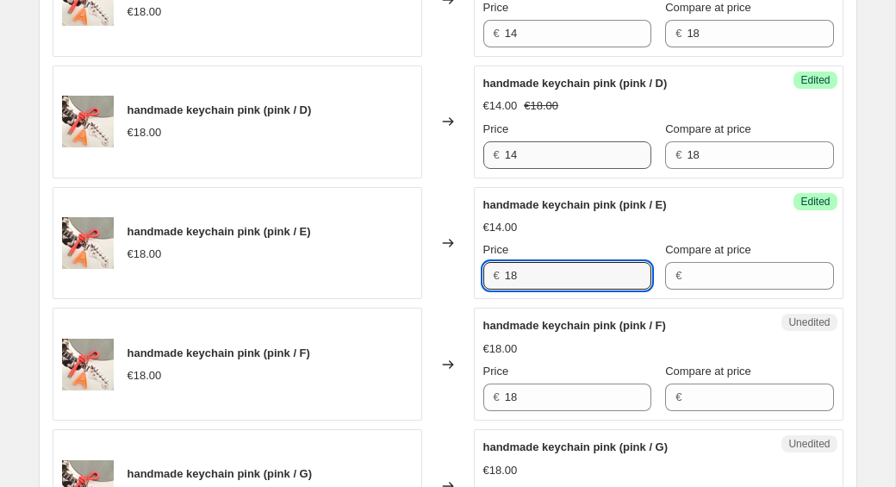
scroll to position [1963, 0]
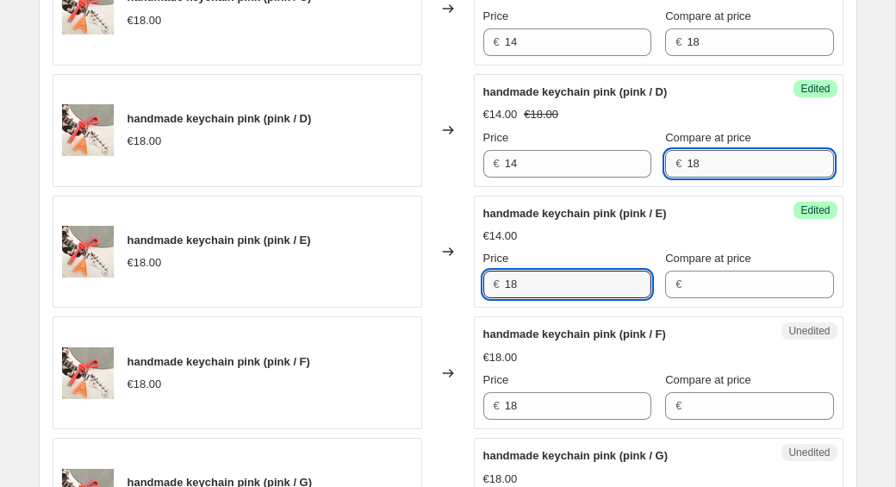
click at [696, 168] on input "18" at bounding box center [760, 164] width 147 height 28
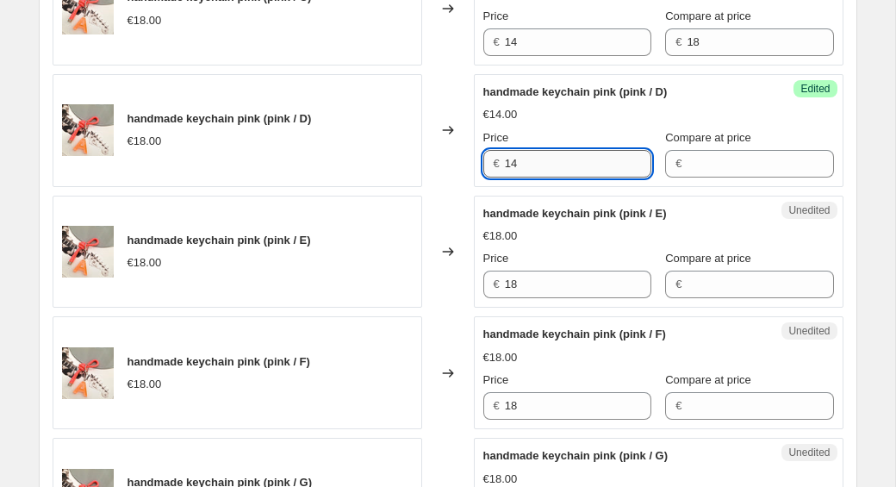
click at [603, 165] on input "14" at bounding box center [578, 164] width 147 height 28
click at [685, 203] on div "Unedited handmade keychain pink (pink / E) €18.00 Price € 18 Compare at price €" at bounding box center [659, 252] width 370 height 113
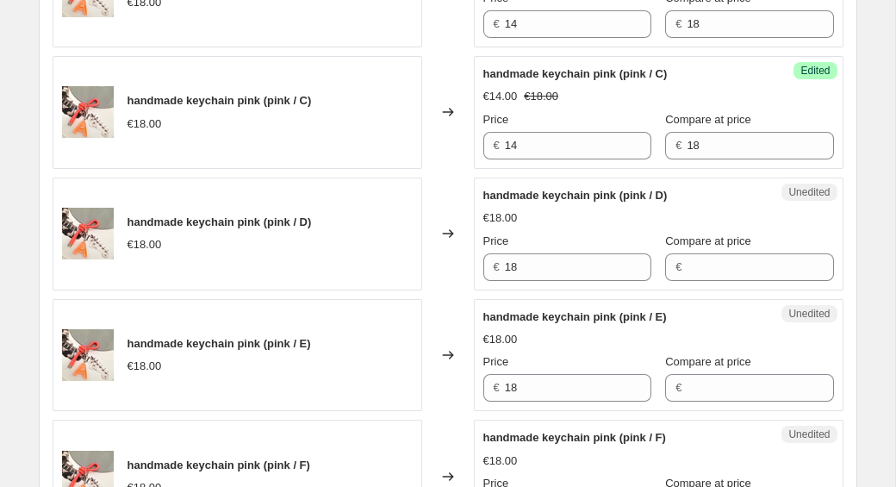
scroll to position [1836, 0]
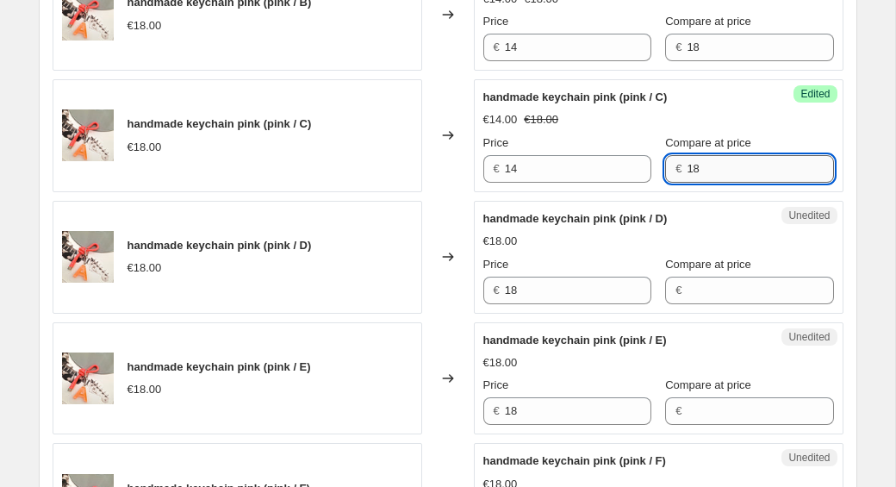
click at [695, 180] on input "18" at bounding box center [760, 169] width 147 height 28
click at [594, 169] on input "14" at bounding box center [578, 169] width 147 height 28
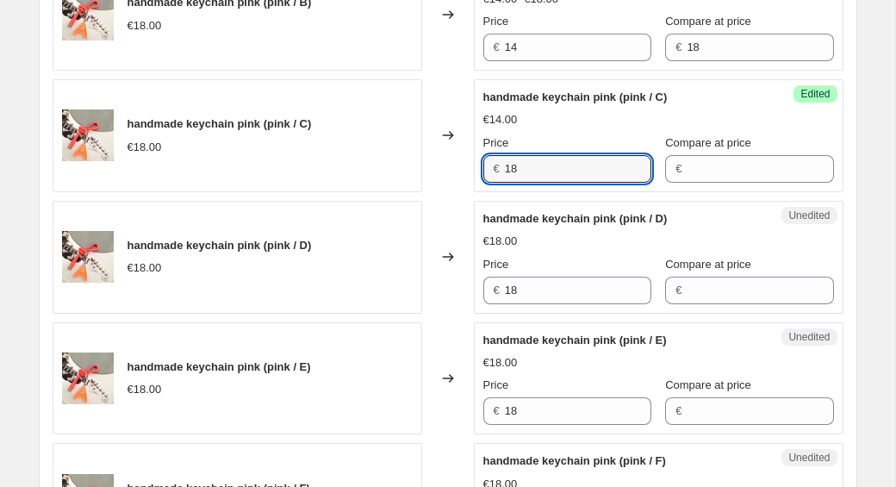
click at [660, 228] on div "handmade keychain pink (pink / D) €18.00 Price € 18 Compare at price €" at bounding box center [659, 257] width 351 height 94
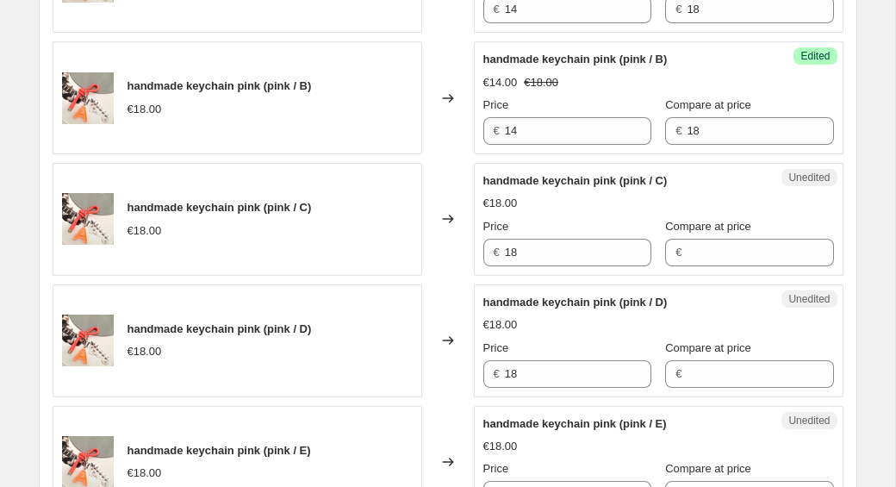
scroll to position [1716, 0]
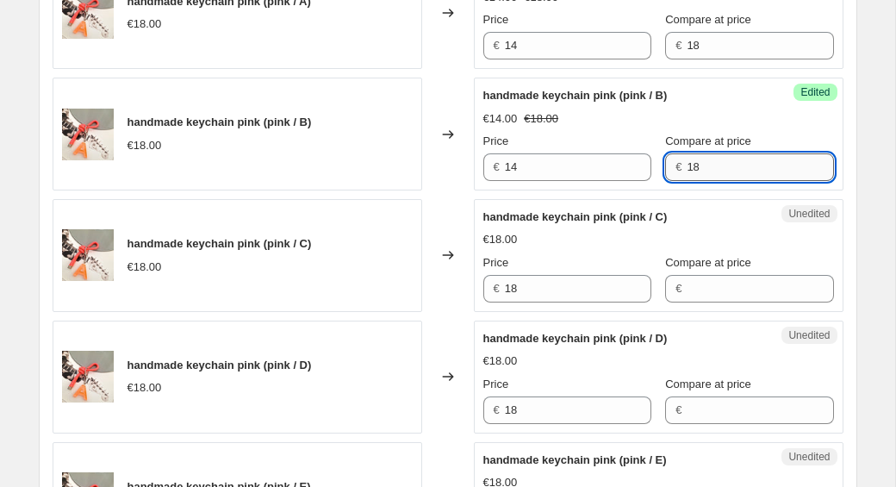
click at [697, 172] on input "18" at bounding box center [760, 167] width 147 height 28
click at [620, 155] on input "14" at bounding box center [578, 167] width 147 height 28
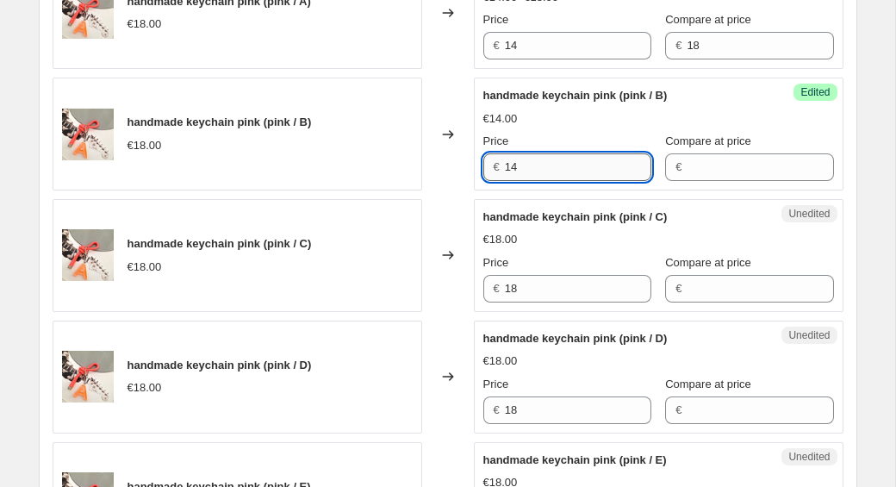
click at [604, 170] on input "14" at bounding box center [578, 167] width 147 height 28
click at [619, 229] on div "handmade keychain pink (pink / C) €18.00 Price € 18 Compare at price €" at bounding box center [659, 256] width 351 height 94
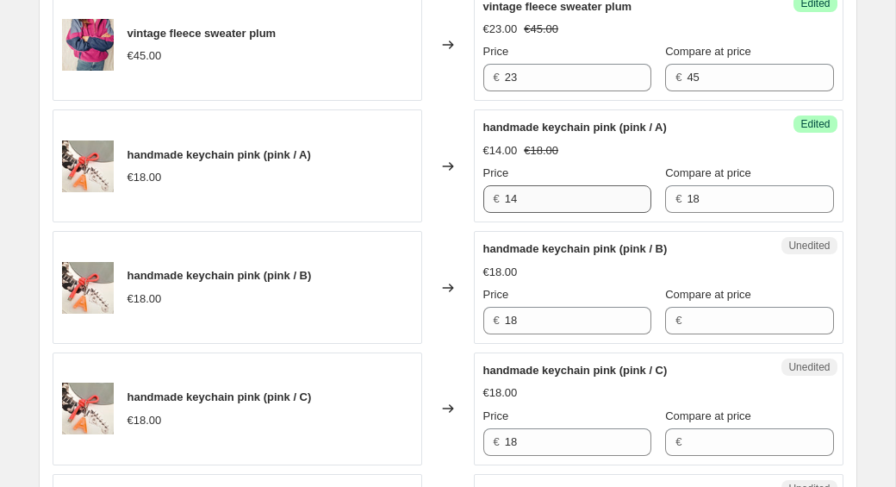
scroll to position [1559, 0]
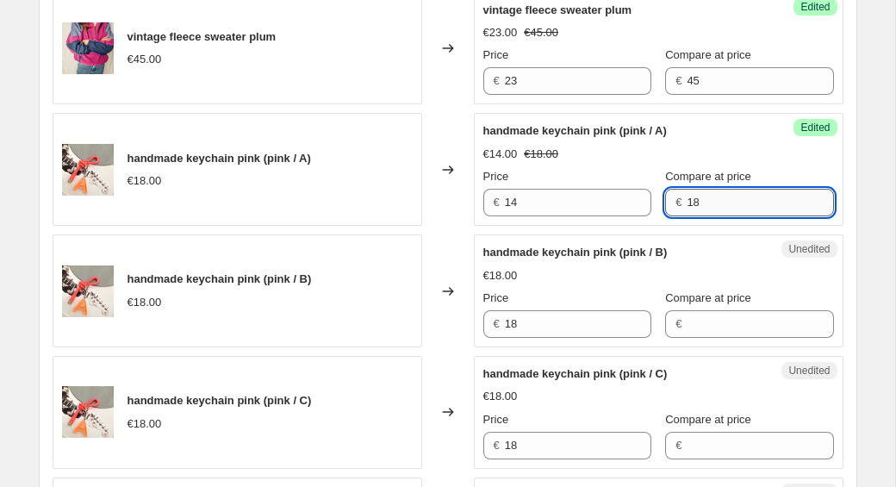
click at [704, 204] on input "18" at bounding box center [760, 203] width 147 height 28
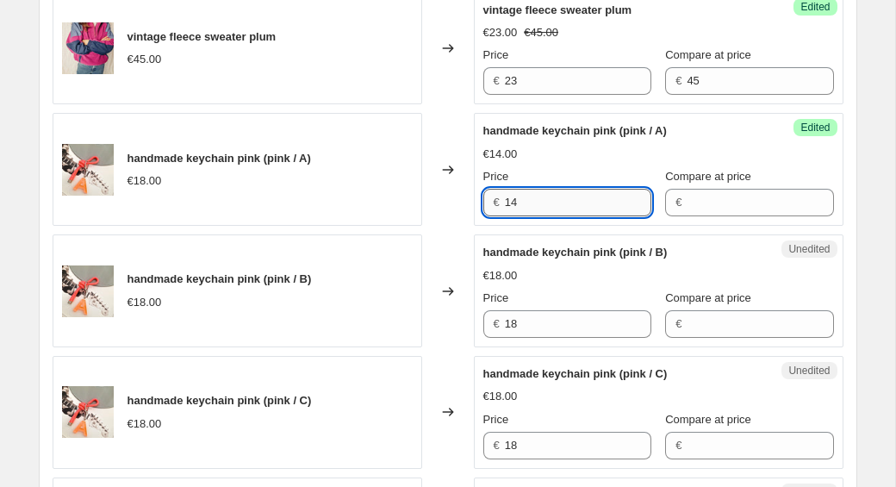
click at [595, 210] on input "14" at bounding box center [578, 203] width 147 height 28
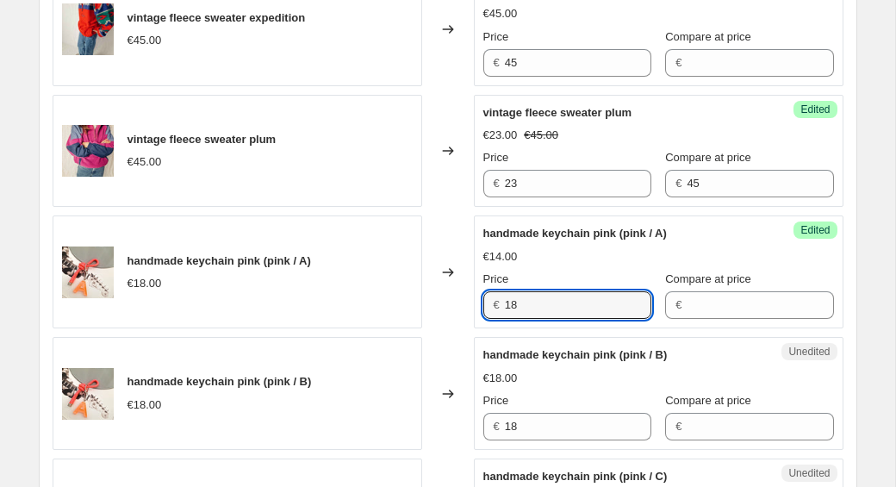
scroll to position [1436, 0]
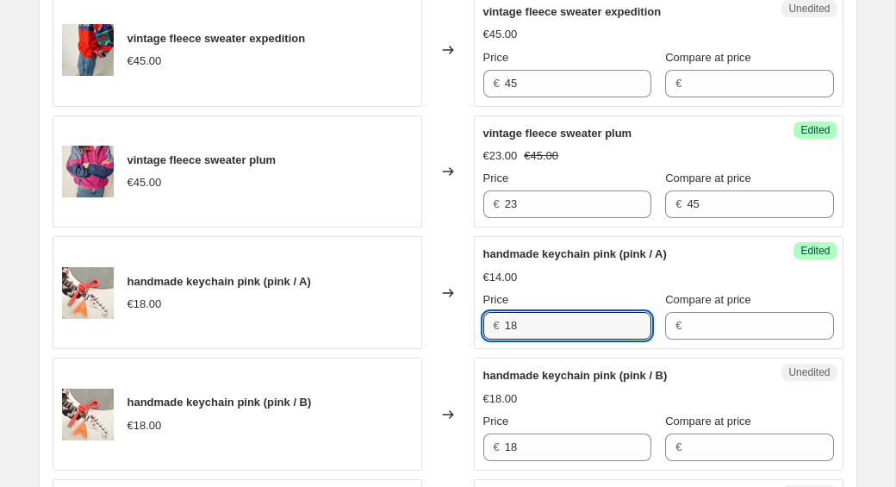
click at [713, 296] on span "Compare at price" at bounding box center [708, 299] width 86 height 13
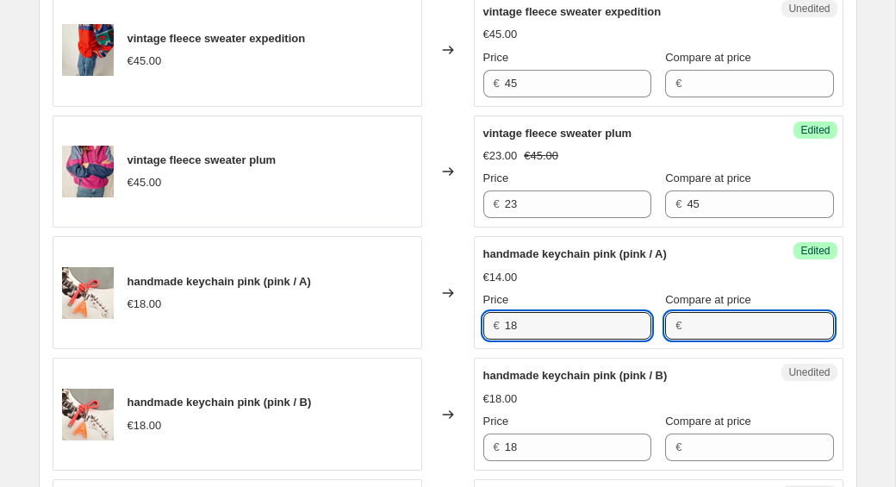
click at [713, 312] on input "Compare at price" at bounding box center [760, 326] width 147 height 28
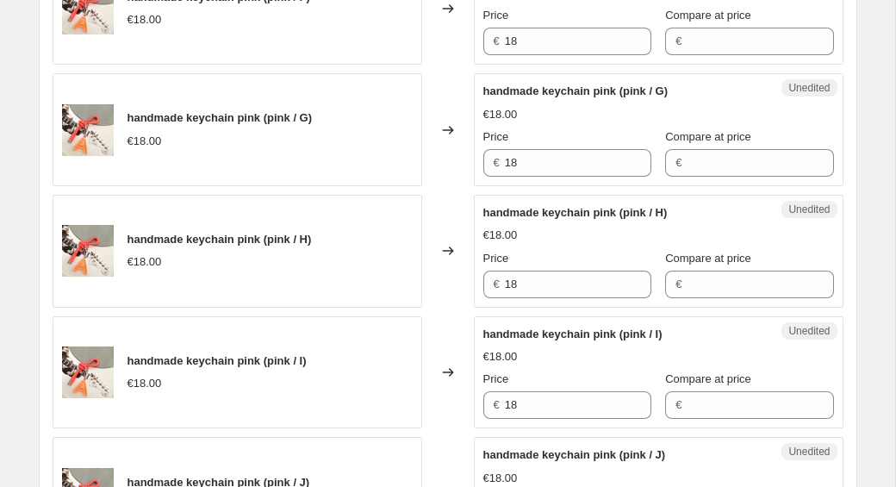
scroll to position [2830, 0]
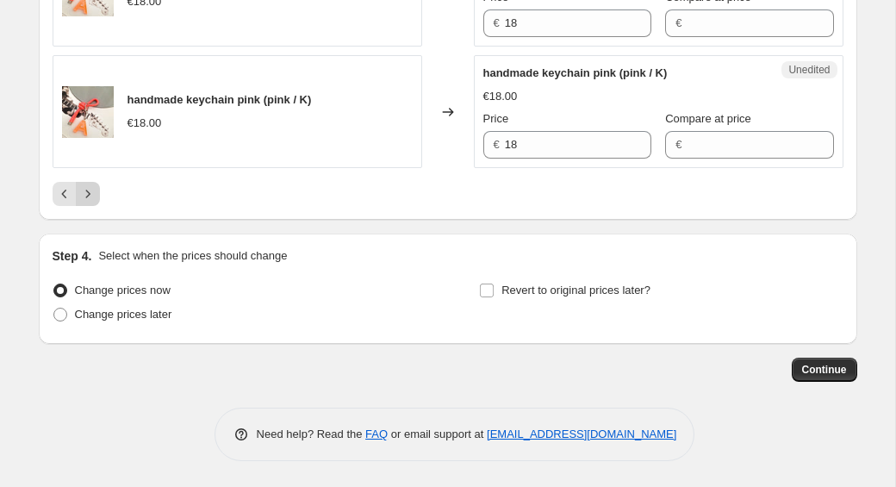
click at [96, 195] on icon "Next" at bounding box center [87, 193] width 17 height 17
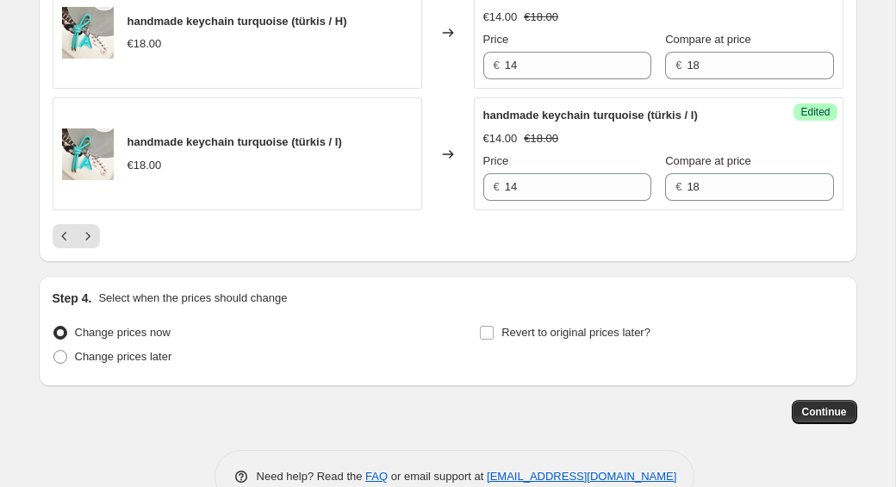
scroll to position [2780, 0]
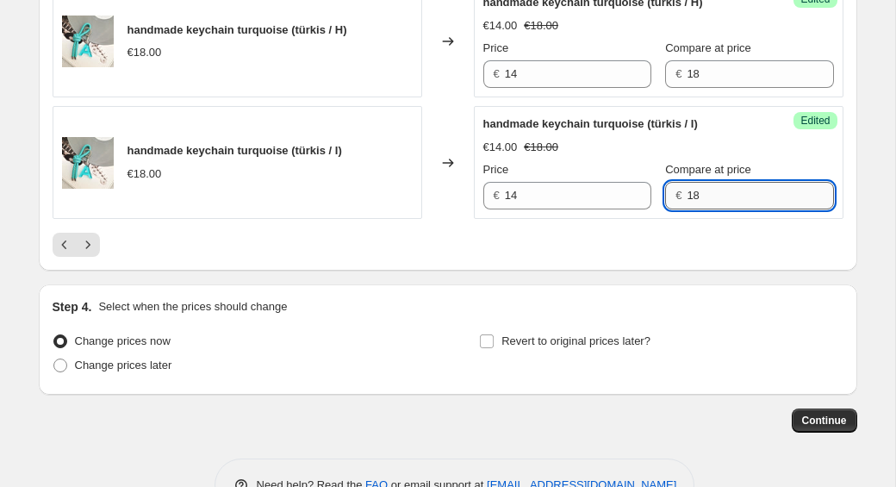
click at [725, 202] on input "18" at bounding box center [760, 196] width 147 height 28
click at [587, 194] on input "14" at bounding box center [578, 196] width 147 height 28
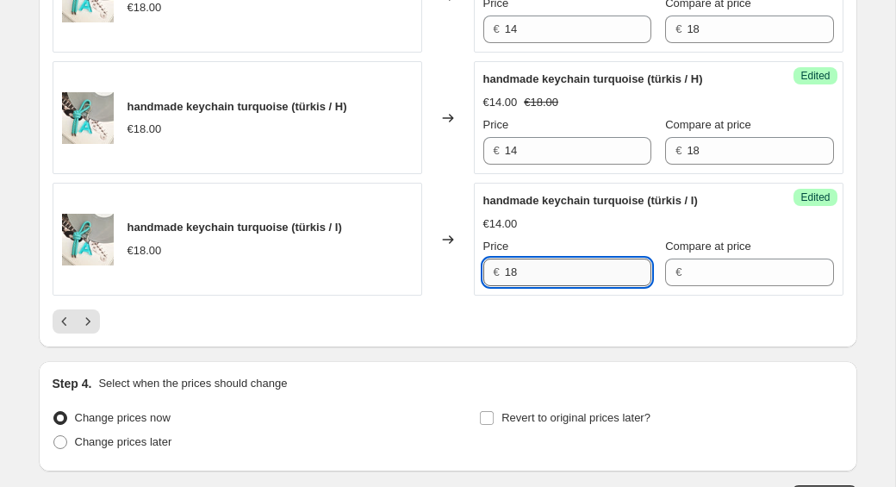
scroll to position [2681, 0]
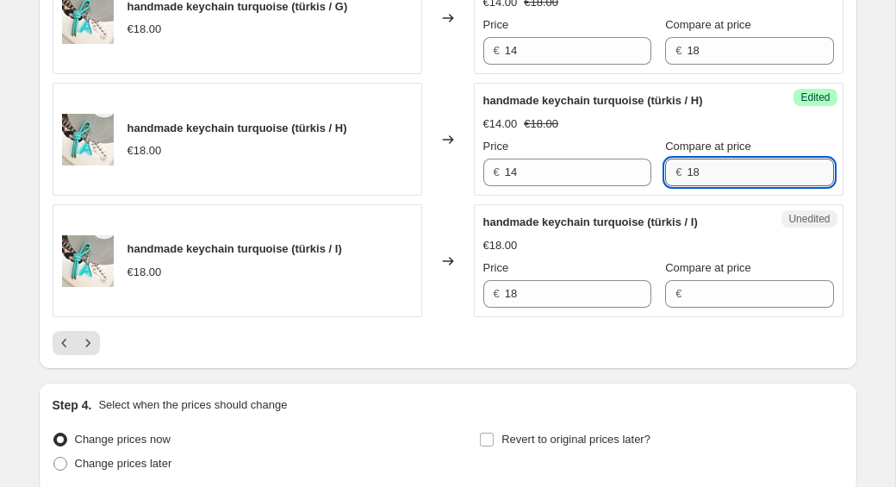
click at [698, 171] on input "18" at bounding box center [760, 173] width 147 height 28
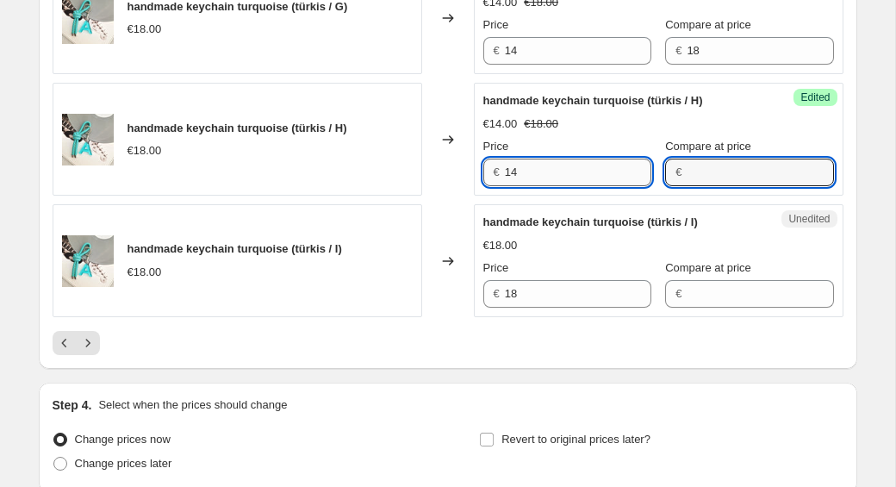
click at [560, 183] on input "14" at bounding box center [578, 173] width 147 height 28
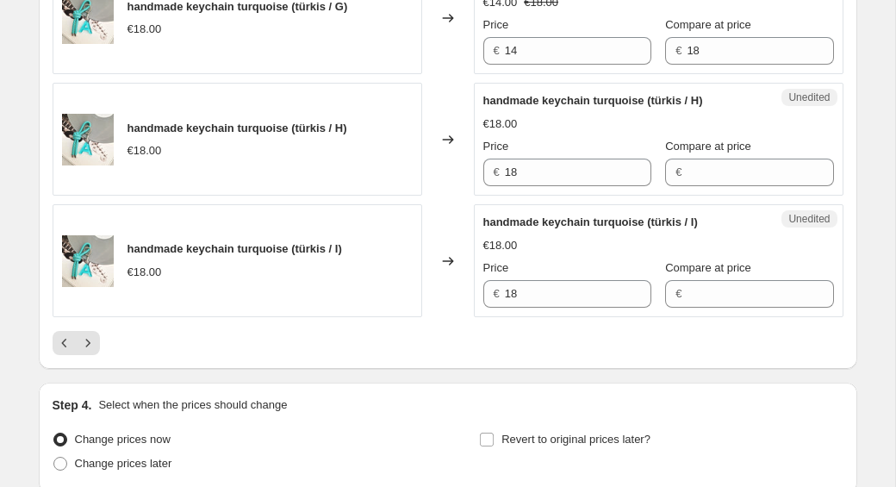
click at [565, 218] on span "handmade keychain turquoise (türkis / I)" at bounding box center [591, 221] width 215 height 13
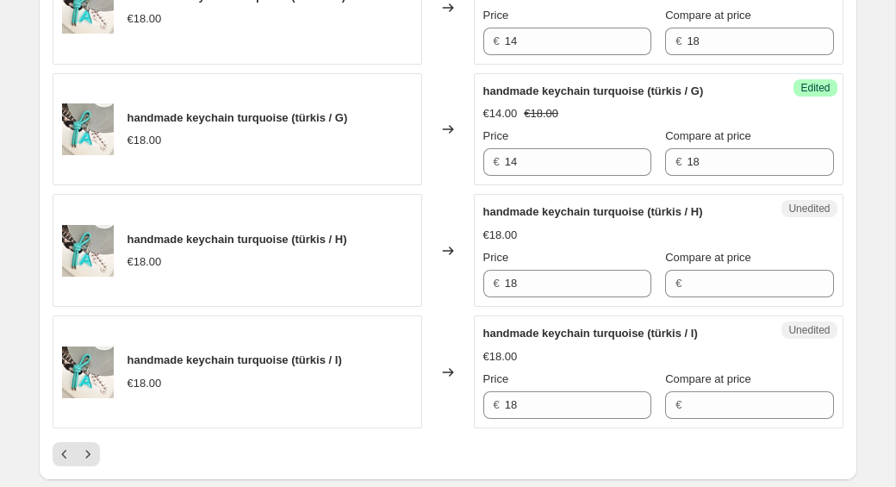
scroll to position [2528, 0]
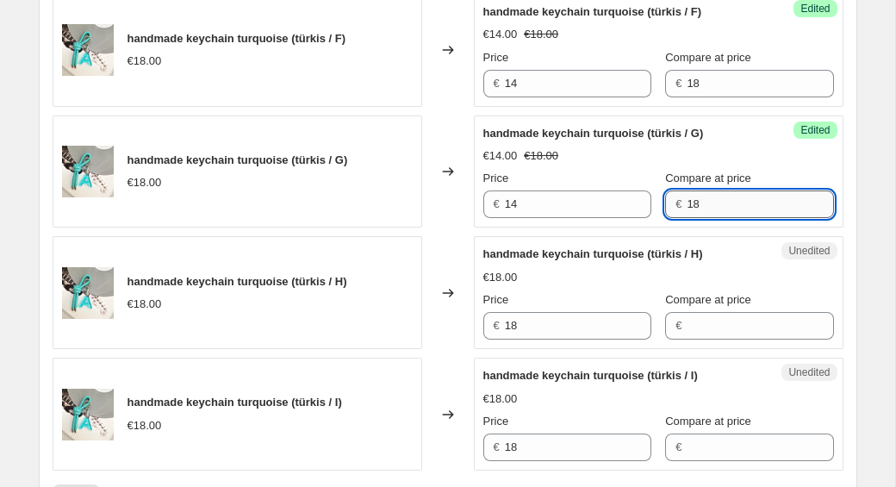
click at [702, 206] on input "18" at bounding box center [760, 204] width 147 height 28
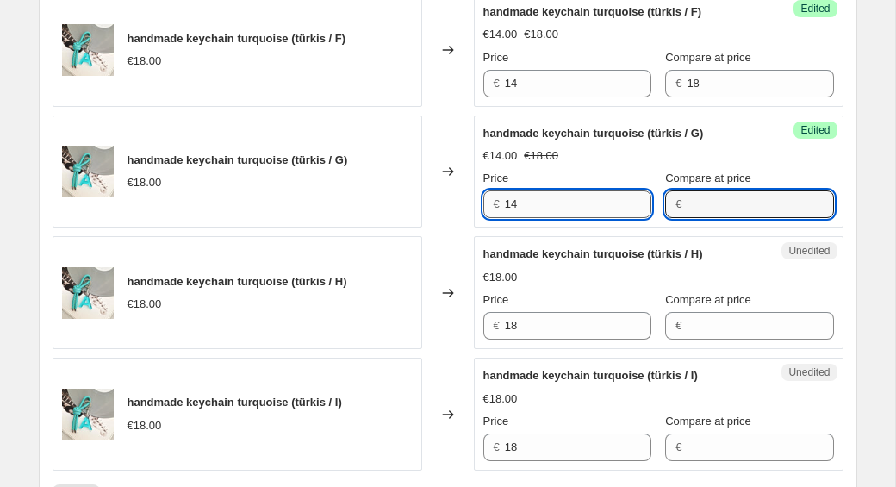
click at [583, 212] on input "14" at bounding box center [578, 204] width 147 height 28
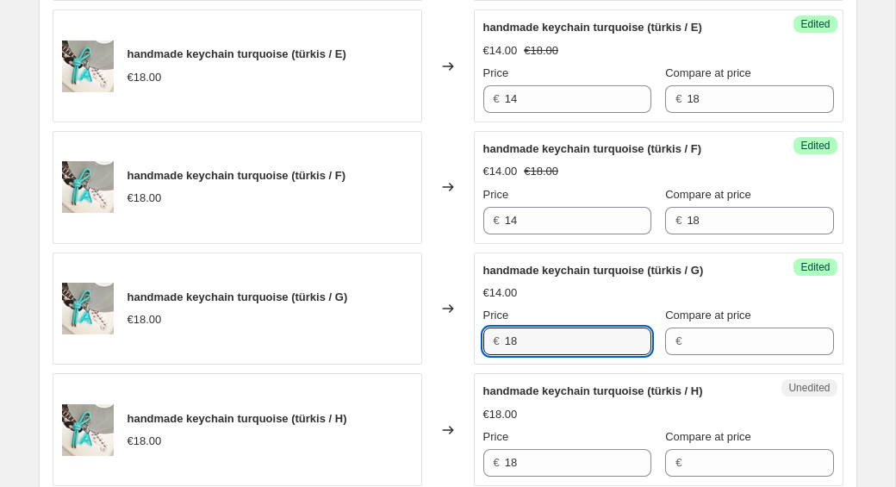
scroll to position [2375, 0]
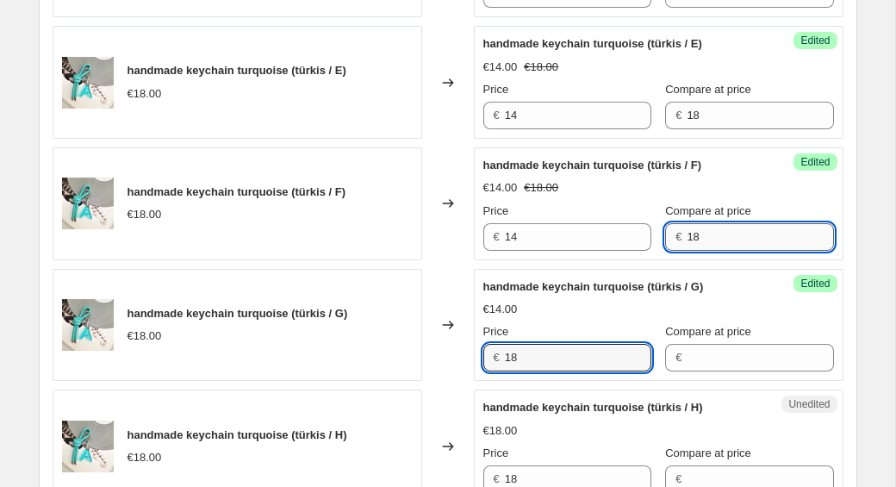
click at [746, 227] on input "18" at bounding box center [760, 237] width 147 height 28
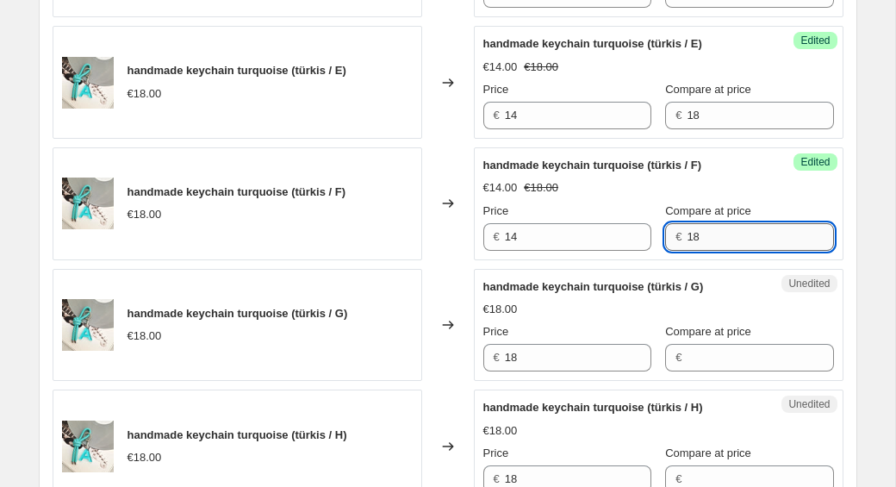
click at [744, 238] on input "18" at bounding box center [760, 237] width 147 height 28
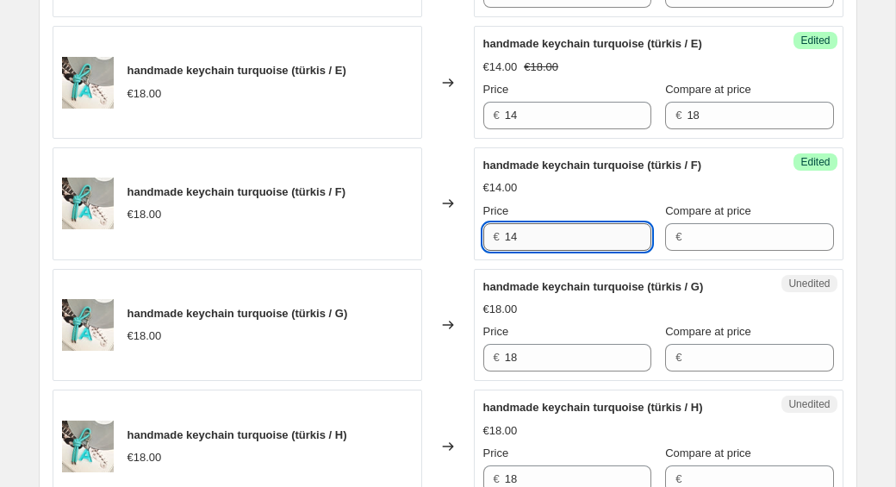
click at [587, 240] on input "14" at bounding box center [578, 237] width 147 height 28
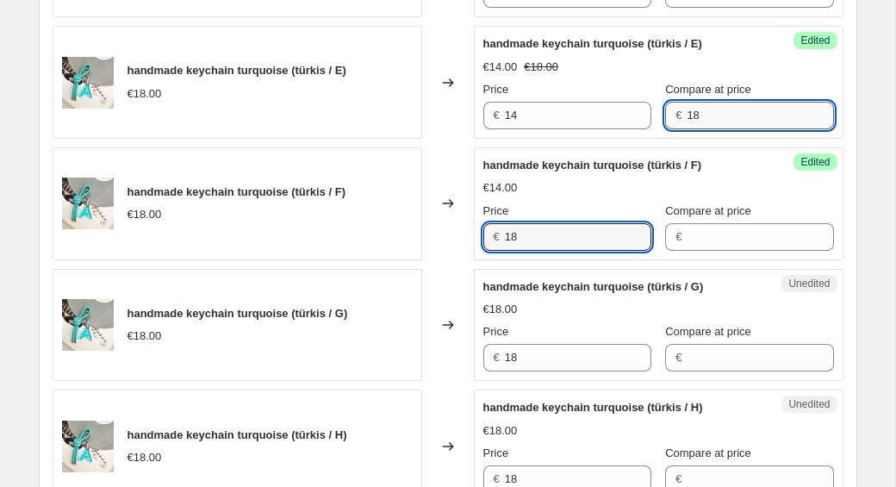
click at [716, 111] on input "18" at bounding box center [760, 116] width 147 height 28
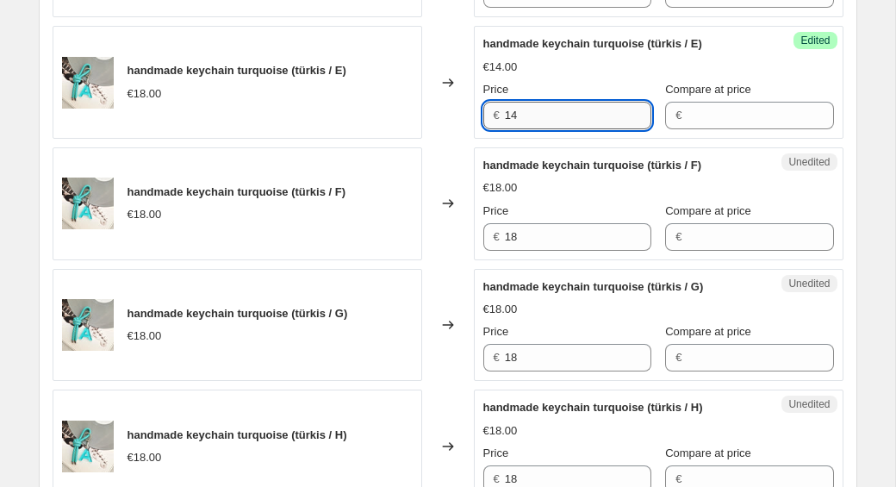
click at [565, 115] on input "14" at bounding box center [578, 116] width 147 height 28
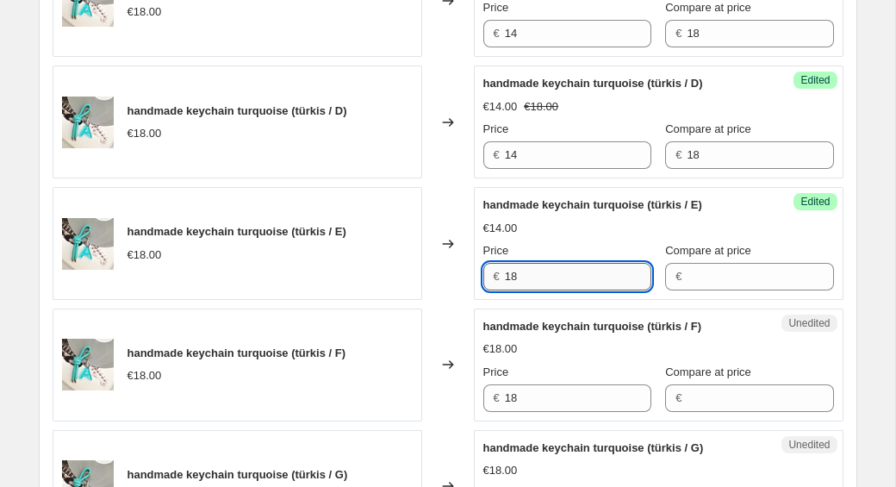
scroll to position [2177, 0]
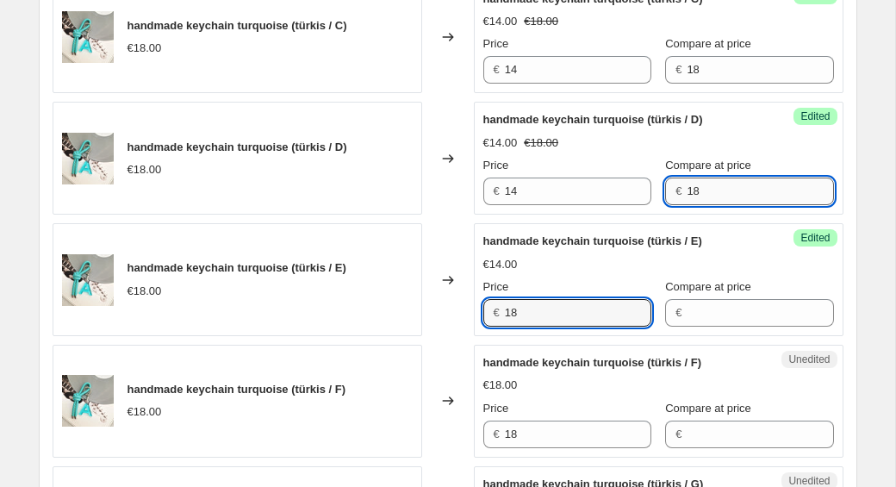
click at [715, 192] on input "18" at bounding box center [760, 192] width 147 height 28
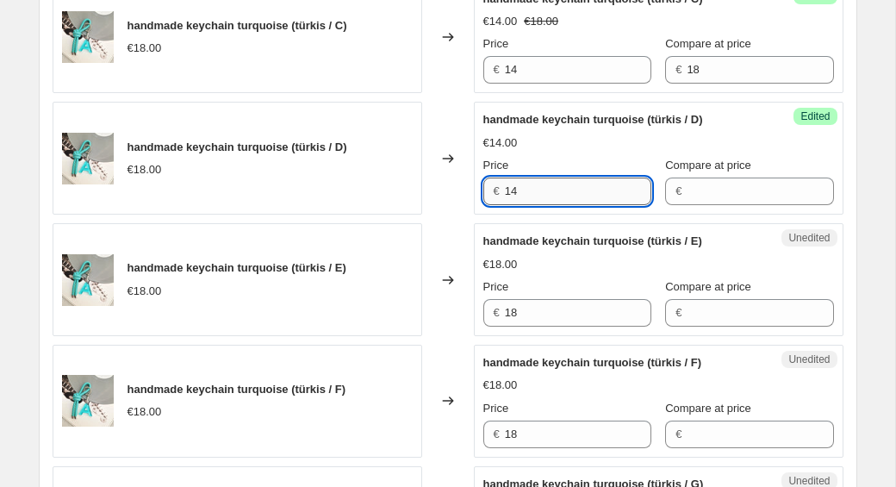
click at [602, 202] on input "14" at bounding box center [578, 192] width 147 height 28
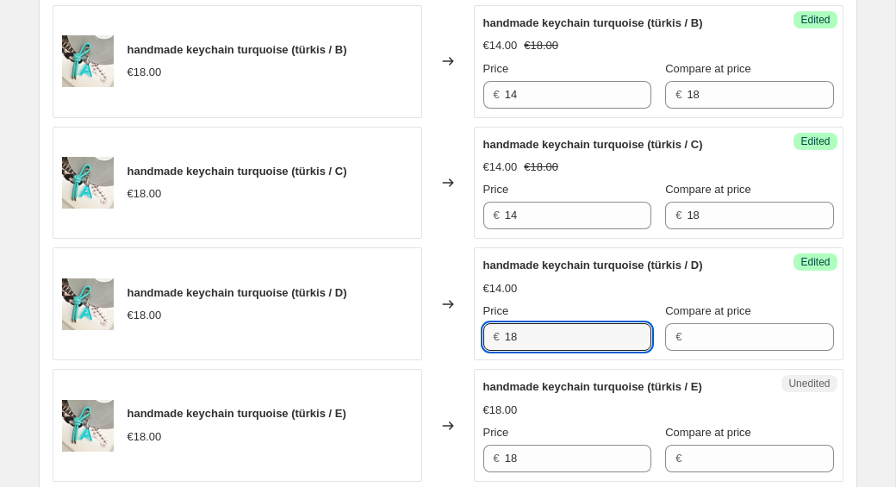
scroll to position [2001, 0]
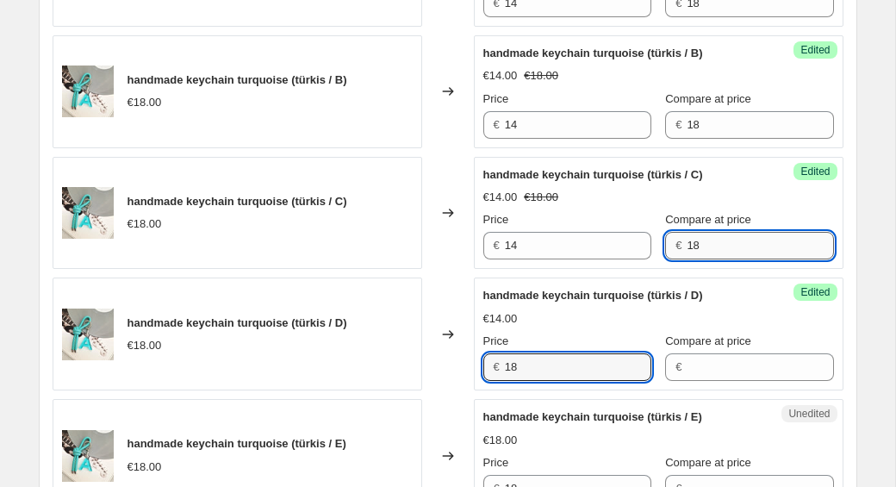
click at [711, 244] on input "18" at bounding box center [760, 246] width 147 height 28
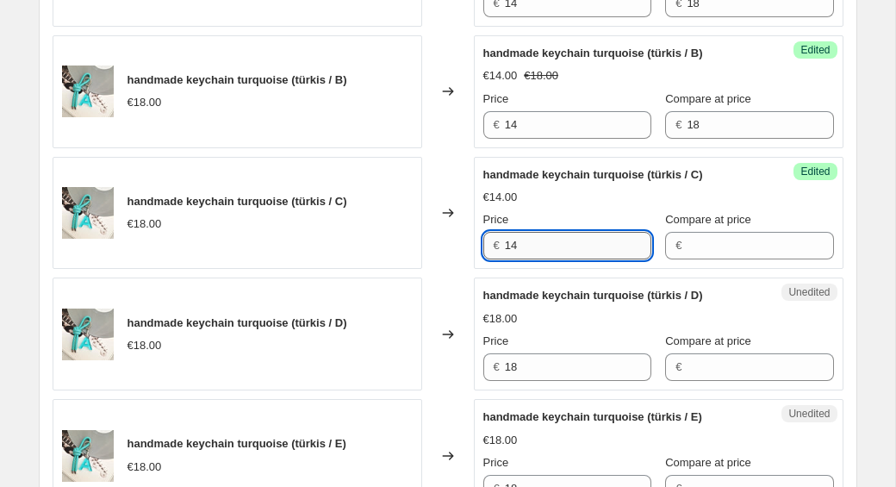
click at [531, 246] on input "14" at bounding box center [578, 246] width 147 height 28
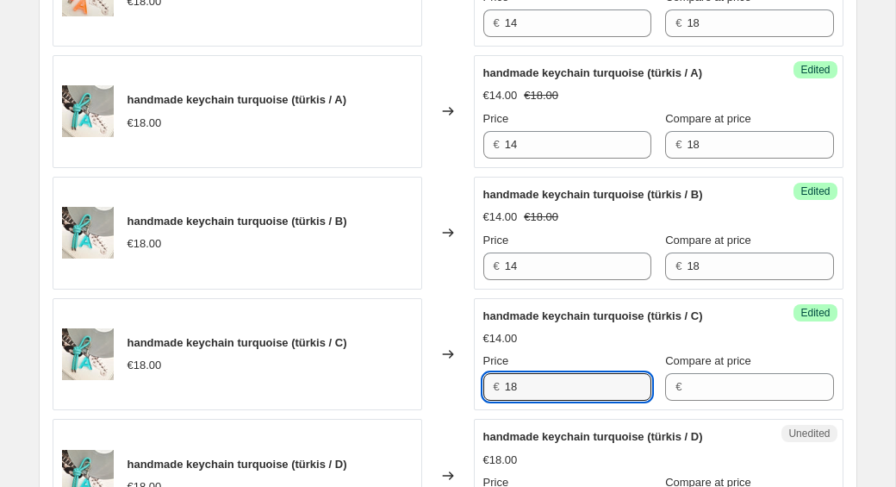
scroll to position [1815, 0]
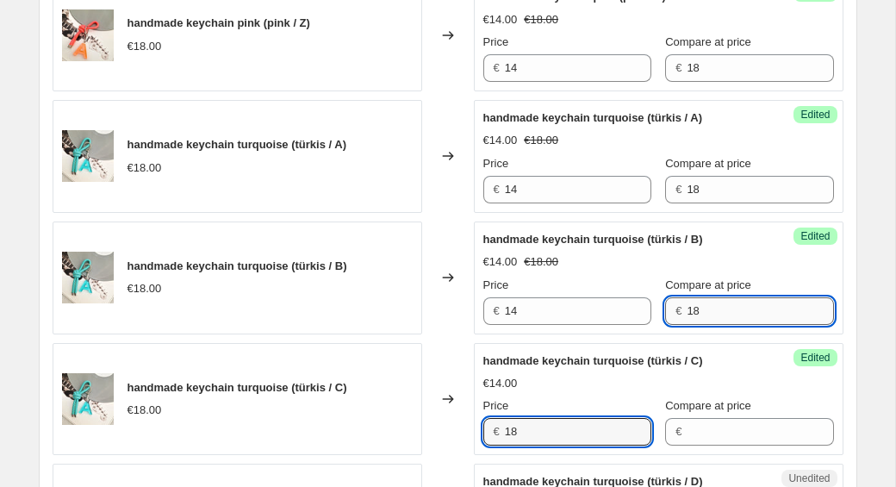
click at [697, 309] on input "18" at bounding box center [760, 311] width 147 height 28
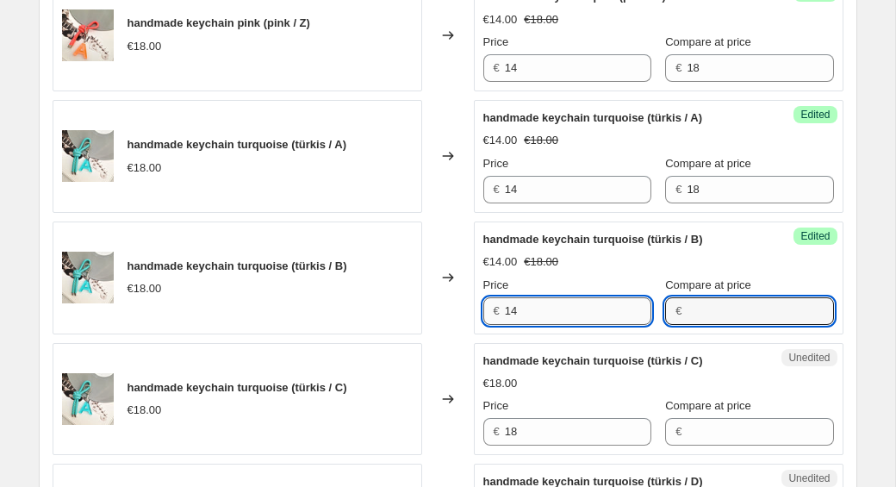
click at [535, 316] on input "14" at bounding box center [578, 311] width 147 height 28
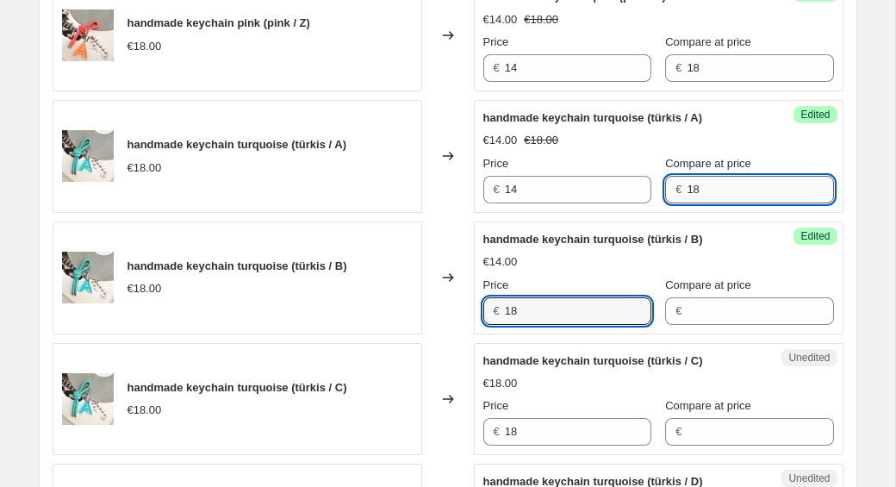
click at [709, 183] on input "18" at bounding box center [760, 190] width 147 height 28
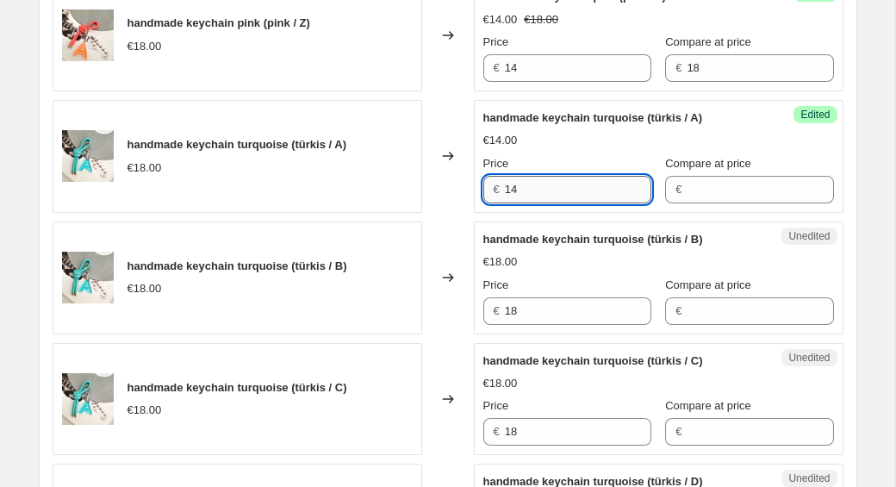
click at [593, 190] on input "14" at bounding box center [578, 190] width 147 height 28
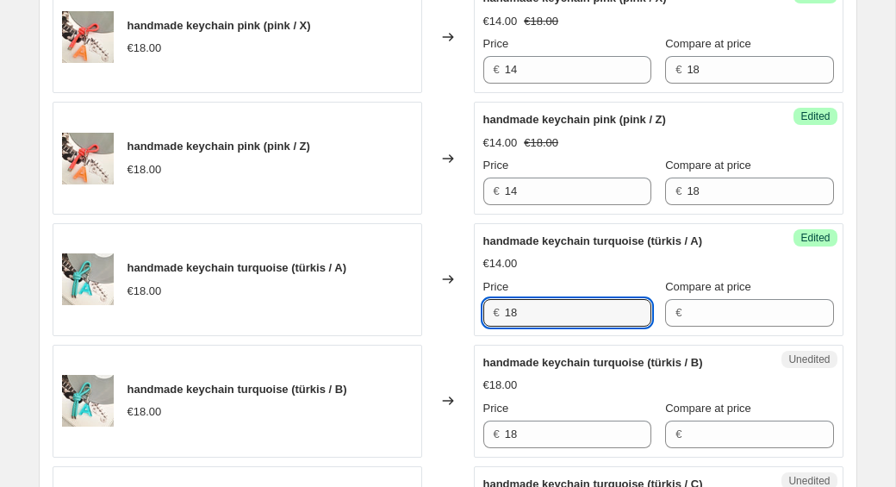
scroll to position [1669, 0]
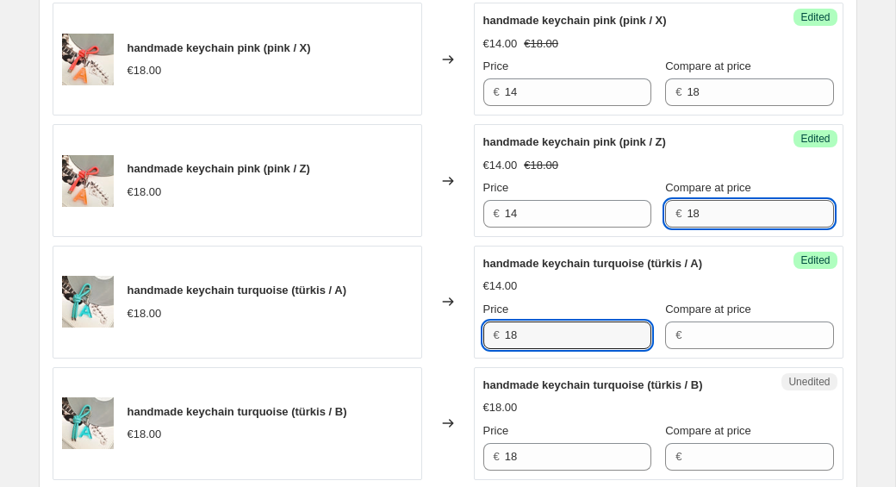
click at [771, 209] on input "18" at bounding box center [760, 214] width 147 height 28
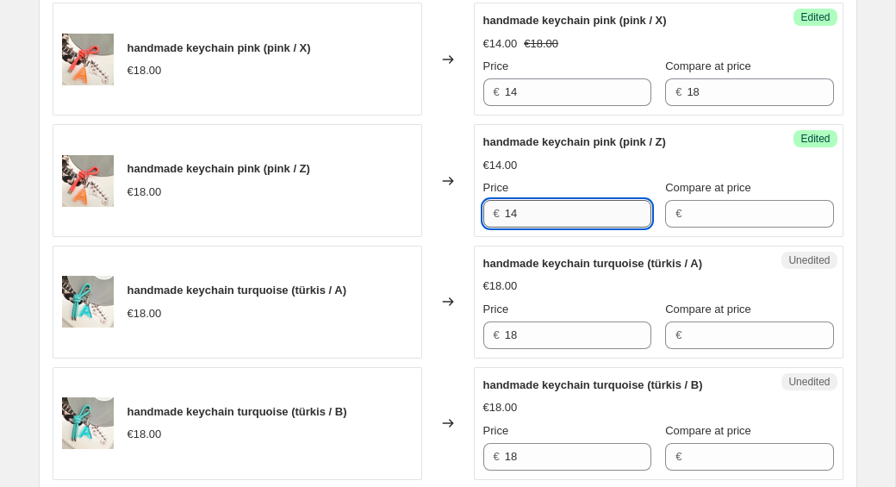
click at [595, 217] on input "14" at bounding box center [578, 214] width 147 height 28
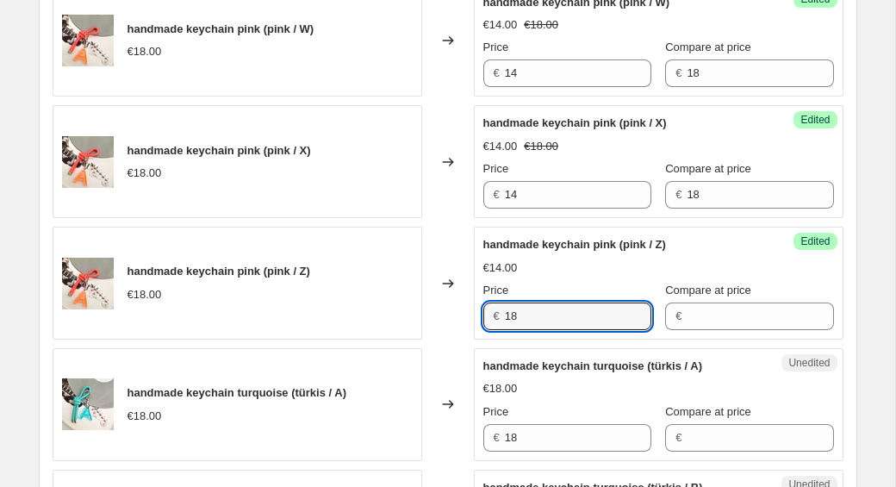
scroll to position [1518, 0]
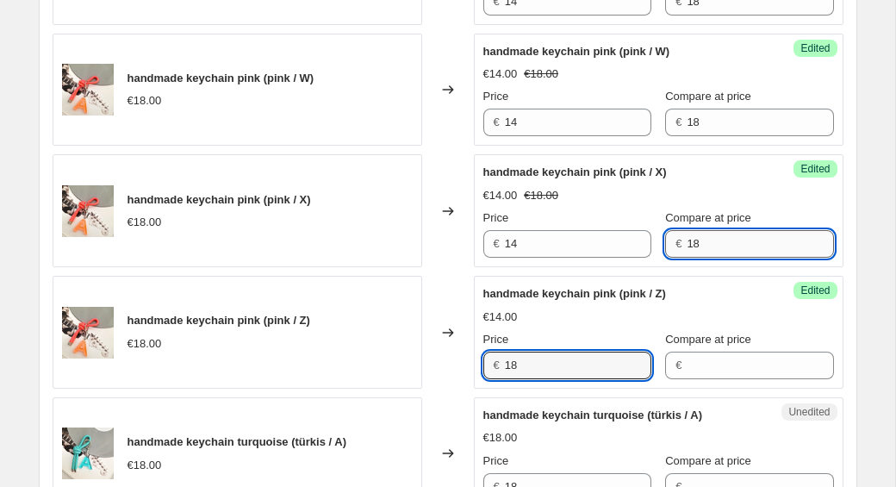
click at [709, 240] on input "18" at bounding box center [760, 244] width 147 height 28
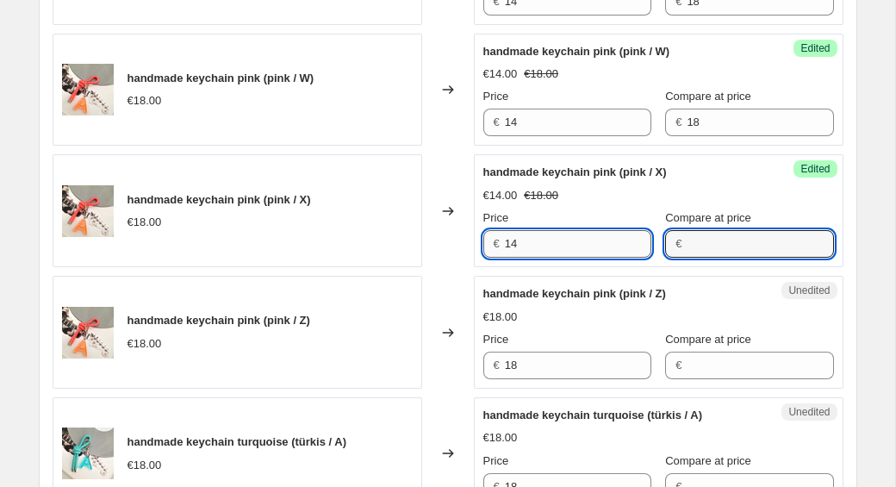
click at [549, 243] on input "14" at bounding box center [578, 244] width 147 height 28
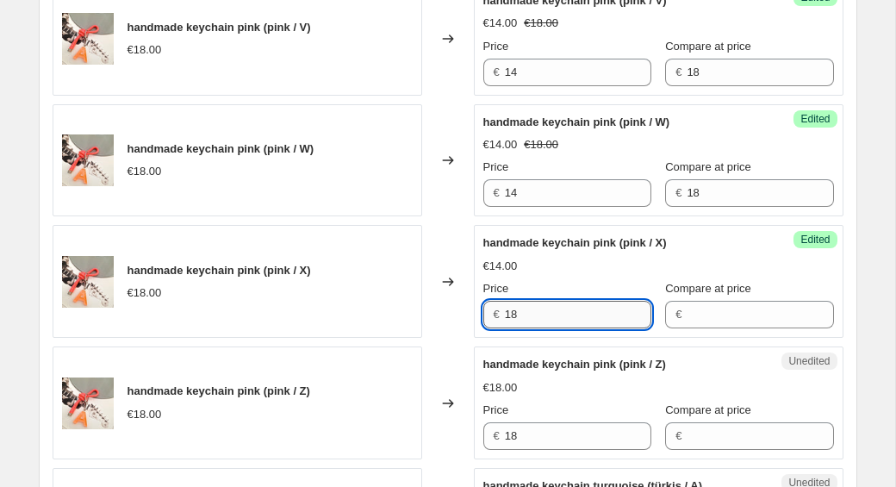
scroll to position [1416, 0]
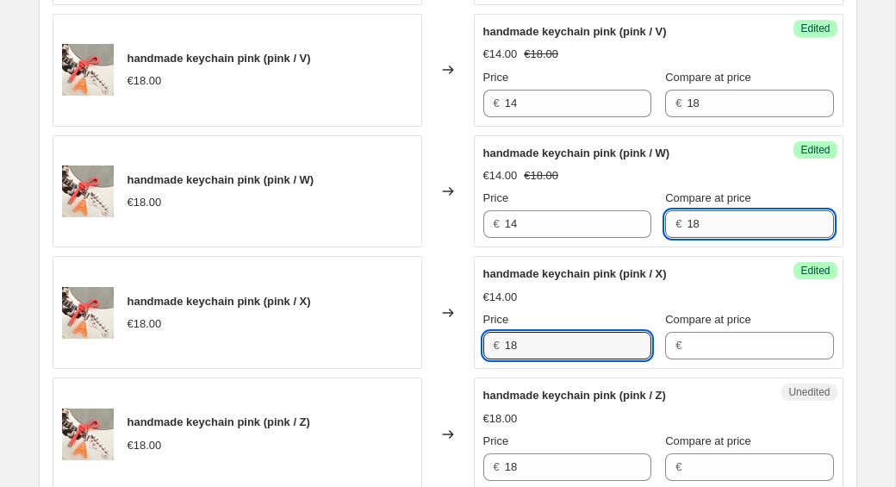
click at [728, 215] on input "18" at bounding box center [760, 224] width 147 height 28
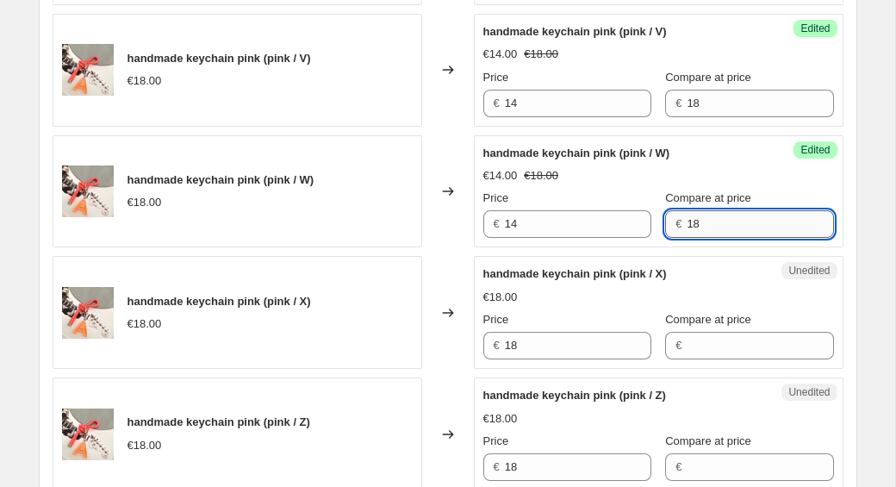
click at [723, 233] on input "18" at bounding box center [760, 224] width 147 height 28
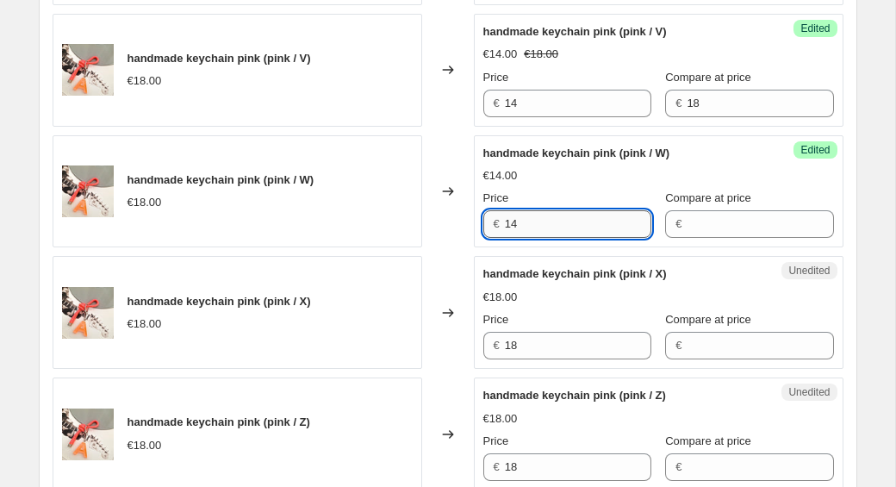
click at [597, 224] on input "14" at bounding box center [578, 224] width 147 height 28
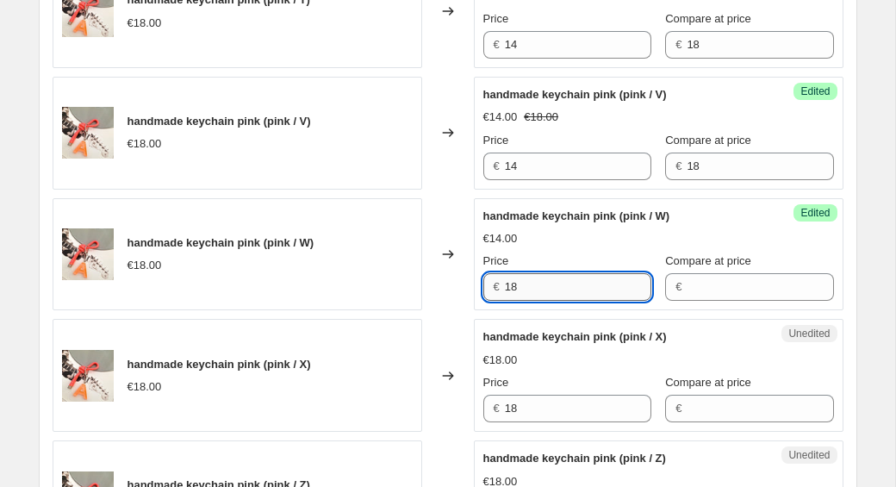
scroll to position [1299, 0]
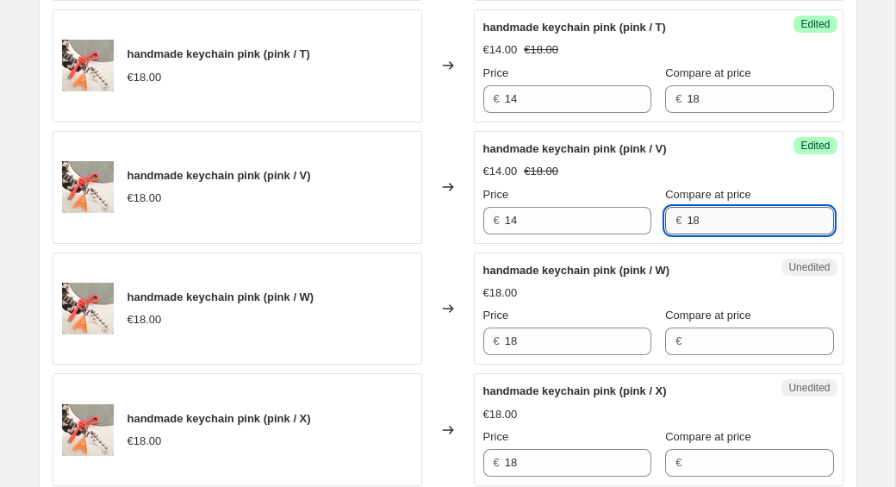
click at [746, 221] on input "18" at bounding box center [760, 221] width 147 height 28
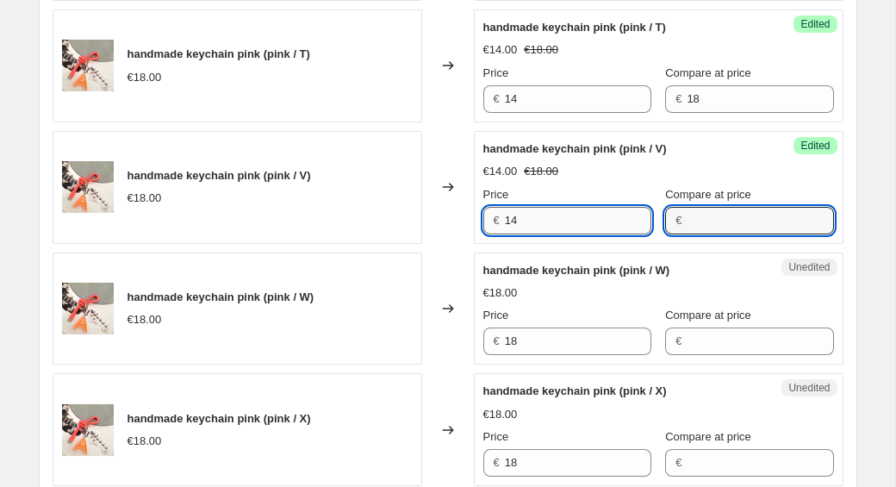
click at [590, 219] on input "14" at bounding box center [578, 221] width 147 height 28
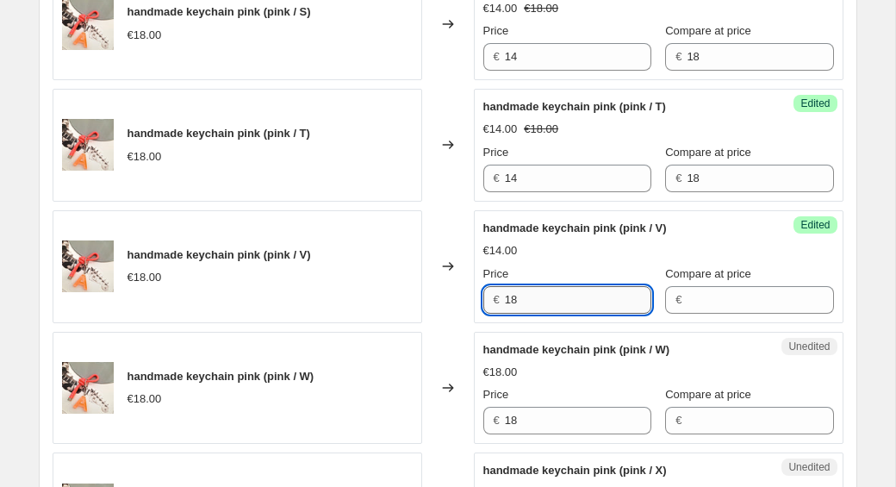
scroll to position [1130, 0]
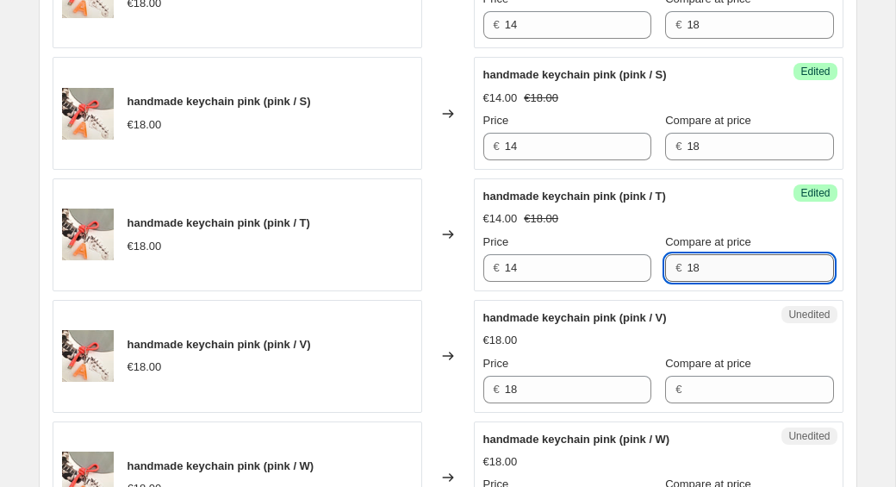
click at [719, 271] on input "18" at bounding box center [760, 268] width 147 height 28
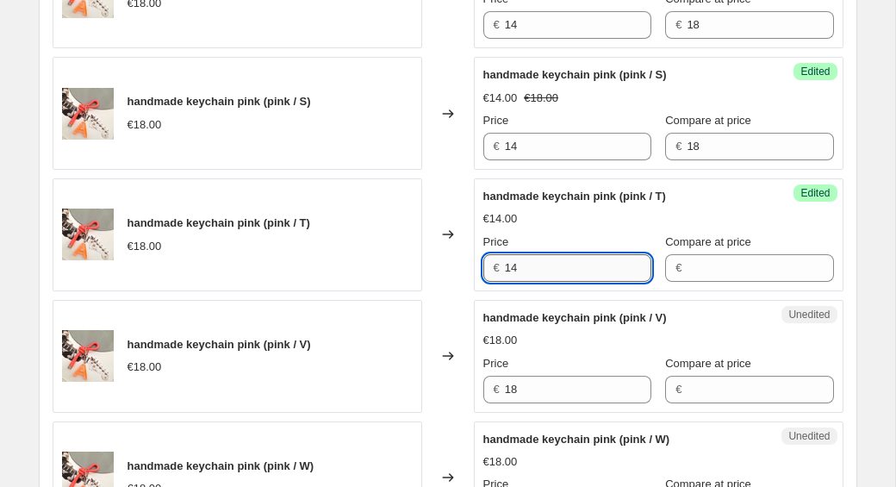
click at [587, 265] on input "14" at bounding box center [578, 268] width 147 height 28
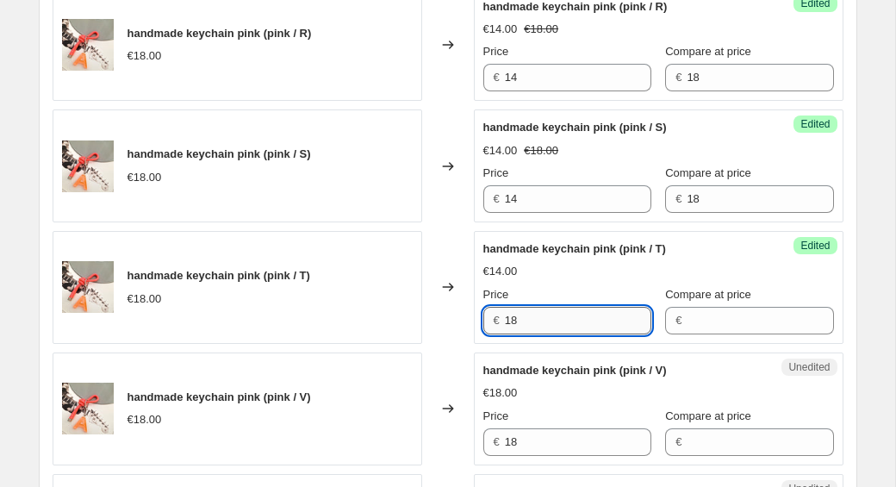
scroll to position [1050, 0]
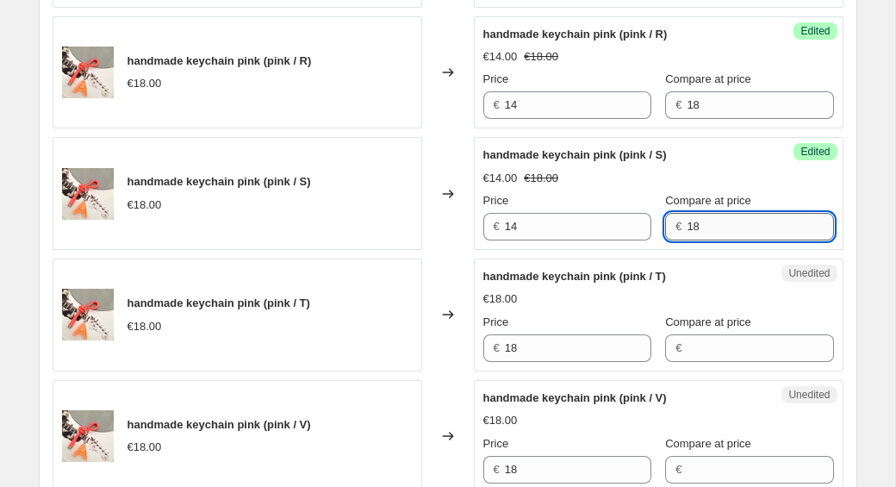
click at [747, 223] on input "18" at bounding box center [760, 227] width 147 height 28
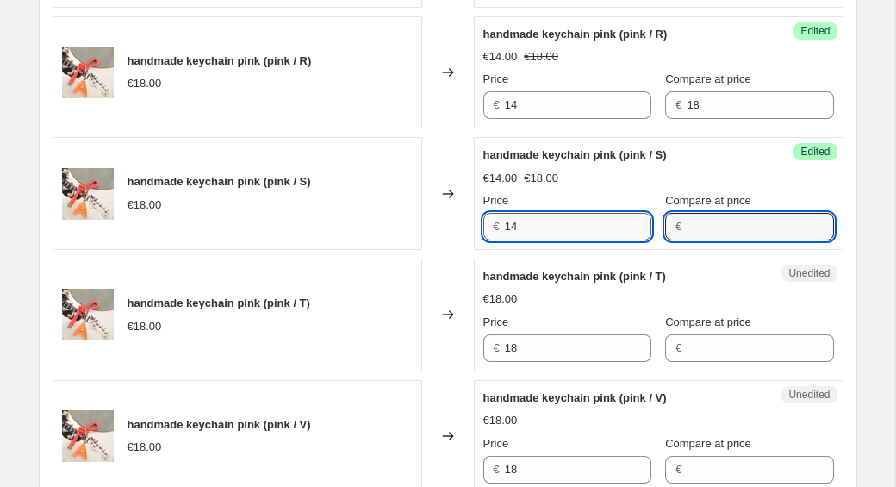
click at [565, 233] on input "14" at bounding box center [578, 227] width 147 height 28
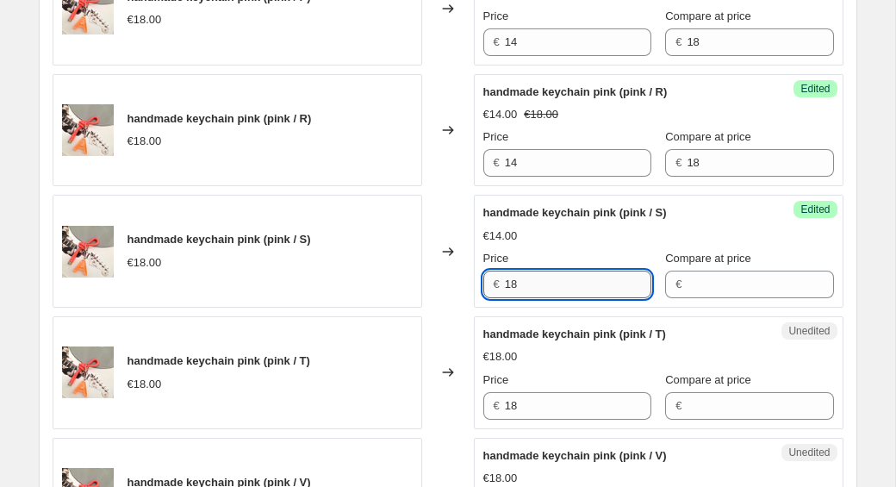
scroll to position [958, 0]
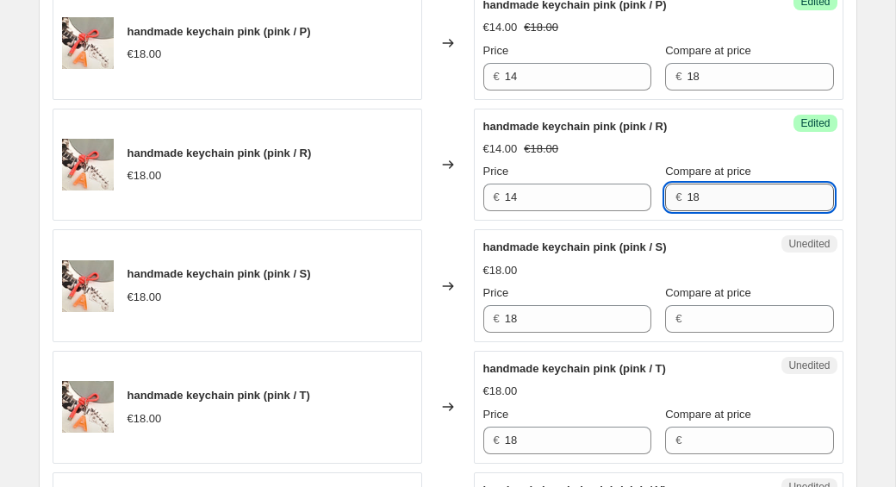
click at [723, 202] on input "18" at bounding box center [760, 198] width 147 height 28
click at [593, 203] on input "14" at bounding box center [578, 198] width 147 height 28
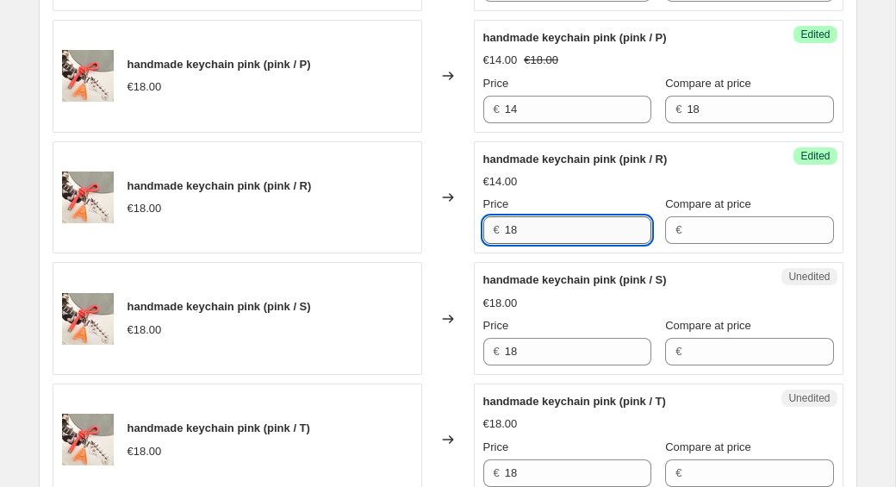
scroll to position [885, 0]
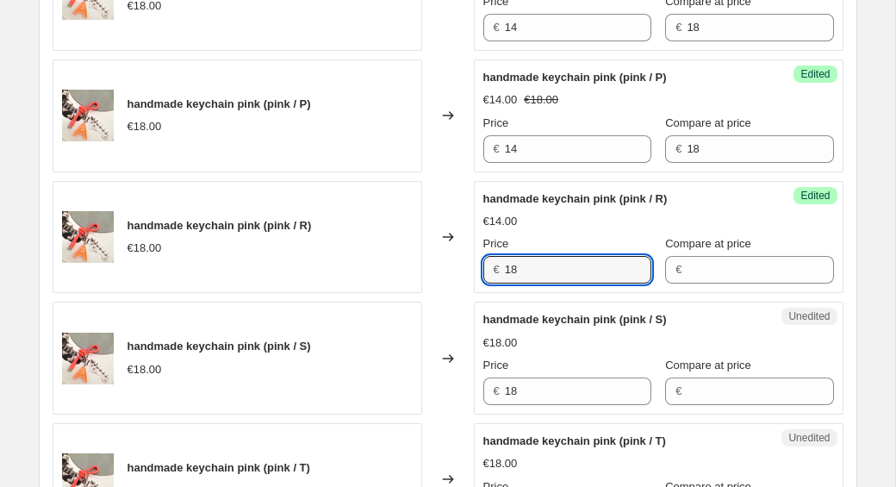
click at [733, 104] on div "€14.00 €18.00" at bounding box center [659, 99] width 351 height 17
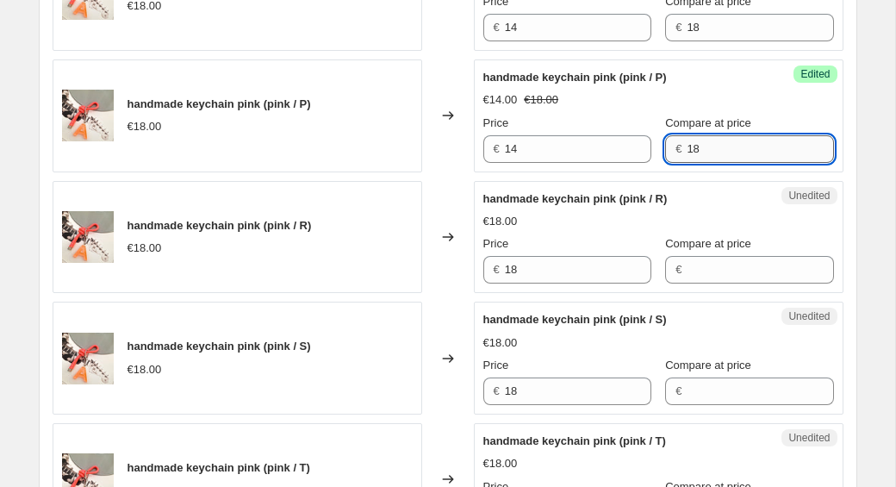
click at [710, 147] on input "18" at bounding box center [760, 149] width 147 height 28
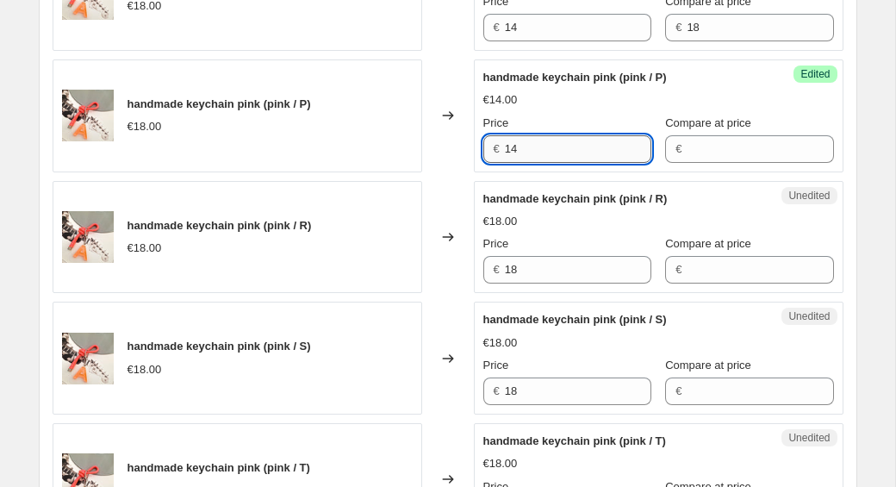
click at [590, 154] on input "14" at bounding box center [578, 149] width 147 height 28
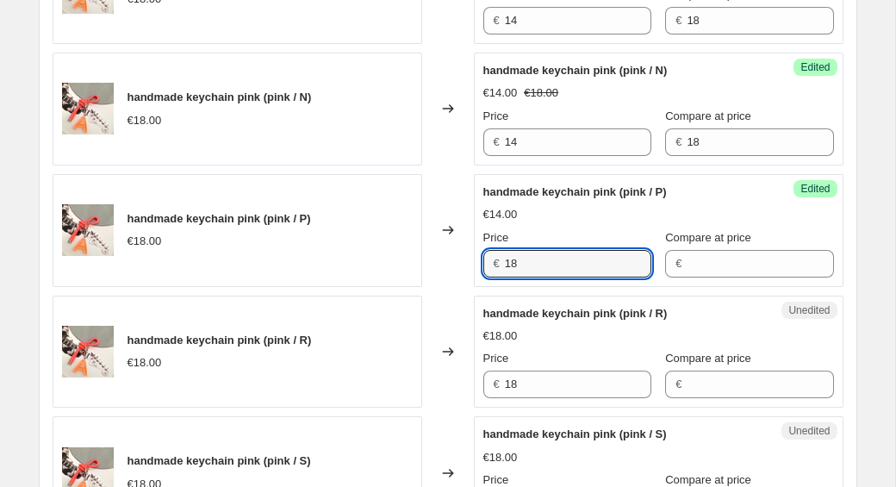
scroll to position [756, 0]
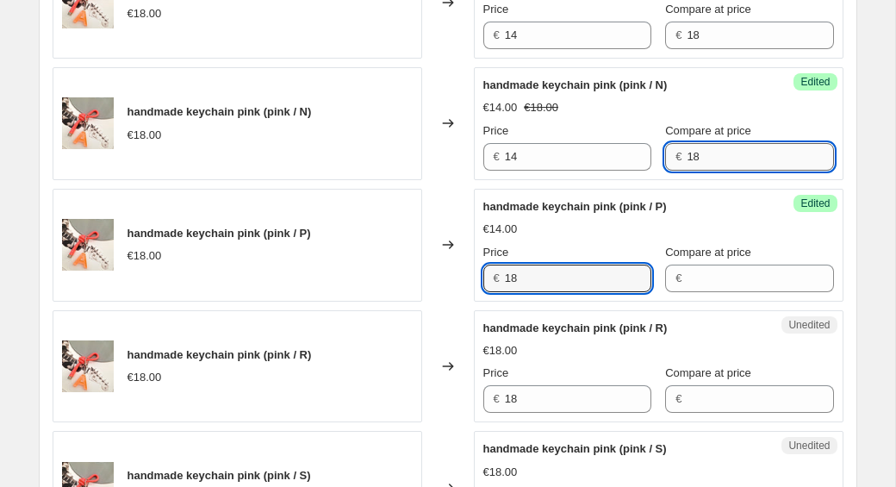
click at [698, 156] on input "18" at bounding box center [760, 157] width 147 height 28
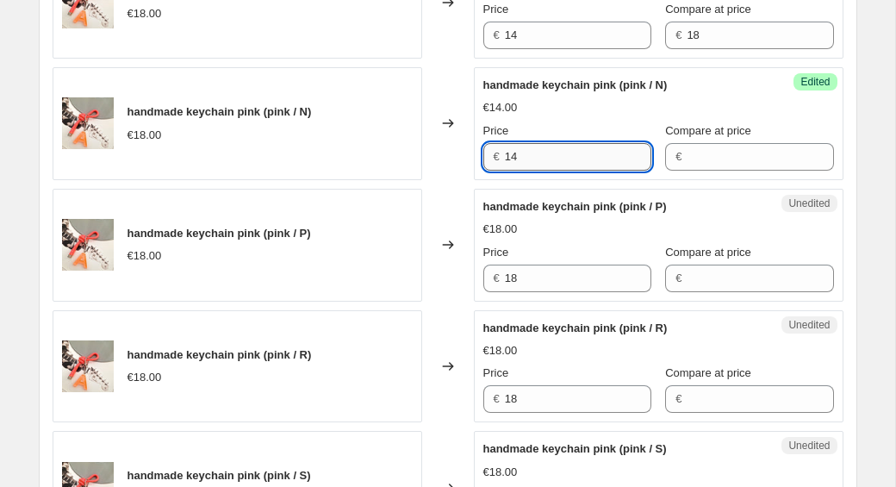
click at [586, 164] on input "14" at bounding box center [578, 157] width 147 height 28
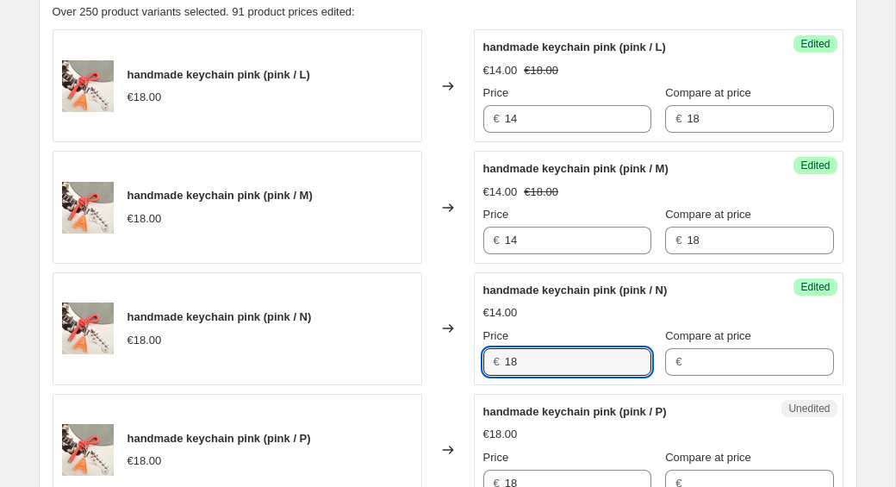
scroll to position [521, 0]
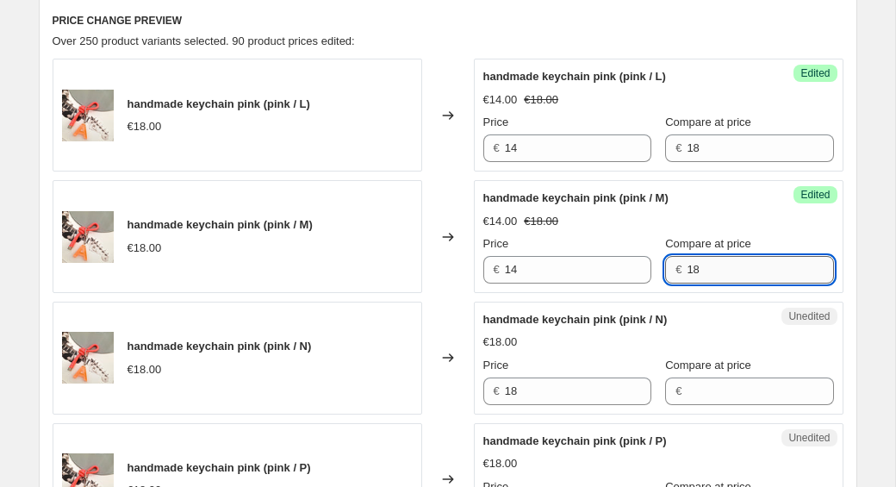
click at [722, 273] on input "18" at bounding box center [760, 270] width 147 height 28
click at [550, 271] on input "14" at bounding box center [578, 270] width 147 height 28
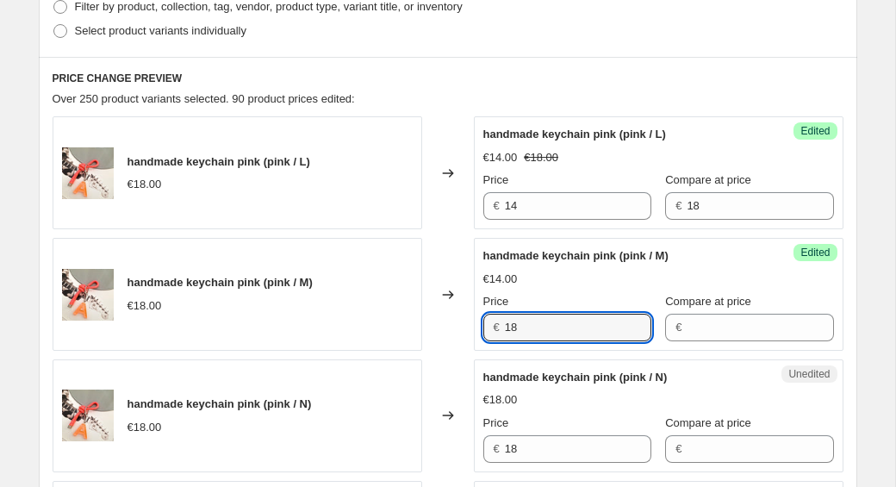
scroll to position [444, 0]
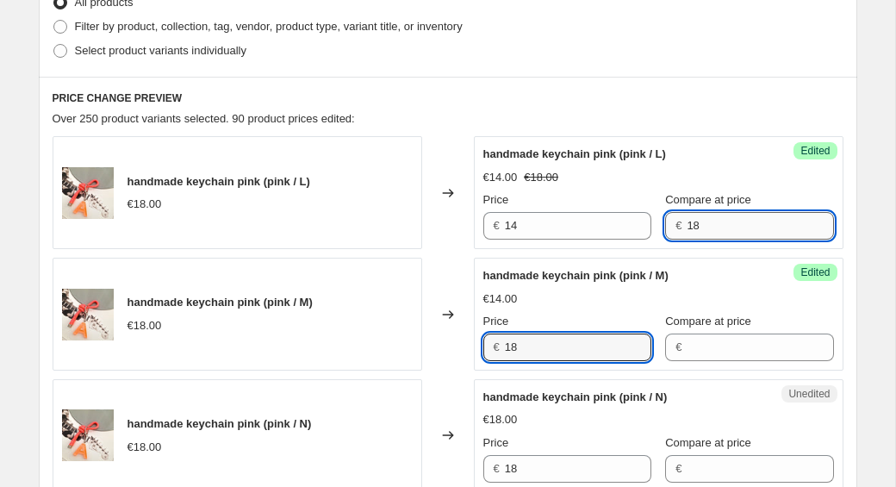
click at [695, 213] on input "18" at bounding box center [760, 226] width 147 height 28
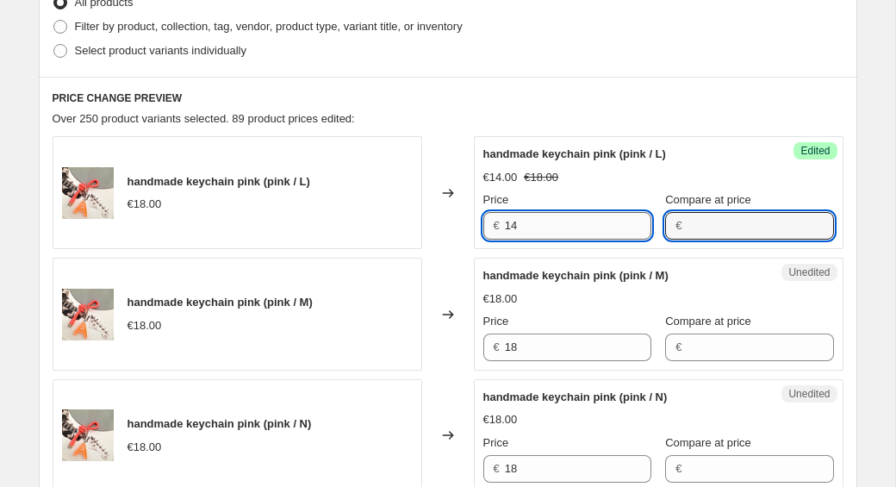
click at [566, 228] on input "14" at bounding box center [578, 226] width 147 height 28
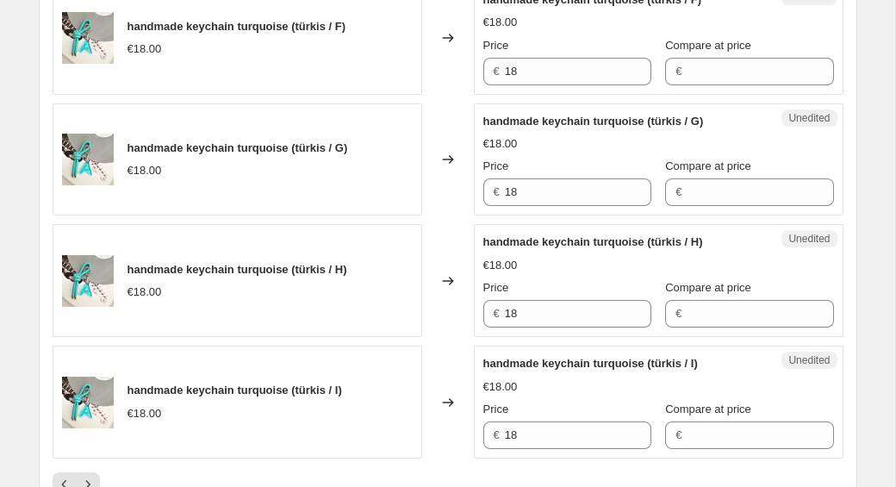
scroll to position [2830, 0]
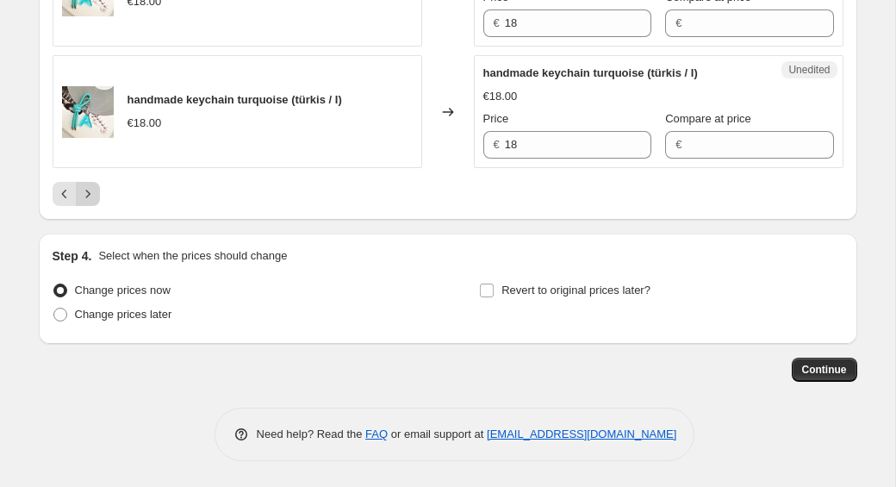
click at [96, 197] on button "Next" at bounding box center [88, 194] width 24 height 24
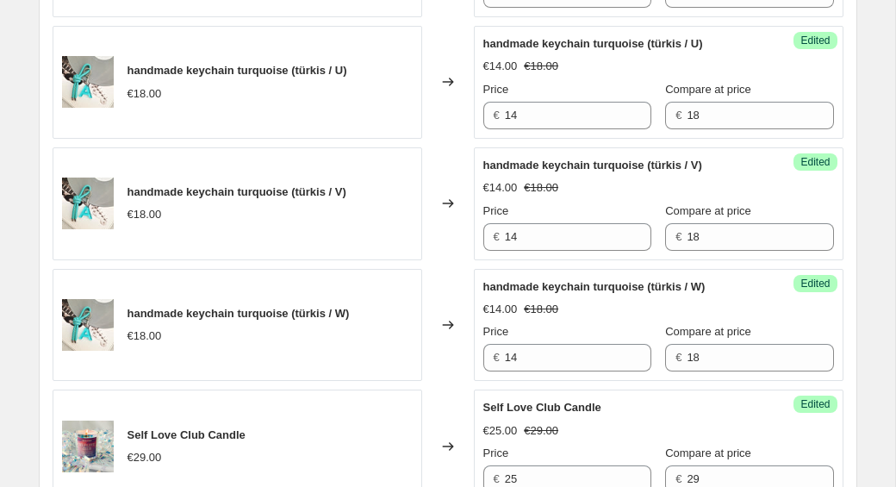
scroll to position [1899, 0]
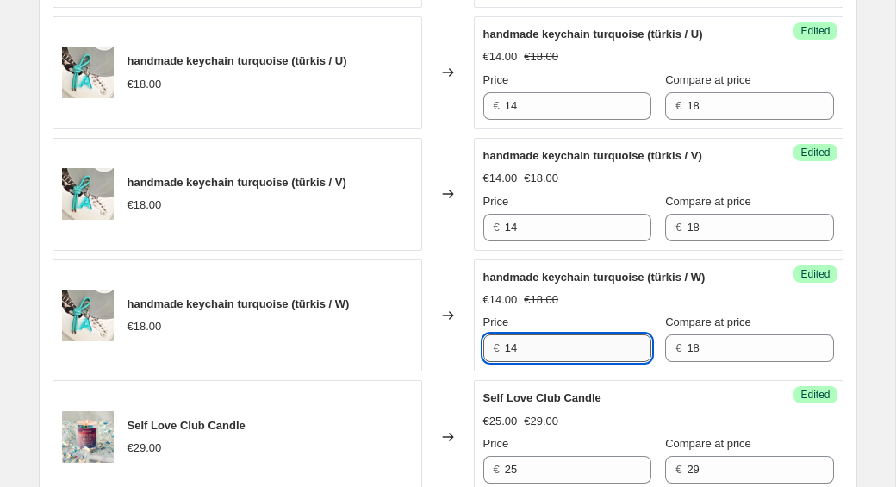
click at [527, 344] on input "14" at bounding box center [578, 348] width 147 height 28
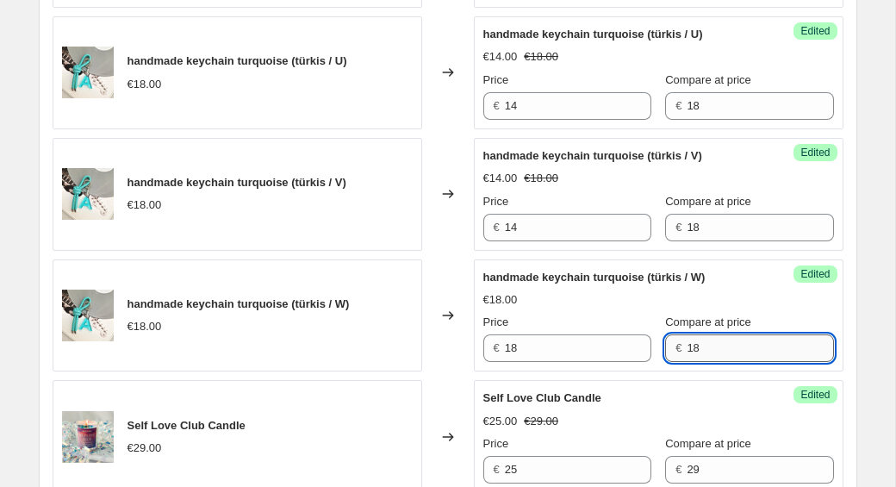
click at [740, 355] on input "18" at bounding box center [760, 348] width 147 height 28
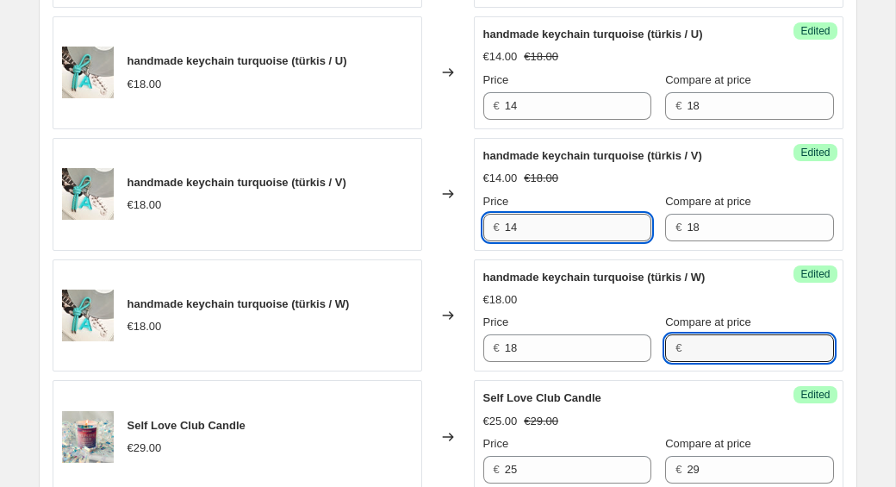
click at [568, 225] on input "14" at bounding box center [578, 228] width 147 height 28
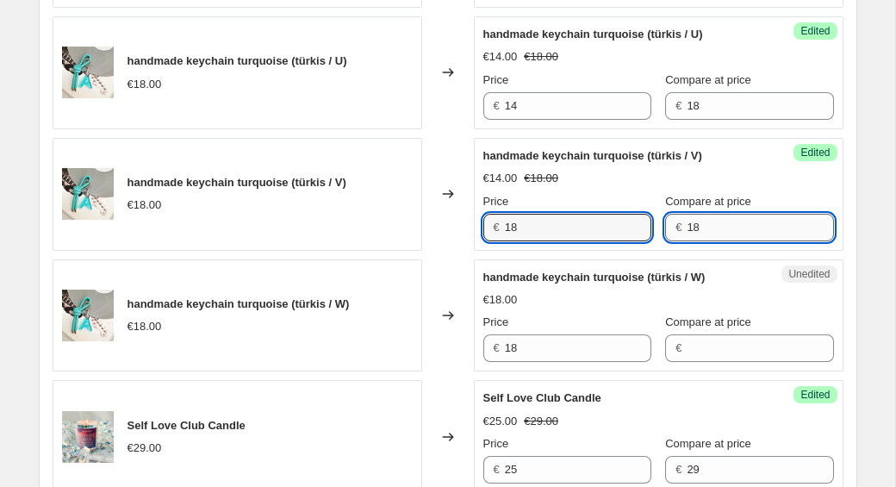
click at [714, 231] on input "18" at bounding box center [760, 228] width 147 height 28
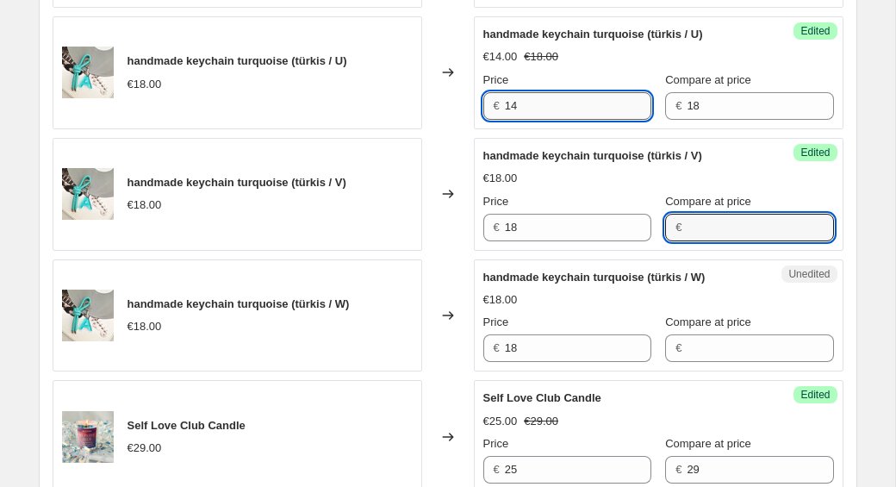
click at [571, 106] on input "14" at bounding box center [578, 106] width 147 height 28
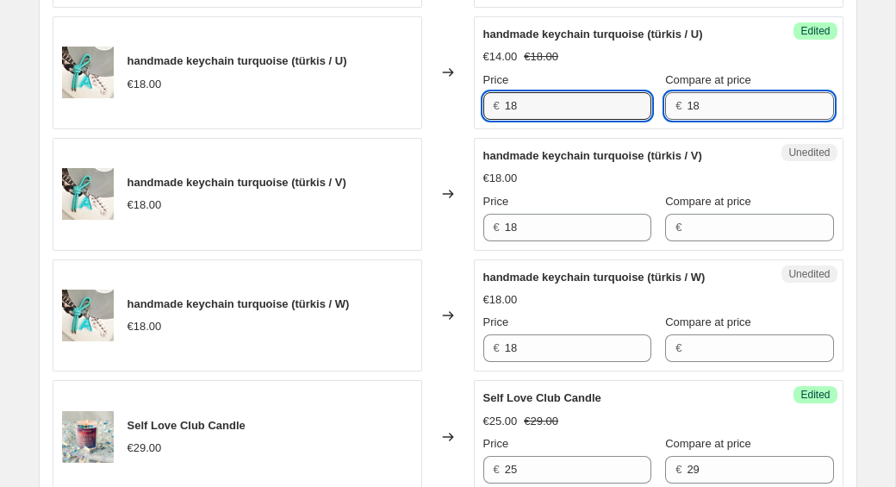
click at [721, 110] on input "18" at bounding box center [760, 106] width 147 height 28
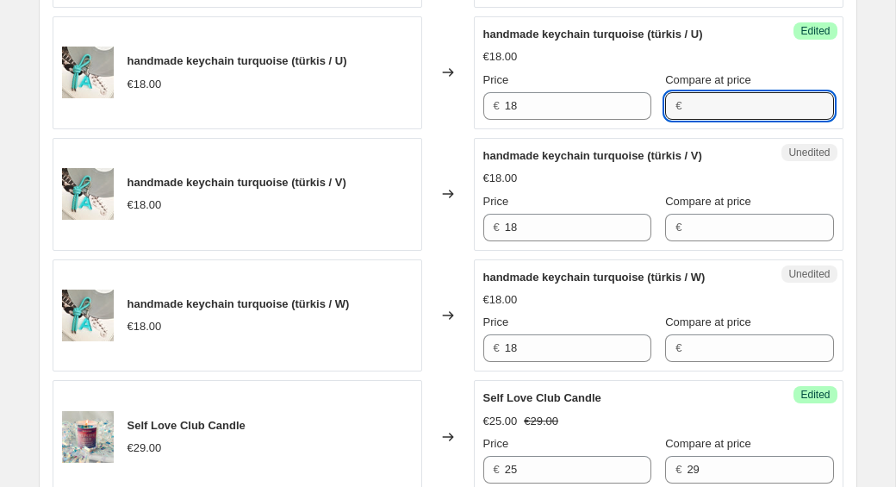
click at [740, 59] on div "€18.00" at bounding box center [659, 56] width 351 height 17
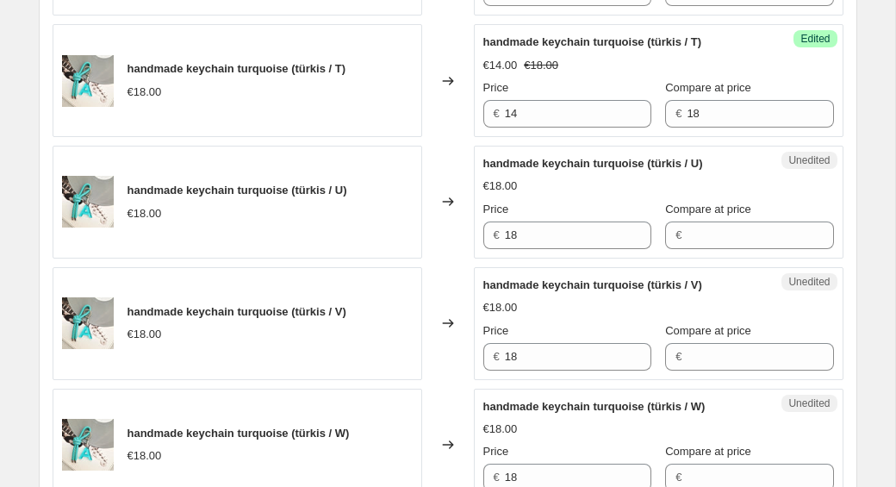
scroll to position [1764, 0]
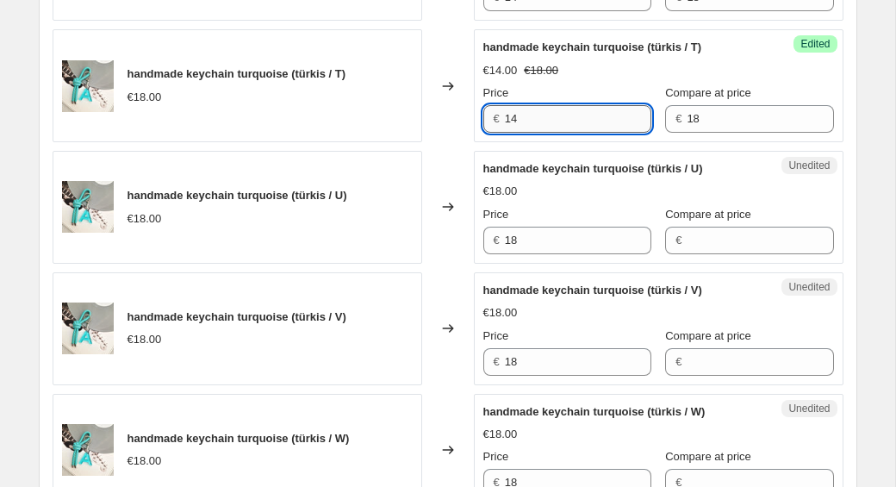
click at [595, 125] on input "14" at bounding box center [578, 119] width 147 height 28
click at [704, 118] on input "18" at bounding box center [760, 119] width 147 height 28
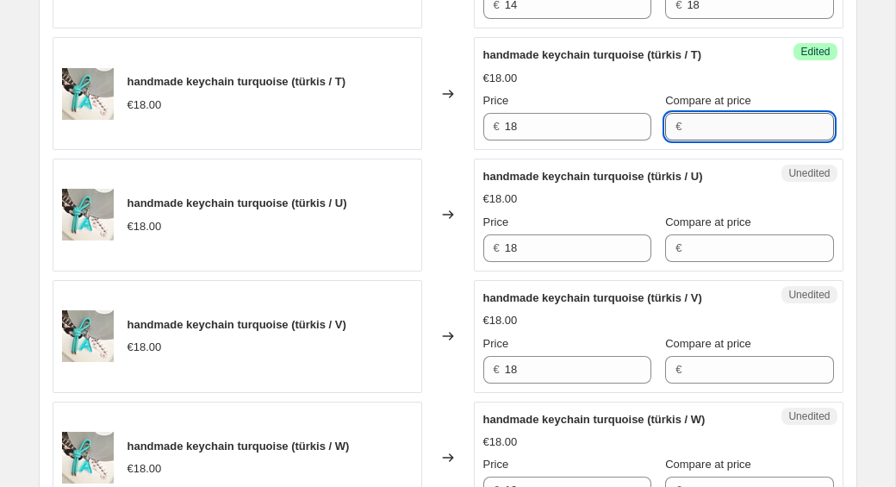
scroll to position [1754, 0]
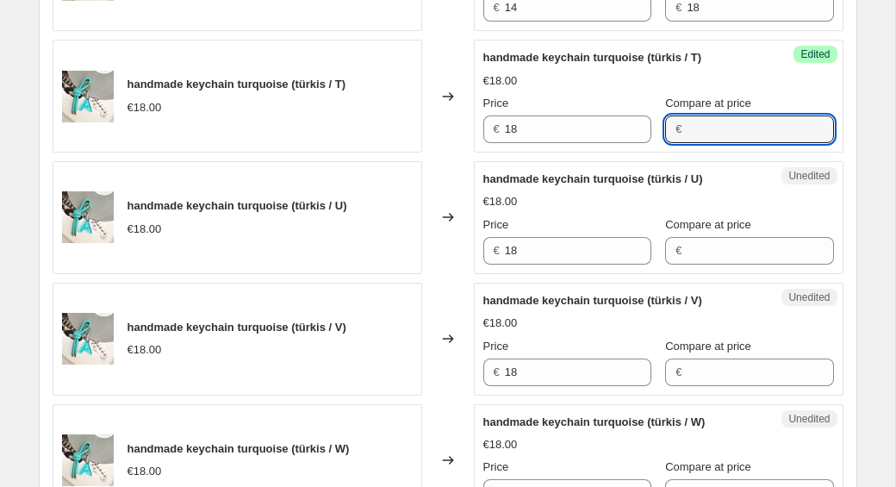
click at [696, 72] on div "€18.00" at bounding box center [659, 80] width 351 height 17
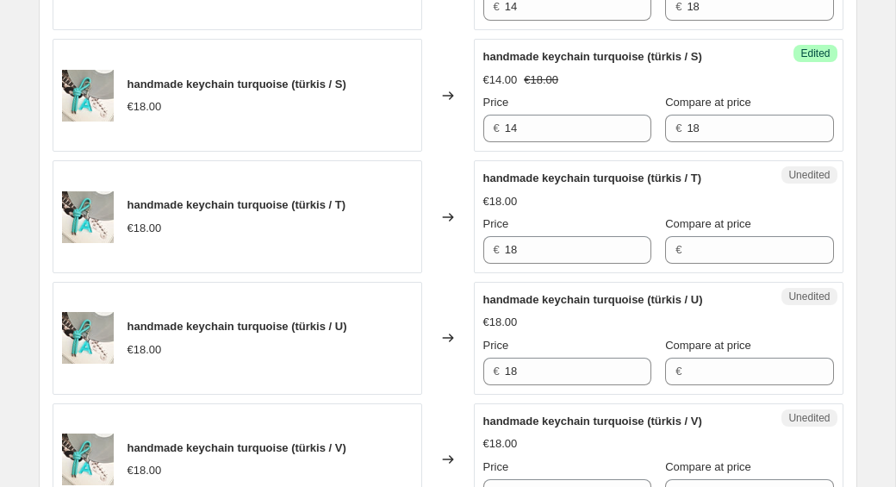
scroll to position [1602, 0]
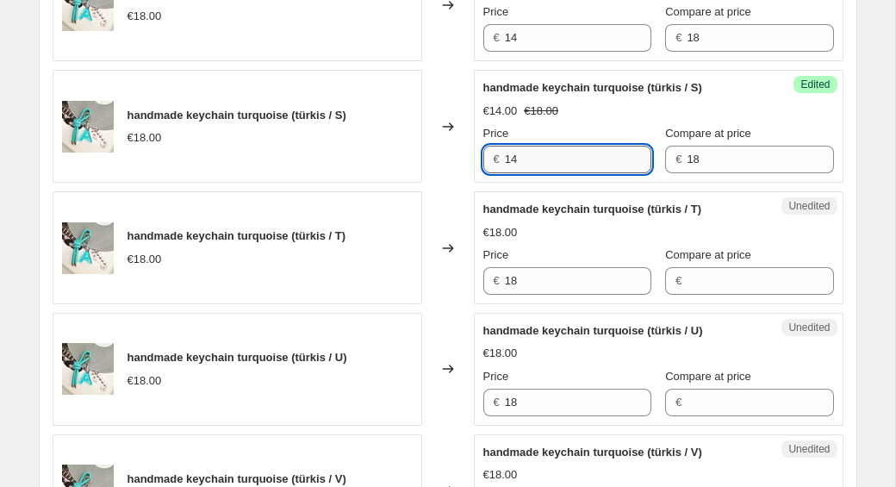
click at [532, 157] on input "14" at bounding box center [578, 160] width 147 height 28
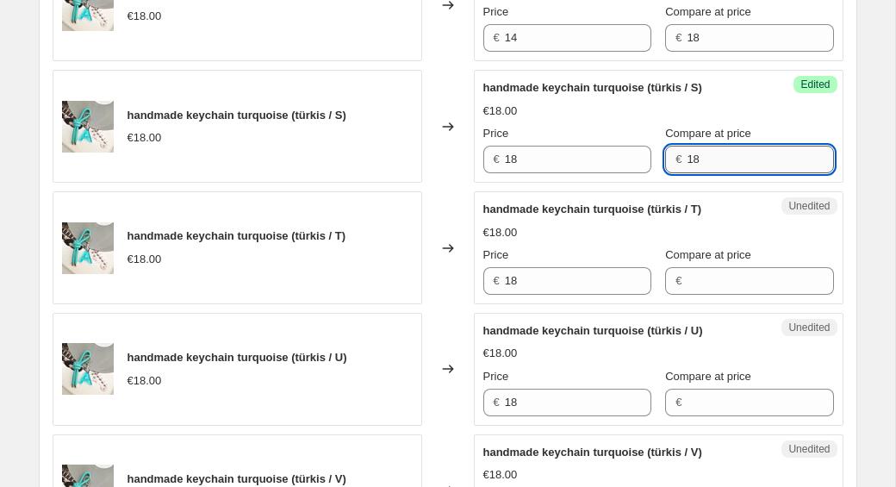
click at [720, 159] on input "18" at bounding box center [760, 160] width 147 height 28
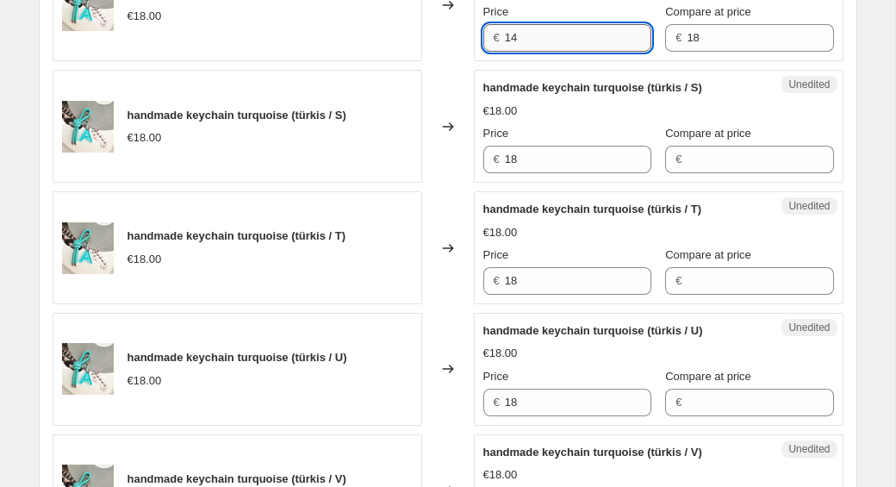
click at [565, 41] on input "14" at bounding box center [578, 38] width 147 height 28
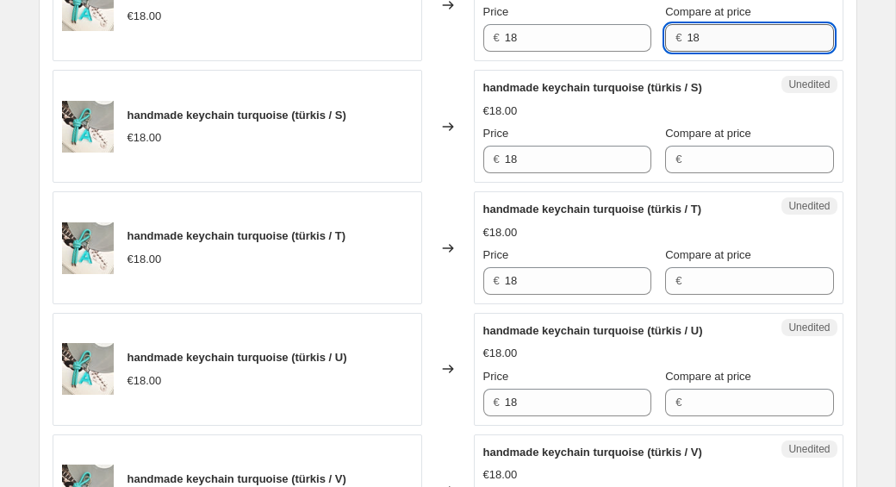
click at [689, 43] on input "18" at bounding box center [760, 38] width 147 height 28
click at [703, 104] on div "€18.00" at bounding box center [659, 111] width 351 height 17
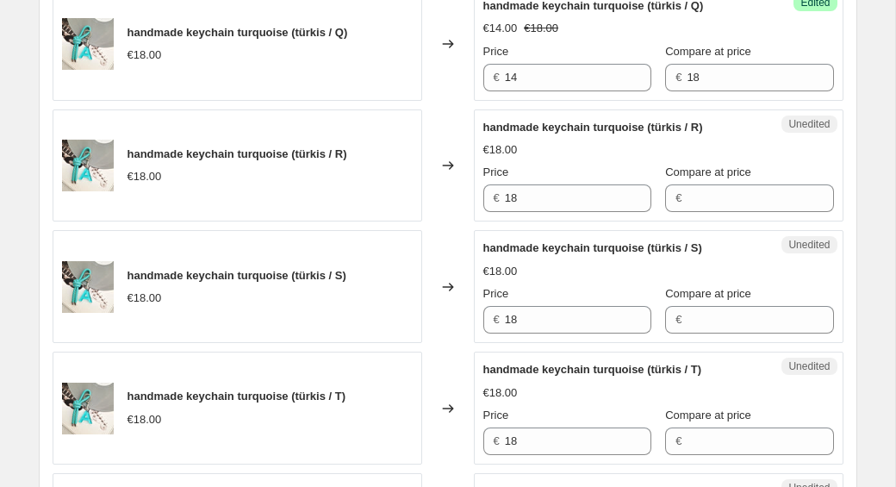
scroll to position [1436, 0]
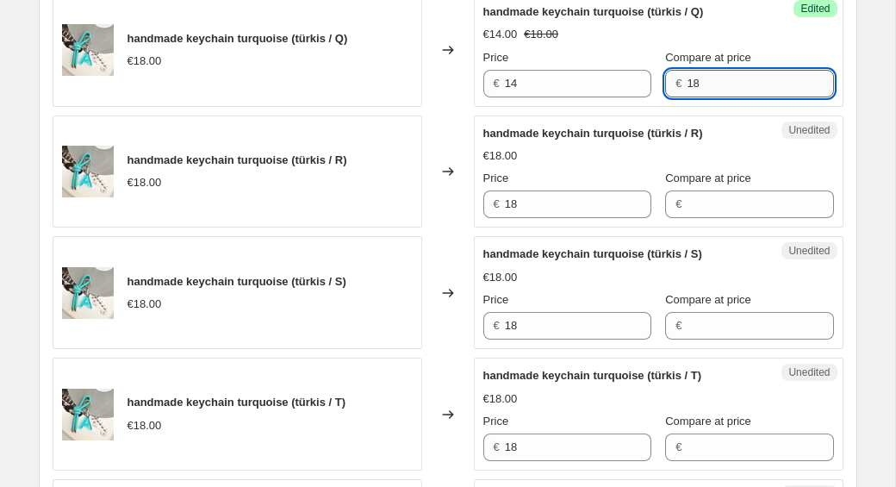
click at [690, 71] on input "18" at bounding box center [760, 84] width 147 height 28
click at [695, 85] on input "18" at bounding box center [760, 84] width 147 height 28
click at [577, 86] on input "14" at bounding box center [578, 84] width 147 height 28
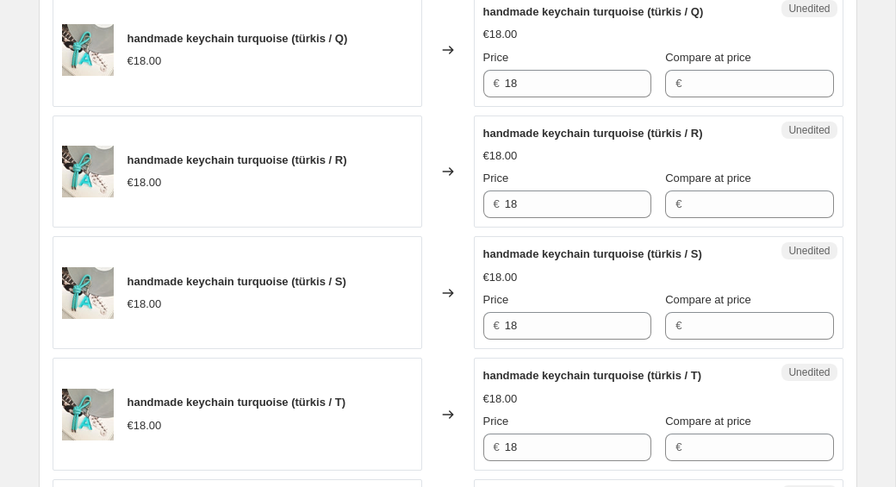
click at [577, 163] on div "€18.00" at bounding box center [659, 155] width 351 height 17
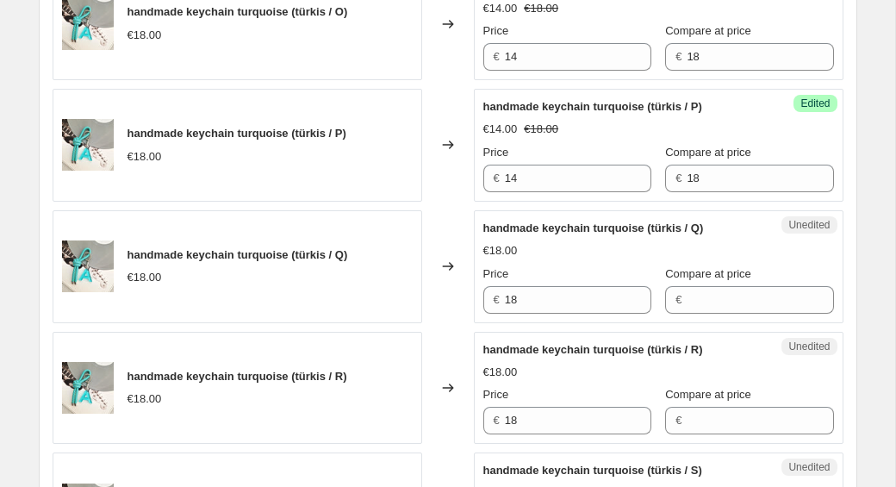
scroll to position [1183, 0]
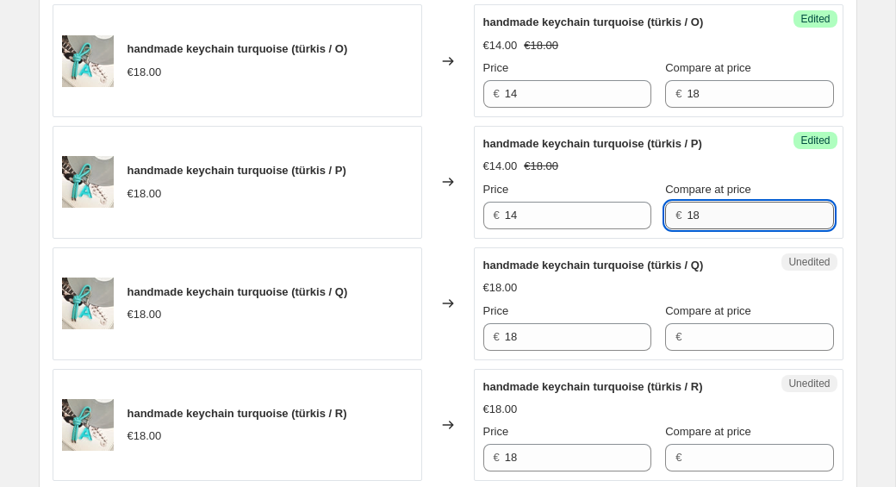
click at [701, 210] on input "18" at bounding box center [760, 216] width 147 height 28
click at [566, 219] on input "14" at bounding box center [578, 216] width 147 height 28
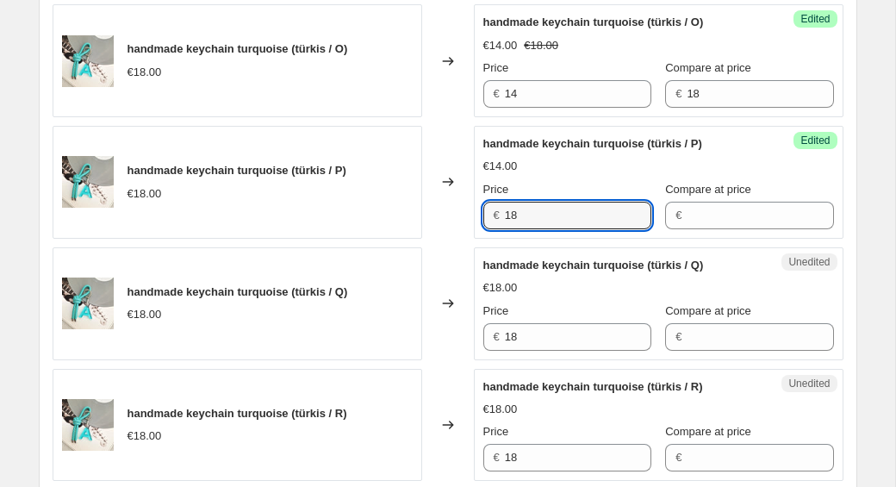
click at [696, 78] on div "Compare at price € 18" at bounding box center [749, 83] width 168 height 48
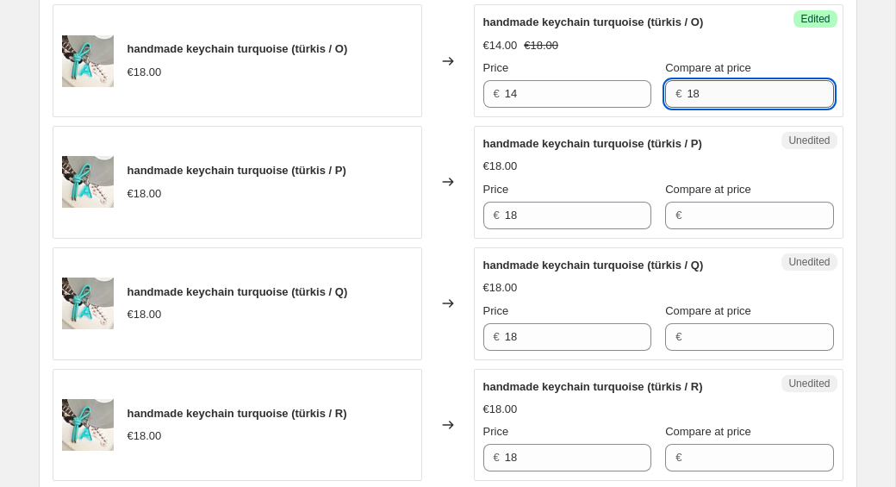
click at [696, 93] on input "18" at bounding box center [760, 94] width 147 height 28
click at [584, 99] on input "14" at bounding box center [578, 94] width 147 height 28
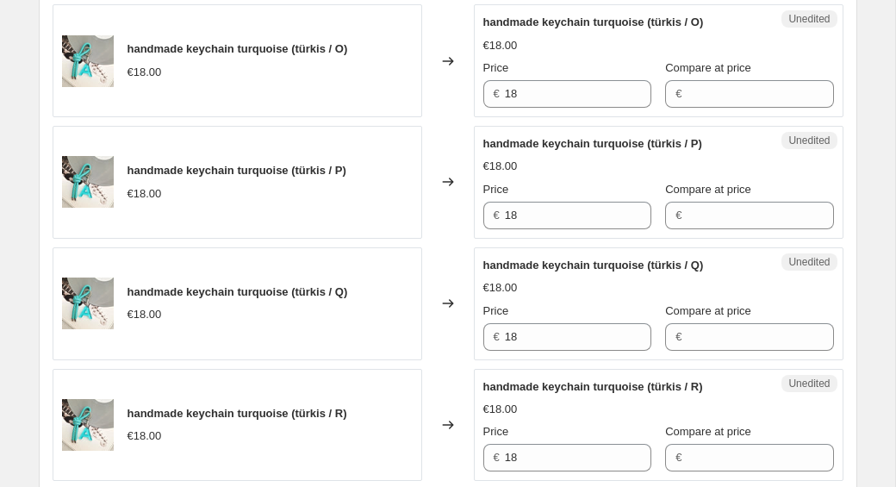
click at [584, 150] on div "handmade keychain turquoise (türkis / P)" at bounding box center [625, 143] width 282 height 17
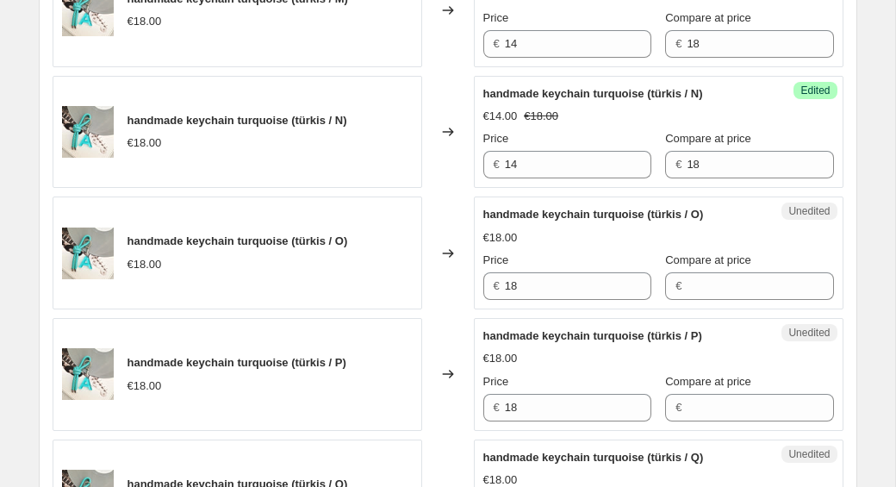
scroll to position [992, 0]
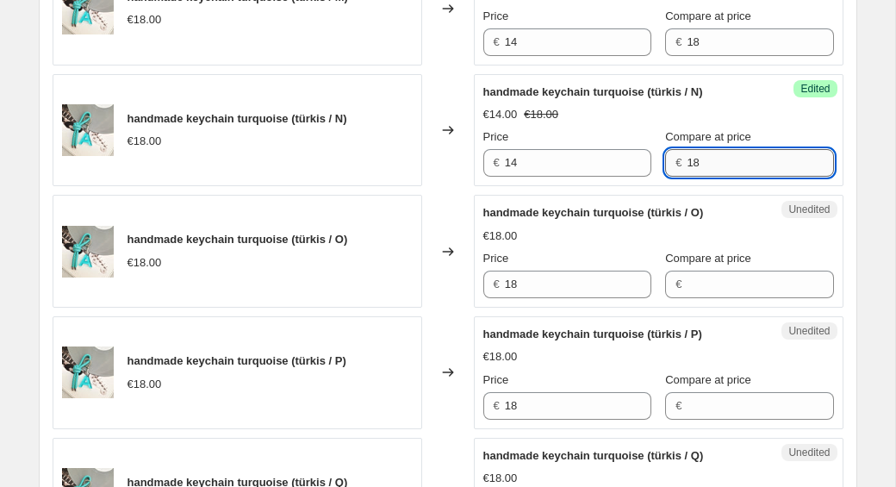
click at [698, 165] on input "18" at bounding box center [760, 163] width 147 height 28
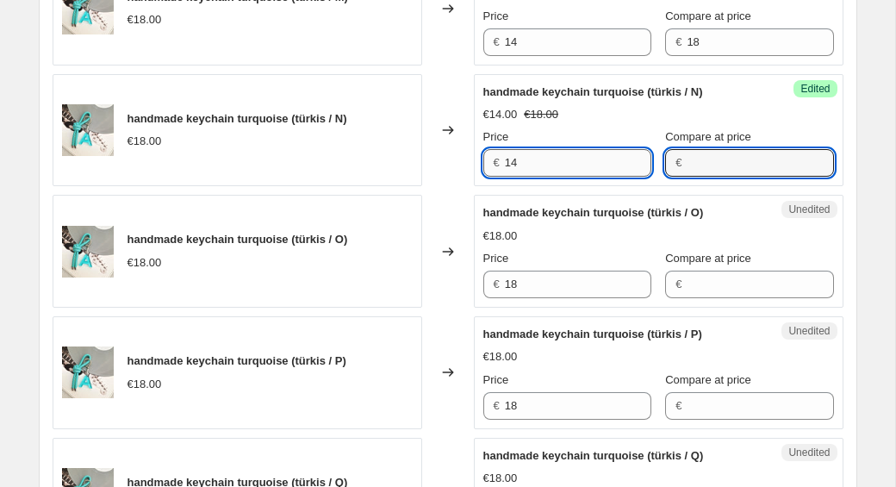
click at [599, 165] on input "14" at bounding box center [578, 163] width 147 height 28
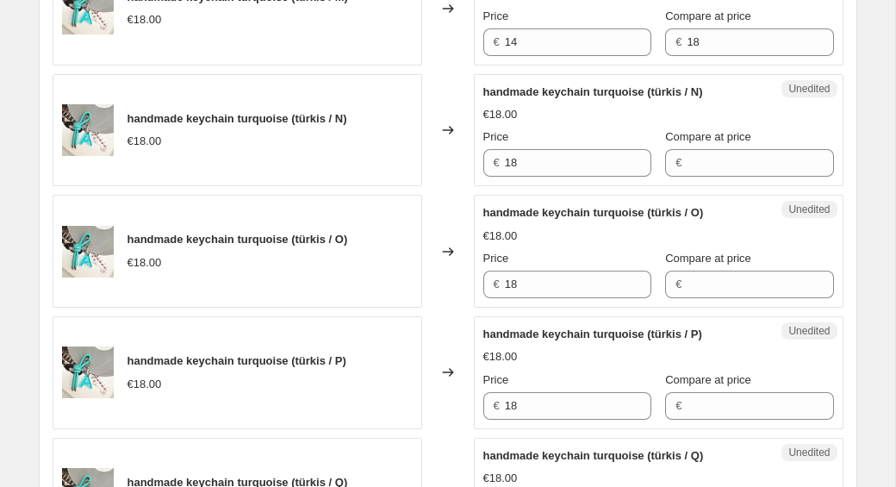
click at [596, 136] on div "Price" at bounding box center [568, 136] width 168 height 17
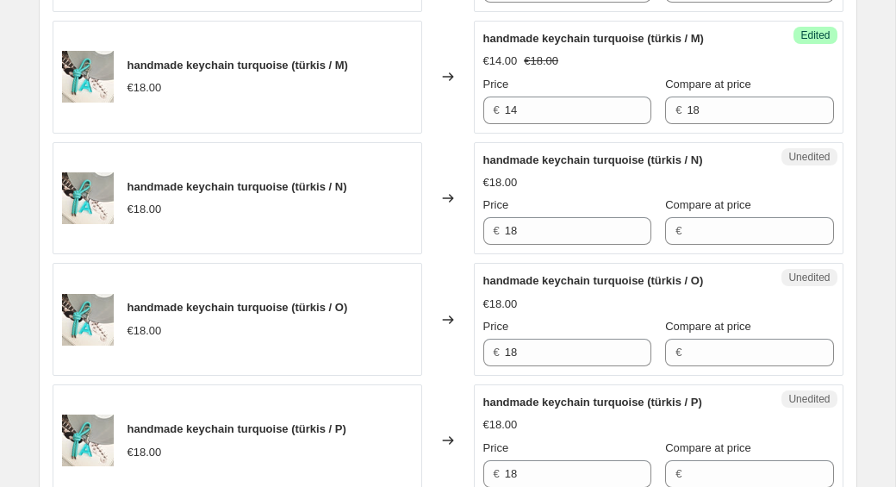
scroll to position [904, 0]
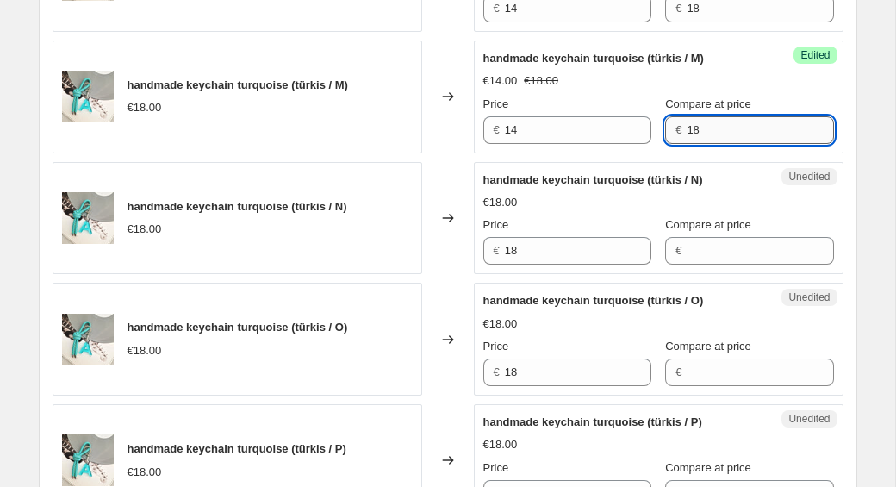
click at [708, 134] on input "18" at bounding box center [760, 130] width 147 height 28
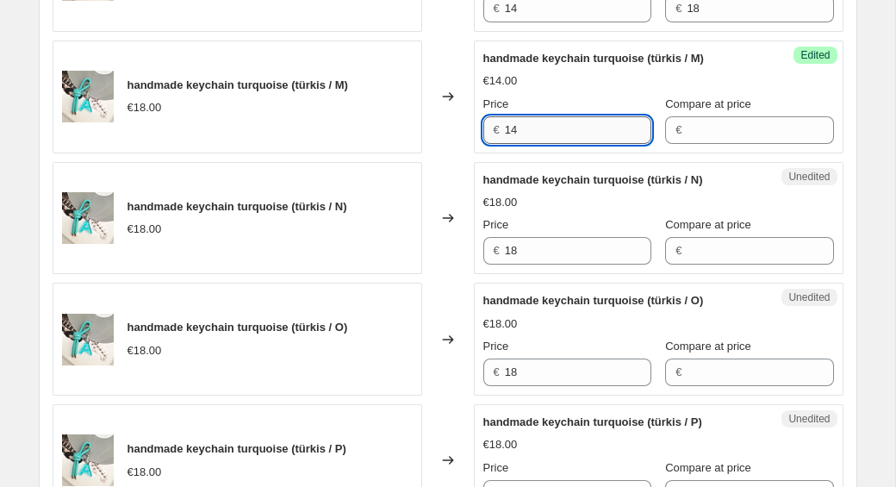
click at [602, 129] on input "14" at bounding box center [578, 130] width 147 height 28
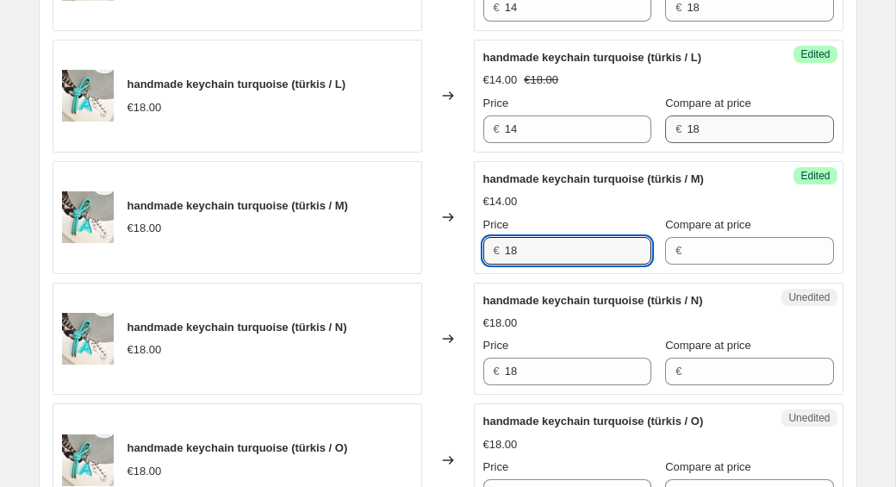
scroll to position [753, 0]
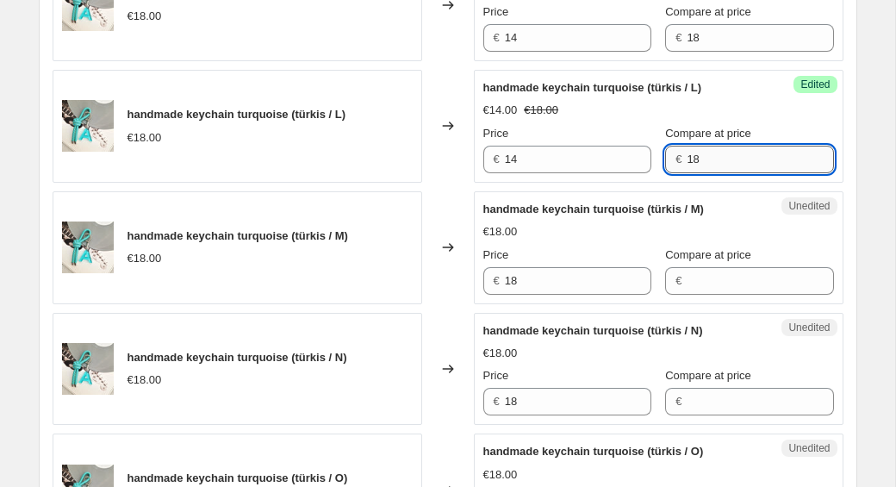
click at [702, 154] on input "18" at bounding box center [760, 160] width 147 height 28
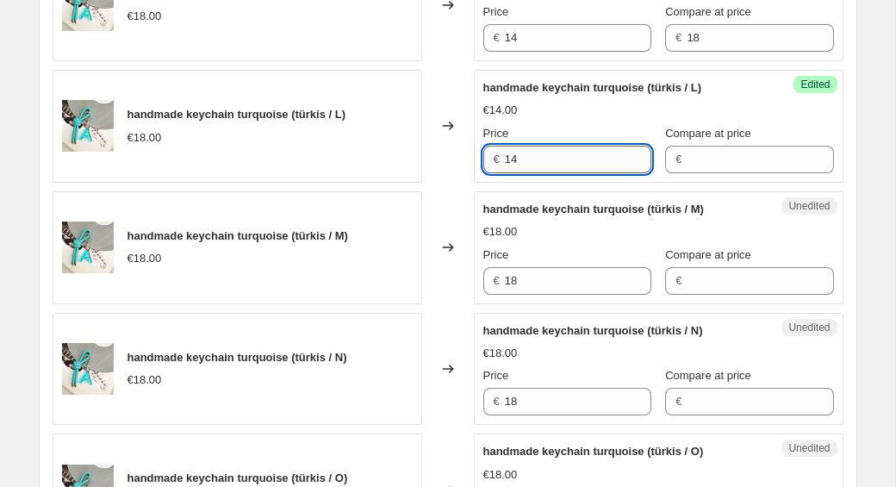
click at [559, 161] on input "14" at bounding box center [578, 160] width 147 height 28
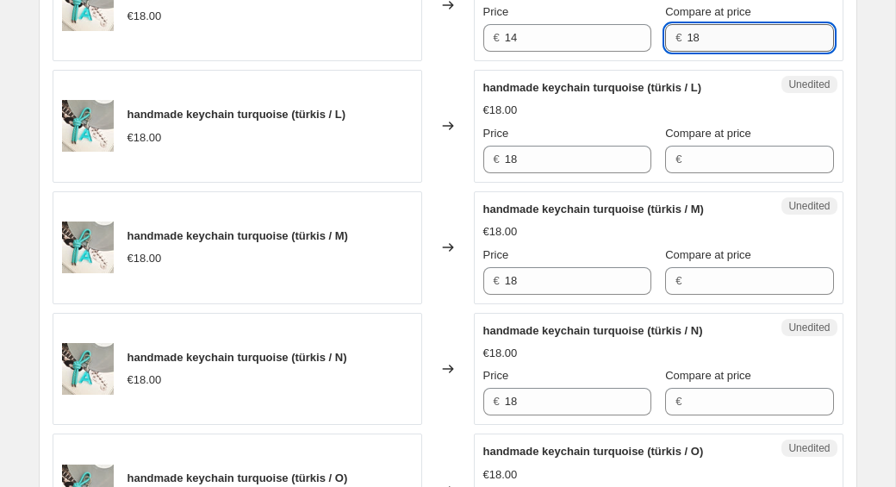
click at [735, 34] on input "18" at bounding box center [760, 38] width 147 height 28
click at [593, 28] on input "14" at bounding box center [578, 38] width 147 height 28
click at [575, 115] on div "€18.00" at bounding box center [659, 110] width 351 height 17
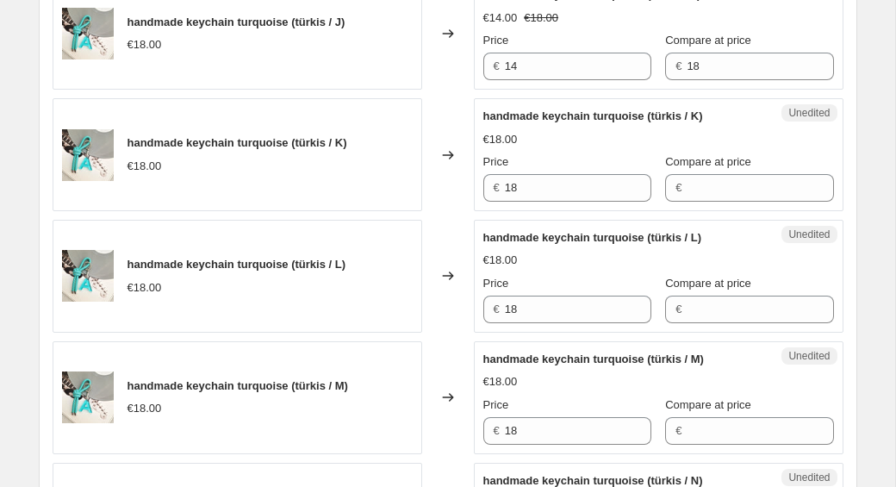
scroll to position [577, 0]
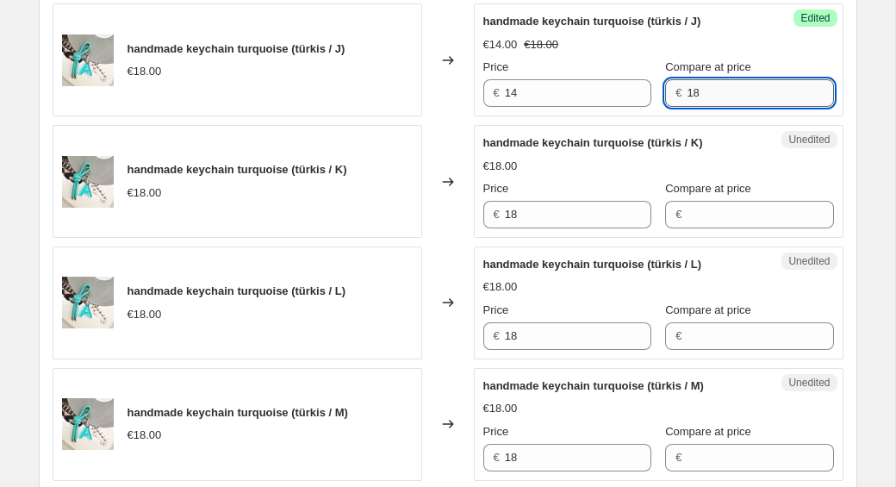
click at [696, 93] on input "18" at bounding box center [760, 93] width 147 height 28
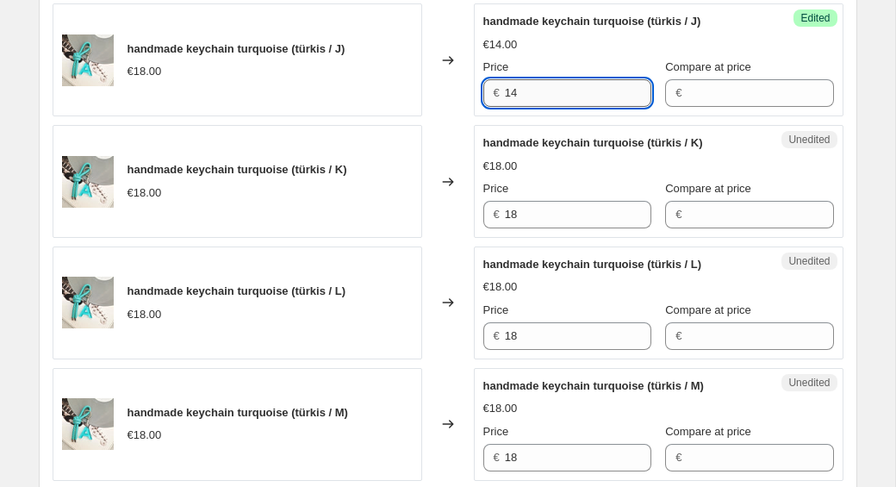
click at [534, 88] on input "14" at bounding box center [578, 93] width 147 height 28
click at [527, 153] on div "handmade keychain turquoise (türkis / K) €18.00 Price € 18 Compare at price €" at bounding box center [659, 181] width 351 height 94
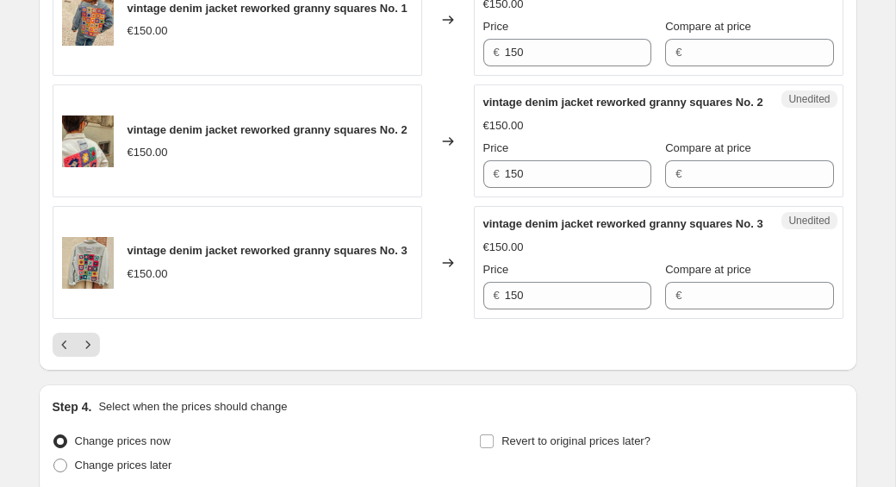
scroll to position [2678, 0]
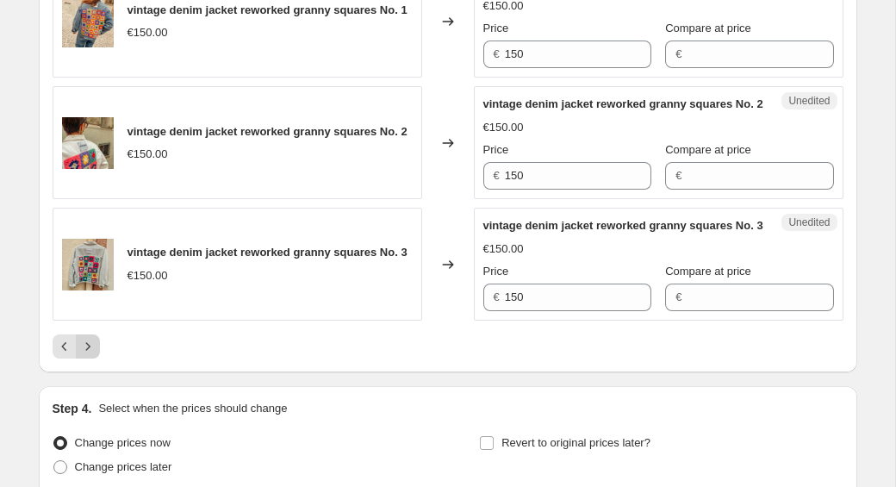
click at [85, 355] on icon "Next" at bounding box center [87, 346] width 17 height 17
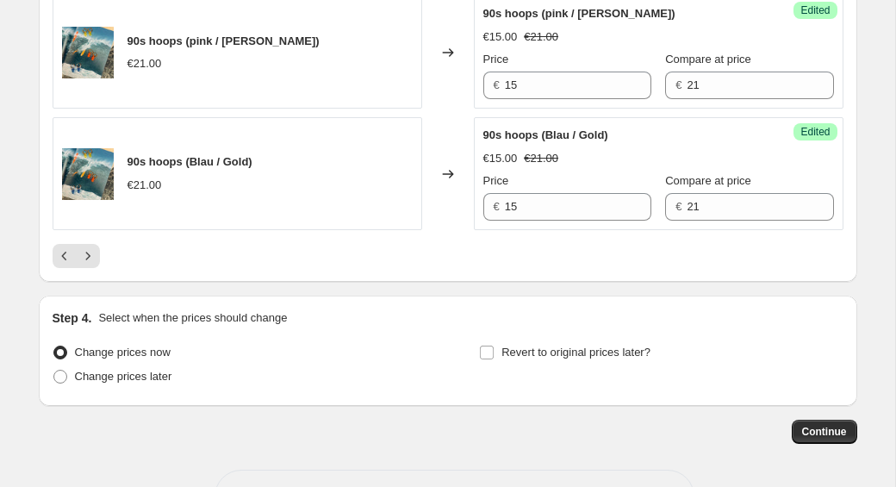
scroll to position [2848, 0]
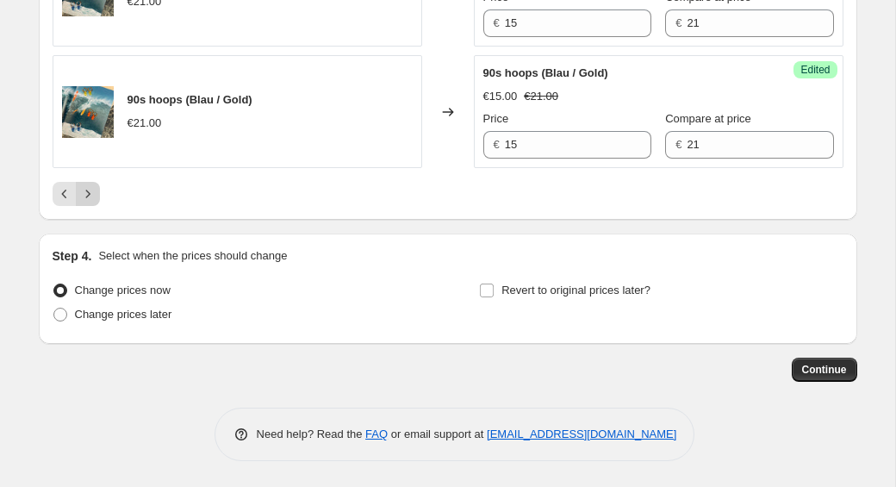
click at [89, 193] on icon "Next" at bounding box center [87, 193] width 17 height 17
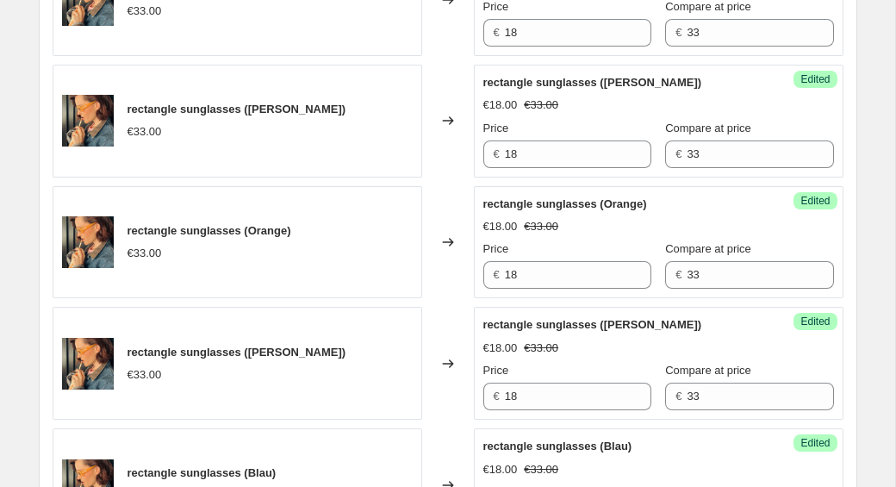
scroll to position [2830, 0]
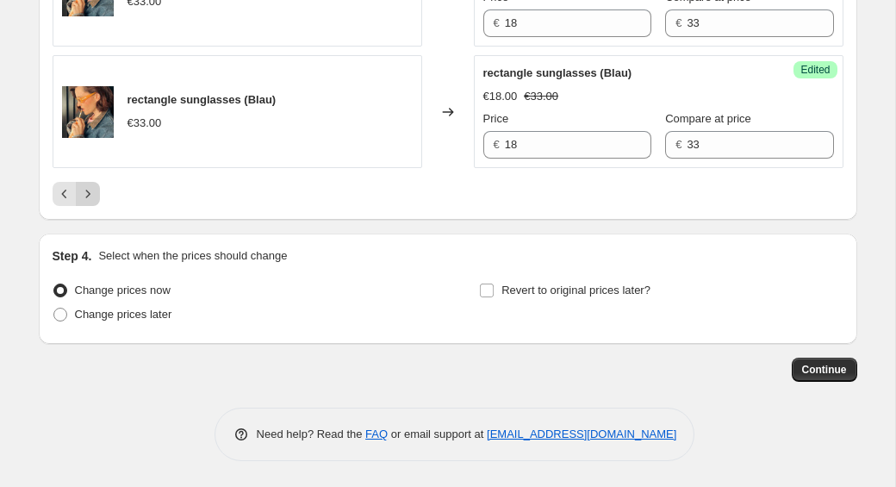
click at [89, 197] on icon "Next" at bounding box center [87, 193] width 17 height 17
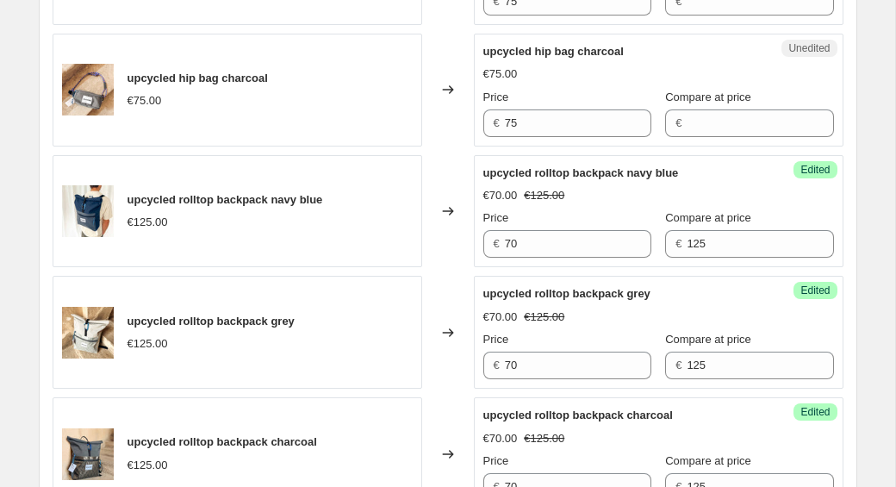
scroll to position [2487, 0]
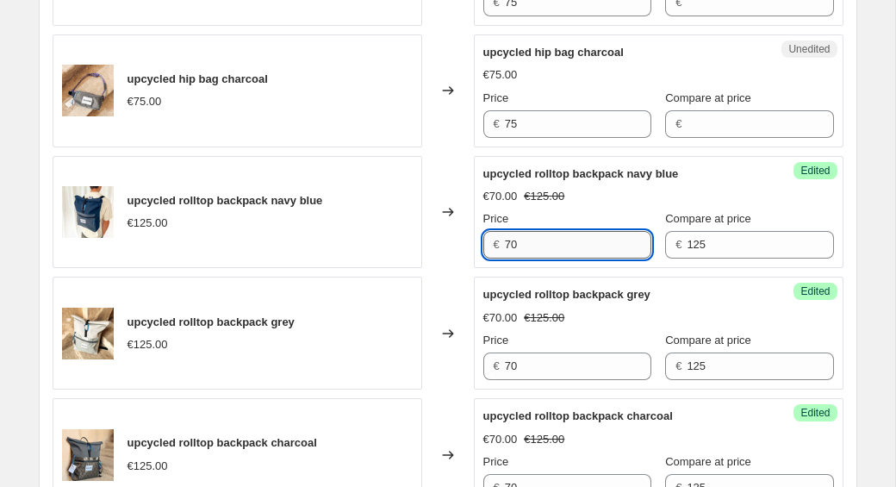
click at [535, 247] on input "70" at bounding box center [578, 245] width 147 height 28
click at [527, 371] on input "70" at bounding box center [578, 367] width 147 height 28
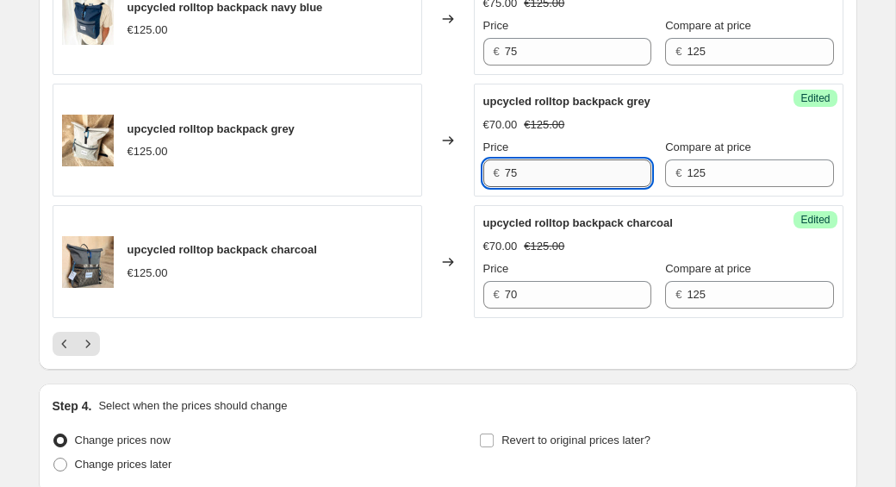
scroll to position [2697, 0]
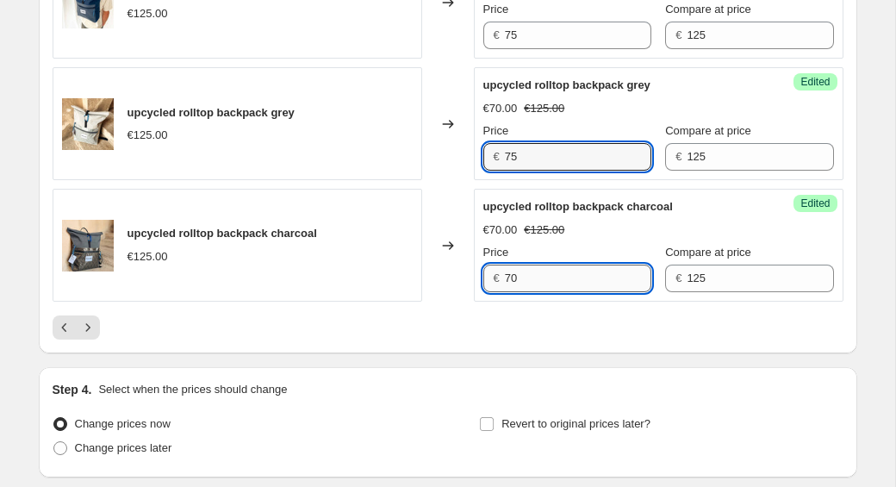
click at [531, 283] on input "70" at bounding box center [578, 279] width 147 height 28
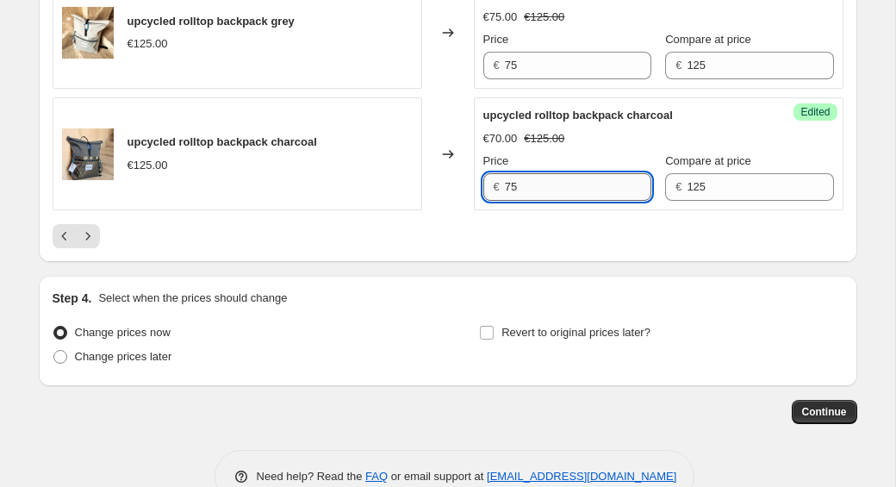
scroll to position [2830, 0]
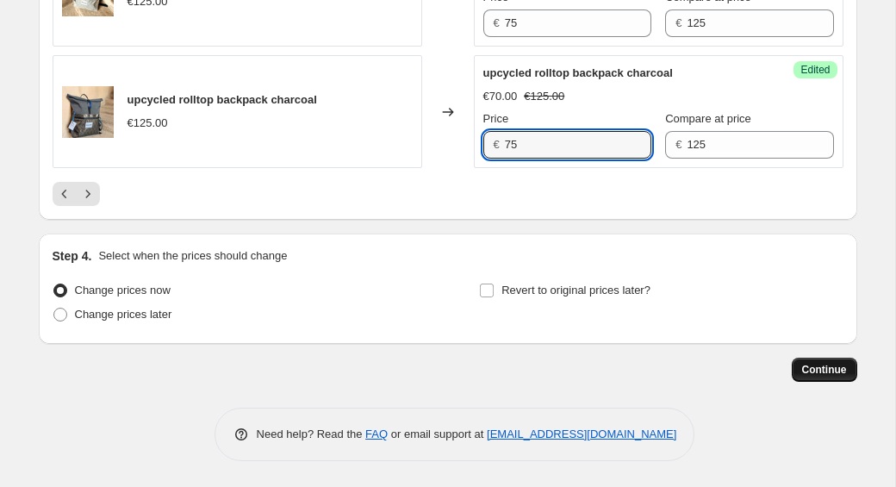
click at [801, 370] on button "Continue" at bounding box center [825, 370] width 66 height 24
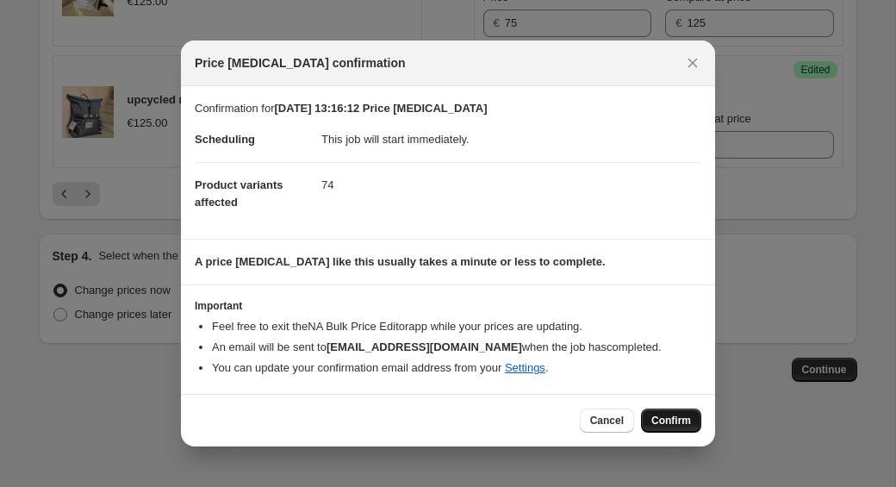
click at [677, 432] on button "Confirm" at bounding box center [671, 421] width 60 height 24
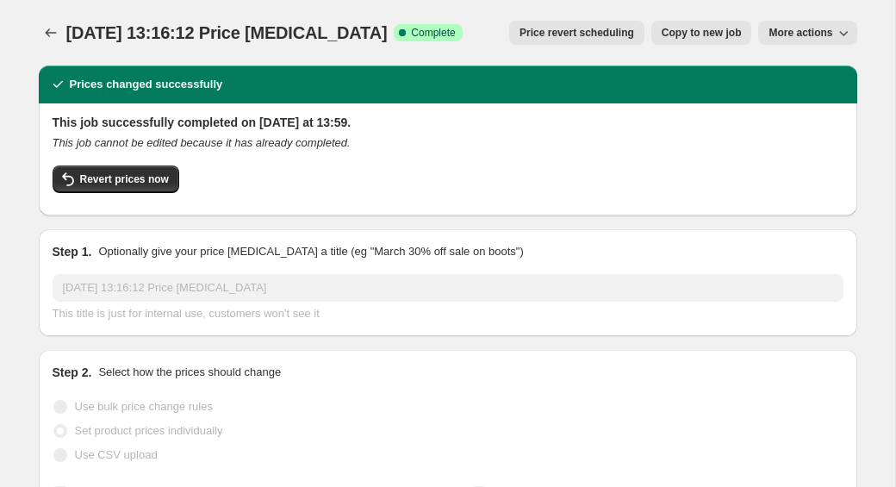
click at [849, 34] on icon "button" at bounding box center [843, 32] width 17 height 17
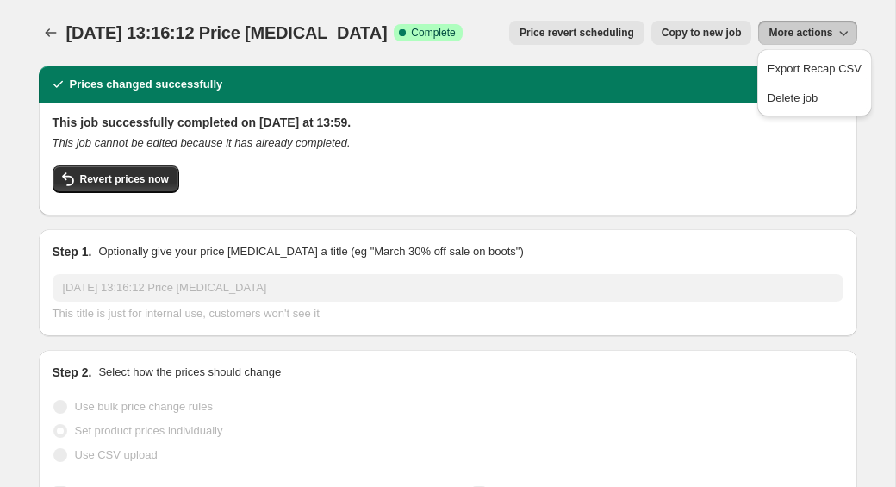
click at [849, 34] on icon "button" at bounding box center [843, 32] width 17 height 17
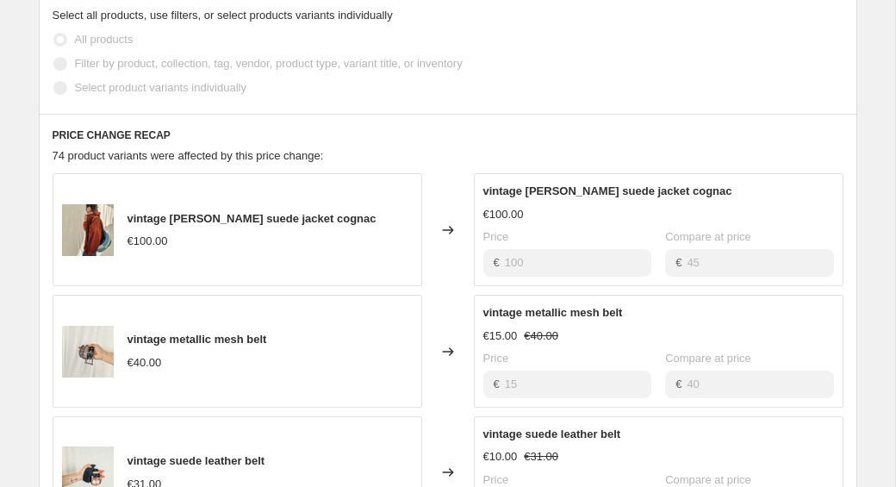
scroll to position [1136, 0]
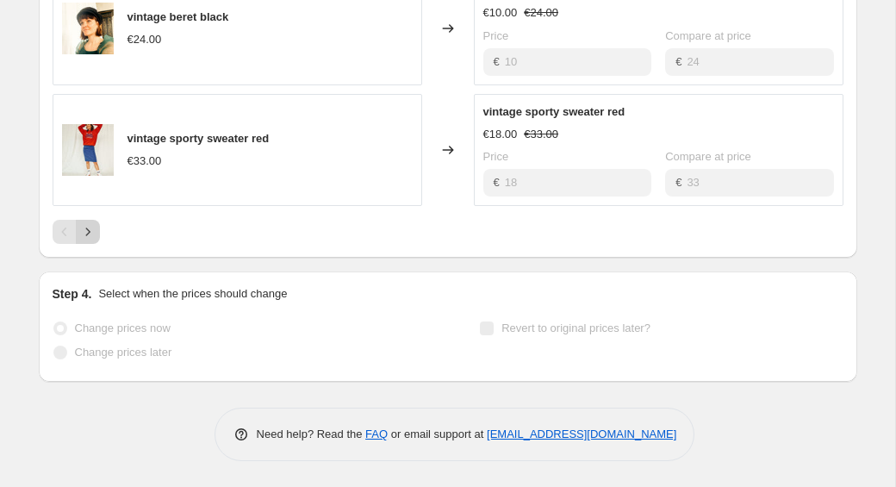
click at [94, 234] on icon "Next" at bounding box center [87, 231] width 17 height 17
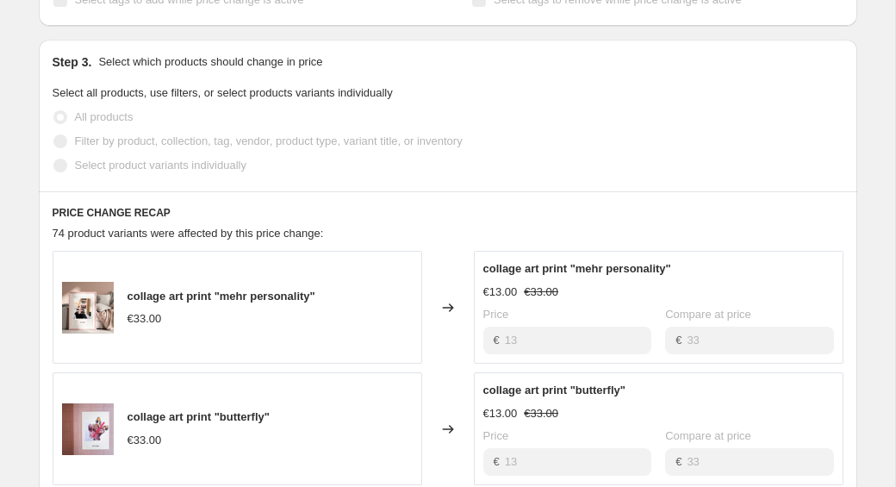
scroll to position [0, 0]
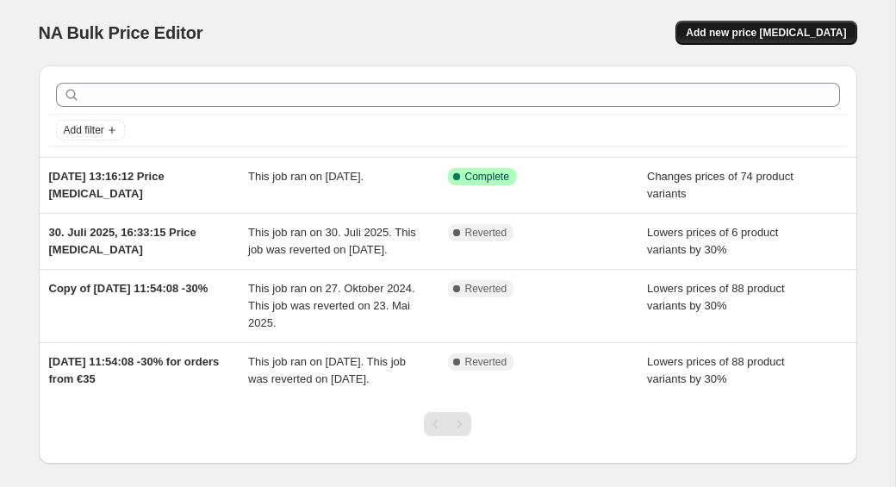
click at [753, 41] on button "Add new price [MEDICAL_DATA]" at bounding box center [766, 33] width 181 height 24
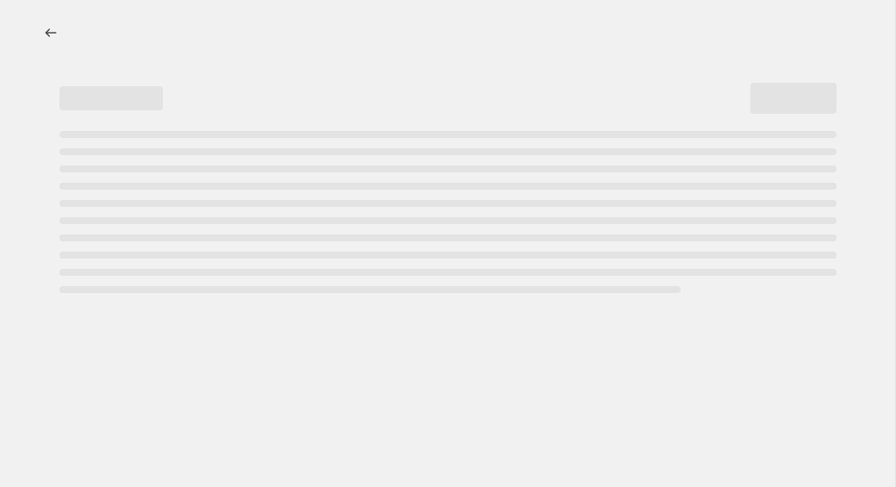
select select "percentage"
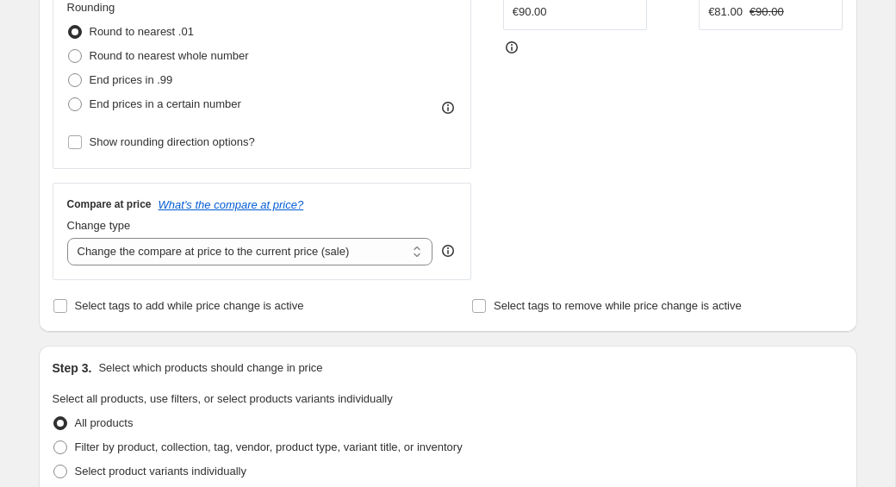
scroll to position [484, 0]
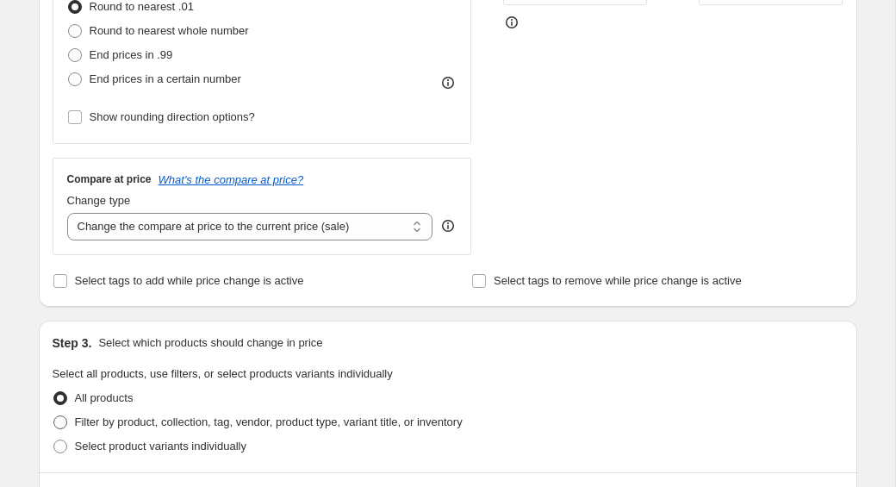
click at [66, 423] on span at bounding box center [60, 422] width 14 height 14
click at [54, 416] on input "Filter by product, collection, tag, vendor, product type, variant title, or inv…" at bounding box center [53, 415] width 1 height 1
radio input "true"
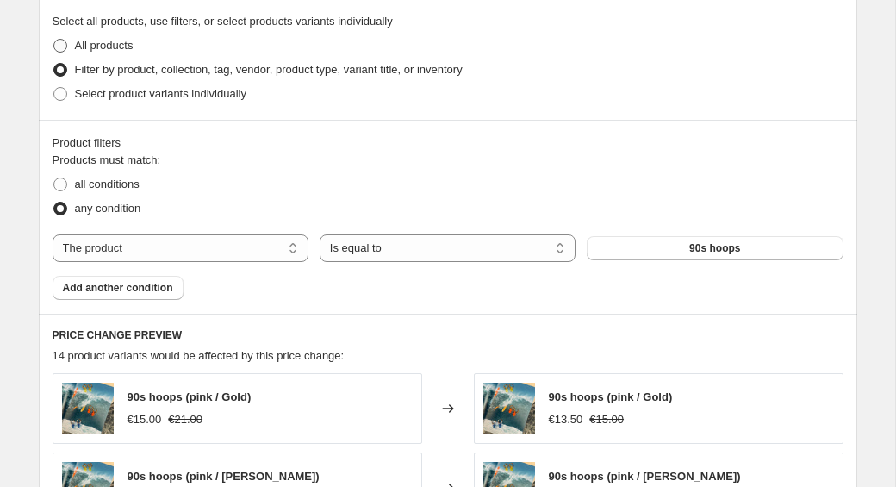
scroll to position [902, 0]
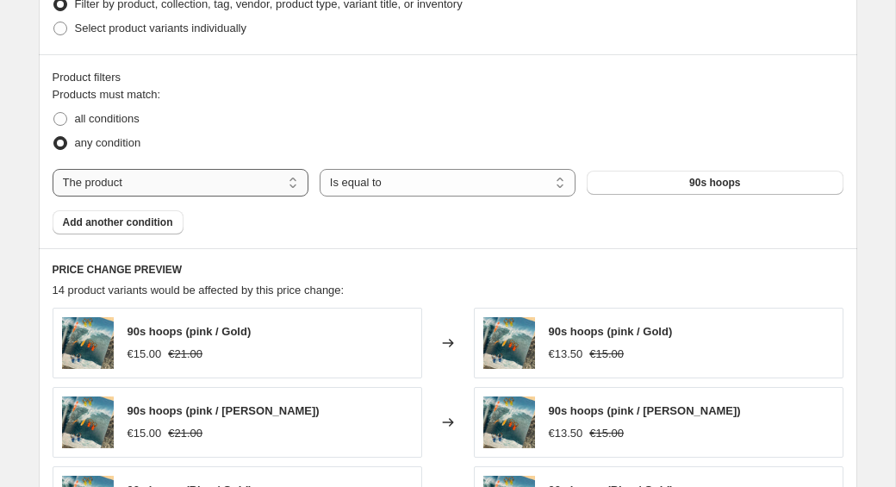
click at [265, 190] on select "The product The product's collection The product's vendor The product's type Th…" at bounding box center [181, 183] width 256 height 28
click at [53, 169] on select "The product The product's collection The product's vendor The product's type Th…" at bounding box center [181, 183] width 256 height 28
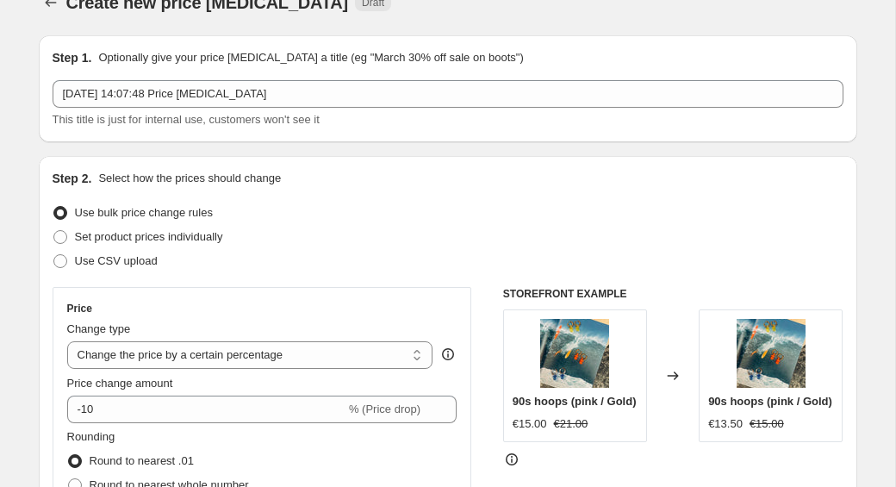
scroll to position [0, 0]
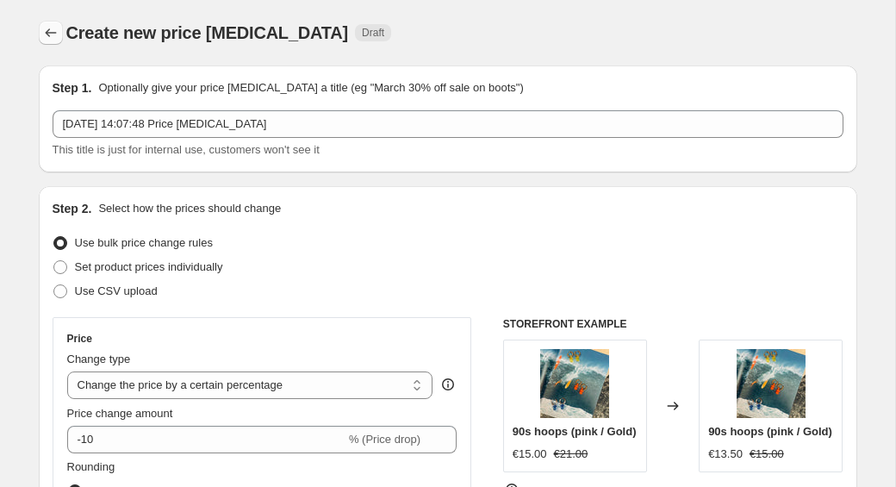
click at [43, 40] on icon "Price change jobs" at bounding box center [50, 32] width 17 height 17
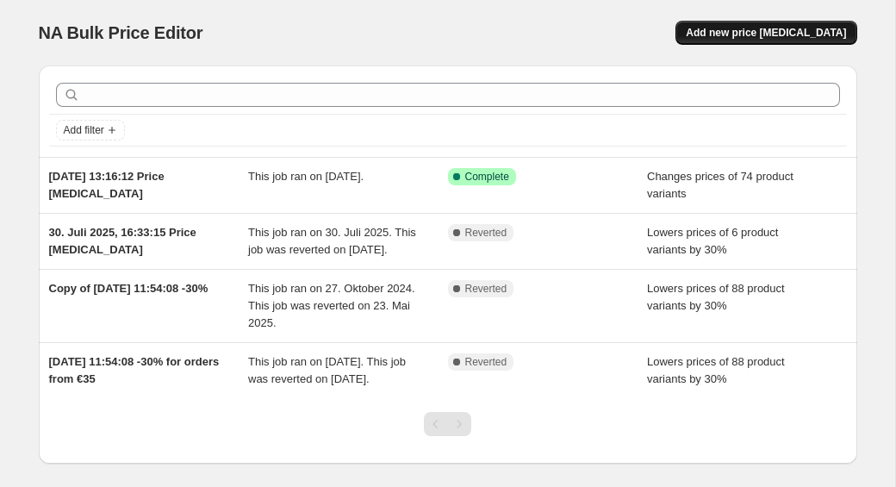
click at [718, 32] on span "Add new price [MEDICAL_DATA]" at bounding box center [766, 33] width 160 height 14
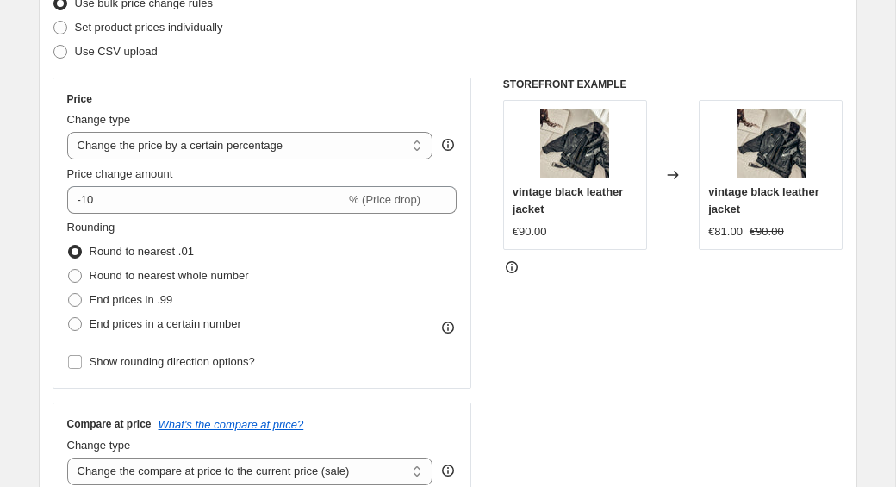
scroll to position [270, 0]
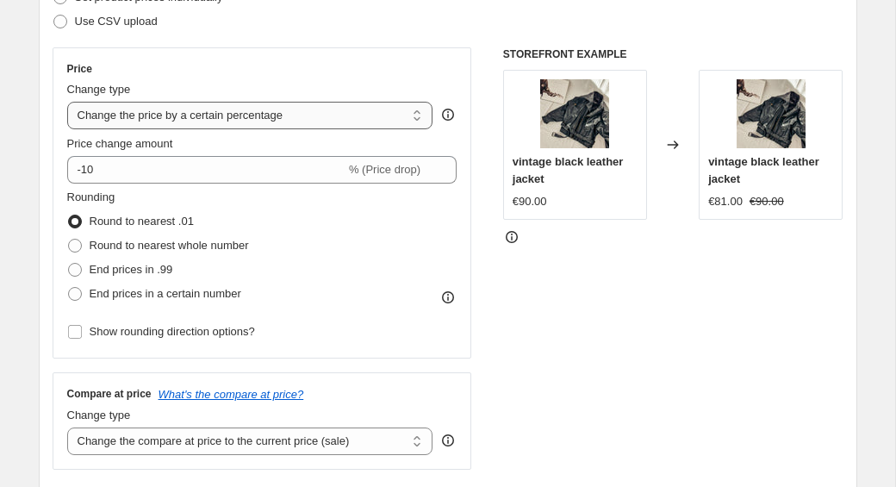
click at [407, 115] on select "Change the price to a certain amount Change the price by a certain amount Chang…" at bounding box center [250, 116] width 366 height 28
select select "ecap"
click at [67, 102] on select "Change the price to a certain amount Change the price by a certain amount Chang…" at bounding box center [250, 116] width 366 height 28
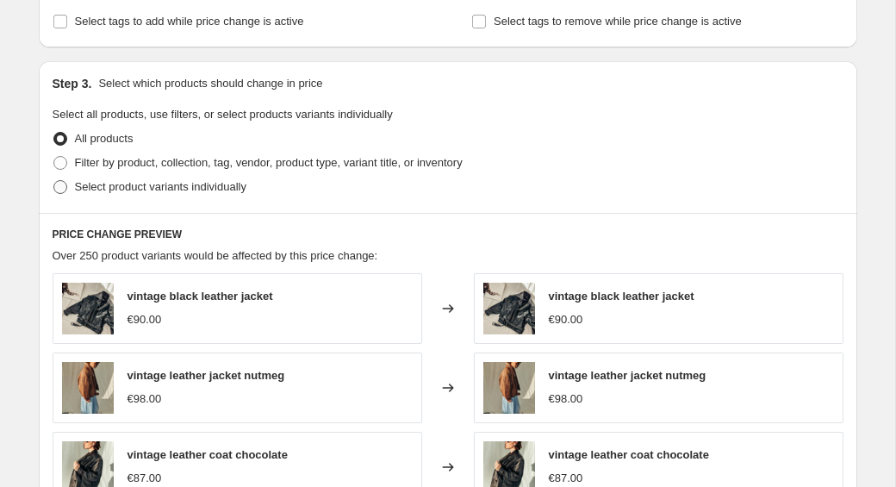
scroll to position [554, 0]
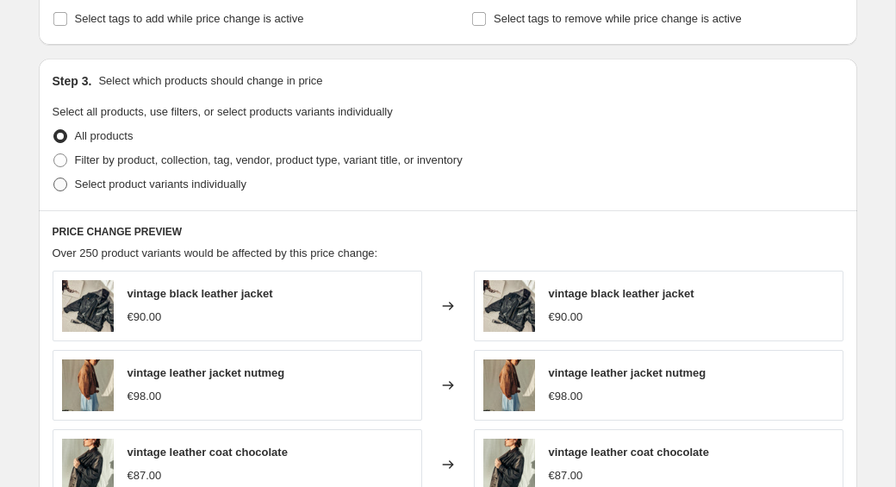
click at [62, 185] on span at bounding box center [60, 185] width 14 height 14
click at [54, 178] on input "Select product variants individually" at bounding box center [53, 178] width 1 height 1
radio input "true"
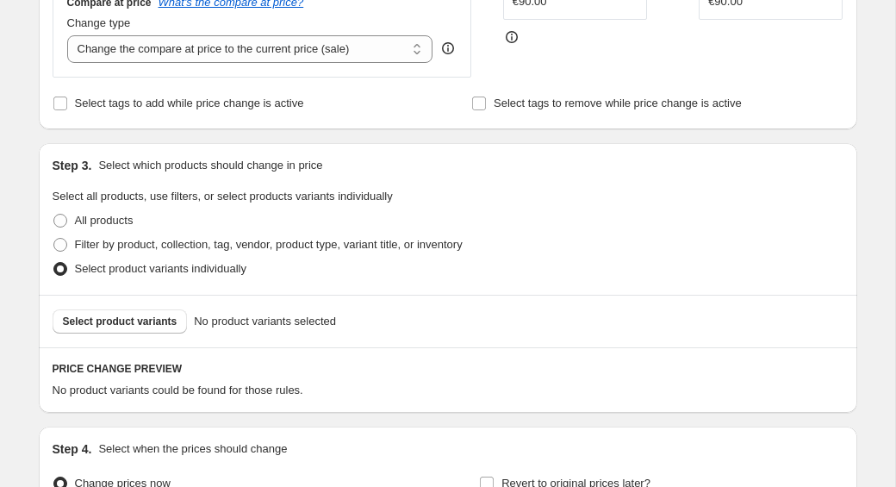
scroll to position [467, 0]
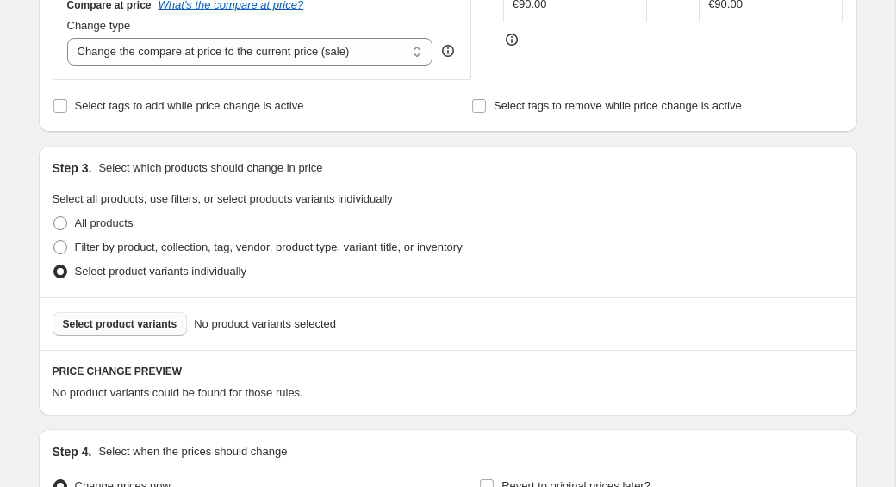
click at [119, 323] on span "Select product variants" at bounding box center [120, 324] width 115 height 14
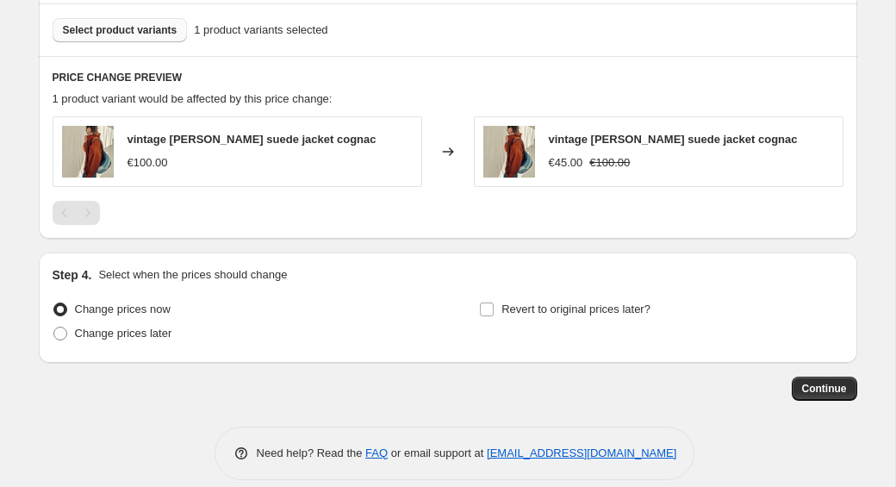
scroll to position [779, 0]
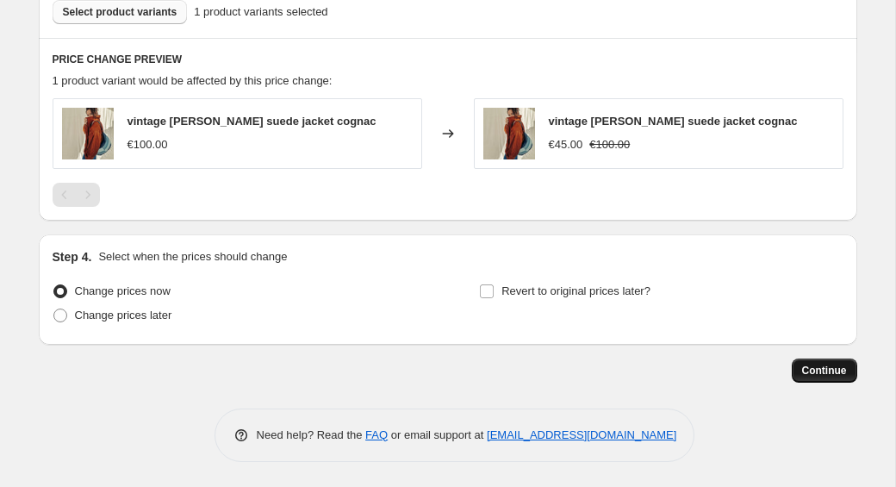
click at [808, 375] on span "Continue" at bounding box center [824, 371] width 45 height 14
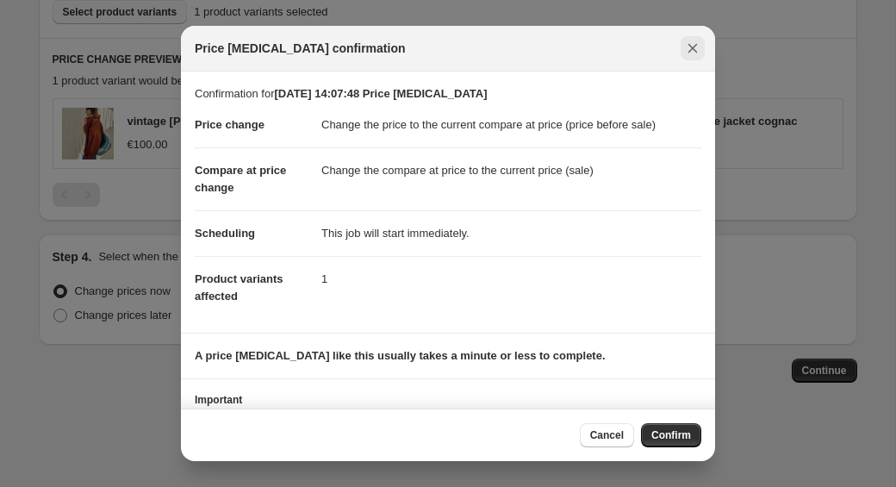
click at [688, 40] on icon "Close" at bounding box center [692, 48] width 17 height 17
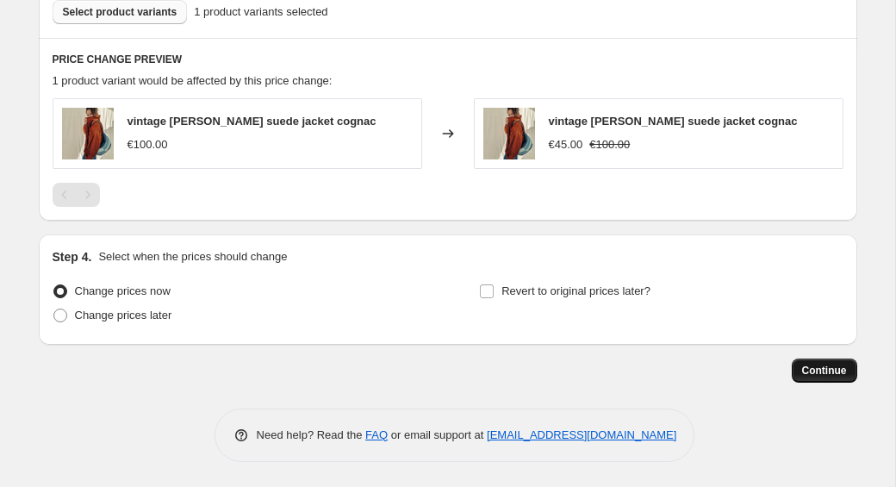
click at [800, 367] on button "Continue" at bounding box center [825, 371] width 66 height 24
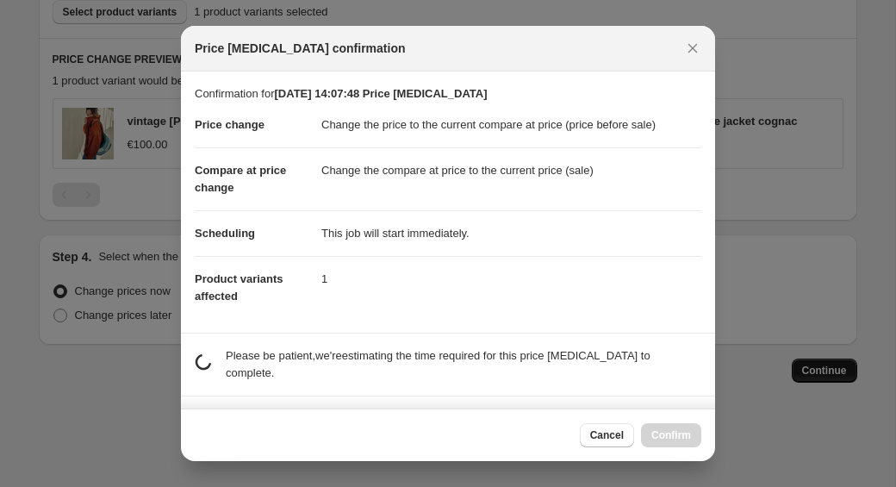
scroll to position [0, 0]
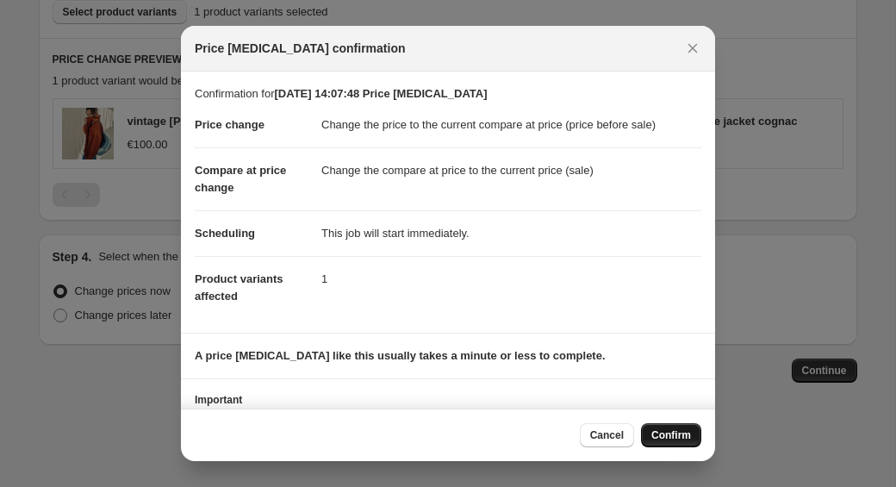
click at [658, 435] on span "Confirm" at bounding box center [672, 435] width 40 height 14
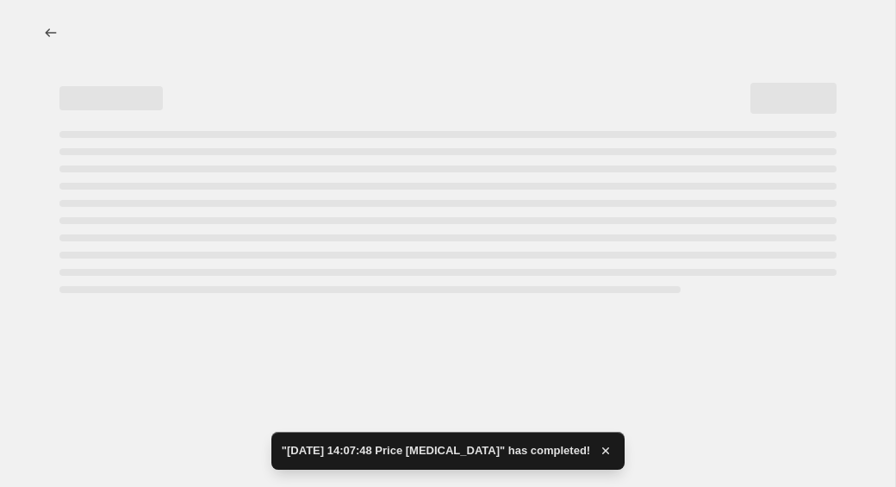
select select "ecap"
